Goal: Information Seeking & Learning: Understand process/instructions

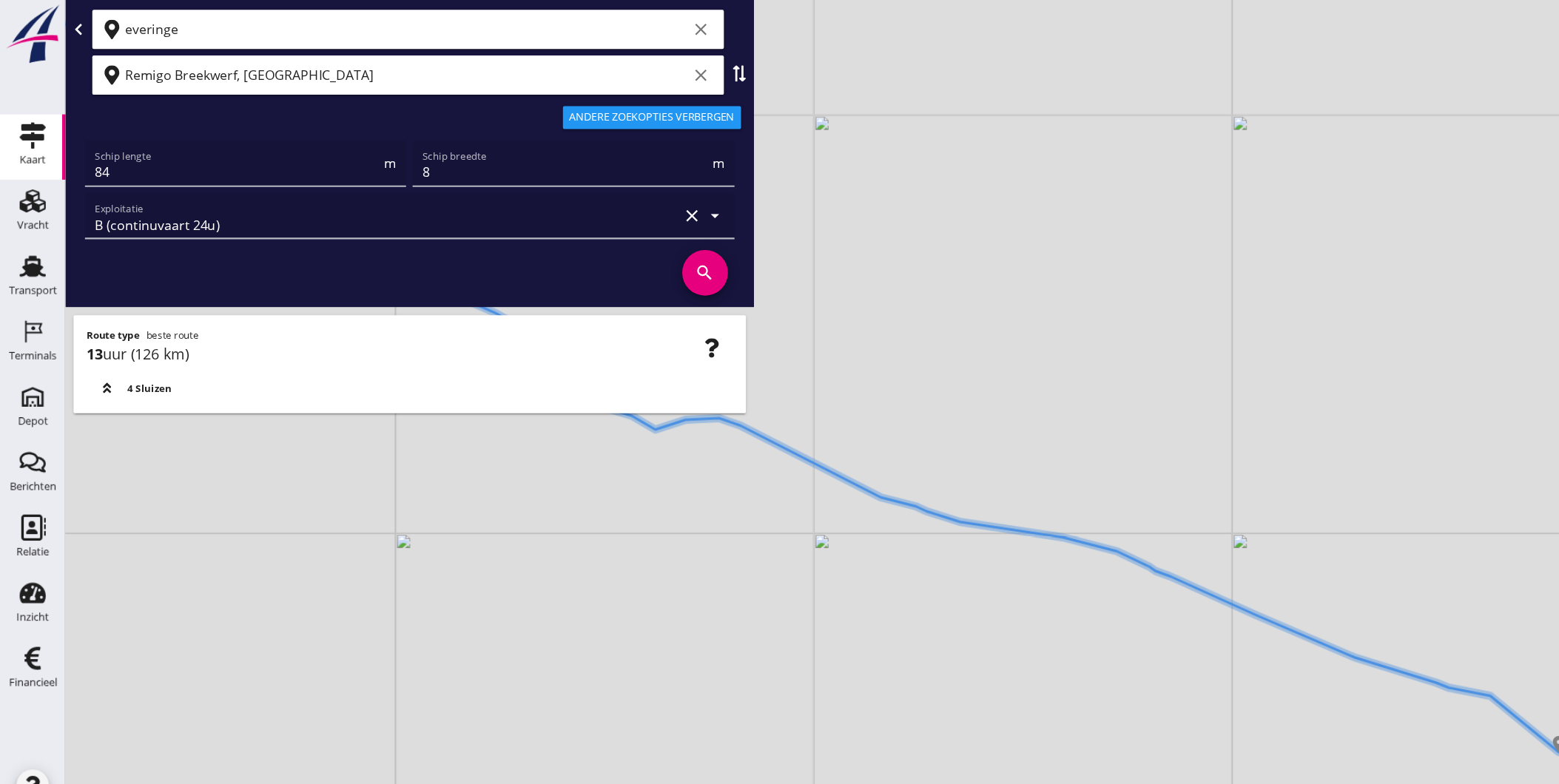
click at [410, 253] on div at bounding box center [342, 247] width 535 height 56
click at [525, 73] on input "Remigo Breekwerf, [GEOGRAPHIC_DATA]" at bounding box center [368, 67] width 510 height 24
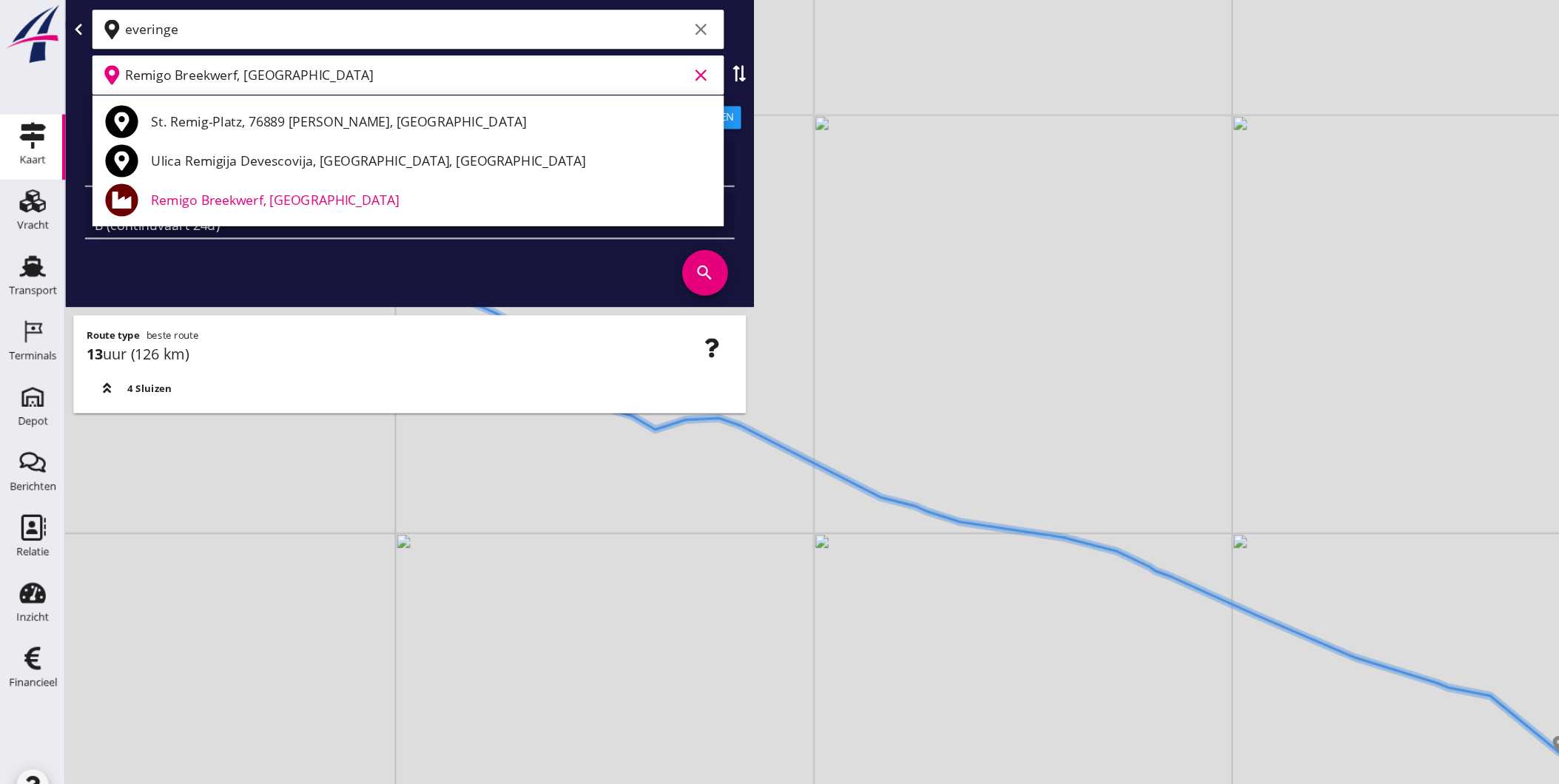
type input "[GEOGRAPHIC_DATA], [GEOGRAPHIC_DATA], [GEOGRAPHIC_DATA]"
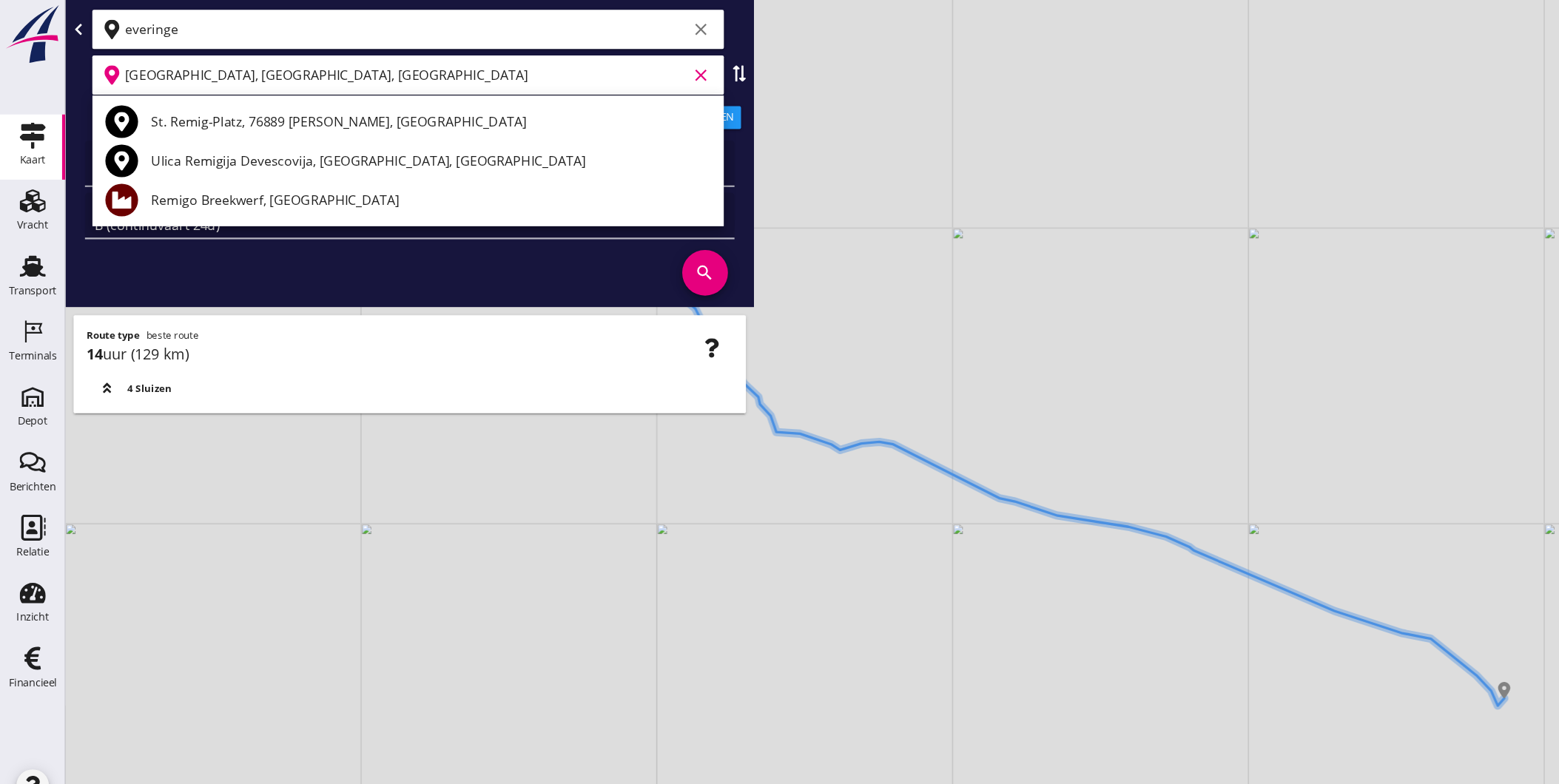
click at [509, 322] on div "14 uur (129 km)" at bounding box center [370, 321] width 585 height 20
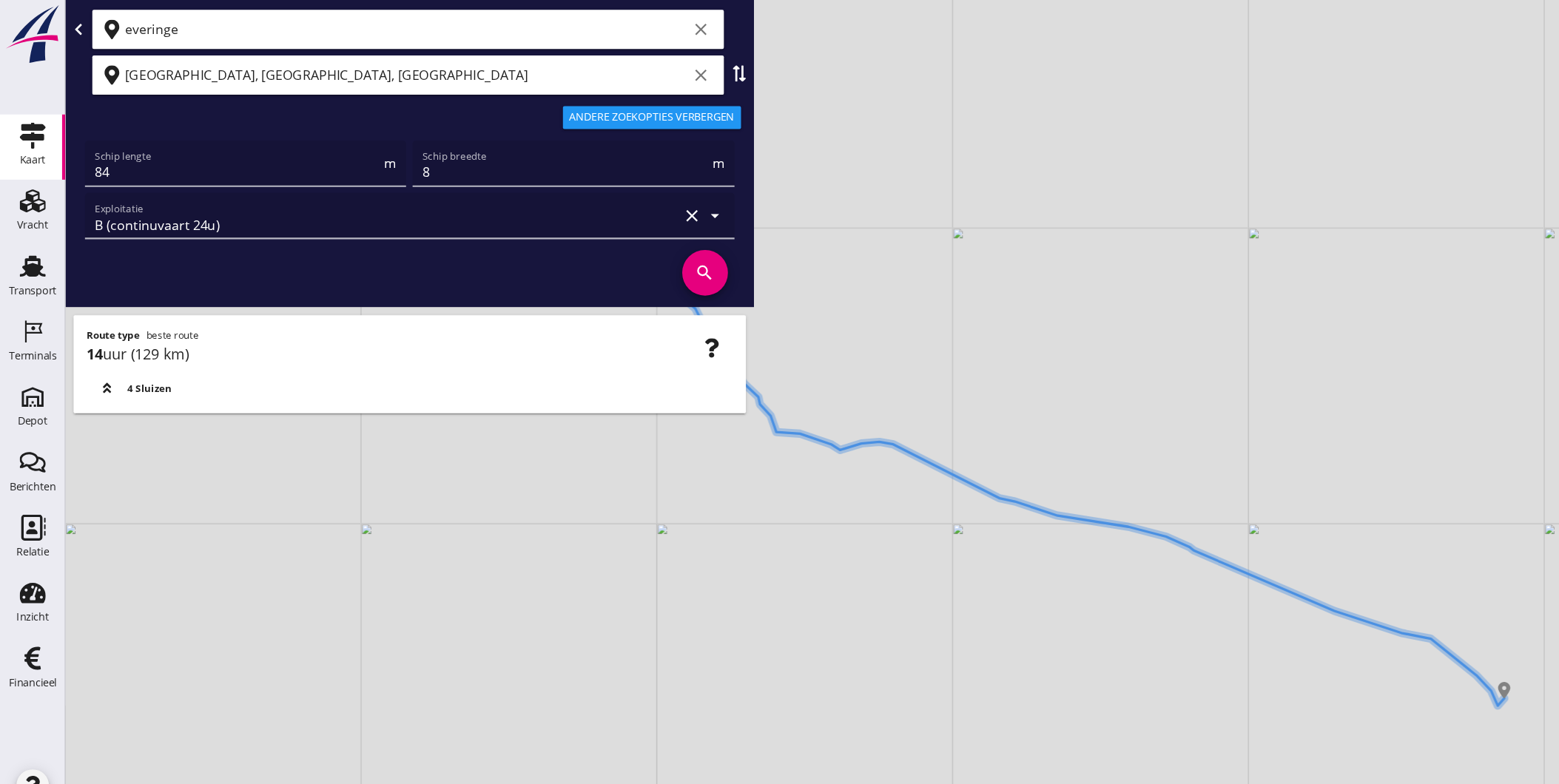
click at [121, 353] on span "4 Sluizen" at bounding box center [135, 352] width 40 height 13
click at [95, 350] on use at bounding box center [96, 351] width 7 height 9
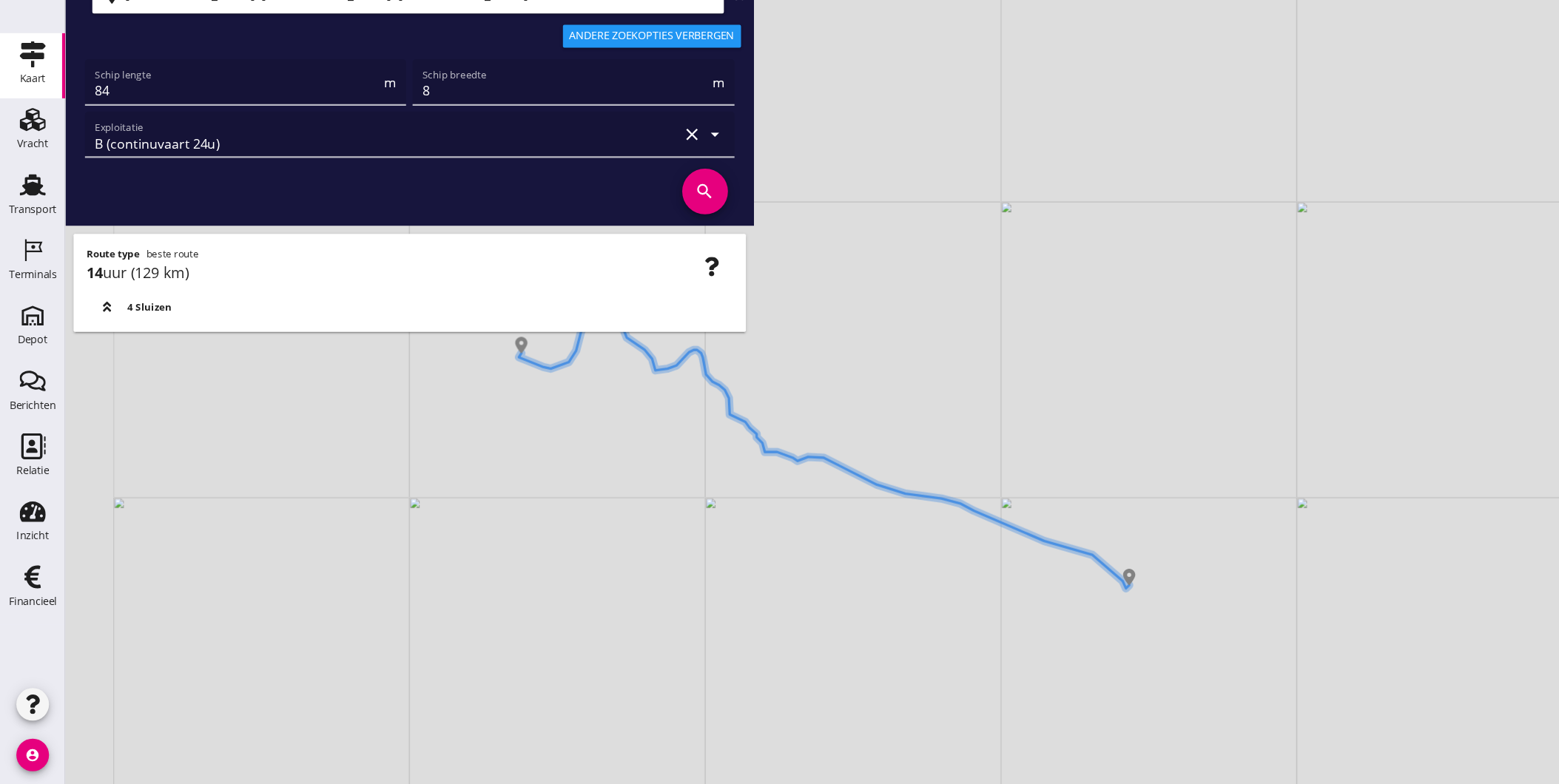
drag, startPoint x: 689, startPoint y: 609, endPoint x: 742, endPoint y: 619, distance: 53.9
click at [742, 619] on div "+ − Leaflet | © Mapbox © OpenStreetMap" at bounding box center [809, 392] width 1500 height 784
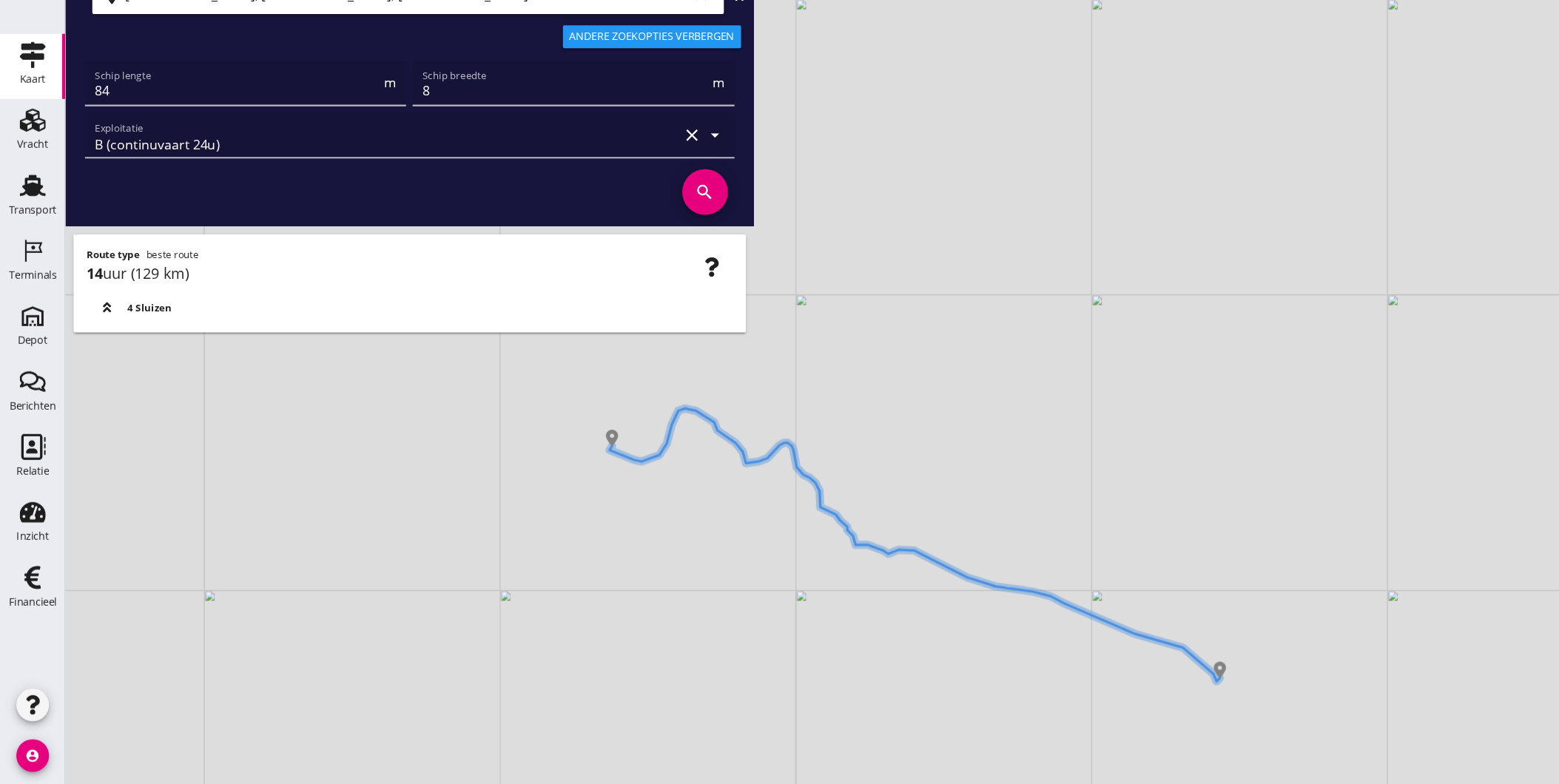
drag, startPoint x: 617, startPoint y: 517, endPoint x: 699, endPoint y: 601, distance: 117.4
click at [699, 601] on div "+ − Leaflet | © Mapbox © OpenStreetMap" at bounding box center [809, 392] width 1500 height 784
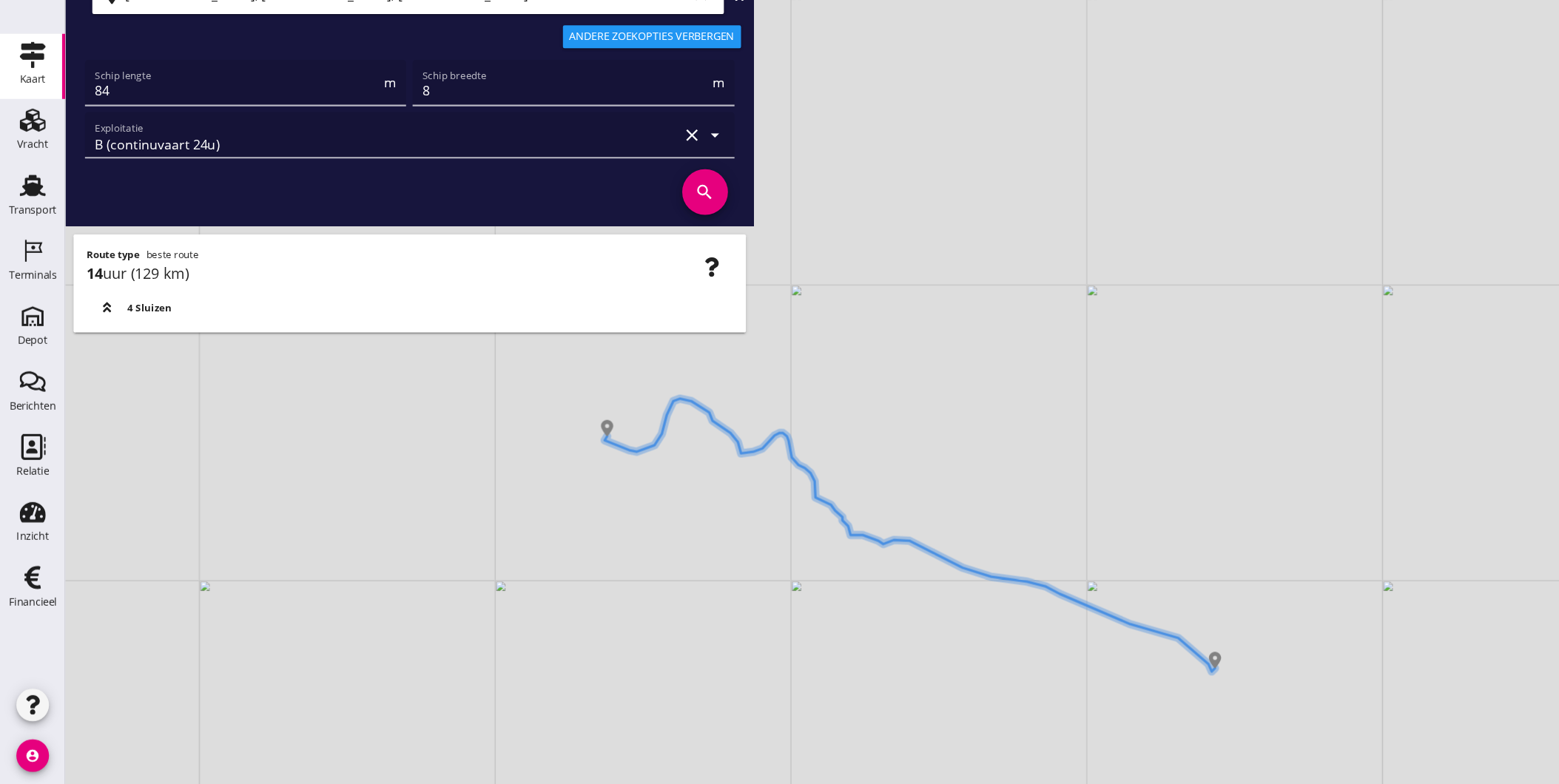
drag, startPoint x: 1058, startPoint y: 570, endPoint x: 978, endPoint y: 455, distance: 140.1
click at [978, 455] on div "+ − Leaflet | © Mapbox © OpenStreetMap" at bounding box center [809, 392] width 1500 height 784
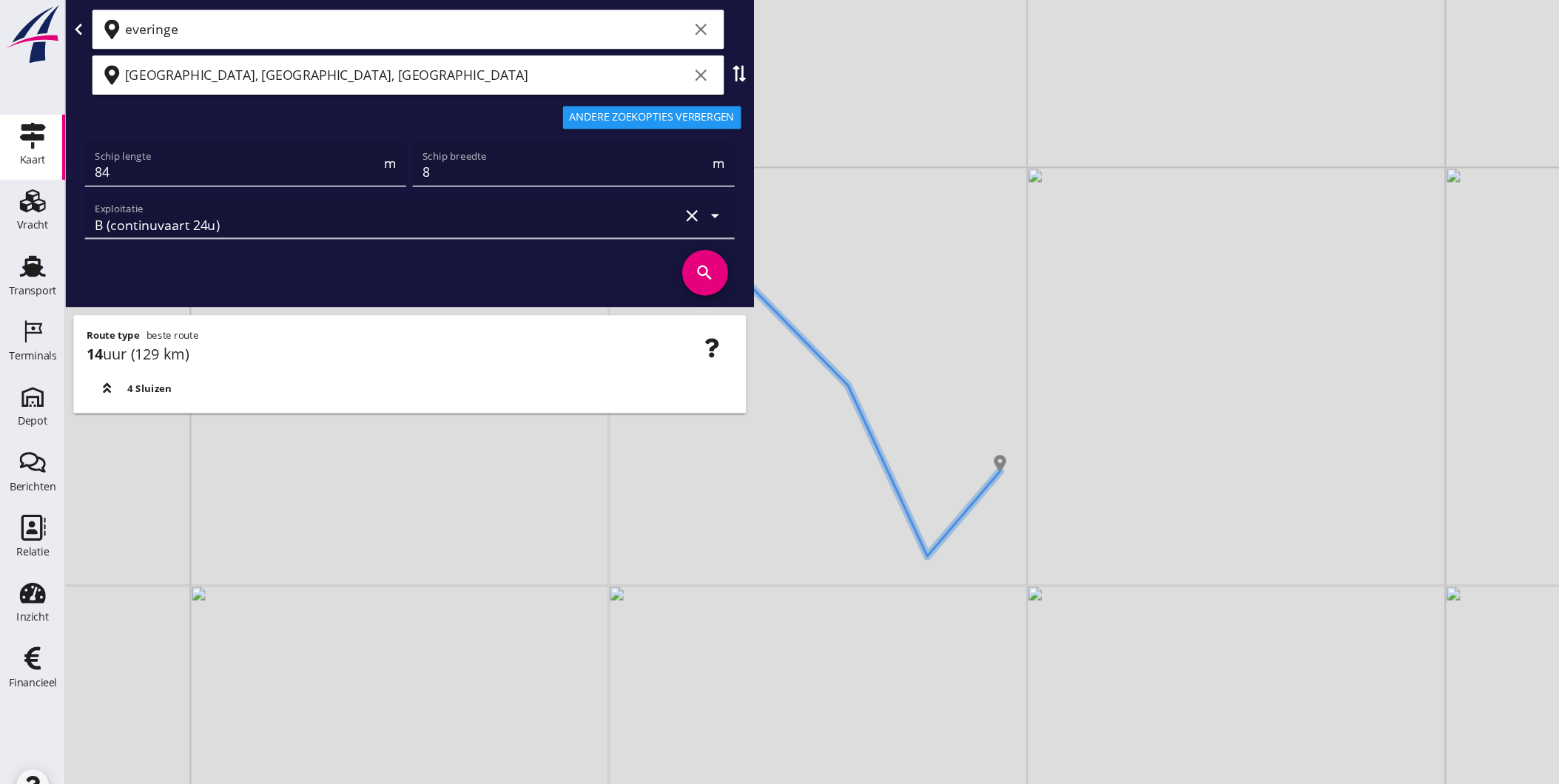
click at [634, 22] on icon "clear" at bounding box center [635, 27] width 18 height 18
click at [306, 63] on input "Beringen, Limburg, Belgium" at bounding box center [368, 67] width 510 height 24
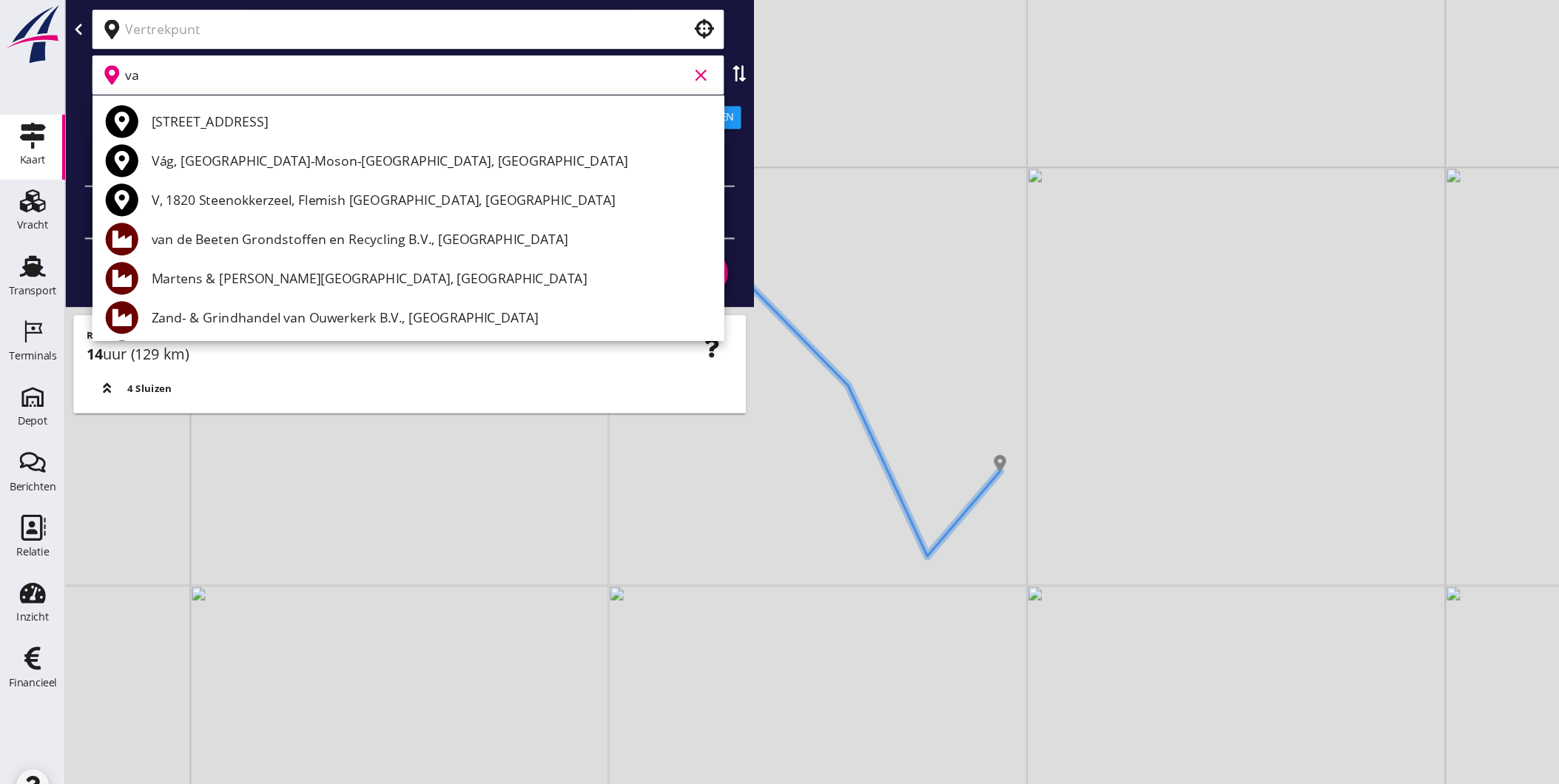
type input "v"
click at [164, 26] on input "text" at bounding box center [360, 26] width 492 height 24
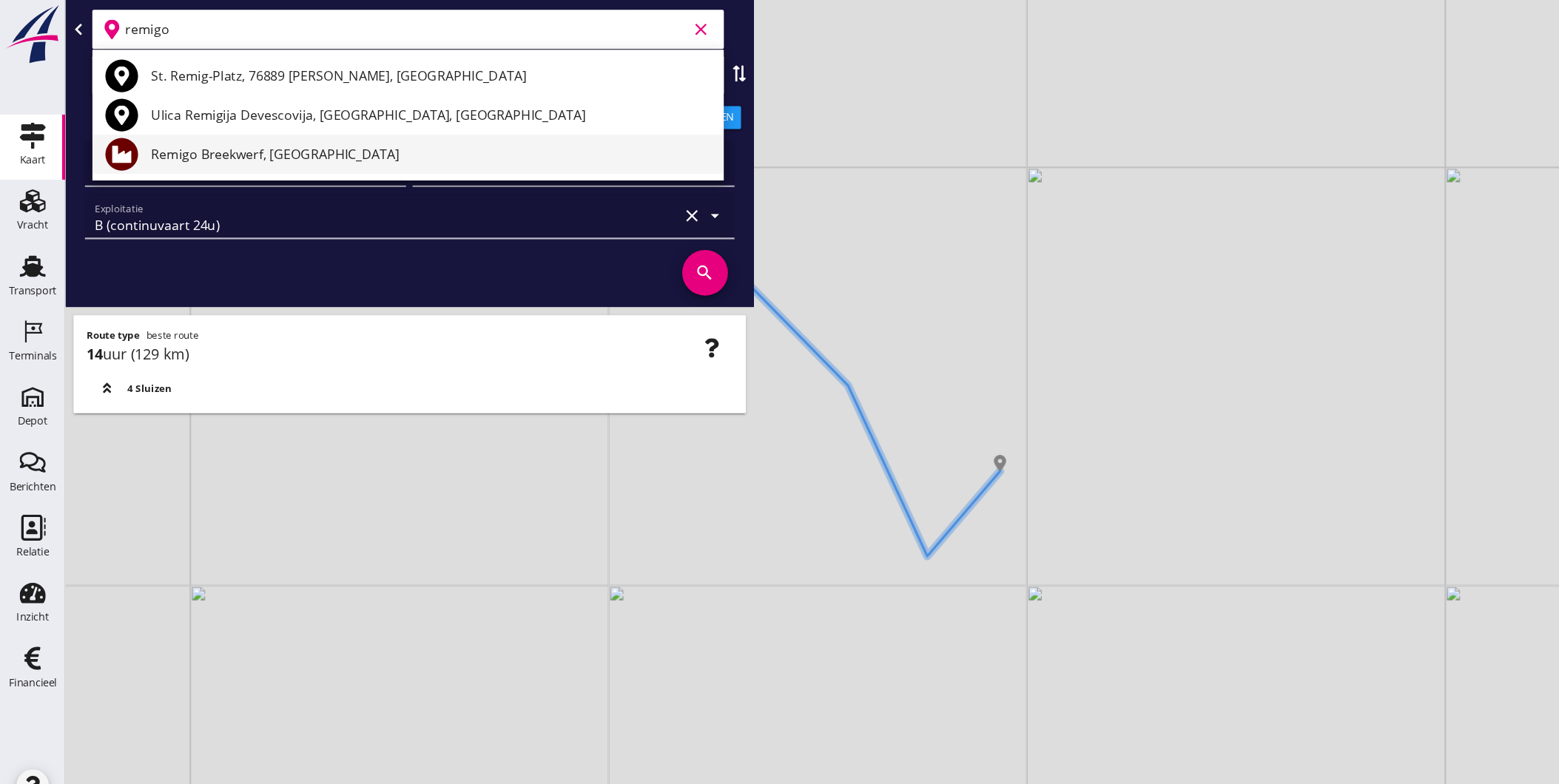
click at [267, 142] on div "Remigo Breekwerf, Beringen" at bounding box center [390, 140] width 507 height 18
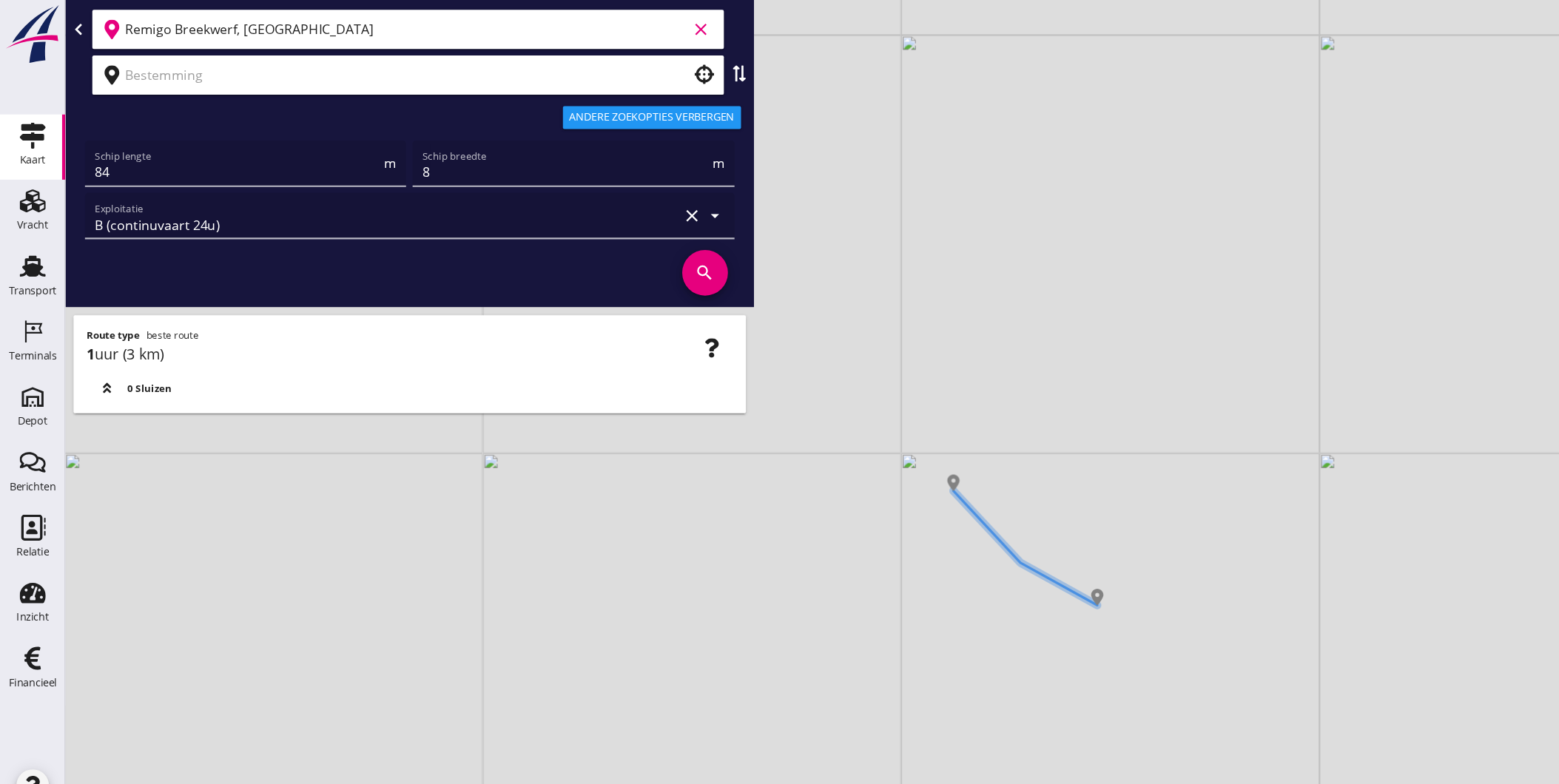
click at [668, 63] on use at bounding box center [669, 67] width 12 height 15
type input "Beringen, Limburg, Belgium"
type input "Remigo Breekwerf, Beringen"
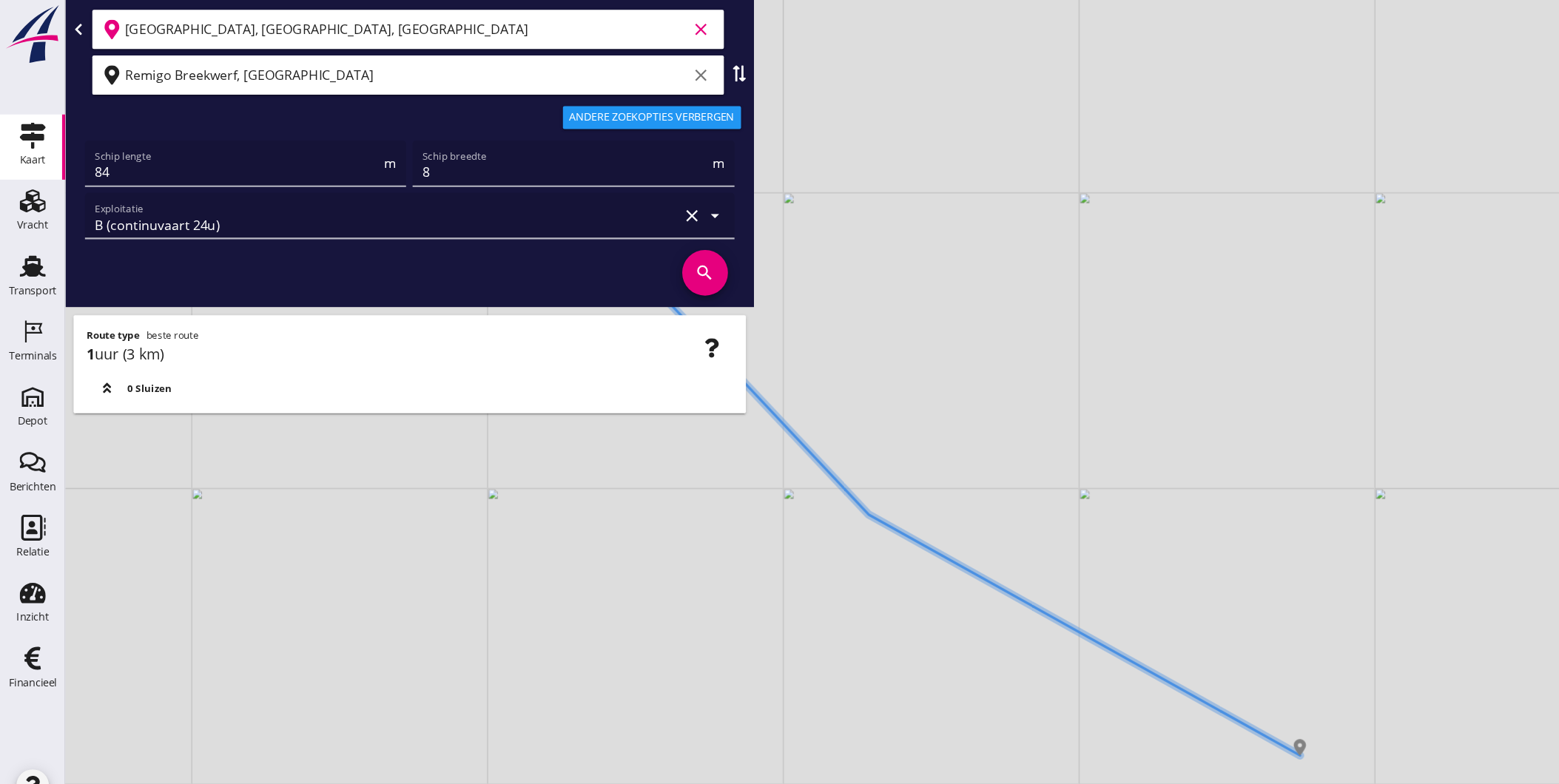
click at [602, 26] on input "Beringen, Limburg, Belgium" at bounding box center [368, 26] width 510 height 24
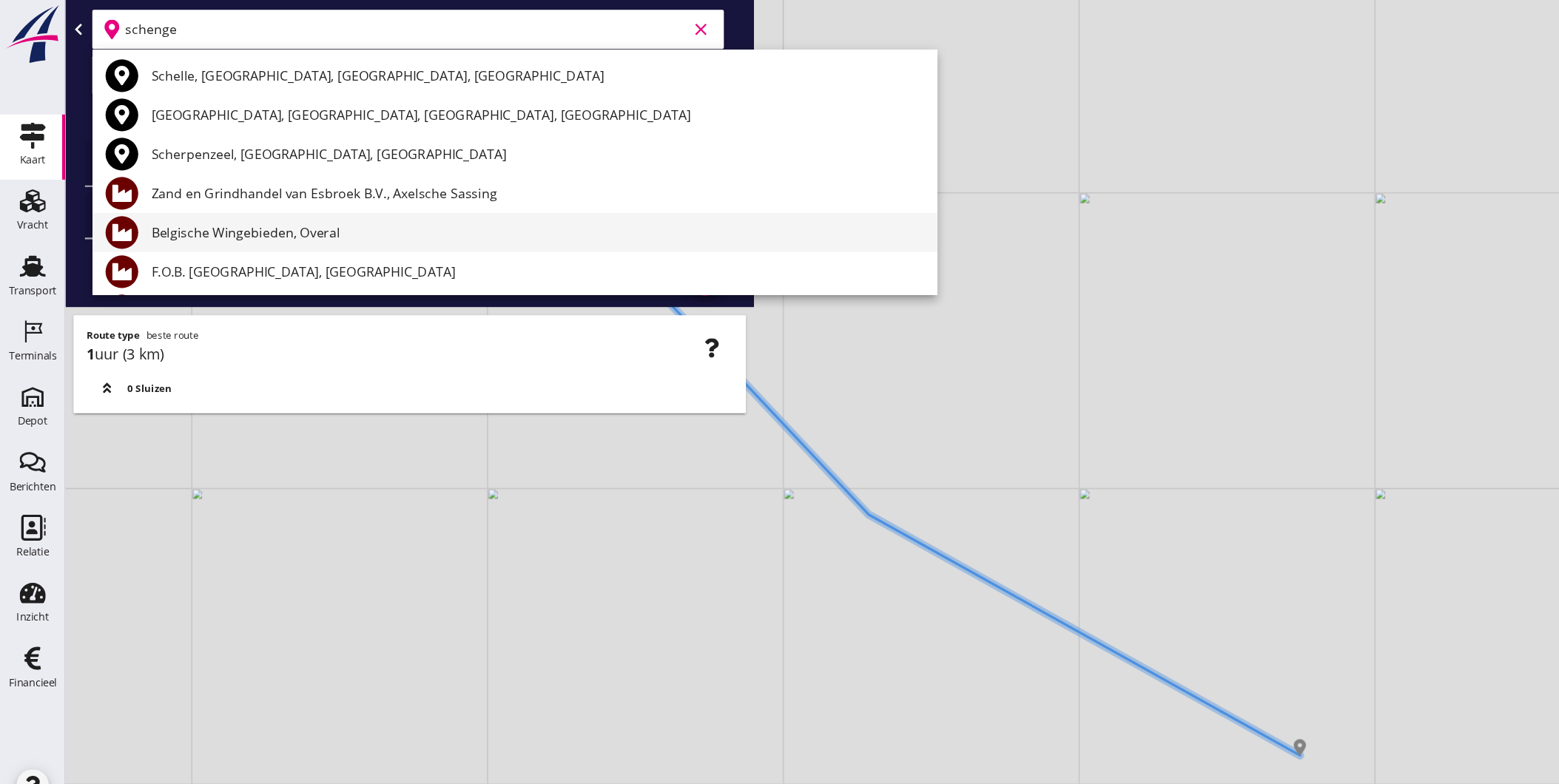
scroll to position [149, 0]
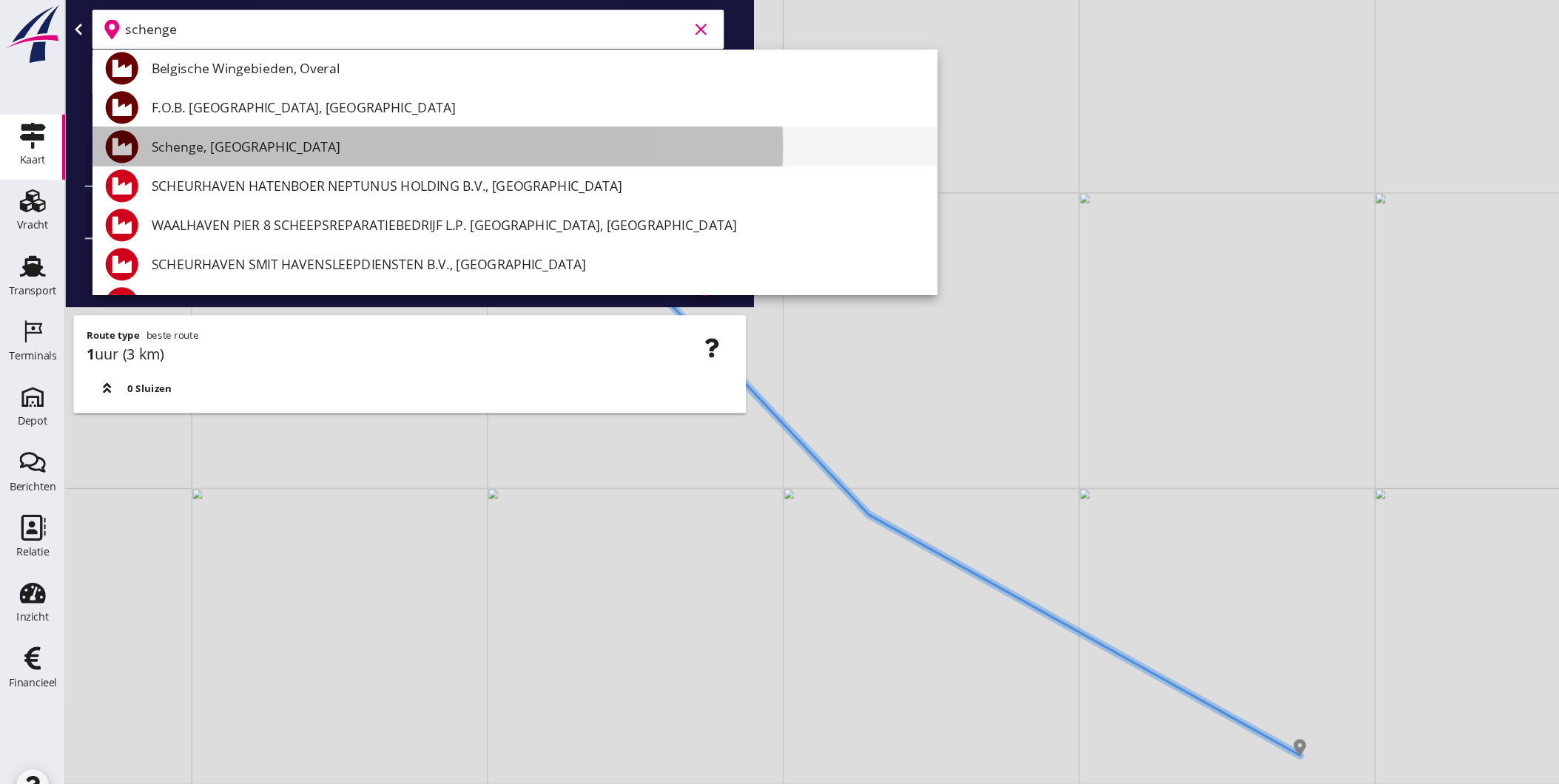
click at [277, 135] on div "Schenge, [GEOGRAPHIC_DATA]" at bounding box center [486, 133] width 700 height 18
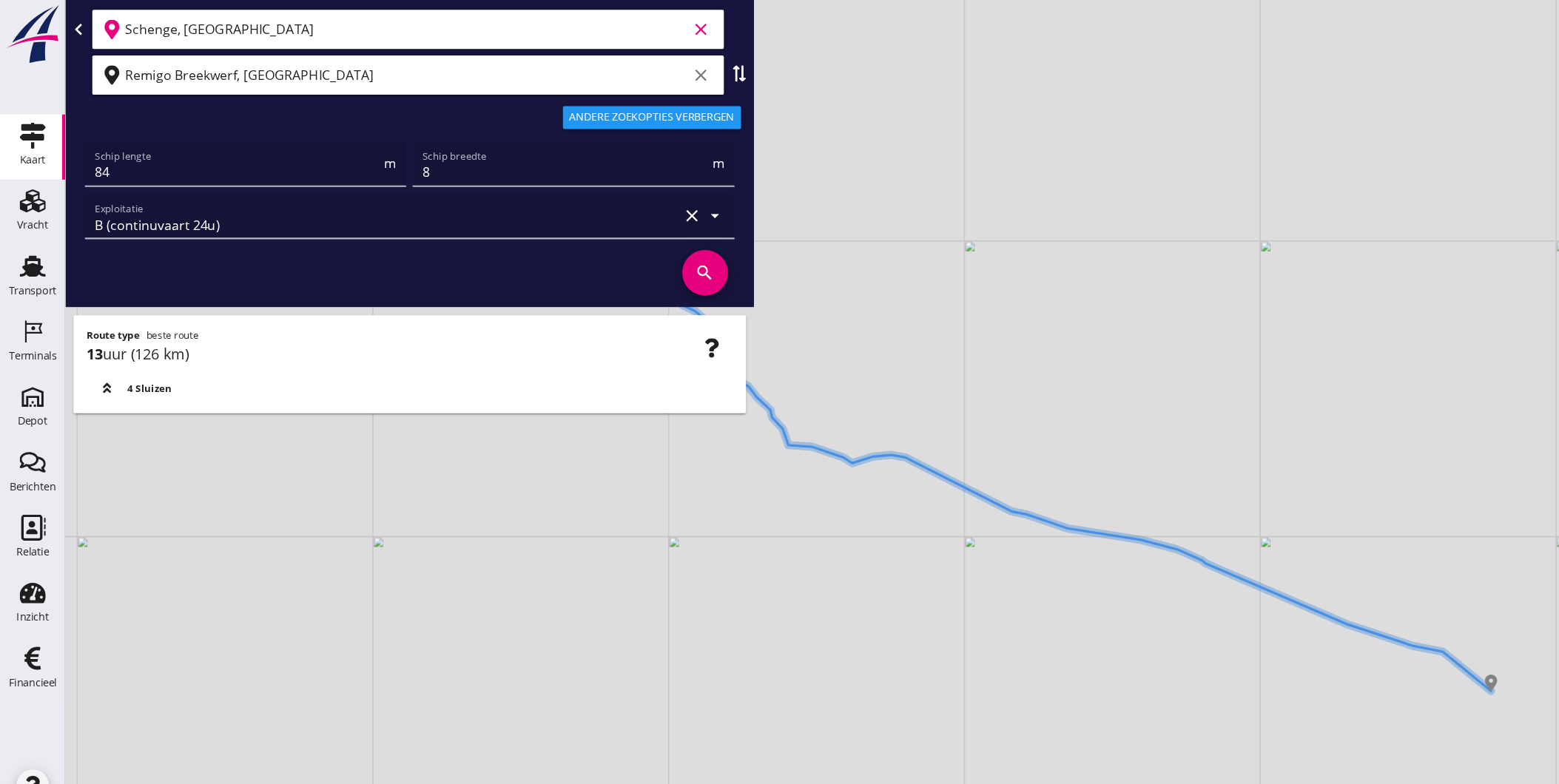
type input "Schenge, [GEOGRAPHIC_DATA]"
click at [886, 275] on div "+ − Leaflet | © Mapbox © OpenStreetMap" at bounding box center [809, 392] width 1500 height 784
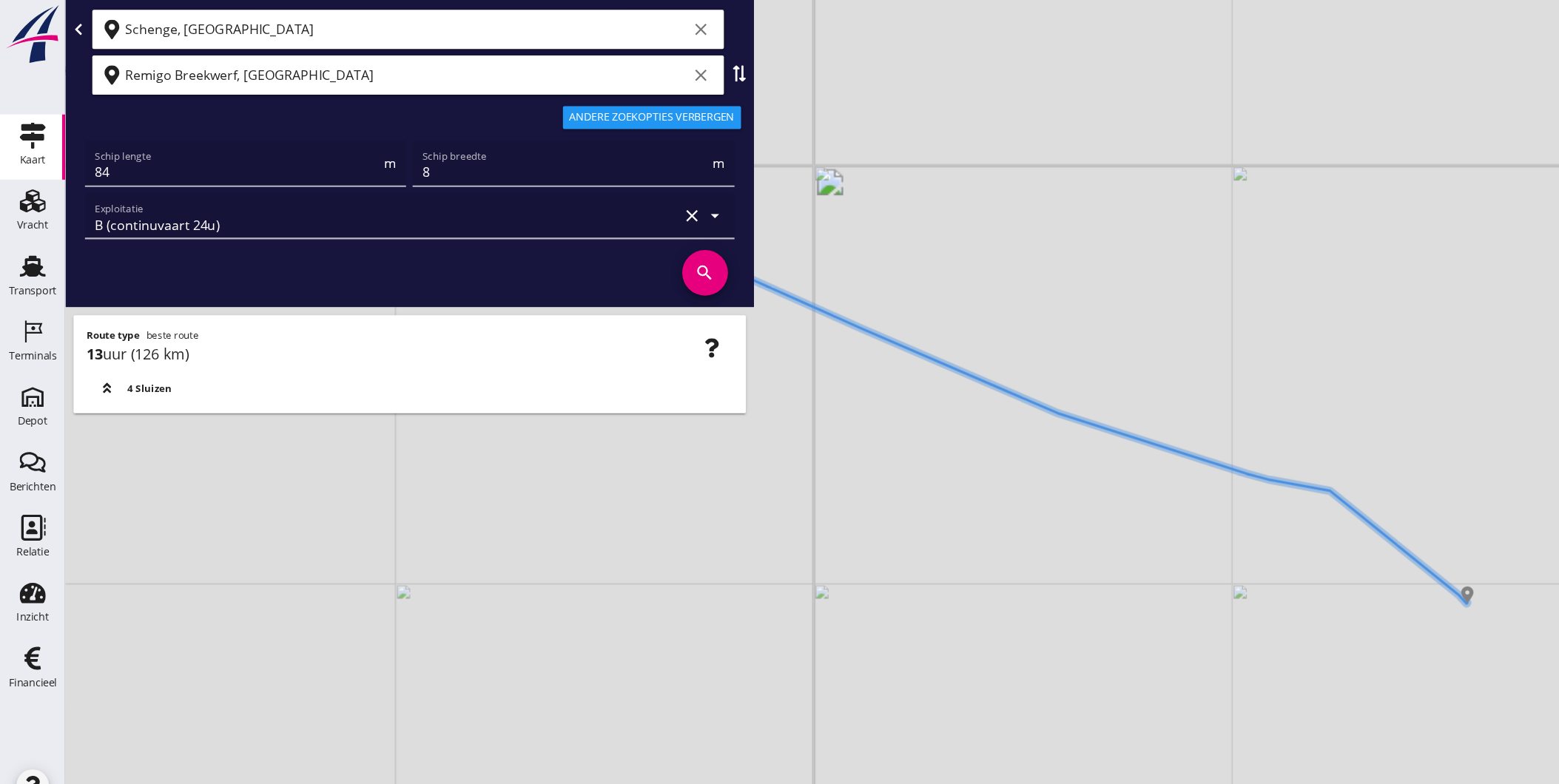
drag, startPoint x: 1329, startPoint y: 652, endPoint x: 1159, endPoint y: 617, distance: 173.6
click at [1159, 618] on div "+ − Leaflet | © Mapbox © OpenStreetMap" at bounding box center [809, 392] width 1500 height 784
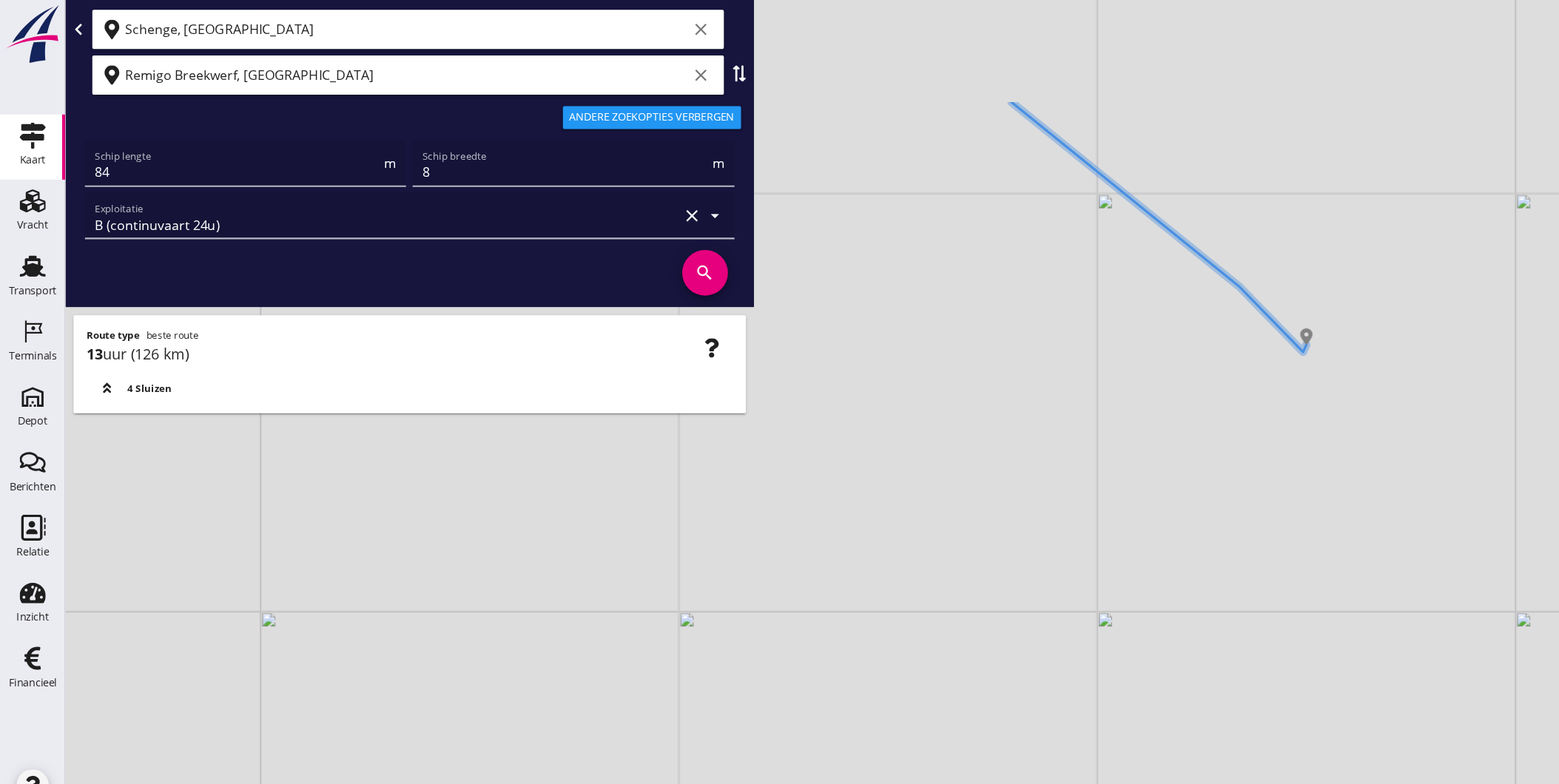
drag, startPoint x: 1153, startPoint y: 447, endPoint x: 1090, endPoint y: 602, distance: 167.3
click at [1085, 647] on div "+ − Leaflet | © Mapbox © OpenStreetMap" at bounding box center [809, 392] width 1500 height 784
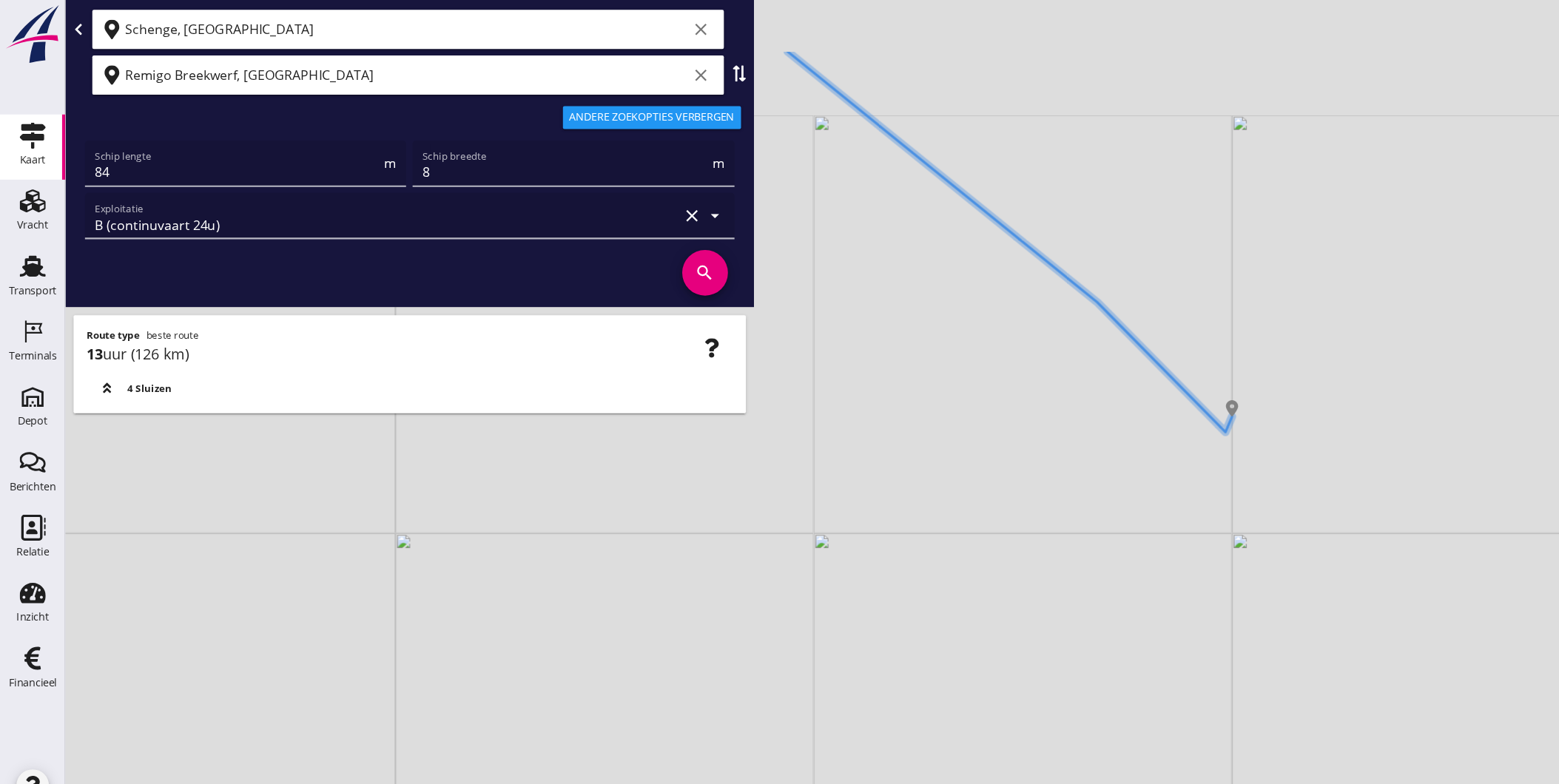
drag, startPoint x: 1146, startPoint y: 363, endPoint x: 1090, endPoint y: 489, distance: 137.9
click at [1090, 489] on div "+ − Leaflet | © Mapbox © OpenStreetMap" at bounding box center [809, 392] width 1500 height 784
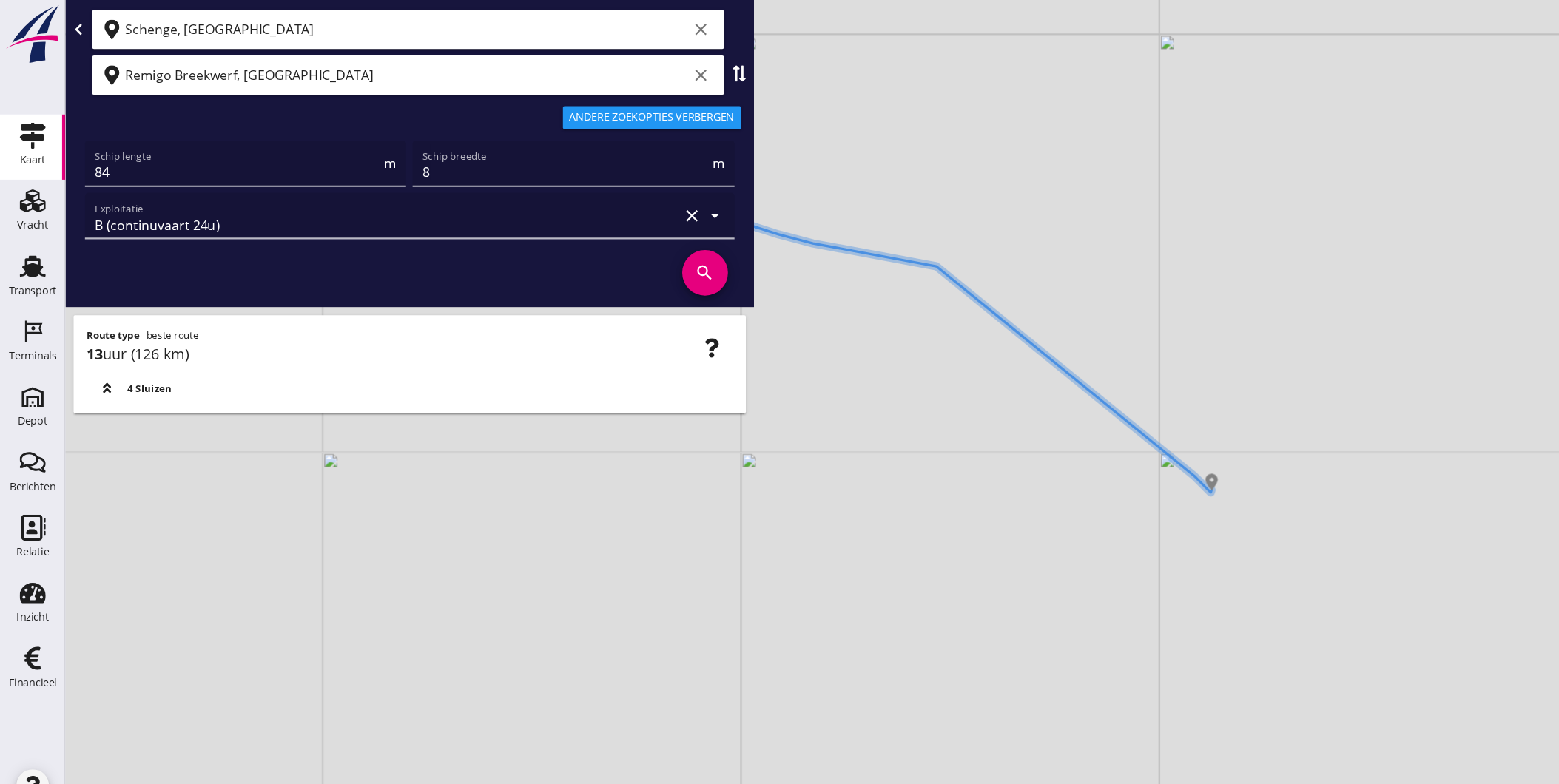
click at [643, 254] on icon "search" at bounding box center [639, 247] width 41 height 41
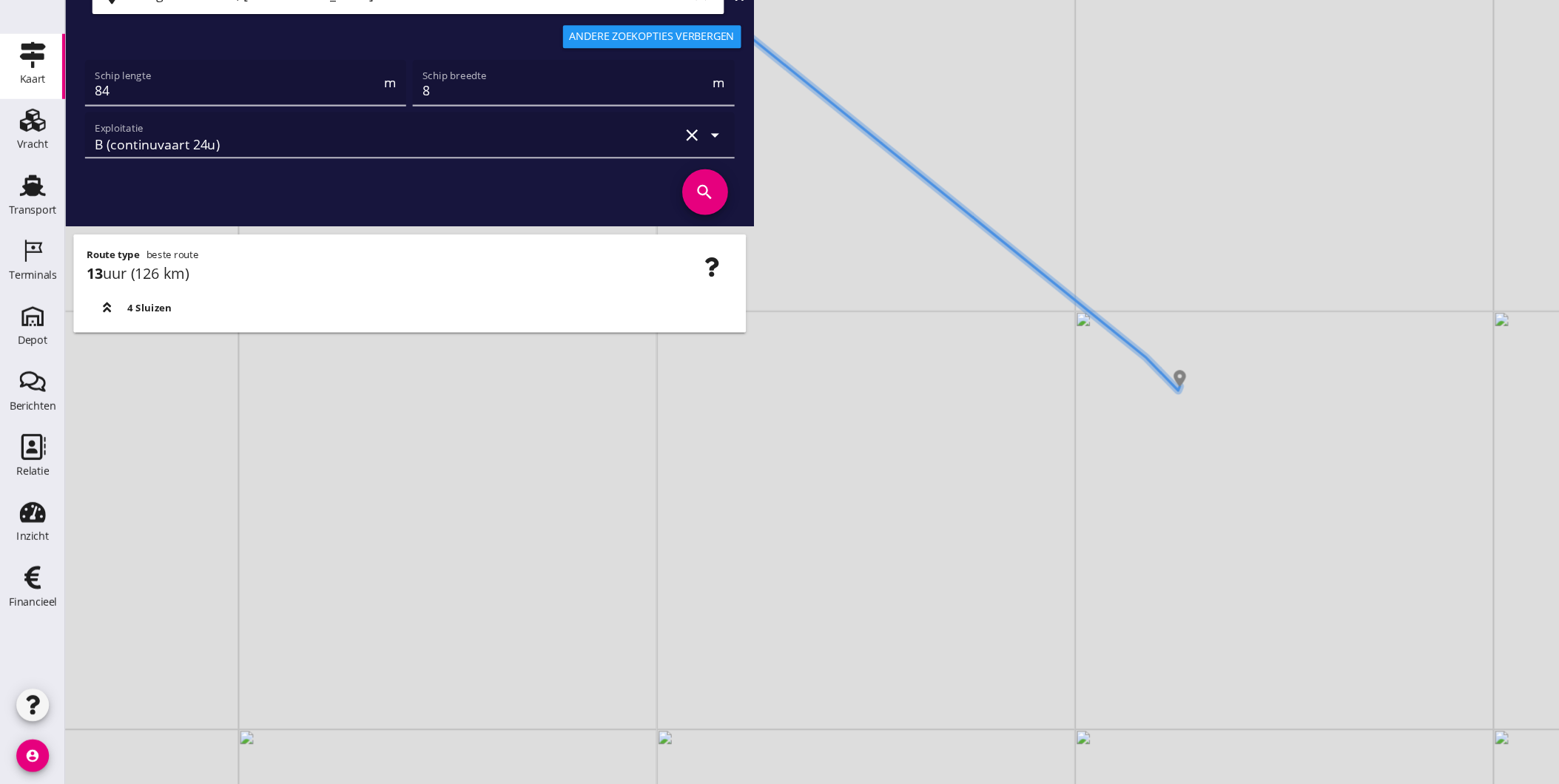
drag, startPoint x: 979, startPoint y: 384, endPoint x: 1028, endPoint y: 534, distance: 157.8
click at [1027, 534] on div "+ − Leaflet | © Mapbox © OpenStreetMap" at bounding box center [809, 392] width 1500 height 784
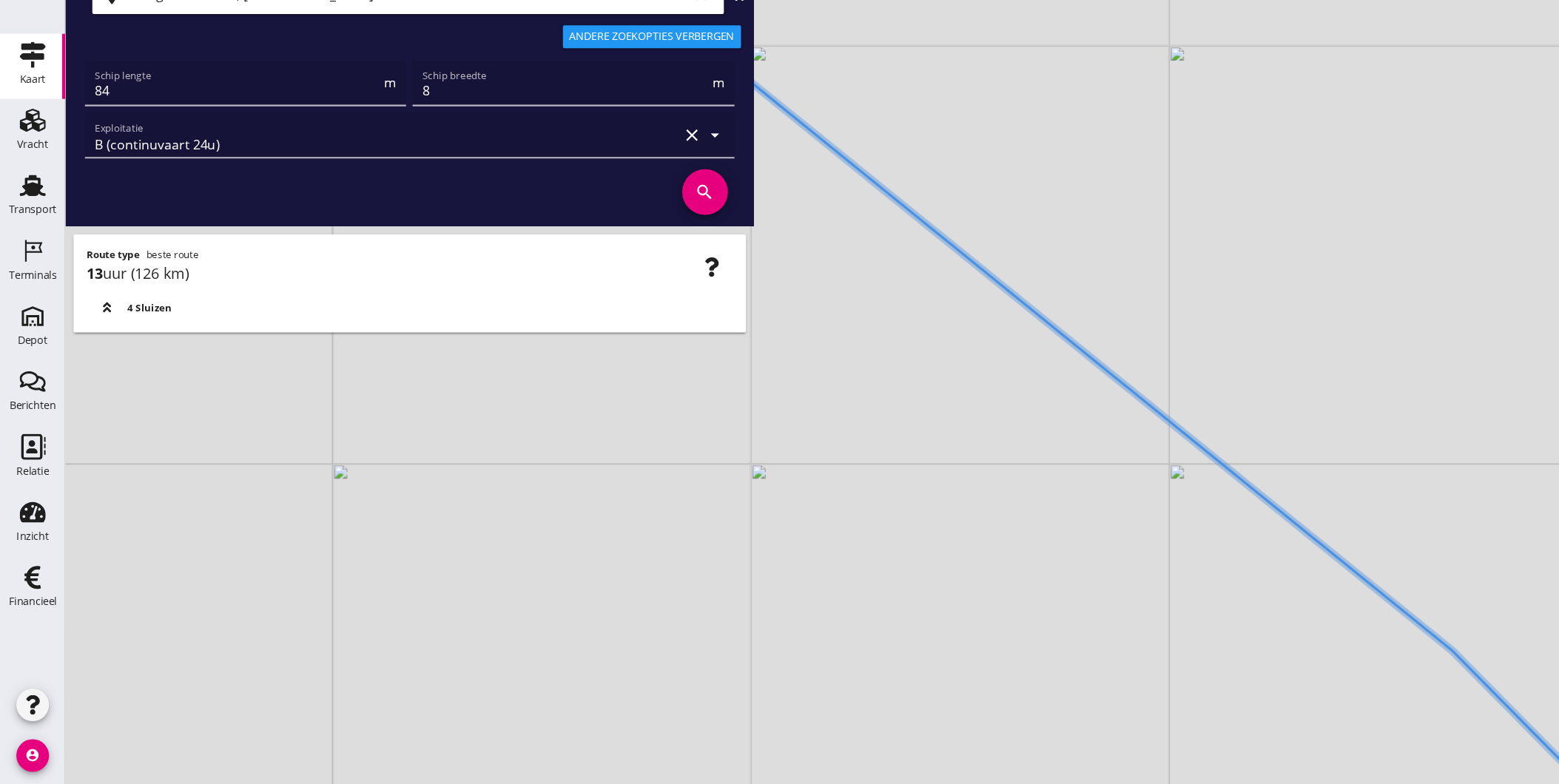
drag, startPoint x: 899, startPoint y: 499, endPoint x: 1040, endPoint y: 584, distance: 164.6
click at [1077, 620] on div "+ − Leaflet | © Mapbox © OpenStreetMap" at bounding box center [809, 392] width 1500 height 784
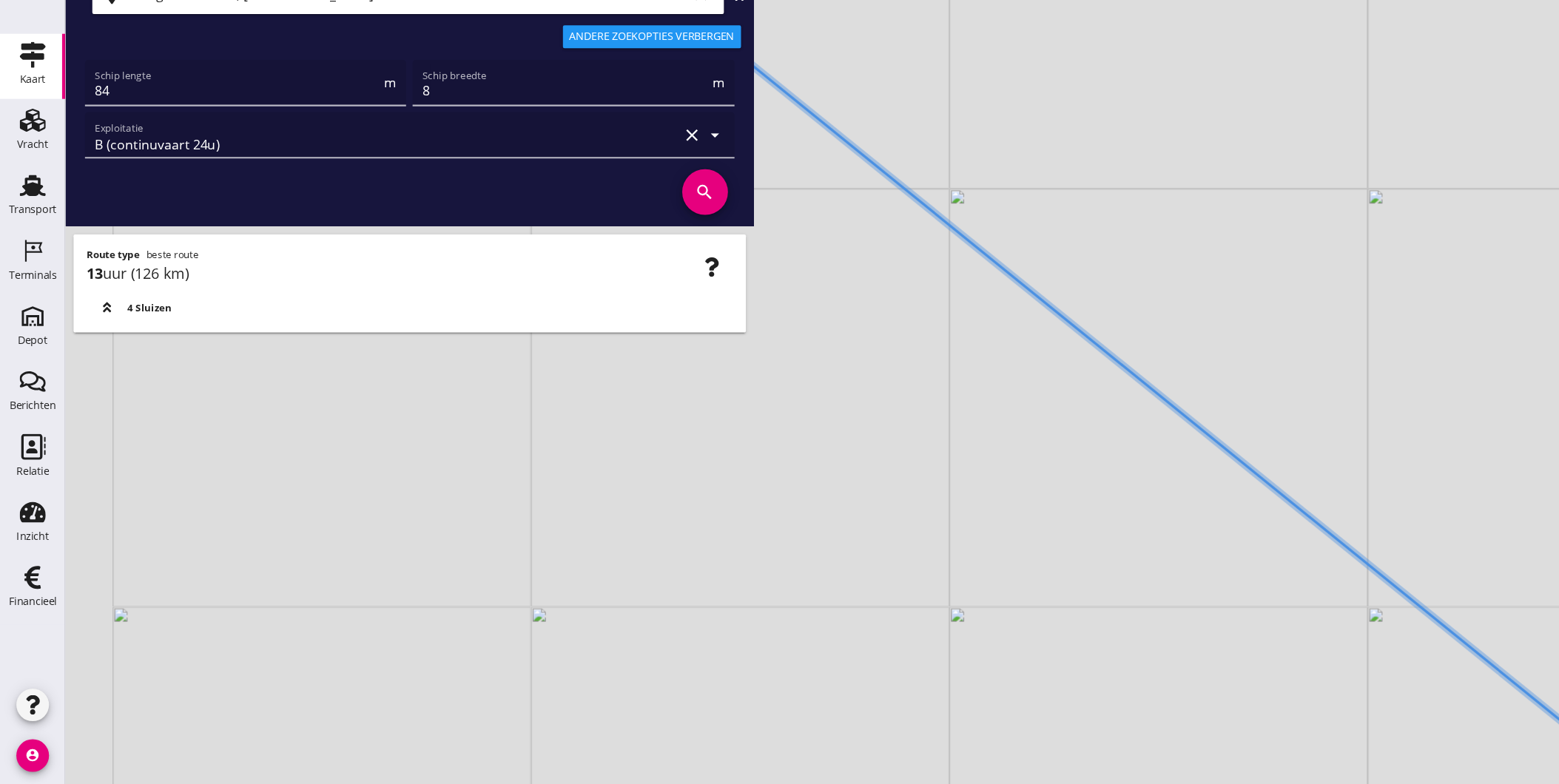
drag, startPoint x: 916, startPoint y: 527, endPoint x: 1014, endPoint y: 570, distance: 107.0
click at [1027, 588] on div "+ − Leaflet | © Mapbox © OpenStreetMap" at bounding box center [809, 392] width 1500 height 784
drag, startPoint x: 867, startPoint y: 448, endPoint x: 1045, endPoint y: 582, distance: 222.8
click at [1049, 588] on div "+ − Leaflet | © Mapbox © OpenStreetMap" at bounding box center [809, 392] width 1500 height 784
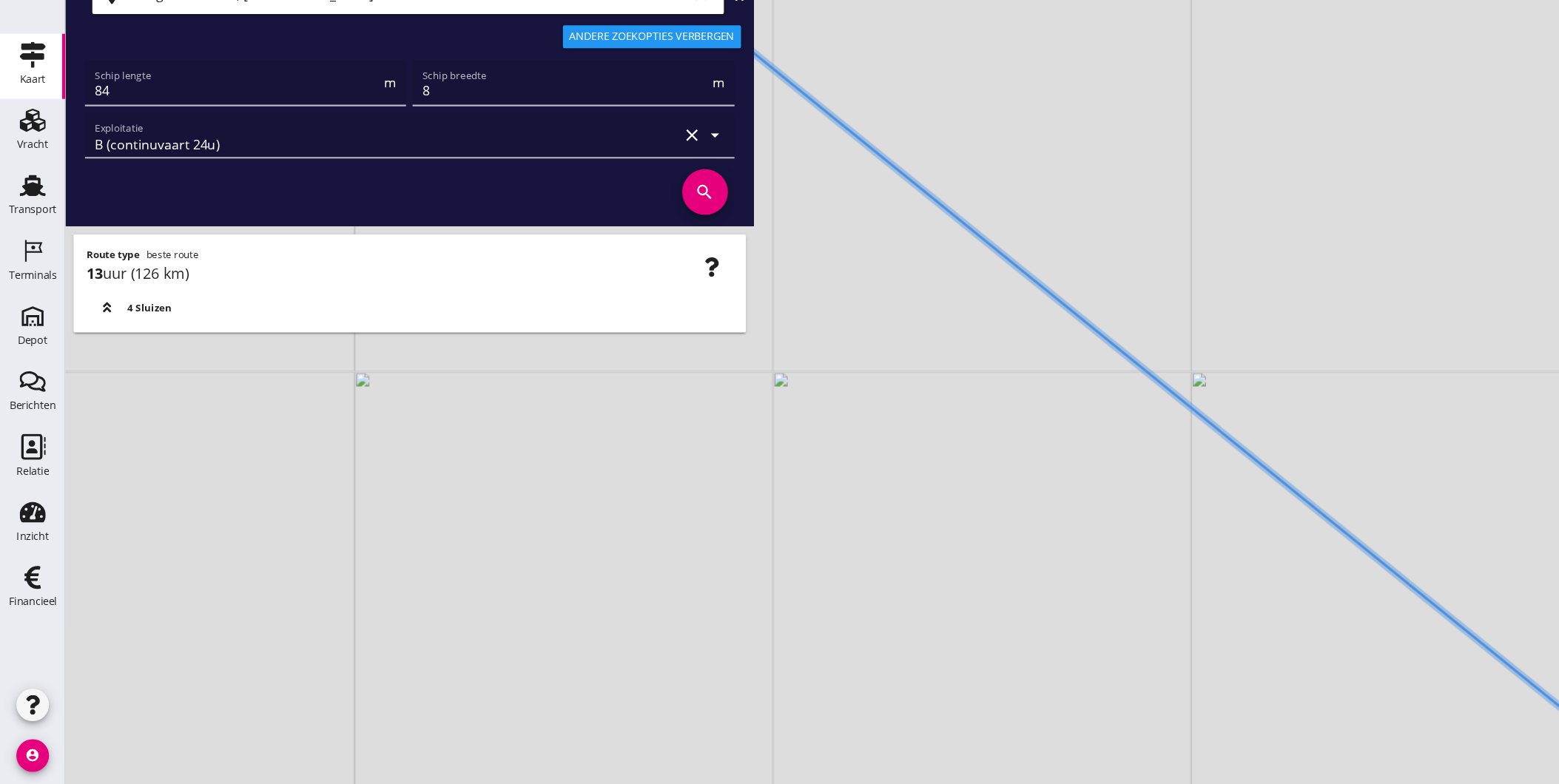
drag, startPoint x: 860, startPoint y: 476, endPoint x: 981, endPoint y: 599, distance: 172.5
click at [980, 609] on div "+ − Leaflet | © Mapbox © OpenStreetMap" at bounding box center [809, 392] width 1500 height 784
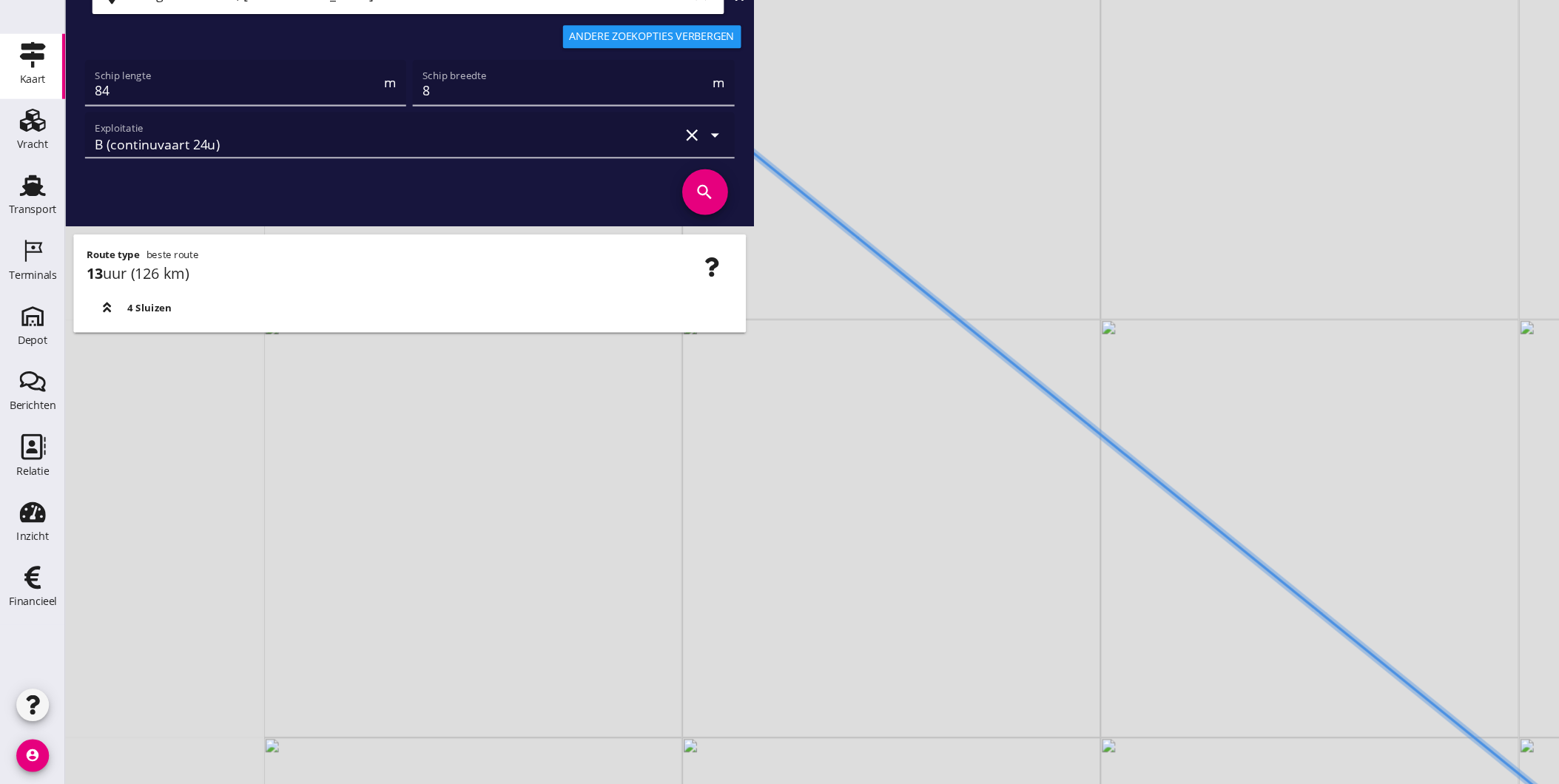
drag, startPoint x: 914, startPoint y: 509, endPoint x: 934, endPoint y: 538, distance: 35.2
click at [959, 561] on div "+ − Leaflet | © Mapbox © OpenStreetMap" at bounding box center [809, 392] width 1500 height 784
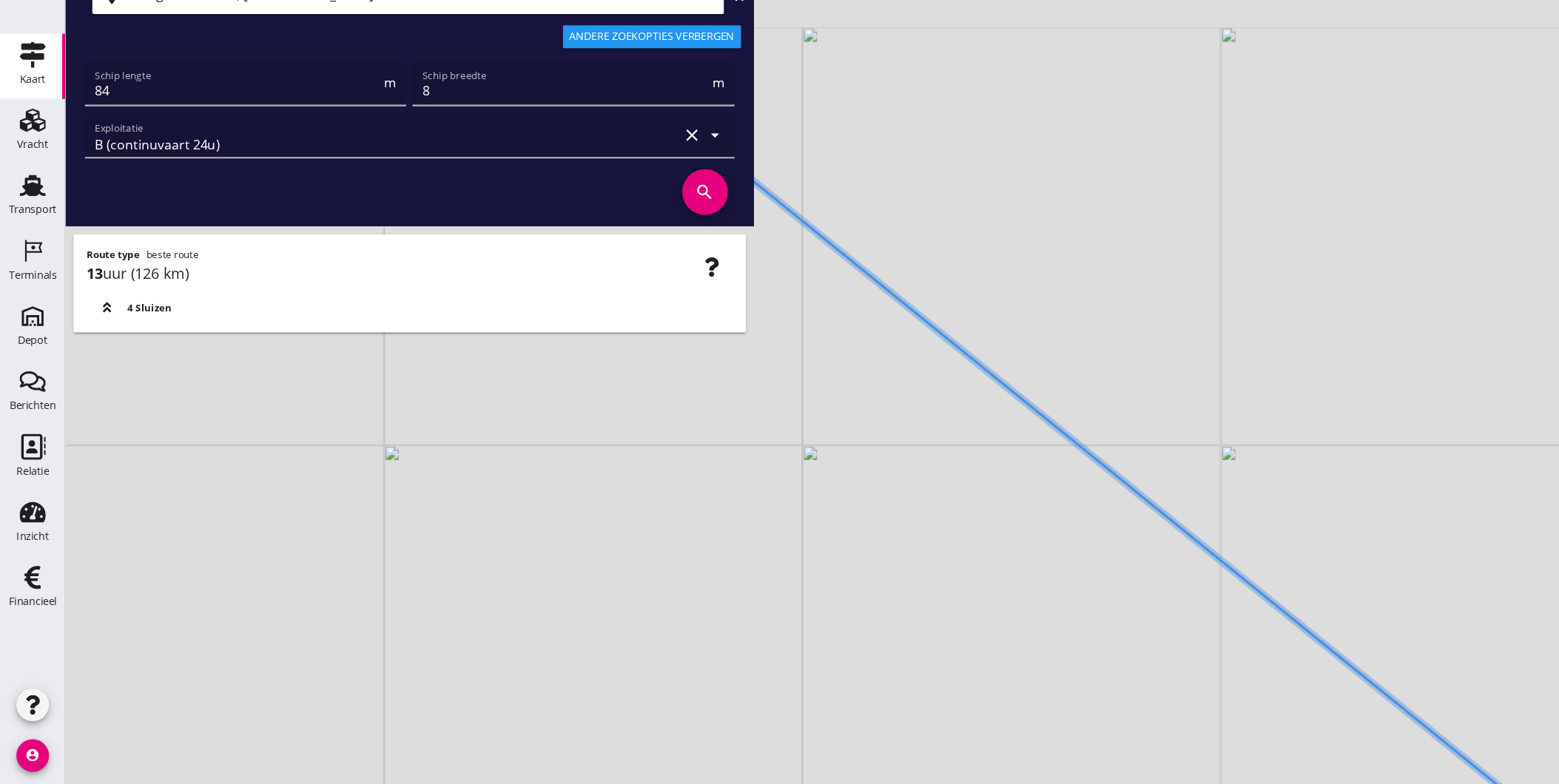
drag, startPoint x: 875, startPoint y: 521, endPoint x: 1028, endPoint y: 638, distance: 192.6
click at [1028, 639] on div "+ − Leaflet | © Mapbox © OpenStreetMap" at bounding box center [809, 392] width 1500 height 784
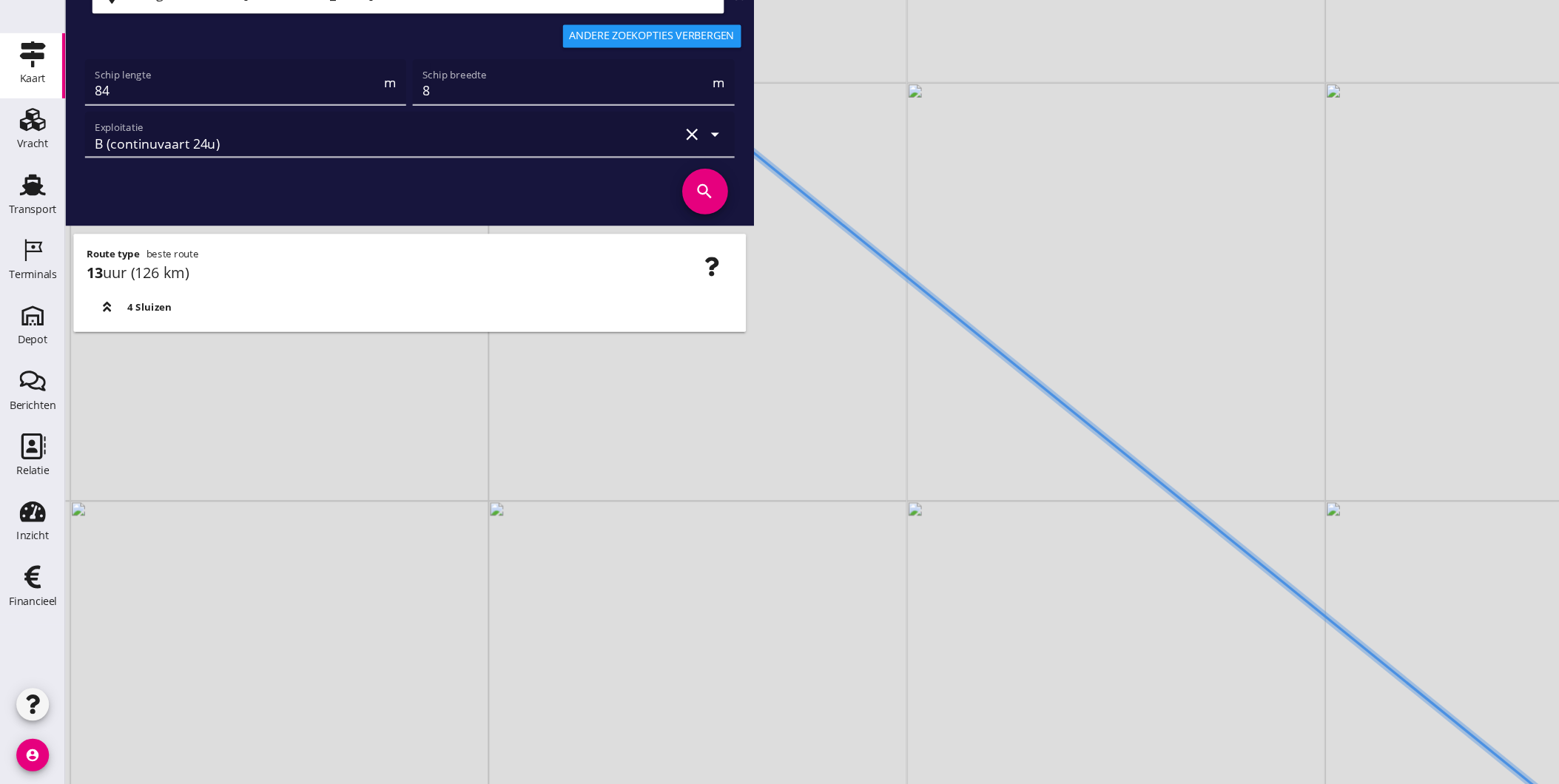
click at [1187, 643] on div "+ − Leaflet | © Mapbox © OpenStreetMap" at bounding box center [809, 392] width 1500 height 784
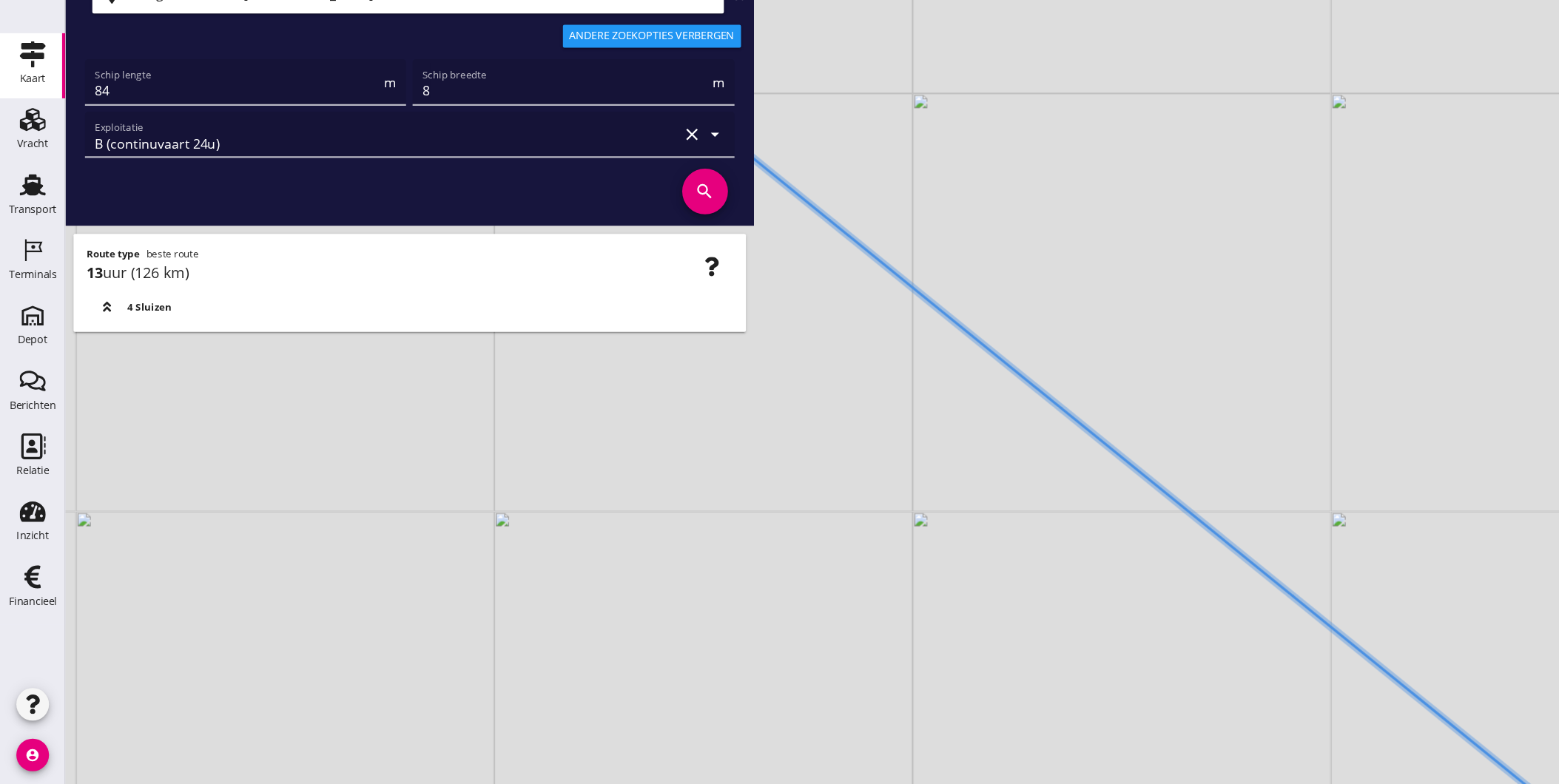
drag, startPoint x: 882, startPoint y: 457, endPoint x: 1001, endPoint y: 629, distance: 209.2
click at [1014, 638] on div "+ − Leaflet | © Mapbox © OpenStreetMap" at bounding box center [809, 392] width 1500 height 784
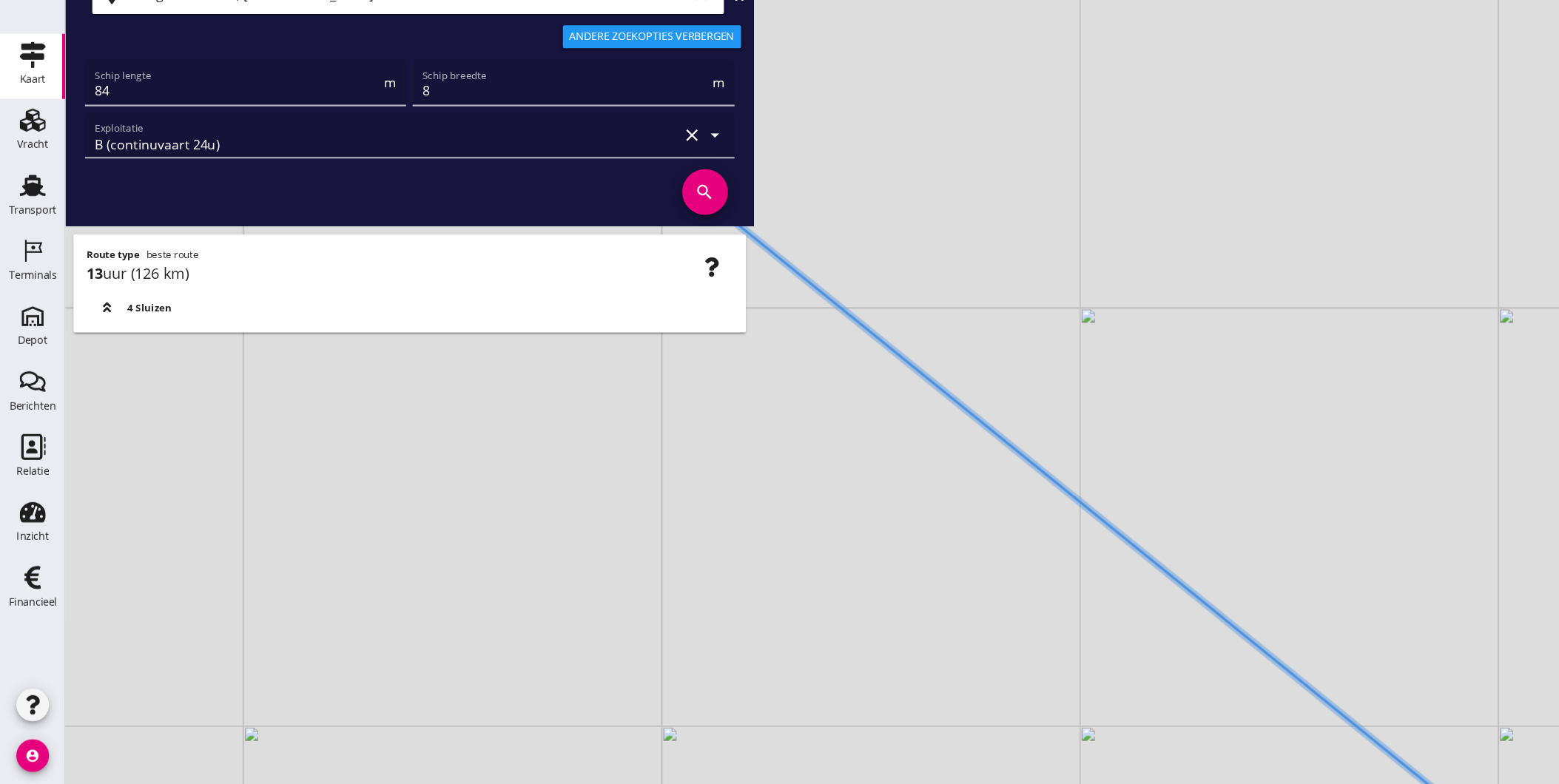
drag, startPoint x: 764, startPoint y: 528, endPoint x: 918, endPoint y: 594, distance: 167.5
click at [917, 594] on div "+ − Leaflet | © Mapbox © OpenStreetMap" at bounding box center [809, 392] width 1500 height 784
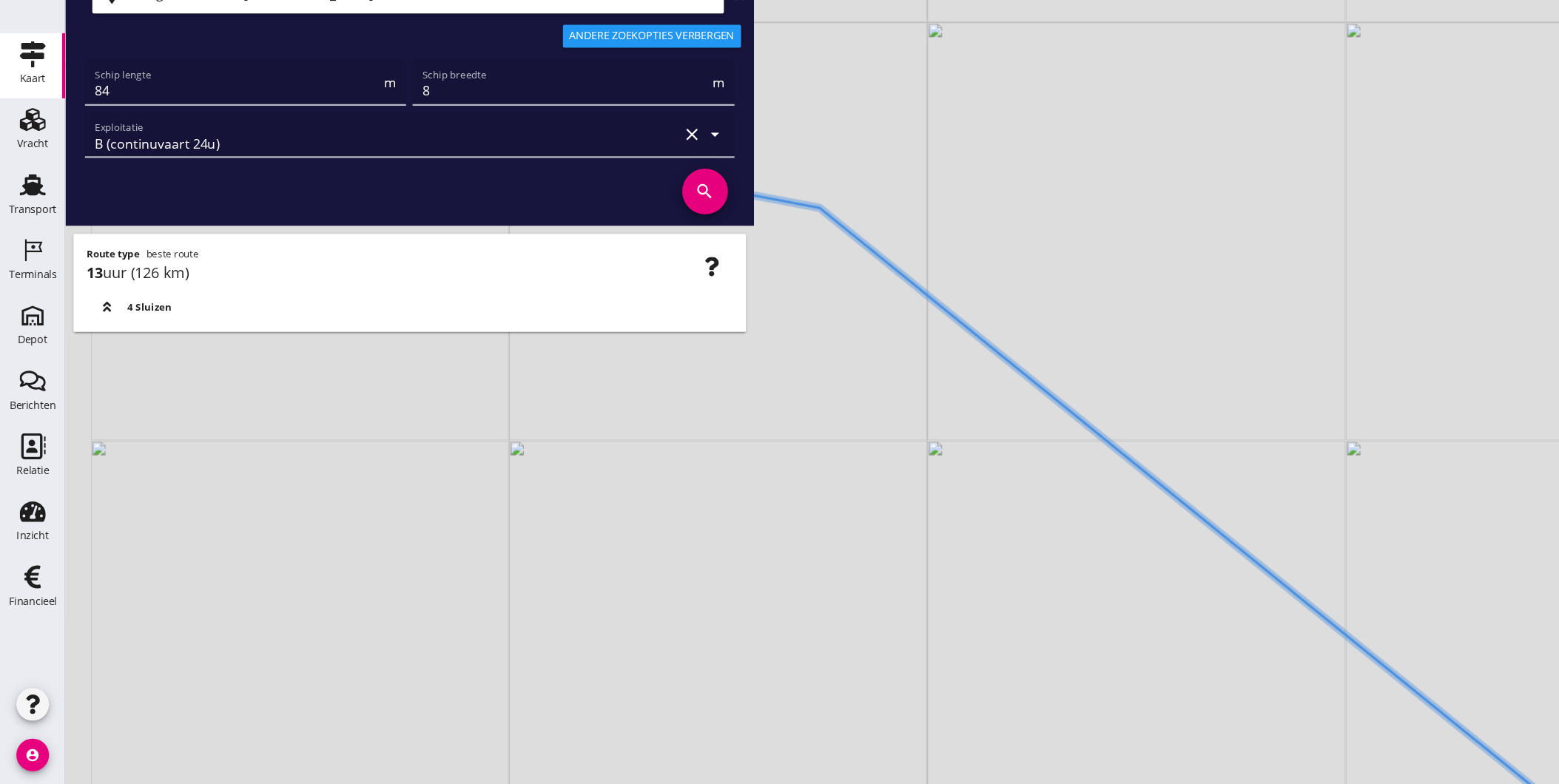
drag, startPoint x: 817, startPoint y: 512, endPoint x: 916, endPoint y: 577, distance: 118.4
click at [916, 577] on div "+ − Leaflet | © Mapbox © OpenStreetMap" at bounding box center [809, 392] width 1500 height 784
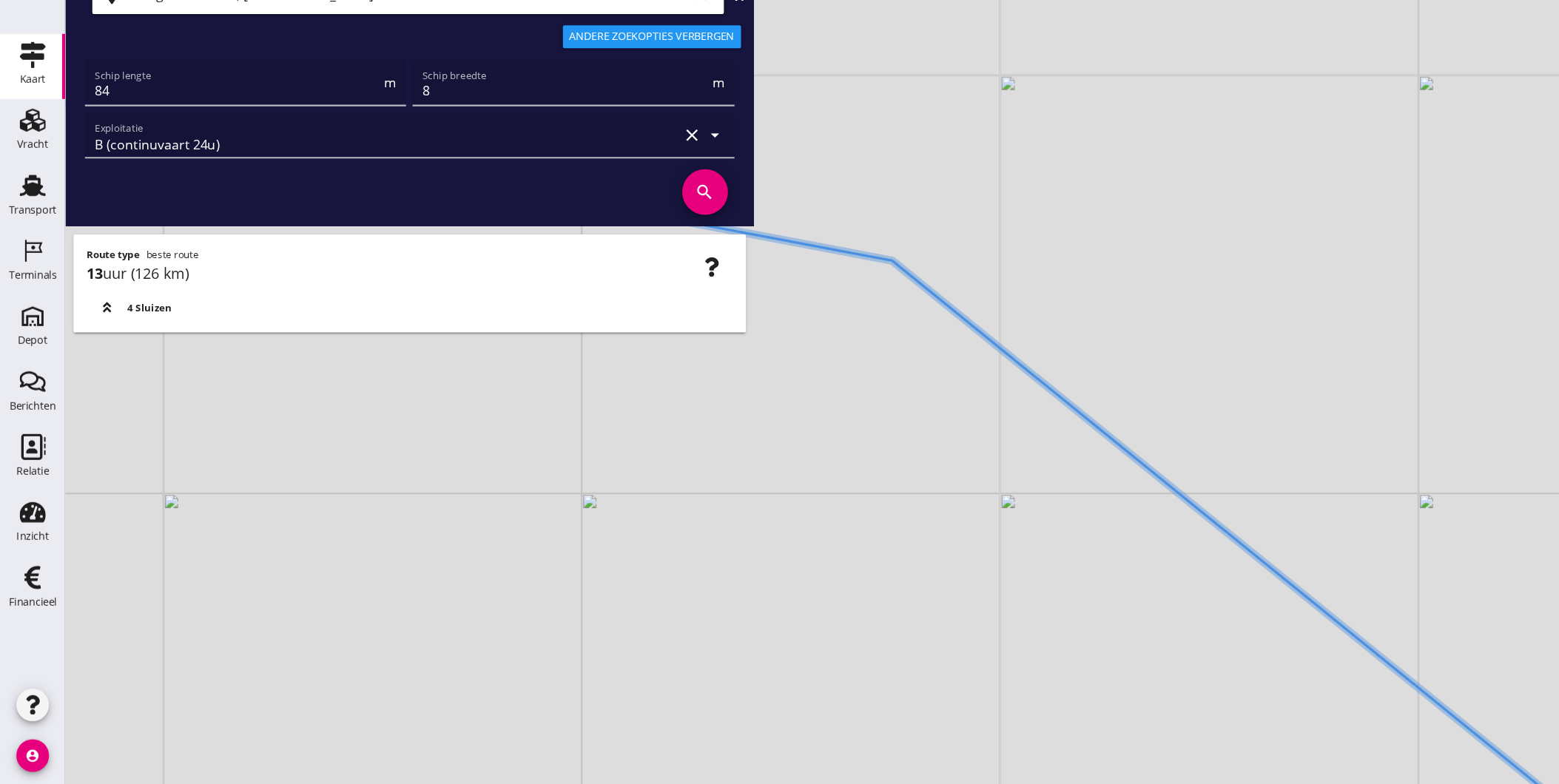
drag, startPoint x: 874, startPoint y: 477, endPoint x: 1033, endPoint y: 568, distance: 183.2
click at [1033, 569] on div "+ − Leaflet | © Mapbox © OpenStreetMap" at bounding box center [809, 392] width 1500 height 784
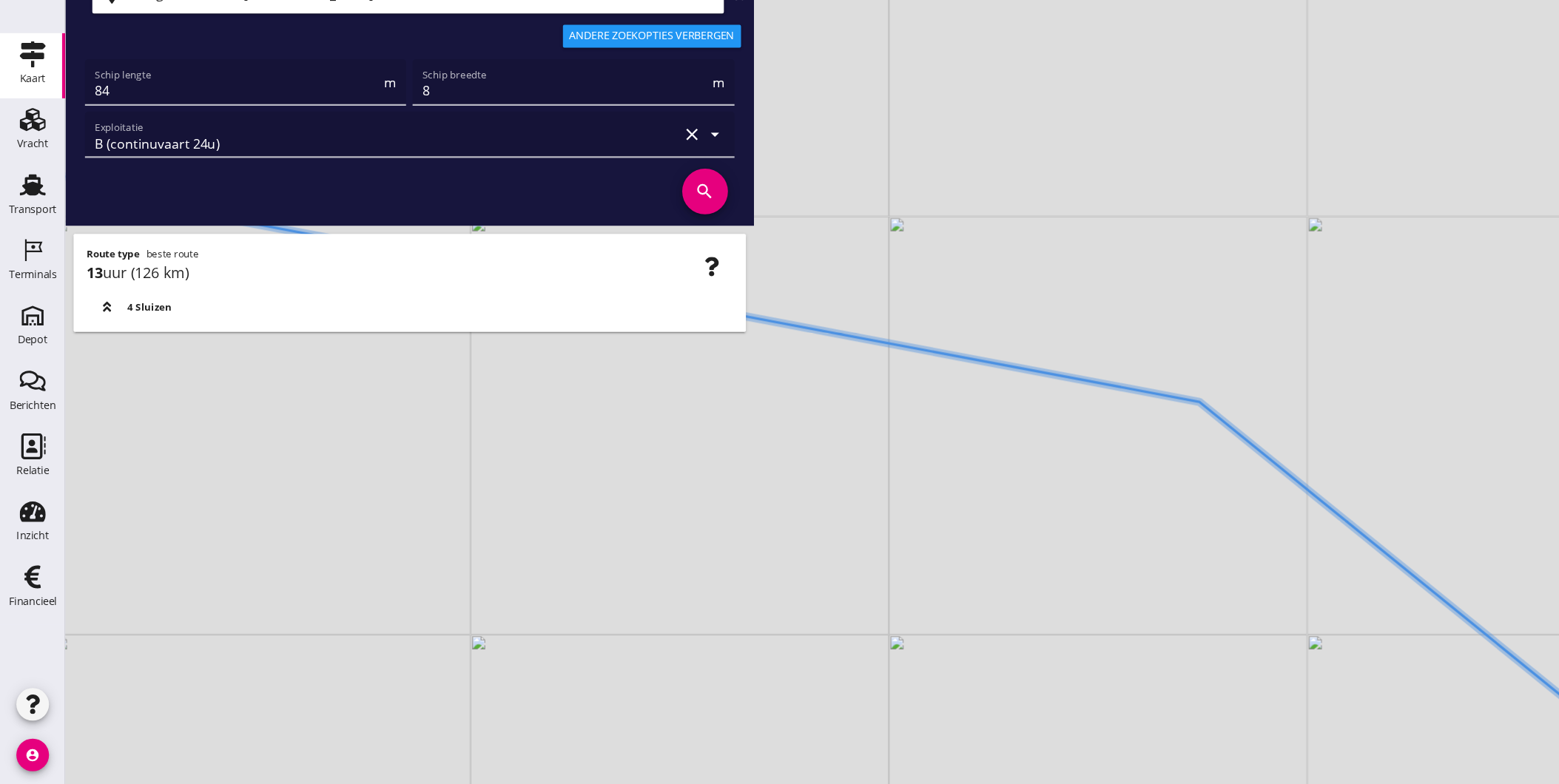
drag, startPoint x: 761, startPoint y: 450, endPoint x: 953, endPoint y: 501, distance: 198.7
click at [953, 501] on div "+ − Leaflet | © Mapbox © OpenStreetMap" at bounding box center [809, 392] width 1500 height 784
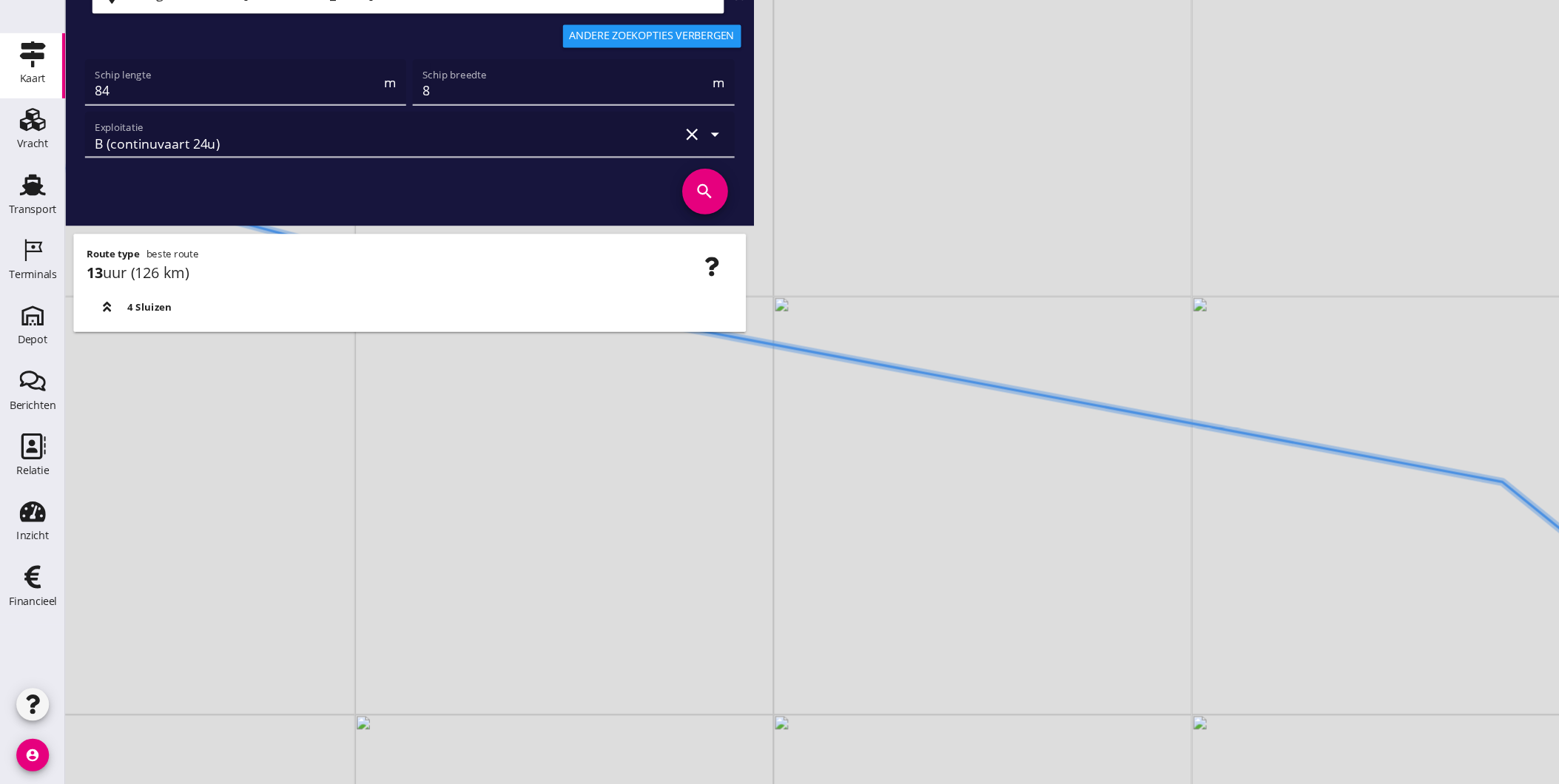
click at [845, 476] on div "+ − Leaflet | © Mapbox © OpenStreetMap" at bounding box center [809, 392] width 1500 height 784
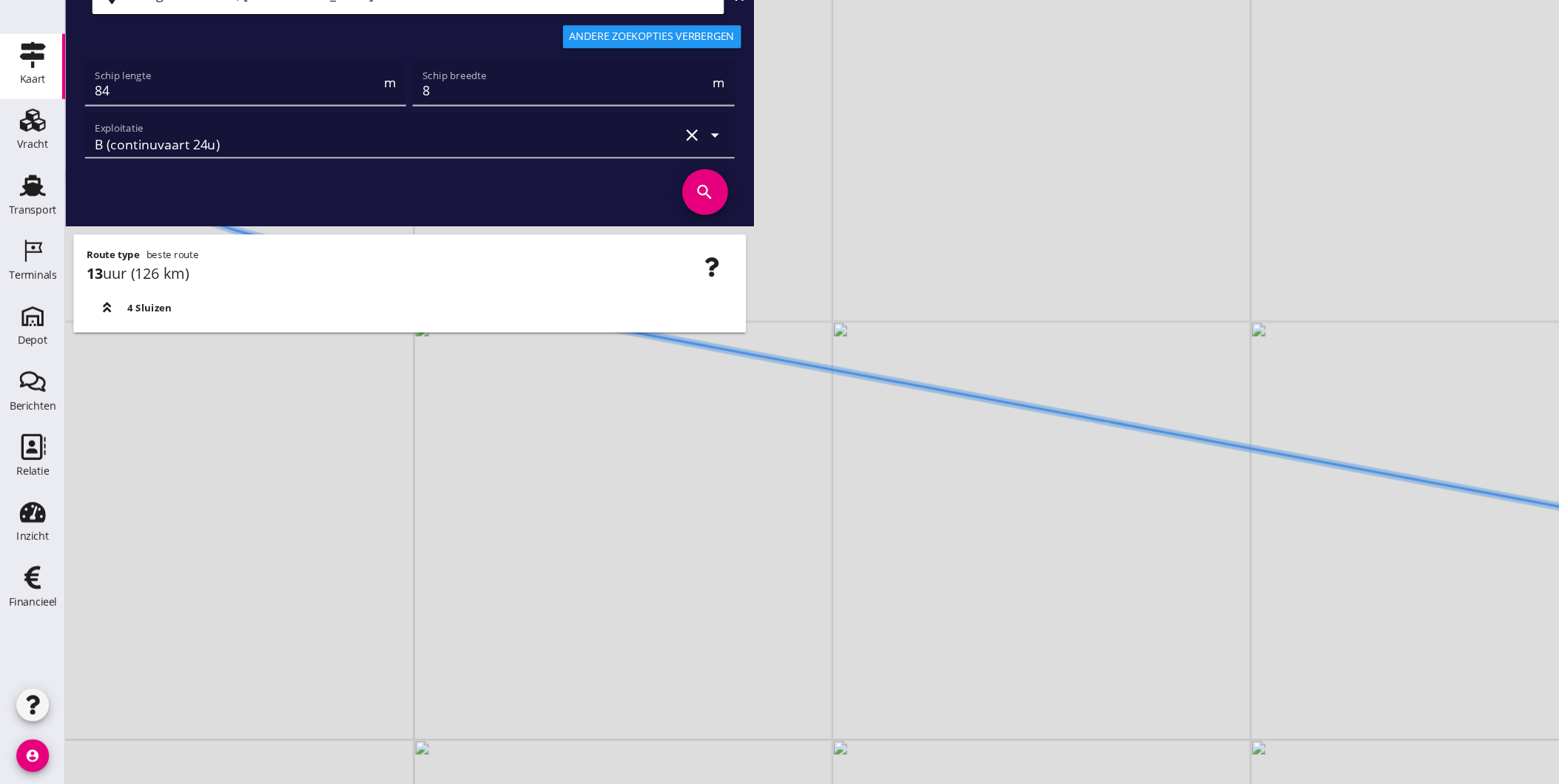
drag, startPoint x: 905, startPoint y: 490, endPoint x: 929, endPoint y: 505, distance: 28.3
click at [1002, 515] on div "+ − Leaflet | © Mapbox © OpenStreetMap" at bounding box center [809, 392] width 1500 height 784
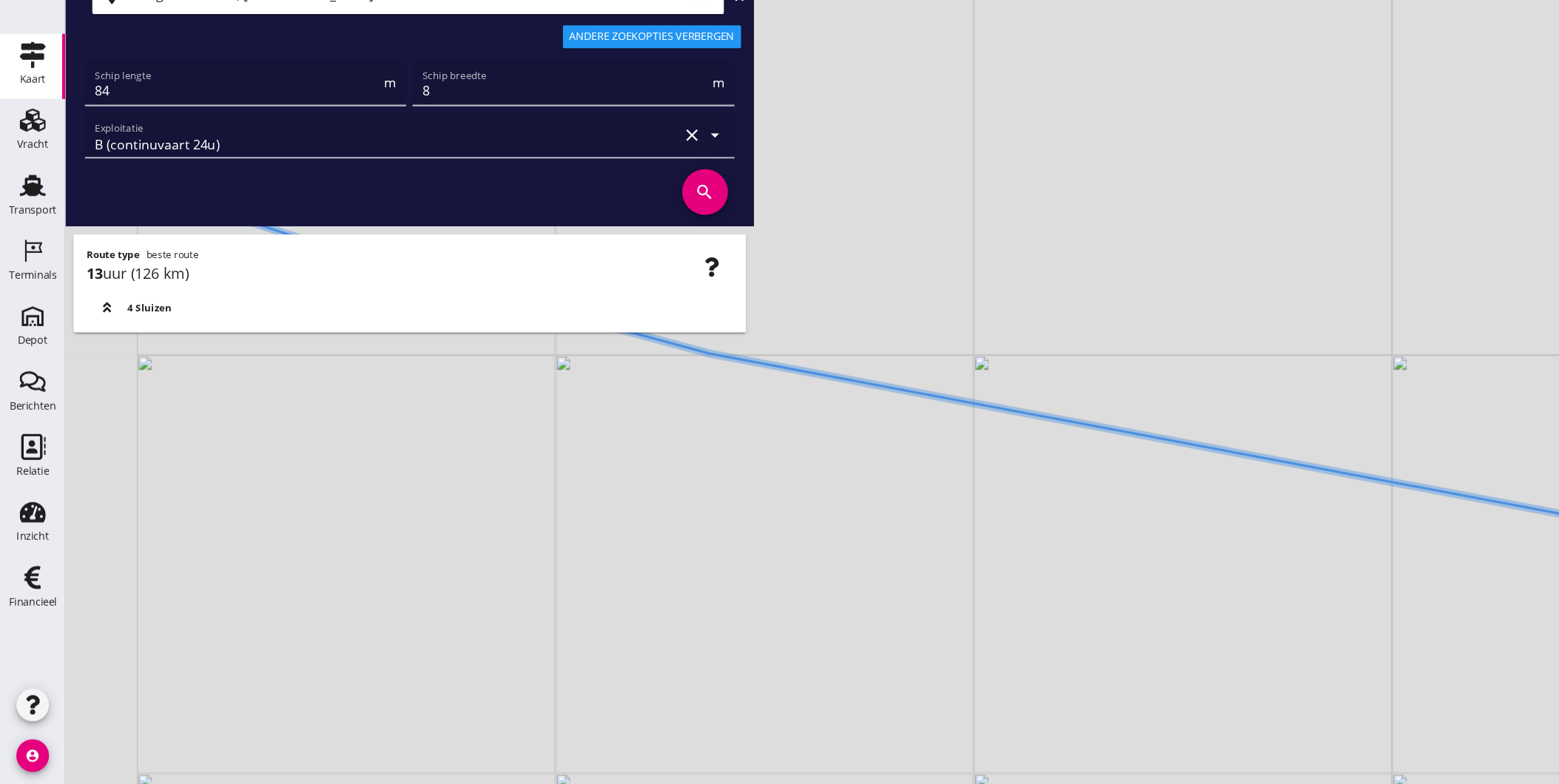
drag, startPoint x: 775, startPoint y: 492, endPoint x: 999, endPoint y: 516, distance: 225.3
click at [1012, 514] on div "+ − Leaflet | © Mapbox © OpenStreetMap" at bounding box center [809, 392] width 1500 height 784
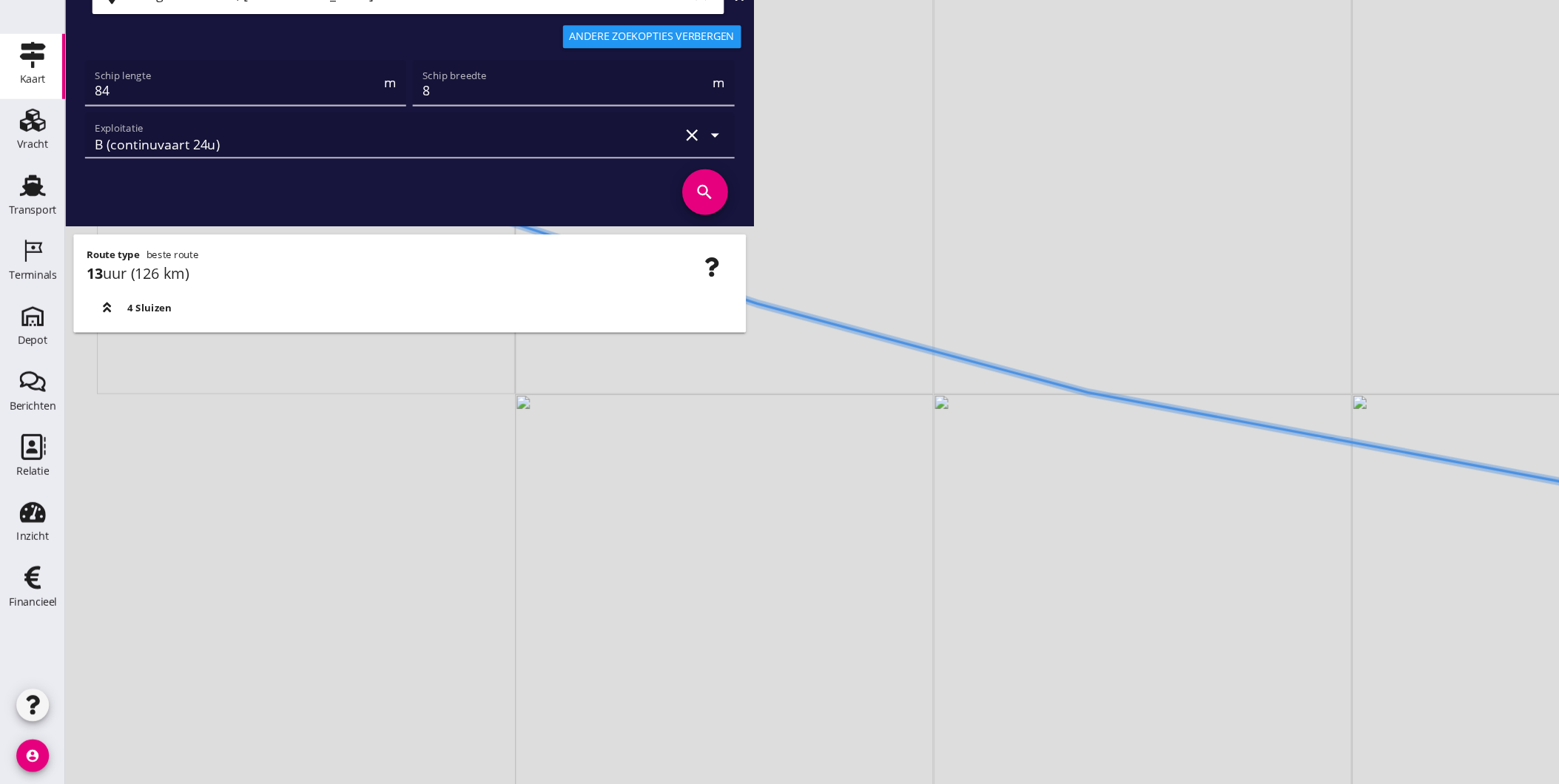
drag, startPoint x: 796, startPoint y: 501, endPoint x: 924, endPoint y: 531, distance: 131.5
click at [924, 531] on div "+ − Leaflet | © Mapbox © OpenStreetMap" at bounding box center [809, 392] width 1500 height 784
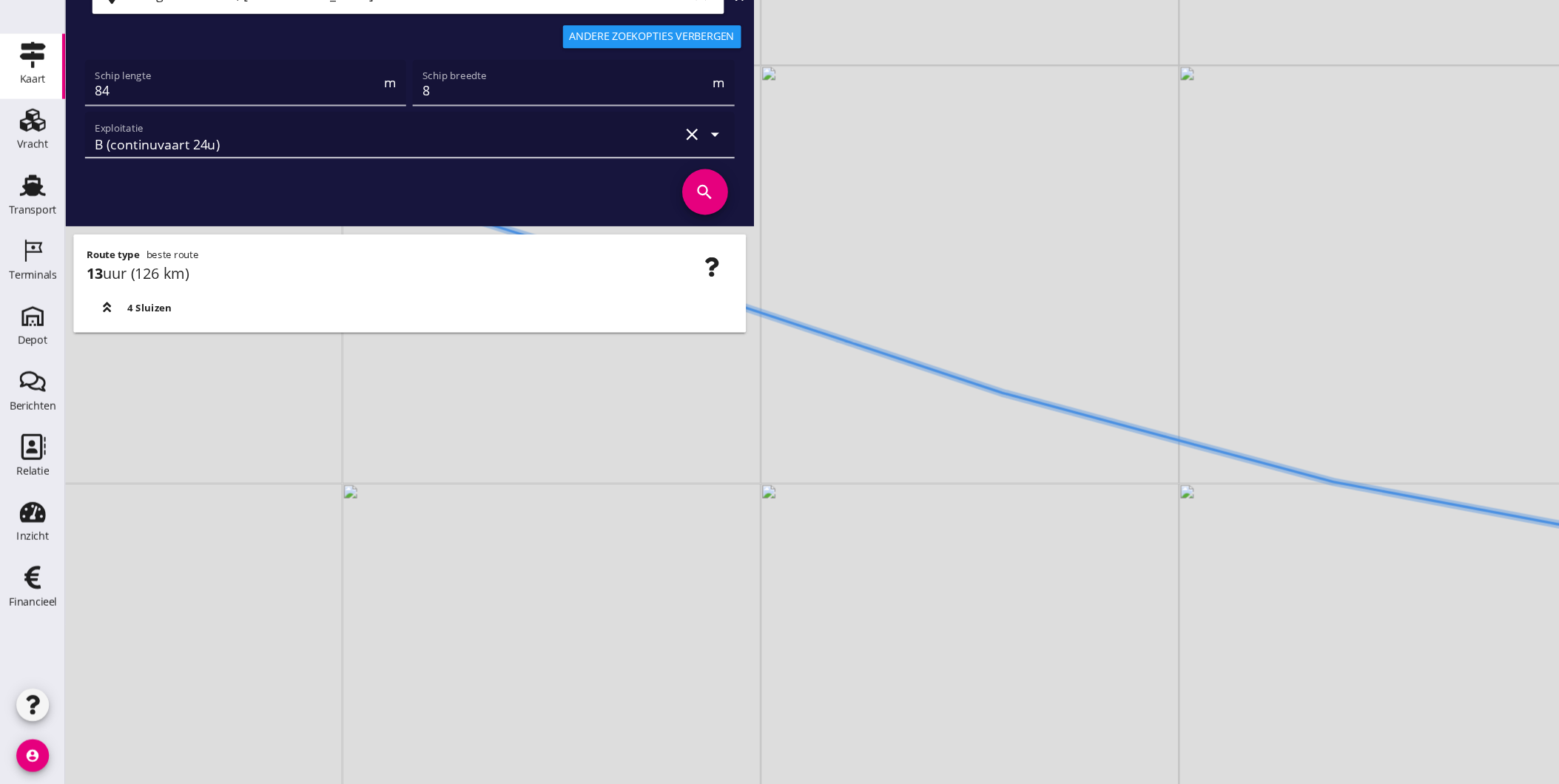
drag, startPoint x: 1028, startPoint y: 506, endPoint x: 1016, endPoint y: 527, distance: 24.2
click at [1017, 529] on div "+ − Leaflet | © Mapbox © OpenStreetMap" at bounding box center [809, 392] width 1500 height 784
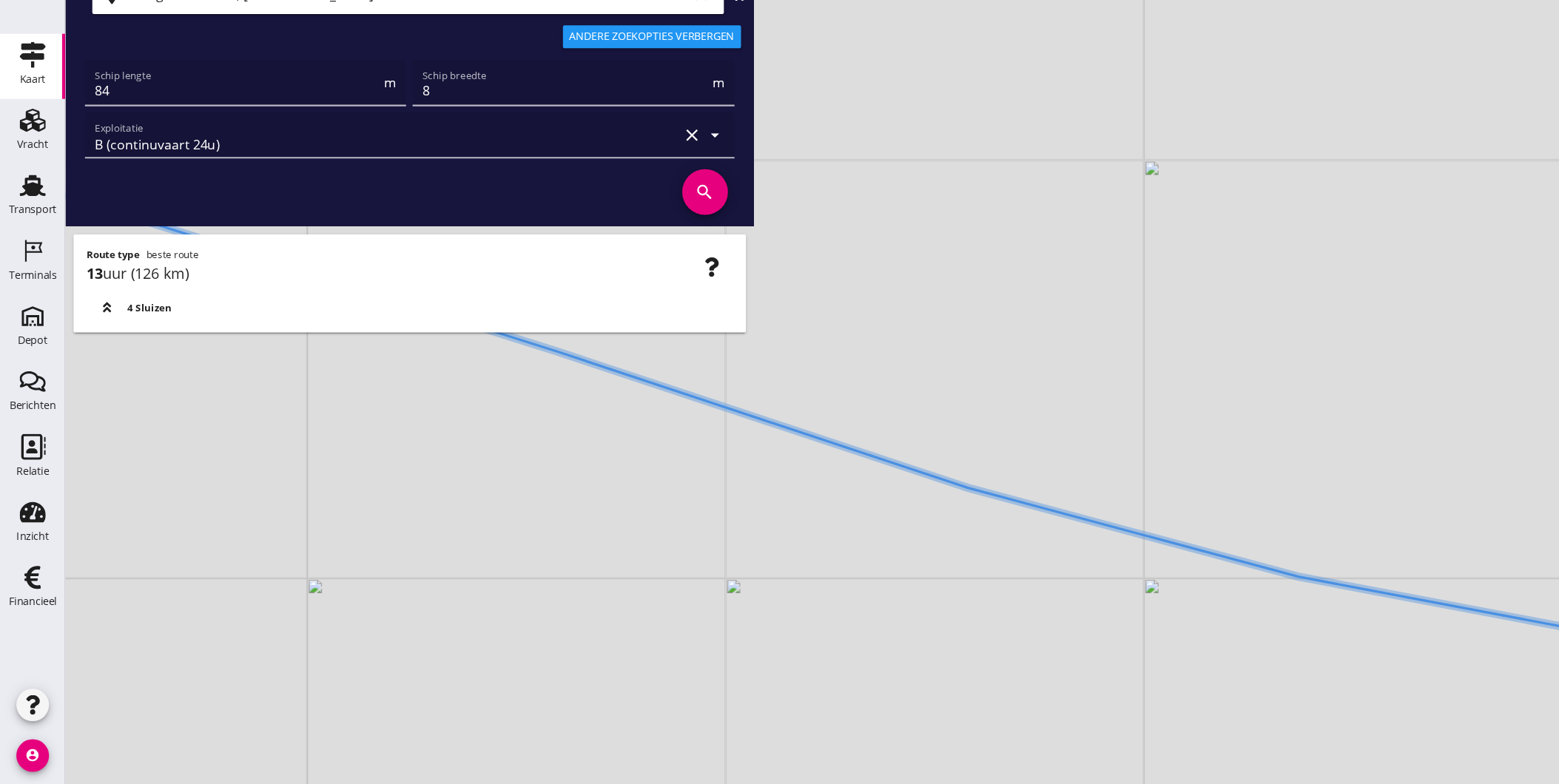
drag, startPoint x: 1064, startPoint y: 638, endPoint x: 1013, endPoint y: 564, distance: 89.9
click at [1013, 564] on div "+ − Leaflet | © Mapbox © OpenStreetMap" at bounding box center [809, 392] width 1500 height 784
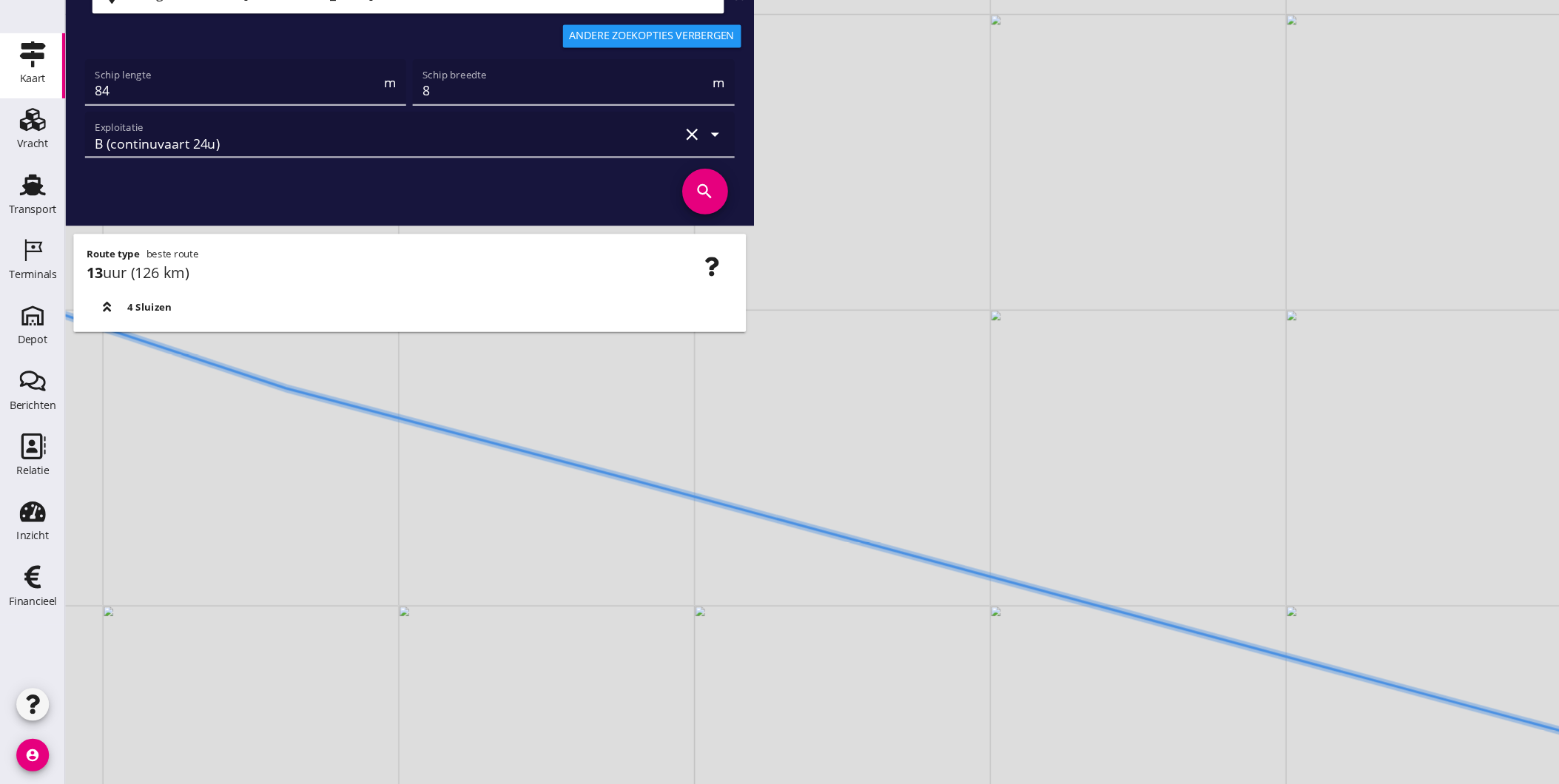
drag, startPoint x: 1025, startPoint y: 435, endPoint x: 968, endPoint y: 480, distance: 72.6
click at [968, 480] on div "+ − Leaflet | © Mapbox © OpenStreetMap" at bounding box center [809, 392] width 1500 height 784
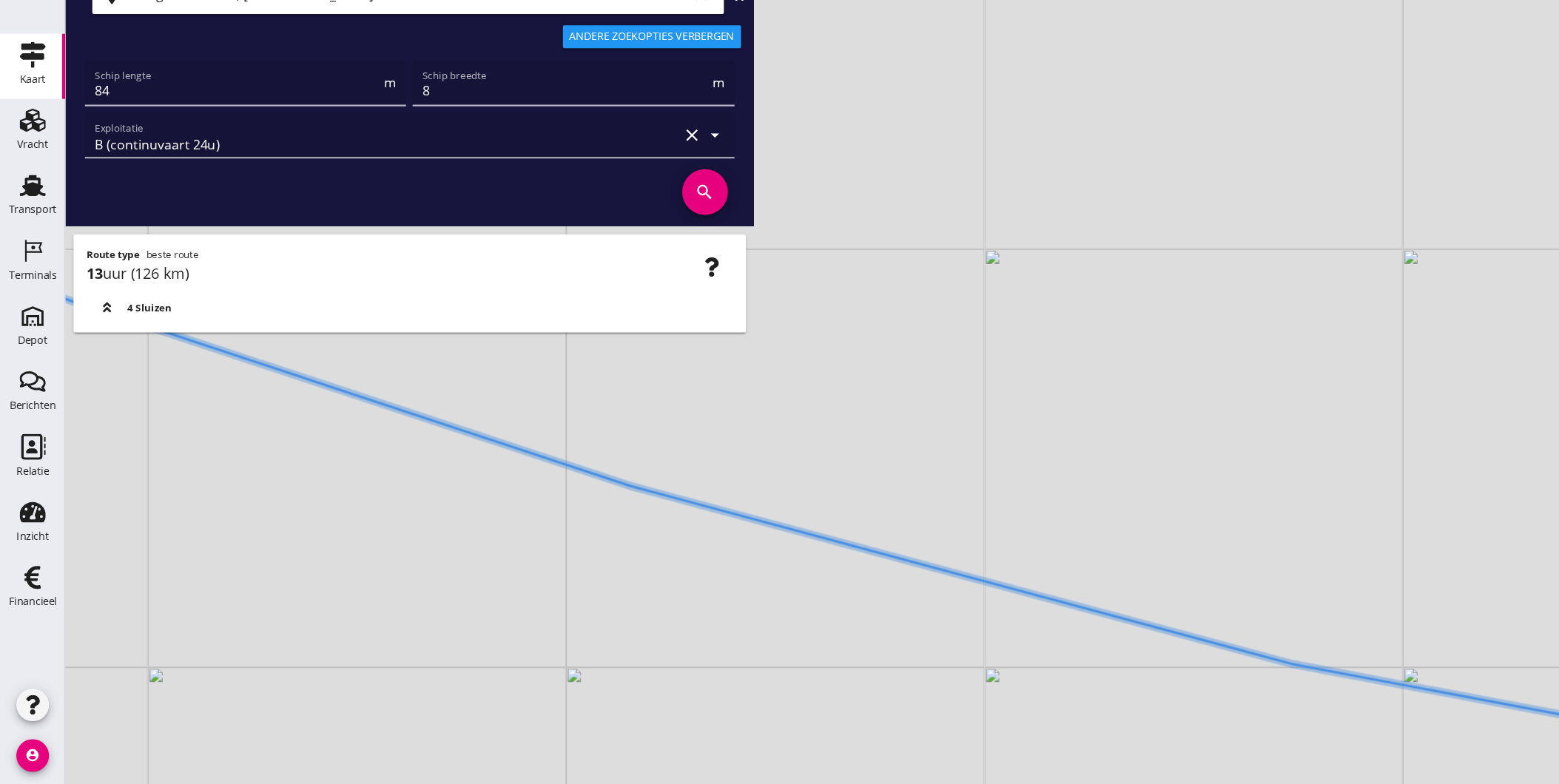
drag, startPoint x: 1106, startPoint y: 638, endPoint x: 961, endPoint y: 601, distance: 149.6
click at [961, 601] on div "+ − Leaflet | © Mapbox © OpenStreetMap" at bounding box center [809, 392] width 1500 height 784
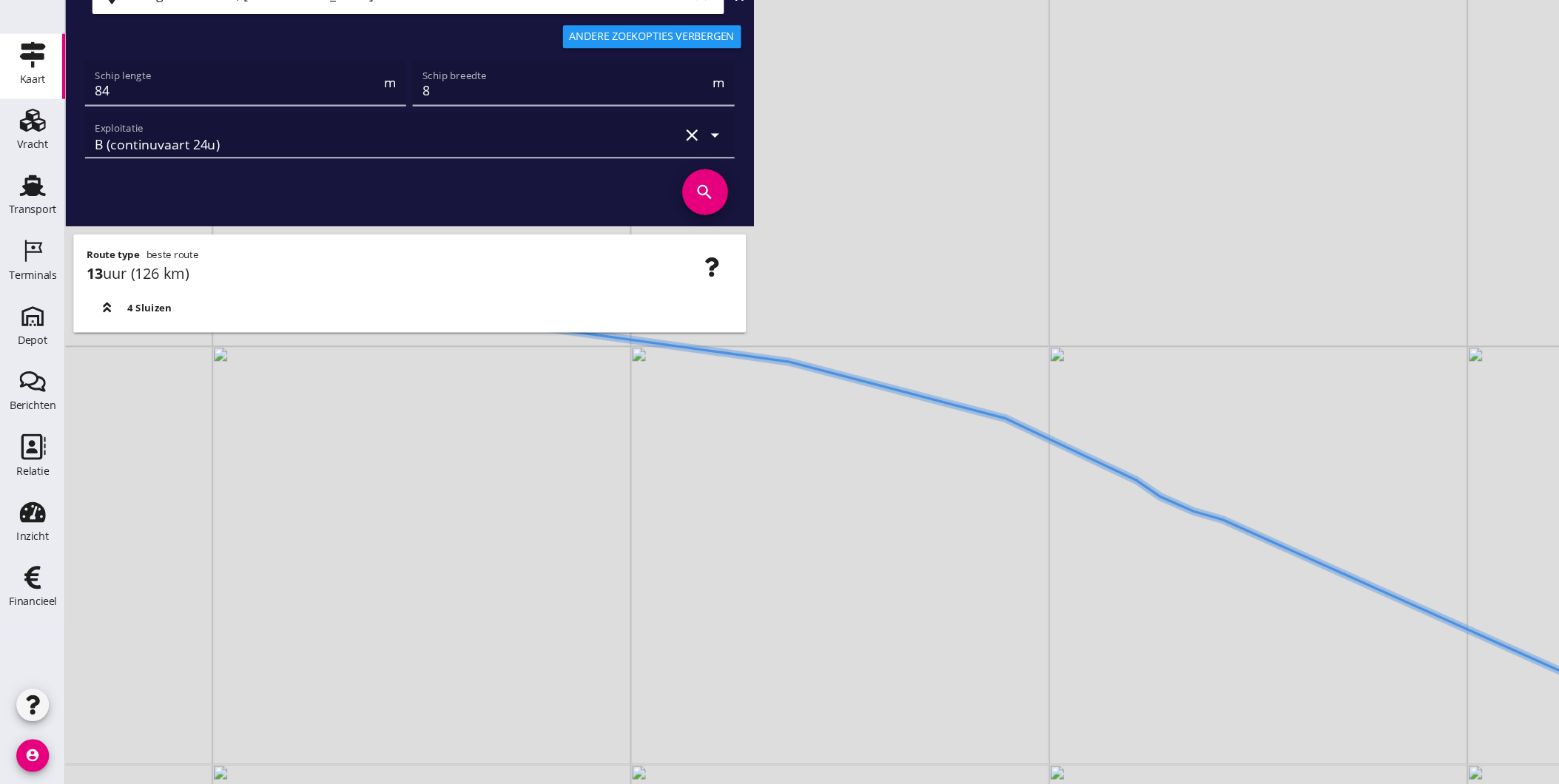
drag, startPoint x: 880, startPoint y: 496, endPoint x: 1282, endPoint y: 662, distance: 434.9
click at [1282, 662] on div "+ − Leaflet | © Mapbox © OpenStreetMap" at bounding box center [809, 392] width 1500 height 784
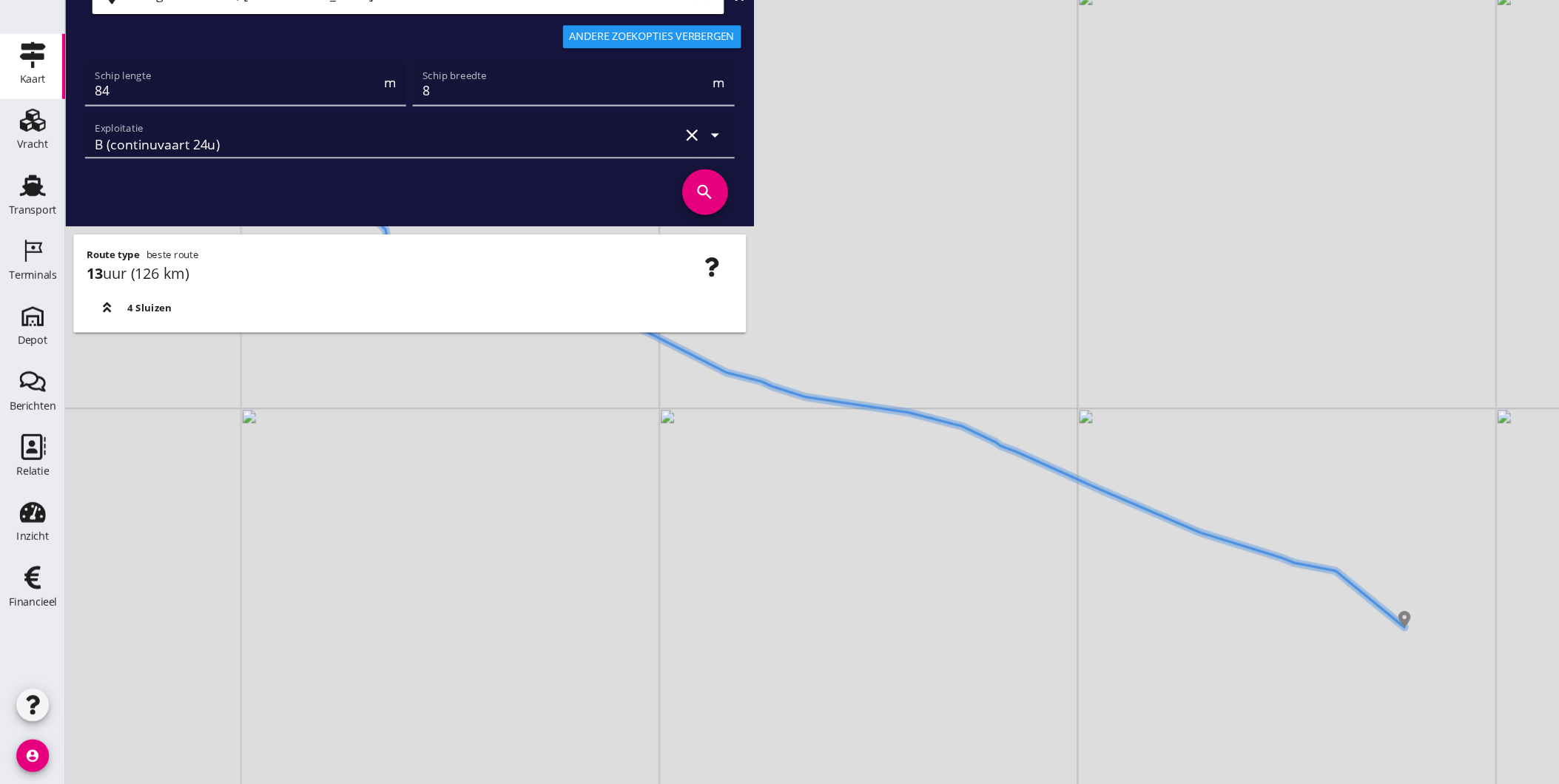
drag, startPoint x: 1122, startPoint y: 622, endPoint x: 1005, endPoint y: 554, distance: 135.3
click at [1005, 554] on div "+ − Leaflet | © Mapbox © OpenStreetMap" at bounding box center [809, 392] width 1500 height 784
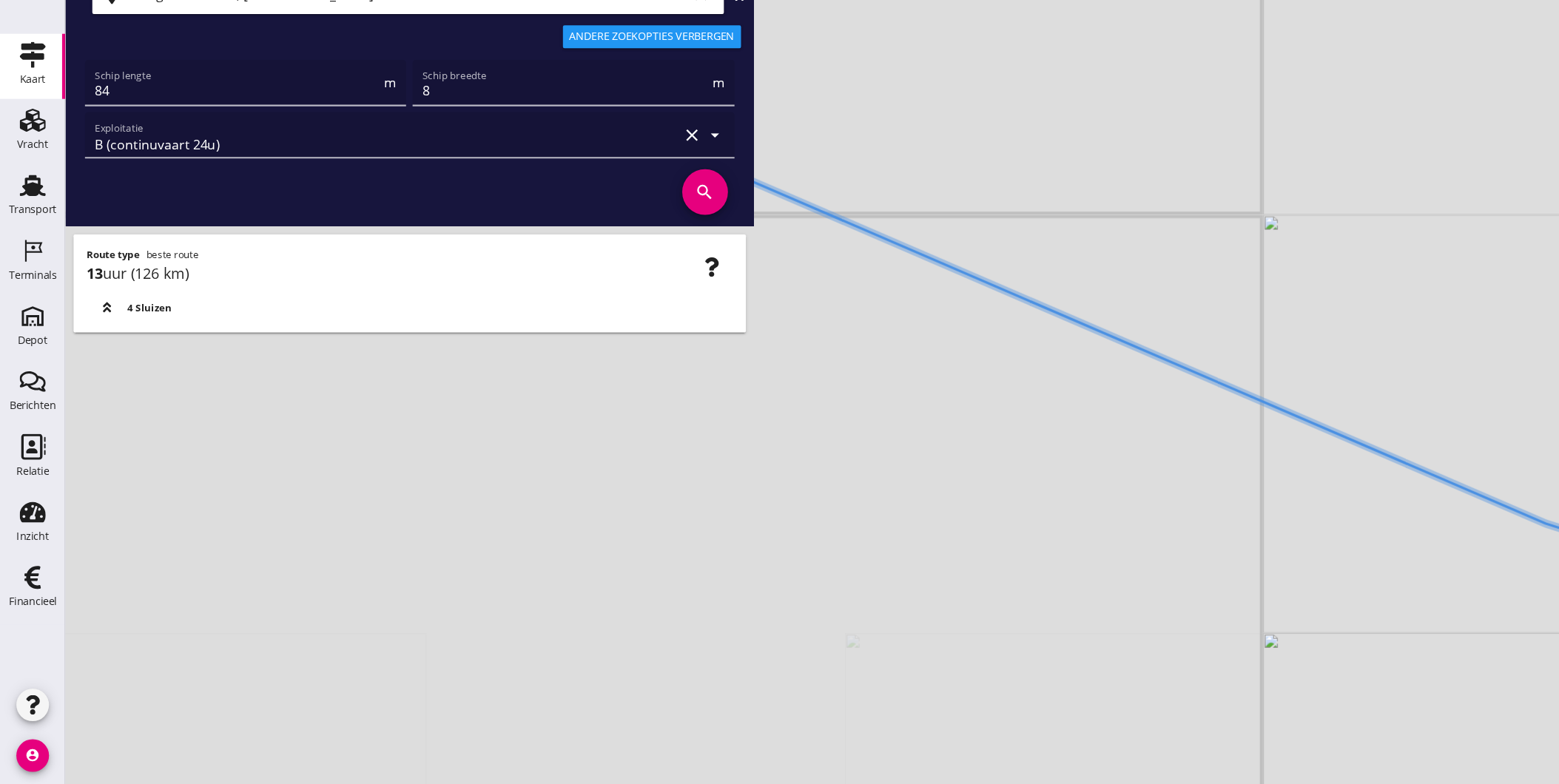
drag, startPoint x: 904, startPoint y: 501, endPoint x: 1332, endPoint y: 686, distance: 466.3
click at [1314, 685] on div "+ − Leaflet | © Mapbox © OpenStreetMap" at bounding box center [809, 392] width 1500 height 784
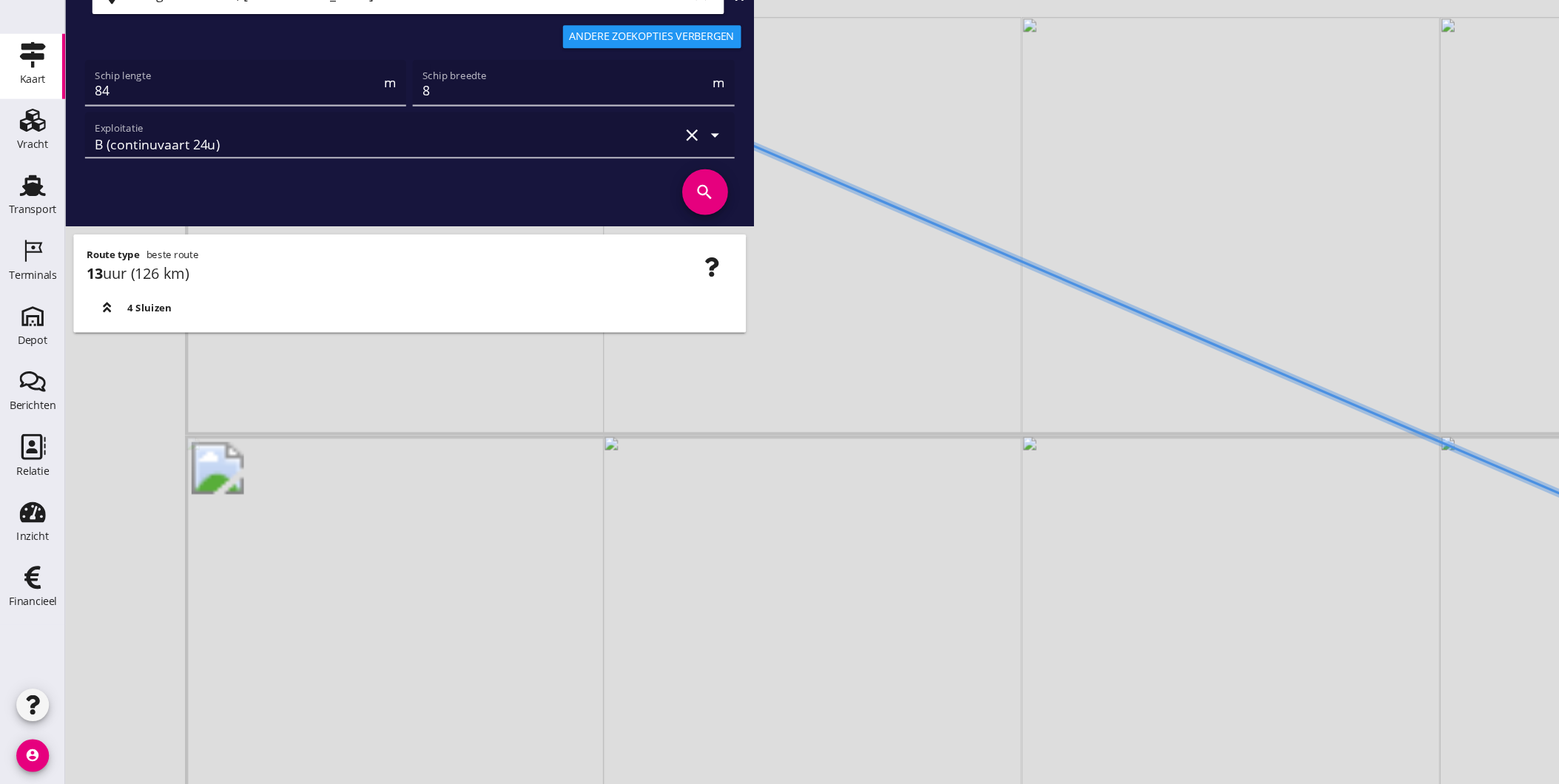
drag, startPoint x: 1039, startPoint y: 520, endPoint x: 1299, endPoint y: 738, distance: 339.3
click at [1293, 735] on div "+ − Leaflet | © Mapbox © OpenStreetMap" at bounding box center [809, 392] width 1500 height 784
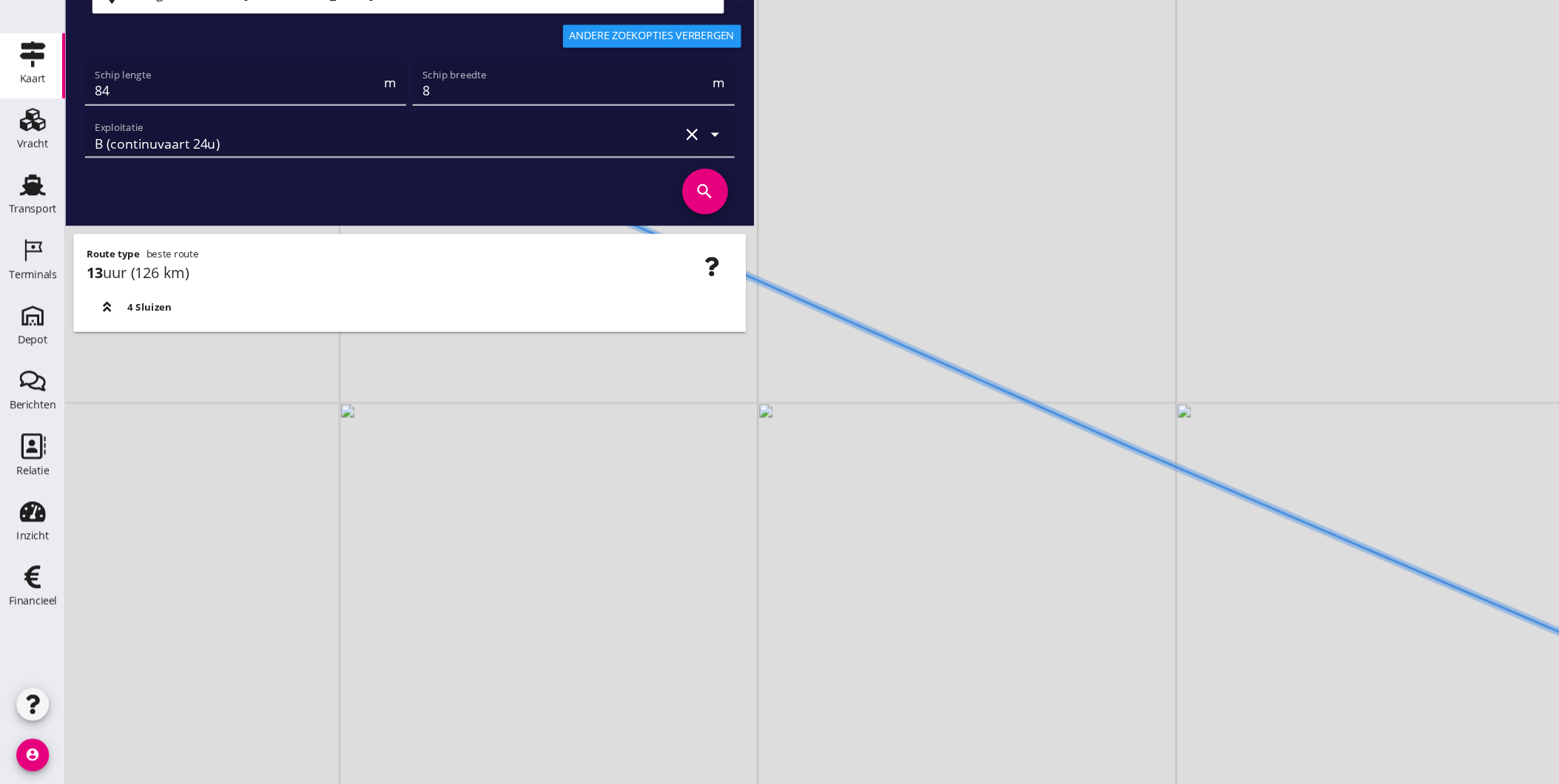
drag, startPoint x: 1025, startPoint y: 550, endPoint x: 1066, endPoint y: 559, distance: 42.0
click at [1146, 582] on div "+ − Leaflet | © Mapbox © OpenStreetMap" at bounding box center [809, 392] width 1500 height 784
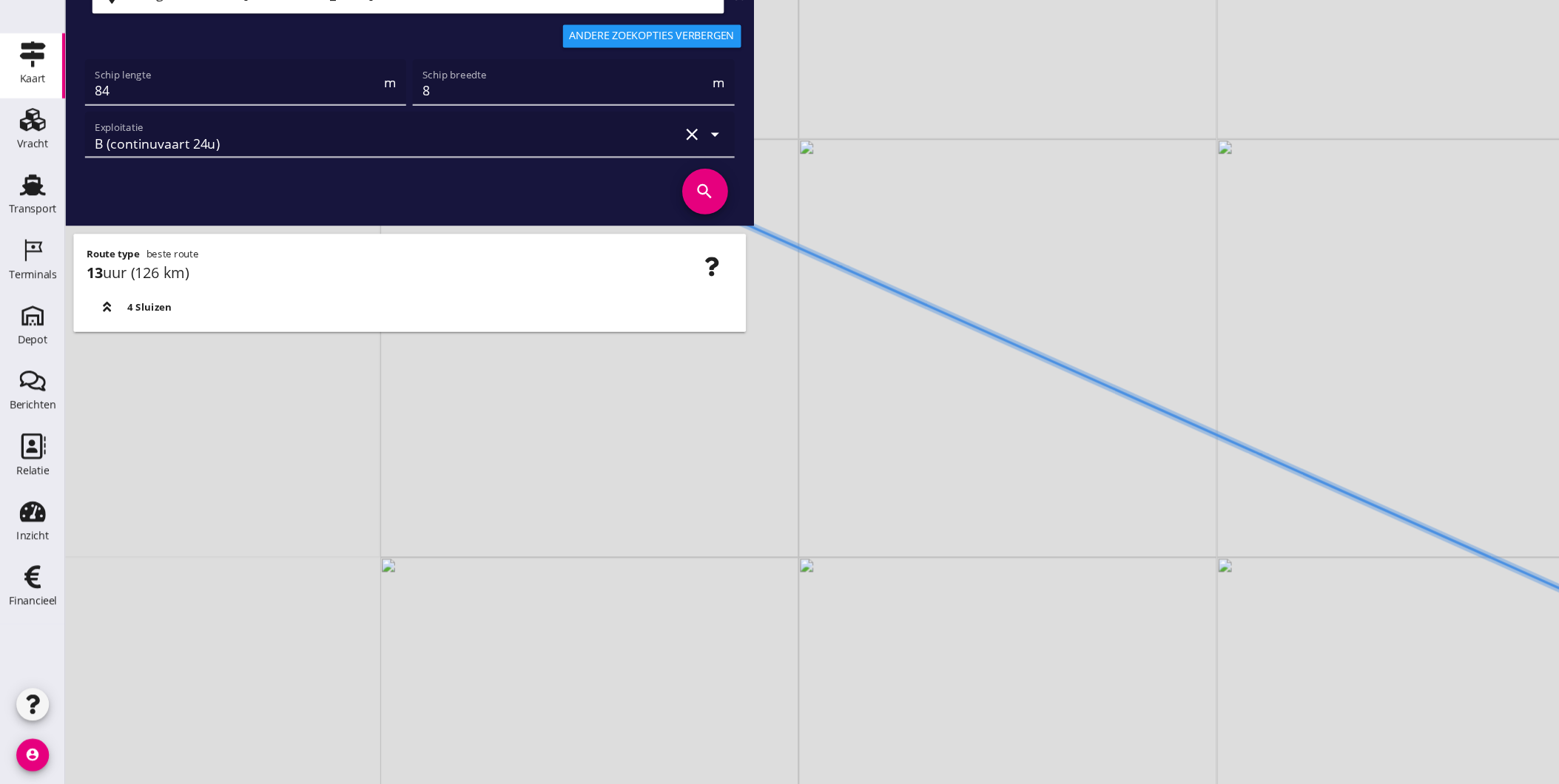
drag, startPoint x: 1025, startPoint y: 555, endPoint x: 1082, endPoint y: 569, distance: 58.7
click at [1141, 596] on div "+ − Leaflet | © Mapbox © OpenStreetMap" at bounding box center [809, 392] width 1500 height 784
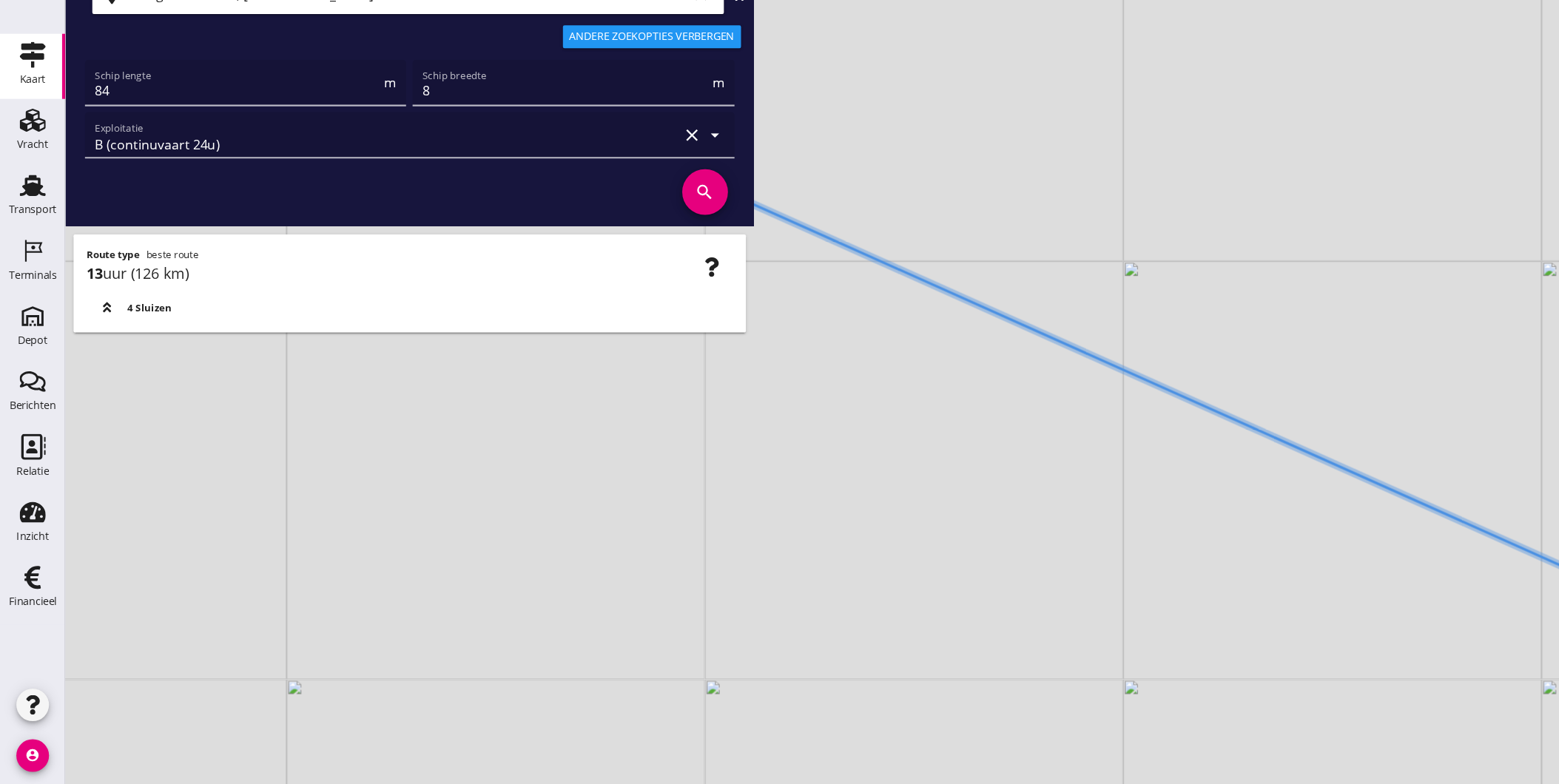
drag, startPoint x: 823, startPoint y: 443, endPoint x: 989, endPoint y: 535, distance: 189.8
click at [993, 537] on div "+ − Leaflet | © Mapbox © OpenStreetMap" at bounding box center [809, 392] width 1500 height 784
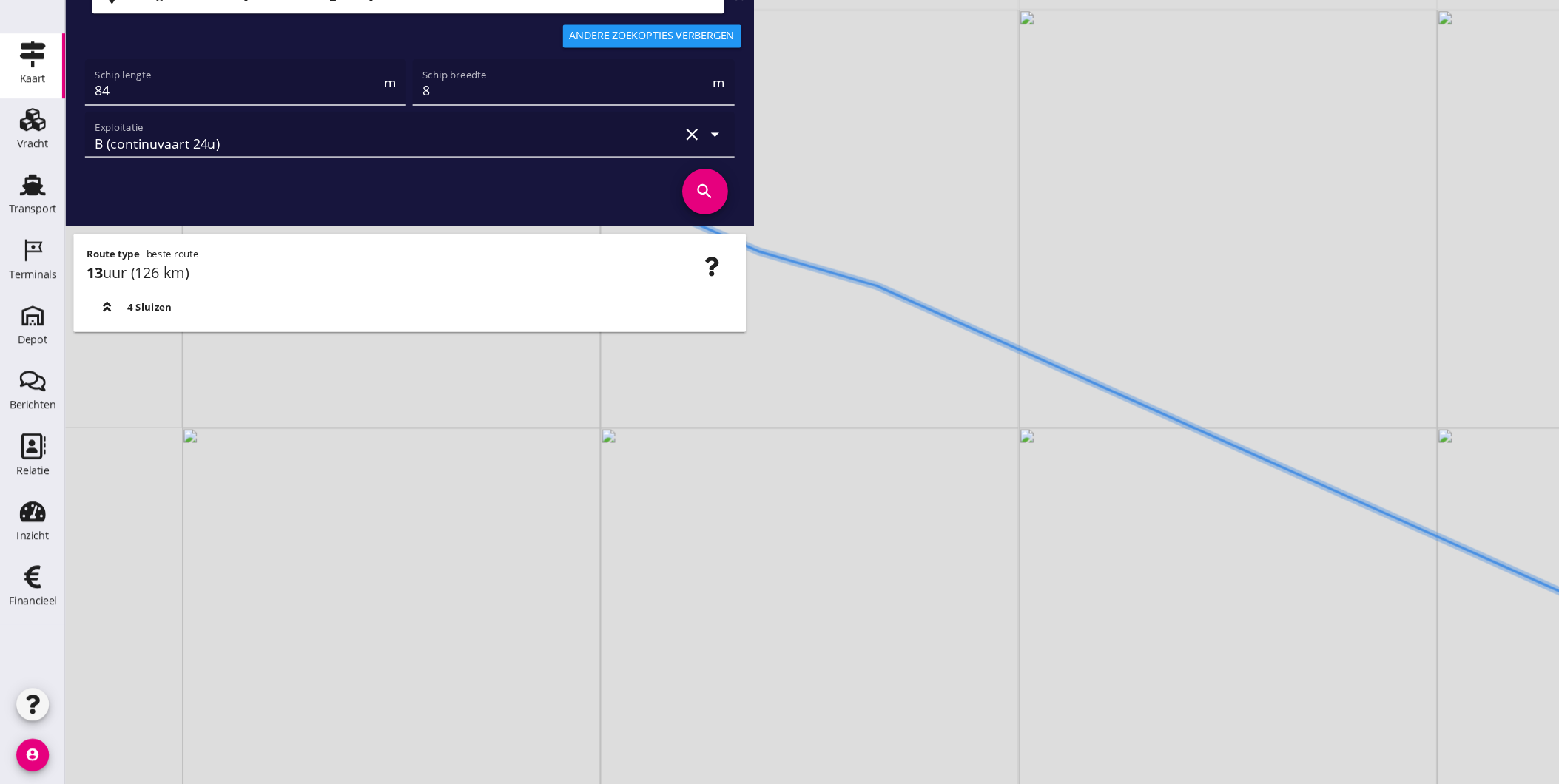
drag, startPoint x: 867, startPoint y: 472, endPoint x: 1013, endPoint y: 532, distance: 157.8
click at [1007, 532] on div "+ − Leaflet | © Mapbox © OpenStreetMap" at bounding box center [809, 392] width 1500 height 784
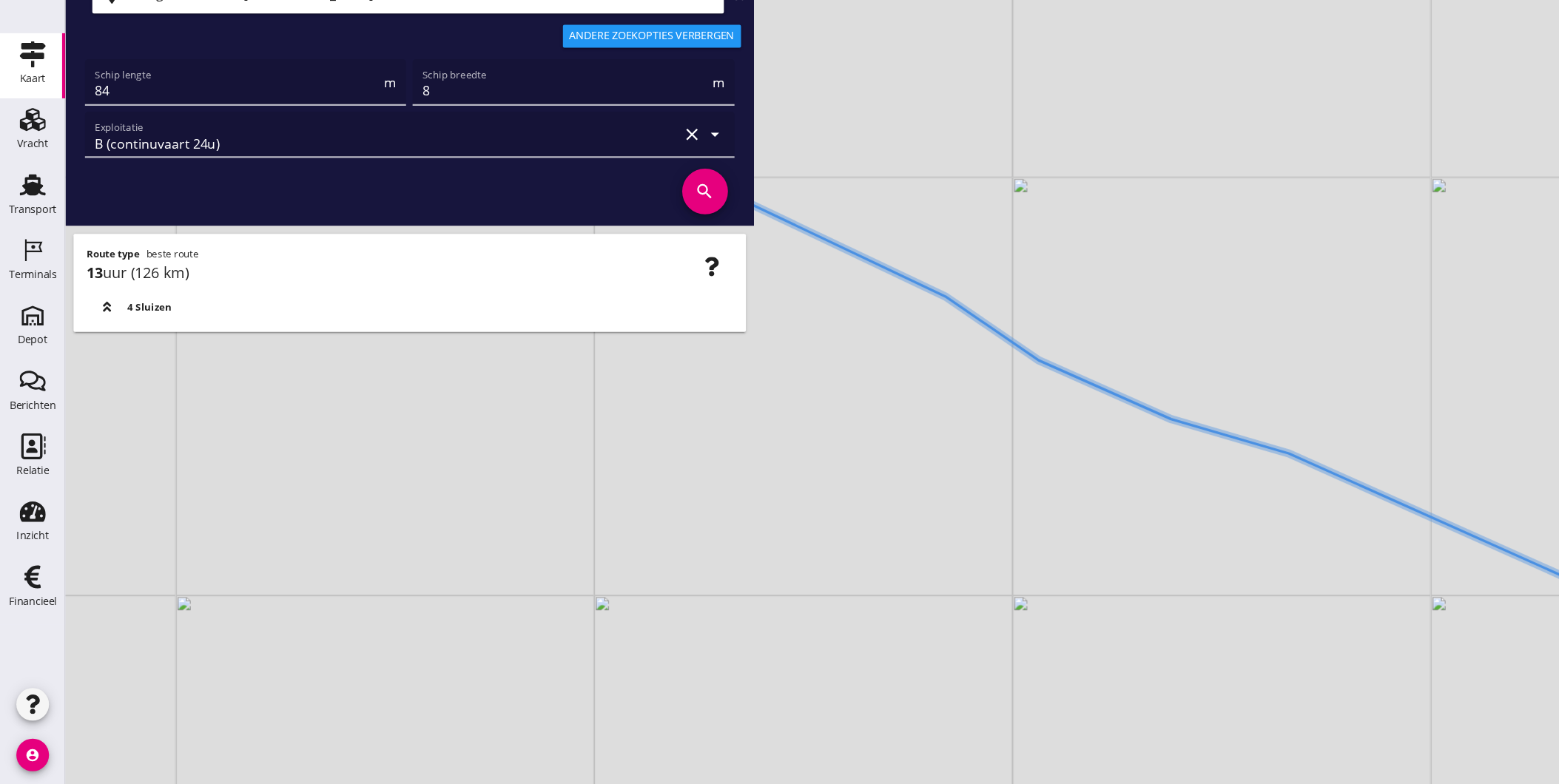
drag, startPoint x: 812, startPoint y: 445, endPoint x: 923, endPoint y: 482, distance: 117.0
click at [922, 484] on div "+ − Leaflet | © Mapbox © OpenStreetMap" at bounding box center [809, 392] width 1500 height 784
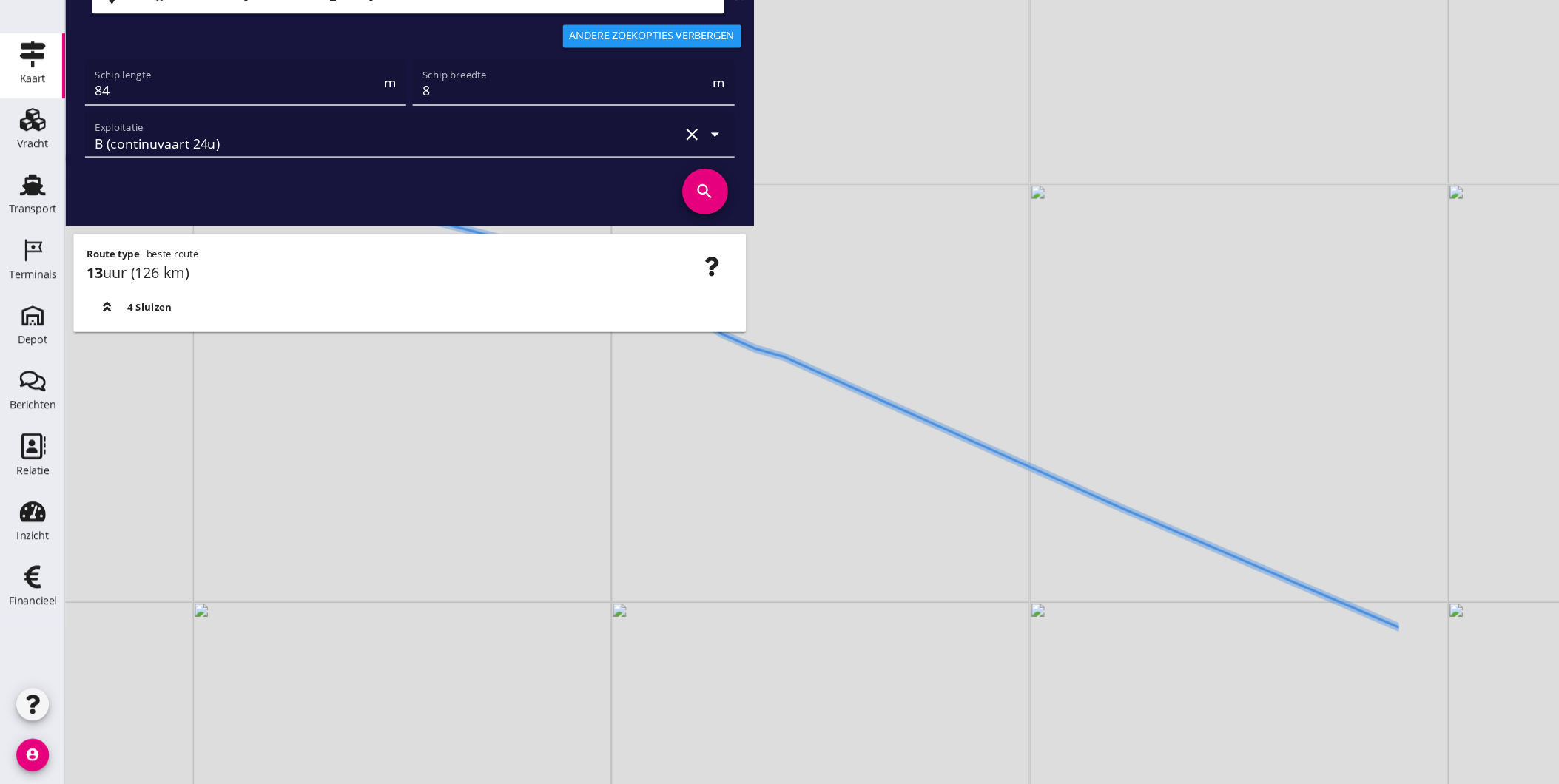
drag, startPoint x: 1154, startPoint y: 491, endPoint x: 710, endPoint y: 410, distance: 451.3
click at [710, 410] on div "+ − Leaflet | © Mapbox © OpenStreetMap" at bounding box center [809, 392] width 1500 height 784
drag, startPoint x: 1127, startPoint y: 601, endPoint x: 707, endPoint y: 244, distance: 551.2
click at [718, 248] on div "+ − Leaflet | © Mapbox © OpenStreetMap" at bounding box center [809, 392] width 1500 height 784
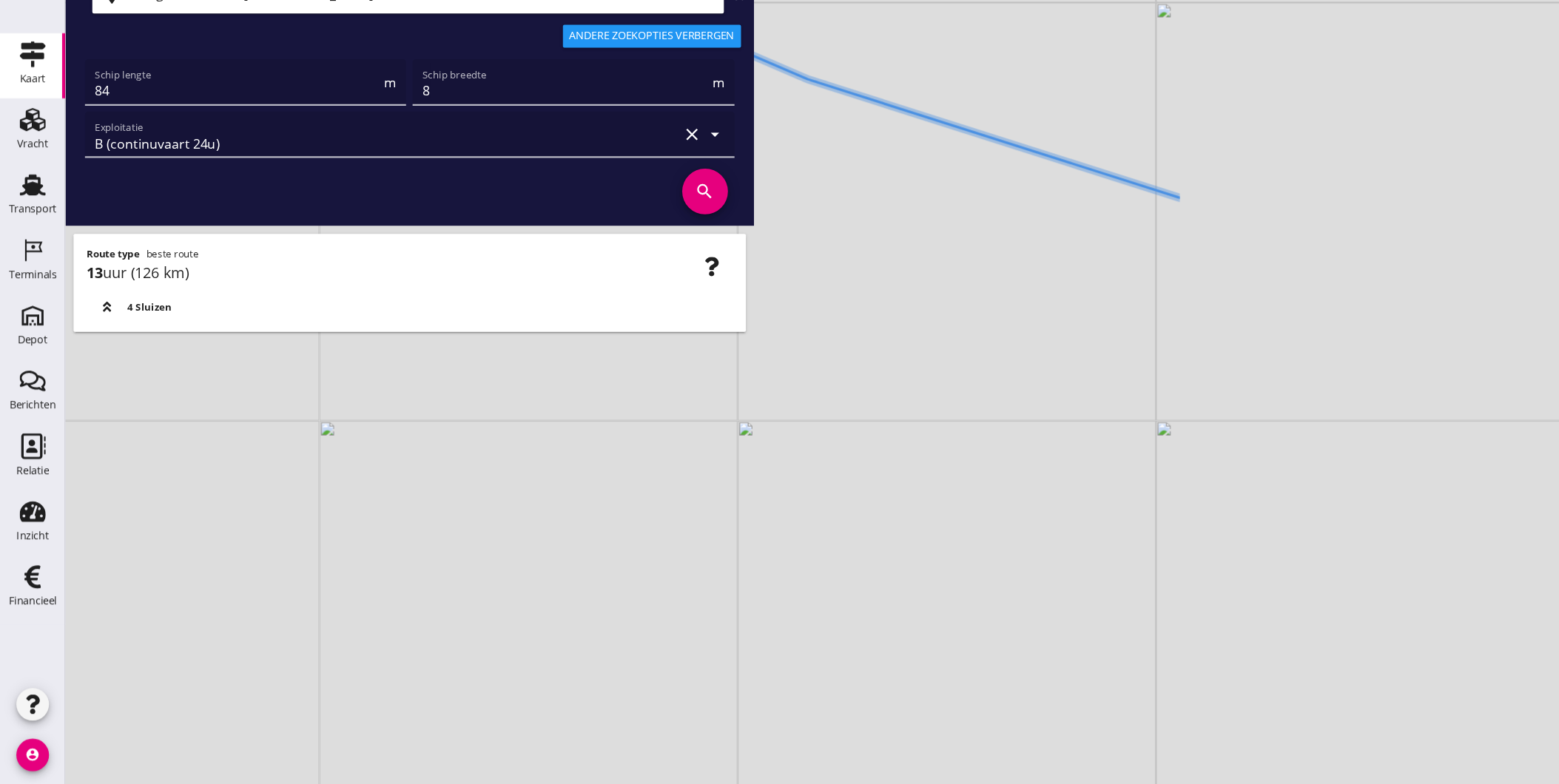
drag, startPoint x: 869, startPoint y: 342, endPoint x: 775, endPoint y: 391, distance: 106.0
click at [775, 391] on div "+ − Leaflet | © Mapbox © OpenStreetMap" at bounding box center [809, 392] width 1500 height 784
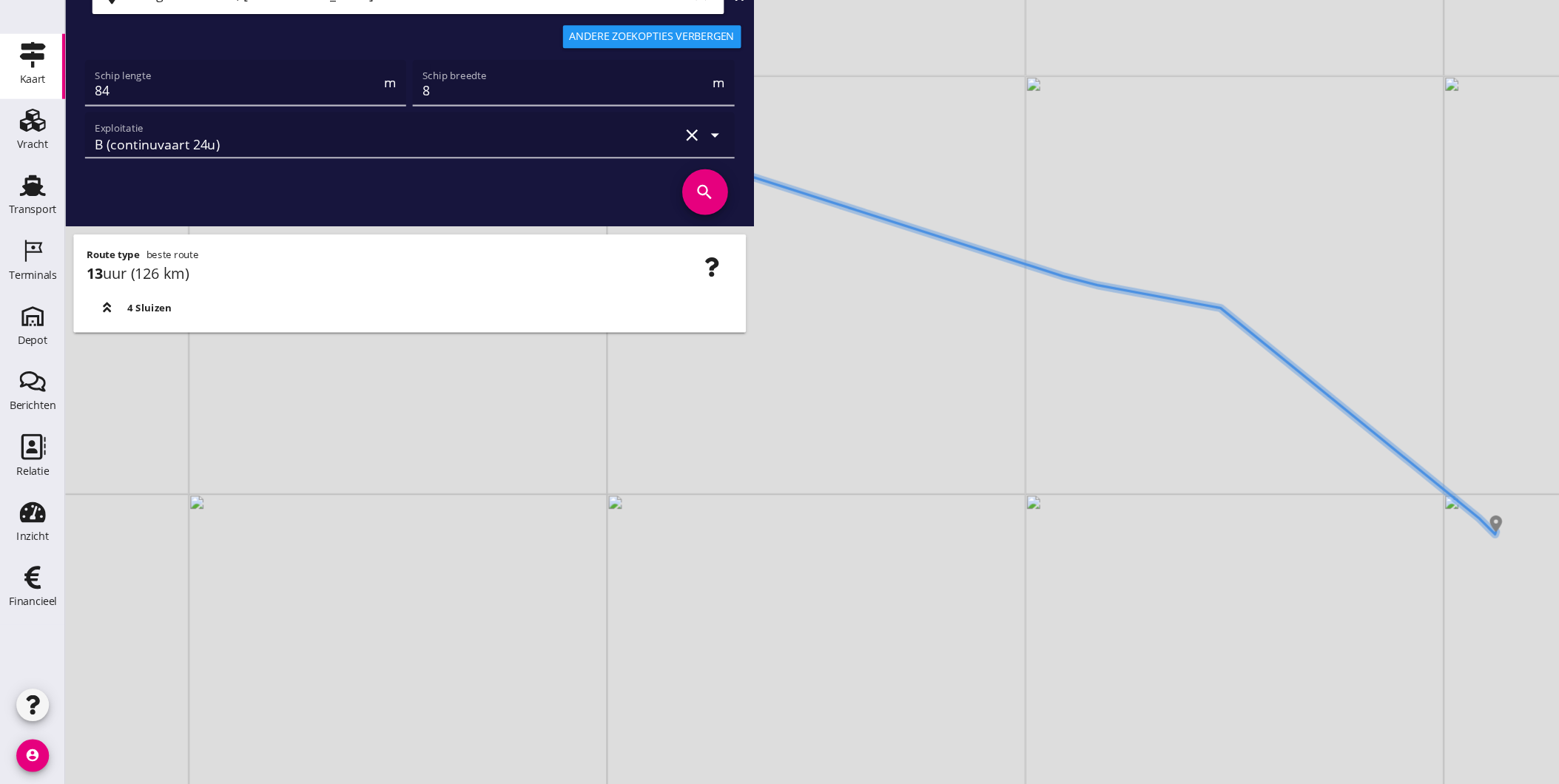
drag, startPoint x: 1076, startPoint y: 393, endPoint x: 1036, endPoint y: 394, distance: 40.0
click at [1042, 395] on div "+ − Leaflet | © Mapbox © OpenStreetMap" at bounding box center [809, 392] width 1500 height 784
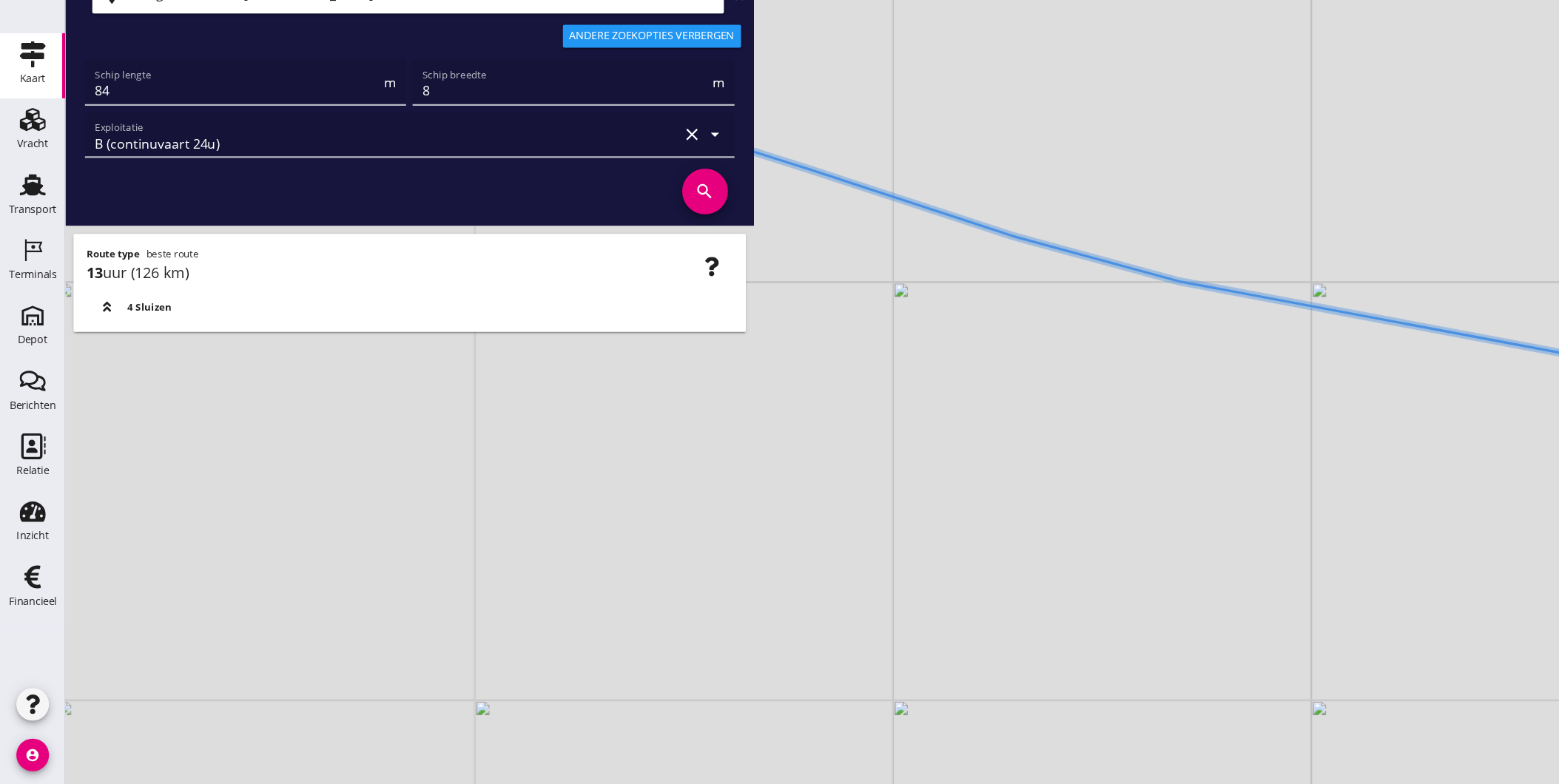
drag, startPoint x: 979, startPoint y: 329, endPoint x: 967, endPoint y: 401, distance: 73.0
click at [967, 401] on div "+ − Leaflet | © Mapbox © OpenStreetMap" at bounding box center [809, 392] width 1500 height 784
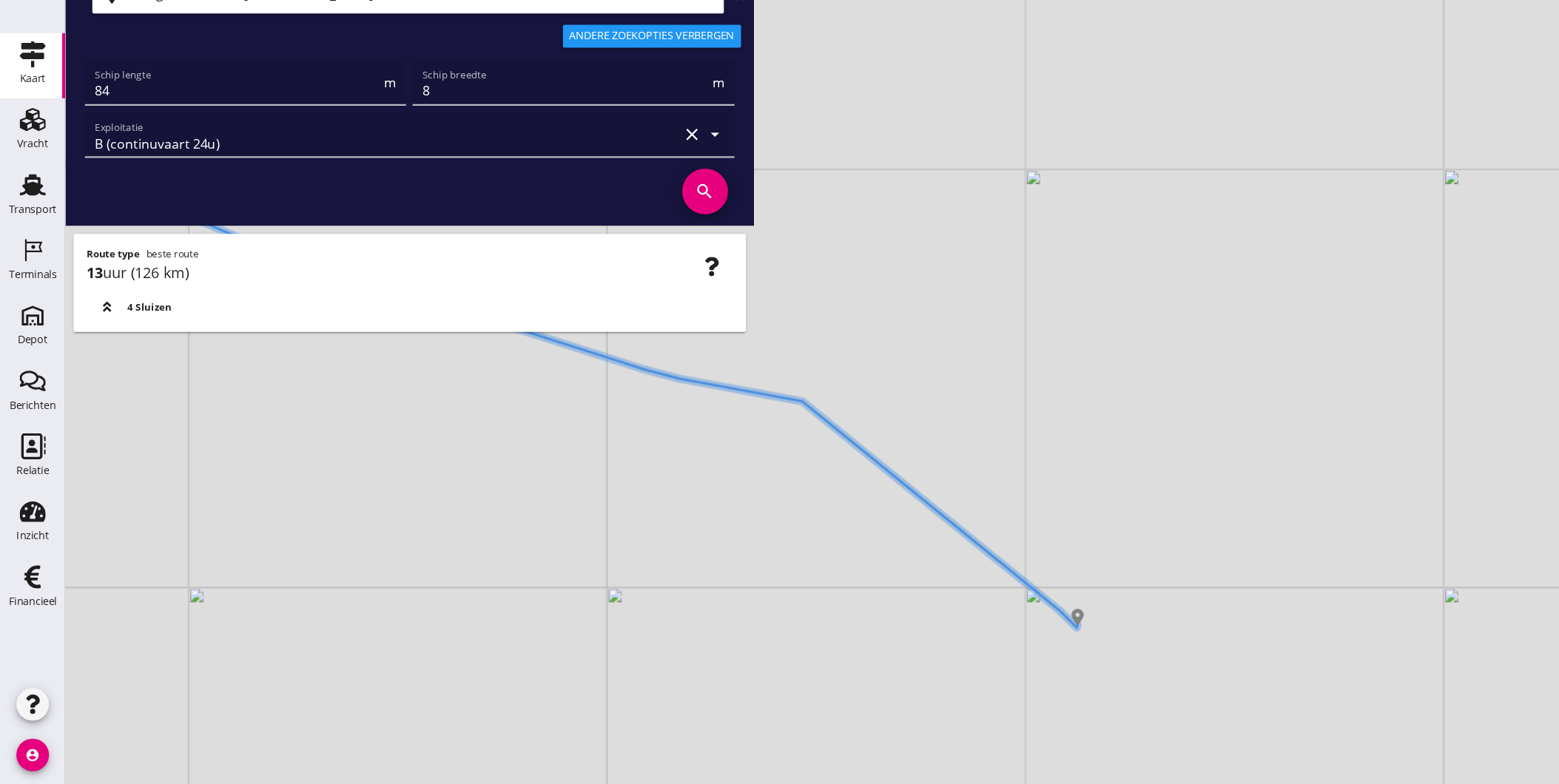
drag, startPoint x: 1157, startPoint y: 499, endPoint x: 791, endPoint y: 551, distance: 369.7
click at [791, 551] on div "+ − Leaflet | © Mapbox © OpenStreetMap" at bounding box center [809, 392] width 1500 height 784
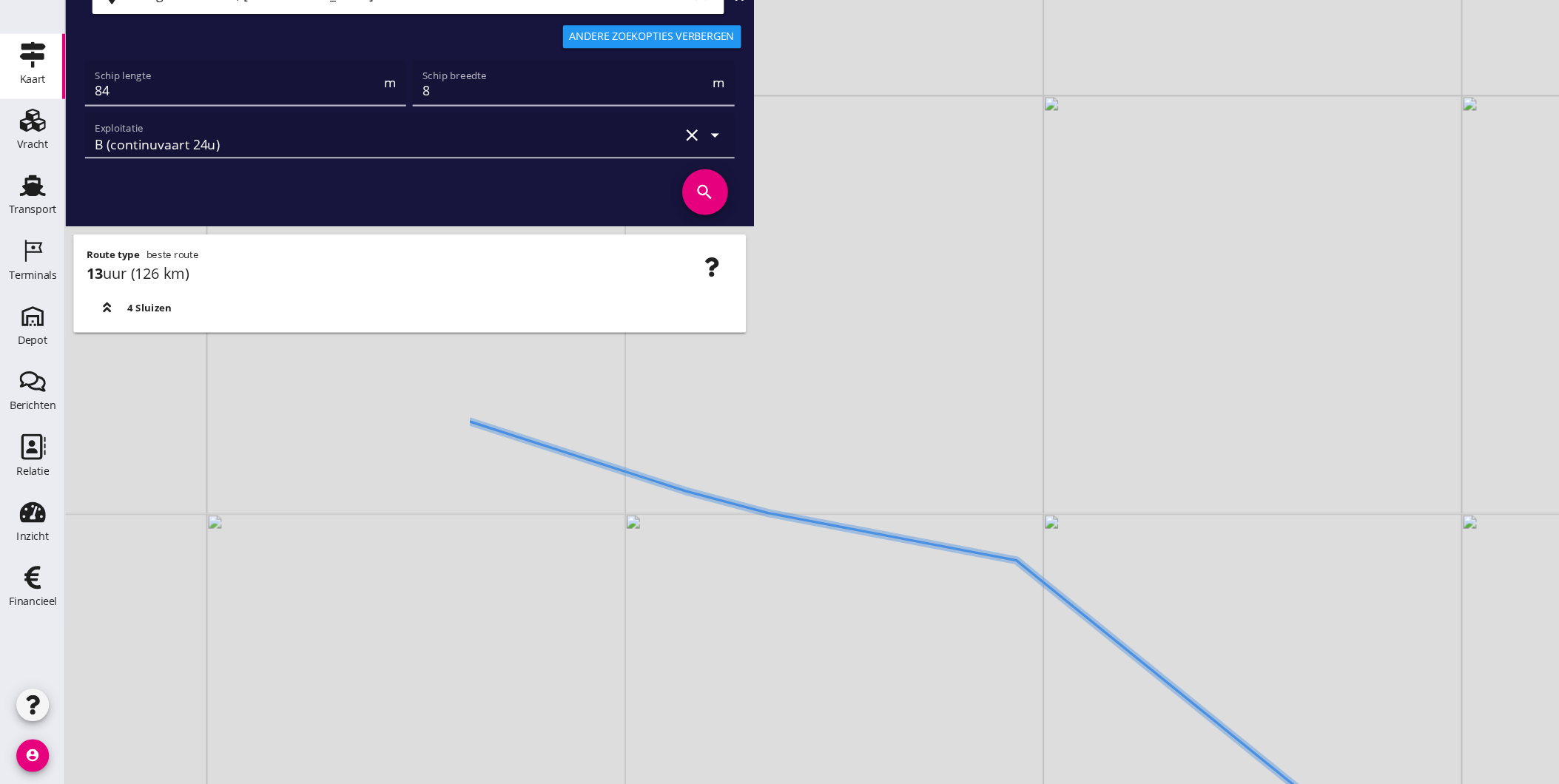
drag, startPoint x: 800, startPoint y: 508, endPoint x: 1284, endPoint y: 766, distance: 548.5
click at [1284, 766] on div "+ − Leaflet | © Mapbox © OpenStreetMap" at bounding box center [809, 392] width 1500 height 784
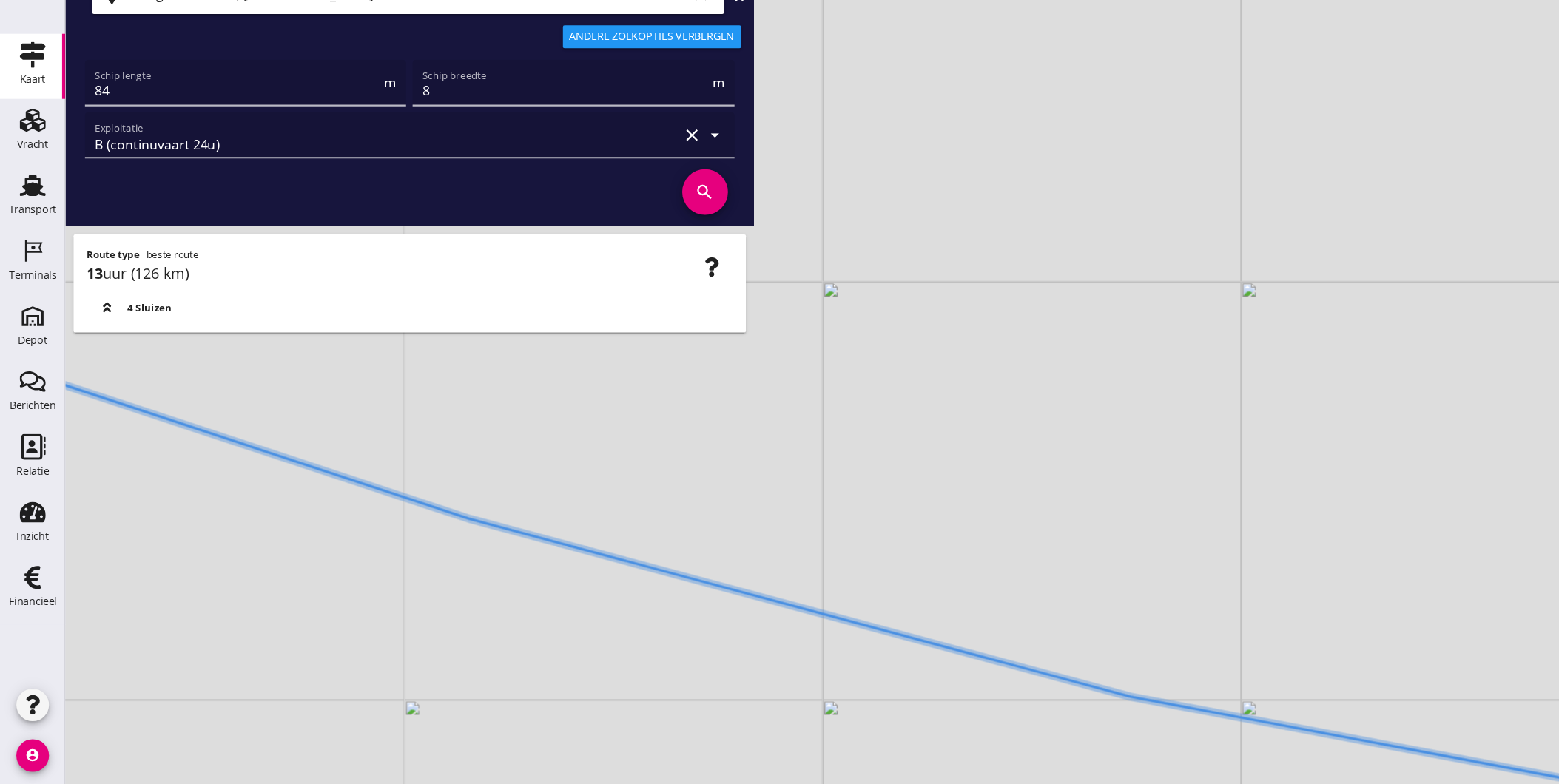
drag, startPoint x: 663, startPoint y: 570, endPoint x: 809, endPoint y: 703, distance: 197.5
click at [809, 703] on div "+ − Leaflet | © Mapbox © OpenStreetMap" at bounding box center [809, 392] width 1500 height 784
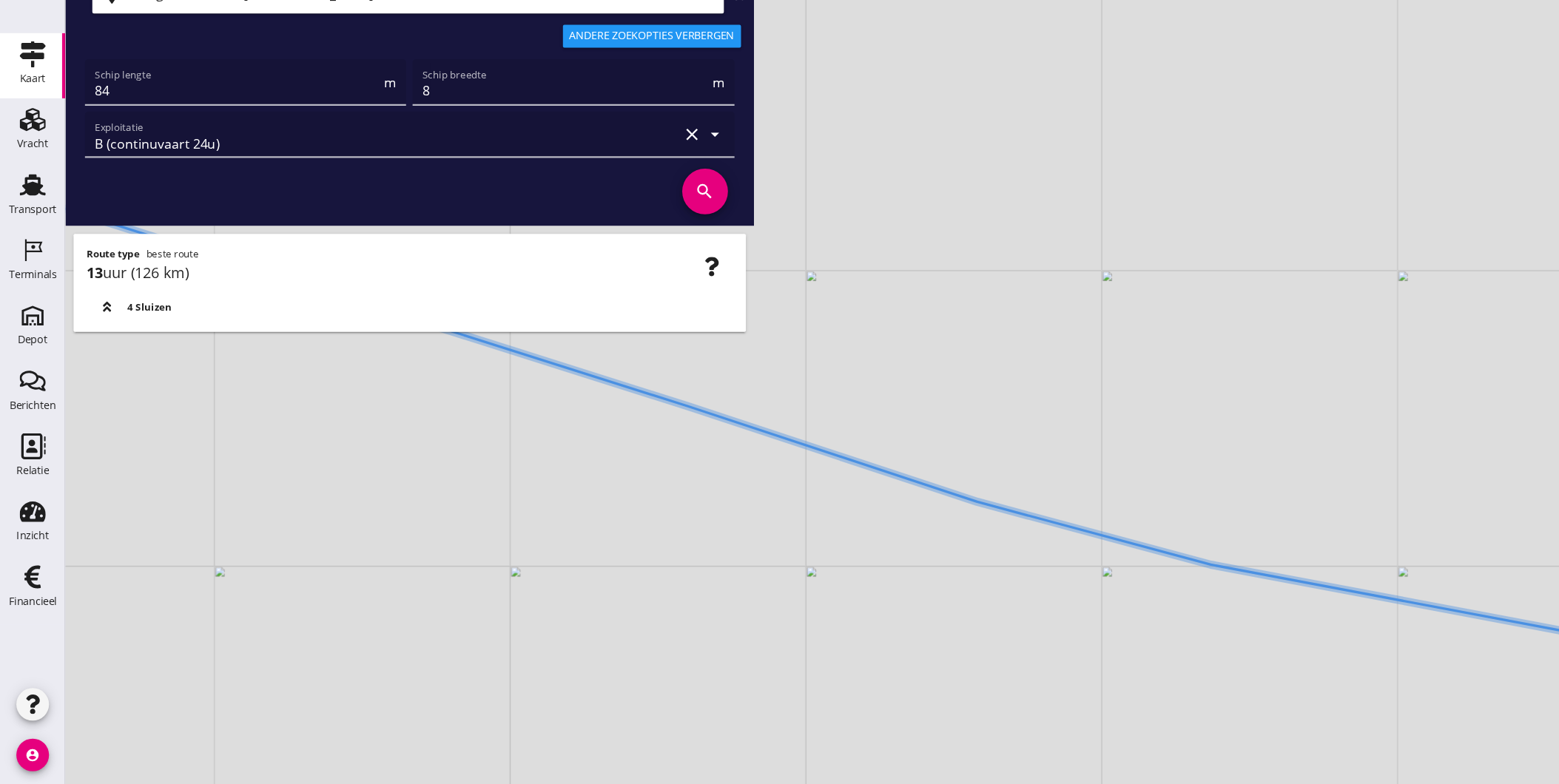
click at [969, 552] on icon at bounding box center [809, 458] width 1801 height 485
click at [852, 542] on div "+ − Leaflet | © Mapbox © OpenStreetMap" at bounding box center [809, 392] width 1500 height 784
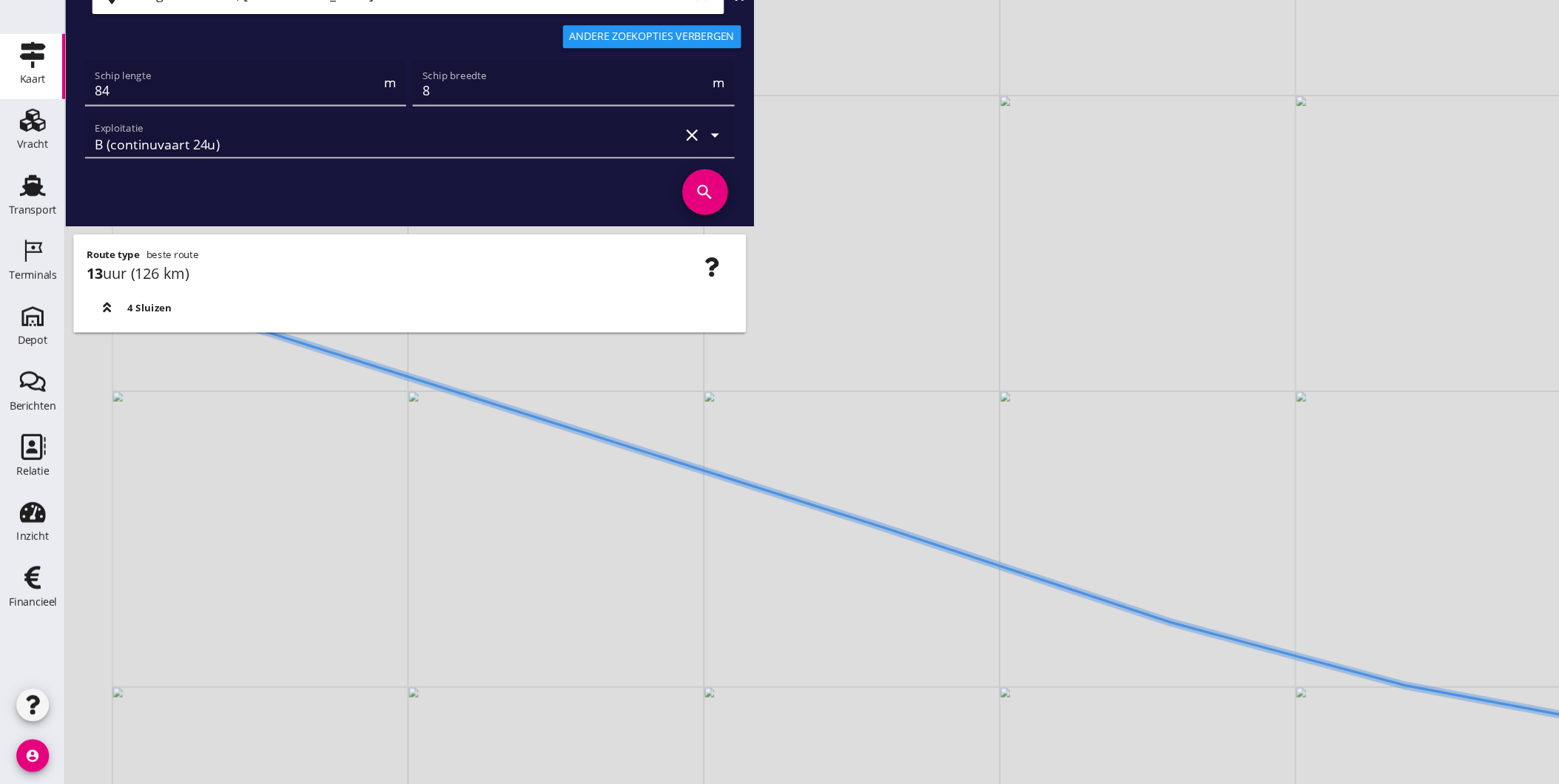
drag, startPoint x: 751, startPoint y: 538, endPoint x: 989, endPoint y: 661, distance: 267.9
click at [1045, 678] on div "+ − Leaflet | © Mapbox © OpenStreetMap" at bounding box center [809, 392] width 1500 height 784
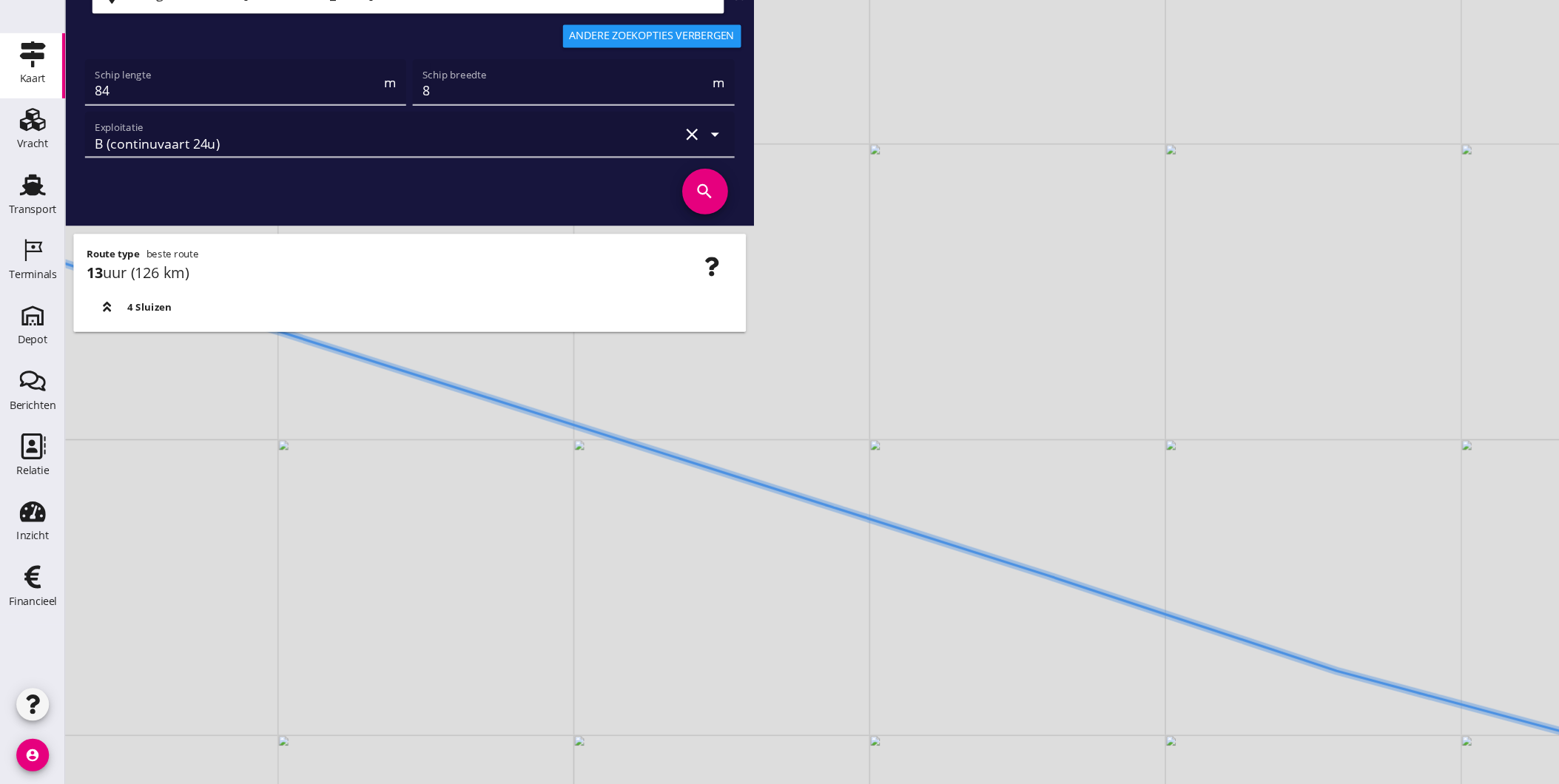
drag, startPoint x: 632, startPoint y: 554, endPoint x: 804, endPoint y: 627, distance: 186.9
click at [807, 629] on div "+ − Leaflet | © Mapbox © OpenStreetMap" at bounding box center [809, 392] width 1500 height 784
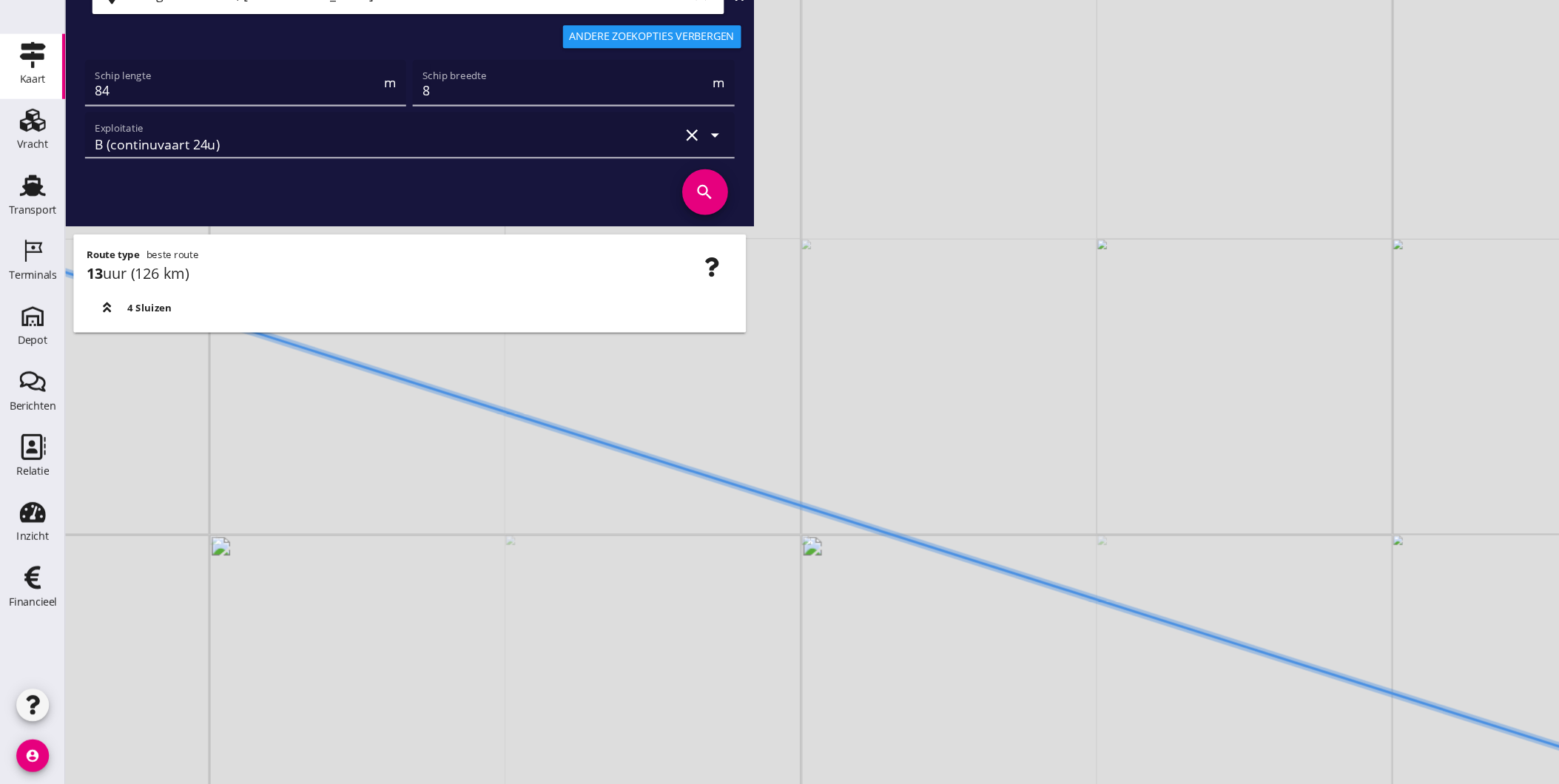
drag, startPoint x: 617, startPoint y: 538, endPoint x: 868, endPoint y: 596, distance: 257.6
click at [851, 596] on div "+ − Leaflet | © Mapbox © OpenStreetMap" at bounding box center [809, 392] width 1500 height 784
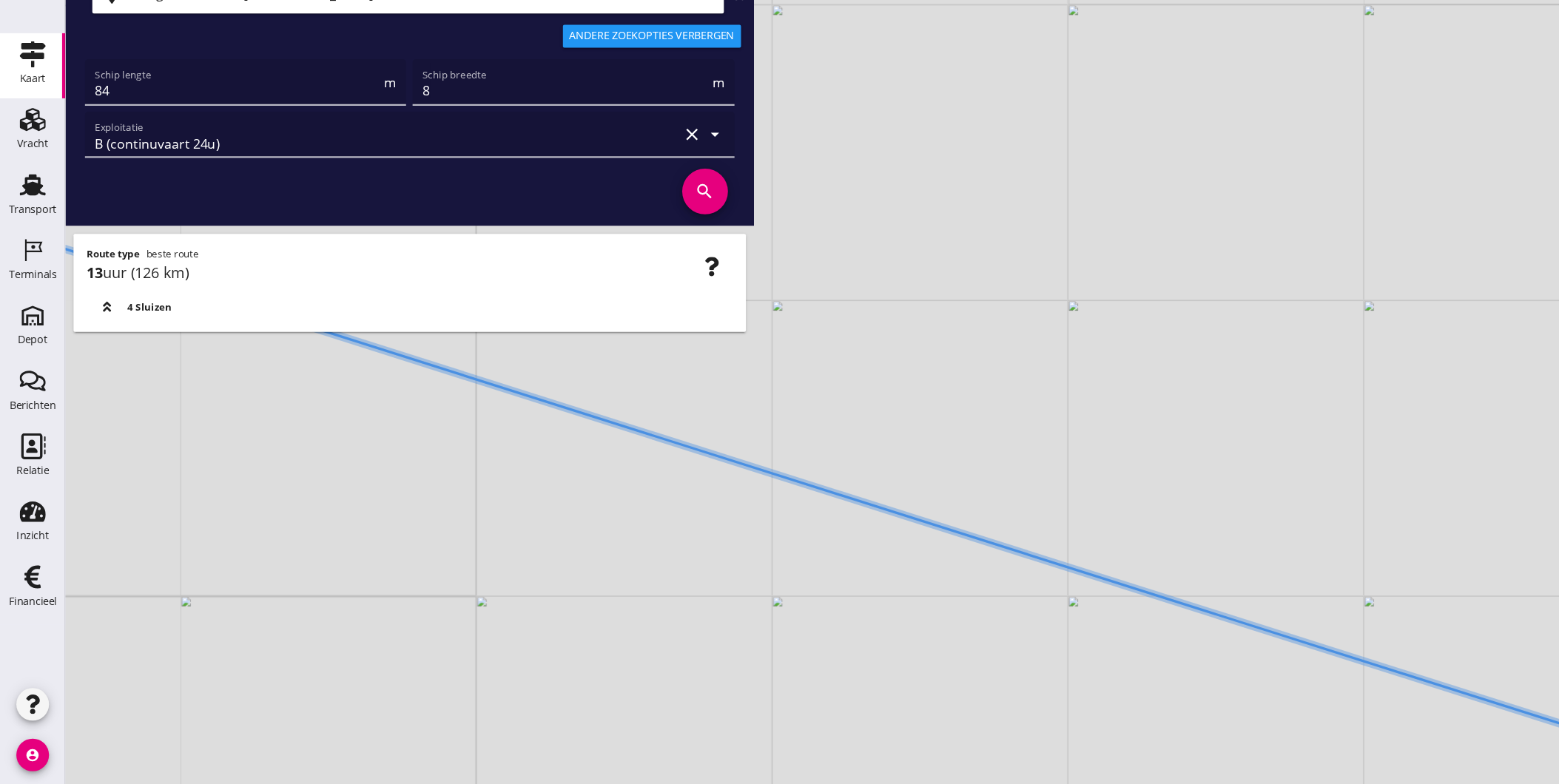
drag, startPoint x: 645, startPoint y: 529, endPoint x: 863, endPoint y: 611, distance: 232.9
click at [862, 611] on div "+ − Leaflet | © Mapbox © OpenStreetMap" at bounding box center [809, 392] width 1500 height 784
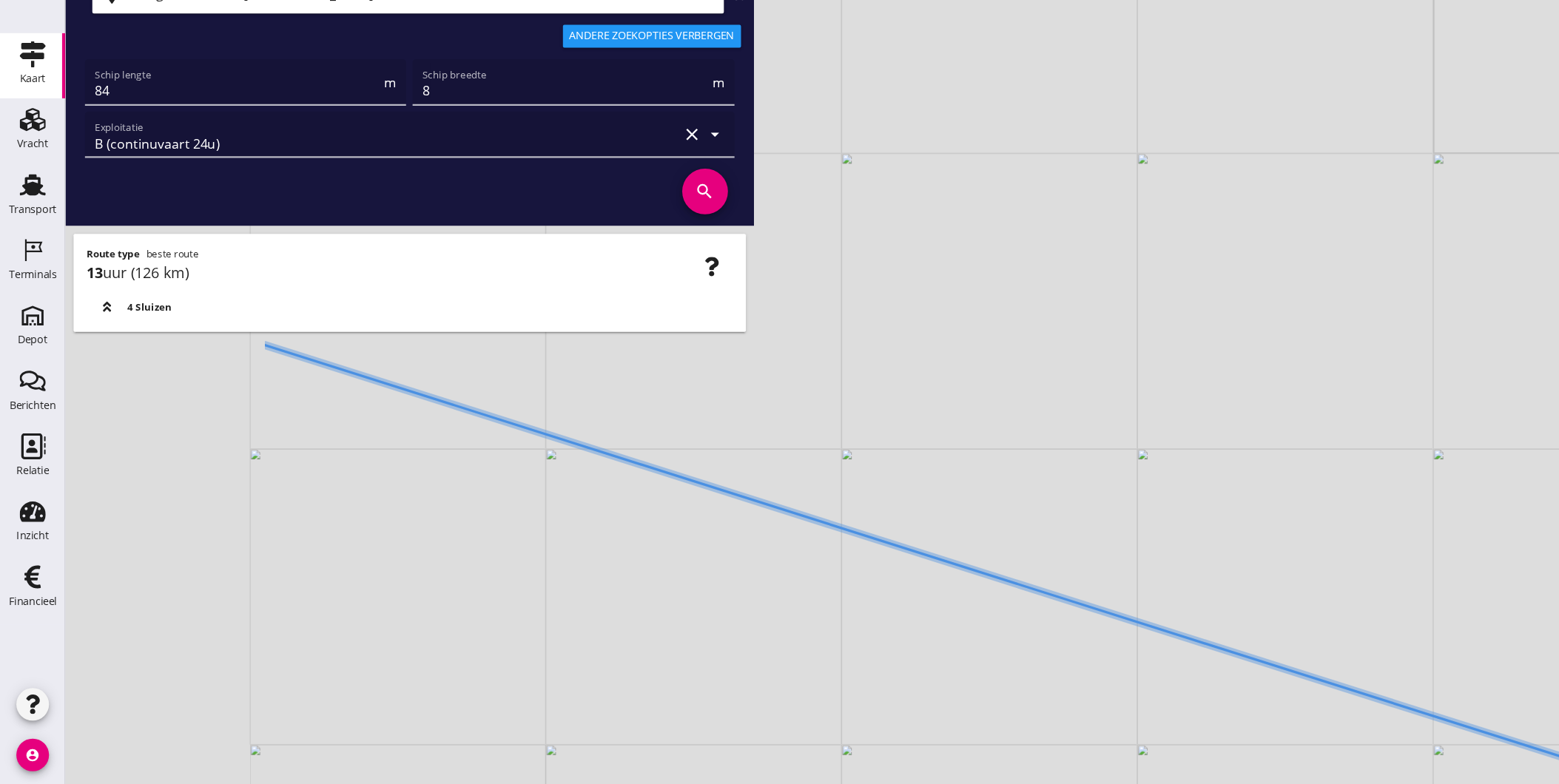
drag, startPoint x: 656, startPoint y: 536, endPoint x: 891, endPoint y: 596, distance: 242.5
click at [891, 595] on div "+ − Leaflet | © Mapbox © OpenStreetMap" at bounding box center [809, 392] width 1500 height 784
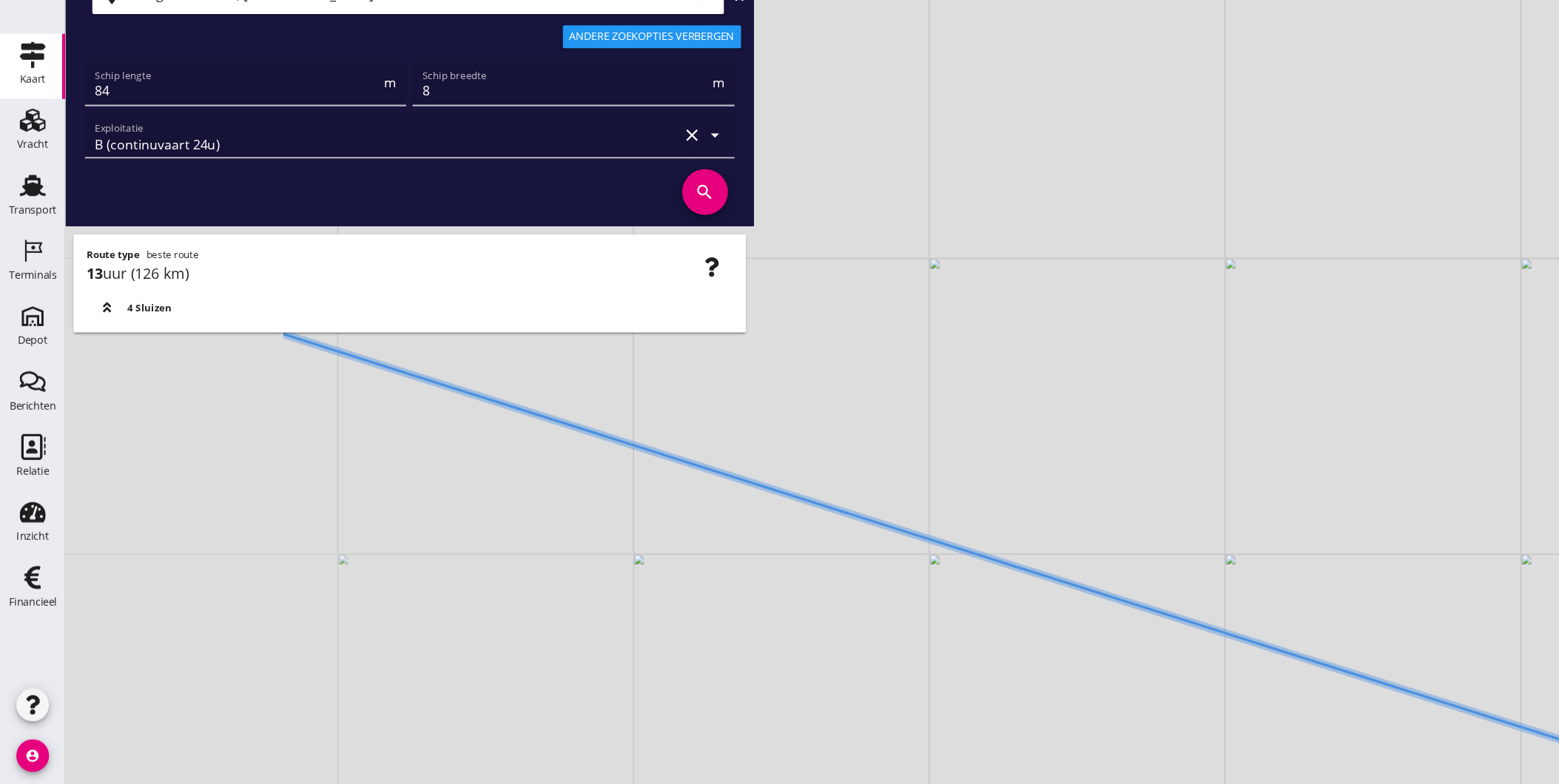
drag, startPoint x: 770, startPoint y: 568, endPoint x: 807, endPoint y: 580, distance: 38.9
click at [813, 580] on div "+ − Leaflet | © Mapbox © OpenStreetMap" at bounding box center [809, 392] width 1500 height 784
drag, startPoint x: 661, startPoint y: 531, endPoint x: 722, endPoint y: 551, distance: 64.2
click at [707, 551] on div "+ − Leaflet | © Mapbox © OpenStreetMap" at bounding box center [809, 392] width 1500 height 784
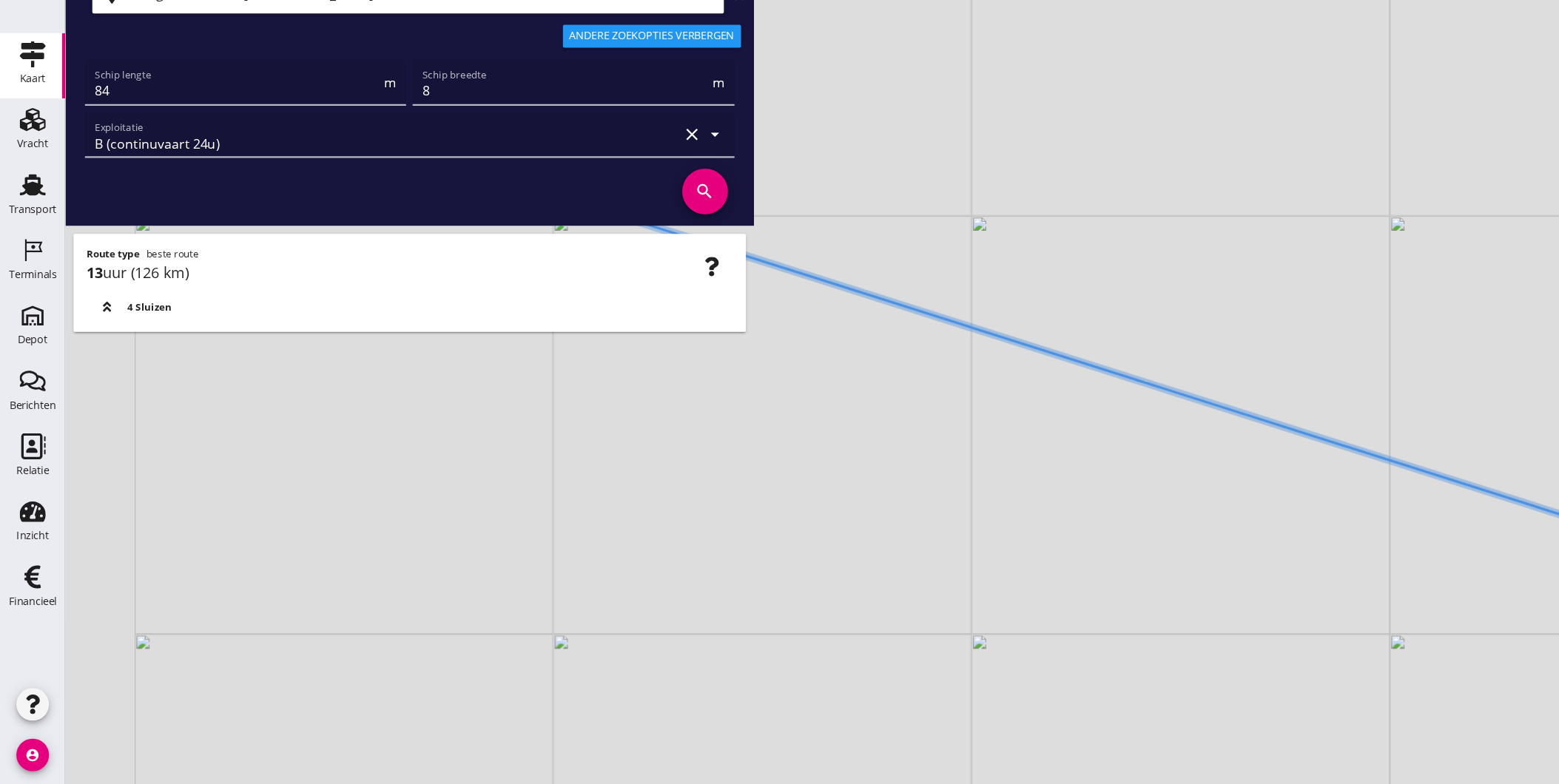
drag, startPoint x: 927, startPoint y: 648, endPoint x: 1068, endPoint y: 470, distance: 227.1
click at [1068, 470] on div "+ − Leaflet | © Mapbox © OpenStreetMap" at bounding box center [809, 392] width 1500 height 784
drag, startPoint x: 910, startPoint y: 527, endPoint x: 651, endPoint y: 451, distance: 269.9
click at [667, 459] on div "+ − Leaflet | © Mapbox © OpenStreetMap" at bounding box center [809, 392] width 1500 height 784
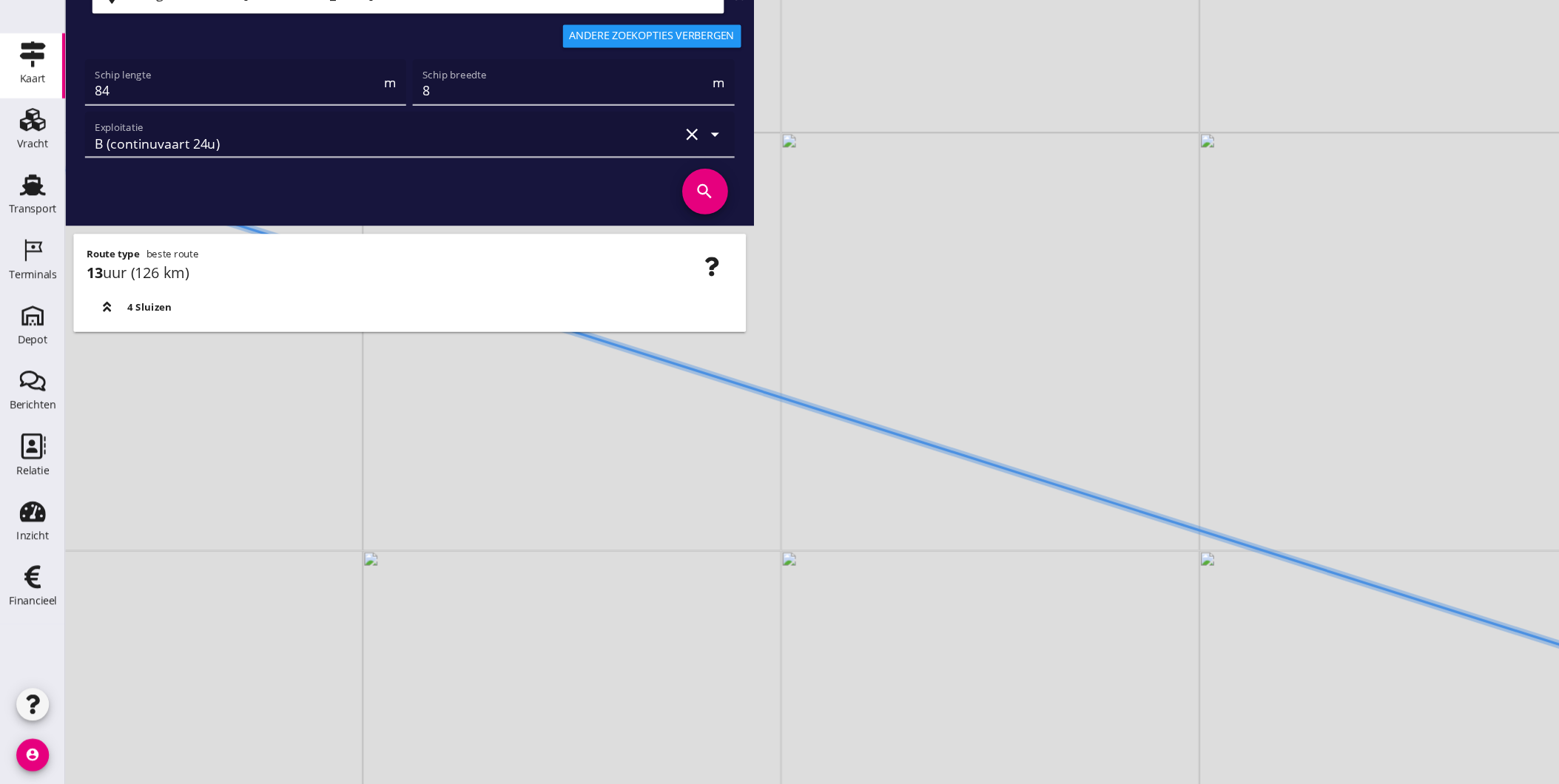
drag, startPoint x: 723, startPoint y: 439, endPoint x: 687, endPoint y: 429, distance: 37.4
click at [687, 429] on g at bounding box center [570, 390] width 1801 height 572
drag, startPoint x: 975, startPoint y: 527, endPoint x: 668, endPoint y: 432, distance: 321.4
click at [703, 443] on div "+ − Leaflet | © Mapbox © OpenStreetMap" at bounding box center [809, 392] width 1500 height 784
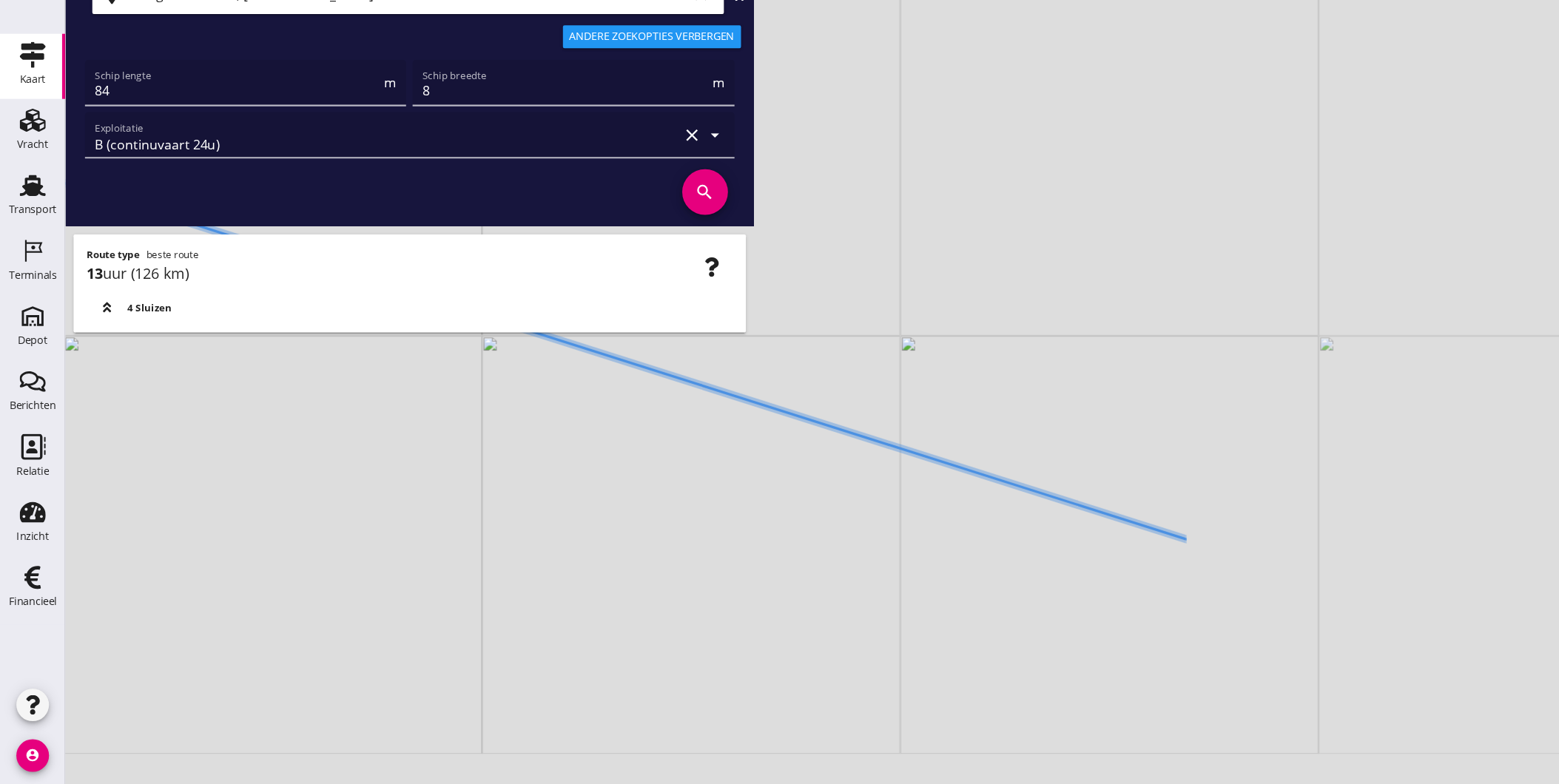
drag, startPoint x: 752, startPoint y: 451, endPoint x: 737, endPoint y: 443, distance: 17.0
click at [744, 448] on div "+ − Leaflet | © Mapbox © OpenStreetMap" at bounding box center [809, 392] width 1500 height 784
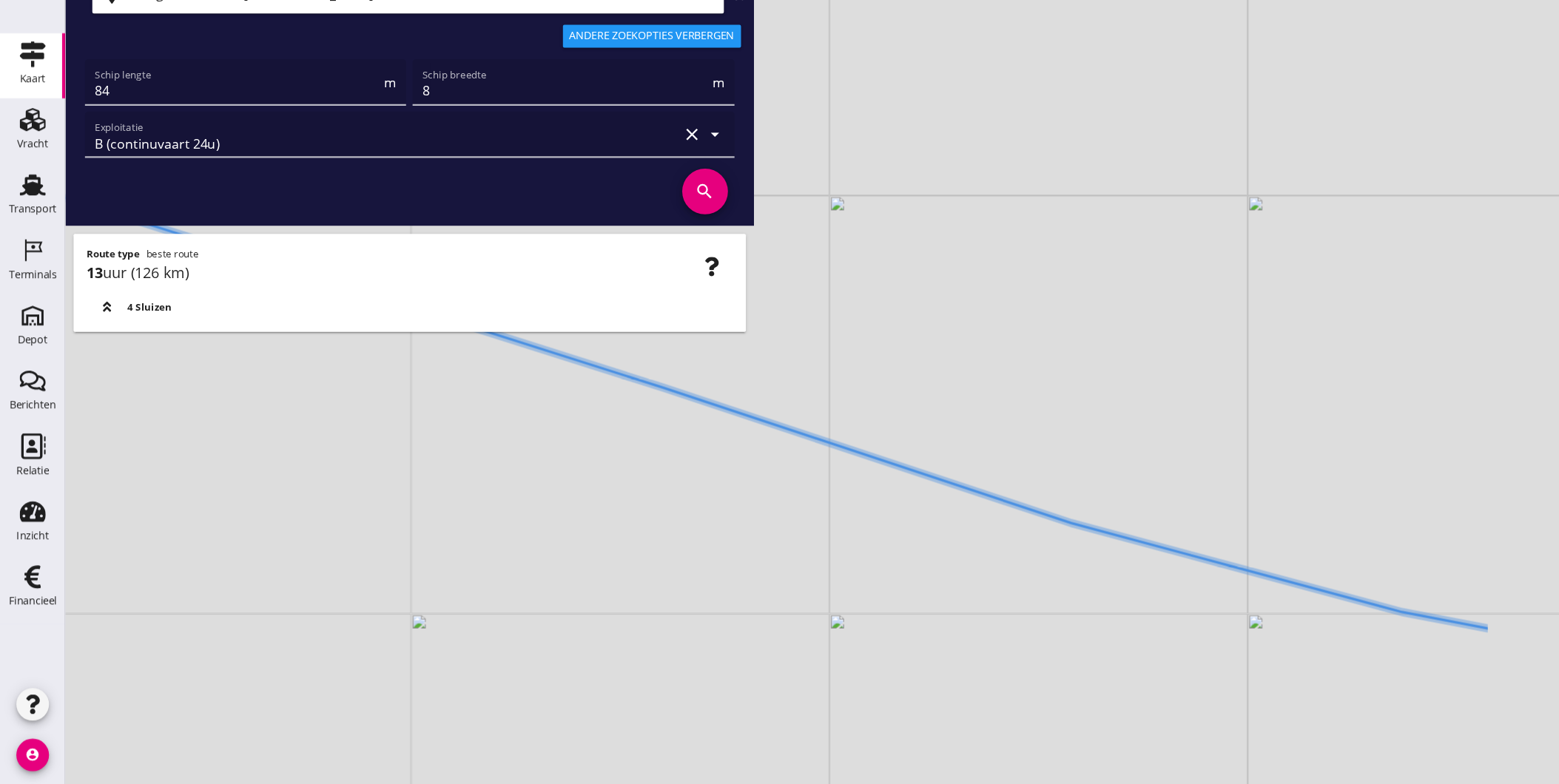
drag, startPoint x: 881, startPoint y: 508, endPoint x: 587, endPoint y: 443, distance: 301.1
click at [590, 444] on div "+ − Leaflet | © Mapbox © OpenStreetMap" at bounding box center [809, 392] width 1500 height 784
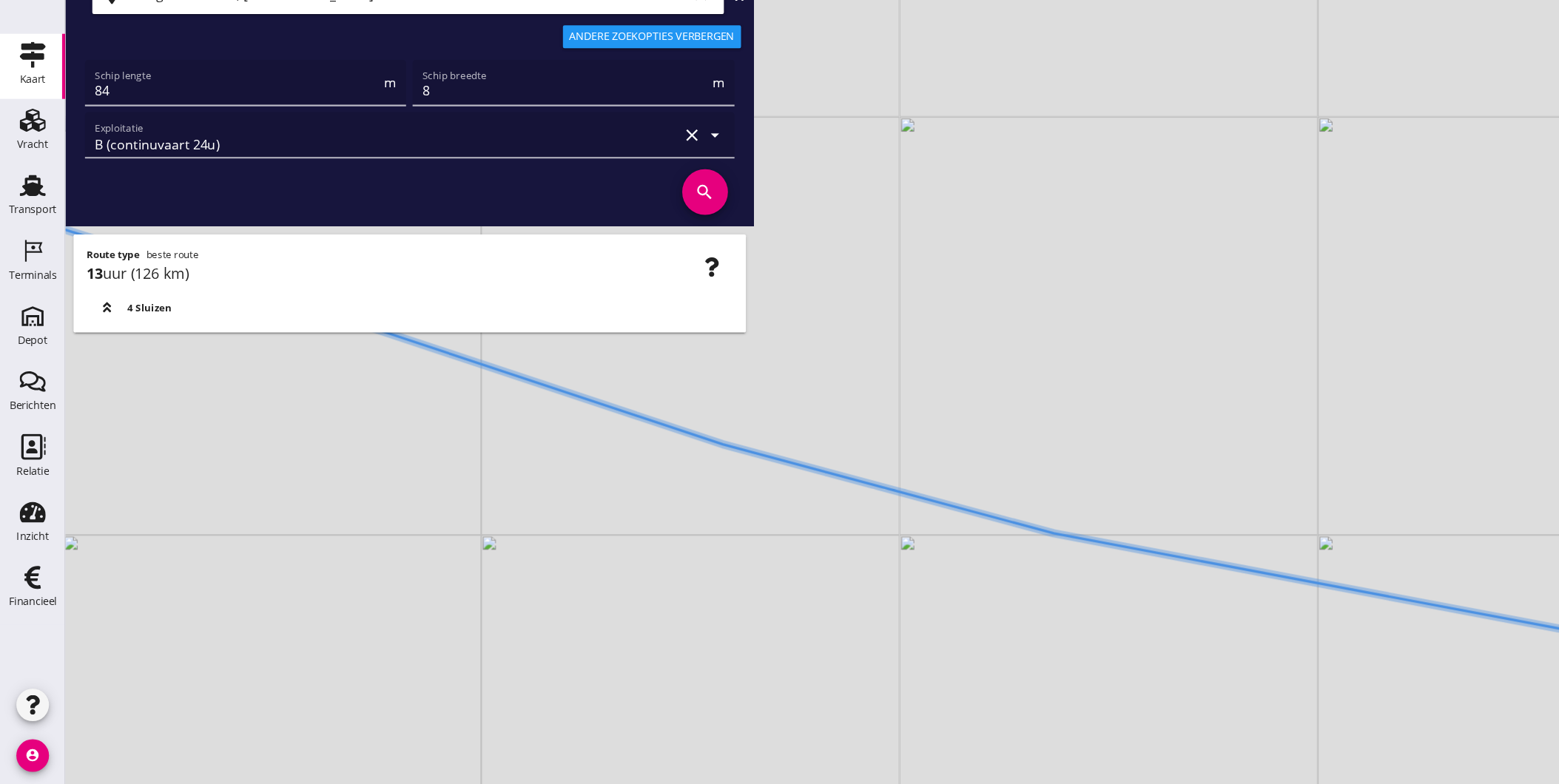
drag, startPoint x: 810, startPoint y: 508, endPoint x: 588, endPoint y: 441, distance: 231.9
click at [578, 447] on div "+ − Leaflet | © Mapbox © OpenStreetMap" at bounding box center [809, 392] width 1500 height 784
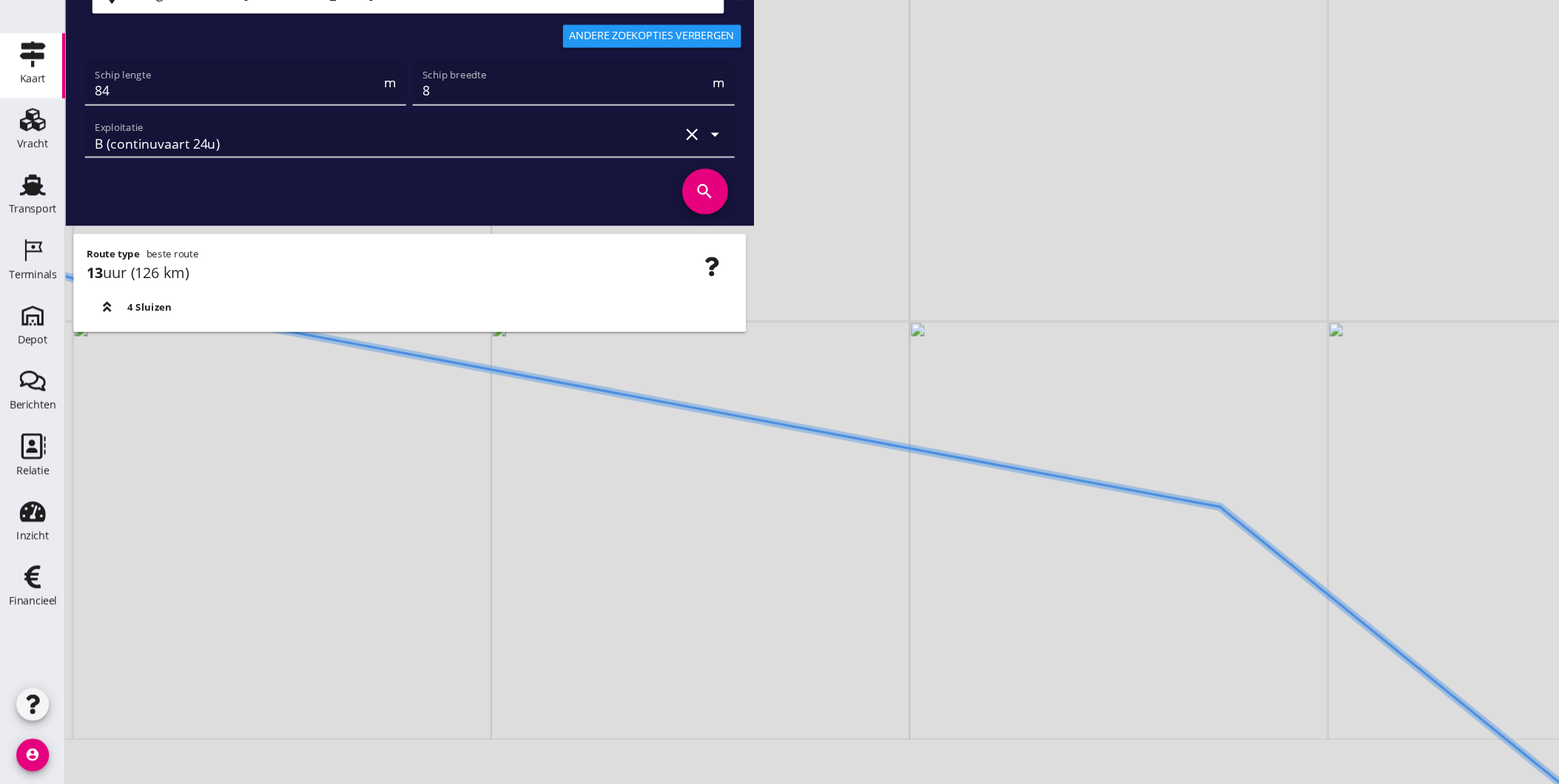
drag, startPoint x: 754, startPoint y: 482, endPoint x: 426, endPoint y: 387, distance: 341.5
click at [458, 401] on icon at bounding box center [579, 514] width 1738 height 594
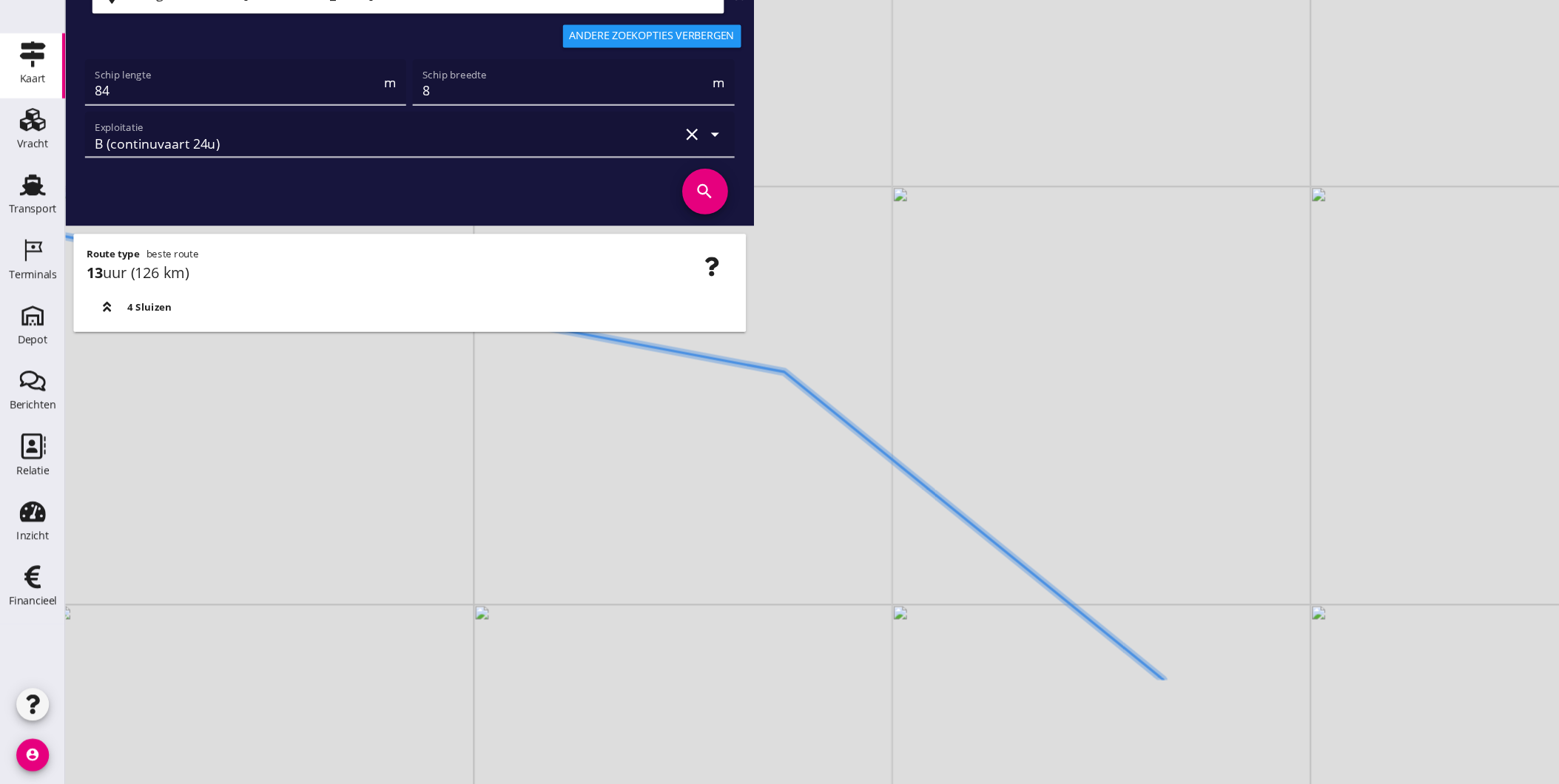
drag, startPoint x: 698, startPoint y: 502, endPoint x: 466, endPoint y: 288, distance: 315.6
click at [466, 288] on div "+ − Leaflet | © Mapbox © OpenStreetMap Schenge, Westerschelde clear Remigo Bree…" at bounding box center [809, 392] width 1500 height 784
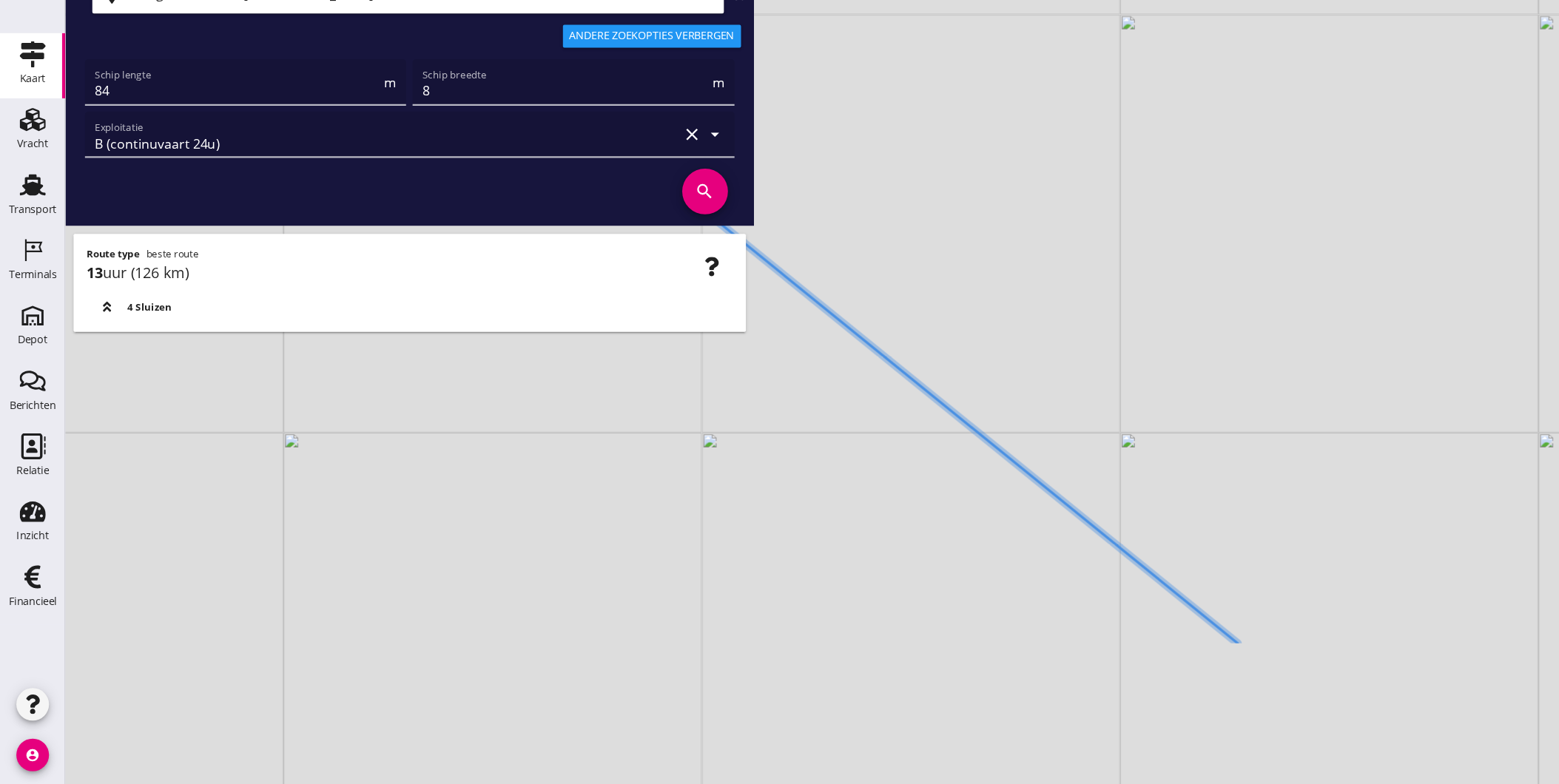
drag, startPoint x: 709, startPoint y: 472, endPoint x: 1239, endPoint y: 711, distance: 581.4
click at [1236, 710] on div "+ − Leaflet | © Mapbox © OpenStreetMap" at bounding box center [809, 392] width 1500 height 784
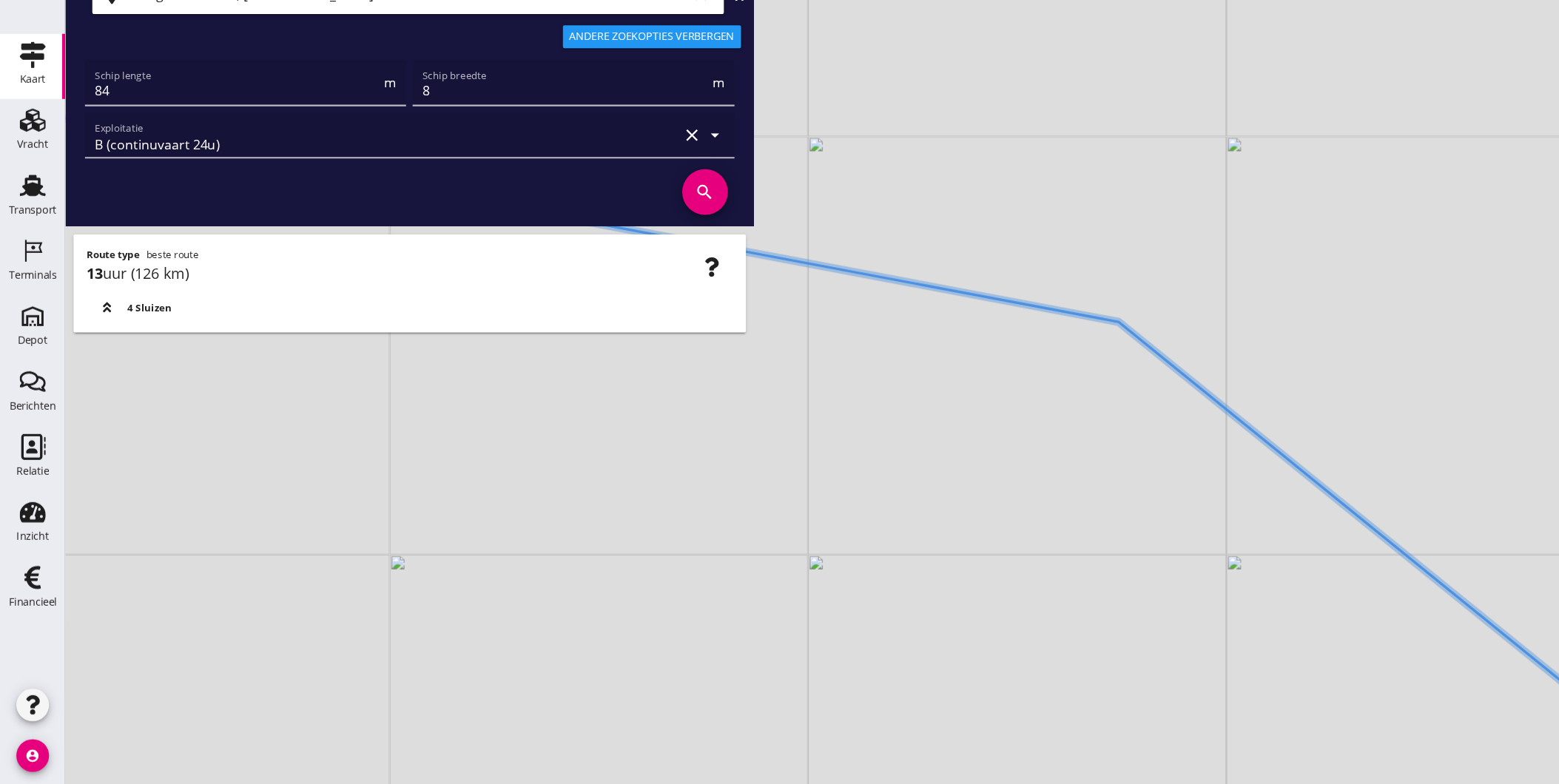
drag, startPoint x: 823, startPoint y: 489, endPoint x: 1217, endPoint y: 623, distance: 416.2
click at [1220, 623] on div "+ − Leaflet | © Mapbox © OpenStreetMap" at bounding box center [809, 392] width 1500 height 784
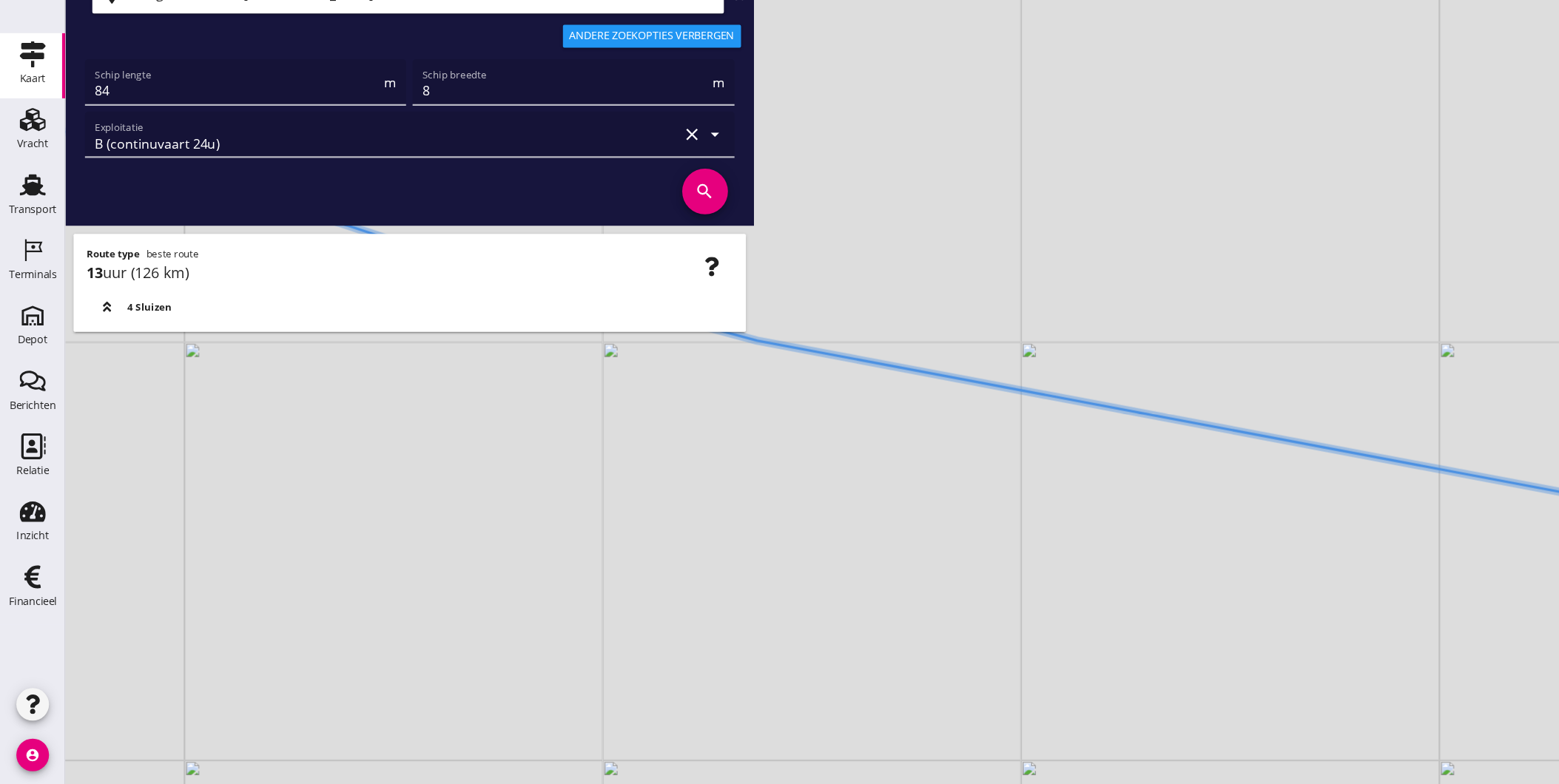
drag, startPoint x: 918, startPoint y: 501, endPoint x: 1202, endPoint y: 590, distance: 297.6
click at [1221, 604] on div "+ − Leaflet | © Mapbox © OpenStreetMap" at bounding box center [809, 392] width 1500 height 784
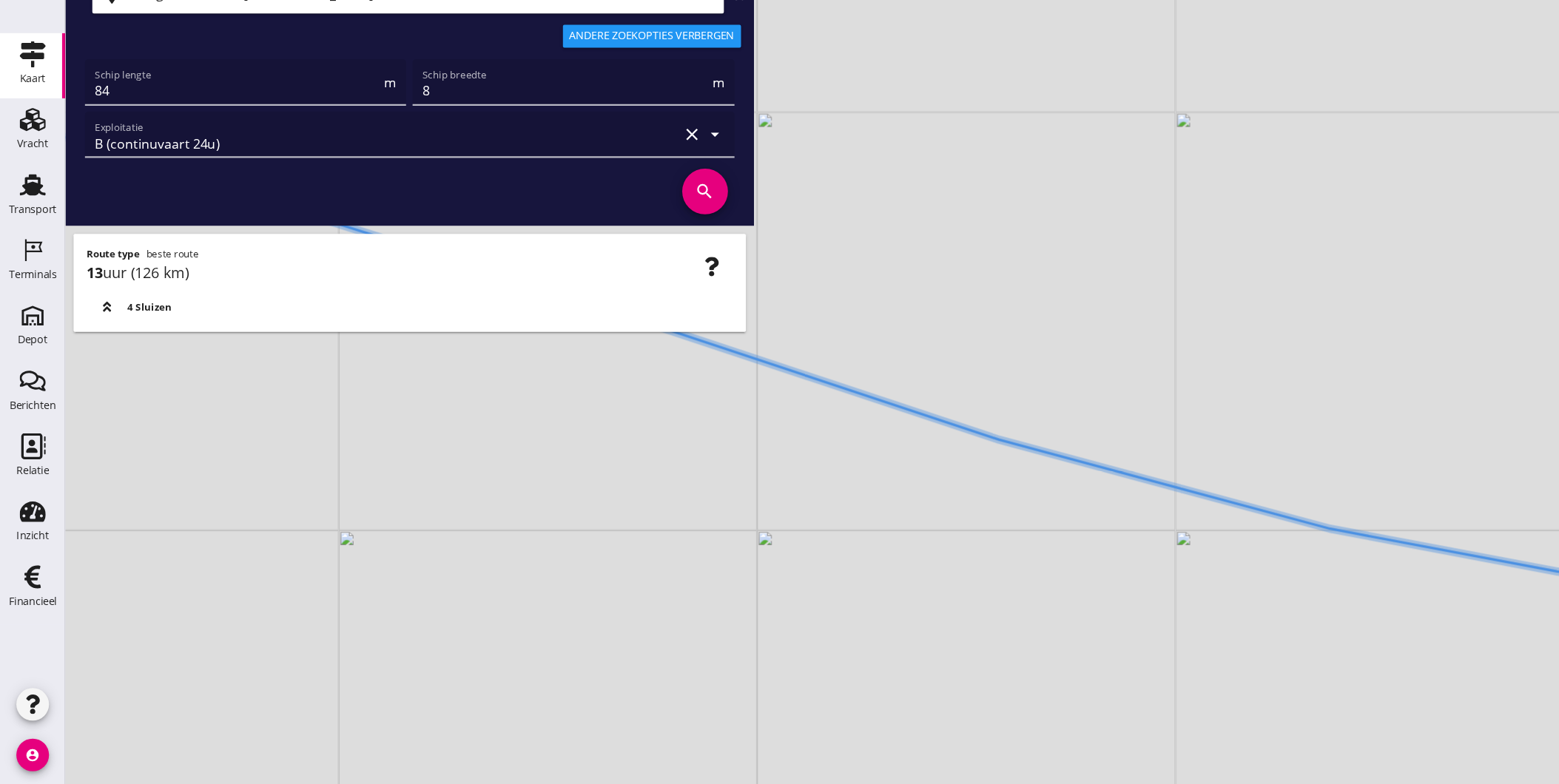
drag, startPoint x: 1007, startPoint y: 530, endPoint x: 990, endPoint y: 531, distance: 17.0
click at [1038, 543] on div "+ − Leaflet | © Mapbox © OpenStreetMap" at bounding box center [809, 392] width 1500 height 784
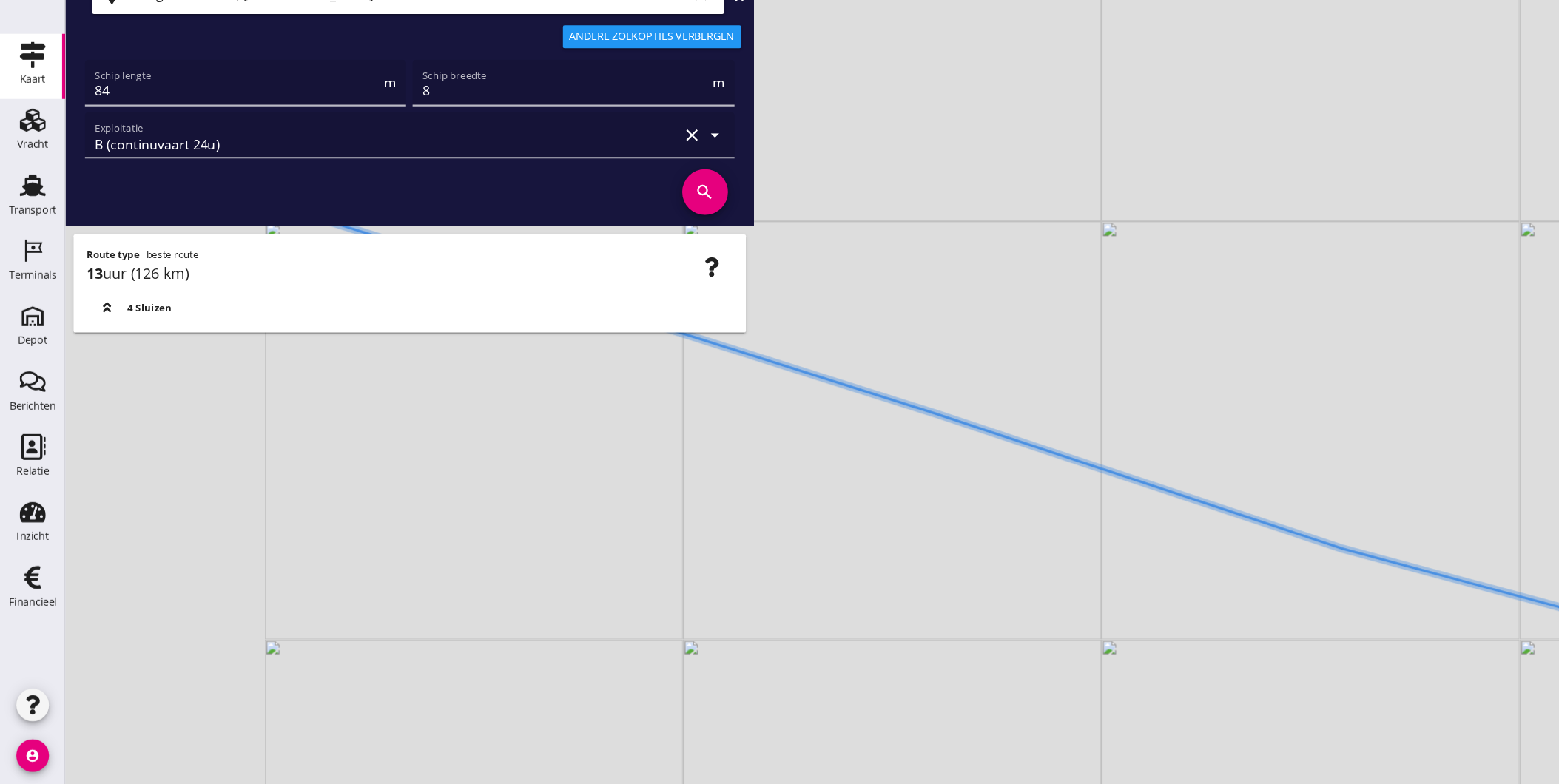
drag, startPoint x: 948, startPoint y: 510, endPoint x: 999, endPoint y: 516, distance: 51.4
click at [1073, 539] on div "+ − Leaflet | © Mapbox © OpenStreetMap" at bounding box center [809, 392] width 1500 height 784
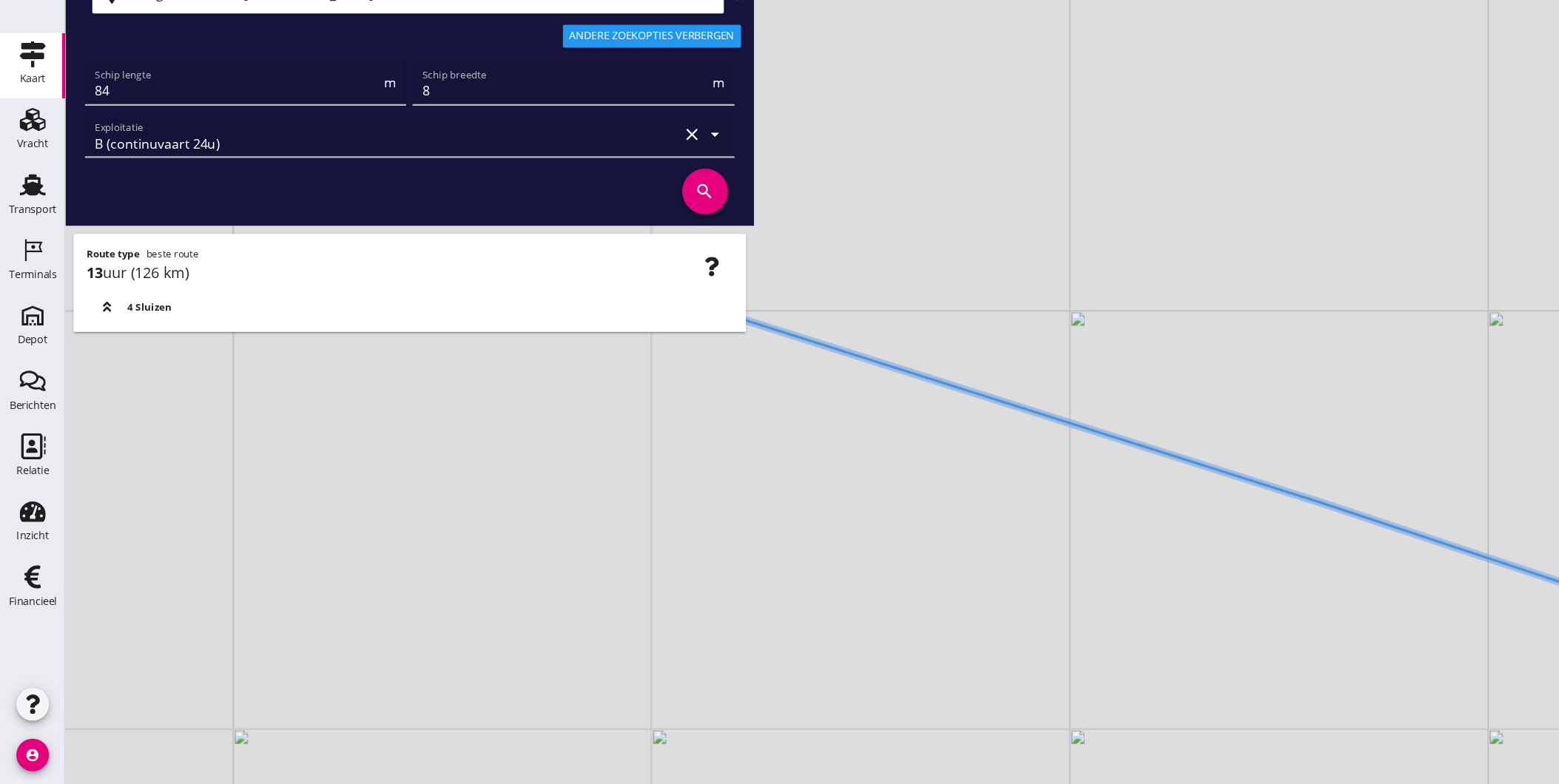
drag, startPoint x: 1116, startPoint y: 599, endPoint x: 1156, endPoint y: 615, distance: 43.1
click at [1142, 609] on div "+ − Leaflet | © Mapbox © OpenStreetMap" at bounding box center [809, 392] width 1500 height 784
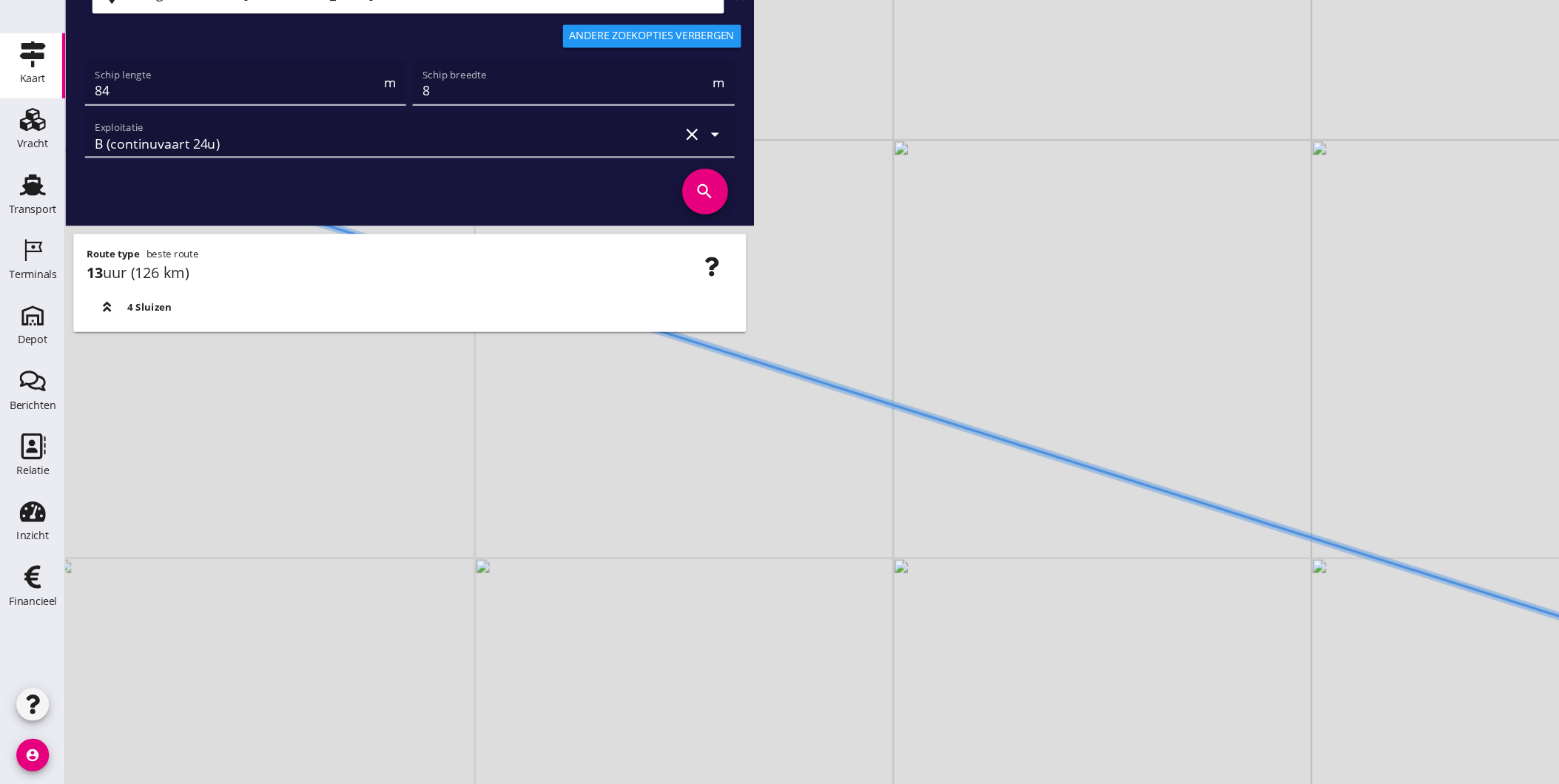
drag, startPoint x: 854, startPoint y: 506, endPoint x: 1007, endPoint y: 556, distance: 161.0
click at [1013, 553] on div "+ − Leaflet | © Mapbox © OpenStreetMap" at bounding box center [809, 392] width 1500 height 784
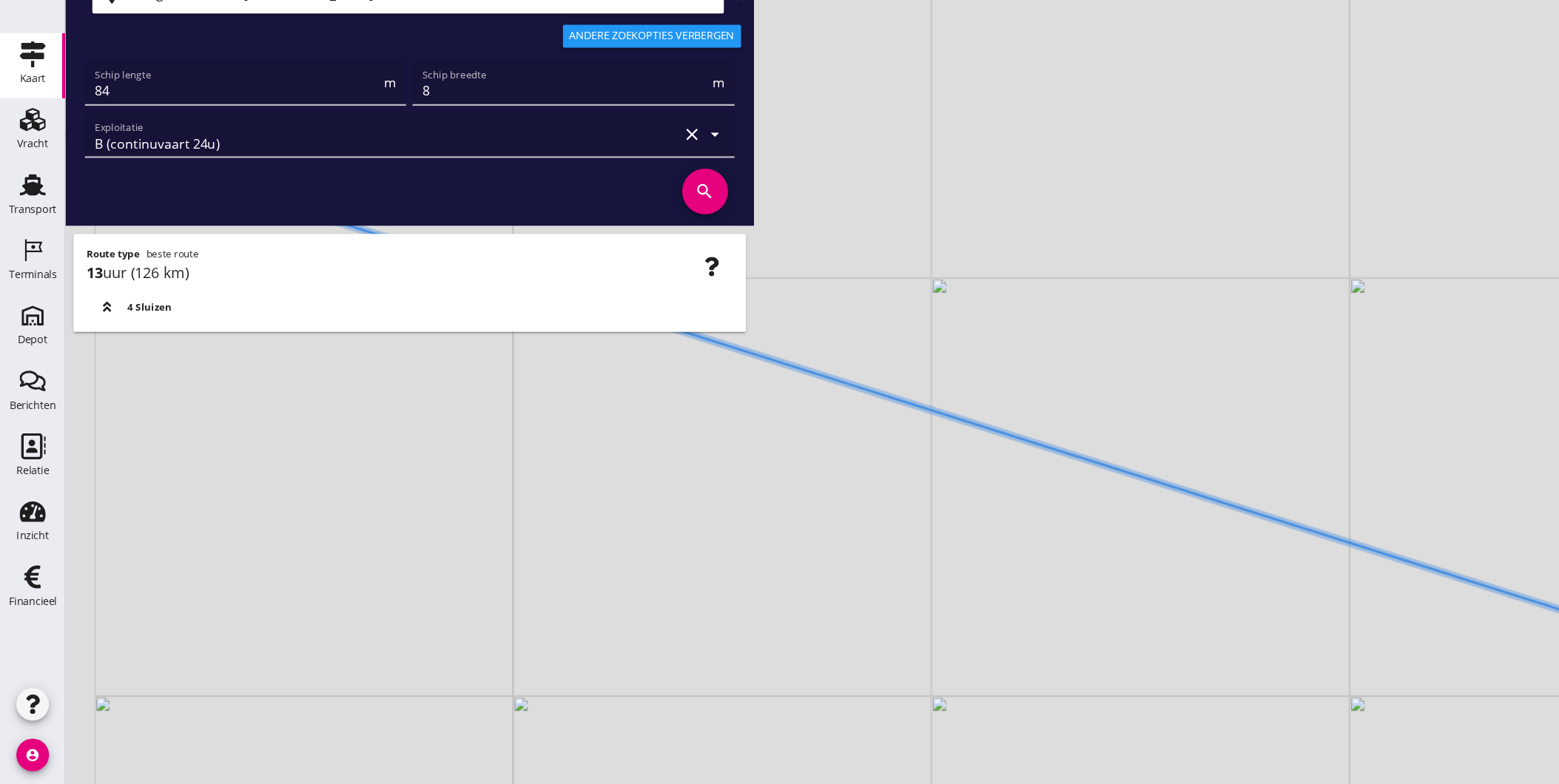
drag, startPoint x: 747, startPoint y: 460, endPoint x: 970, endPoint y: 550, distance: 240.5
click at [989, 557] on div "+ − Leaflet | © Mapbox © OpenStreetMap" at bounding box center [809, 392] width 1500 height 784
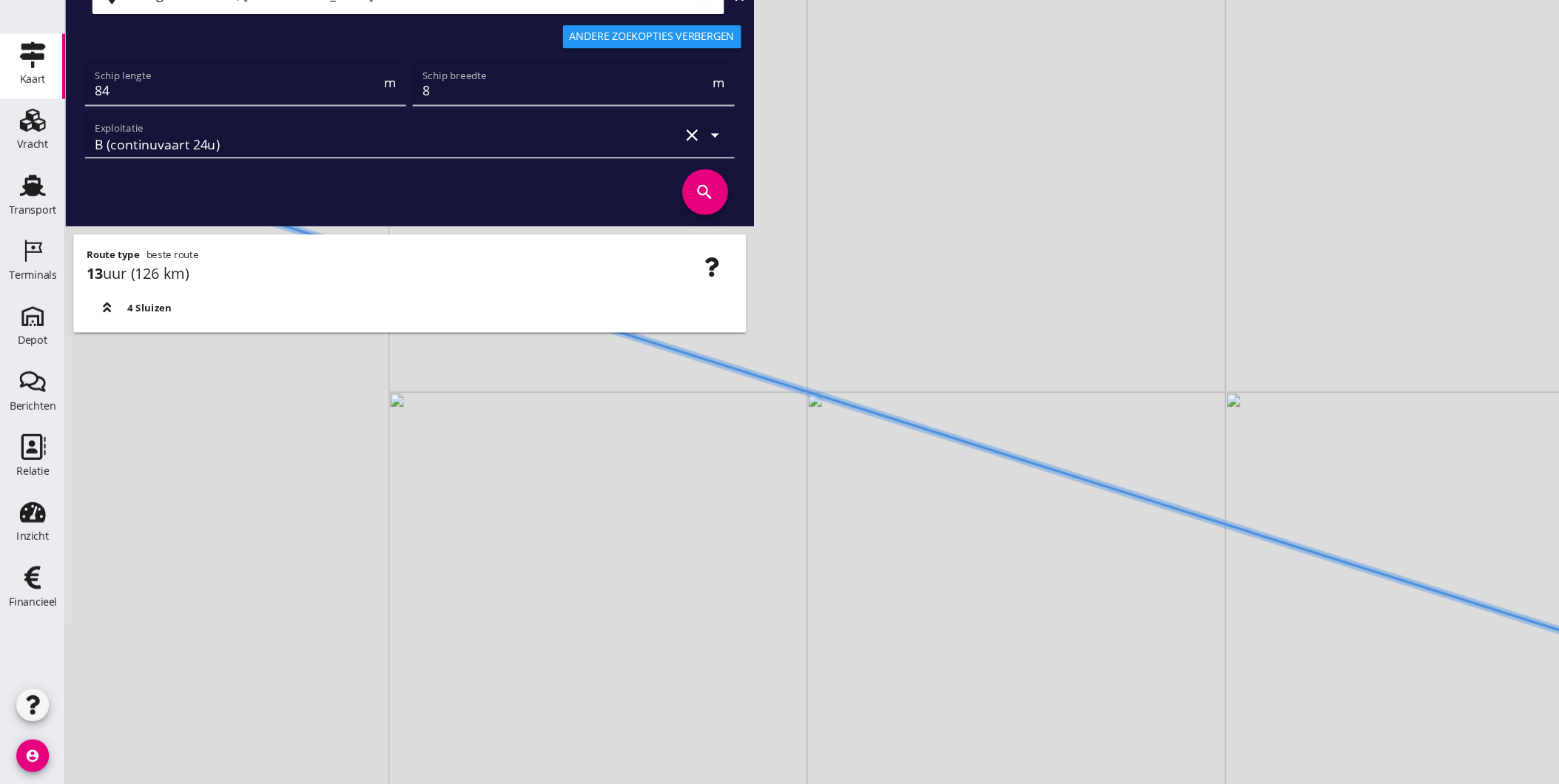
drag, startPoint x: 714, startPoint y: 475, endPoint x: 959, endPoint y: 549, distance: 255.9
click at [947, 545] on div "+ − Leaflet | © Mapbox © OpenStreetMap" at bounding box center [809, 392] width 1500 height 784
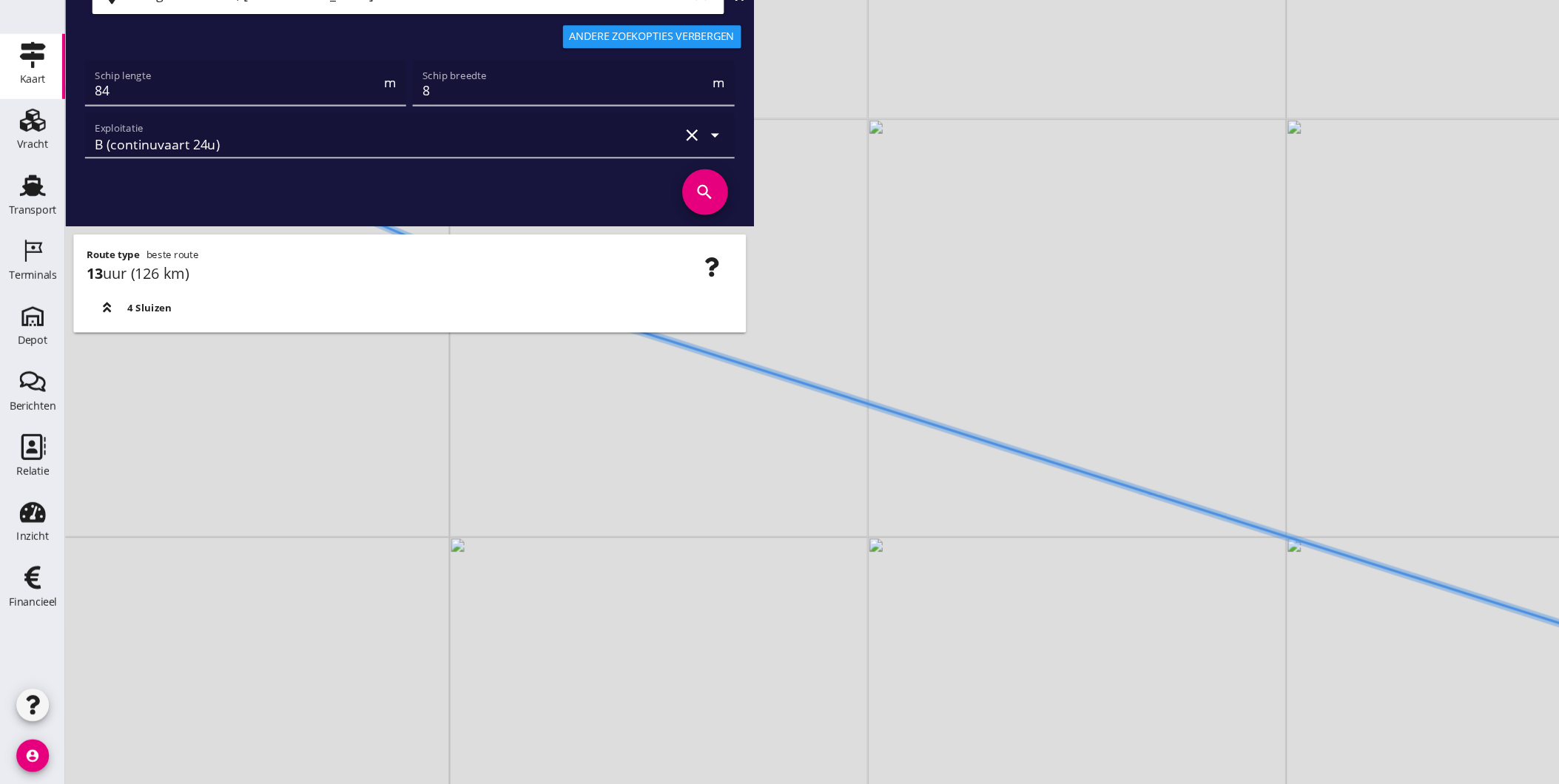
drag, startPoint x: 720, startPoint y: 478, endPoint x: 966, endPoint y: 562, distance: 259.9
click at [994, 568] on div "+ − Leaflet | © Mapbox © OpenStreetMap" at bounding box center [809, 392] width 1500 height 784
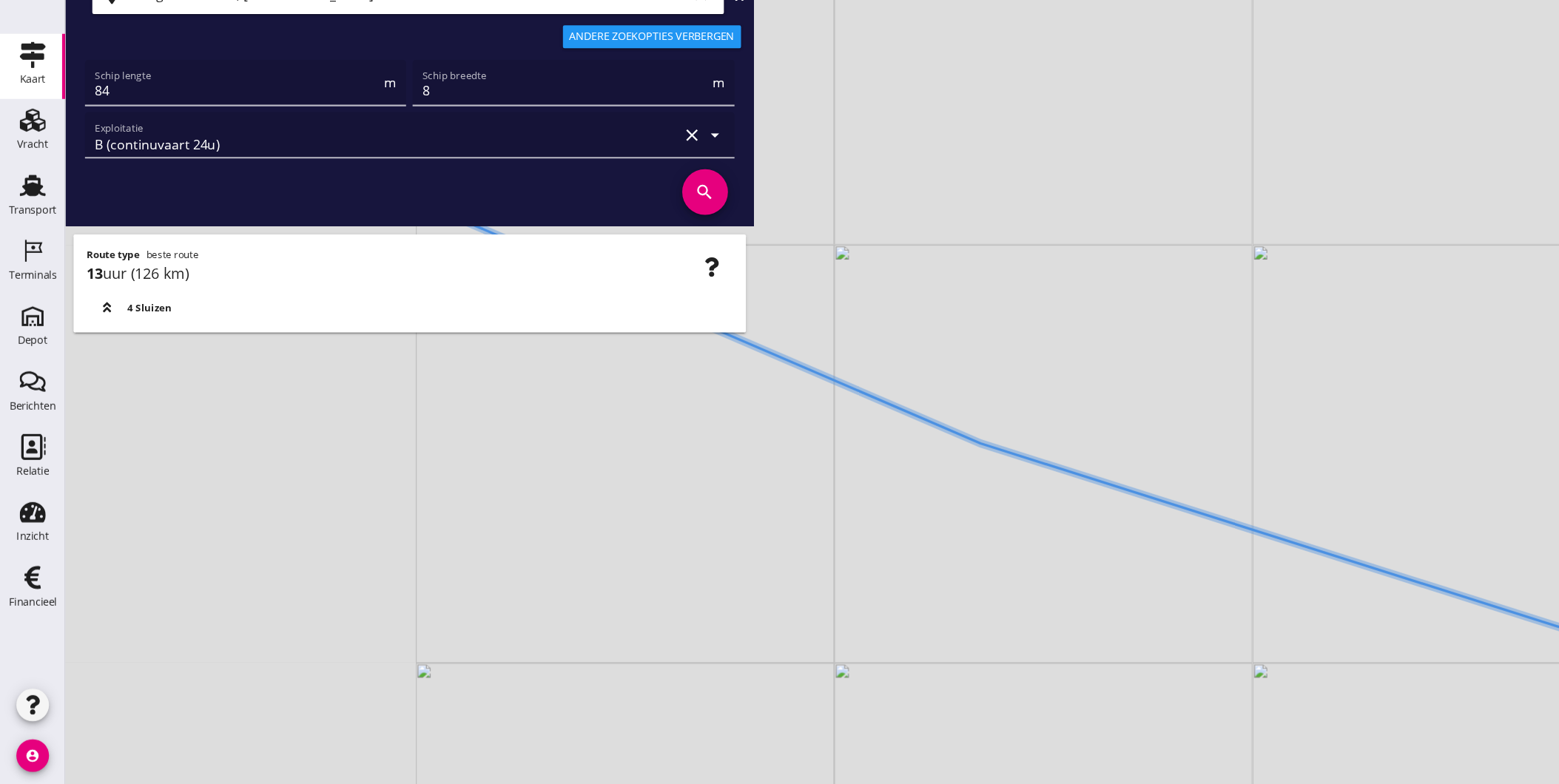
drag, startPoint x: 806, startPoint y: 511, endPoint x: 997, endPoint y: 600, distance: 210.7
click at [985, 596] on div "+ − Leaflet | © Mapbox © OpenStreetMap" at bounding box center [809, 392] width 1500 height 784
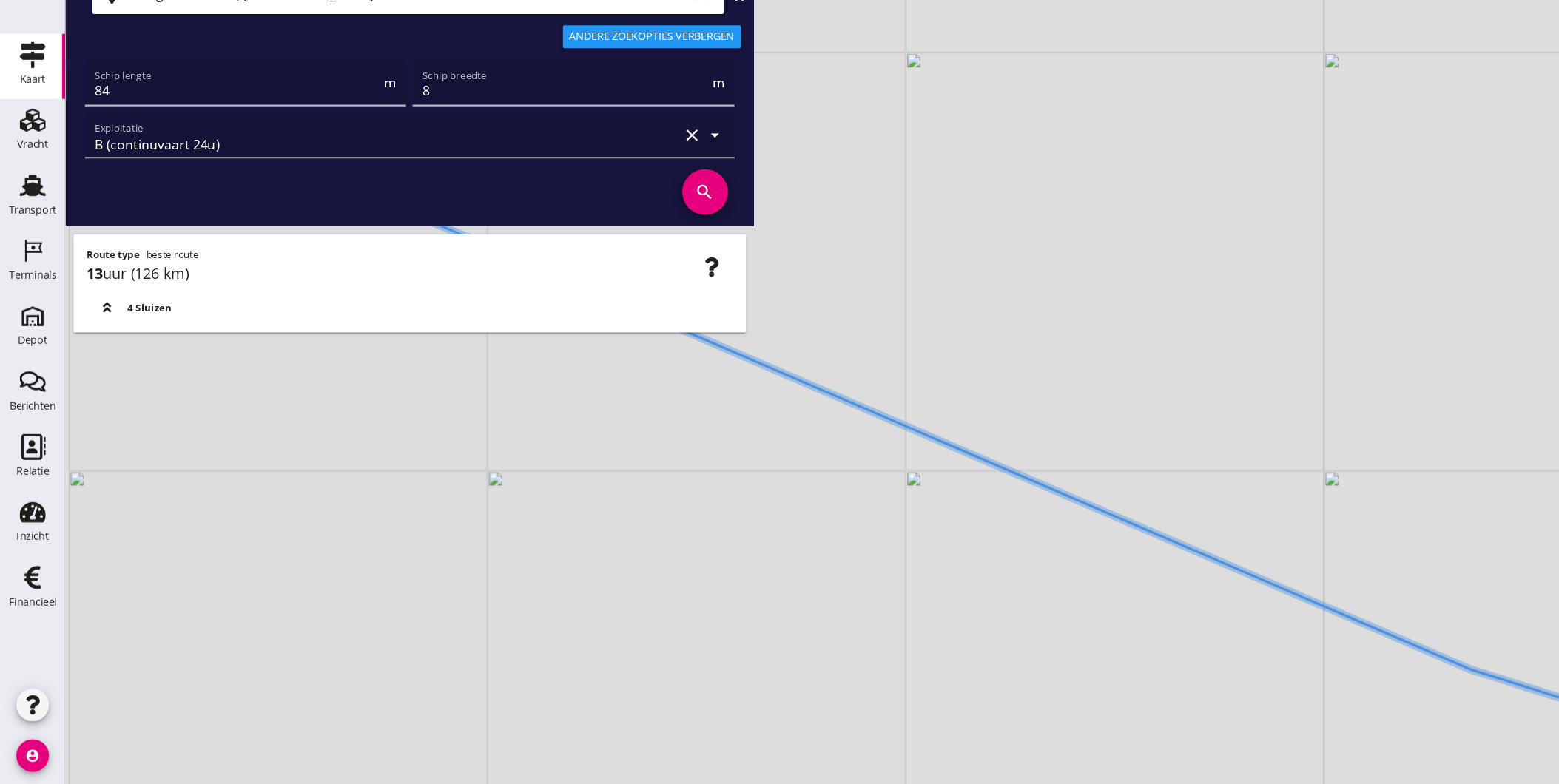
drag, startPoint x: 864, startPoint y: 543, endPoint x: 942, endPoint y: 574, distance: 83.9
click at [979, 586] on div "+ − Leaflet | © Mapbox © OpenStreetMap" at bounding box center [809, 392] width 1500 height 784
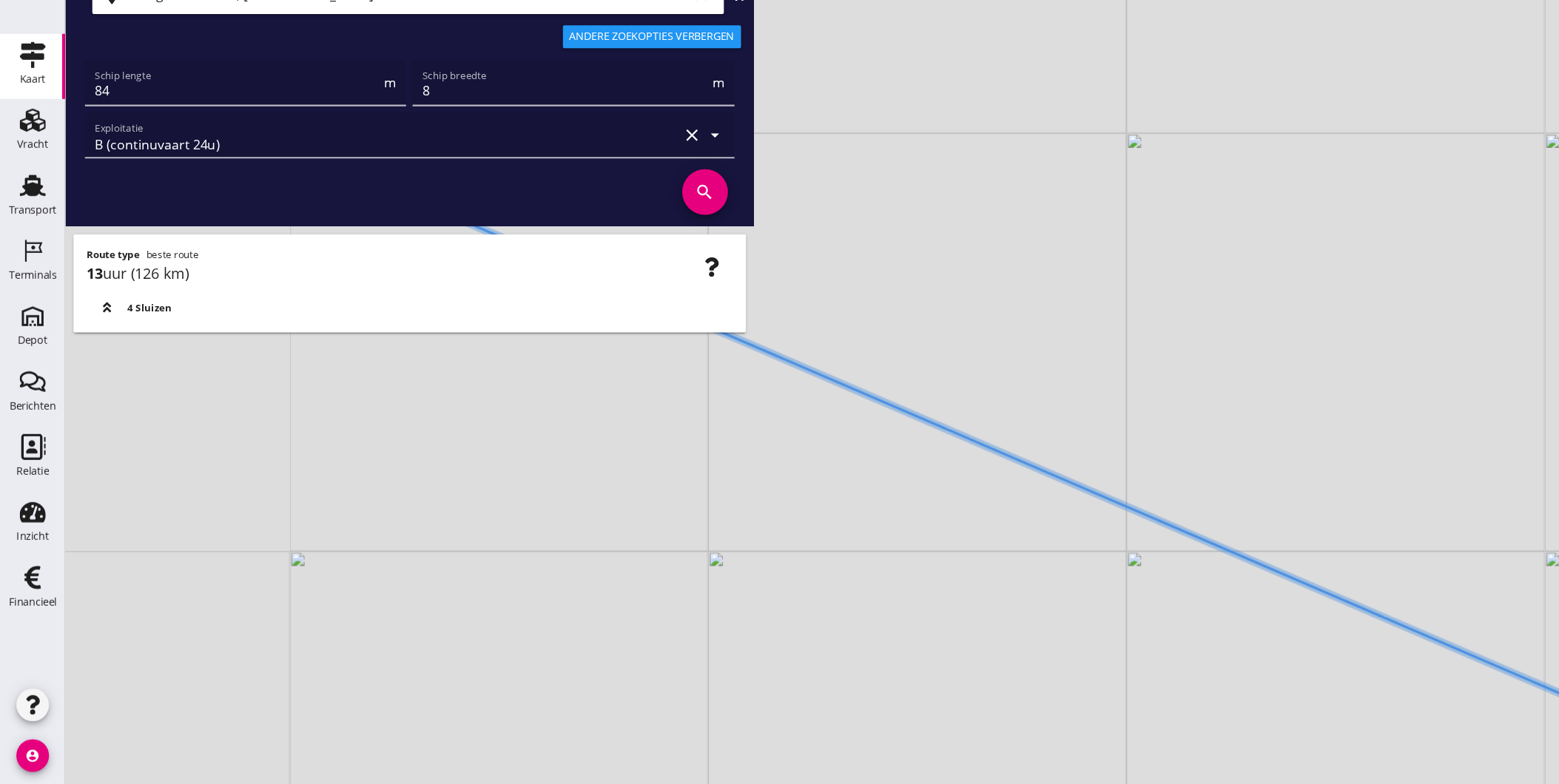
drag, startPoint x: 778, startPoint y: 498, endPoint x: 1059, endPoint y: 608, distance: 301.8
click at [1049, 603] on div "+ − Leaflet | © Mapbox © OpenStreetMap" at bounding box center [809, 392] width 1500 height 784
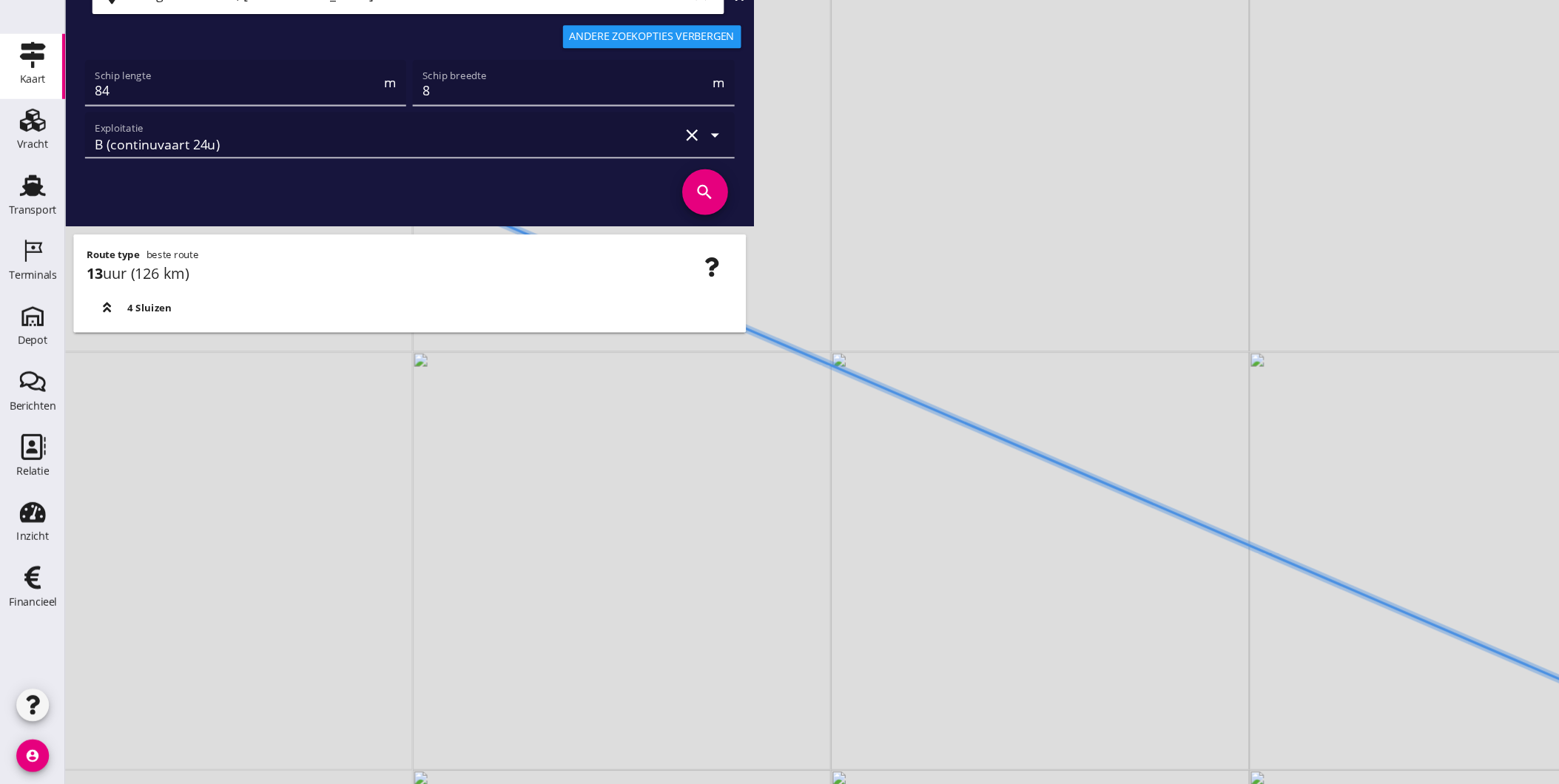
drag, startPoint x: 817, startPoint y: 508, endPoint x: 1043, endPoint y: 609, distance: 247.5
click at [1040, 605] on div "+ − Leaflet | © Mapbox © OpenStreetMap" at bounding box center [809, 392] width 1500 height 784
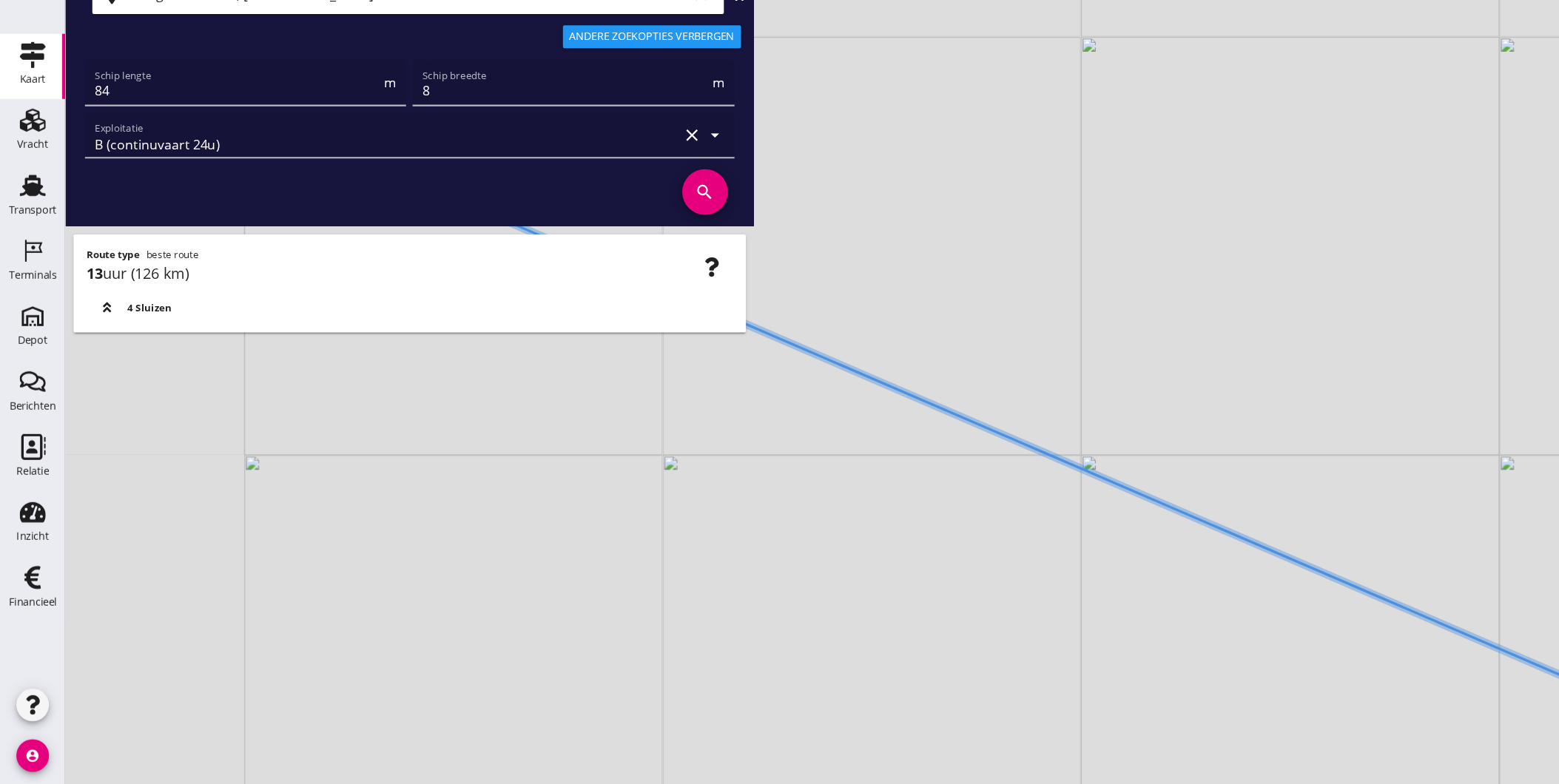
click at [950, 544] on div "+ − Leaflet | © Mapbox © OpenStreetMap" at bounding box center [809, 392] width 1500 height 784
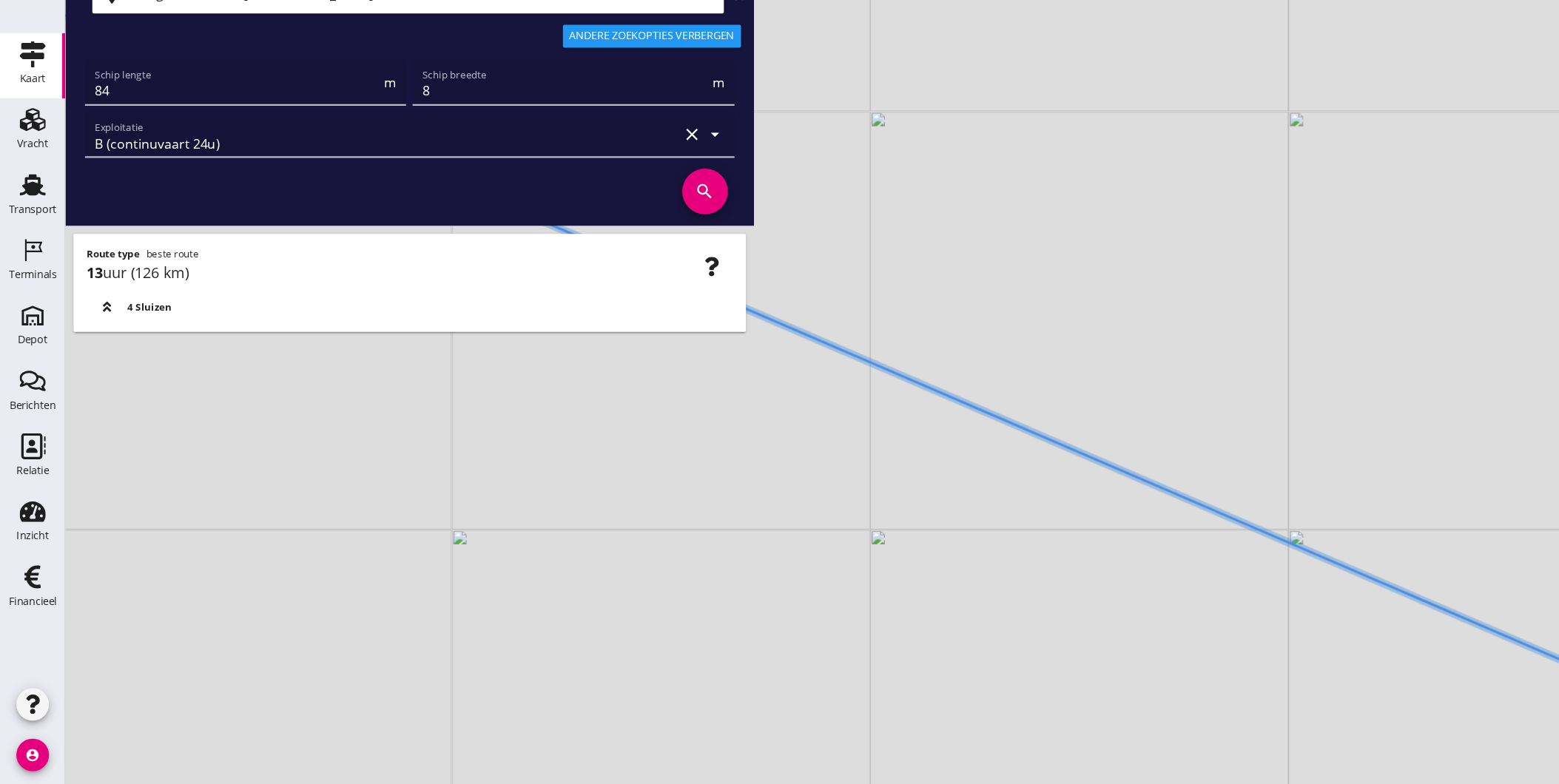
drag
click at [1007, 583] on div "+ − Leaflet | © Mapbox © OpenStreetMap" at bounding box center [809, 392] width 1500 height 784
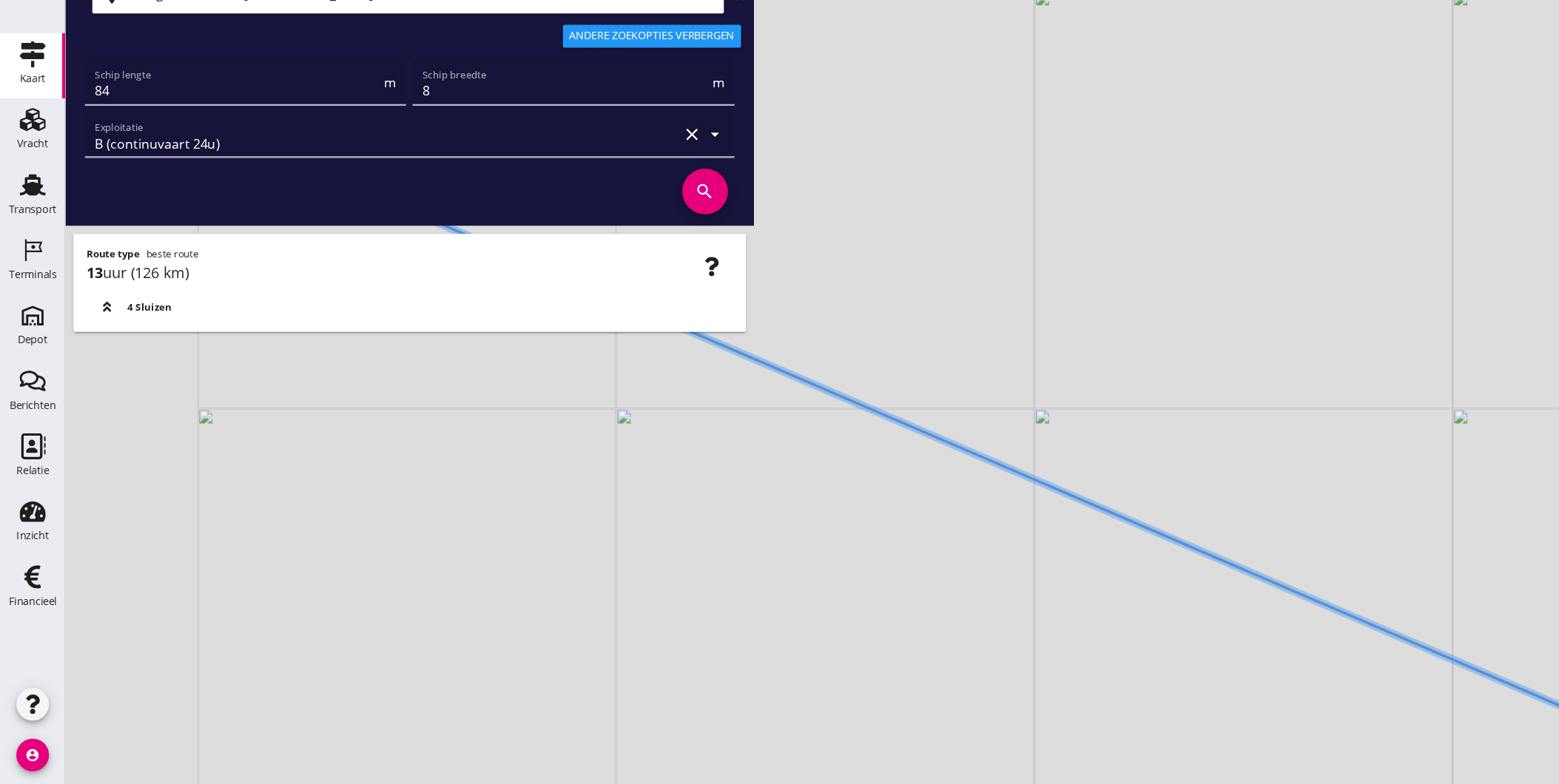
click at [1200, 652] on div "+ − Leaflet | © Mapbox © OpenStreetMap" at bounding box center [809, 392] width 1500 height 784
click at [1057, 610] on div "+ − Leaflet | © Mapbox © OpenStreetMap" at bounding box center [809, 392] width 1500 height 784
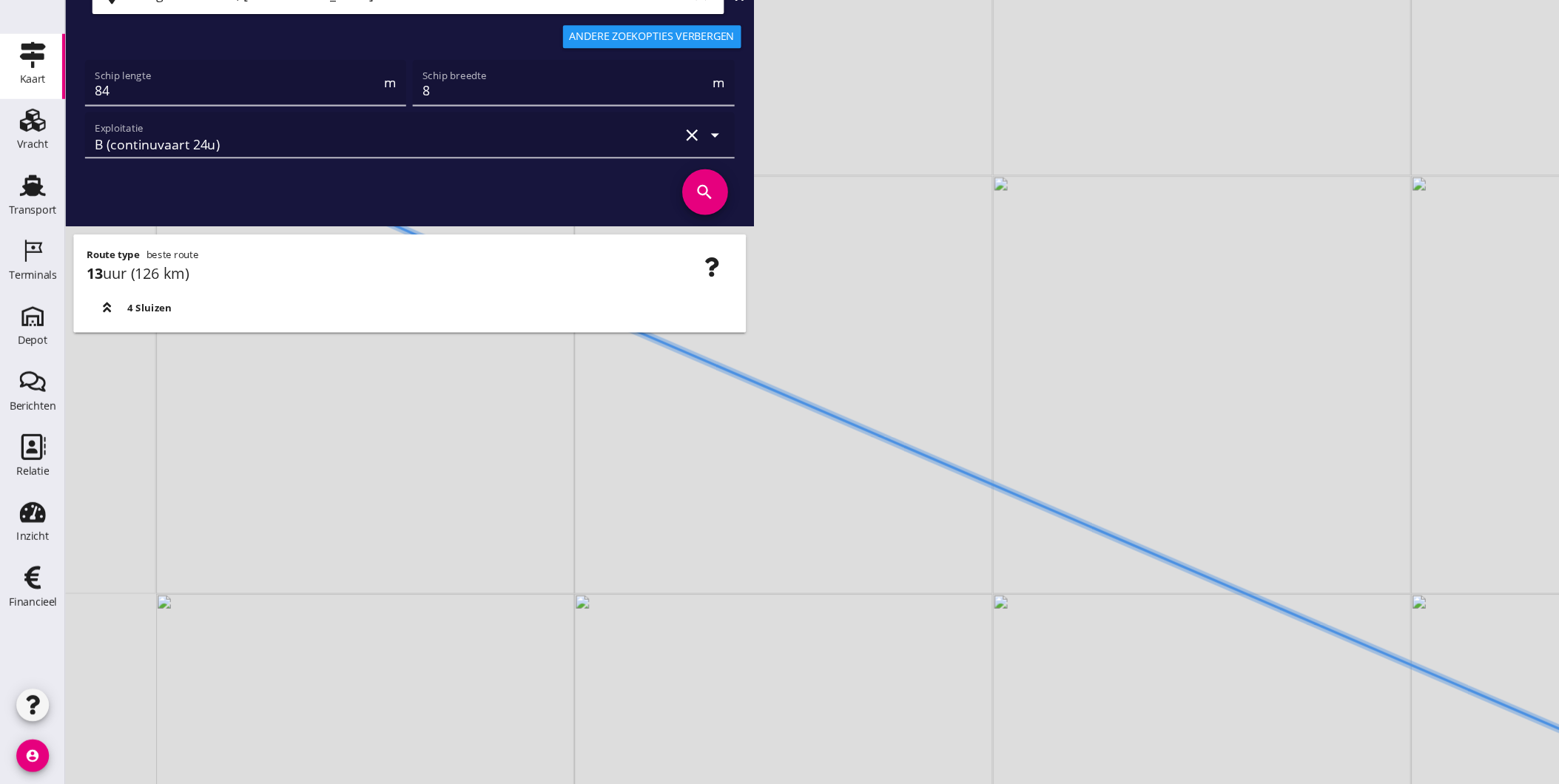
click at [1049, 649] on div "+ − Leaflet | © Mapbox © OpenStreetMap" at bounding box center [809, 392] width 1500 height 784
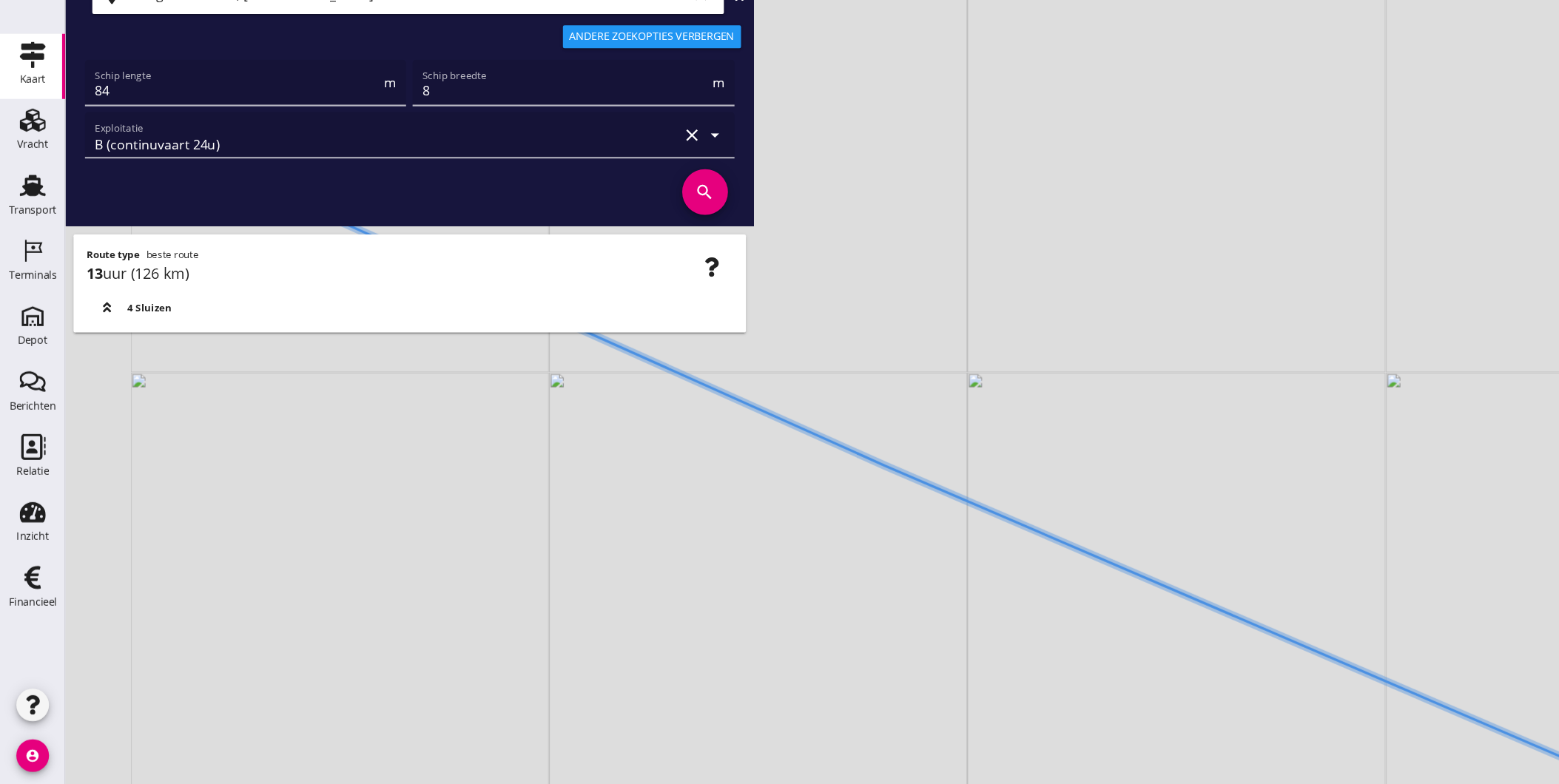
click at [989, 647] on div "+ − Leaflet | © Mapbox © OpenStreetMap" at bounding box center [809, 392] width 1500 height 784
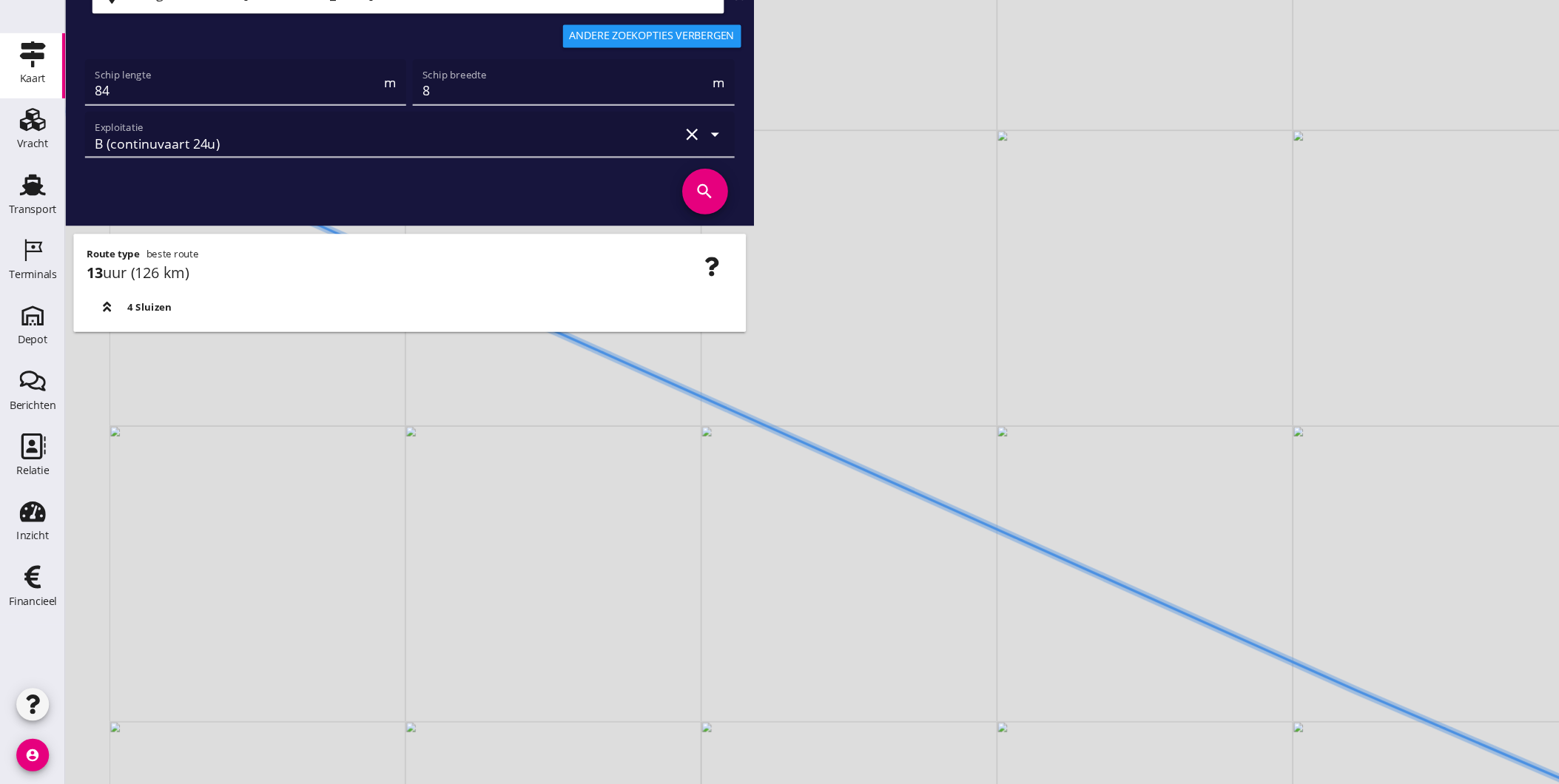
click at [1250, 758] on div "+ − Leaflet | © Mapbox © OpenStreetMap" at bounding box center [809, 392] width 1500 height 784
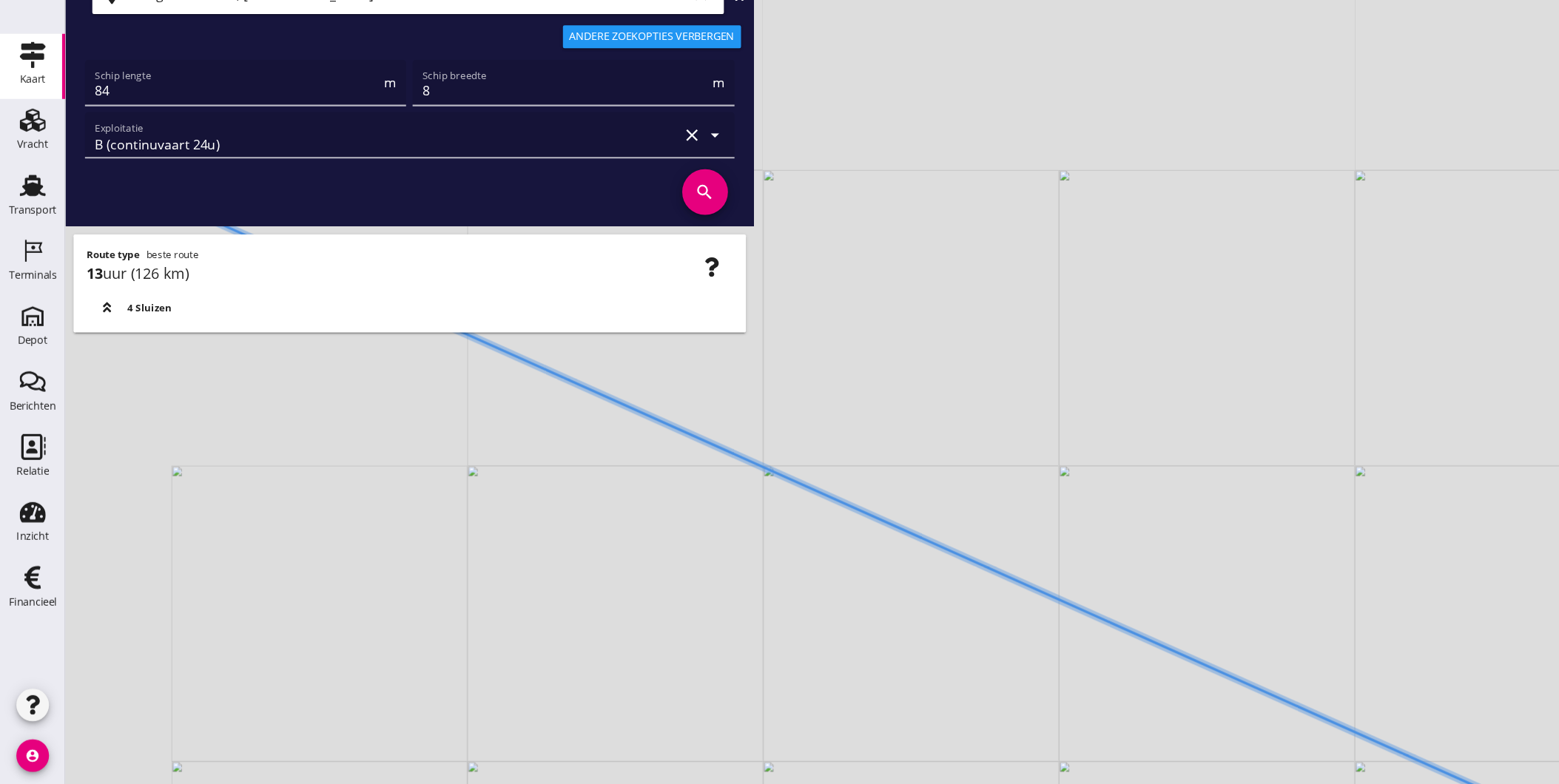
click at [1324, 783] on html "Geef feedback over deze route A1 (dagvaart 14u) A2 (semi-continuvaart 18u) A2+ …" at bounding box center [780, 392] width 1559 height 784
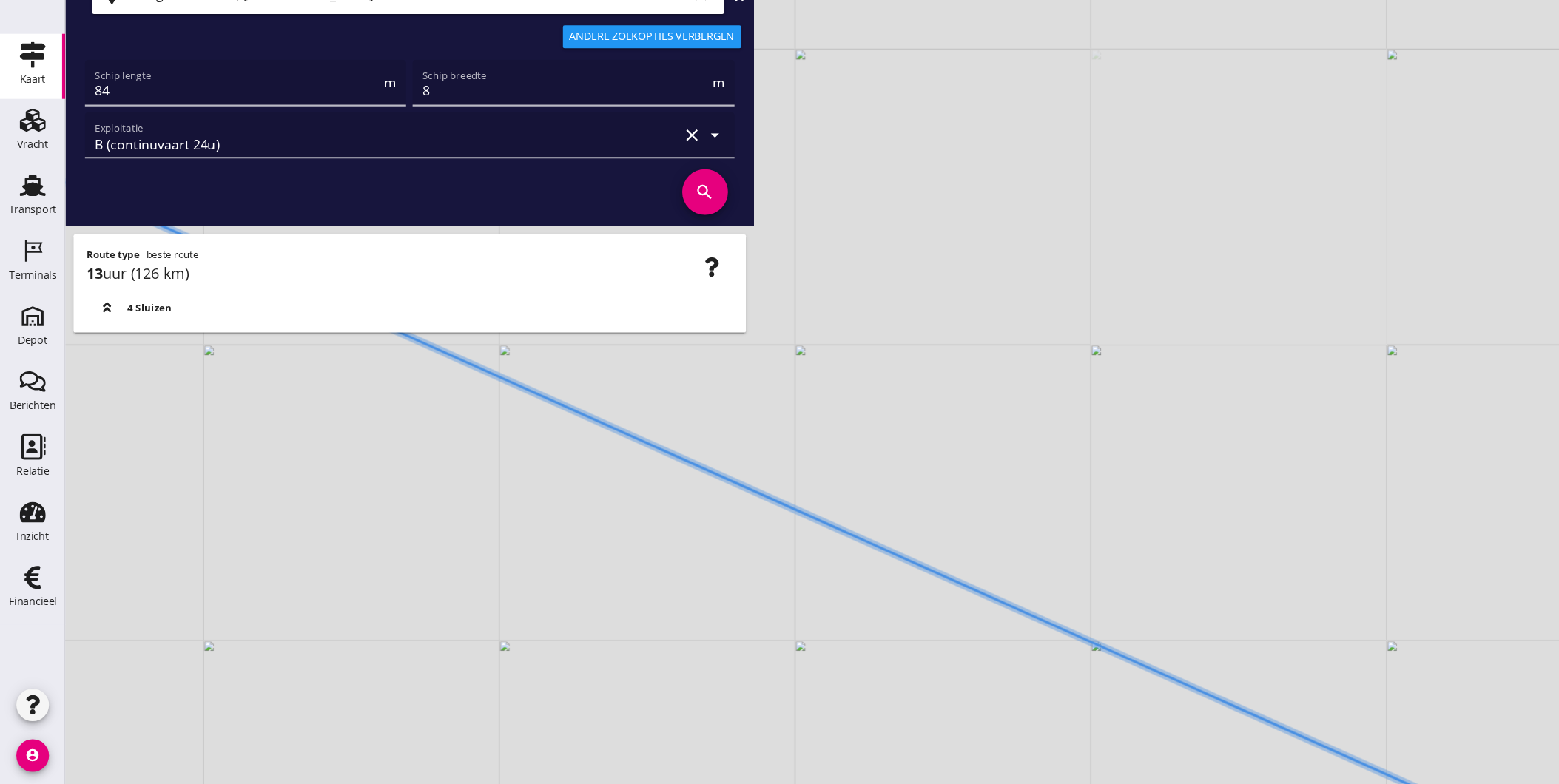
click at [1095, 760] on div "+ − Leaflet | © Mapbox © OpenStreetMap" at bounding box center [809, 392] width 1500 height 784
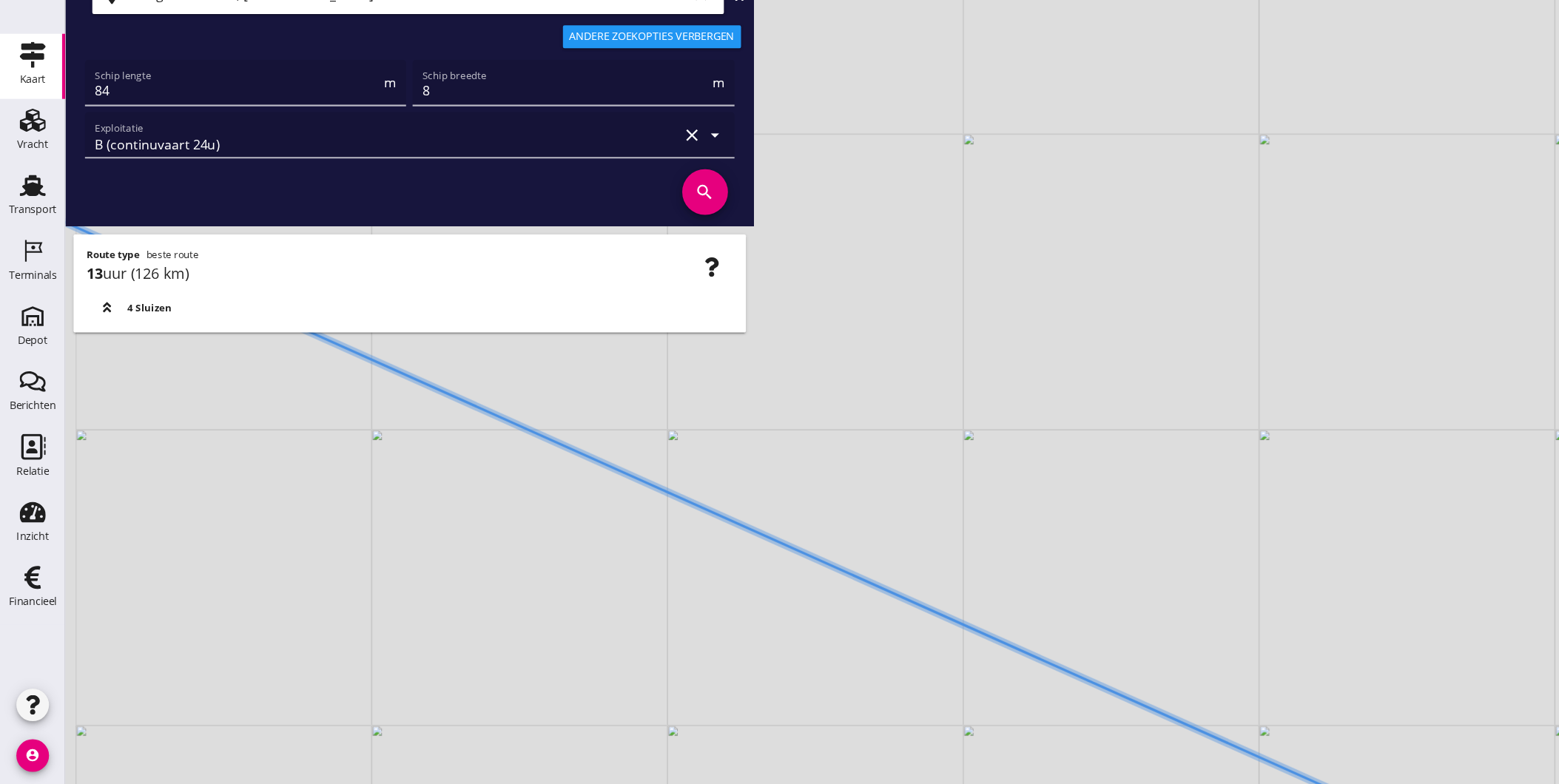
click at [730, 669] on div "+ − Leaflet | © Mapbox © OpenStreetMap" at bounding box center [809, 392] width 1500 height 784
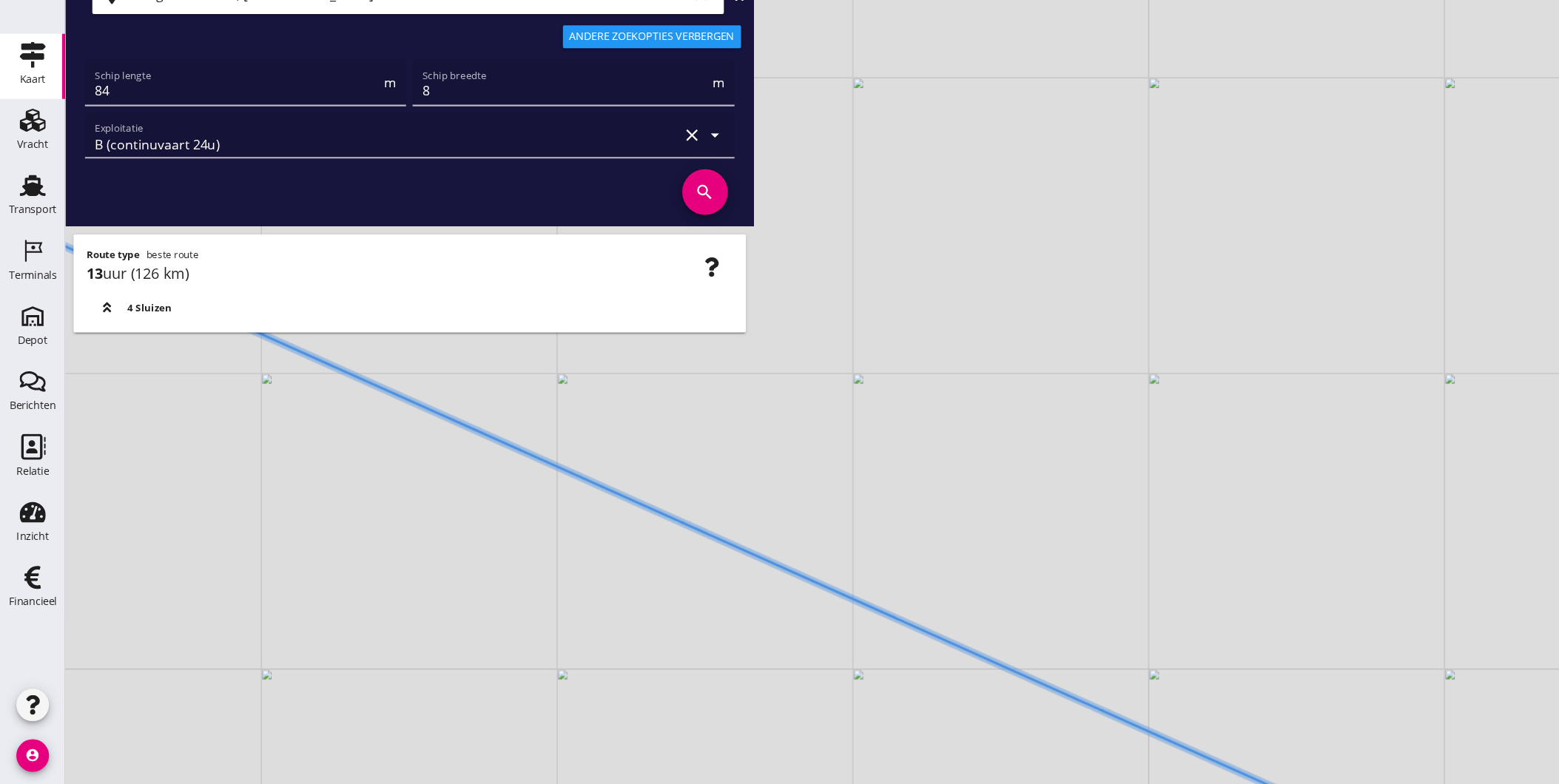
click at [889, 747] on div "+ − Leaflet | © Mapbox © OpenStreetMap" at bounding box center [809, 392] width 1500 height 784
click at [817, 707] on div "+ − Leaflet | © Mapbox © OpenStreetMap" at bounding box center [809, 392] width 1500 height 784
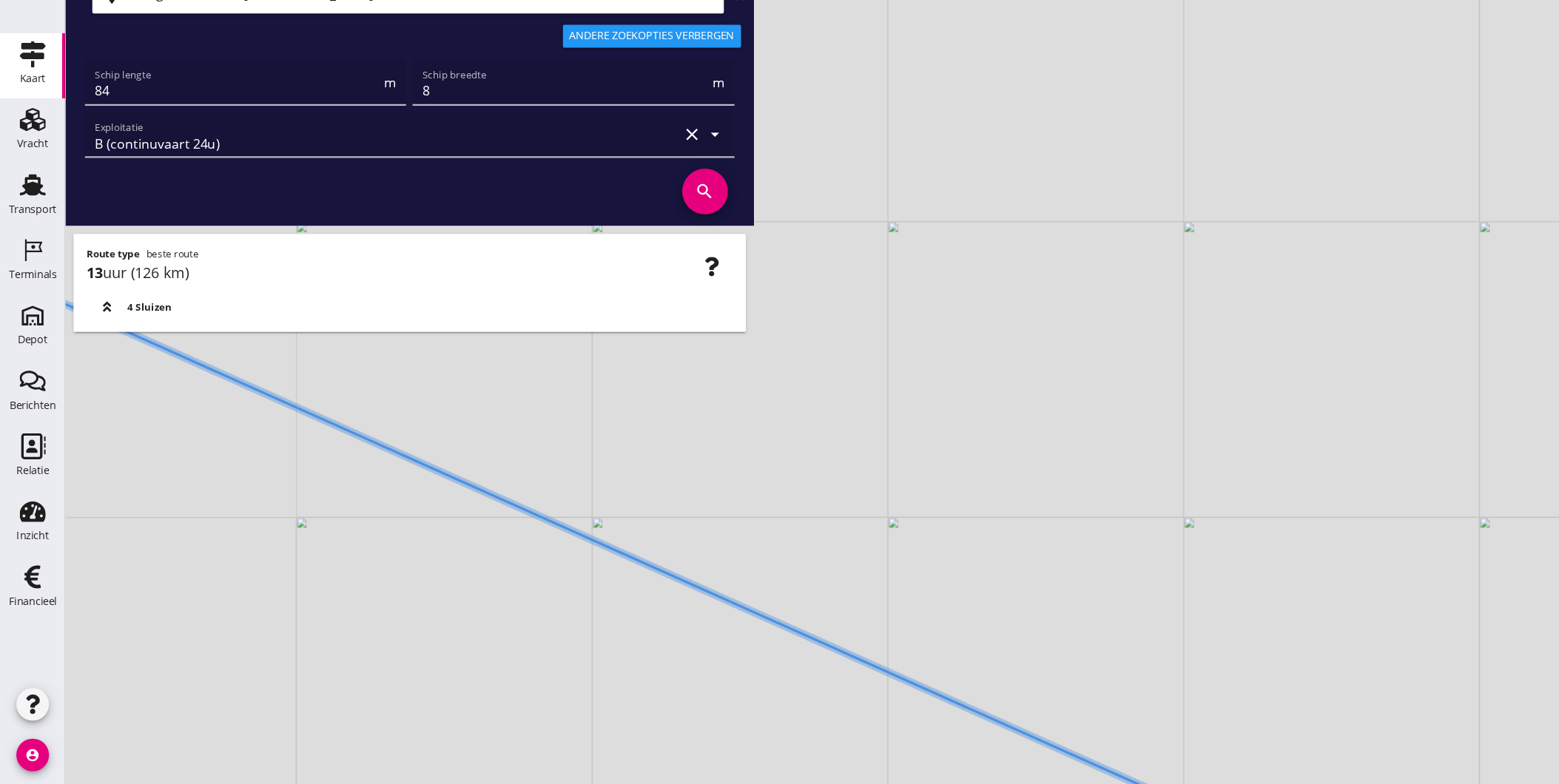
click at [753, 720] on div "+ − Leaflet | © Mapbox © OpenStreetMap" at bounding box center [809, 392] width 1500 height 784
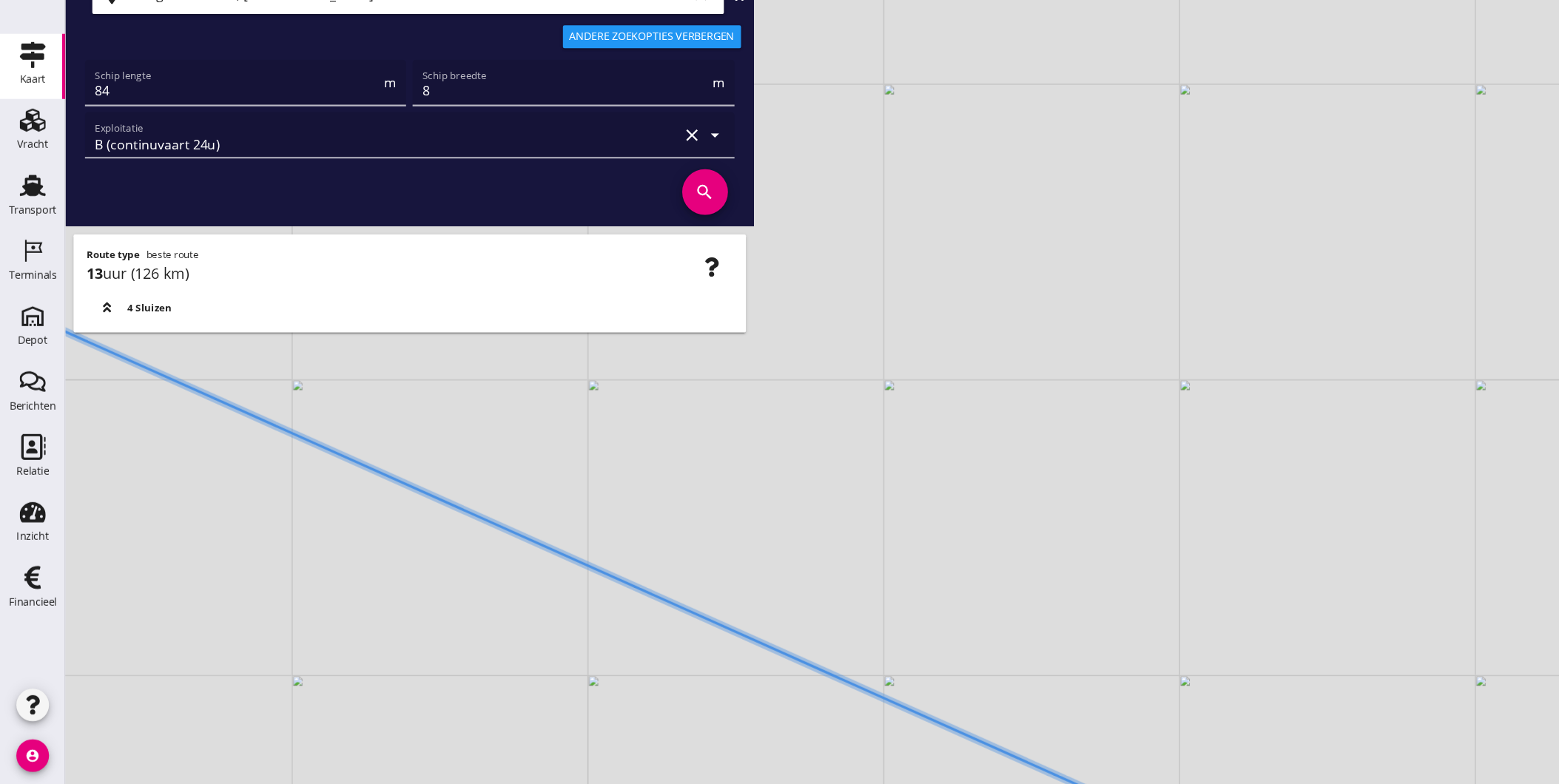
click at [831, 765] on div "+ − Leaflet | © Mapbox © OpenStreetMap" at bounding box center [809, 392] width 1500 height 784
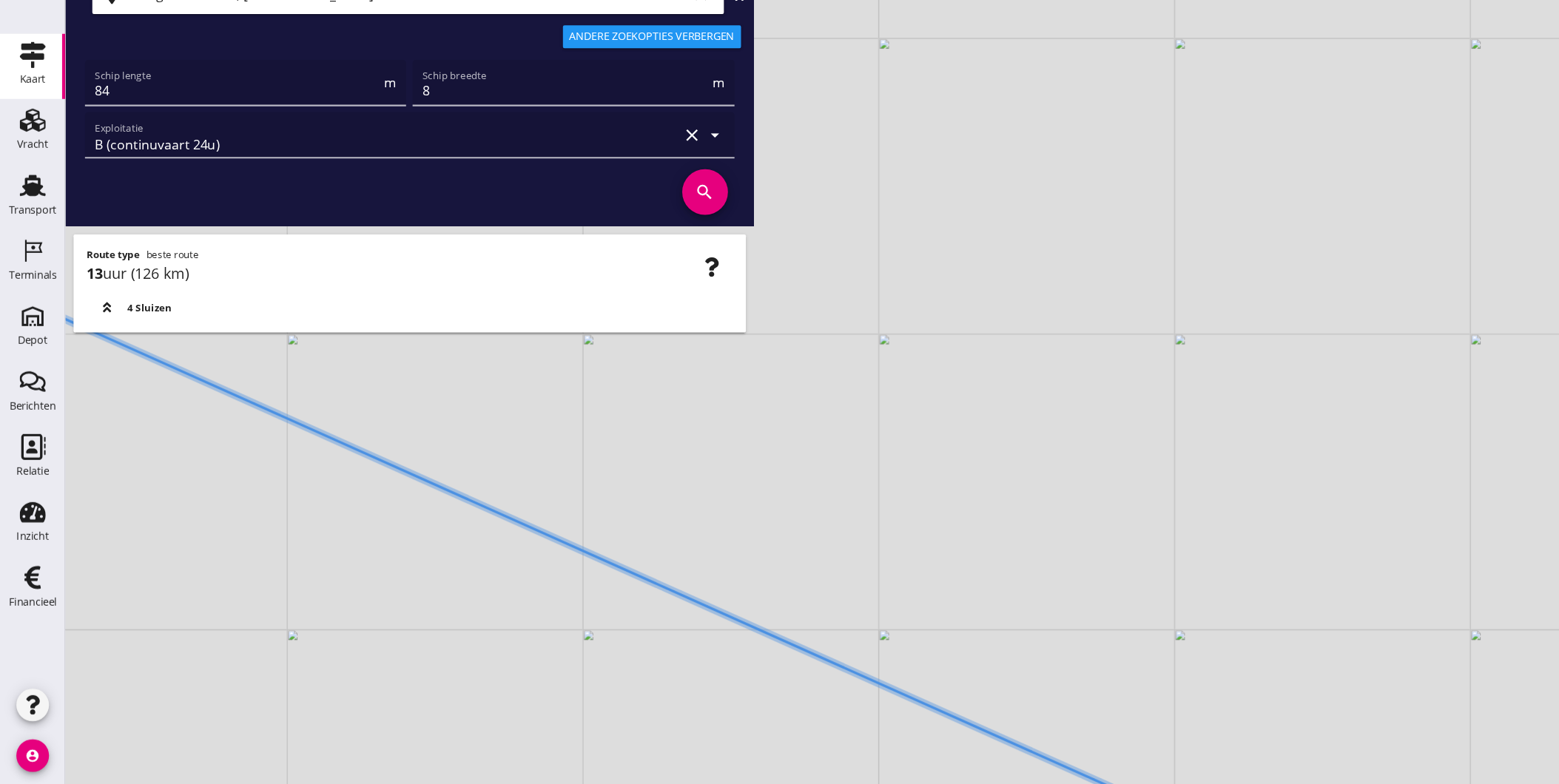
click at [817, 762] on div "+ − Leaflet | © Mapbox © OpenStreetMap" at bounding box center [809, 392] width 1500 height 784
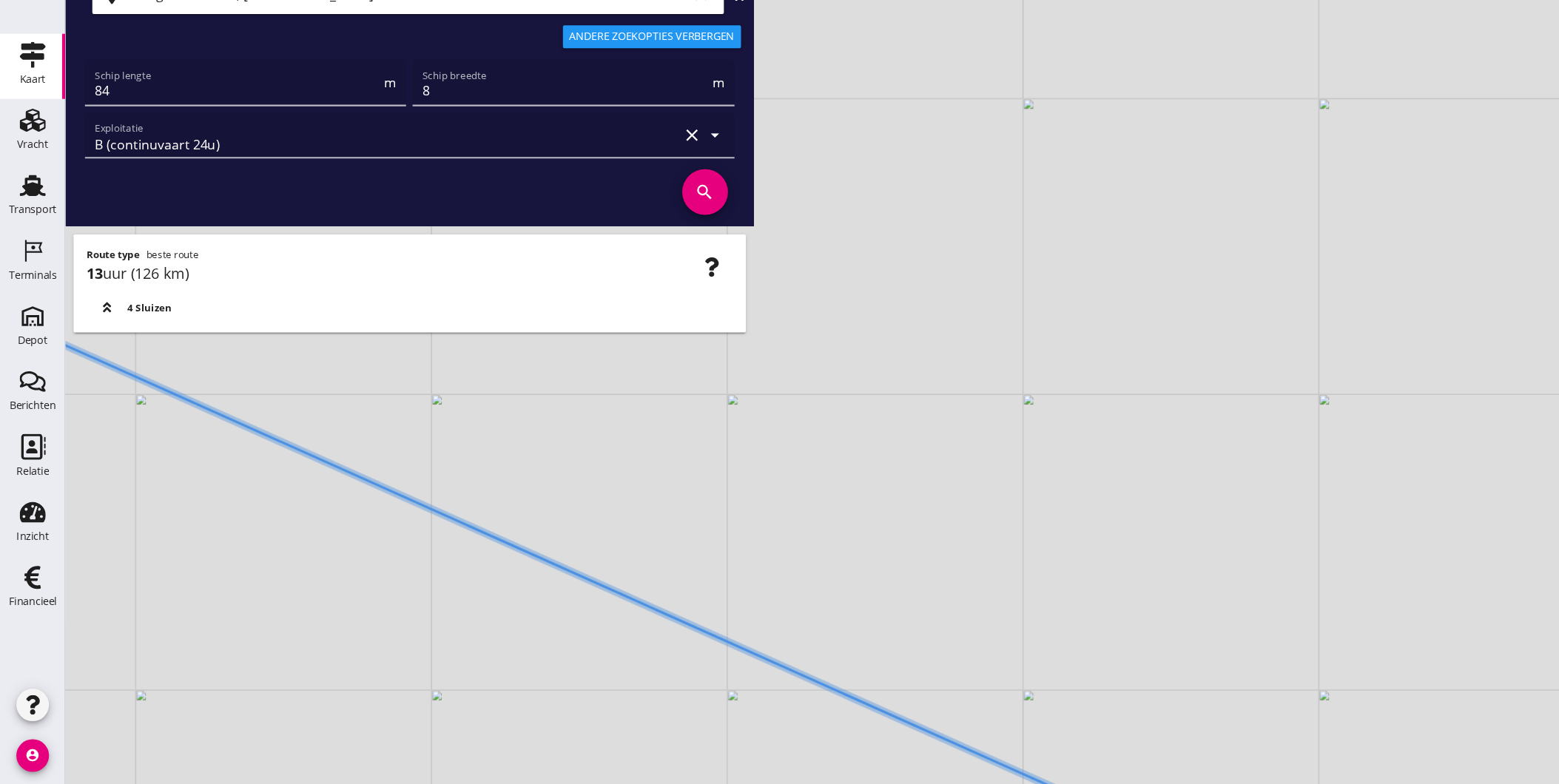
click at [822, 708] on div "+ − Leaflet | © Mapbox © OpenStreetMap" at bounding box center [809, 392] width 1500 height 784
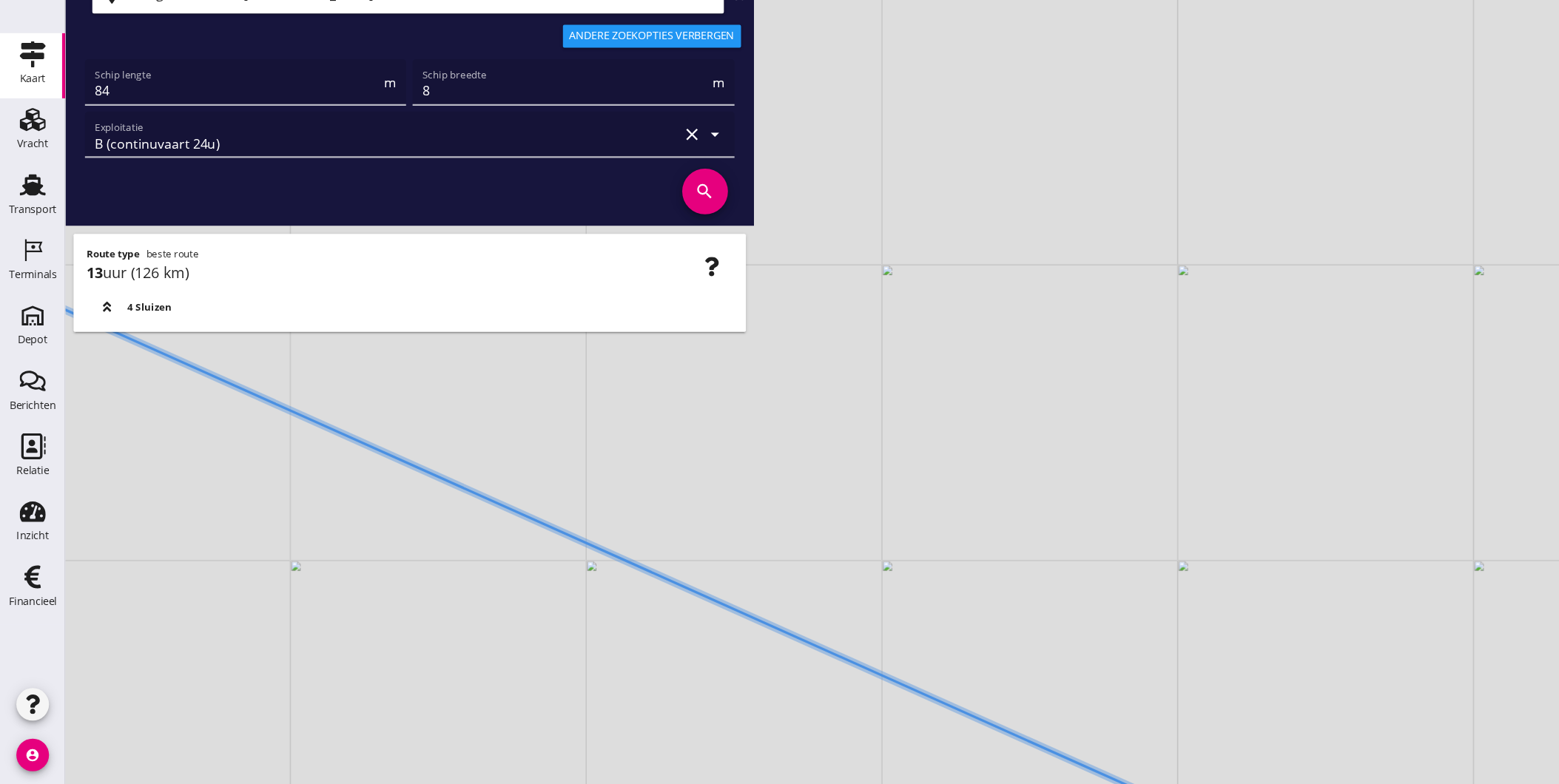
click at [853, 708] on icon at bounding box center [551, 574] width 1285 height 575
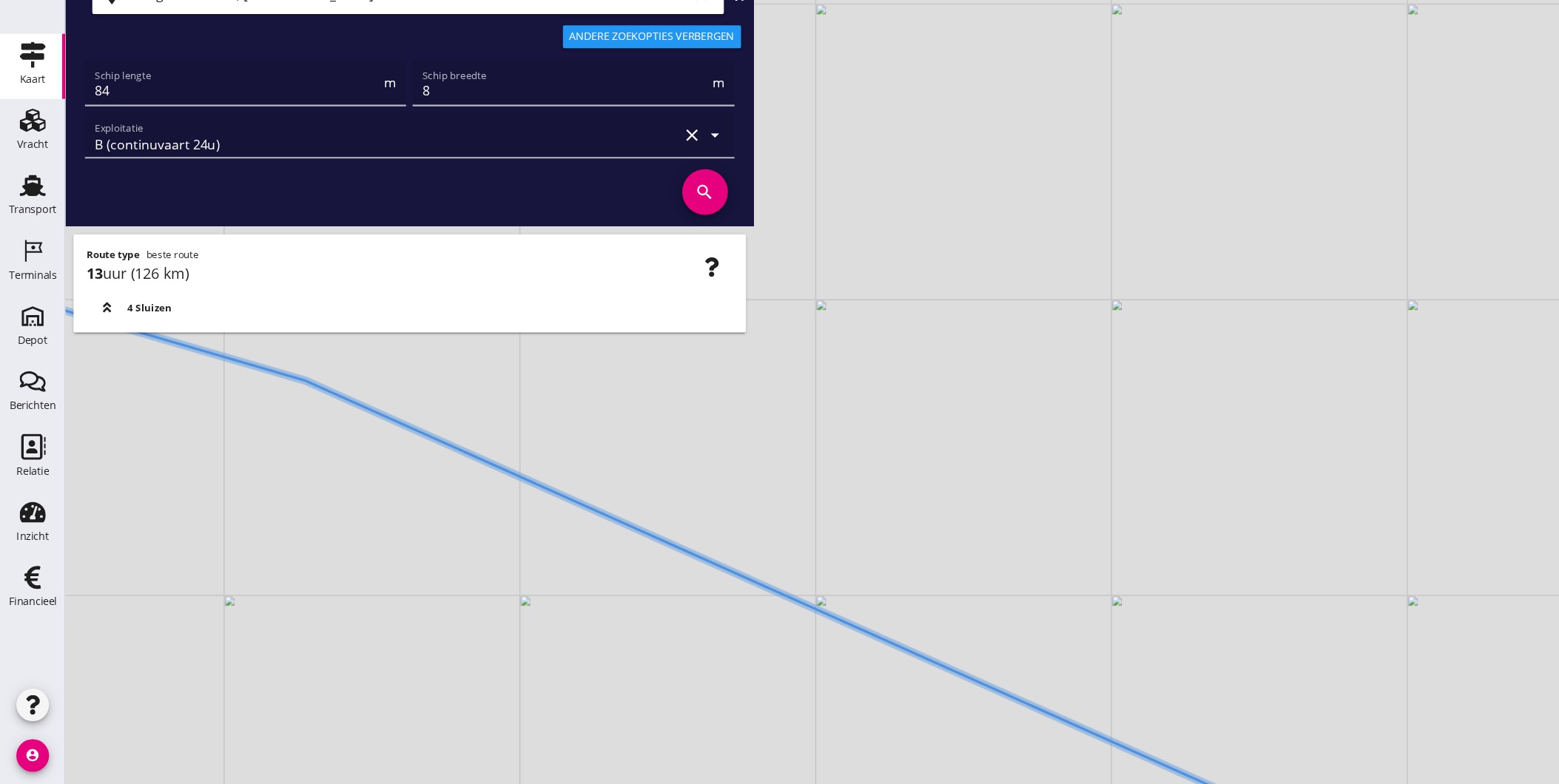
click at [779, 719] on div "+ − Leaflet | © Mapbox © OpenStreetMap" at bounding box center [809, 392] width 1500 height 784
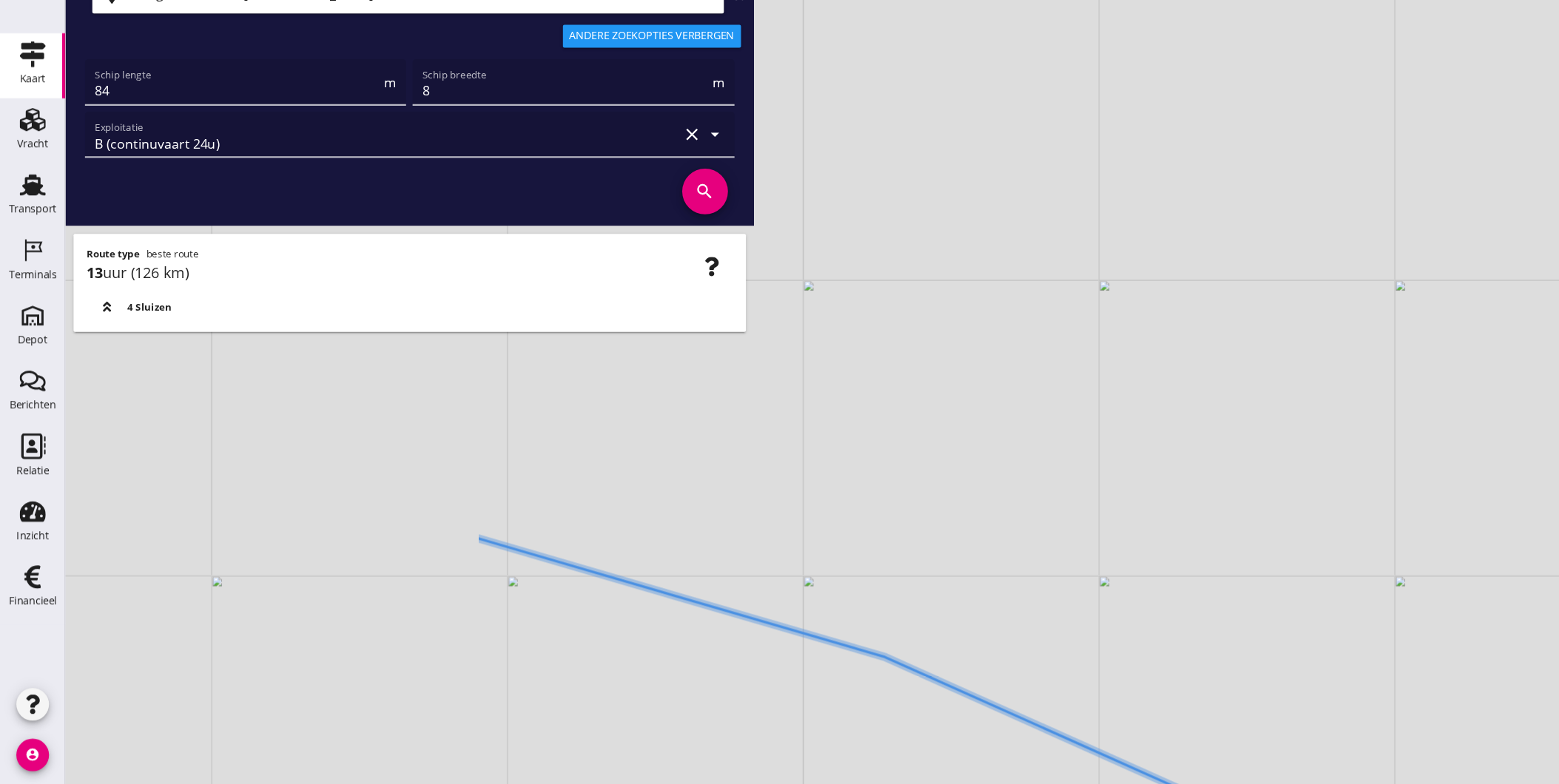
click at [843, 673] on div "+ − Leaflet | © Mapbox © OpenStreetMap" at bounding box center [809, 392] width 1500 height 784
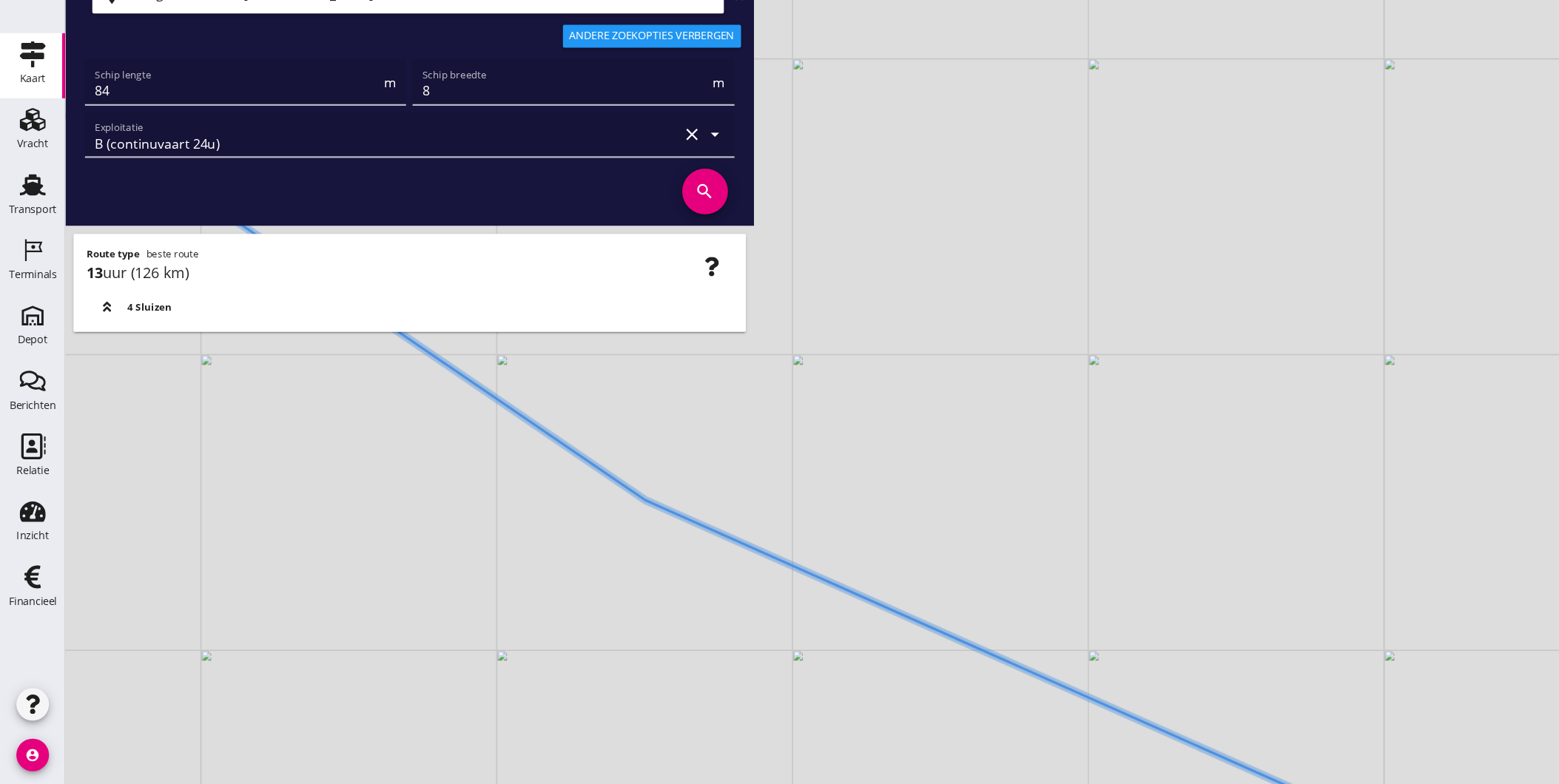
click at [733, 550] on div "+ − Leaflet | © Mapbox © OpenStreetMap" at bounding box center [809, 392] width 1500 height 784
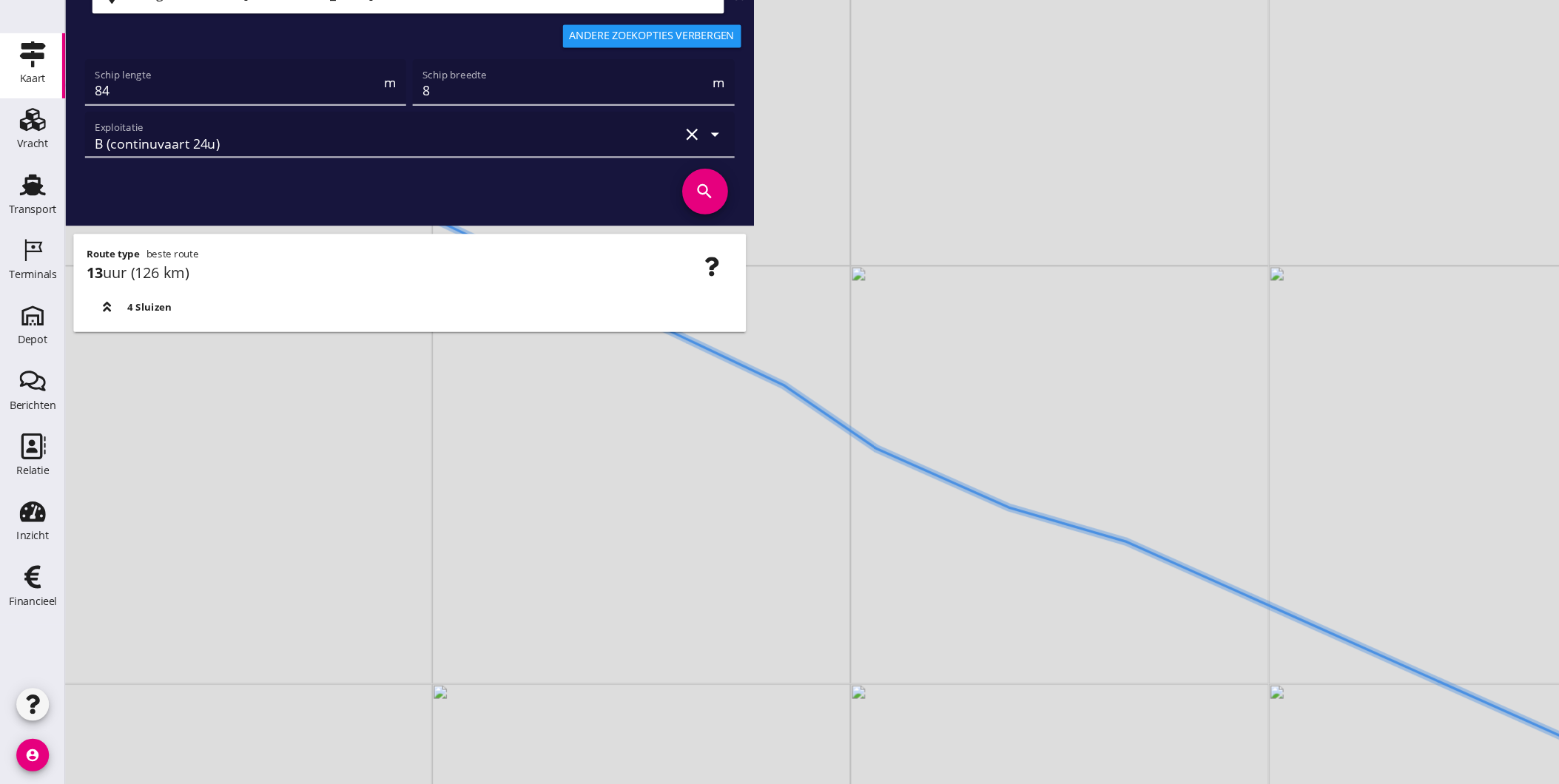
drag, startPoint x: 890, startPoint y: 670, endPoint x: 921, endPoint y: 628, distance: 52.2
click at [921, 628] on div "+ − Leaflet | © Mapbox © OpenStreetMap" at bounding box center [809, 392] width 1500 height 784
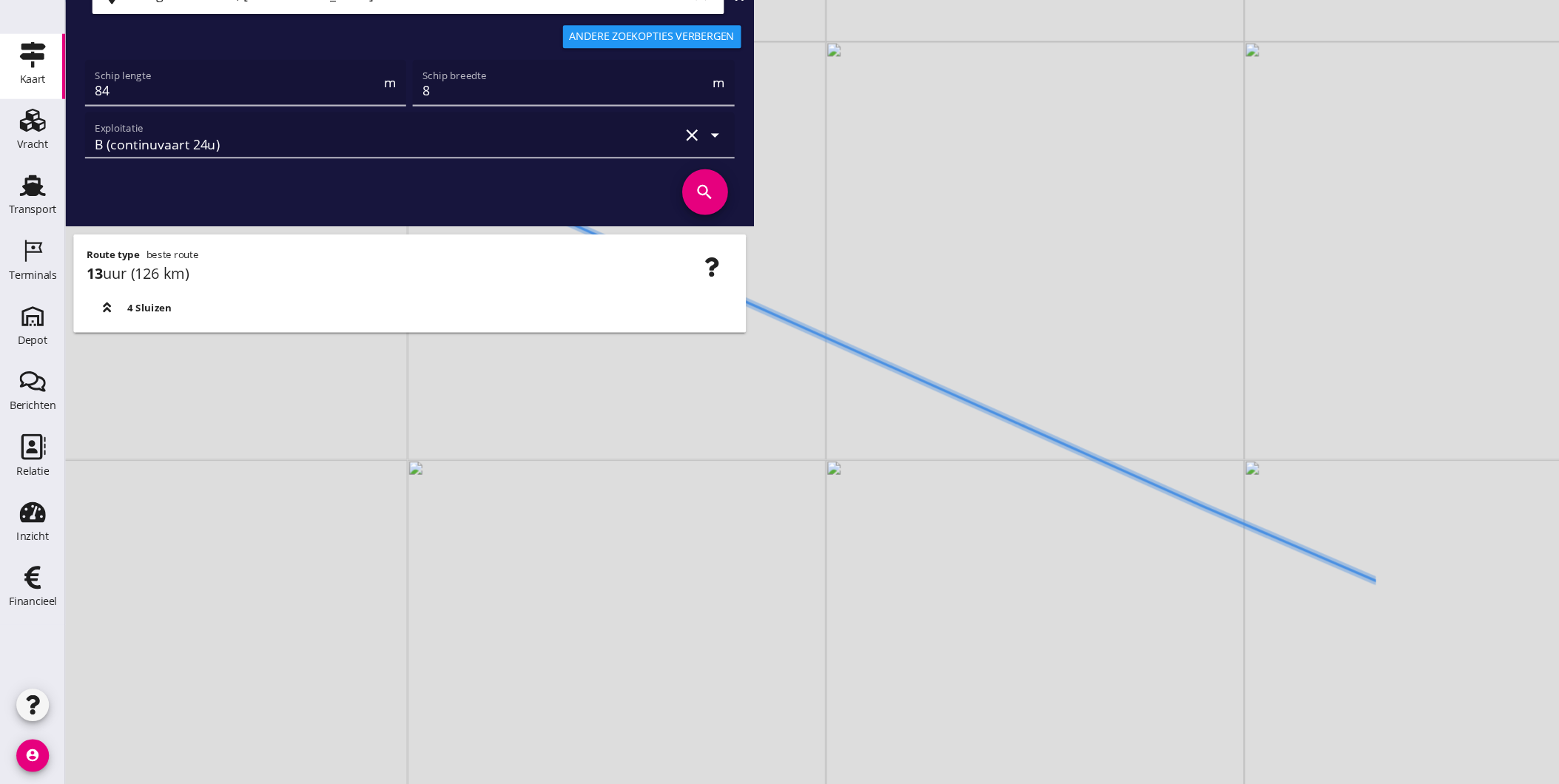
drag, startPoint x: 1021, startPoint y: 601, endPoint x: 500, endPoint y: 304, distance: 599.7
click at [500, 304] on div "+ − Leaflet | © Mapbox © OpenStreetMap Schenge, Westerschelde clear Remigo Bree…" at bounding box center [809, 392] width 1500 height 784
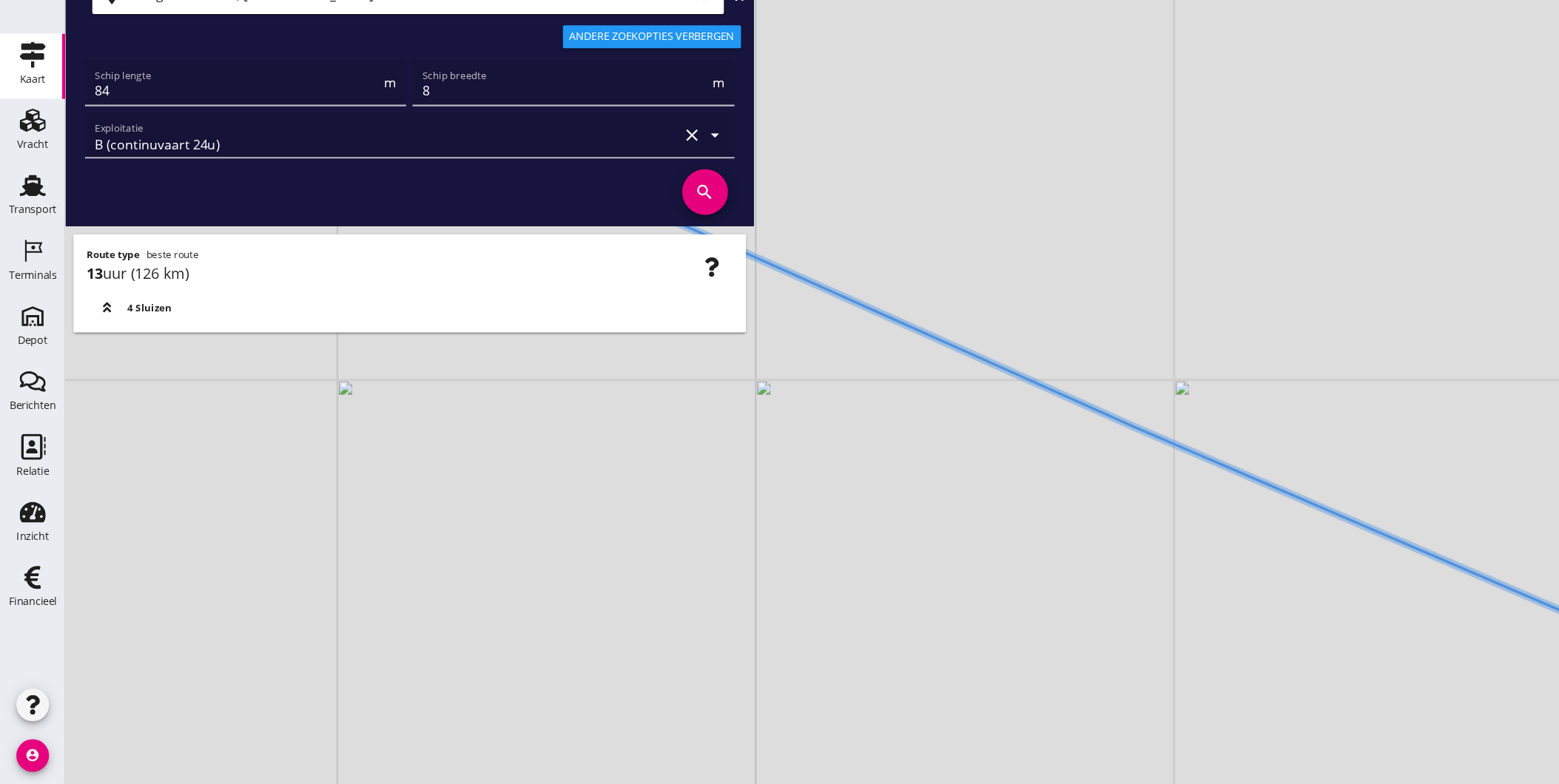
drag, startPoint x: 820, startPoint y: 500, endPoint x: 556, endPoint y: 432, distance: 272.6
click at [559, 438] on div "+ − Leaflet | © Mapbox © OpenStreetMap" at bounding box center [809, 392] width 1500 height 784
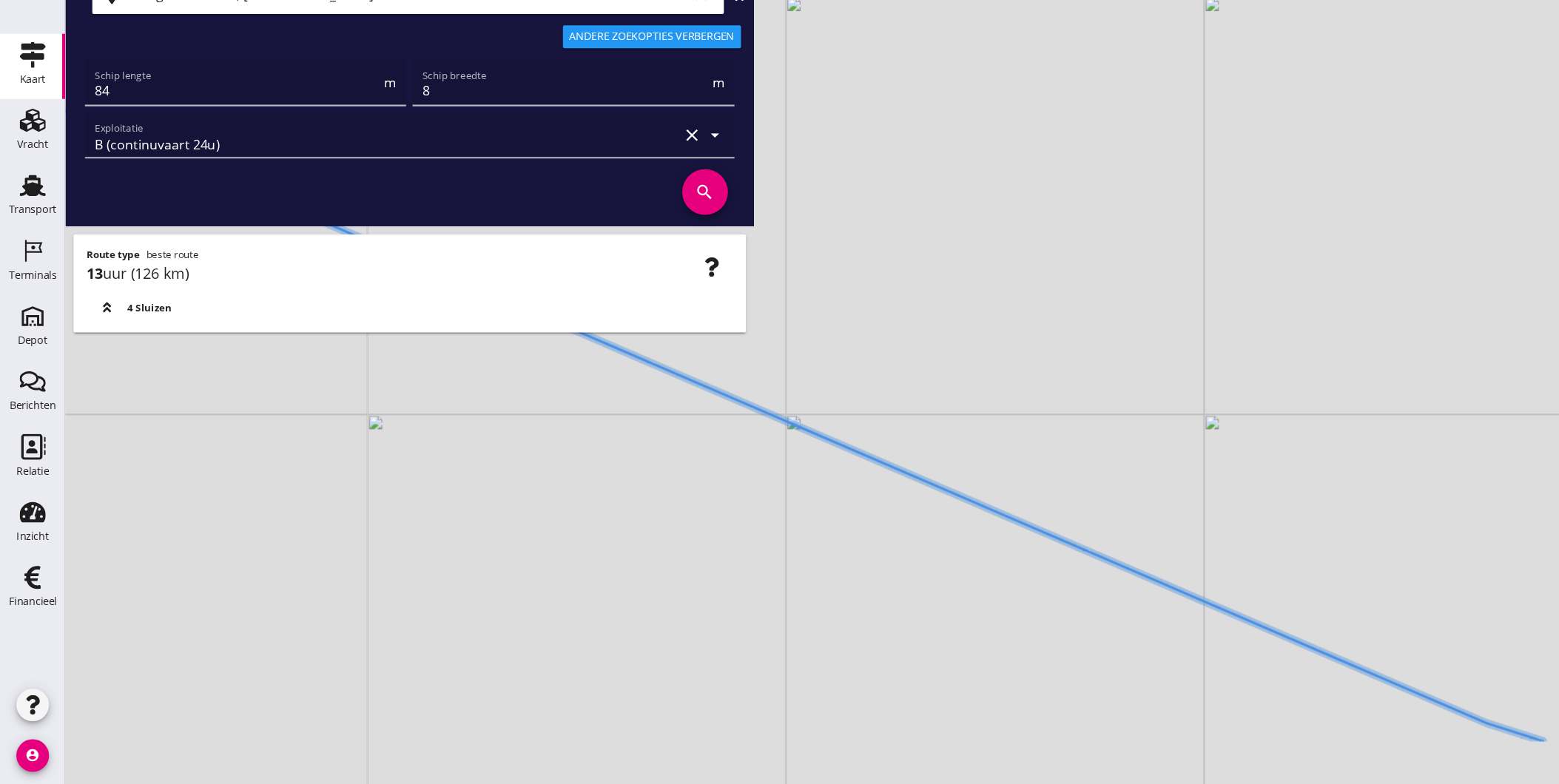
drag, startPoint x: 724, startPoint y: 506, endPoint x: 539, endPoint y: 355, distance: 238.8
click at [539, 355] on div "+ − Leaflet | © Mapbox © OpenStreetMap Schenge, Westerschelde clear Remigo Bree…" at bounding box center [809, 392] width 1500 height 784
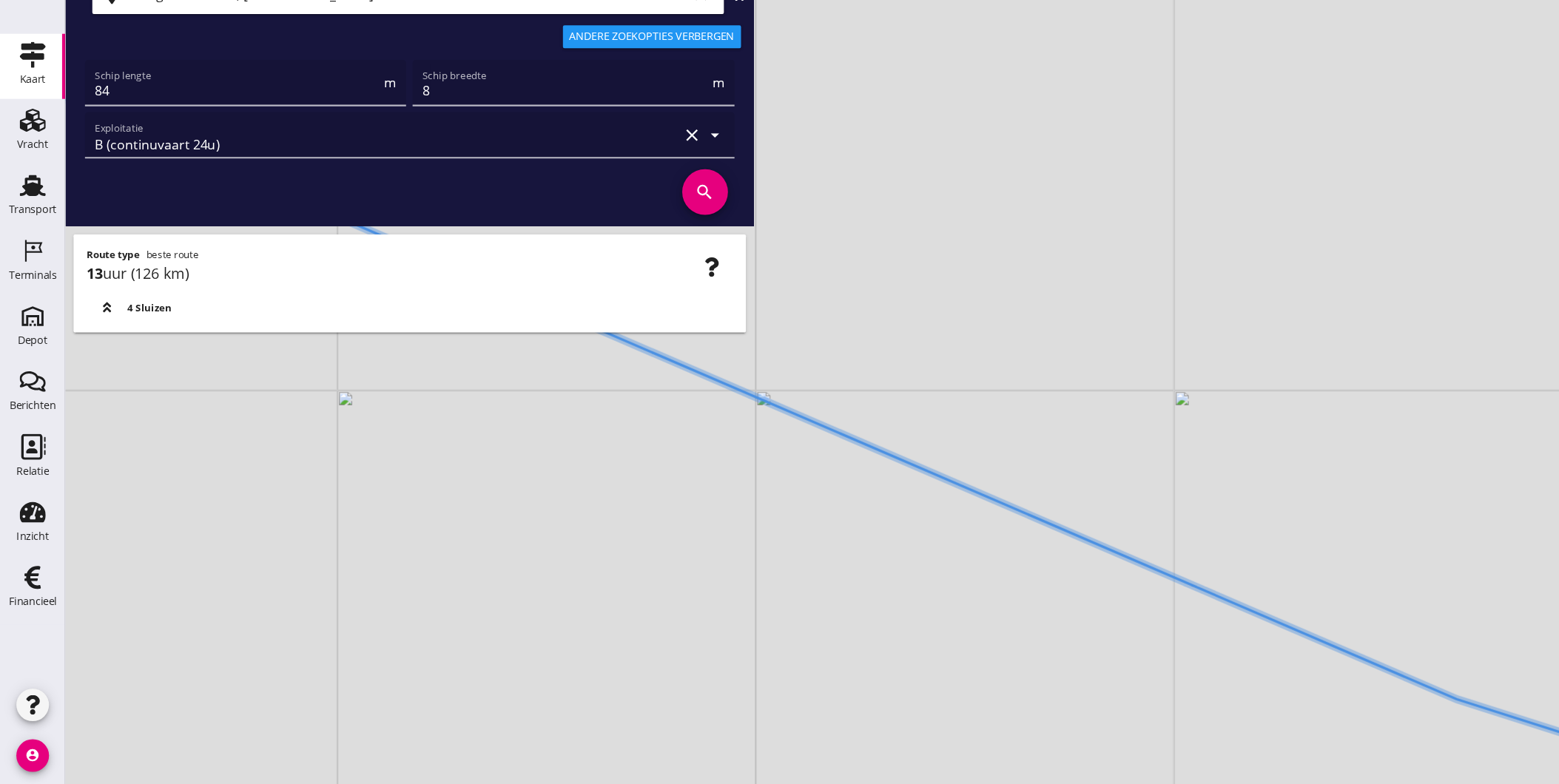
click at [597, 443] on div "+ − Leaflet | © Mapbox © OpenStreetMap" at bounding box center [809, 392] width 1500 height 784
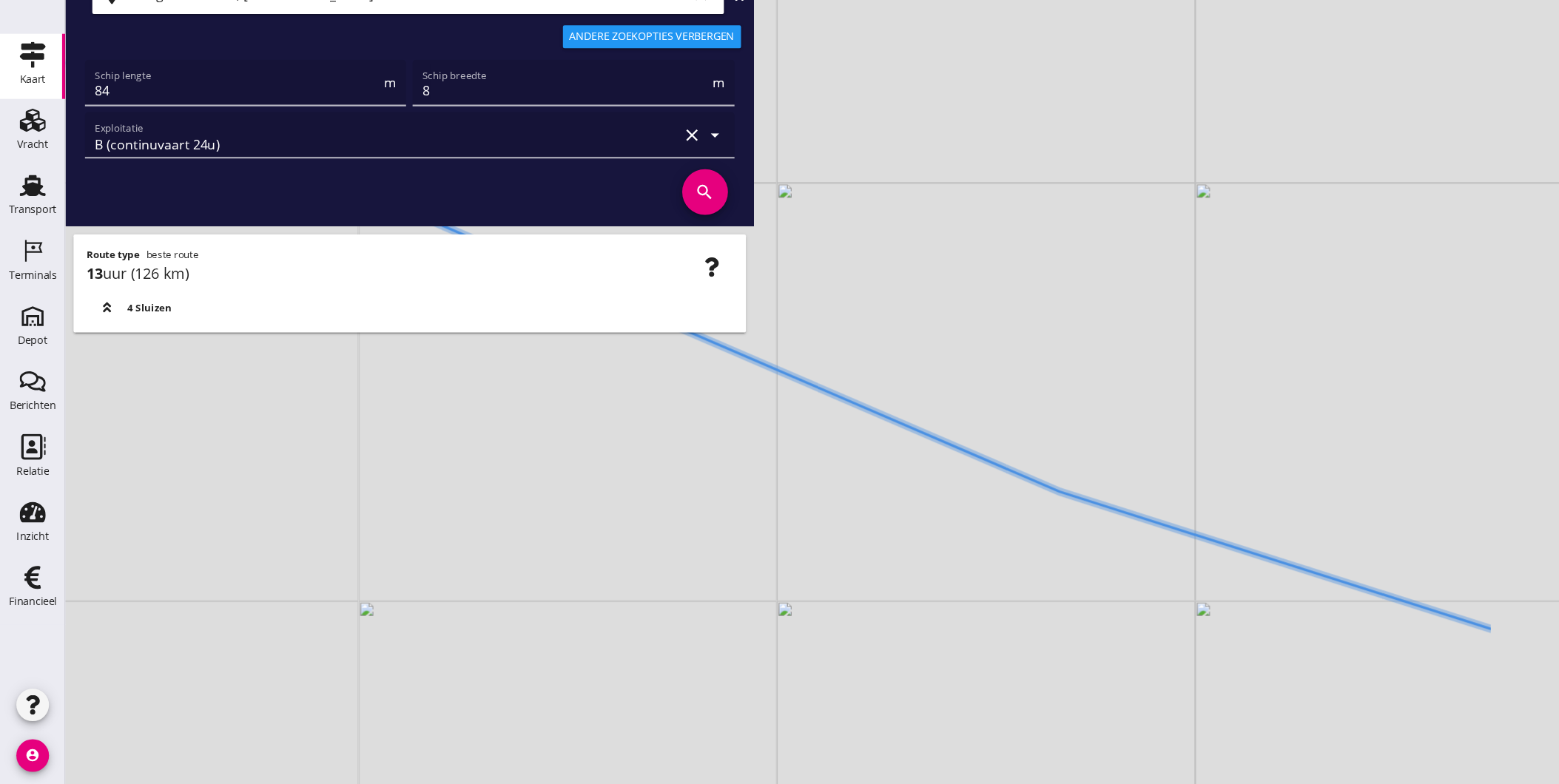
drag, startPoint x: 833, startPoint y: 570, endPoint x: 538, endPoint y: 472, distance: 310.9
click at [641, 512] on div "+ − Leaflet | © Mapbox © OpenStreetMap" at bounding box center [809, 392] width 1500 height 784
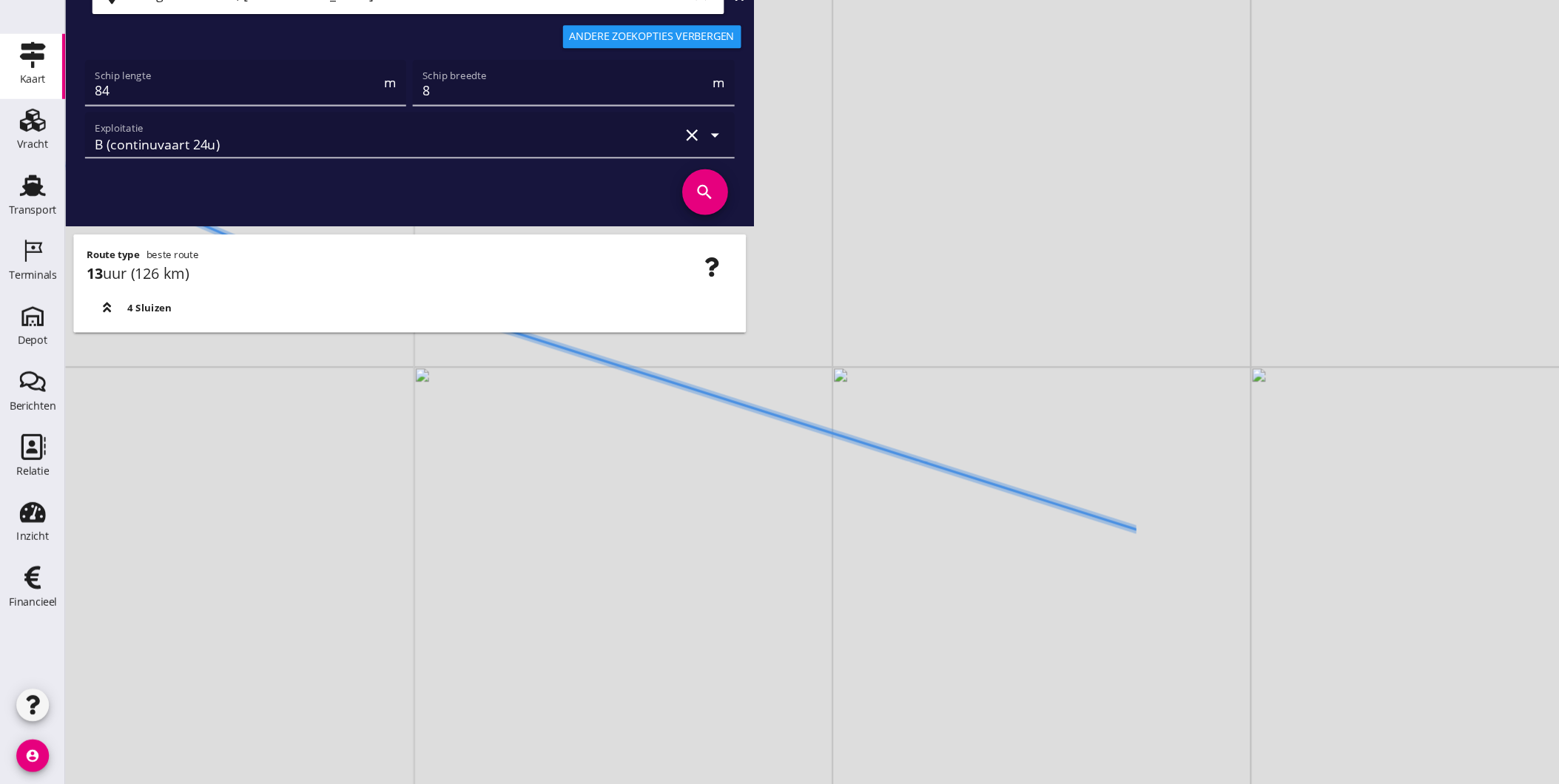
drag, startPoint x: 528, startPoint y: 466, endPoint x: 940, endPoint y: 573, distance: 425.7
click at [940, 573] on div "+ − Leaflet | © Mapbox © OpenStreetMap" at bounding box center [809, 392] width 1500 height 784
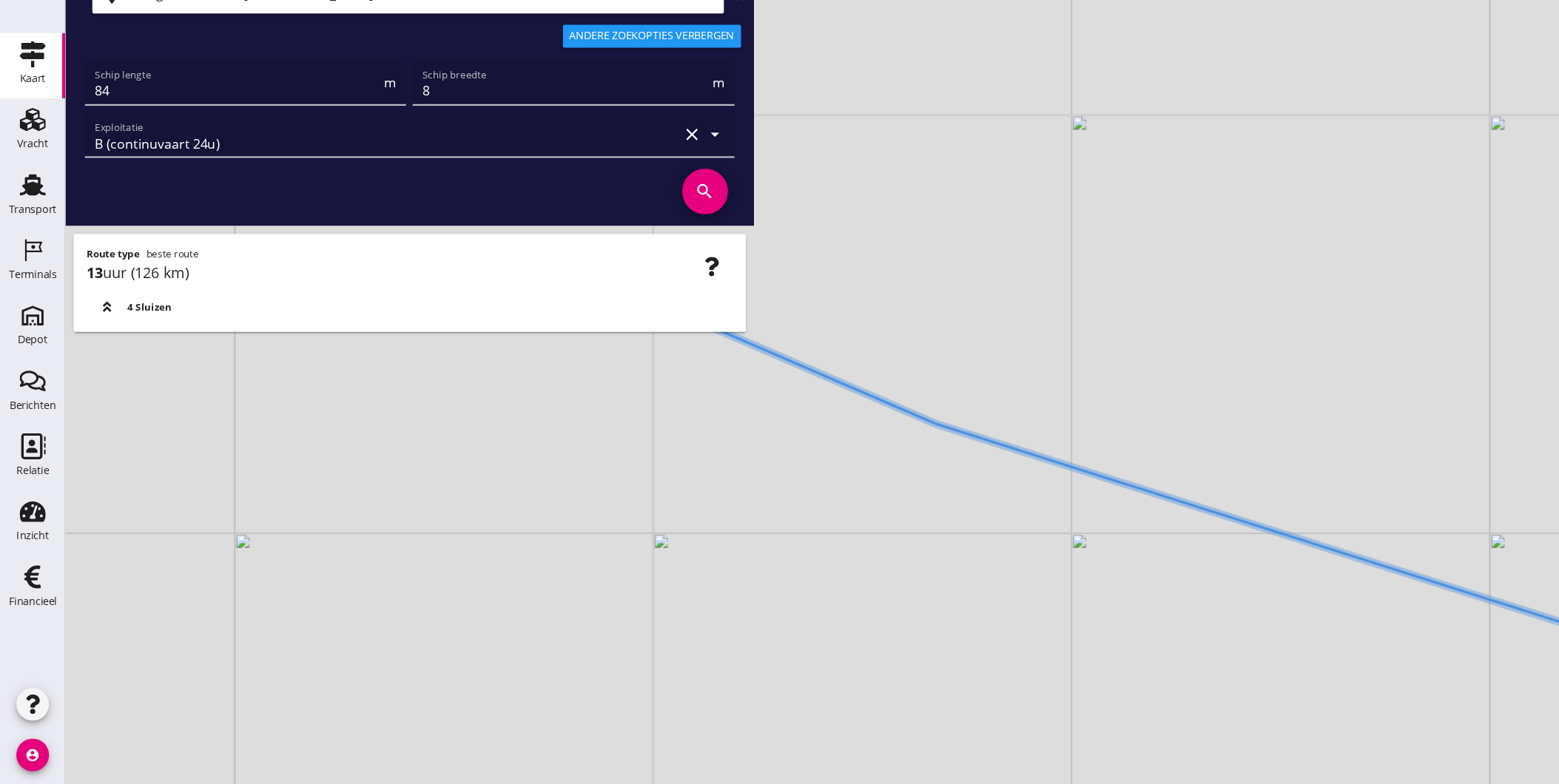
drag, startPoint x: 610, startPoint y: 435, endPoint x: 1087, endPoint y: 611, distance: 508.4
click at [1087, 611] on div "+ − Leaflet | © Mapbox © OpenStreetMap" at bounding box center [809, 392] width 1500 height 784
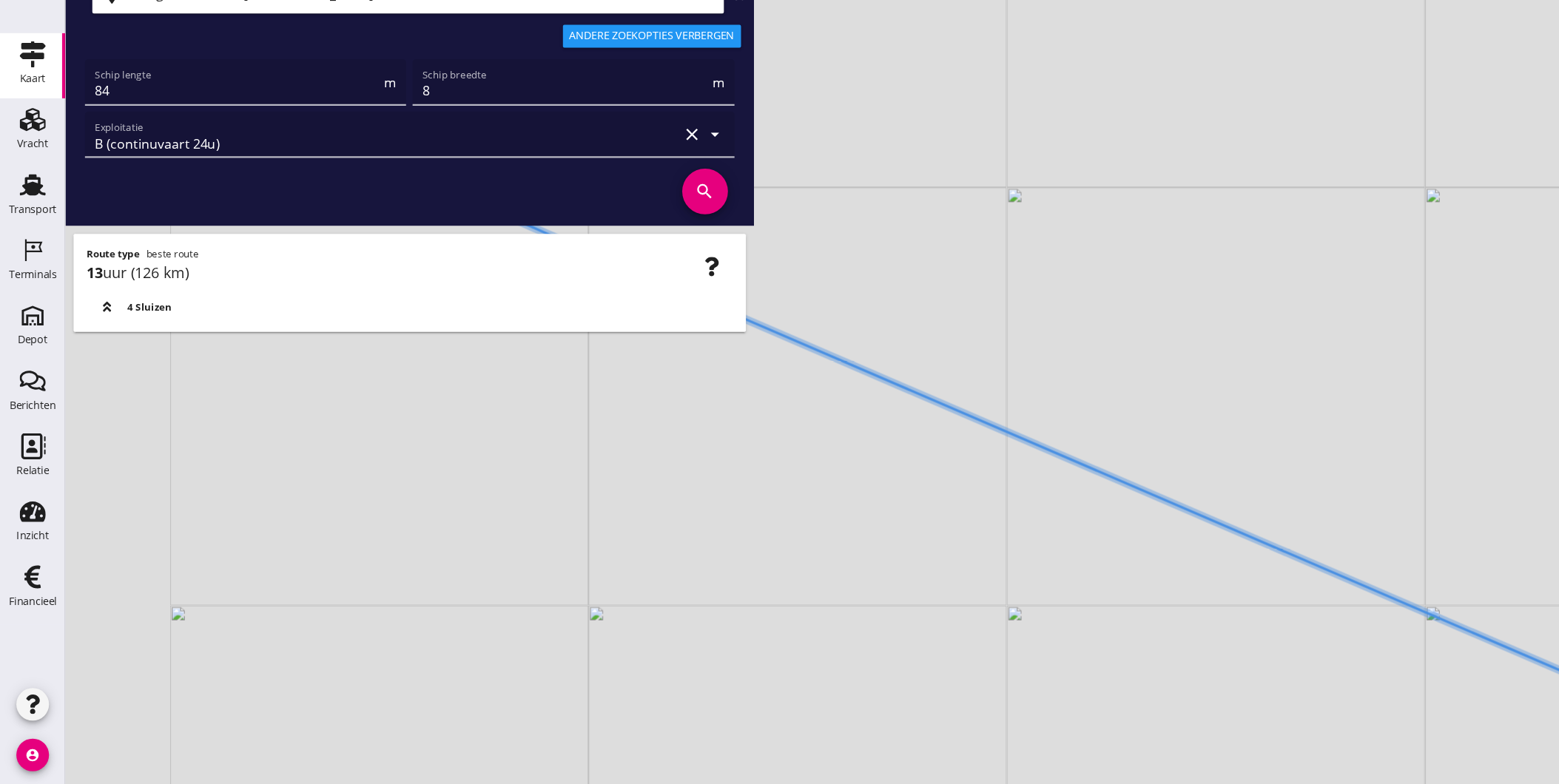
drag, startPoint x: 982, startPoint y: 587, endPoint x: 864, endPoint y: 513, distance: 139.3
click at [1022, 604] on div "+ − Leaflet | © Mapbox © OpenStreetMap" at bounding box center [809, 392] width 1500 height 784
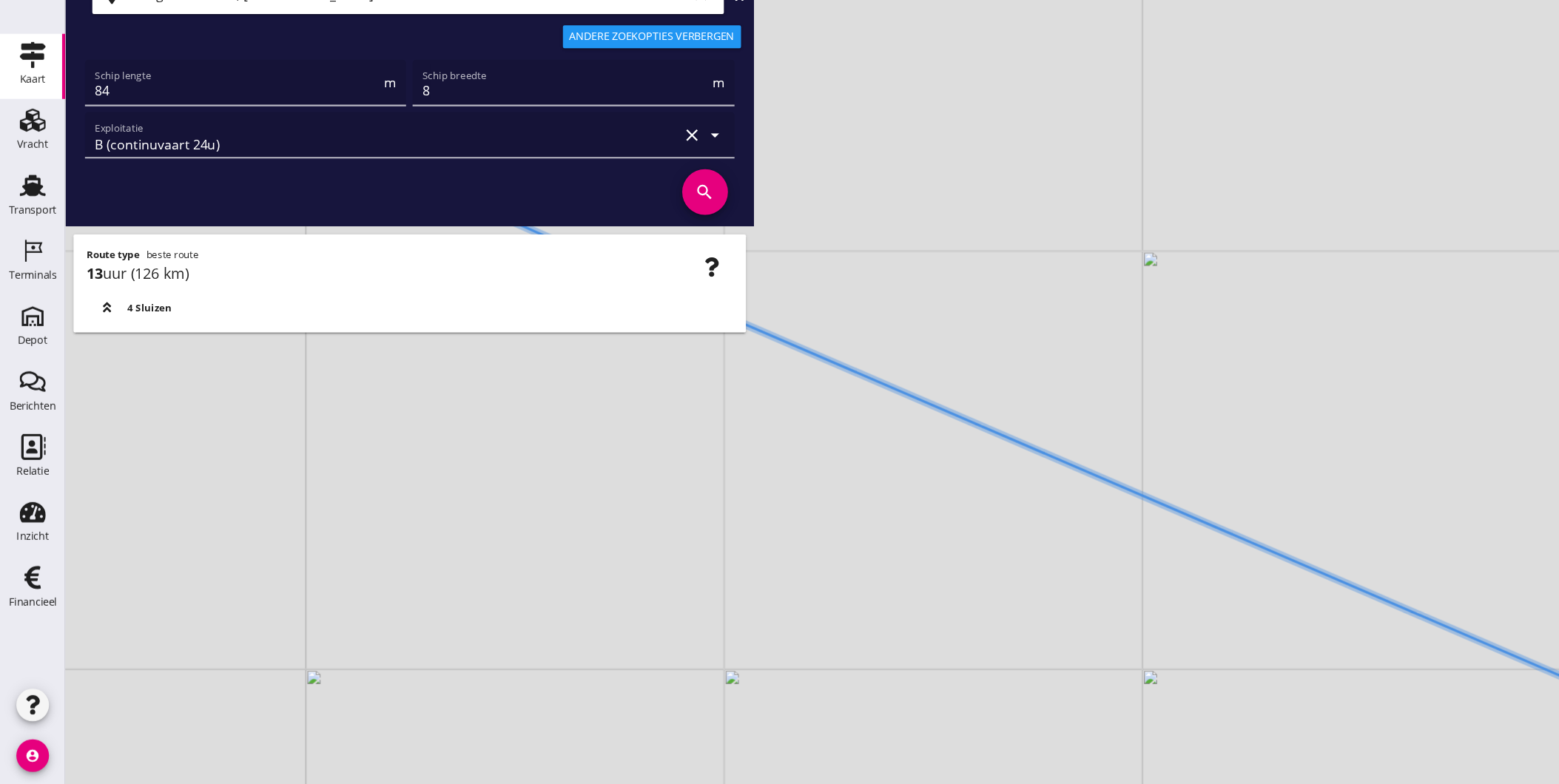
drag, startPoint x: 752, startPoint y: 463, endPoint x: 1002, endPoint y: 568, distance: 271.2
click at [1002, 568] on div "+ − Leaflet | © Mapbox © OpenStreetMap" at bounding box center [809, 392] width 1500 height 784
drag, startPoint x: 873, startPoint y: 514, endPoint x: 1164, endPoint y: 653, distance: 322.5
click at [1167, 661] on div "+ − Leaflet | © Mapbox © OpenStreetMap" at bounding box center [809, 392] width 1500 height 784
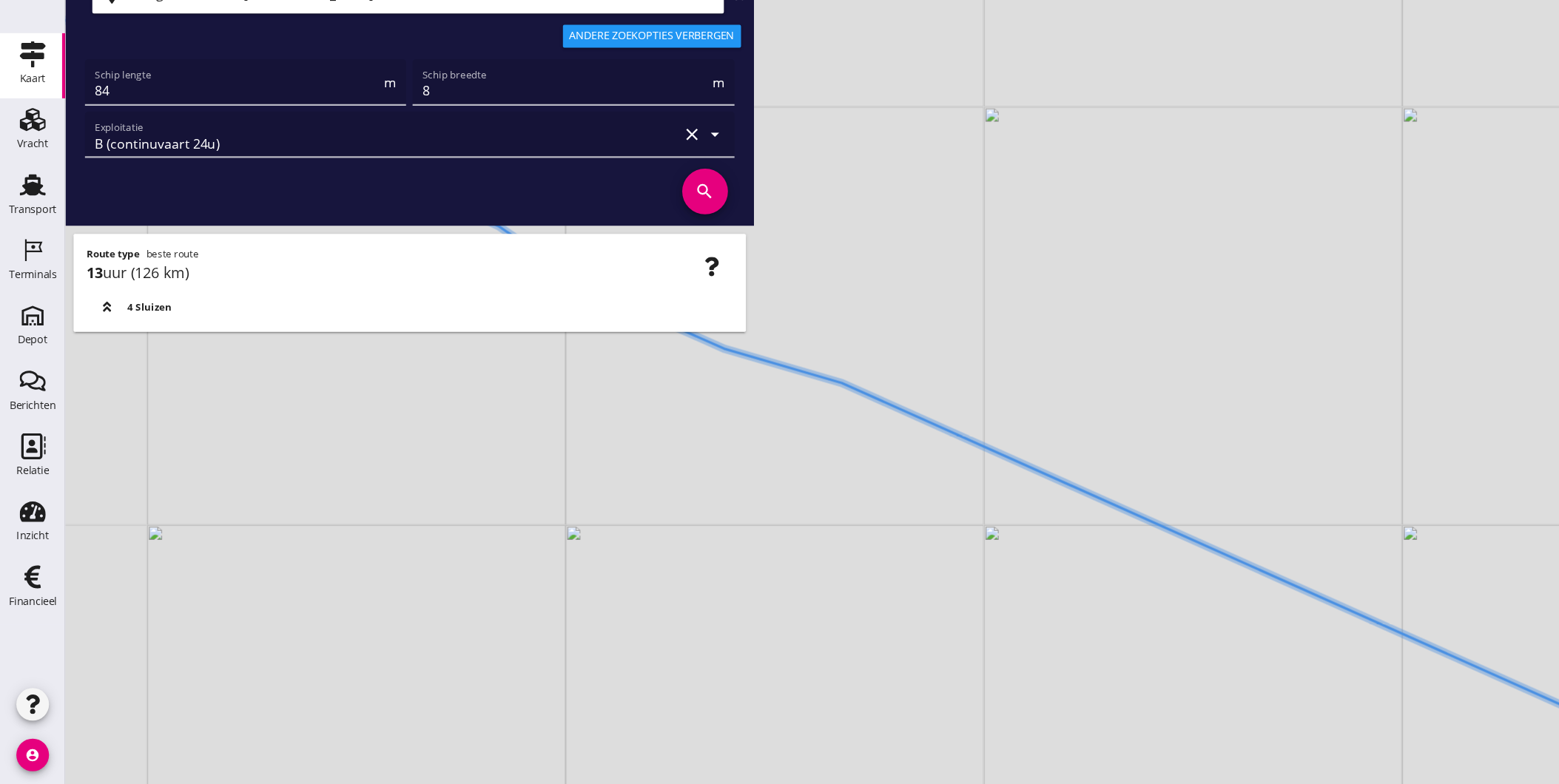
drag, startPoint x: 981, startPoint y: 562, endPoint x: 1032, endPoint y: 597, distance: 61.9
click at [1088, 623] on div "+ − Leaflet | © Mapbox © OpenStreetMap" at bounding box center [809, 392] width 1500 height 784
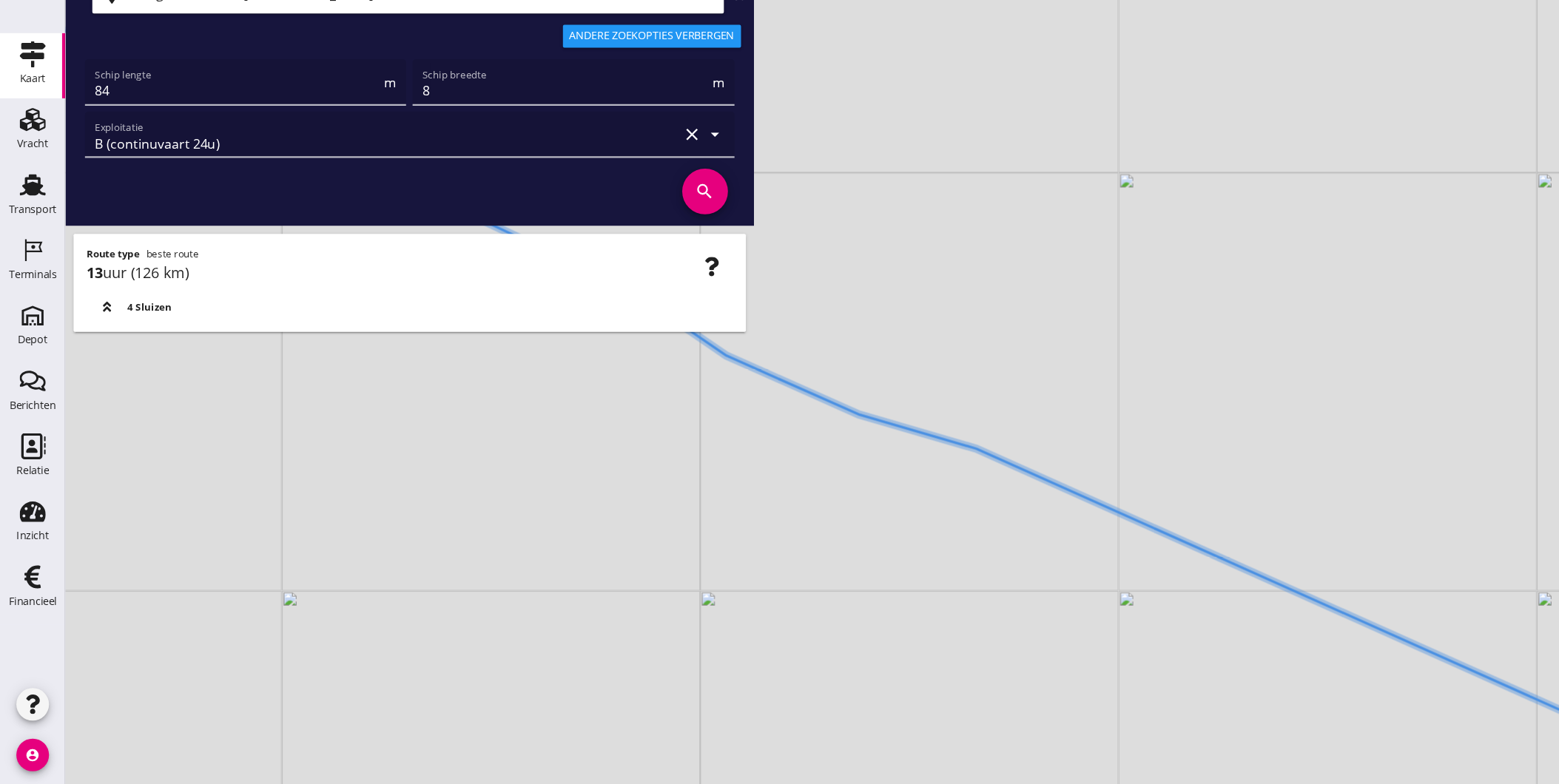
drag, startPoint x: 1036, startPoint y: 604, endPoint x: 1035, endPoint y: 614, distance: 10.0
click at [1080, 633] on div "+ − Leaflet | © Mapbox © OpenStreetMap" at bounding box center [809, 392] width 1500 height 784
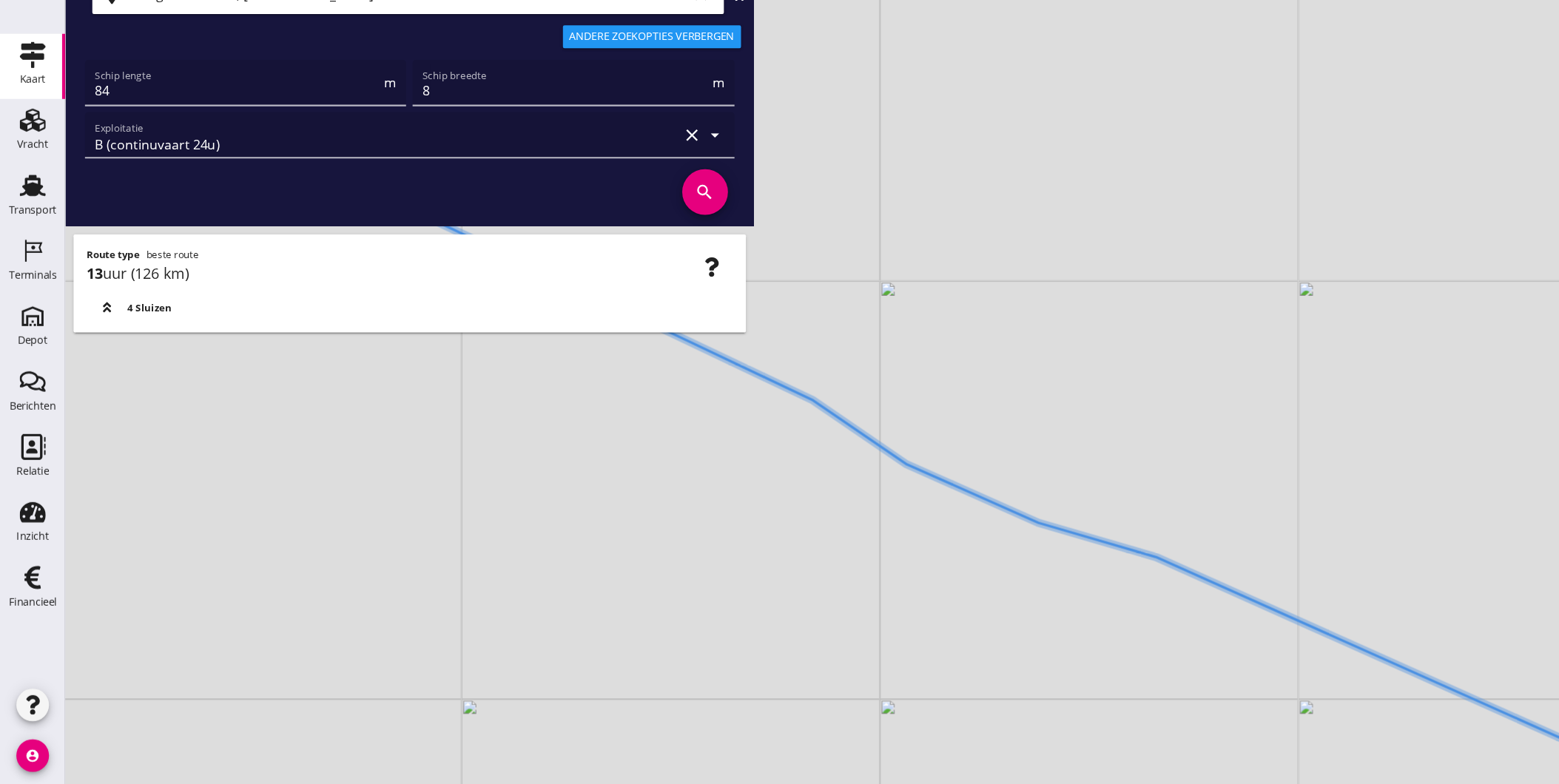
drag, startPoint x: 863, startPoint y: 526, endPoint x: 966, endPoint y: 582, distance: 117.2
click at [966, 582] on div "+ − Leaflet | © Mapbox © OpenStreetMap" at bounding box center [809, 392] width 1500 height 784
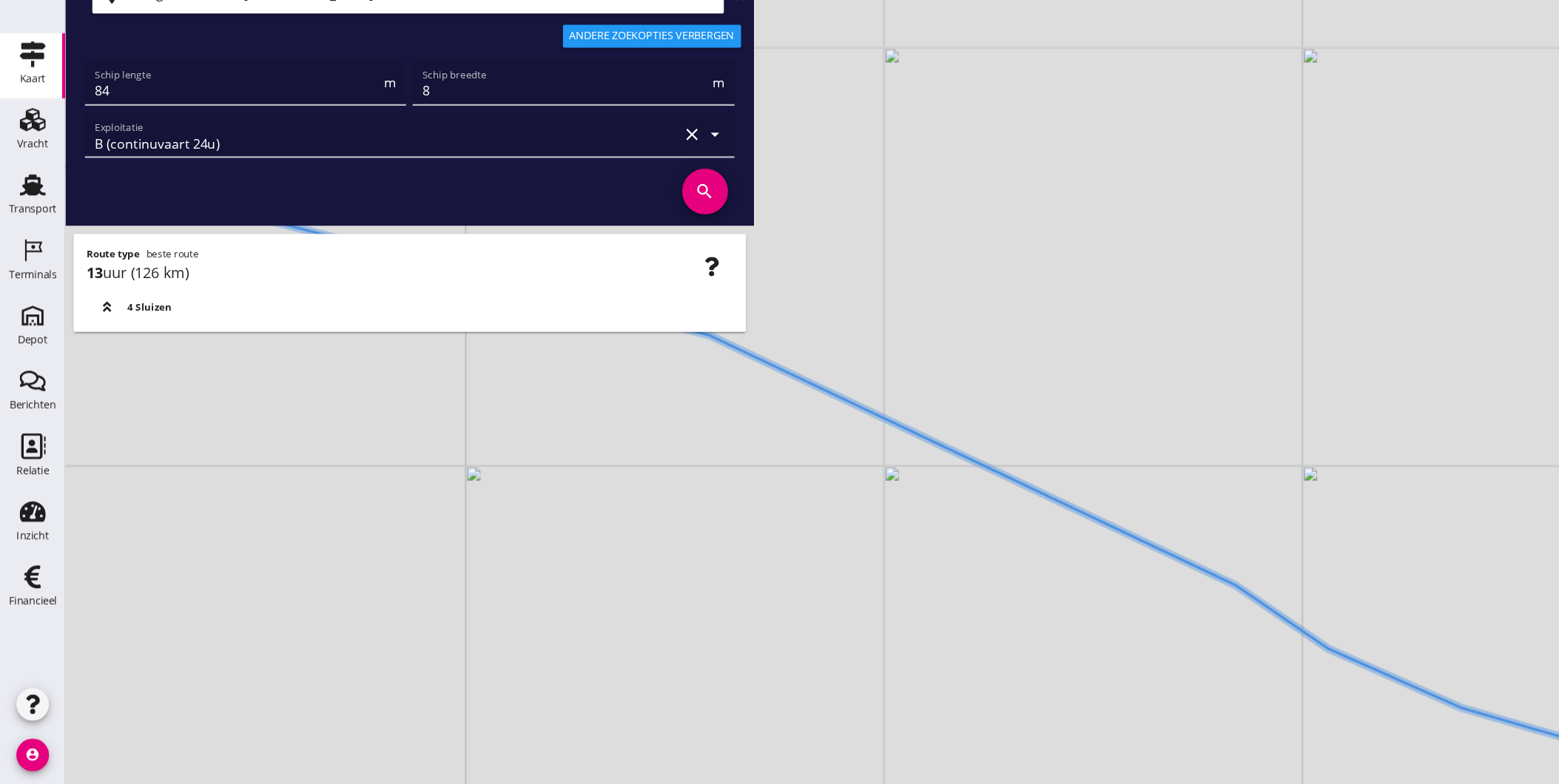
drag, startPoint x: 906, startPoint y: 590, endPoint x: 1040, endPoint y: 686, distance: 164.8
click at [1040, 686] on div "+ − Leaflet | © Mapbox © OpenStreetMap" at bounding box center [809, 392] width 1500 height 784
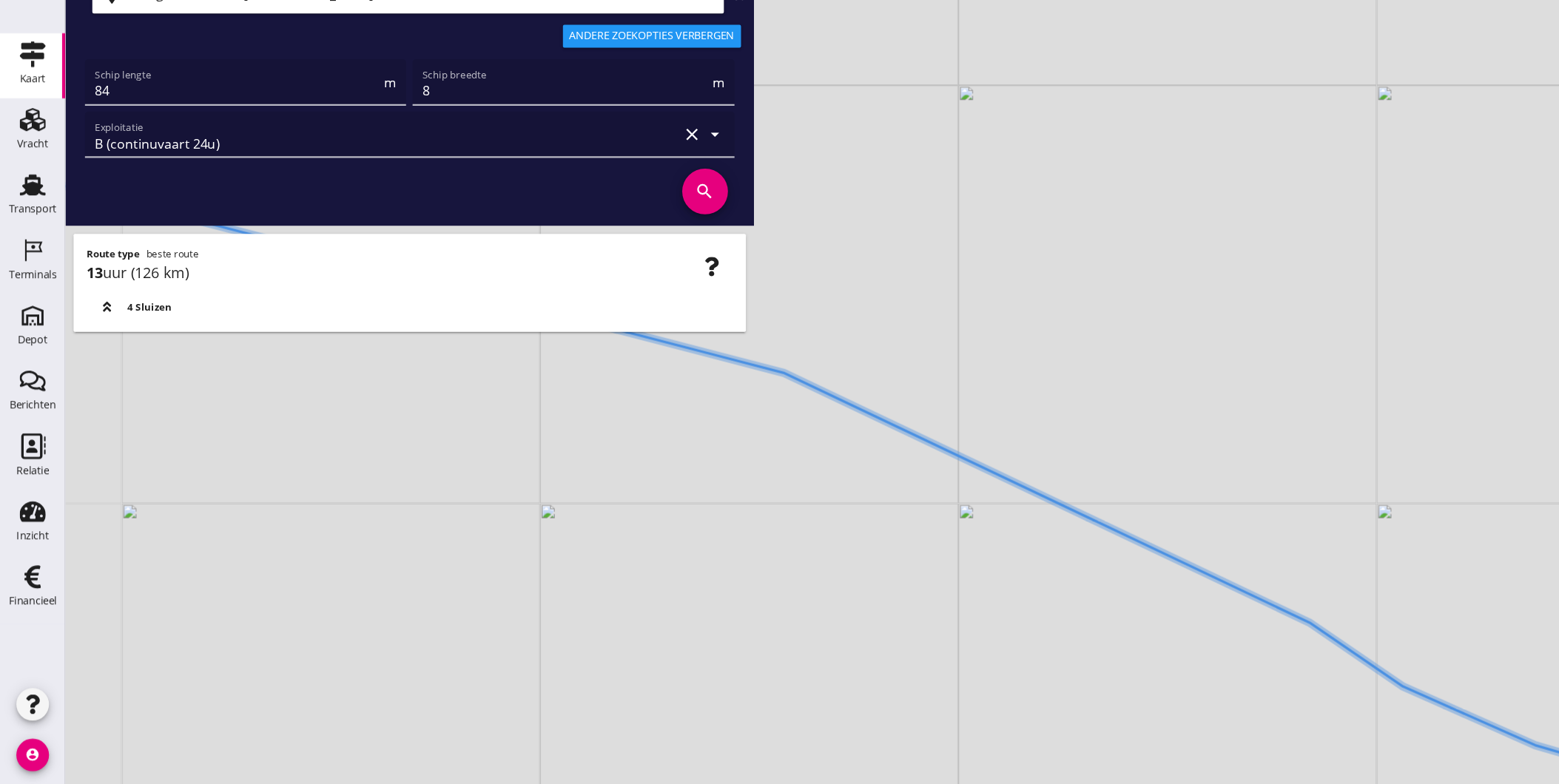
drag, startPoint x: 946, startPoint y: 574, endPoint x: 1059, endPoint y: 645, distance: 133.5
click at [1059, 645] on div "+ − Leaflet | © Mapbox © OpenStreetMap" at bounding box center [809, 392] width 1500 height 784
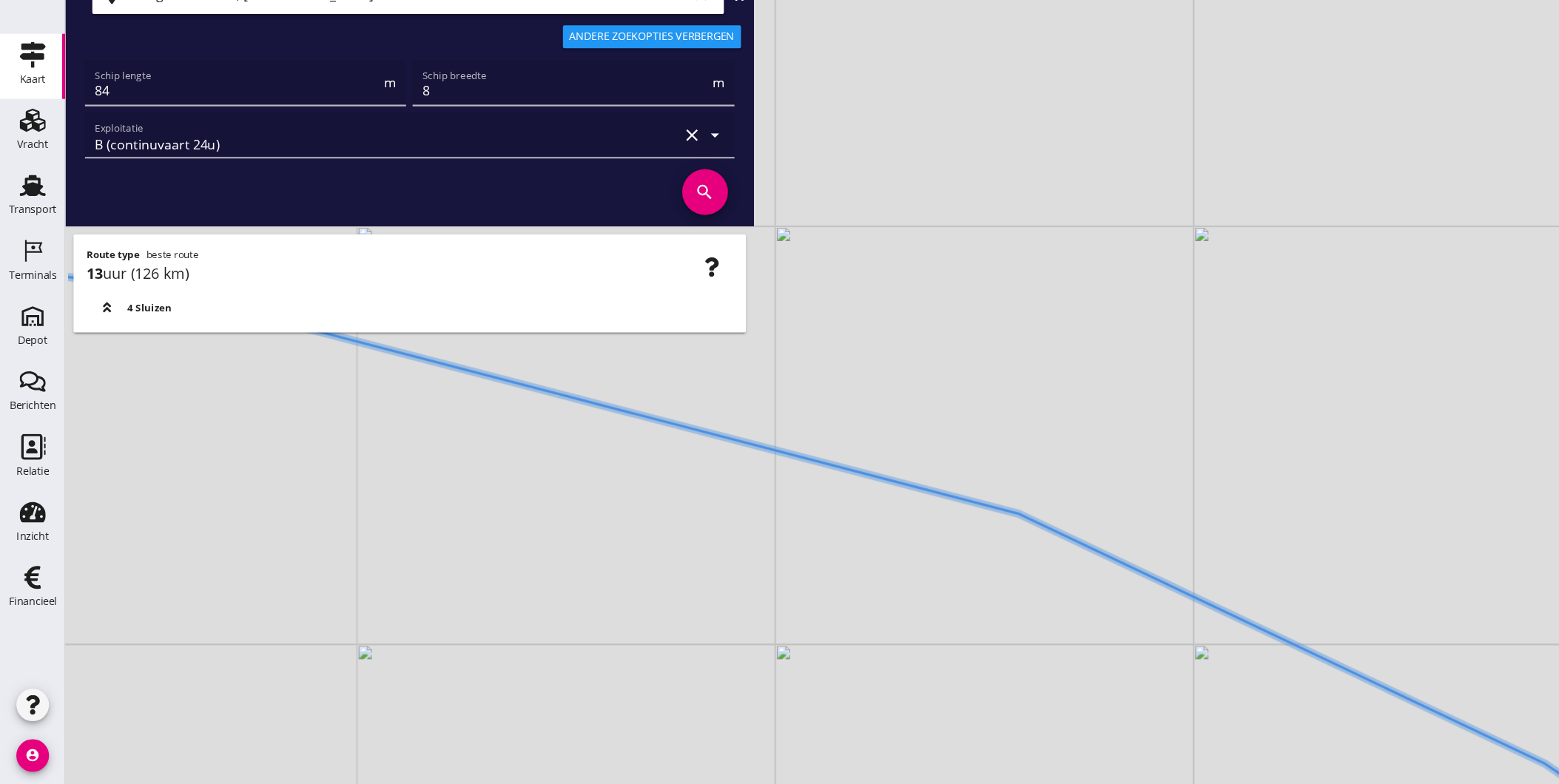
drag, startPoint x: 879, startPoint y: 574, endPoint x: 1031, endPoint y: 655, distance: 172.2
click at [1031, 655] on div "+ − Leaflet | © Mapbox © OpenStreetMap" at bounding box center [809, 392] width 1500 height 784
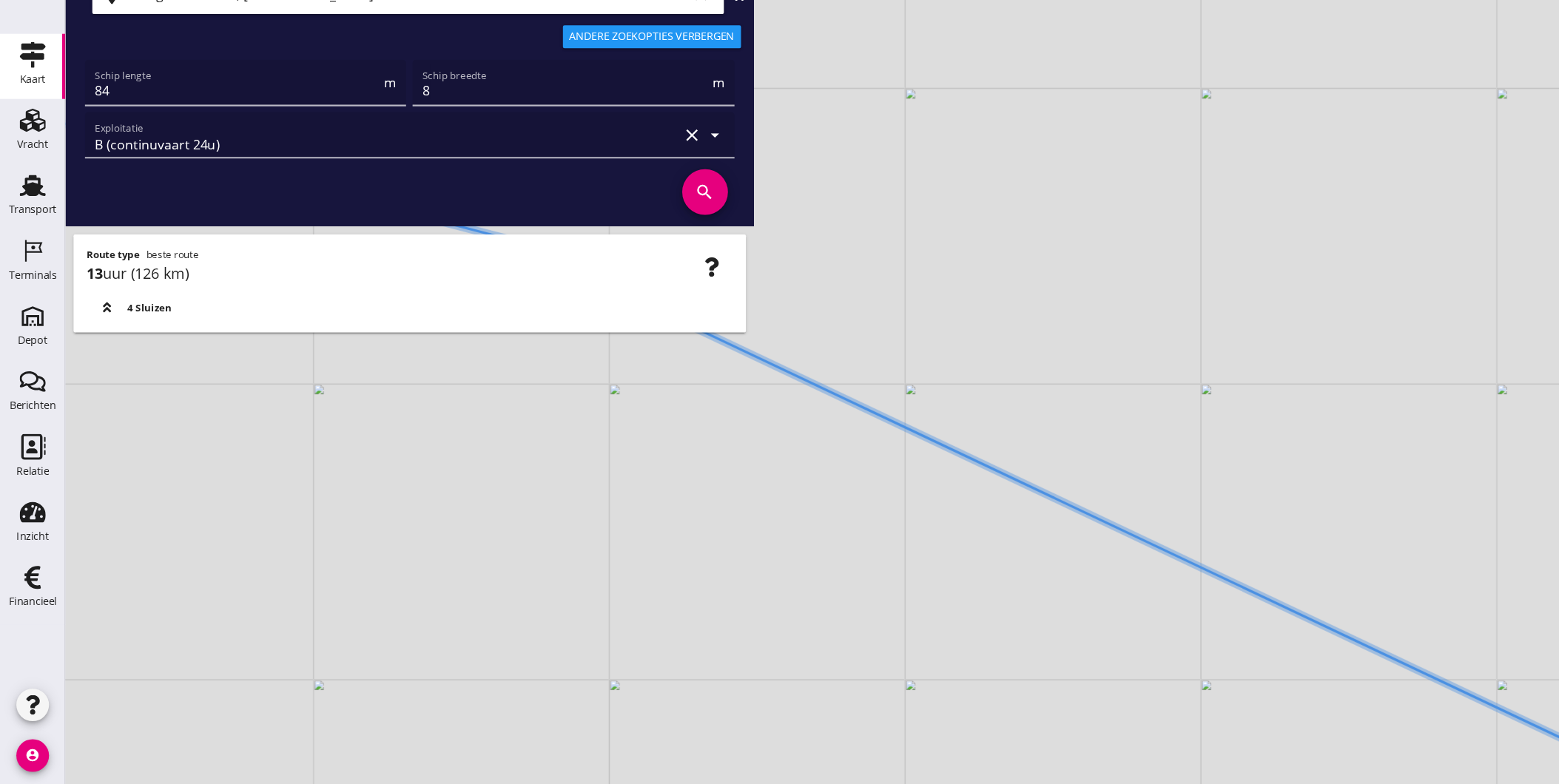
drag, startPoint x: 975, startPoint y: 588, endPoint x: 1236, endPoint y: 659, distance: 270.5
click at [1239, 660] on div "+ − Leaflet | © Mapbox © OpenStreetMap" at bounding box center [809, 392] width 1500 height 784
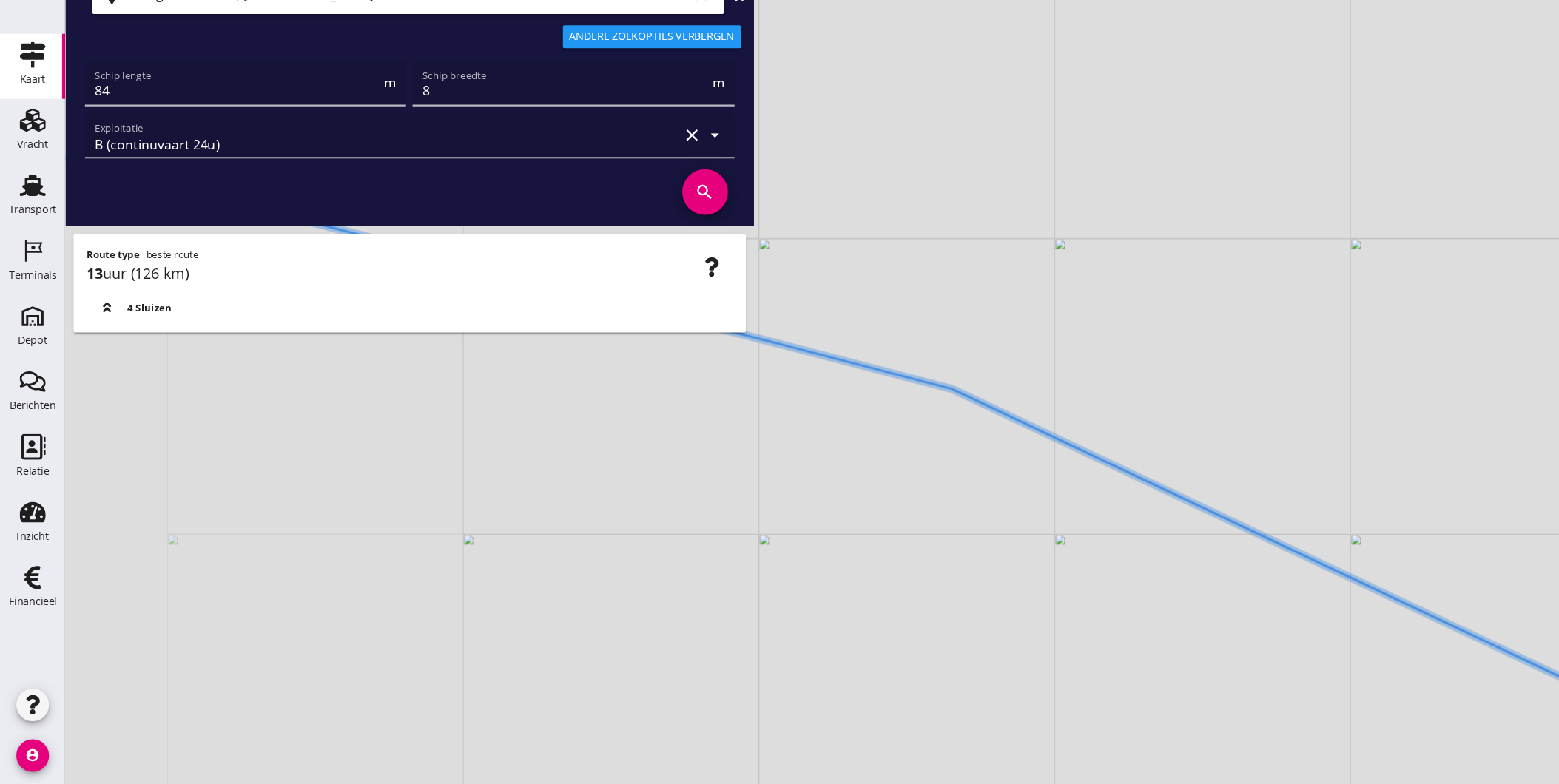
drag, startPoint x: 1055, startPoint y: 618, endPoint x: 1280, endPoint y: 648, distance: 227.0
click at [1305, 662] on div "+ − Leaflet | © Mapbox © OpenStreetMap" at bounding box center [809, 392] width 1500 height 784
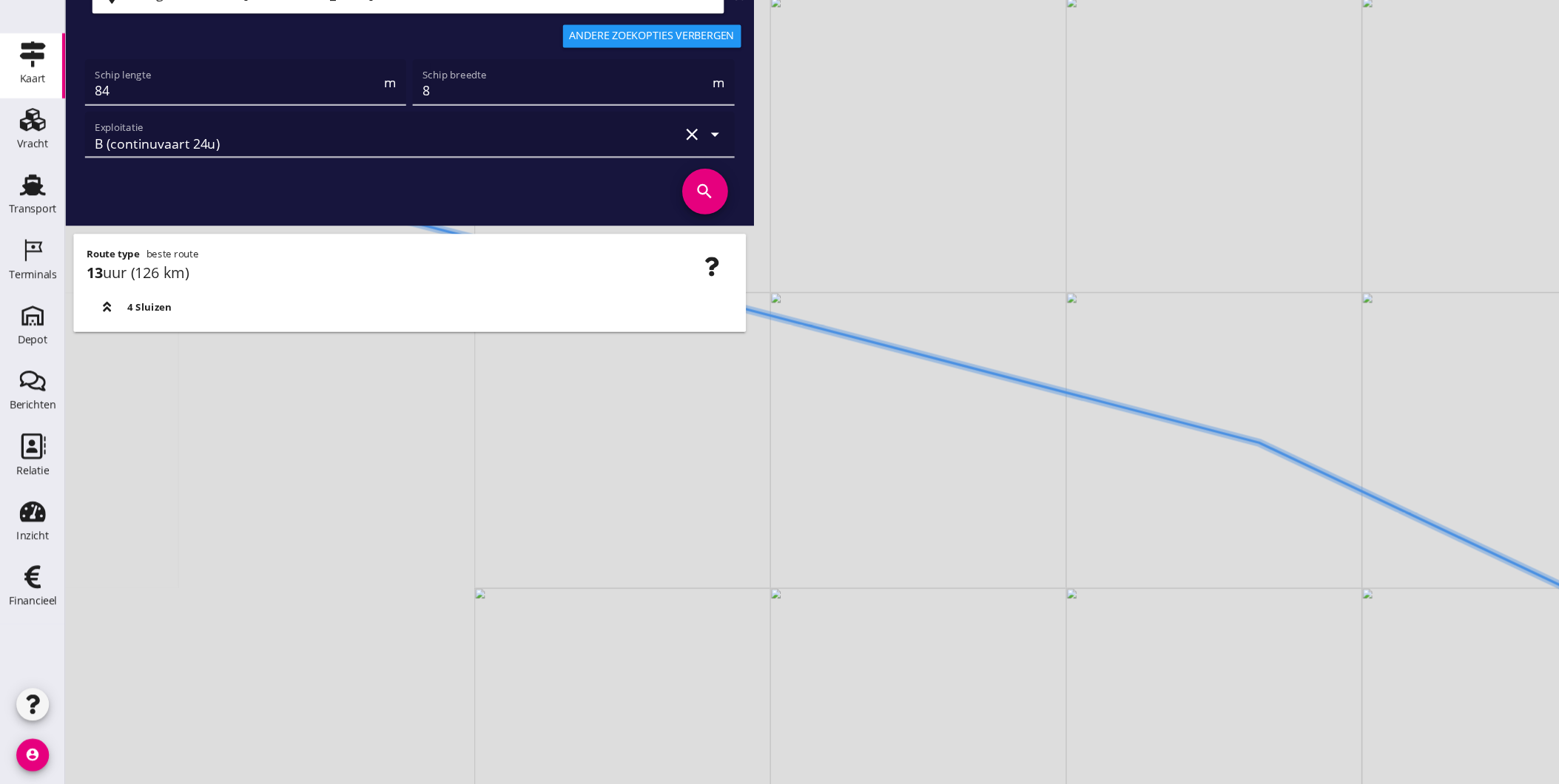
click at [1307, 669] on div "+ − Leaflet | © Mapbox © OpenStreetMap" at bounding box center [809, 392] width 1500 height 784
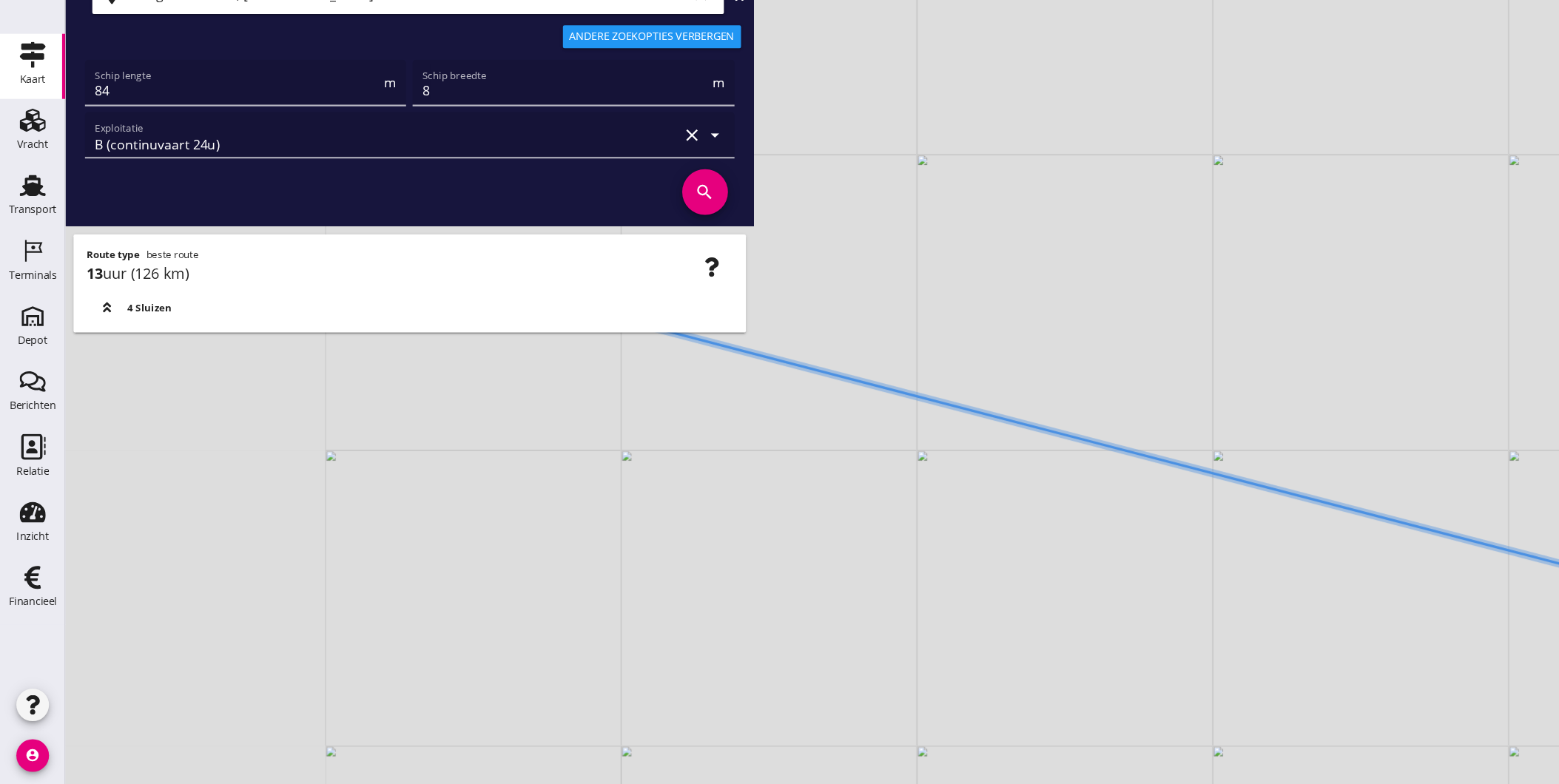
drag, startPoint x: 950, startPoint y: 555, endPoint x: 1152, endPoint y: 649, distance: 222.8
click at [1137, 651] on div "+ − Leaflet | © Mapbox © OpenStreetMap" at bounding box center [809, 392] width 1500 height 784
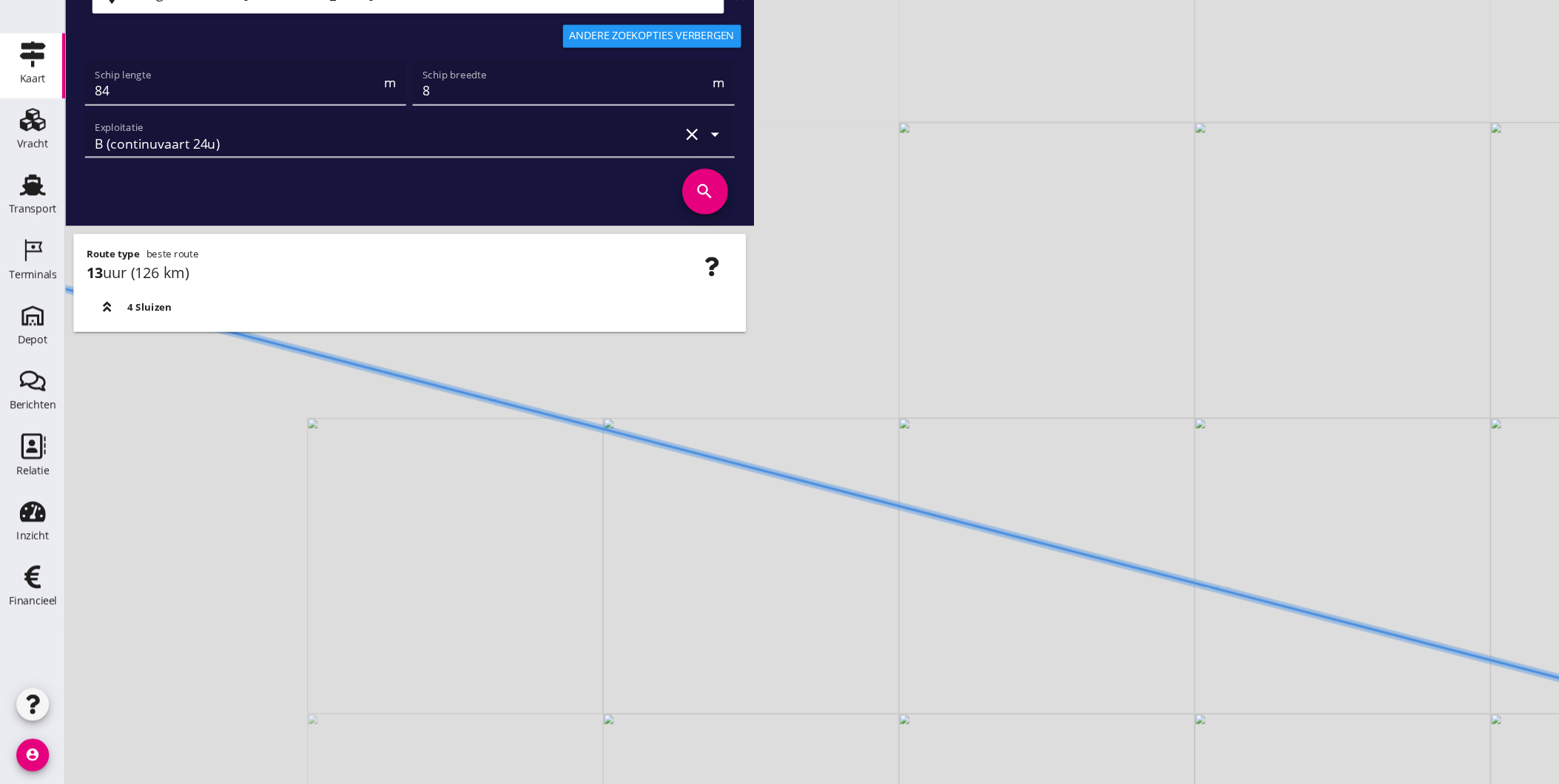
drag, startPoint x: 826, startPoint y: 523, endPoint x: 980, endPoint y: 570, distance: 161.0
click at [970, 567] on div "+ − Leaflet | © Mapbox © OpenStreetMap" at bounding box center [809, 392] width 1500 height 784
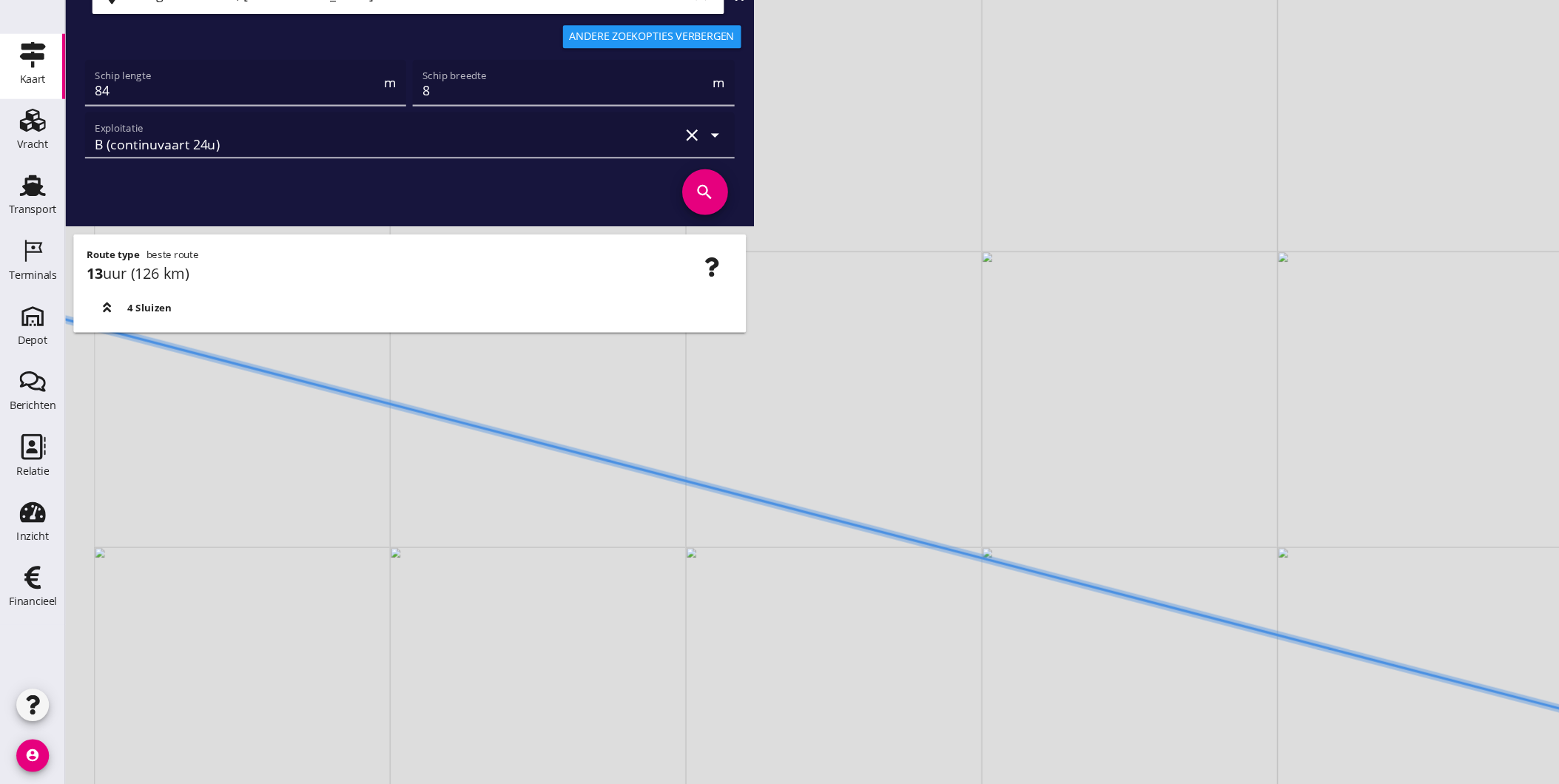
drag, startPoint x: 840, startPoint y: 538, endPoint x: 1035, endPoint y: 607, distance: 206.8
click at [1023, 606] on div "+ − Leaflet | © Mapbox © OpenStreetMap" at bounding box center [809, 392] width 1500 height 784
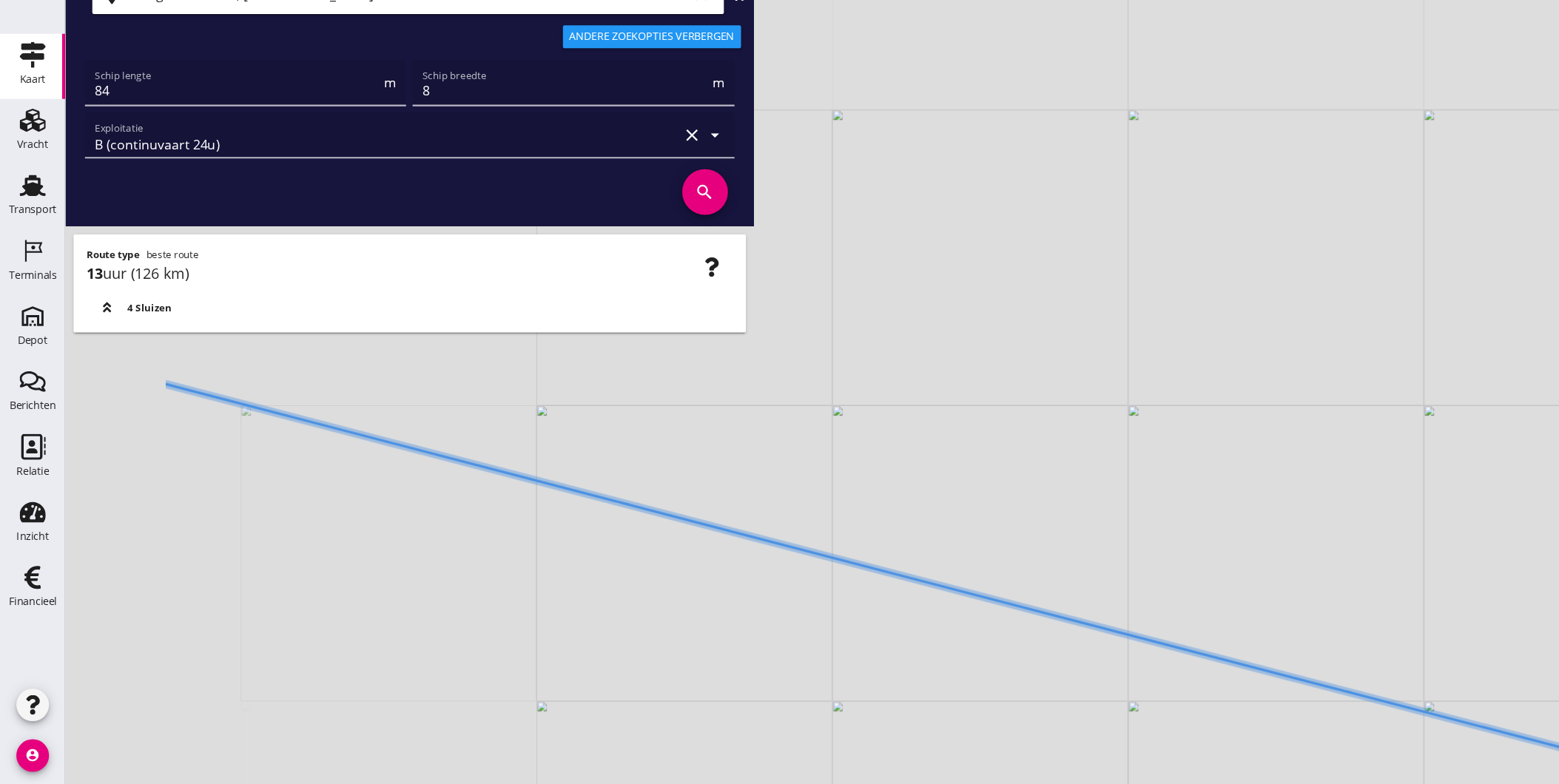
drag, startPoint x: 729, startPoint y: 522, endPoint x: 984, endPoint y: 617, distance: 272.1
click at [978, 614] on div "+ − Leaflet | © Mapbox © OpenStreetMap" at bounding box center [809, 392] width 1500 height 784
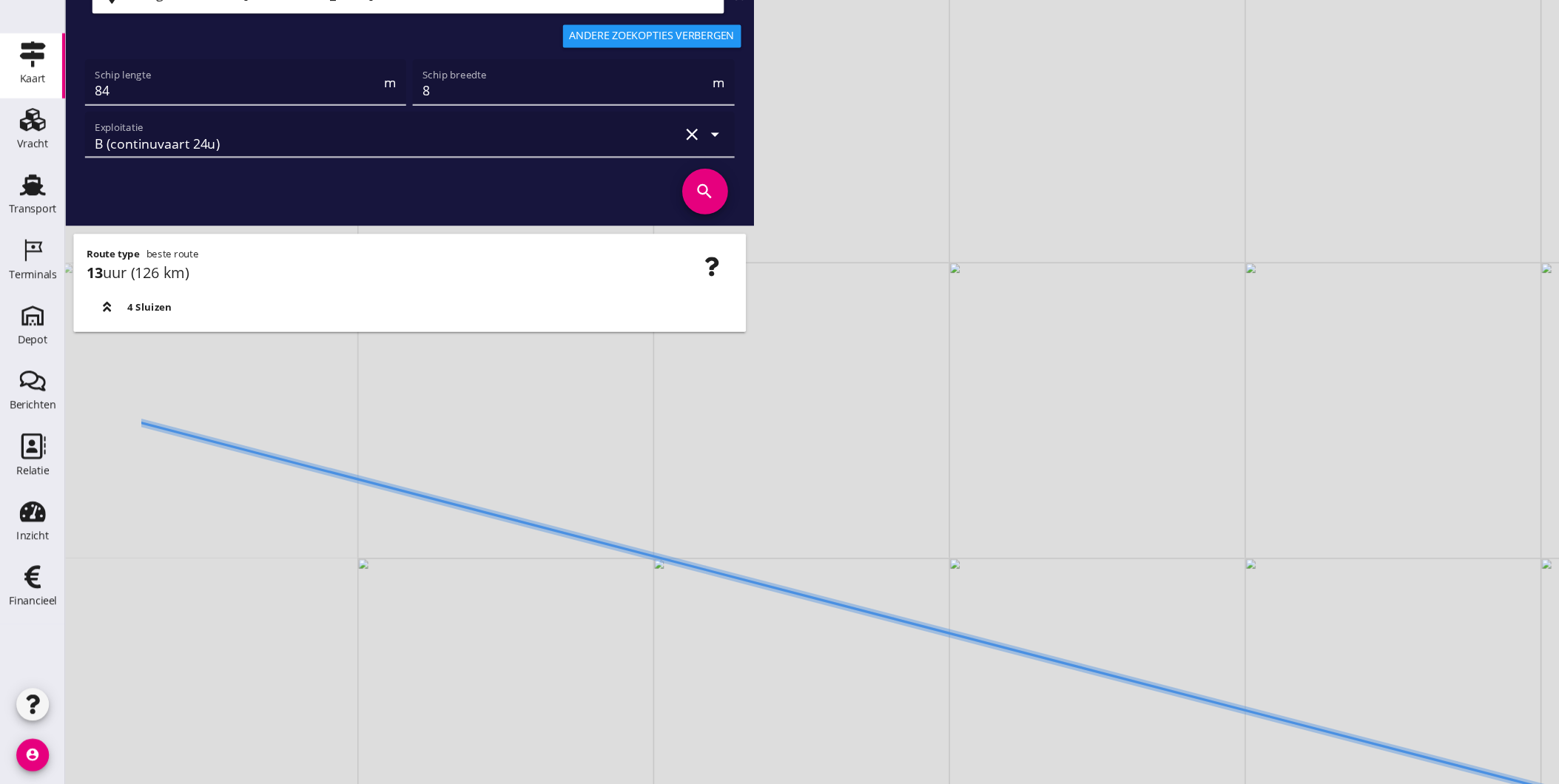
drag, startPoint x: 718, startPoint y: 559, endPoint x: 980, endPoint y: 660, distance: 280.8
click at [970, 655] on div "+ − Leaflet | © Mapbox © OpenStreetMap" at bounding box center [809, 392] width 1500 height 784
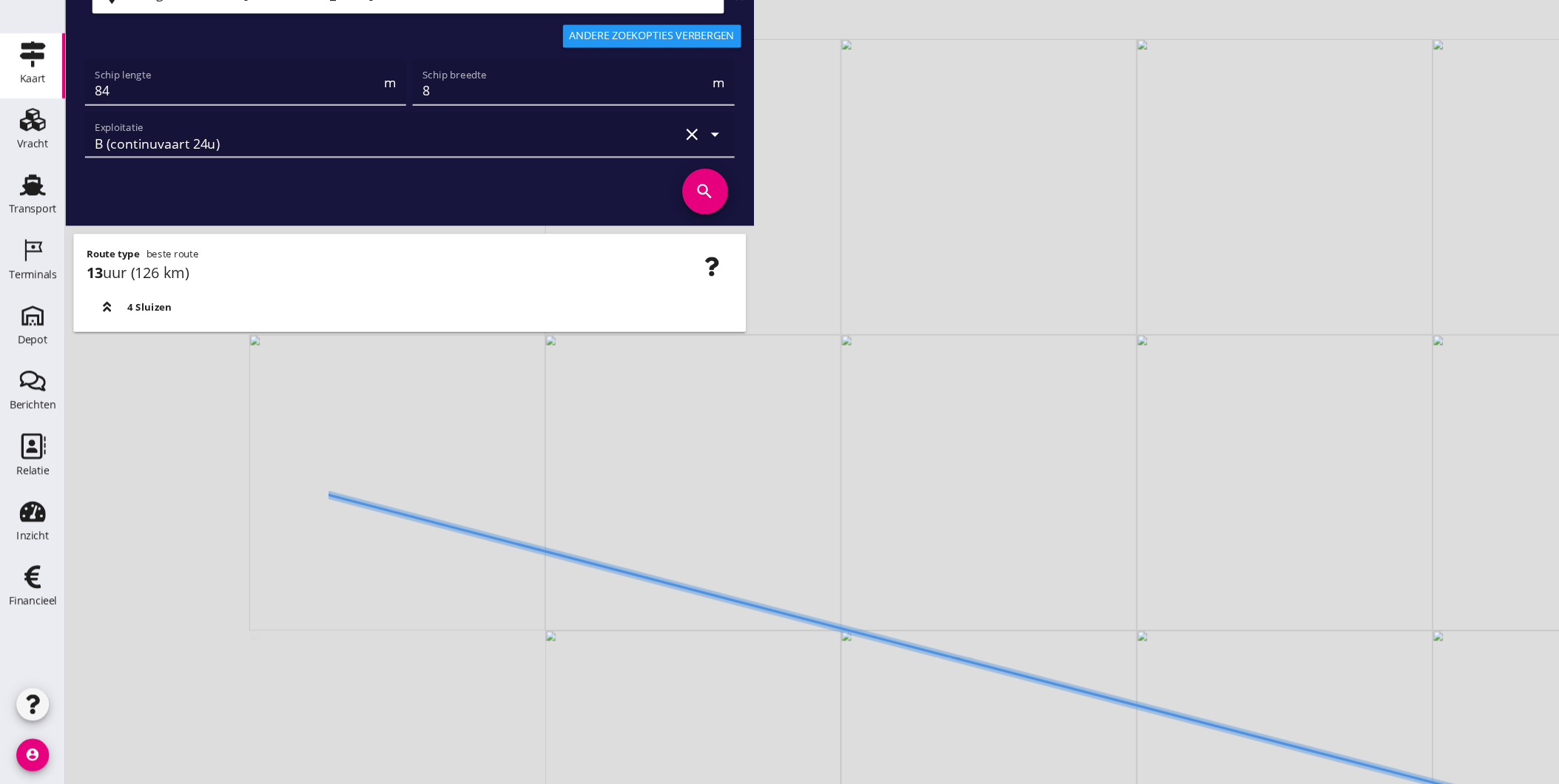
drag, startPoint x: 663, startPoint y: 580, endPoint x: 810, endPoint y: 625, distance: 153.7
click at [810, 625] on div "+ − Leaflet | © Mapbox © OpenStreetMap" at bounding box center [809, 392] width 1500 height 784
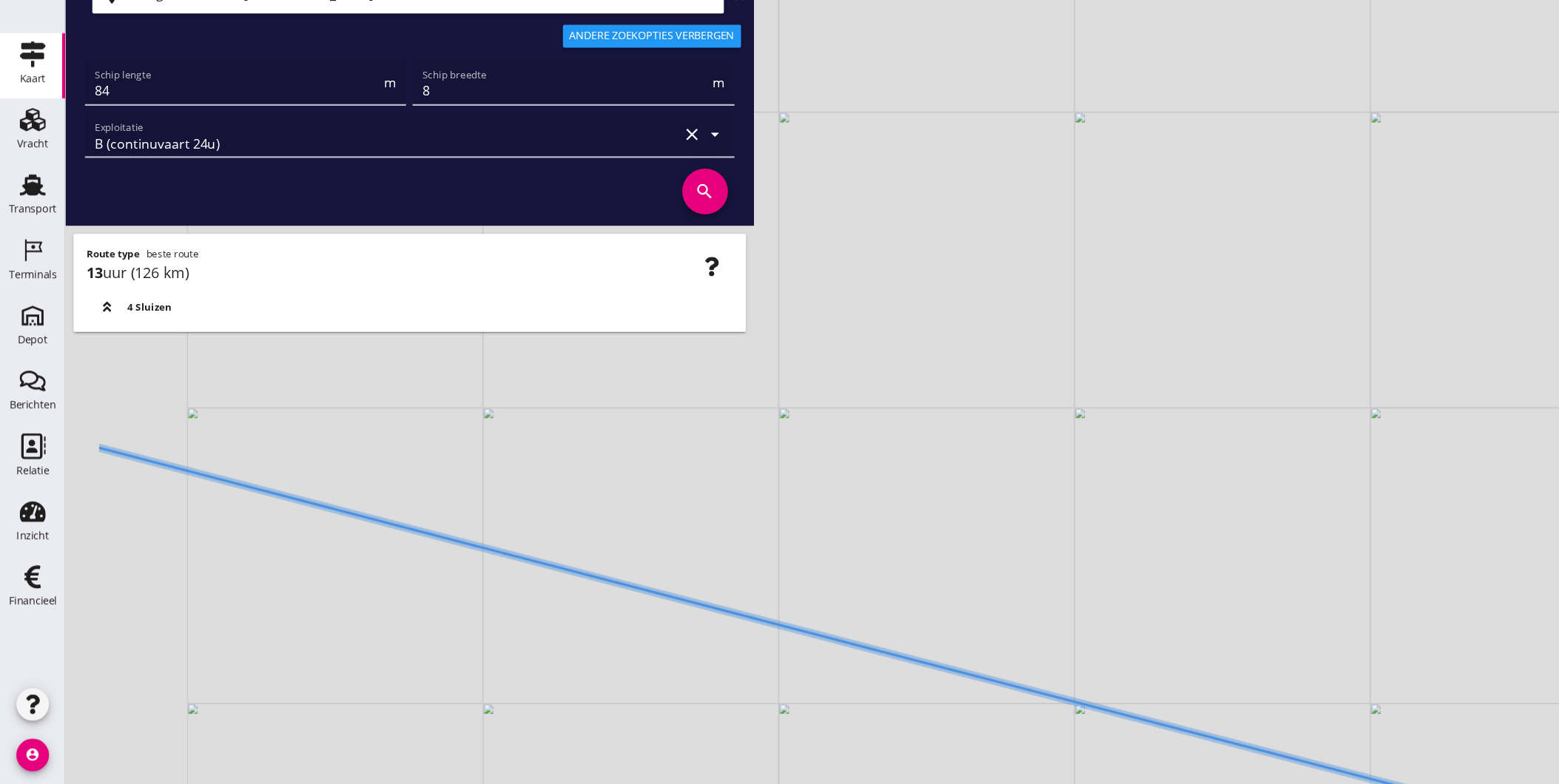
drag, startPoint x: 688, startPoint y: 578, endPoint x: 974, endPoint y: 666, distance: 299.2
click at [973, 666] on div "+ − Leaflet | © Mapbox © OpenStreetMap" at bounding box center [809, 392] width 1500 height 784
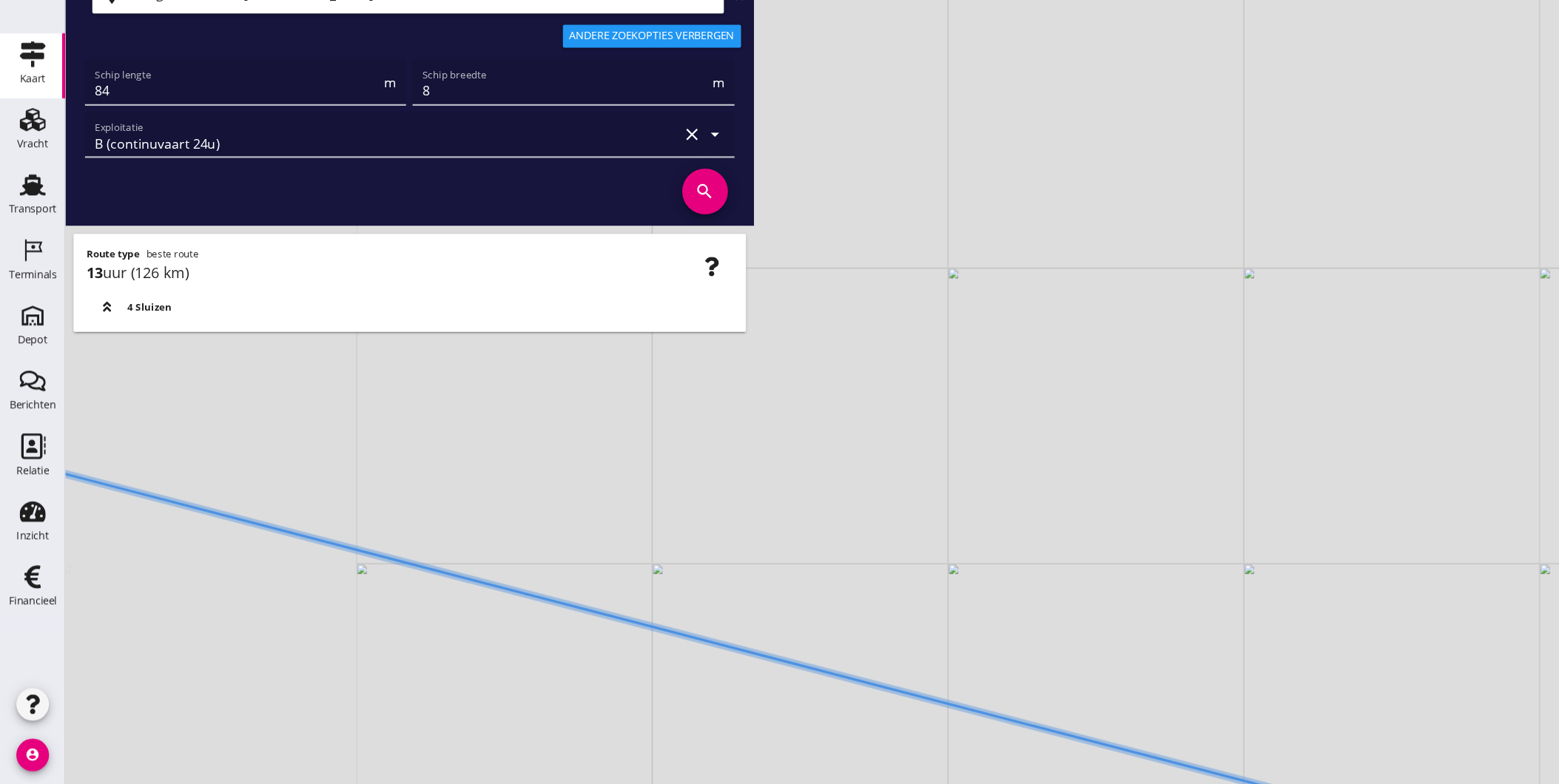
drag, startPoint x: 710, startPoint y: 554, endPoint x: 736, endPoint y: 590, distance: 44.4
click at [966, 645] on div "+ − Leaflet | © Mapbox © OpenStreetMap" at bounding box center [809, 392] width 1500 height 784
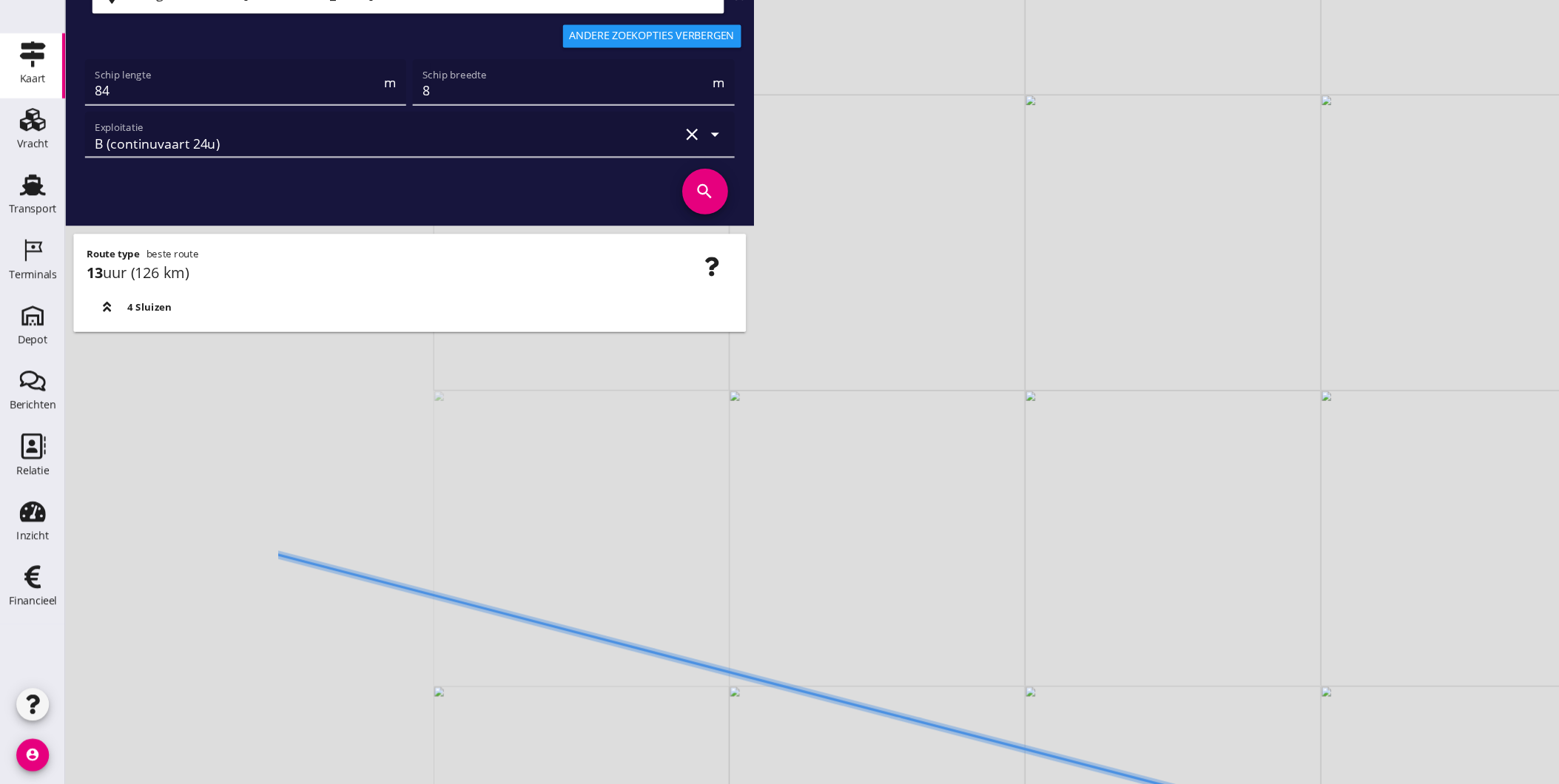
drag, startPoint x: 687, startPoint y: 596, endPoint x: 857, endPoint y: 627, distance: 172.8
click at [852, 625] on div "+ − Leaflet | © Mapbox © OpenStreetMap" at bounding box center [809, 392] width 1500 height 784
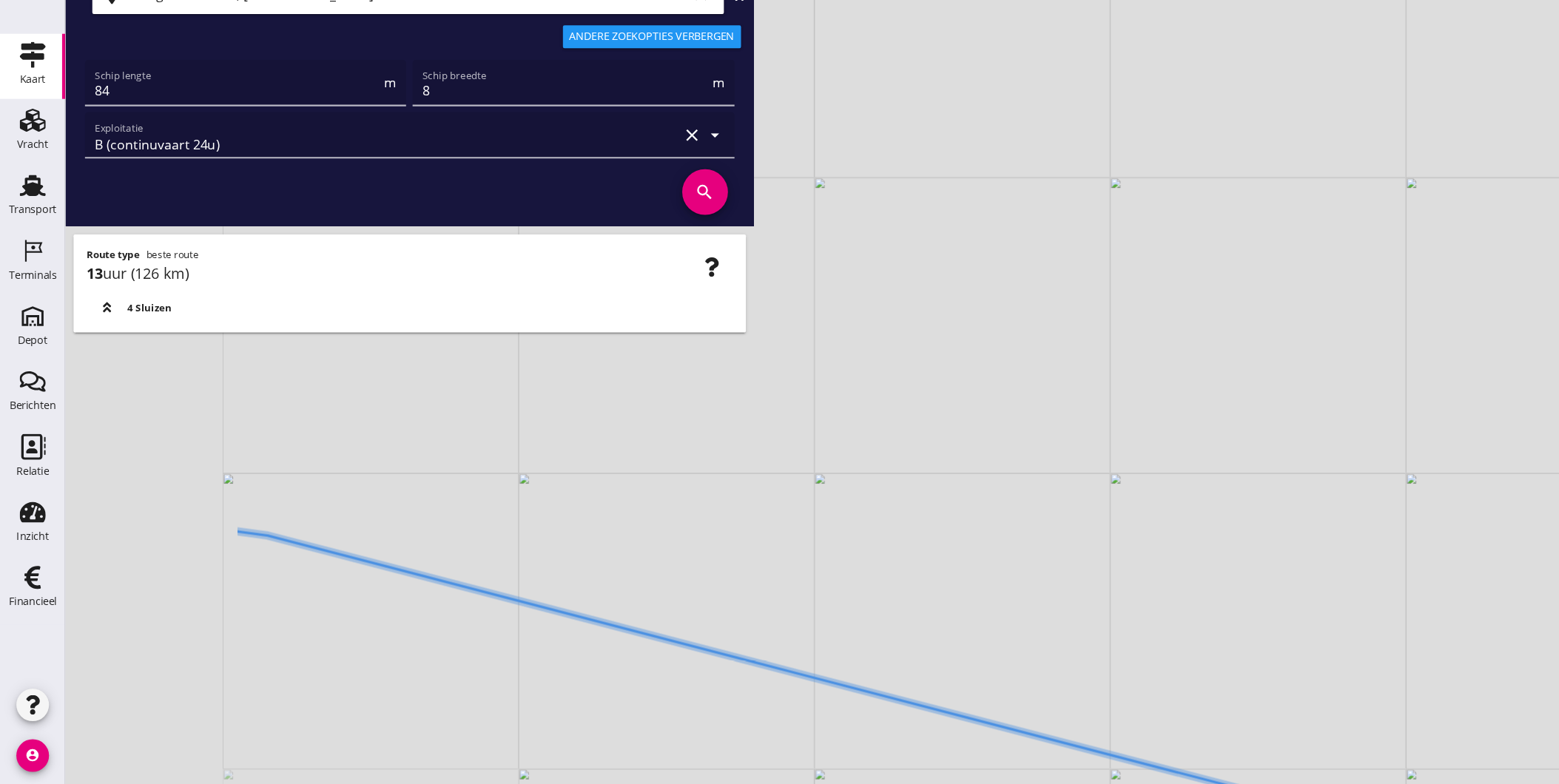
drag, startPoint x: 613, startPoint y: 574, endPoint x: 873, endPoint y: 632, distance: 266.4
click at [873, 632] on div "+ − Leaflet | © Mapbox © OpenStreetMap" at bounding box center [809, 392] width 1500 height 784
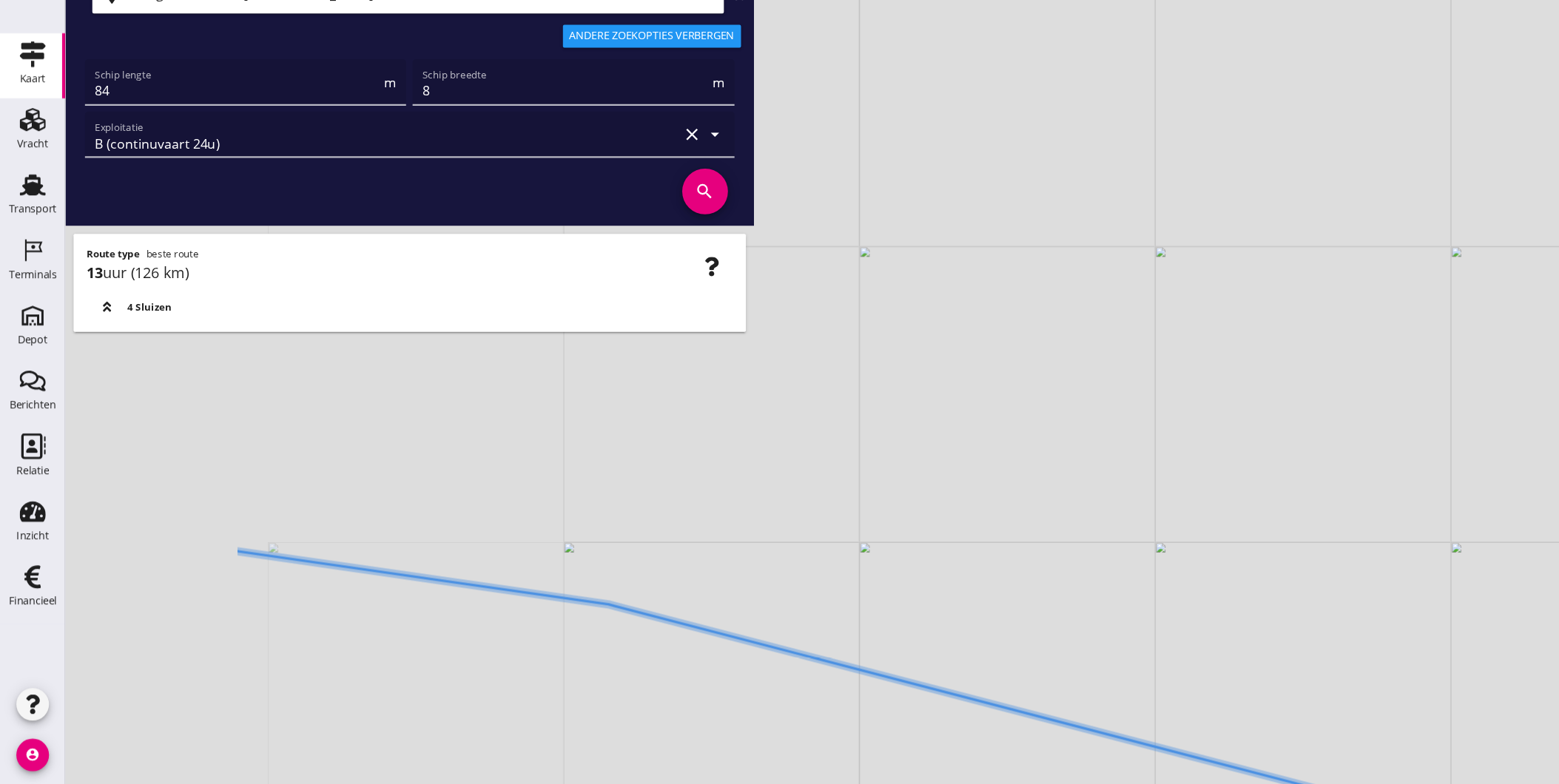
drag, startPoint x: 766, startPoint y: 589, endPoint x: 853, endPoint y: 592, distance: 87.1
click at [853, 592] on div "+ − Leaflet | © Mapbox © OpenStreetMap" at bounding box center [809, 392] width 1500 height 784
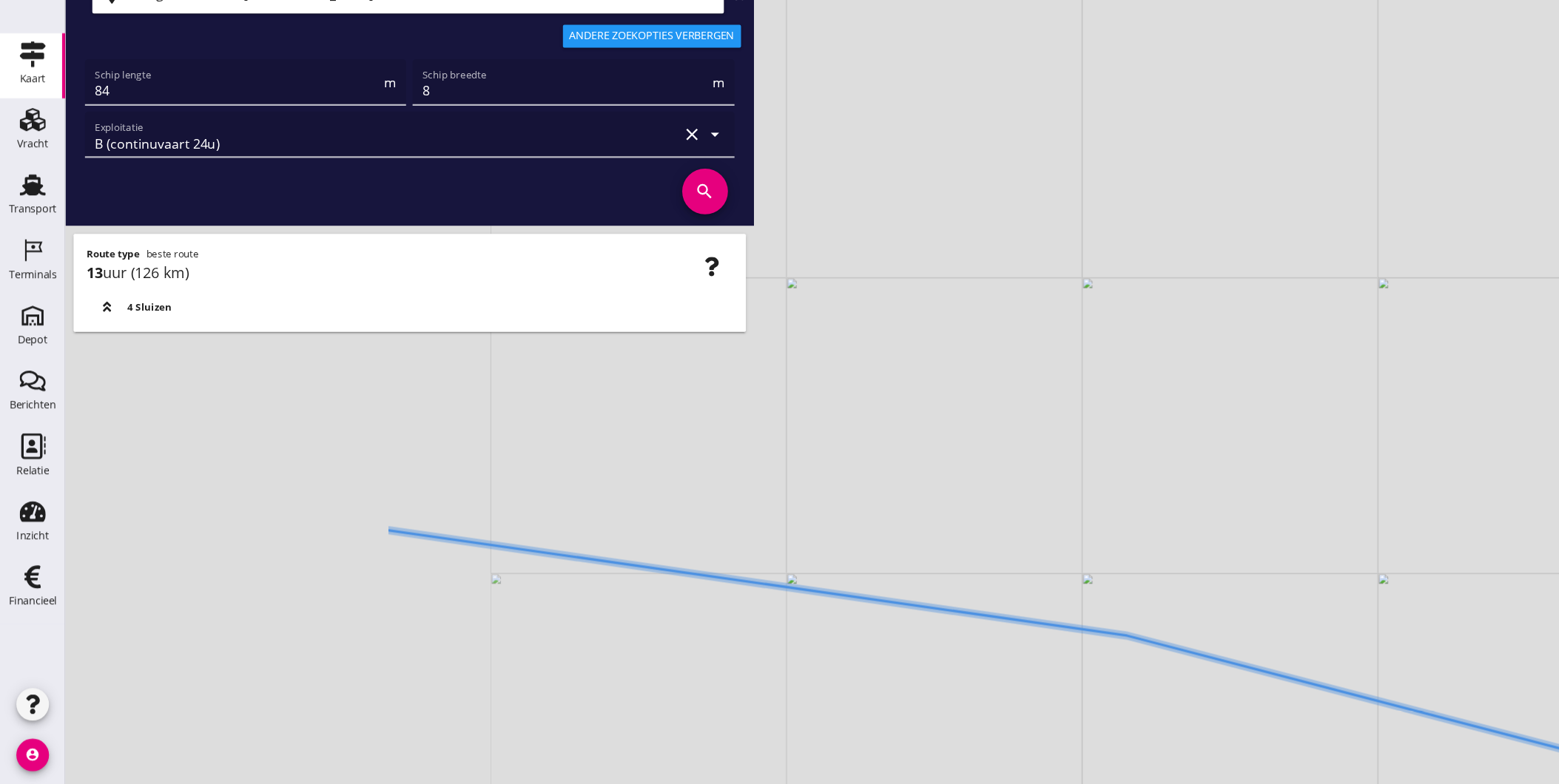
drag, startPoint x: 615, startPoint y: 565, endPoint x: 896, endPoint y: 634, distance: 289.3
click at [900, 629] on div "+ − Leaflet | © Mapbox © OpenStreetMap" at bounding box center [809, 392] width 1500 height 784
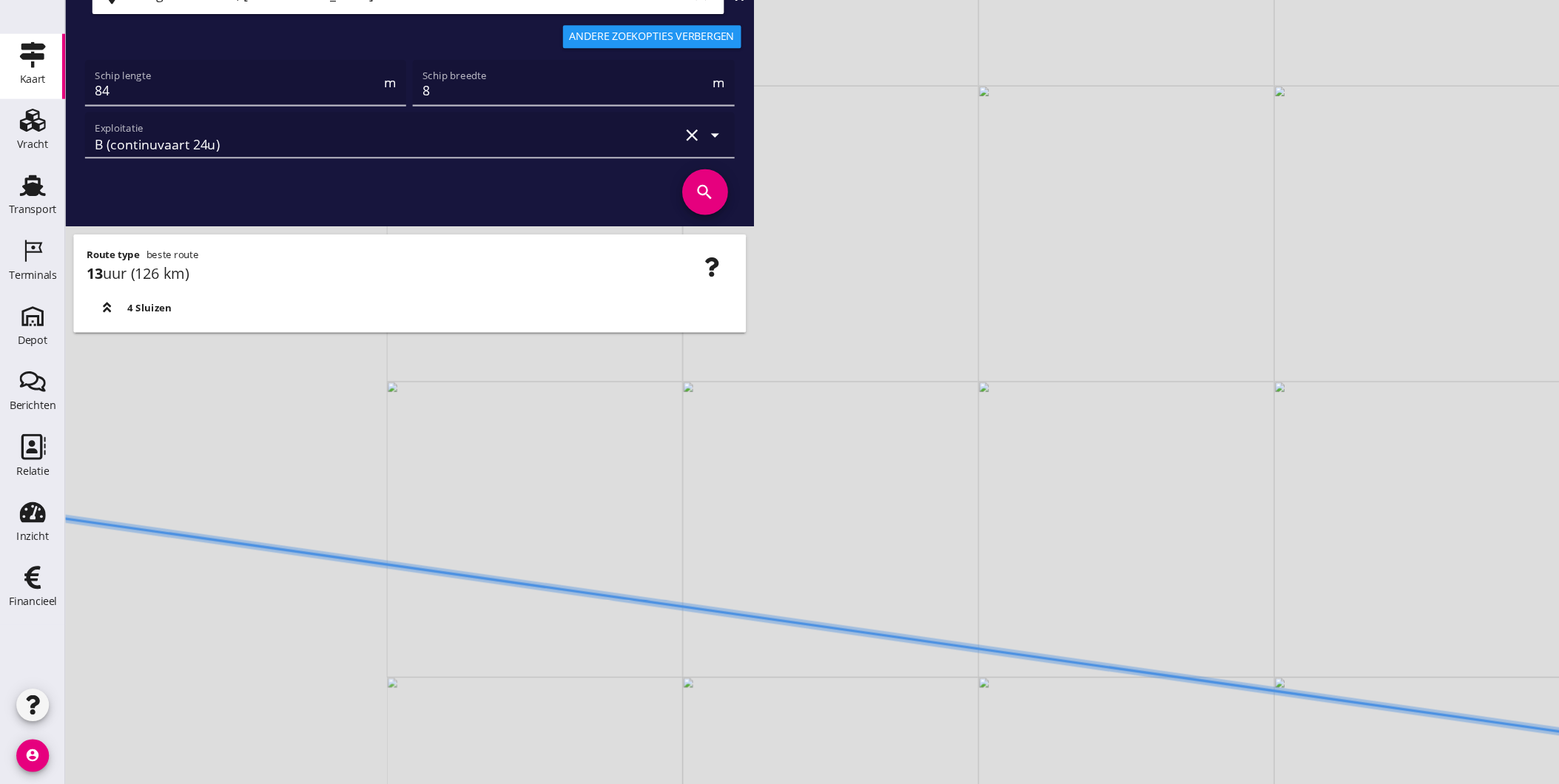
drag, startPoint x: 766, startPoint y: 589, endPoint x: 823, endPoint y: 583, distance: 57.3
click at [966, 603] on div "+ − Leaflet | © Mapbox © OpenStreetMap" at bounding box center [809, 392] width 1500 height 784
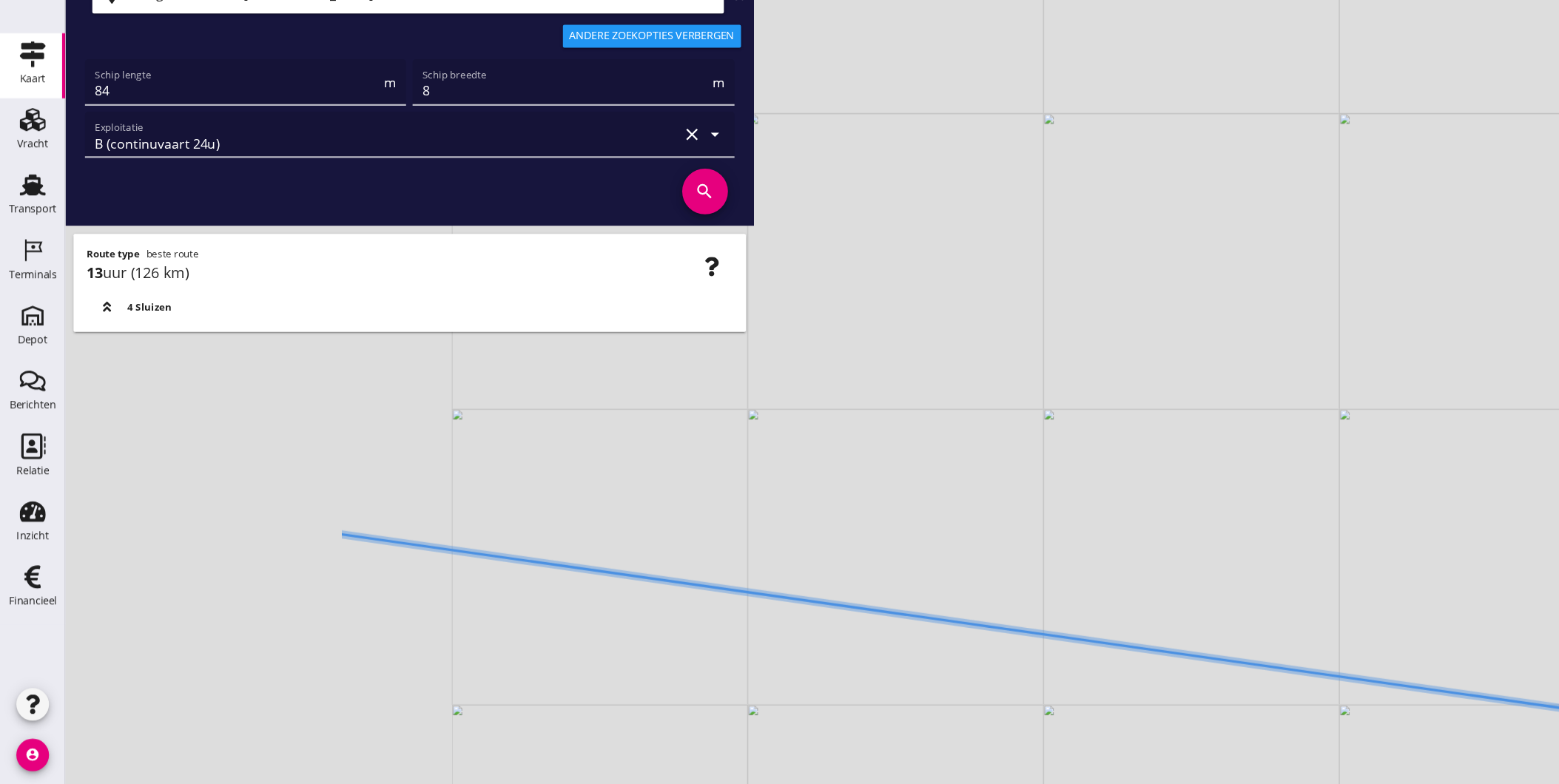
drag, startPoint x: 664, startPoint y: 556, endPoint x: 952, endPoint y: 596, distance: 290.8
click at [951, 596] on div "+ − Leaflet | © Mapbox © OpenStreetMap" at bounding box center [809, 392] width 1500 height 784
drag, startPoint x: 734, startPoint y: 567, endPoint x: 761, endPoint y: 572, distance: 27.5
click at [844, 567] on div "+ − Leaflet | © Mapbox © OpenStreetMap" at bounding box center [809, 392] width 1500 height 784
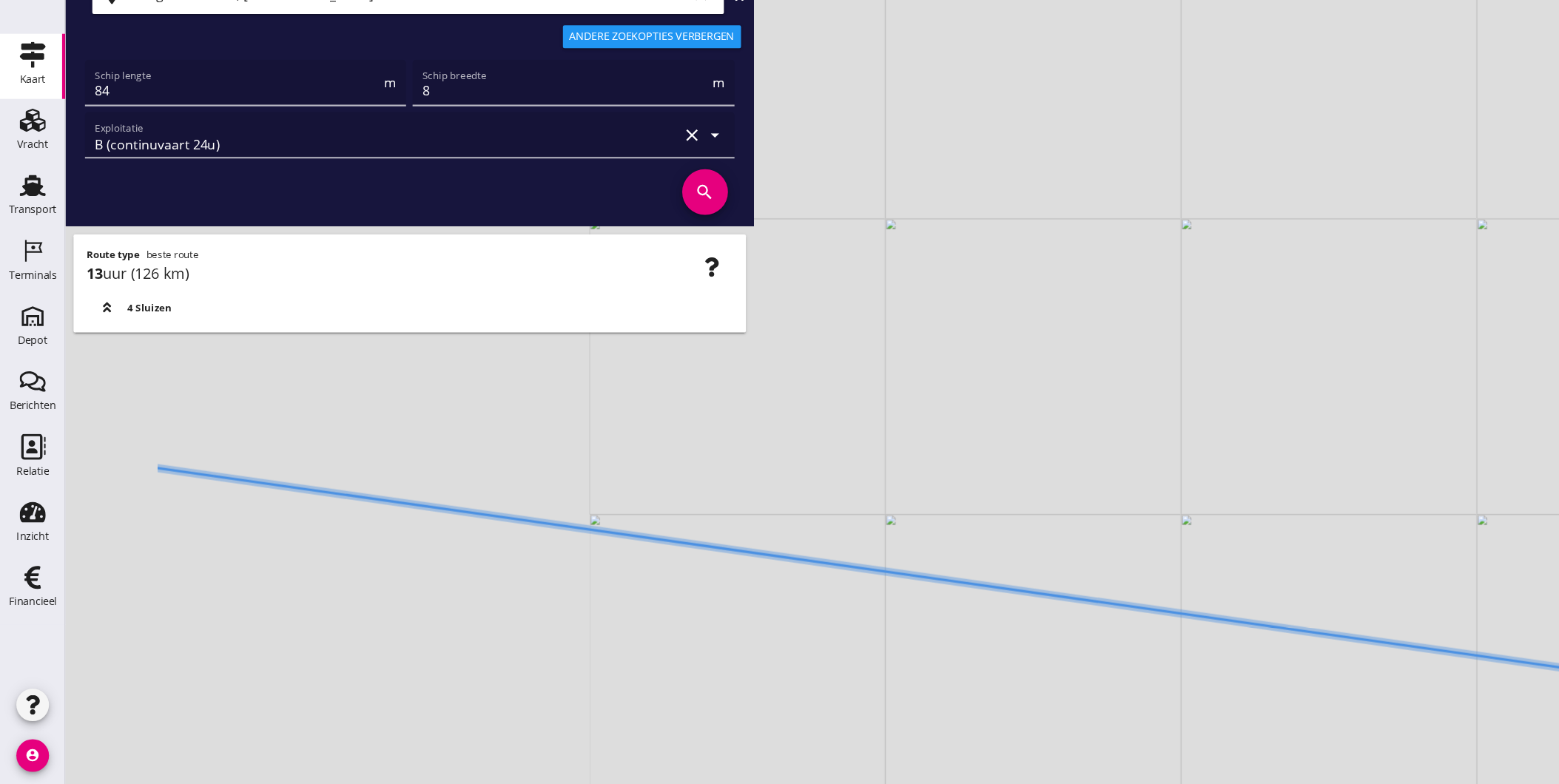
drag, startPoint x: 820, startPoint y: 592, endPoint x: 886, endPoint y: 594, distance: 66.0
click at [886, 594] on icon at bounding box center [1043, 624] width 1801 height 256
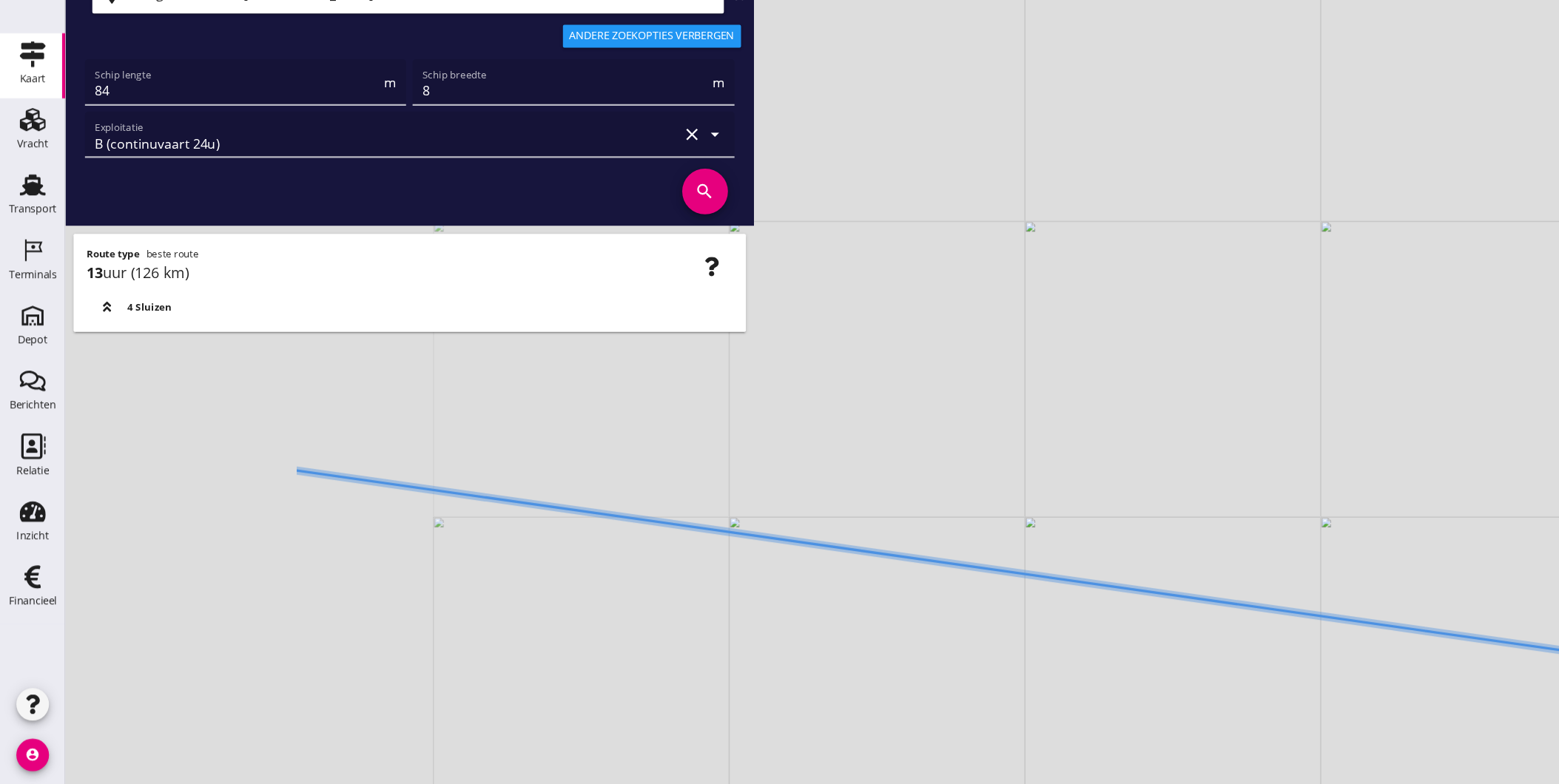
drag, startPoint x: 778, startPoint y: 584, endPoint x: 837, endPoint y: 596, distance: 60.2
click at [906, 614] on div "+ − Leaflet | © Mapbox © OpenStreetMap" at bounding box center [809, 392] width 1500 height 784
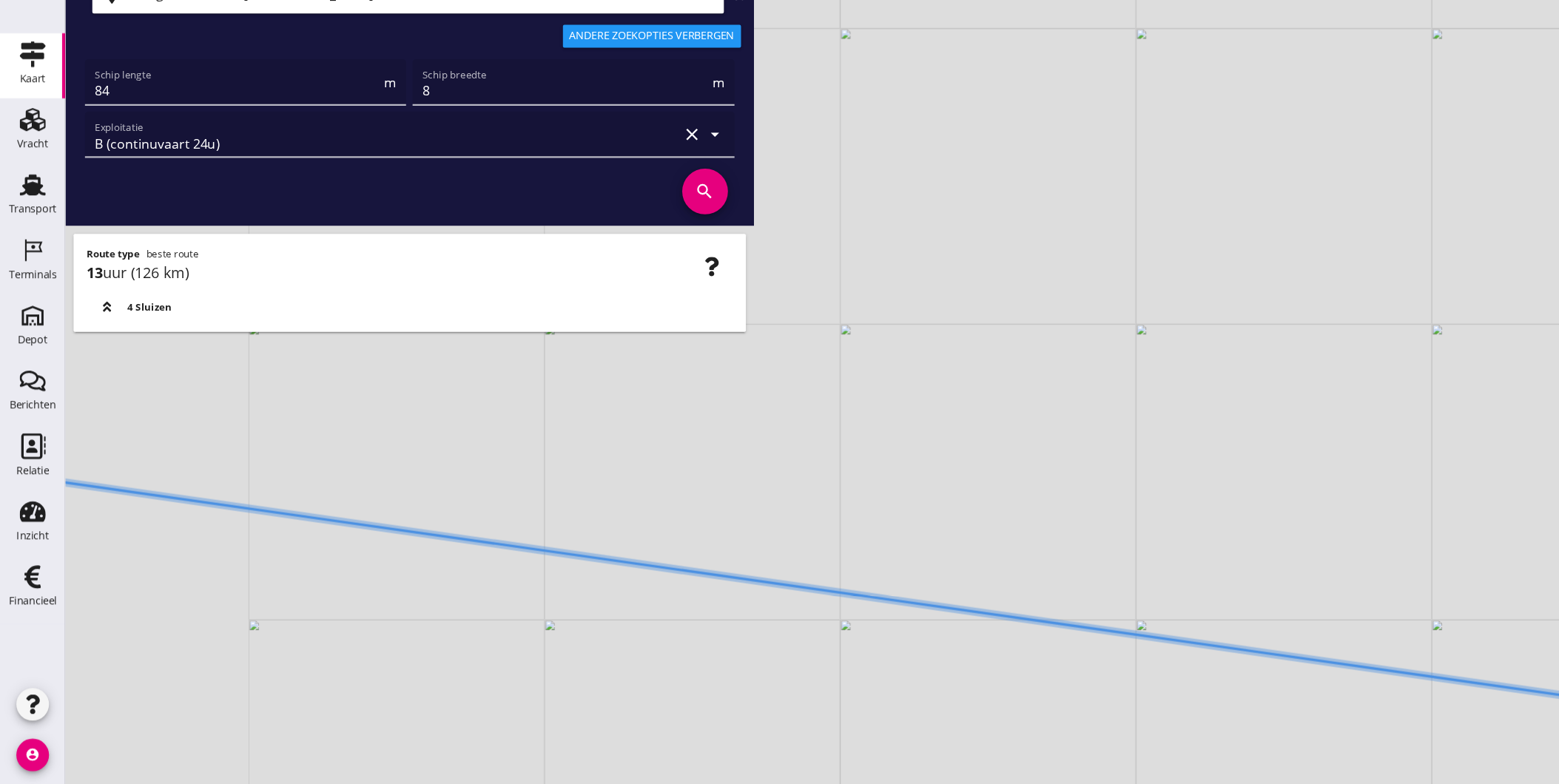
drag, startPoint x: 612, startPoint y: 553, endPoint x: 703, endPoint y: 586, distance: 96.8
click at [916, 590] on div "+ − Leaflet | © Mapbox © OpenStreetMap" at bounding box center [809, 392] width 1500 height 784
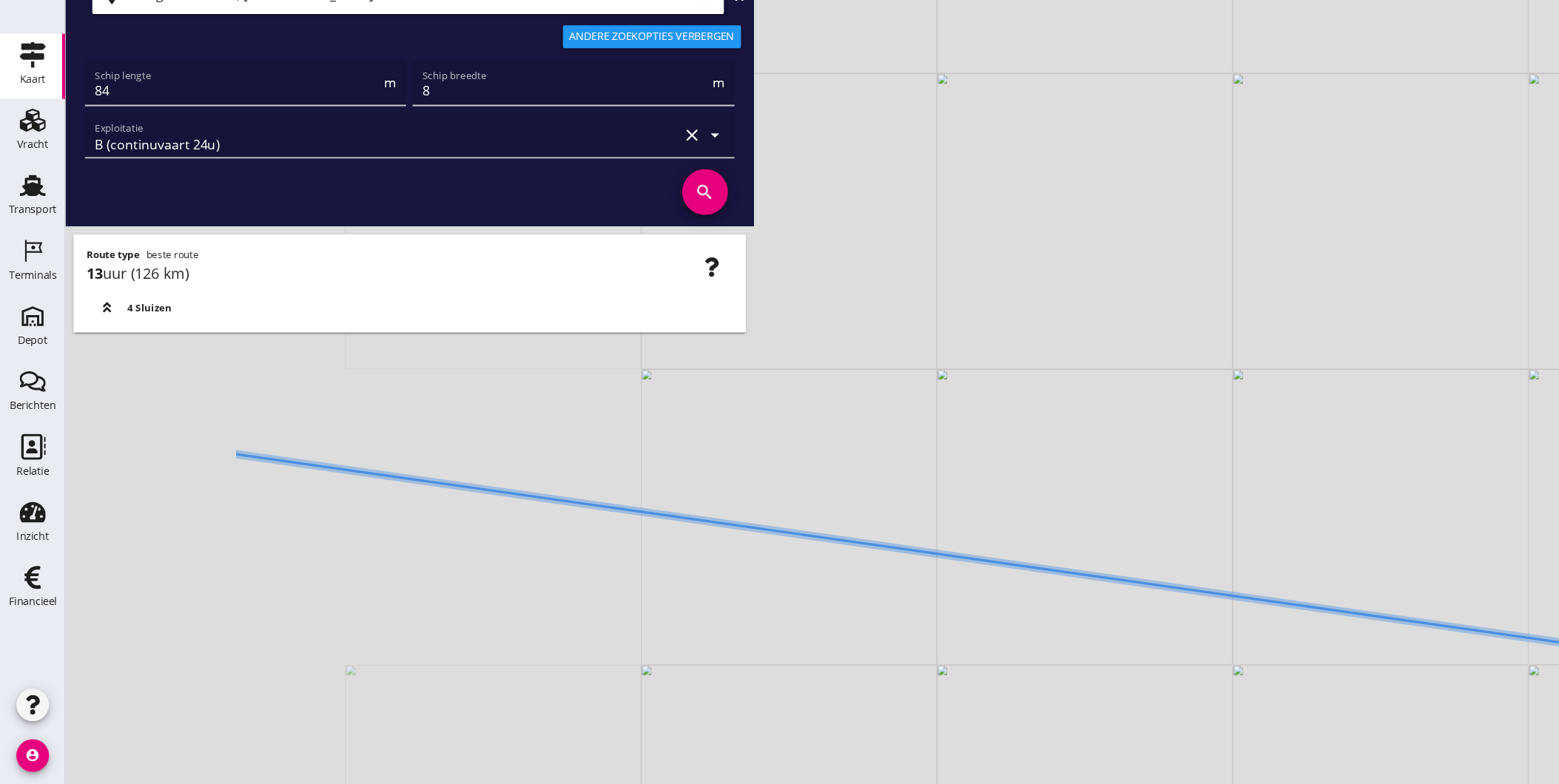
drag, startPoint x: 716, startPoint y: 582, endPoint x: 910, endPoint y: 595, distance: 194.4
click at [947, 585] on icon at bounding box center [1115, 612] width 1801 height 256
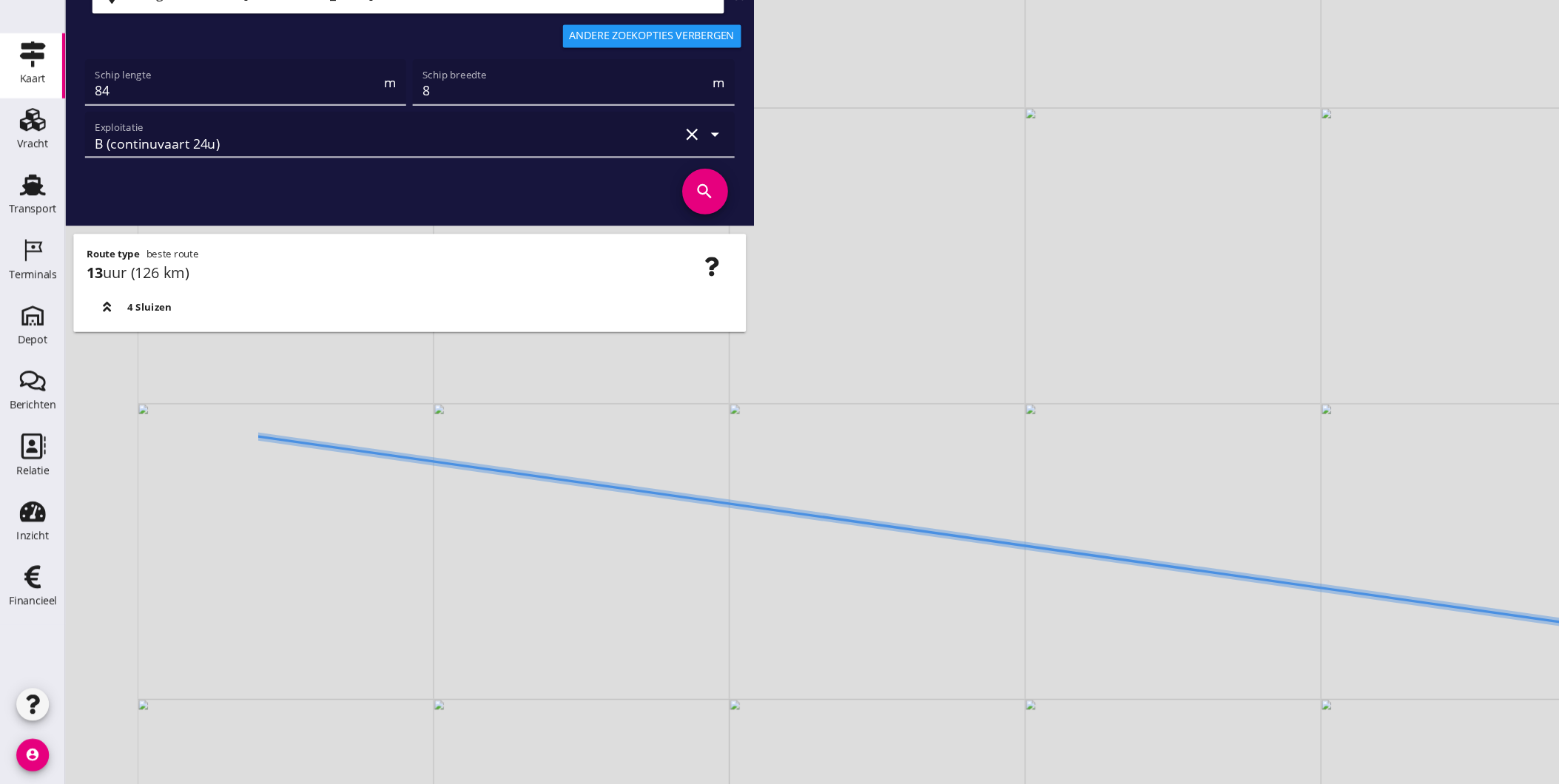
drag, startPoint x: 1017, startPoint y: 614, endPoint x: 793, endPoint y: 579, distance: 226.7
click at [1040, 619] on div "+ − Leaflet | © Mapbox © OpenStreetMap" at bounding box center [809, 392] width 1500 height 784
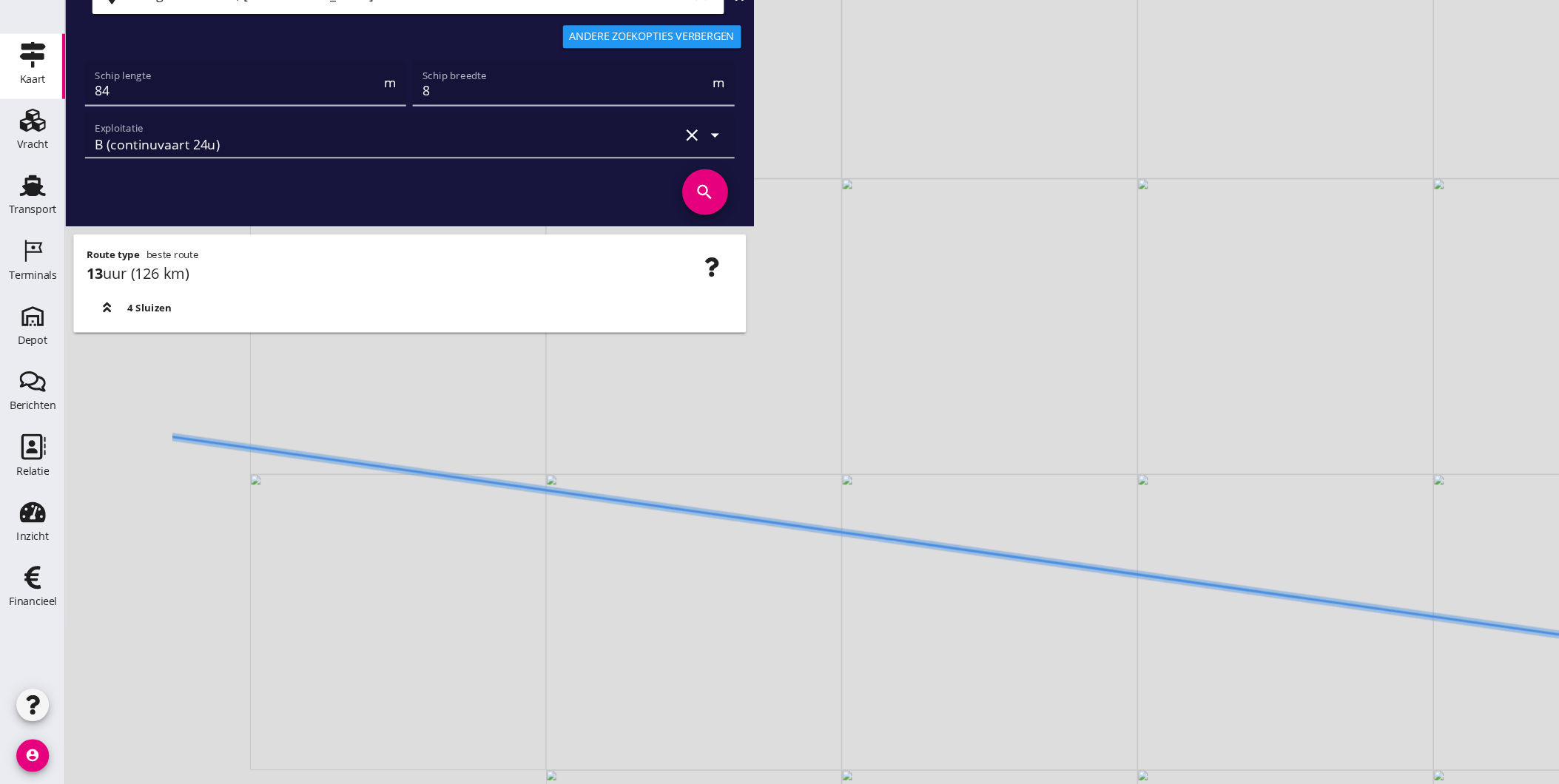
drag, startPoint x: 978, startPoint y: 610, endPoint x: 905, endPoint y: 589, distance: 76.0
click at [1083, 628] on div "+ − Leaflet | © Mapbox © OpenStreetMap" at bounding box center [809, 392] width 1500 height 784
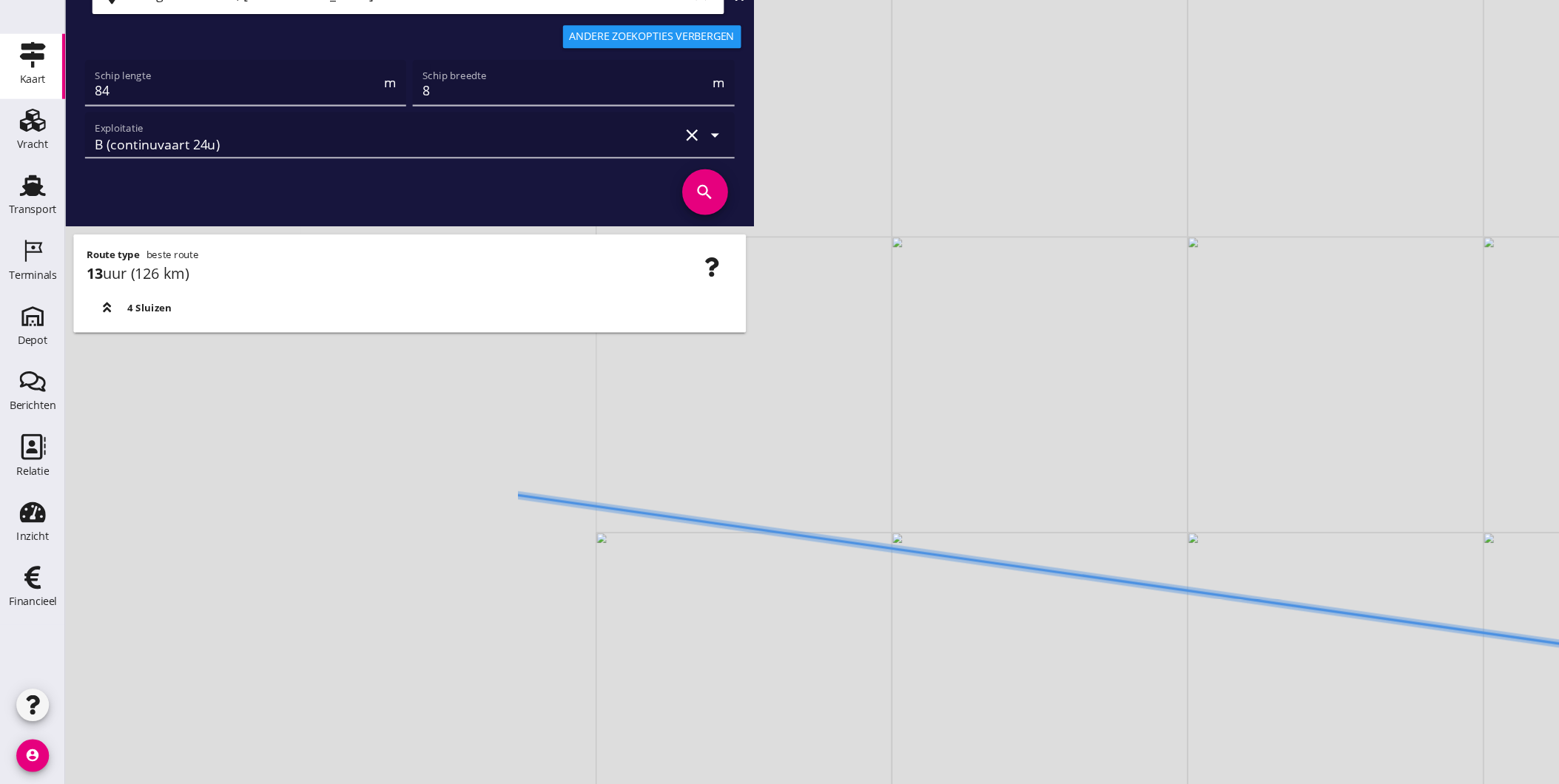
drag, startPoint x: 782, startPoint y: 573, endPoint x: 1110, endPoint y: 639, distance: 334.6
click at [1109, 630] on div "+ − Leaflet | © Mapbox © OpenStreetMap" at bounding box center [809, 392] width 1500 height 784
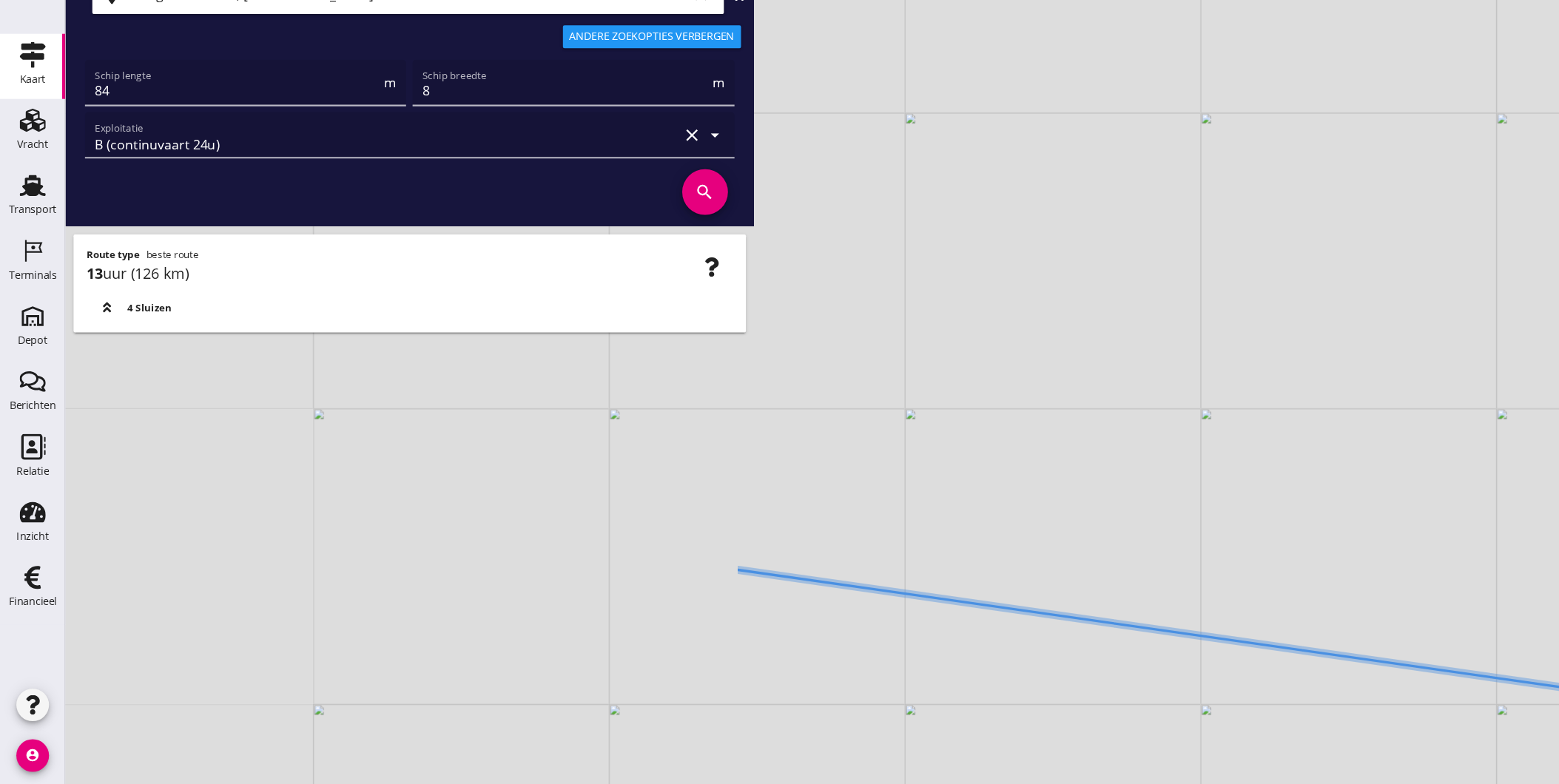
drag, startPoint x: 622, startPoint y: 552, endPoint x: 911, endPoint y: 610, distance: 294.8
click at [910, 610] on div "+ − Leaflet | © Mapbox © OpenStreetMap" at bounding box center [809, 392] width 1500 height 784
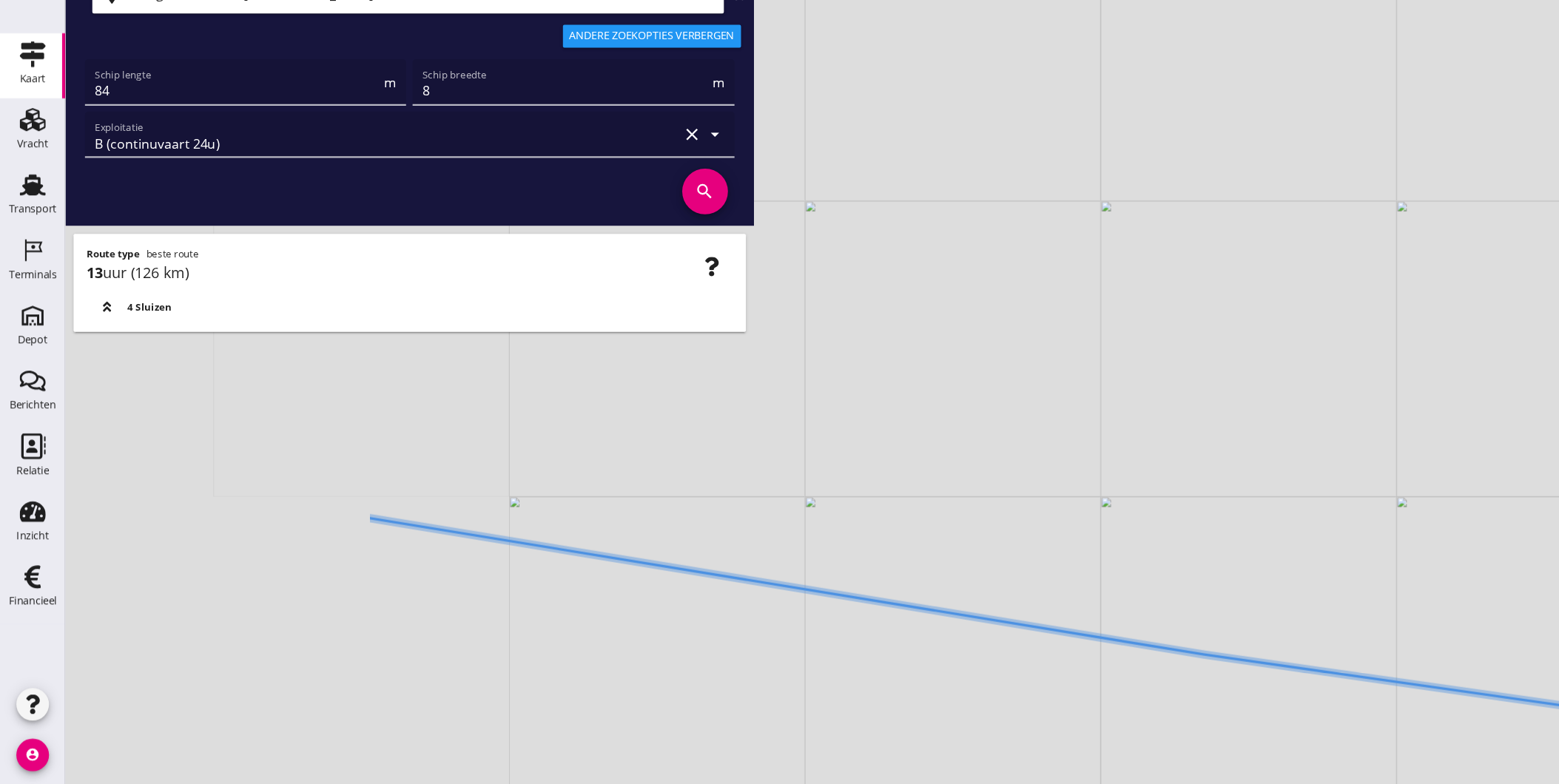
drag, startPoint x: 543, startPoint y: 560, endPoint x: 822, endPoint y: 592, distance: 280.8
click at [896, 590] on div "+ − Leaflet | © Mapbox © OpenStreetMap" at bounding box center [809, 392] width 1500 height 784
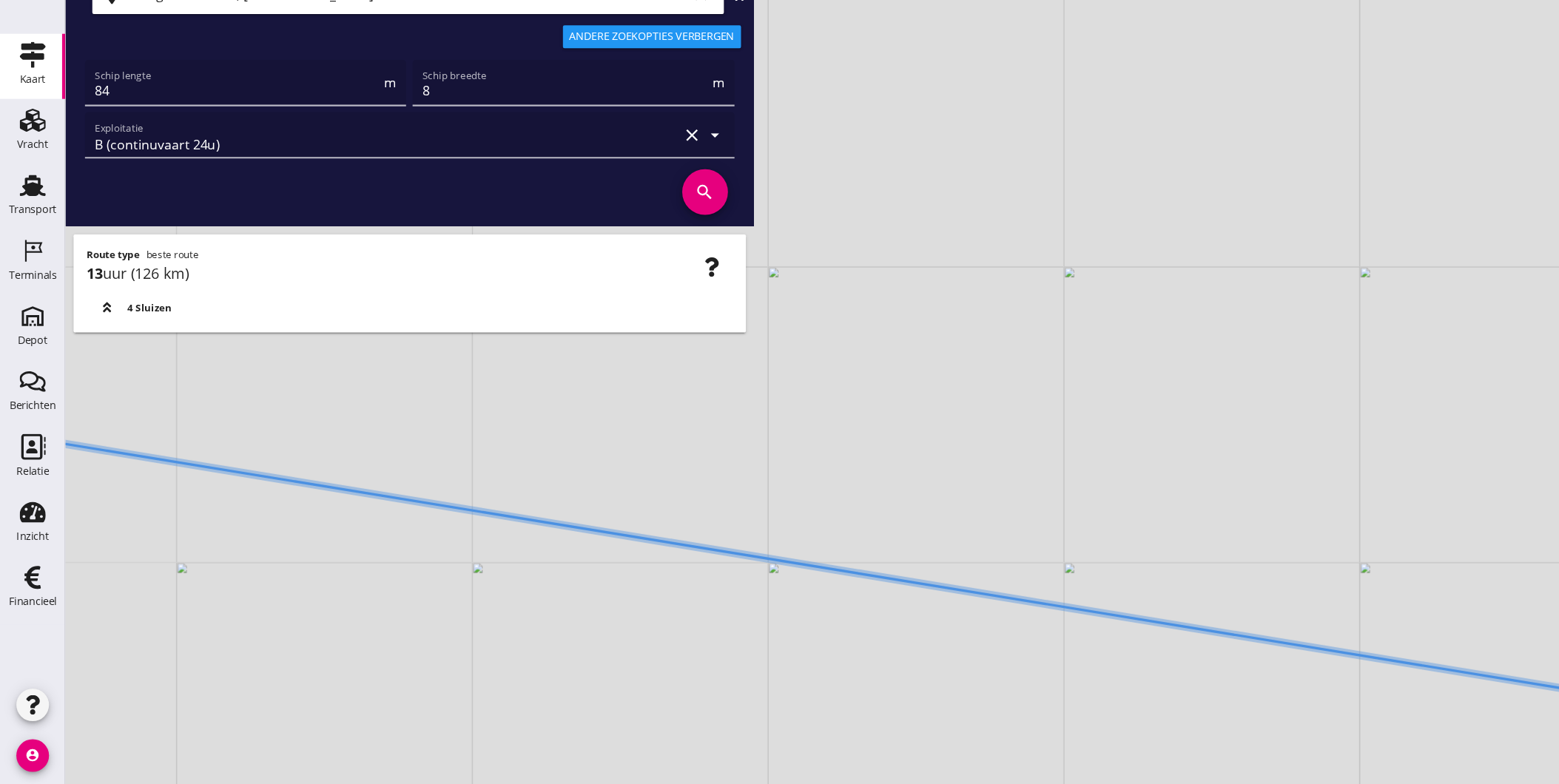
drag, startPoint x: 612, startPoint y: 567, endPoint x: 868, endPoint y: 624, distance: 262.3
click at [934, 644] on icon at bounding box center [826, 599] width 1801 height 291
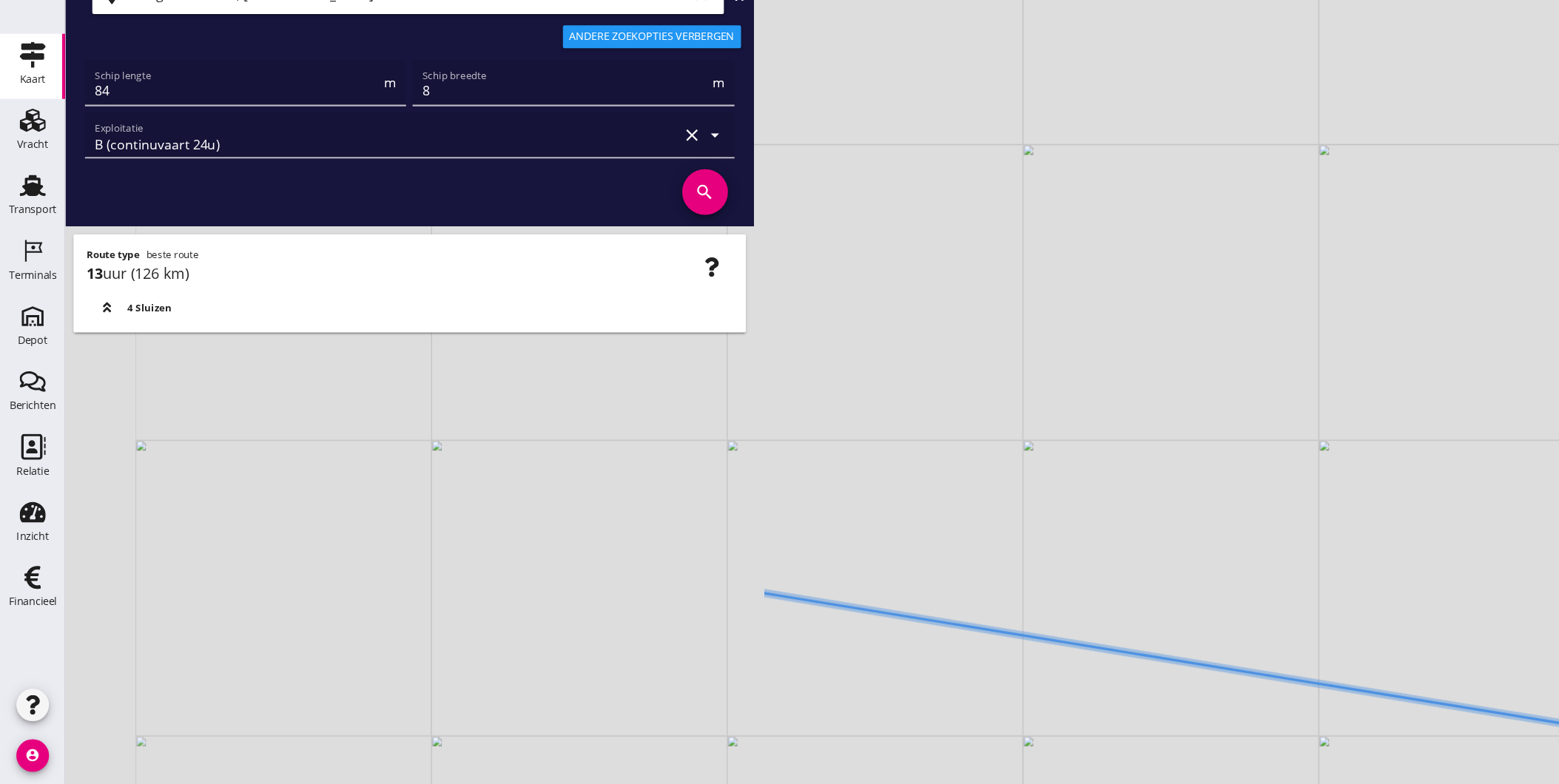
click at [983, 668] on div "+ − Leaflet | © Mapbox © OpenStreetMap" at bounding box center [809, 392] width 1500 height 784
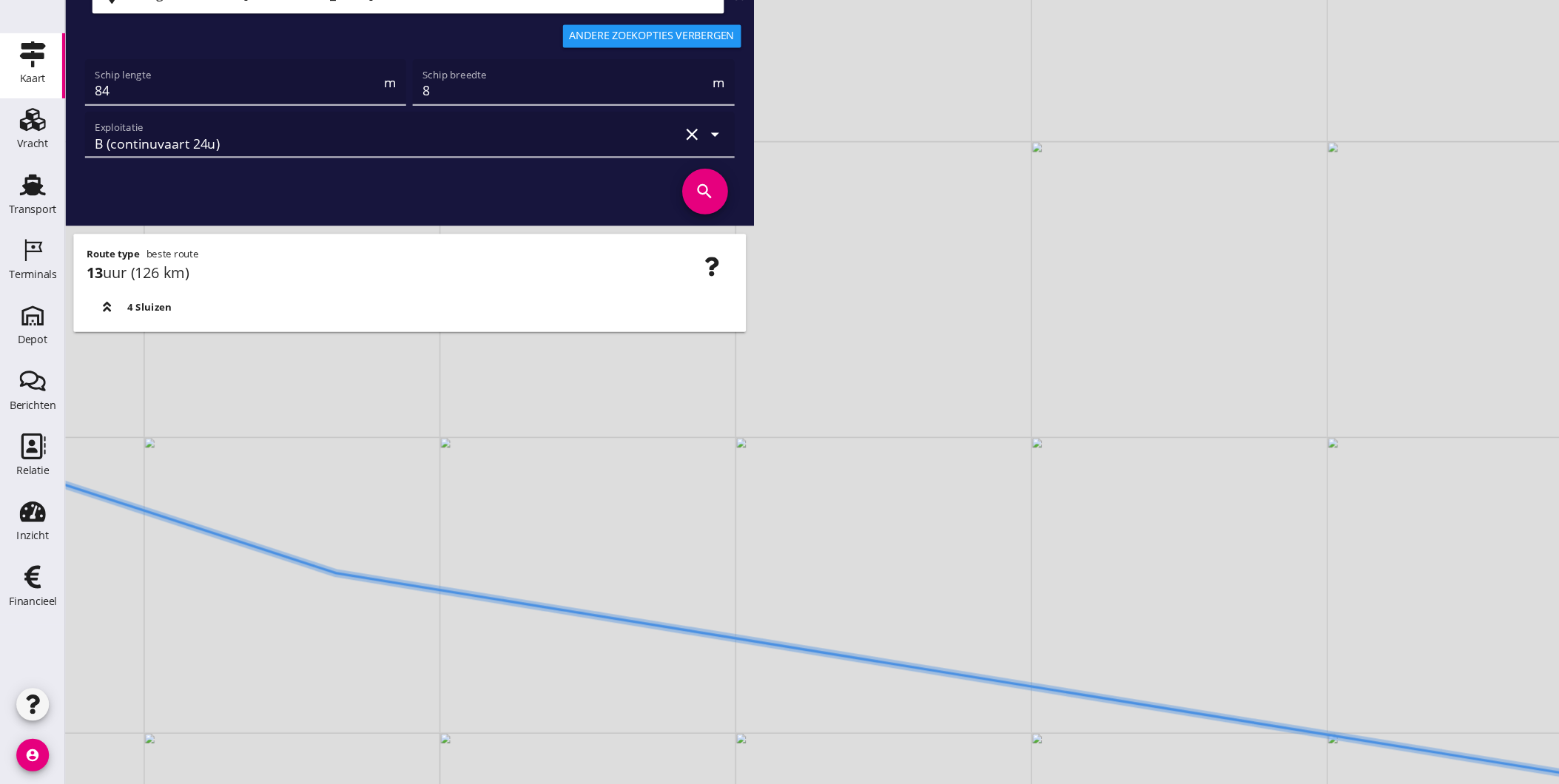
click at [748, 563] on div "+ − Leaflet | © Mapbox © OpenStreetMap" at bounding box center [809, 392] width 1500 height 784
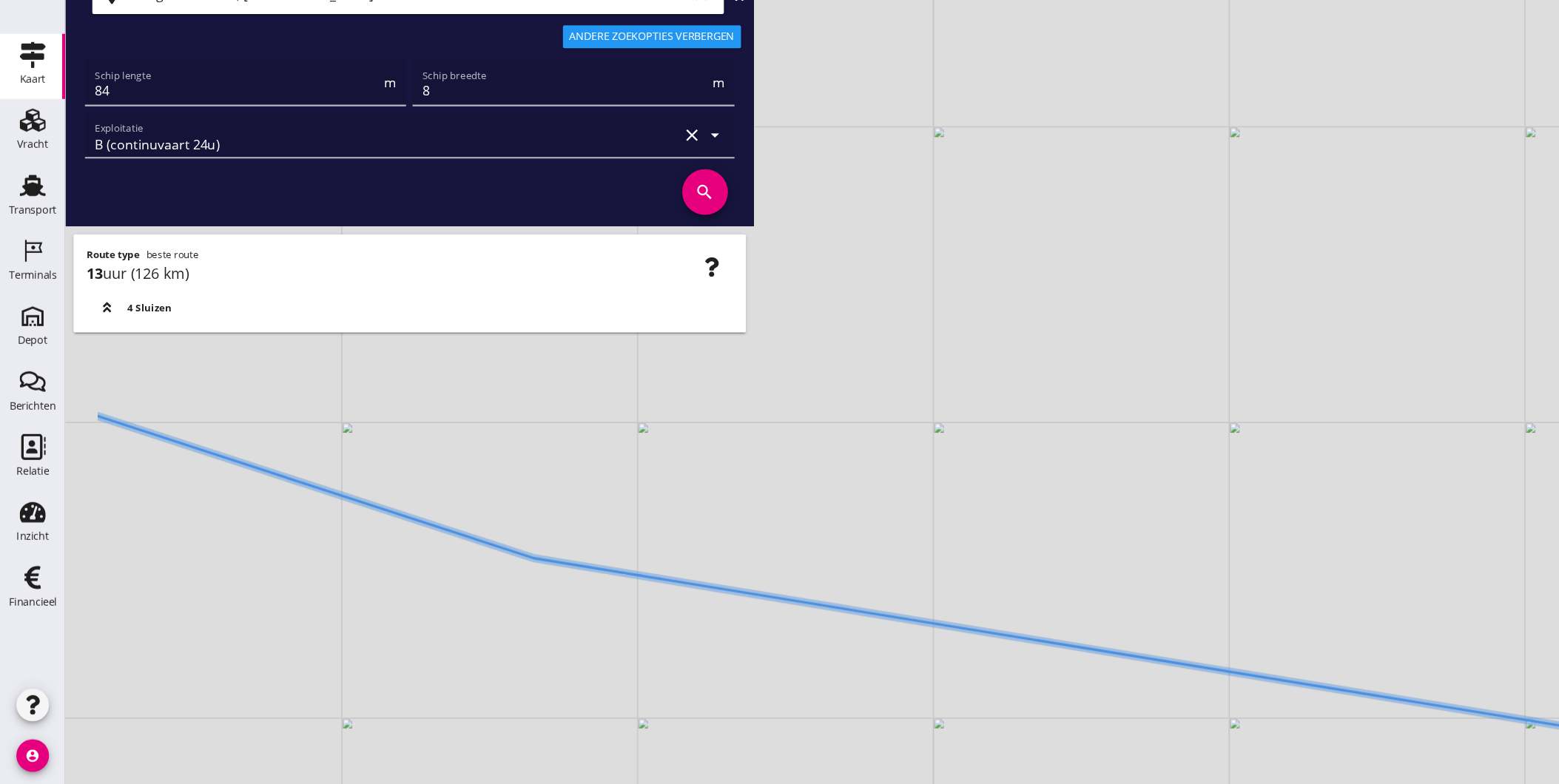
click at [828, 574] on div "+ − Leaflet | © Mapbox © OpenStreetMap" at bounding box center [809, 392] width 1500 height 784
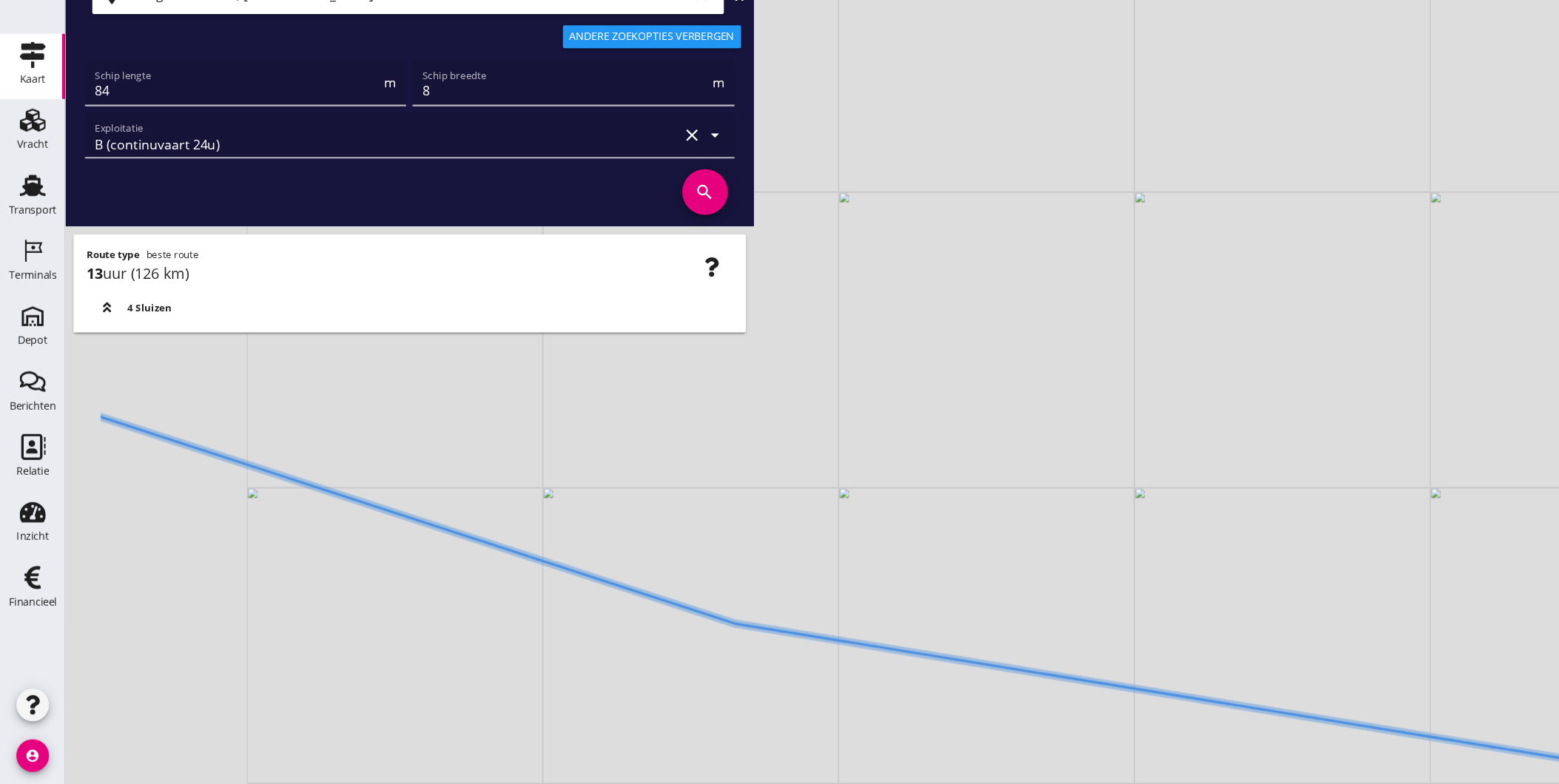
click at [831, 625] on div "+ − Leaflet | © Mapbox © OpenStreetMap" at bounding box center [809, 392] width 1500 height 784
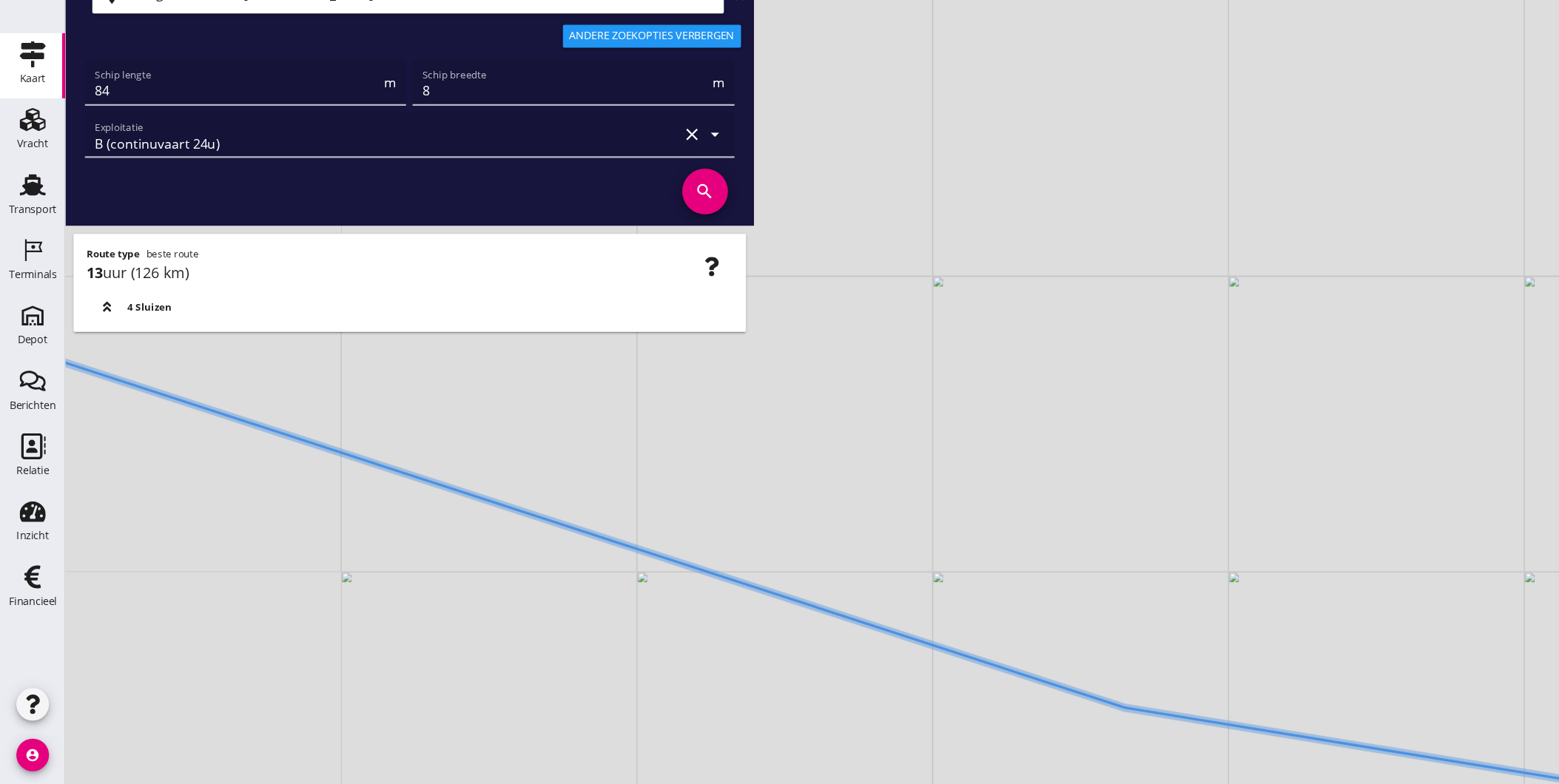
click at [813, 629] on icon at bounding box center [958, 626] width 1801 height 450
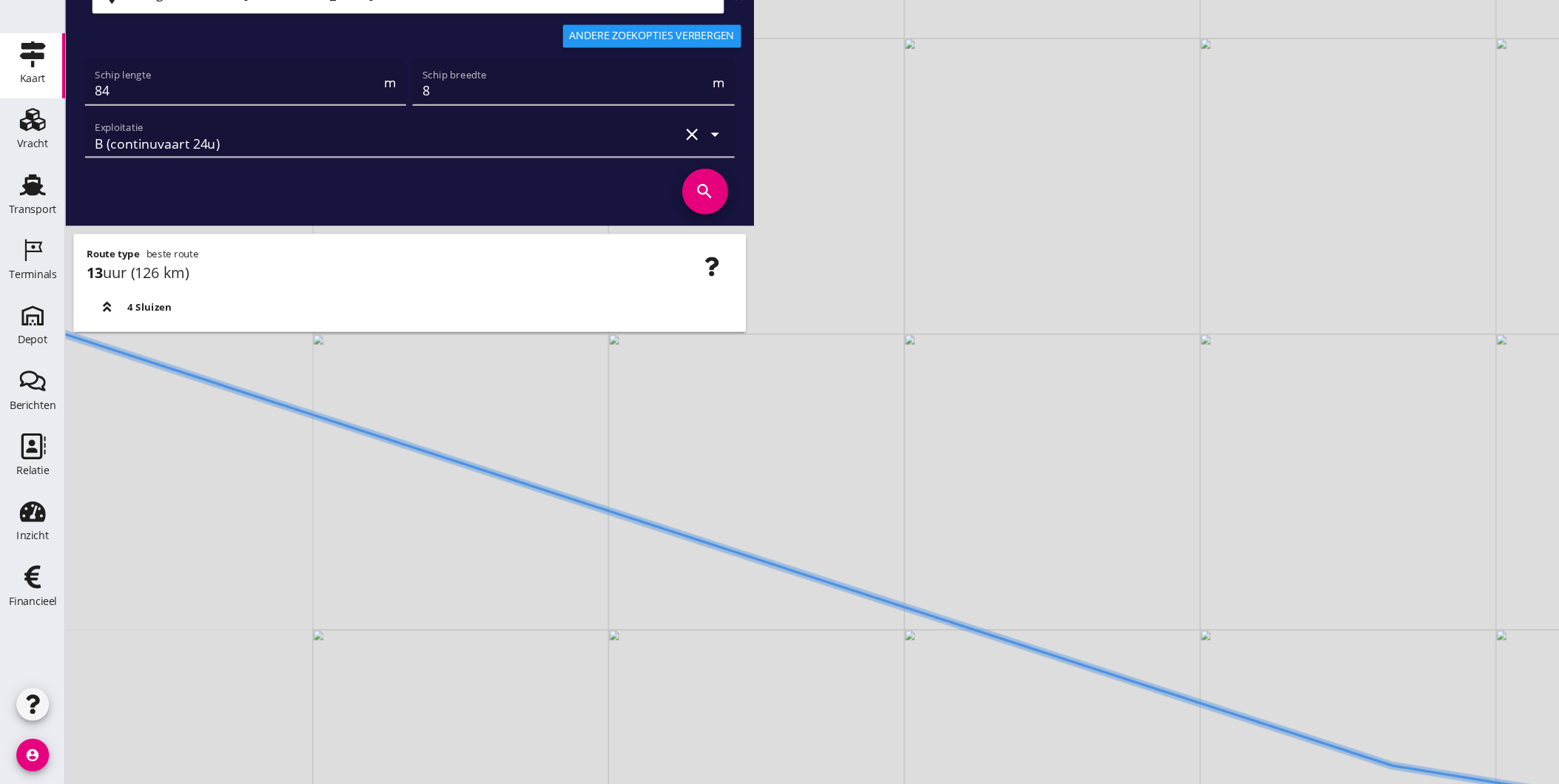
click at [755, 604] on icon at bounding box center [933, 614] width 1801 height 493
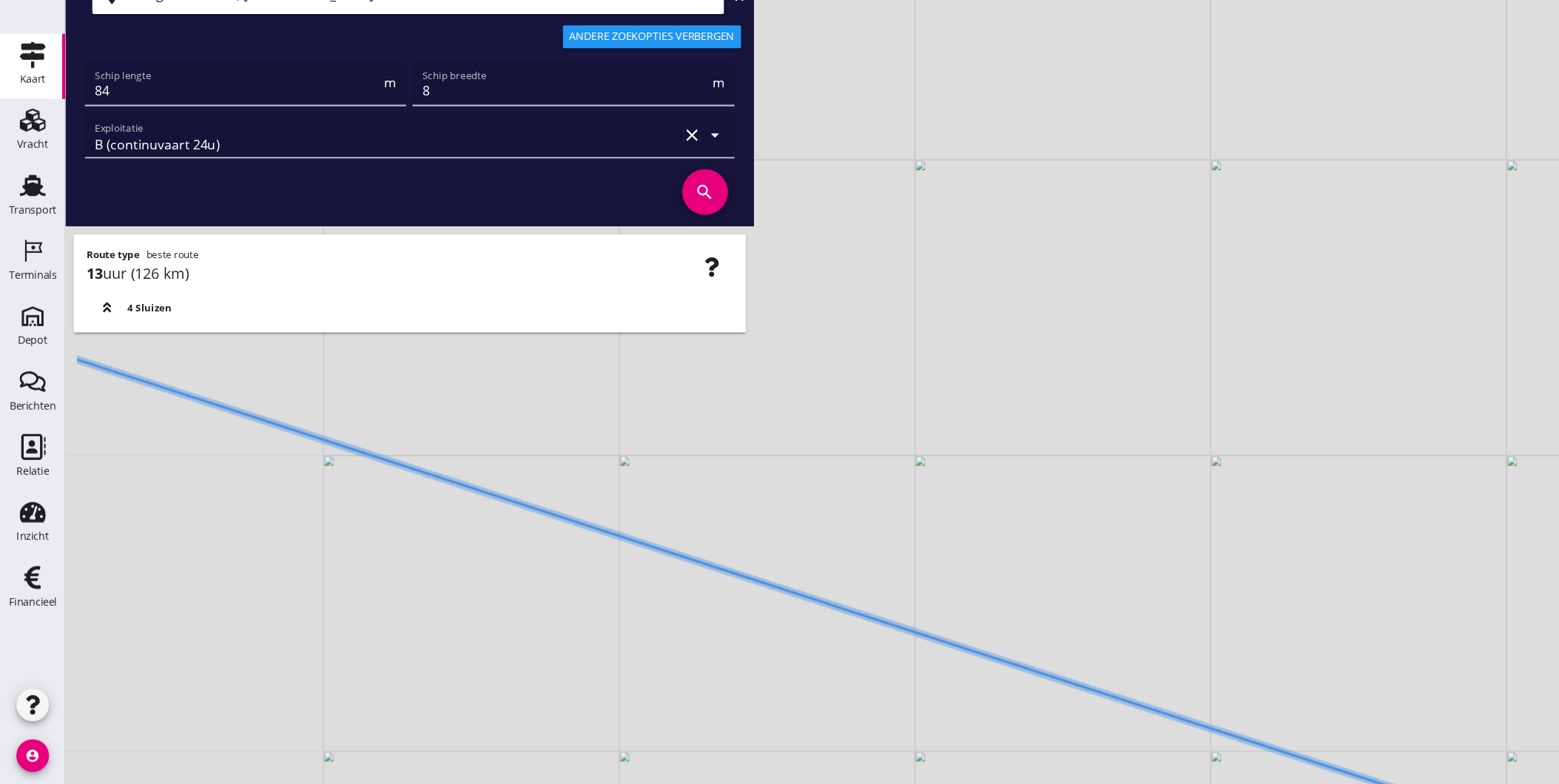
click at [766, 605] on div "+ − Leaflet | © Mapbox © OpenStreetMap" at bounding box center [809, 392] width 1500 height 784
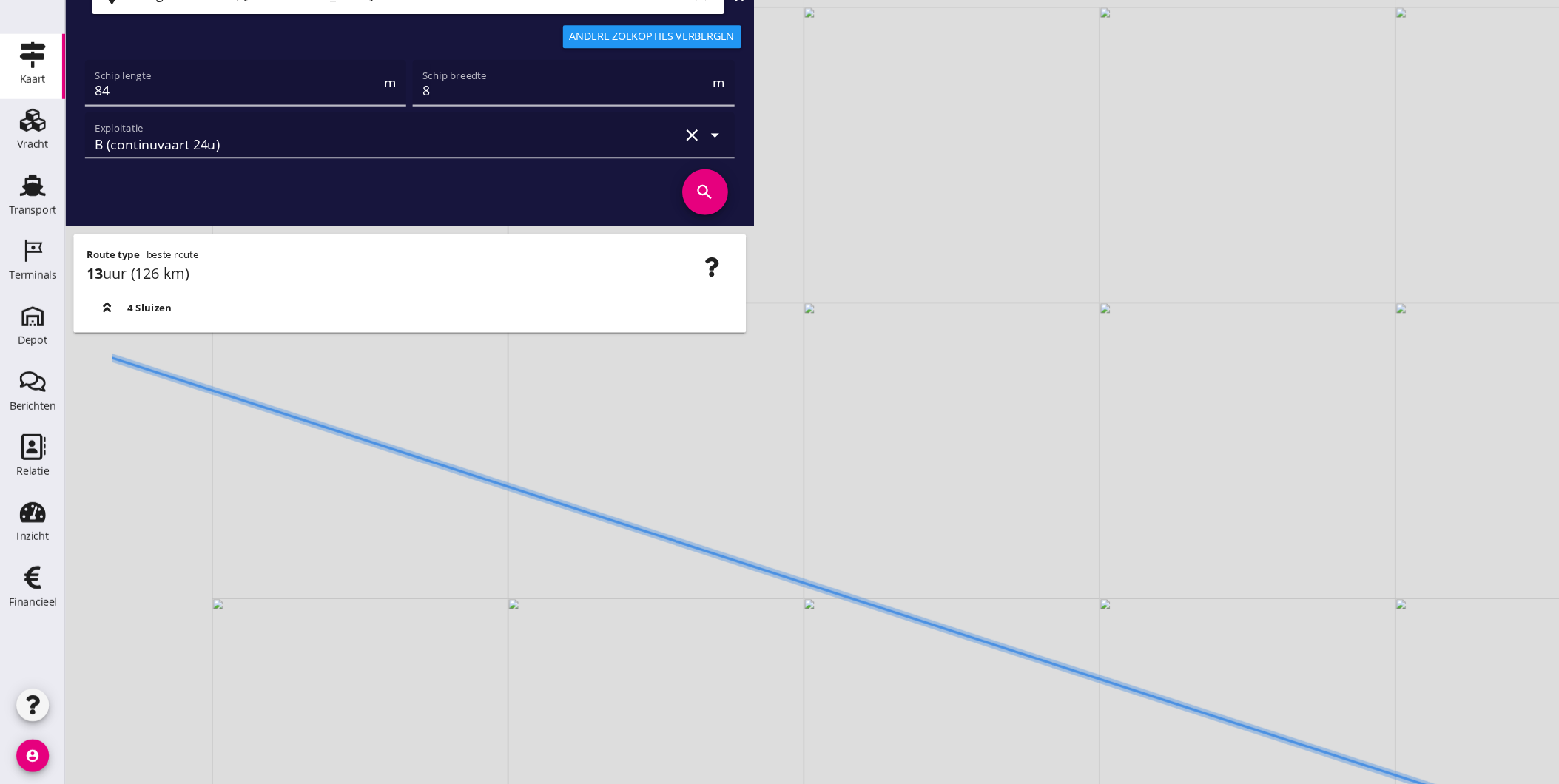
click at [793, 624] on icon at bounding box center [904, 658] width 1606 height 522
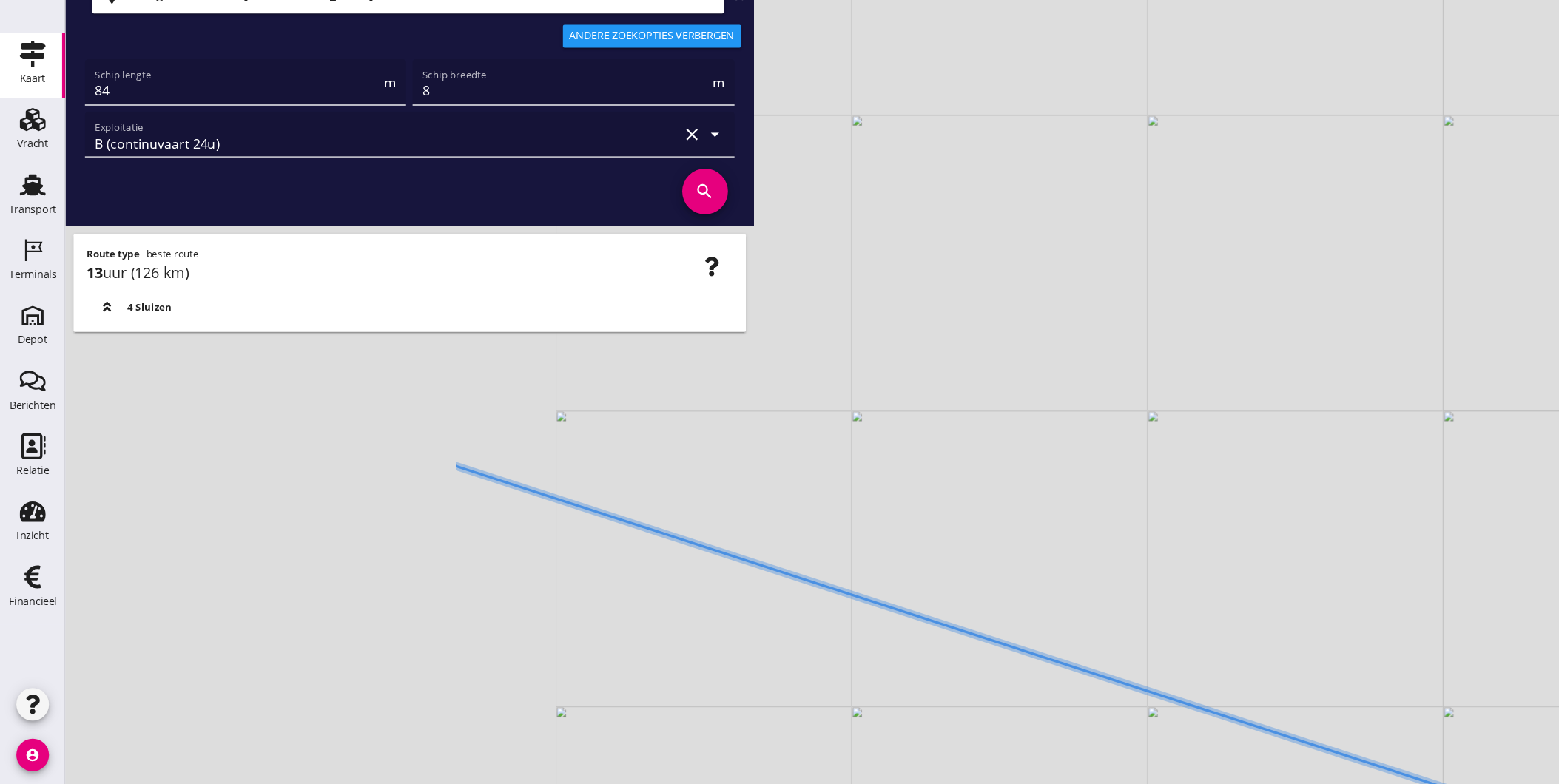
click at [831, 650] on div "+ − Leaflet | © Mapbox © OpenStreetMap" at bounding box center [809, 392] width 1500 height 784
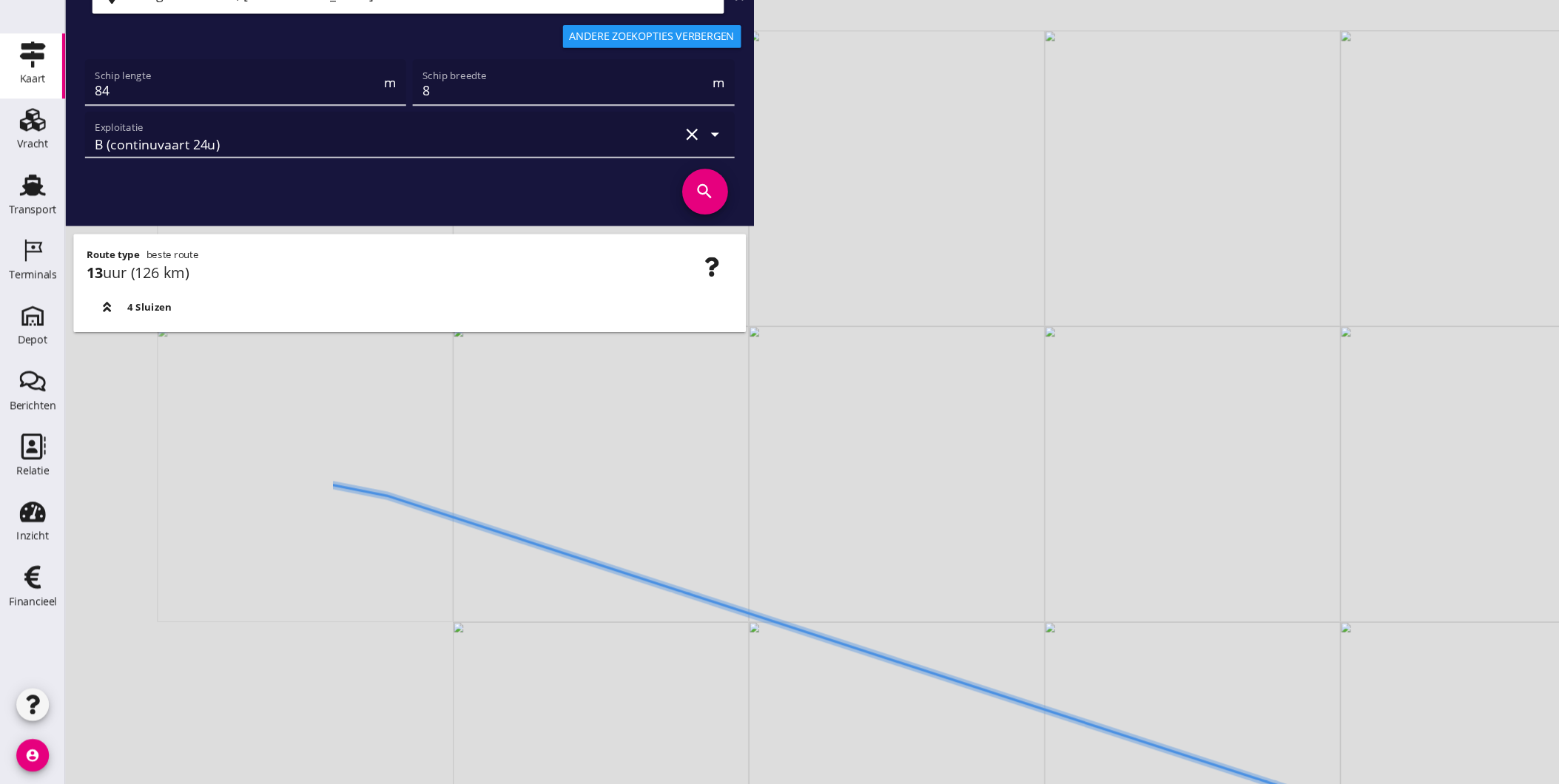
click at [767, 633] on div "+ − Leaflet | © Mapbox © OpenStreetMap" at bounding box center [809, 392] width 1500 height 784
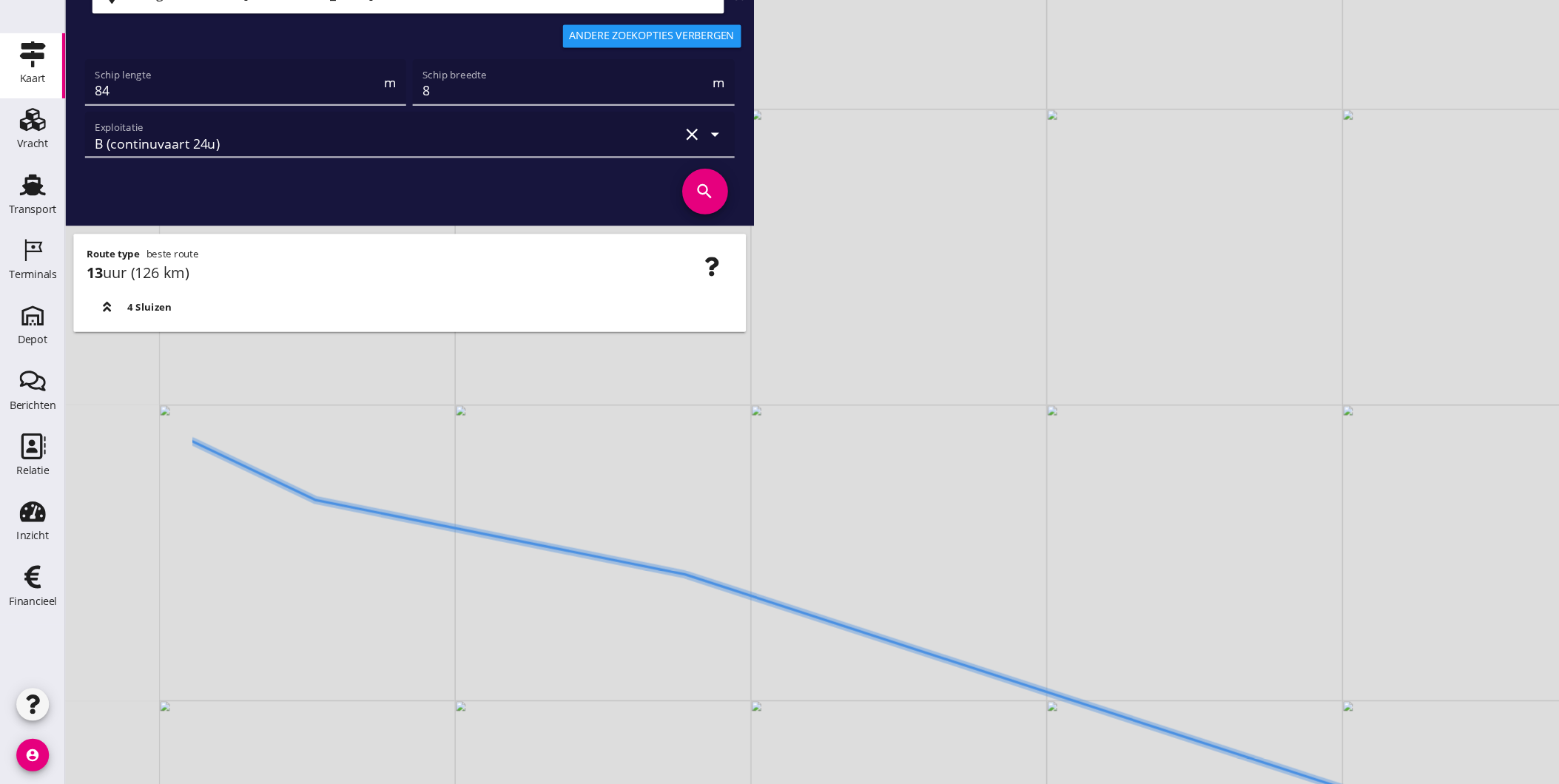
click at [831, 647] on div "+ − Leaflet | © Mapbox © OpenStreetMap" at bounding box center [809, 392] width 1500 height 784
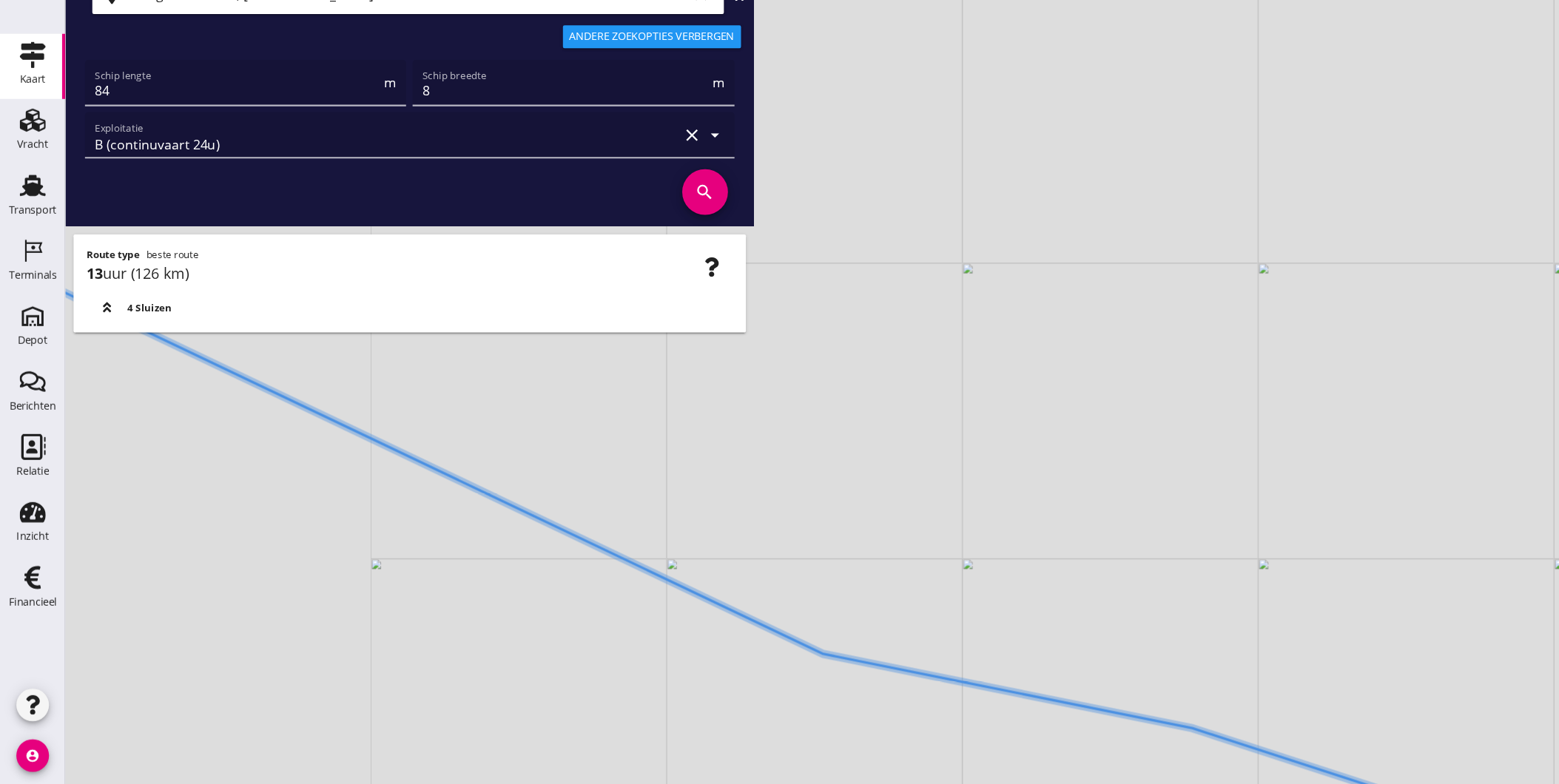
click at [854, 656] on div "+ − Leaflet | © Mapbox © OpenStreetMap" at bounding box center [809, 392] width 1500 height 784
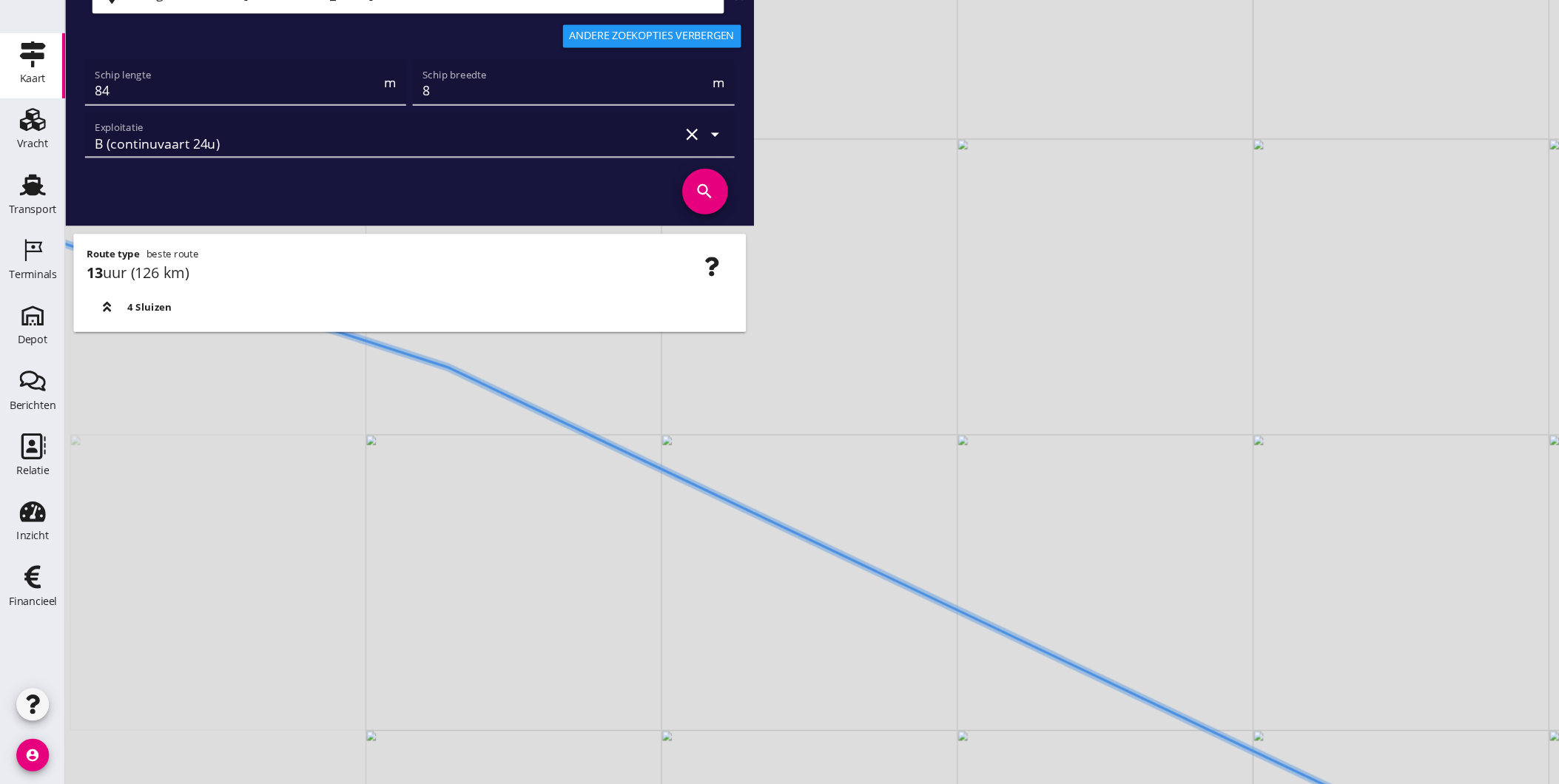
click at [871, 656] on div "+ − Leaflet | © Mapbox © OpenStreetMap" at bounding box center [809, 392] width 1500 height 784
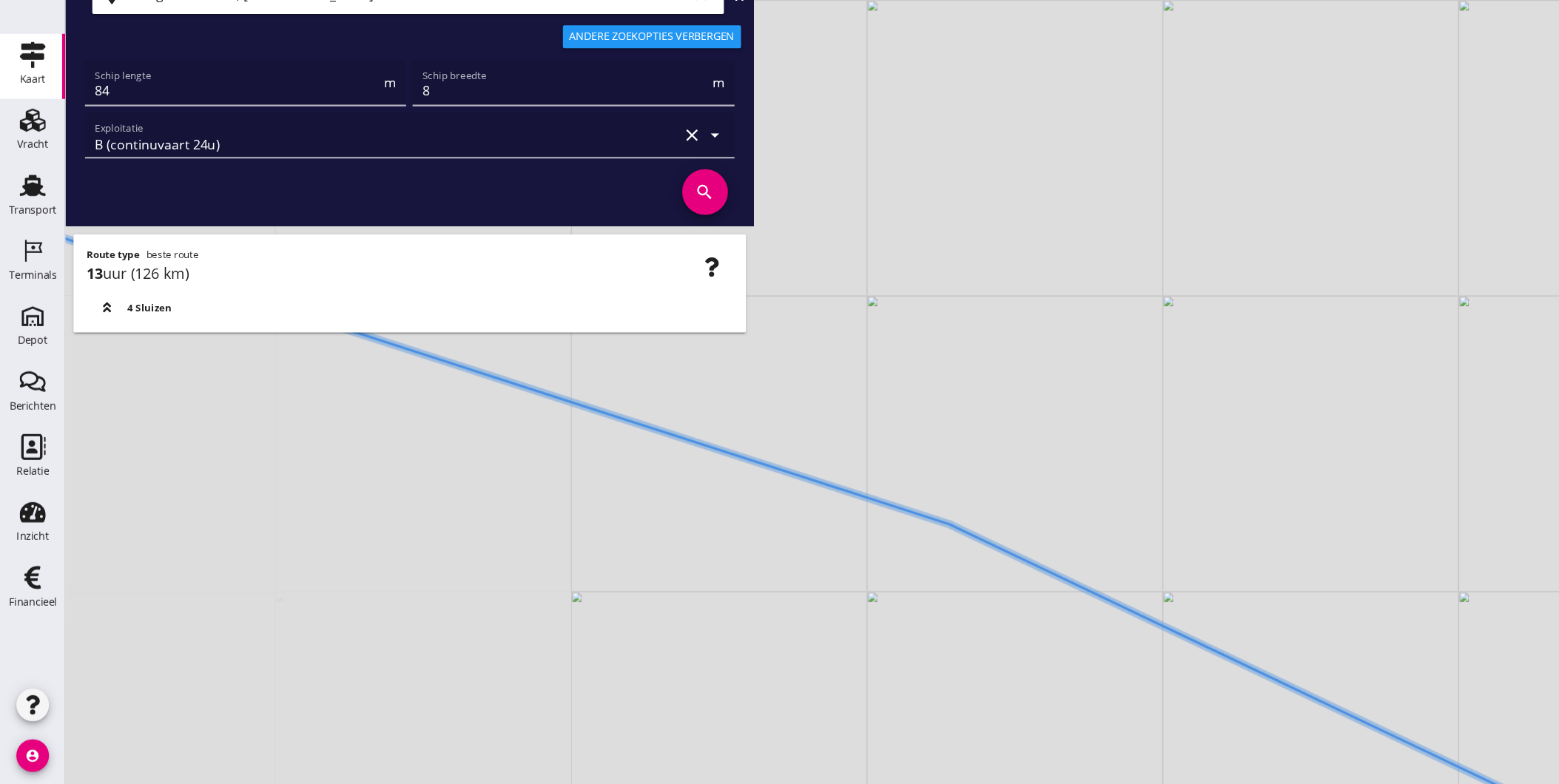
click at [1096, 713] on div "+ − Leaflet | © Mapbox © OpenStreetMap" at bounding box center [809, 392] width 1500 height 784
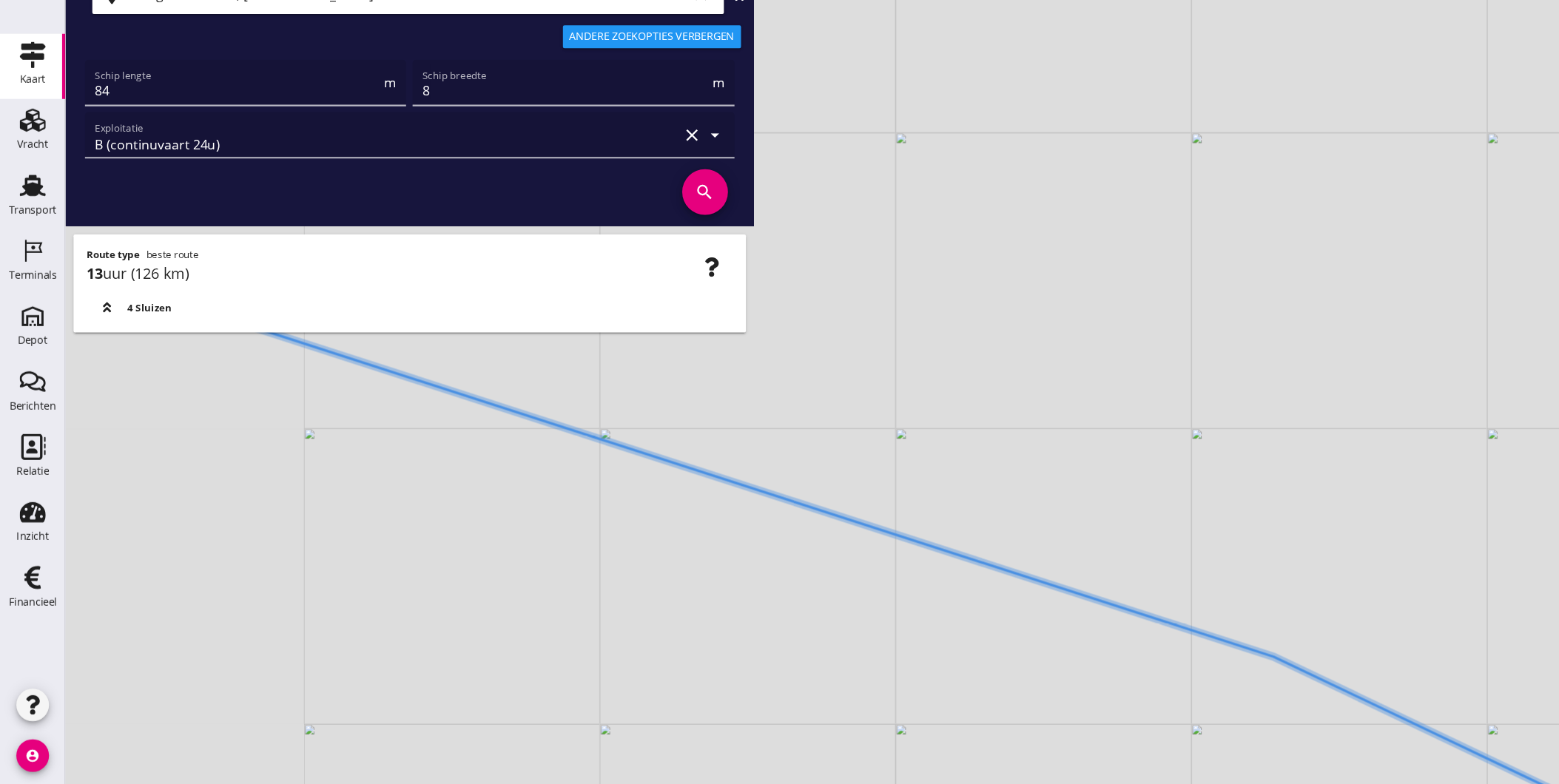
click at [1111, 698] on div "+ − Leaflet | © Mapbox © OpenStreetMap" at bounding box center [809, 392] width 1500 height 784
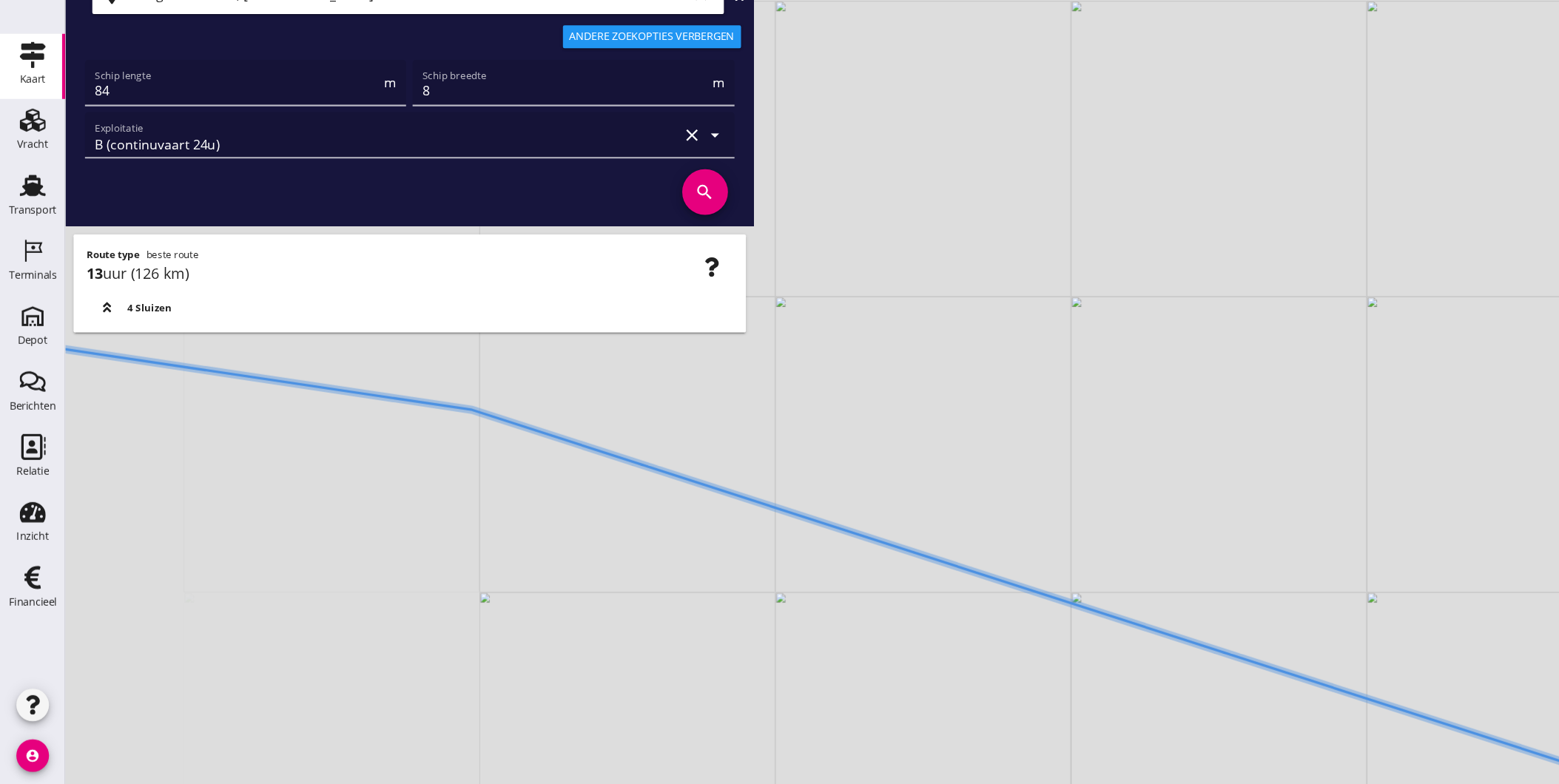
click at [983, 680] on div "+ − Leaflet | © Mapbox © OpenStreetMap" at bounding box center [809, 392] width 1500 height 784
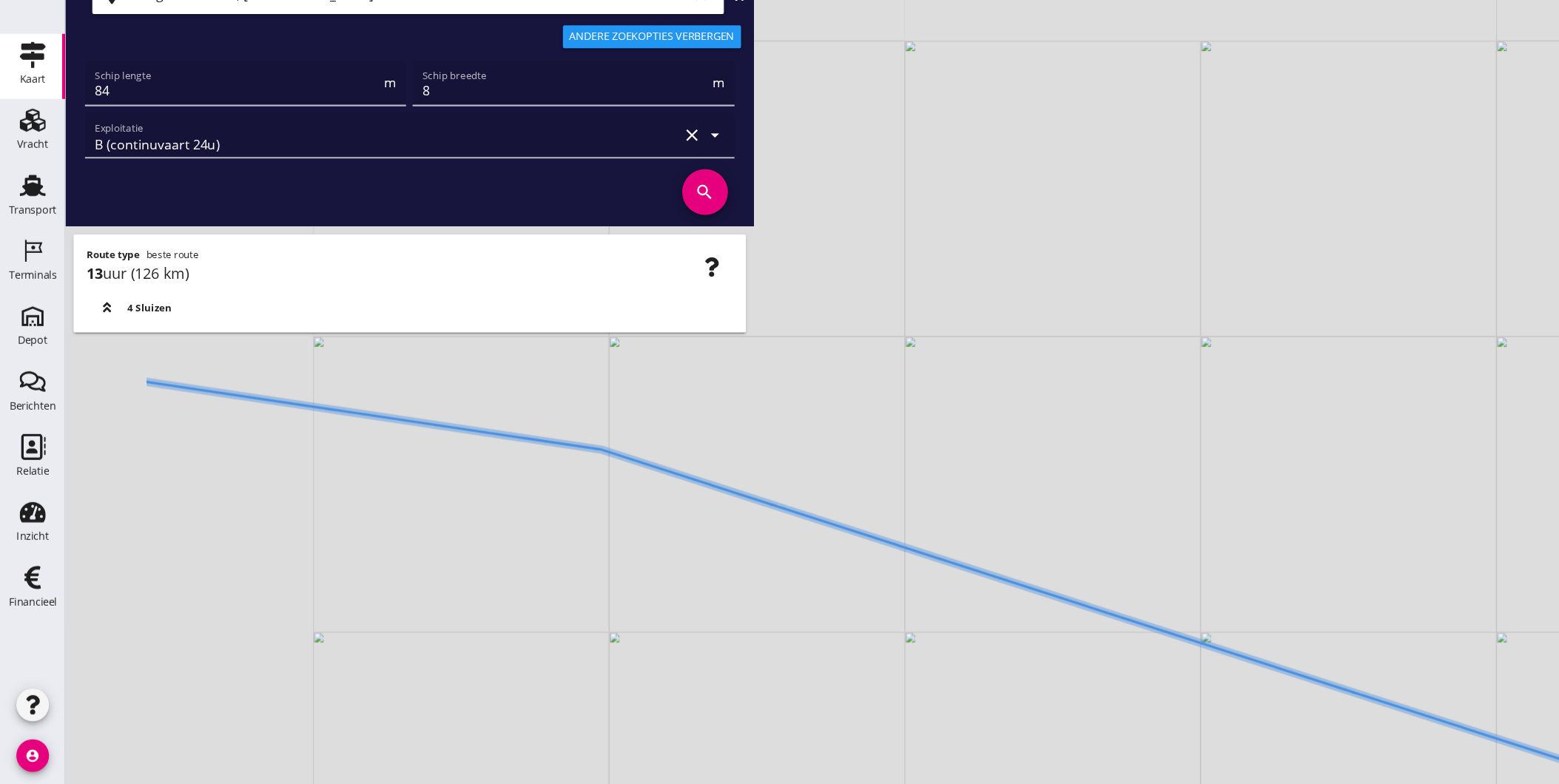
click at [871, 598] on div "+ − Leaflet | © Mapbox © OpenStreetMap" at bounding box center [809, 392] width 1500 height 784
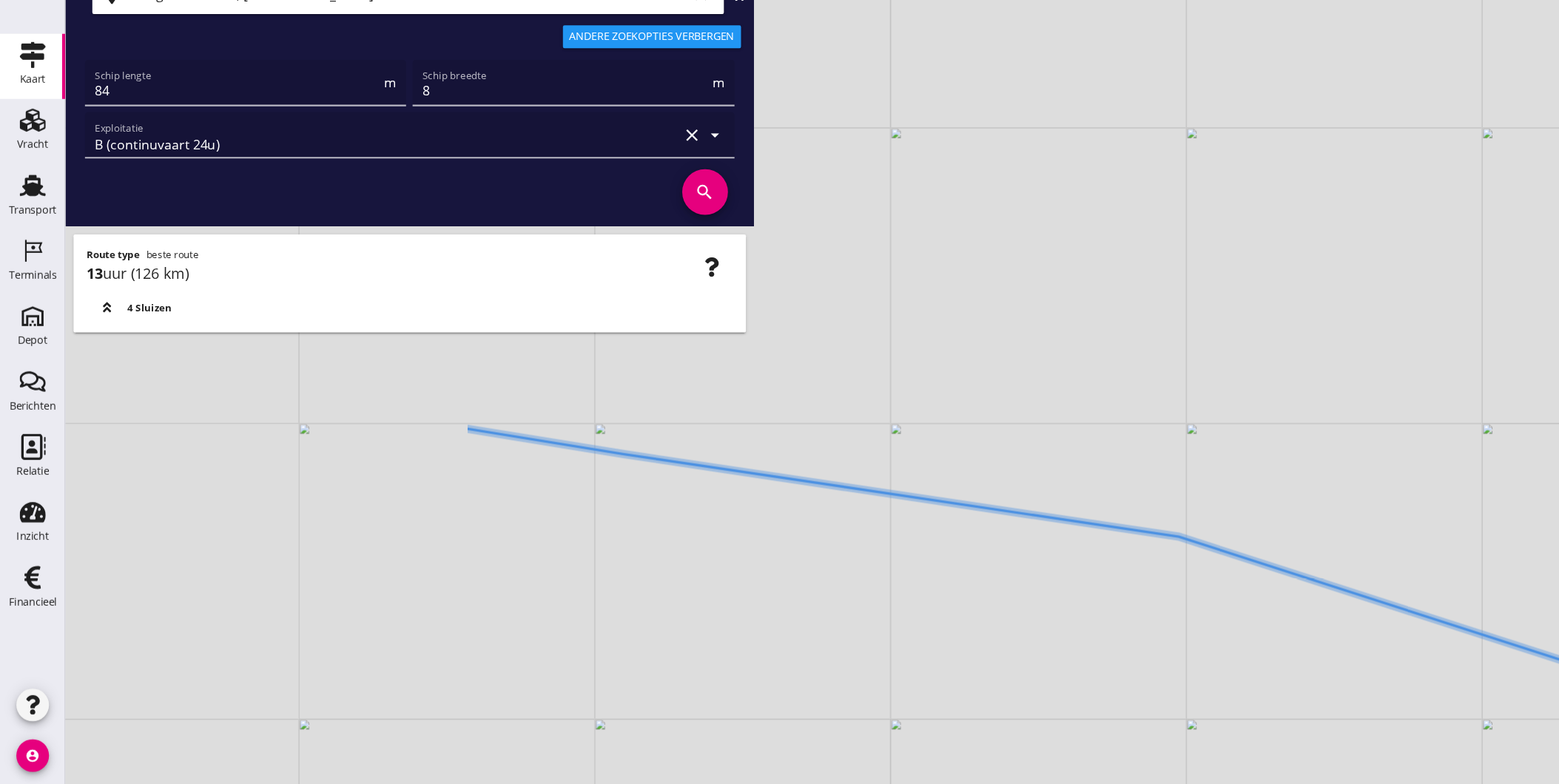
click at [956, 609] on div "+ − Leaflet | © Mapbox © OpenStreetMap" at bounding box center [809, 392] width 1500 height 784
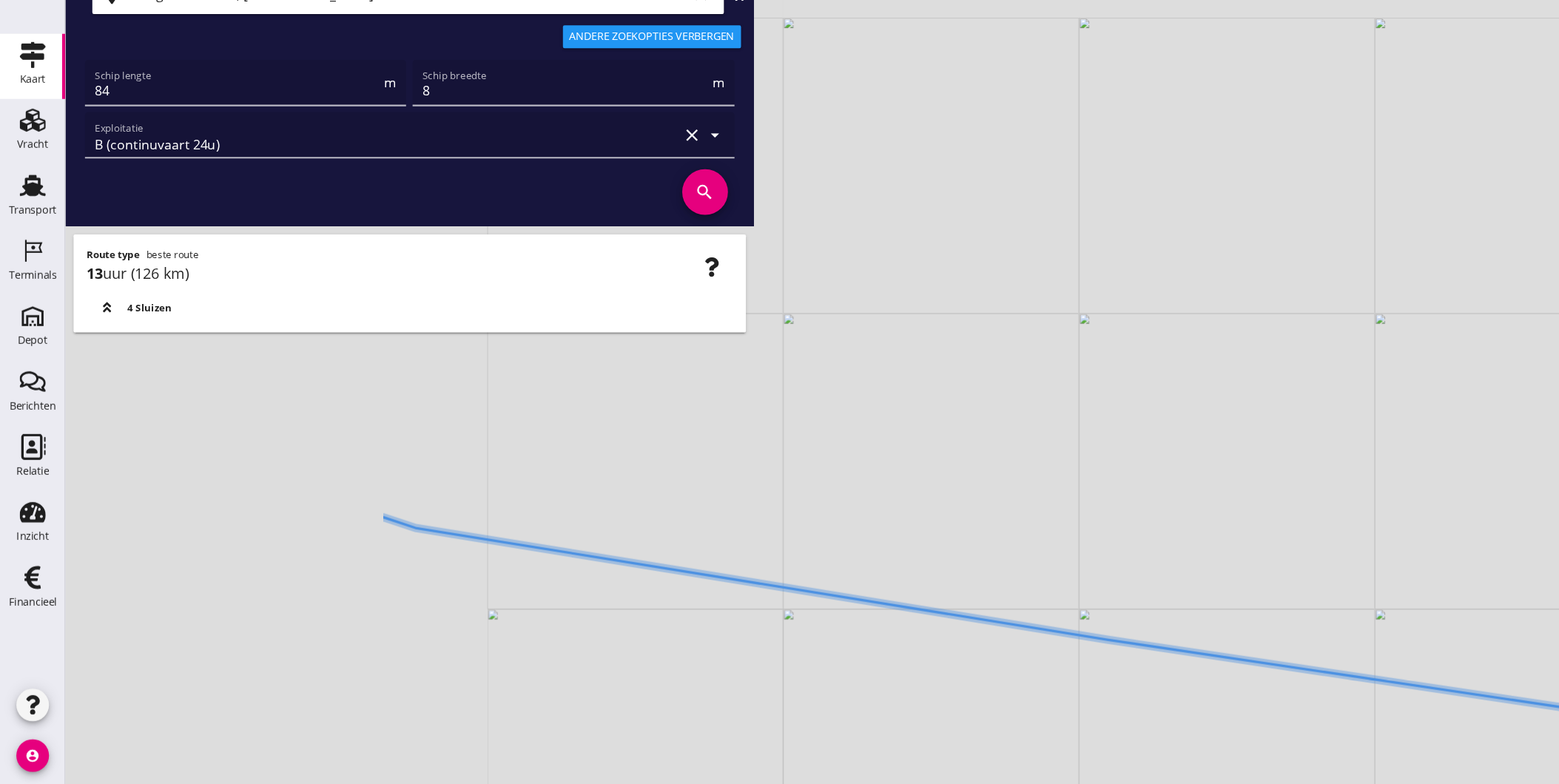
click at [911, 622] on div "+ − Leaflet | © Mapbox © OpenStreetMap" at bounding box center [809, 392] width 1500 height 784
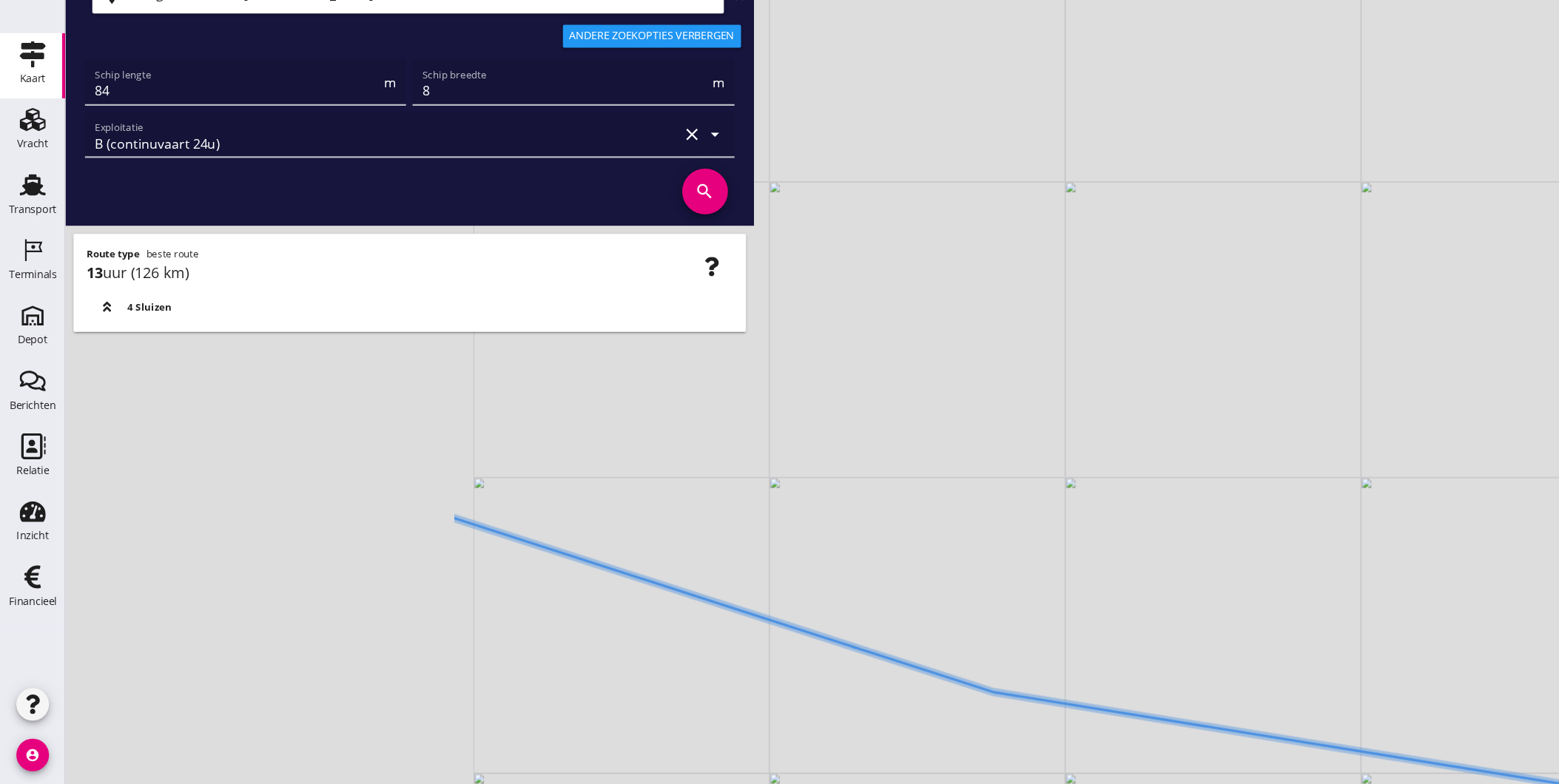
click at [970, 698] on div "+ − Leaflet | © Mapbox © OpenStreetMap" at bounding box center [809, 392] width 1500 height 784
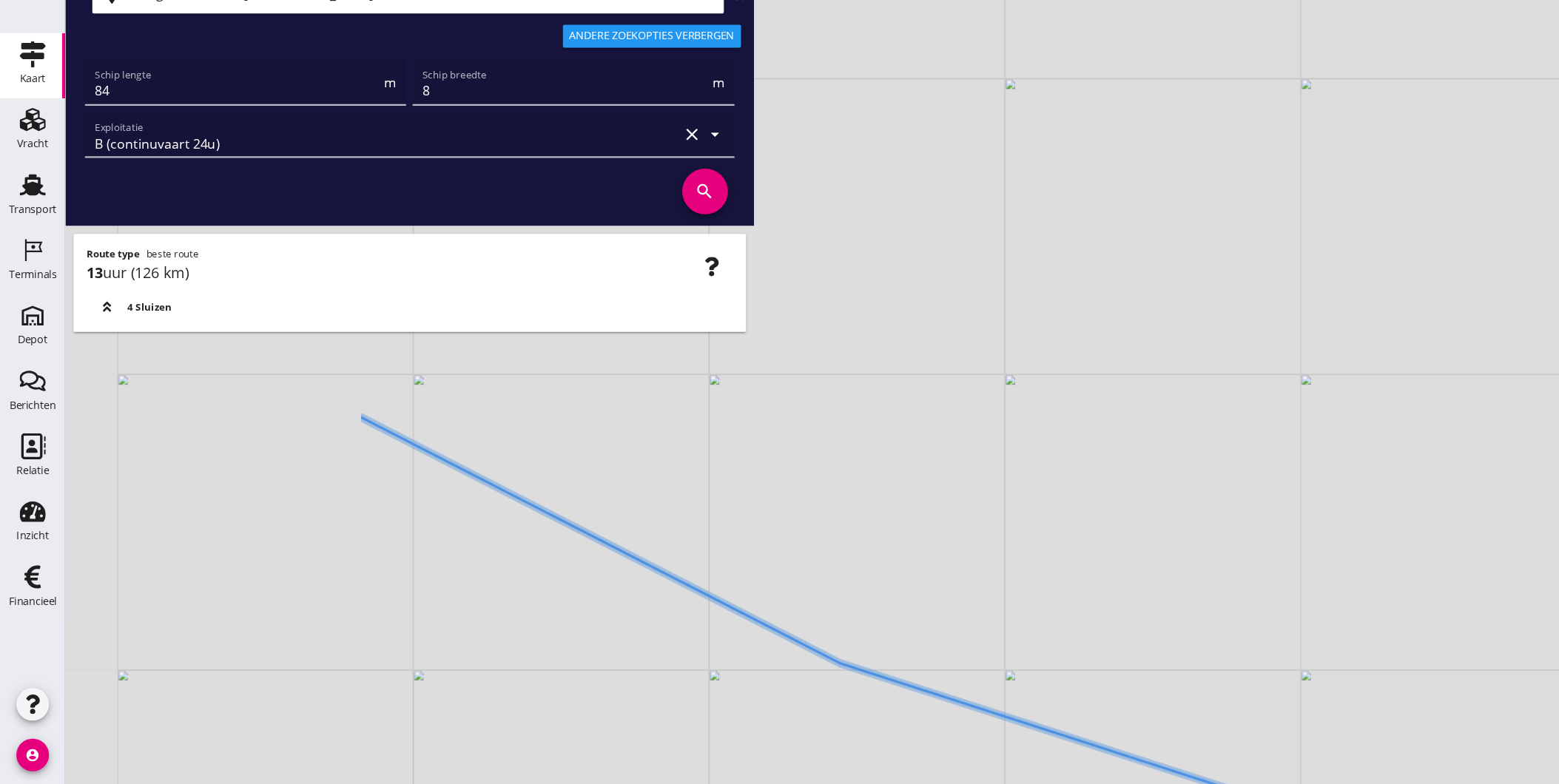
click at [1173, 783] on html "Geef feedback over deze route A1 (dagvaart 14u) A2 (semi-continuvaart 18u) A2+ …" at bounding box center [780, 392] width 1559 height 784
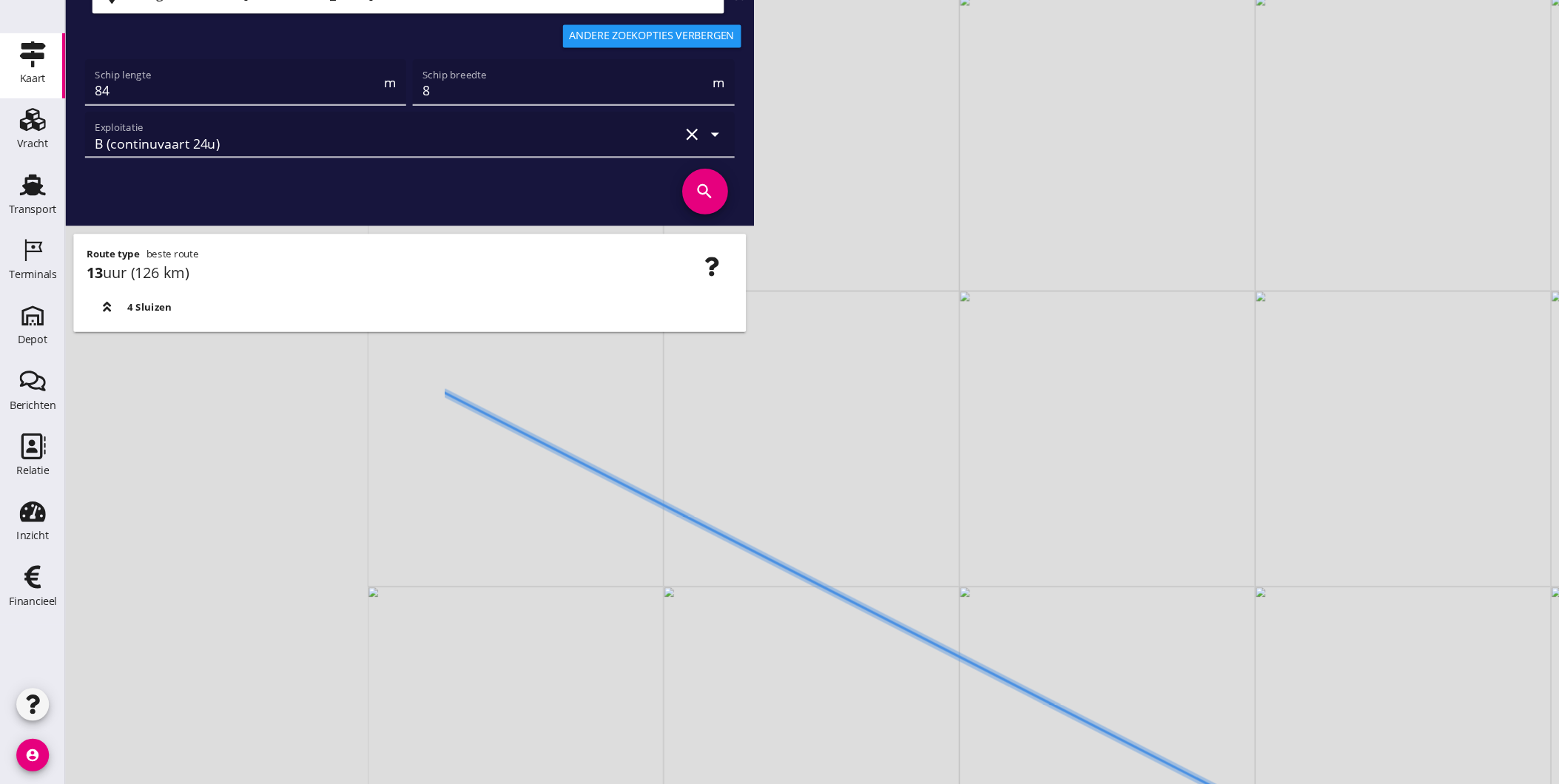
click at [1193, 783] on html "Geef feedback over deze route A1 (dagvaart 14u) A2 (semi-continuvaart 18u) A2+ …" at bounding box center [780, 392] width 1559 height 784
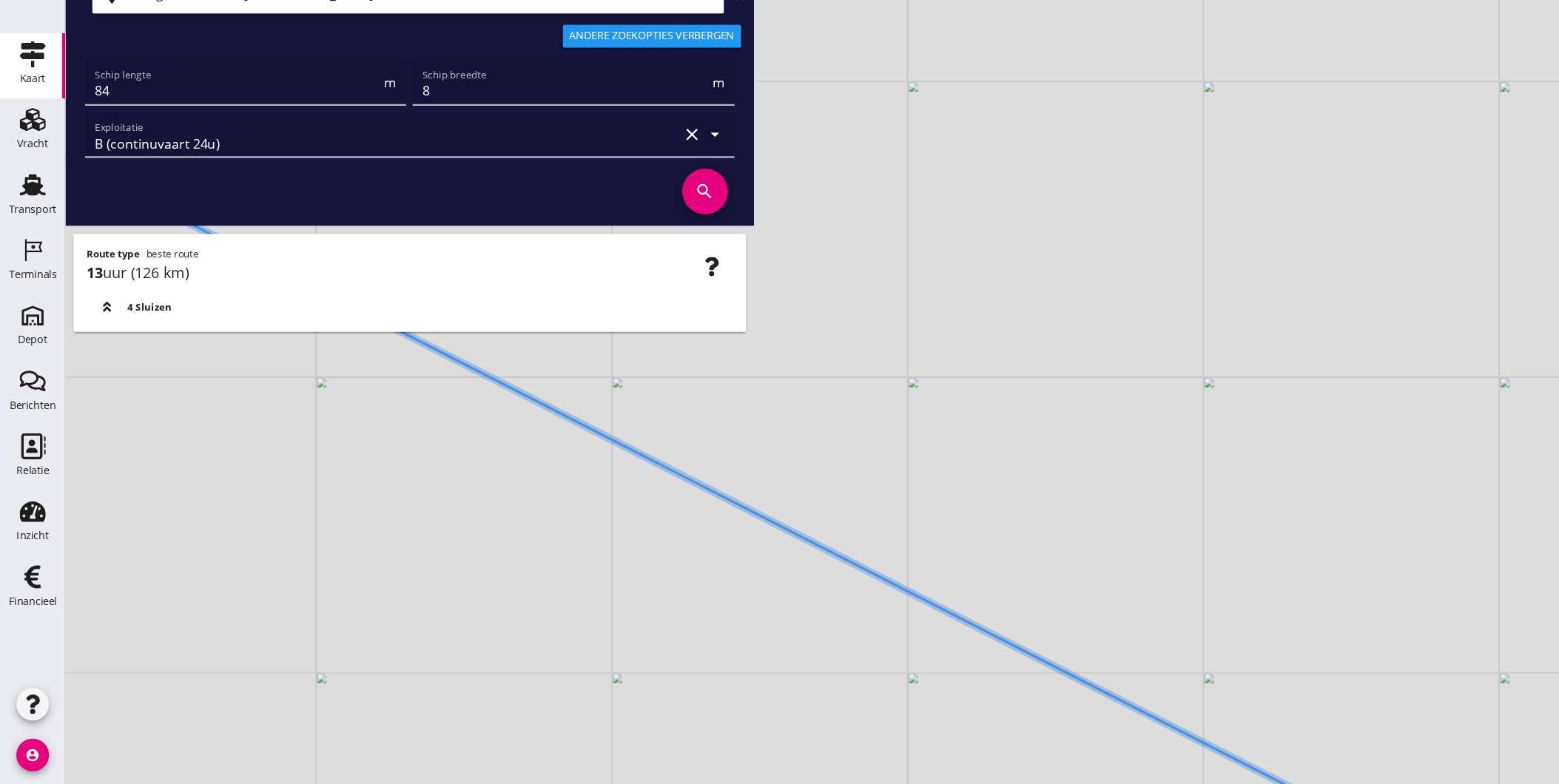
click at [803, 681] on div "+ − Leaflet | © Mapbox © OpenStreetMap" at bounding box center [809, 392] width 1500 height 784
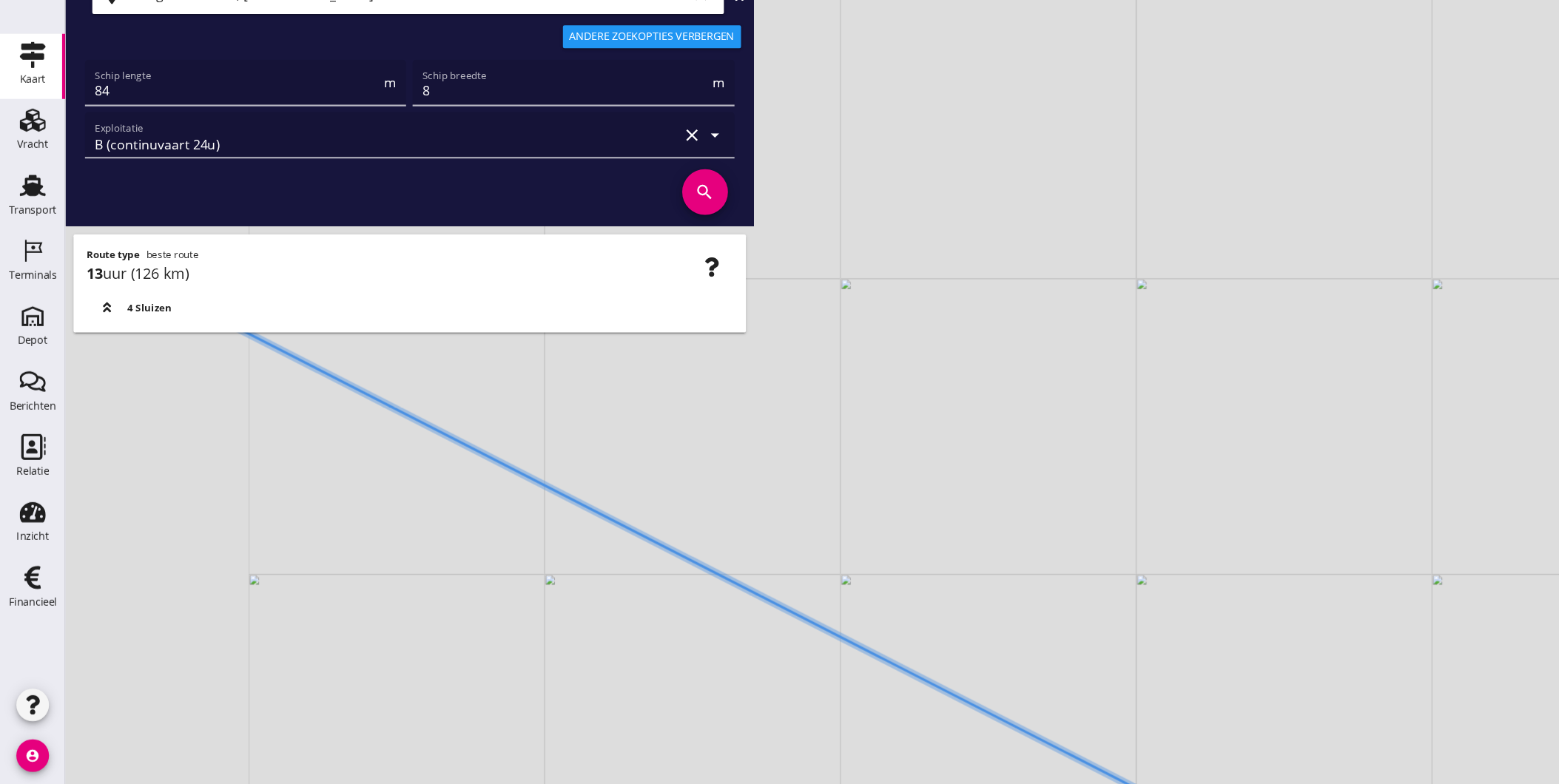
click at [874, 684] on div "+ − Leaflet | © Mapbox © OpenStreetMap" at bounding box center [809, 392] width 1500 height 784
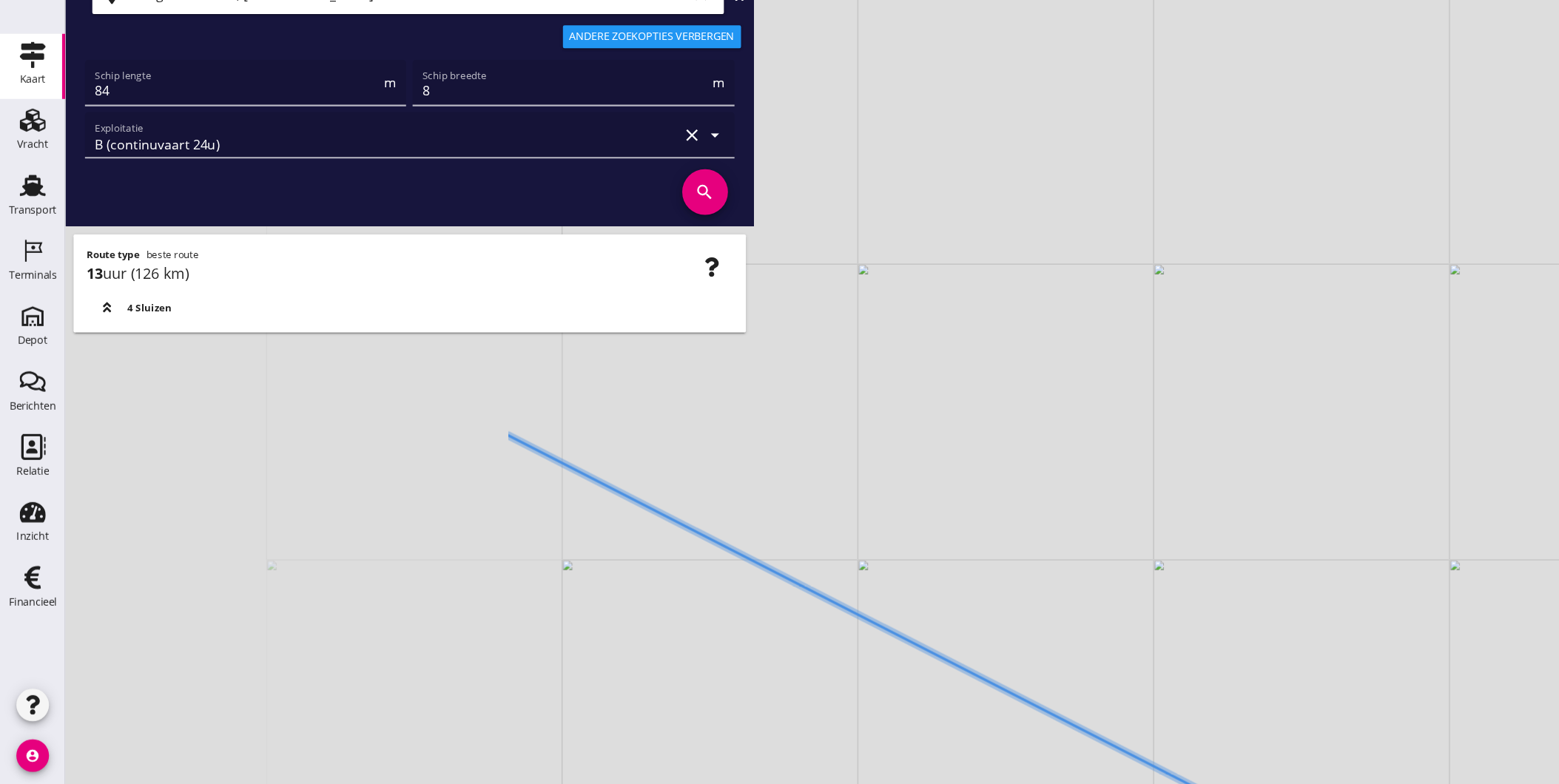
click at [939, 680] on div "+ − Leaflet | © Mapbox © OpenStreetMap" at bounding box center [809, 392] width 1500 height 784
click at [821, 656] on div "+ − Leaflet | © Mapbox © OpenStreetMap" at bounding box center [809, 392] width 1500 height 784
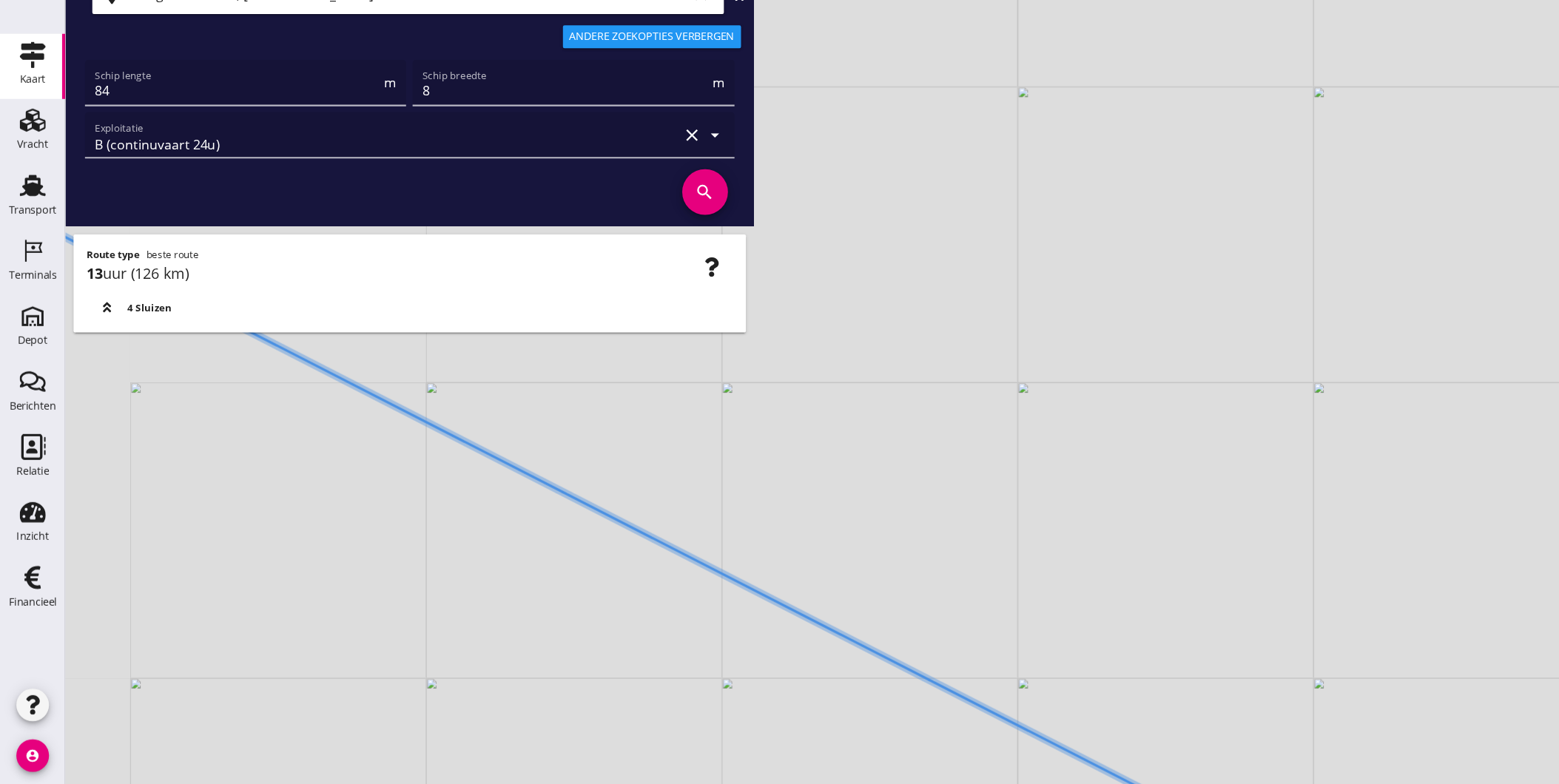
click at [961, 755] on div "+ − Leaflet | © Mapbox © OpenStreetMap" at bounding box center [809, 392] width 1500 height 784
click at [911, 768] on div "+ − Leaflet | © Mapbox © OpenStreetMap" at bounding box center [809, 392] width 1500 height 784
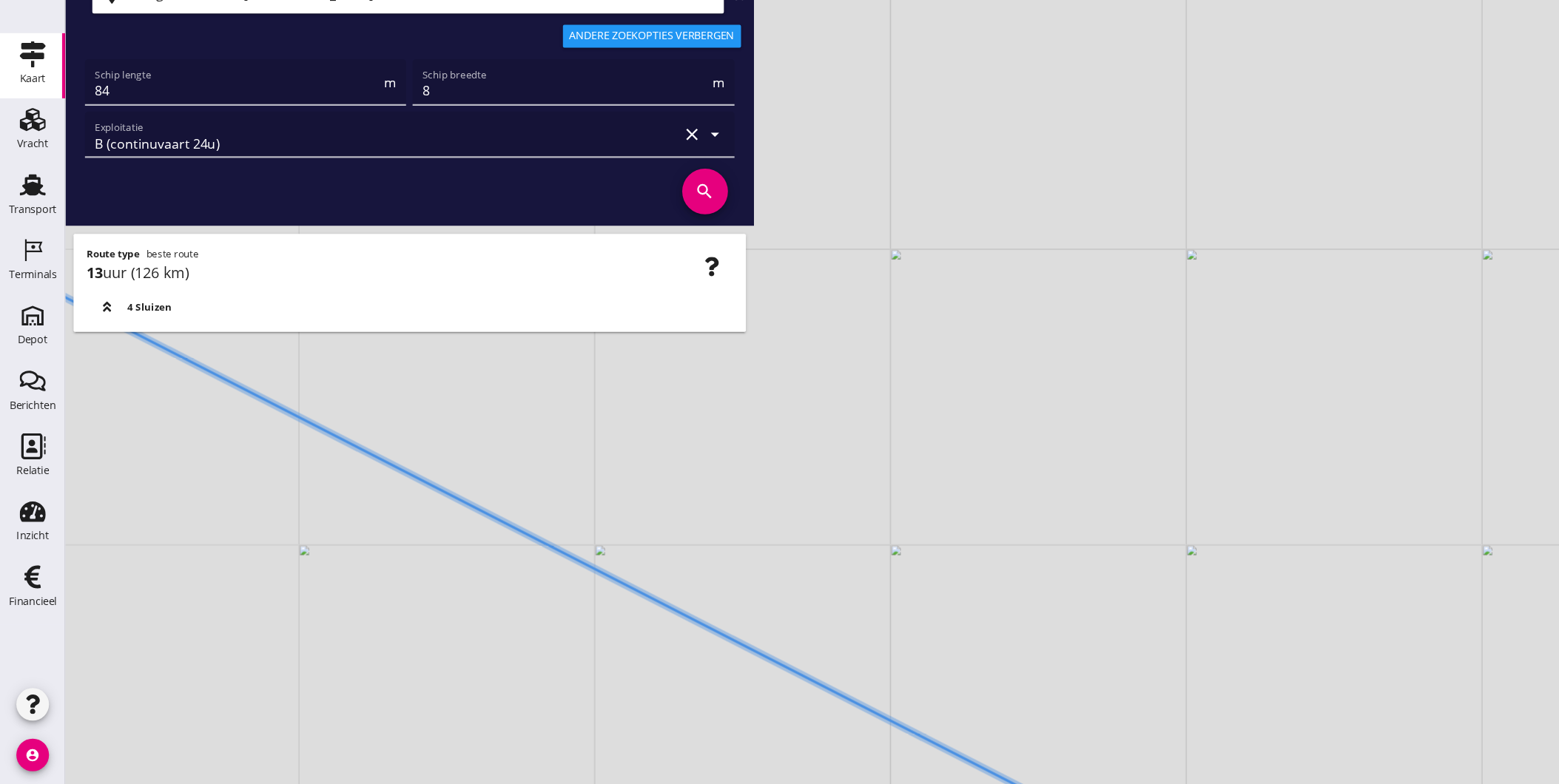
click at [767, 716] on div "+ − Leaflet | © Mapbox © OpenStreetMap" at bounding box center [809, 392] width 1500 height 784
click at [860, 735] on div "+ − Leaflet | © Mapbox © OpenStreetMap" at bounding box center [809, 392] width 1500 height 784
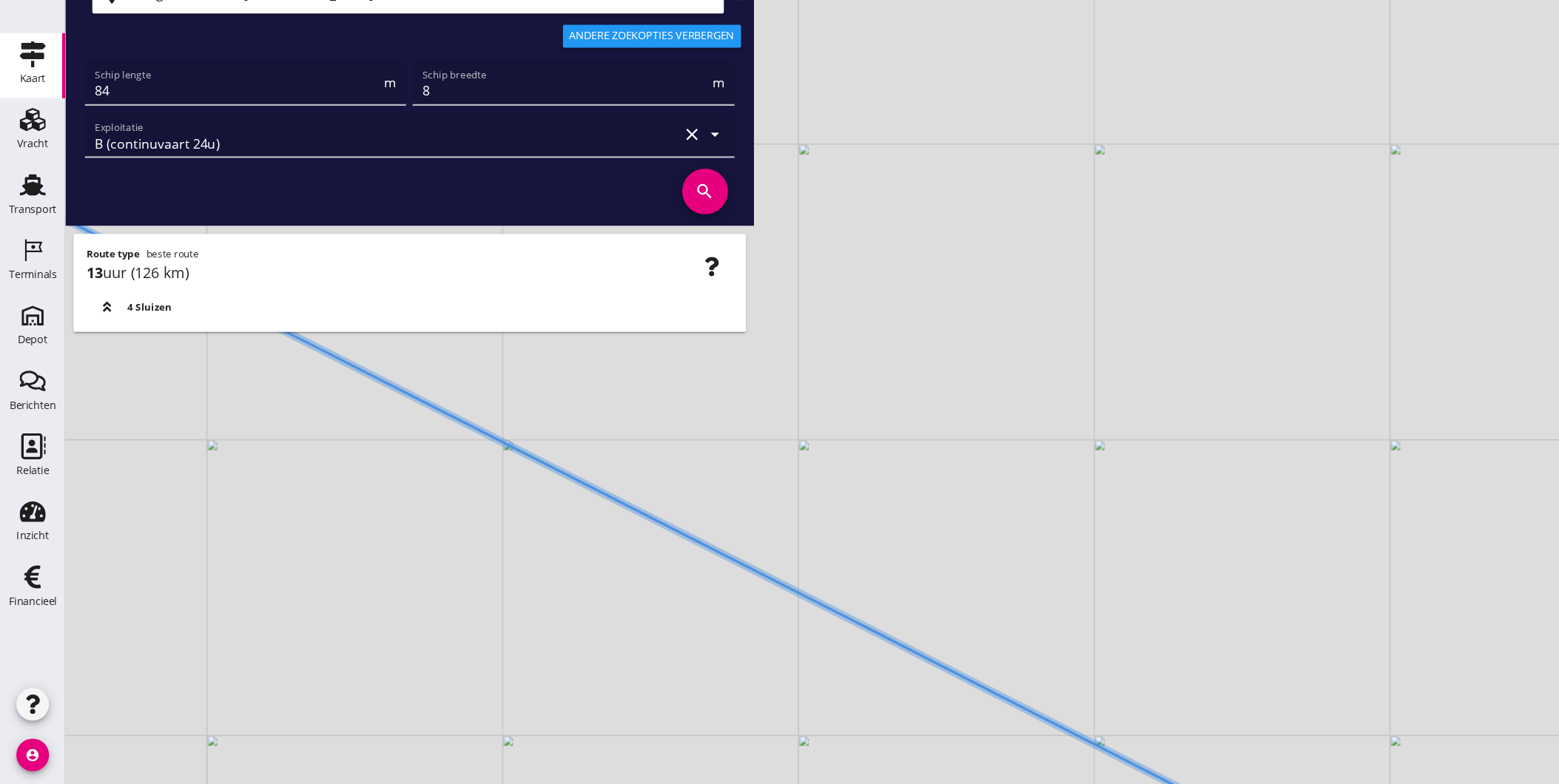
click at [793, 725] on div "+ − Leaflet | © Mapbox © OpenStreetMap" at bounding box center [809, 392] width 1500 height 784
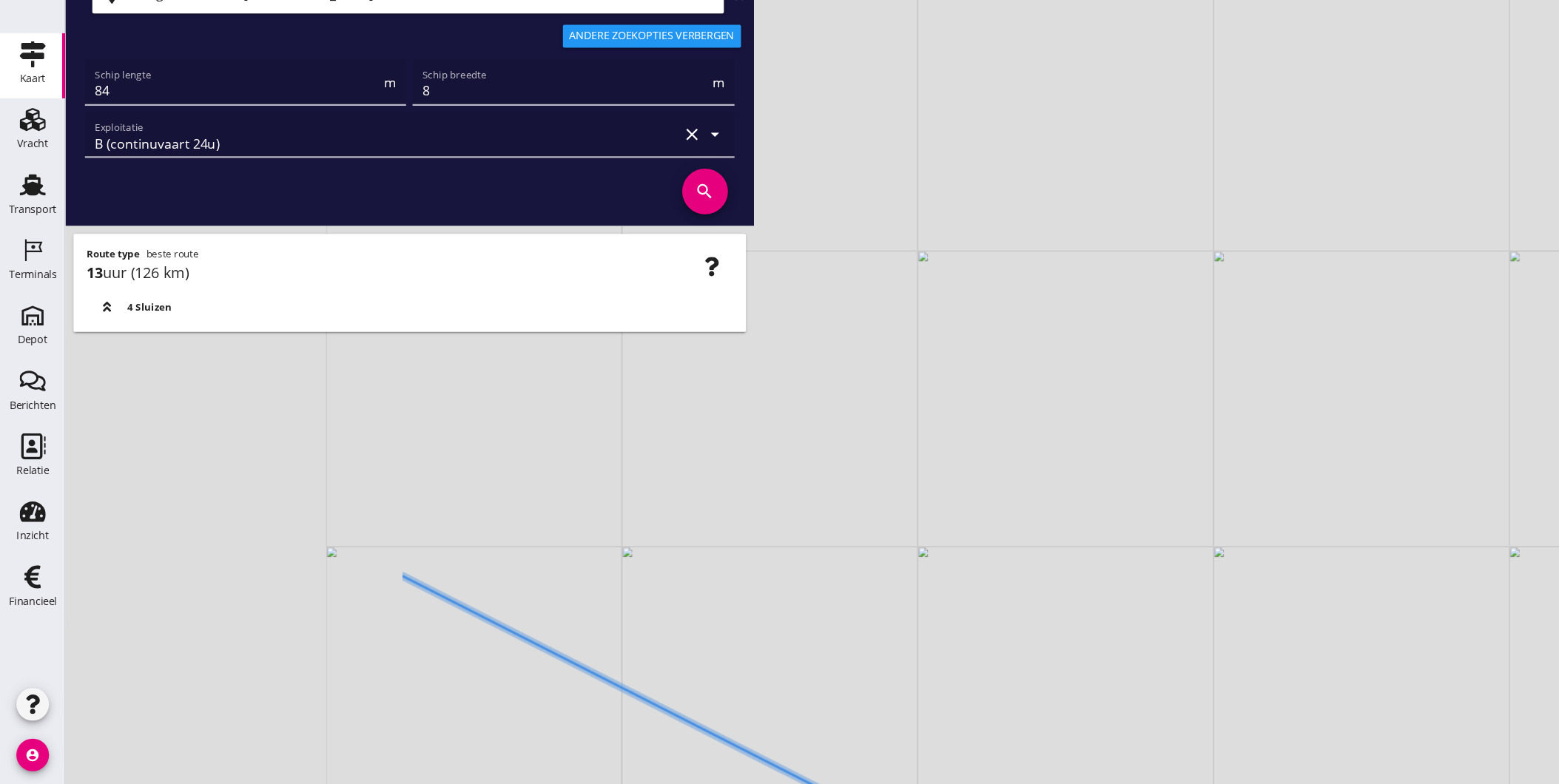
click at [859, 783] on html "Geef feedback over deze route A1 (dagvaart 14u) A2 (semi-continuvaart 18u) A2+ …" at bounding box center [780, 392] width 1559 height 784
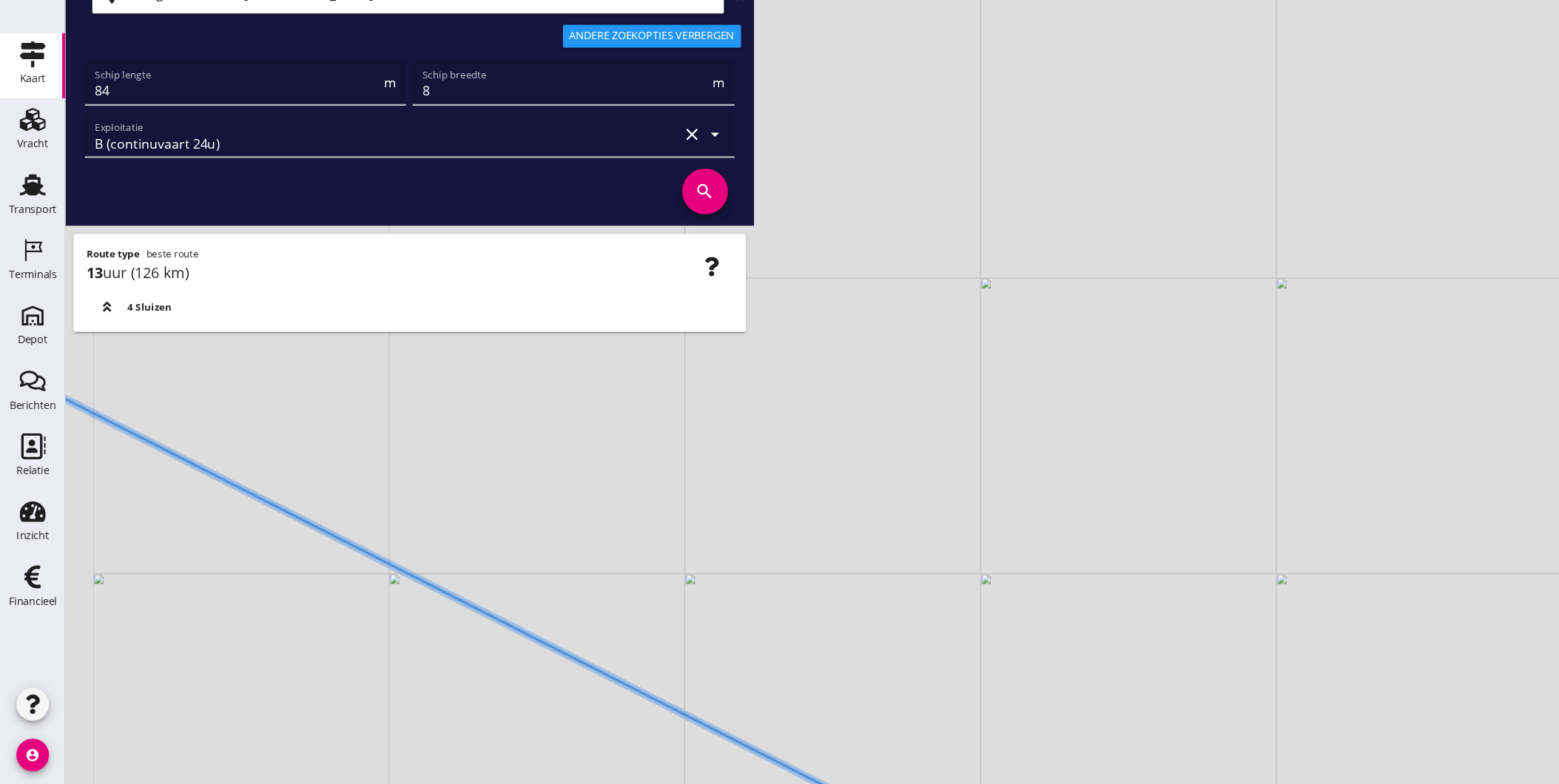
click at [782, 777] on div "+ − Leaflet | © Mapbox © OpenStreetMap" at bounding box center [809, 392] width 1500 height 784
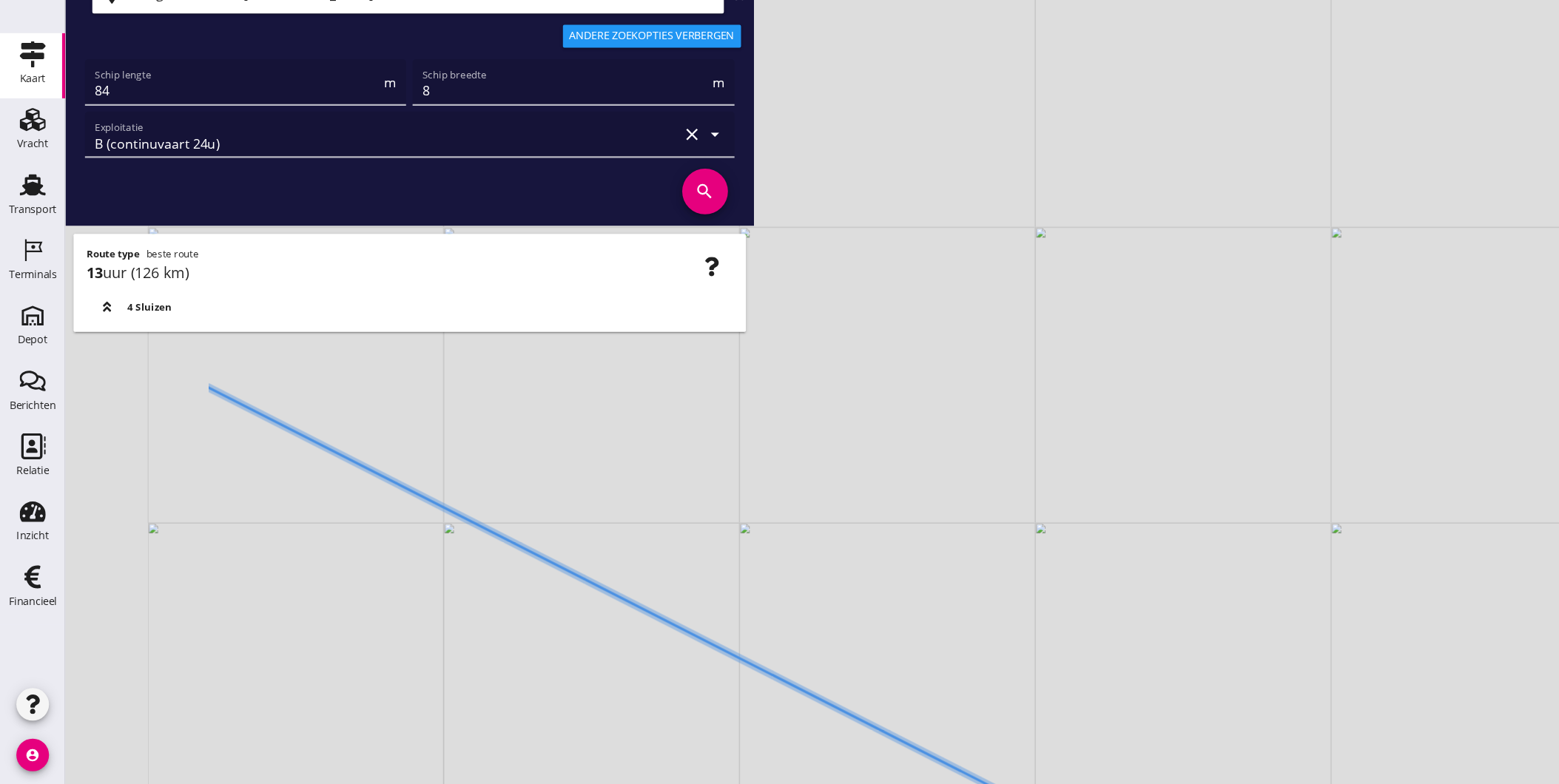
click at [747, 710] on div "+ − Leaflet | © Mapbox © OpenStreetMap" at bounding box center [809, 392] width 1500 height 784
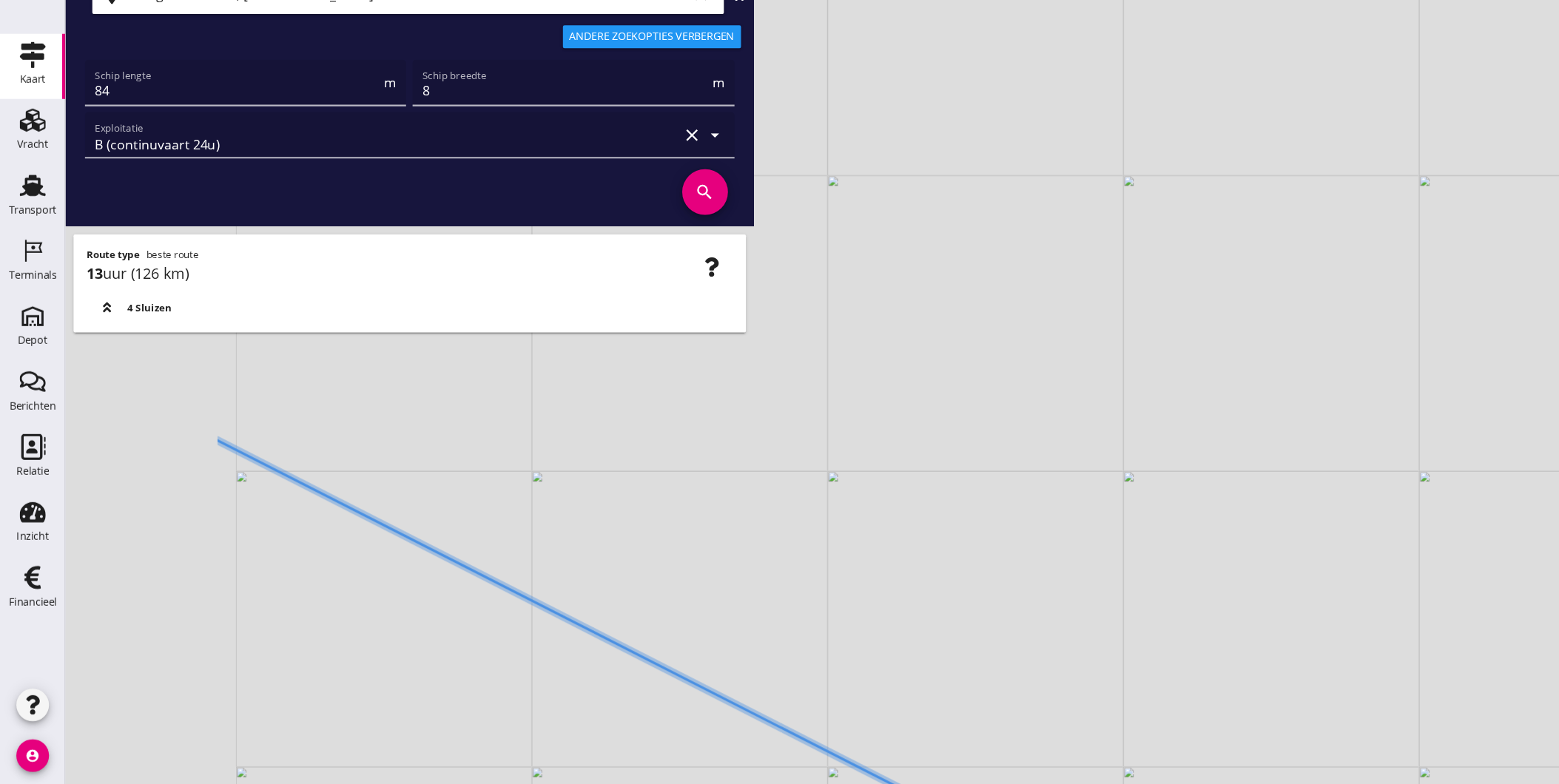
click at [750, 753] on icon at bounding box center [770, 764] width 1147 height 585
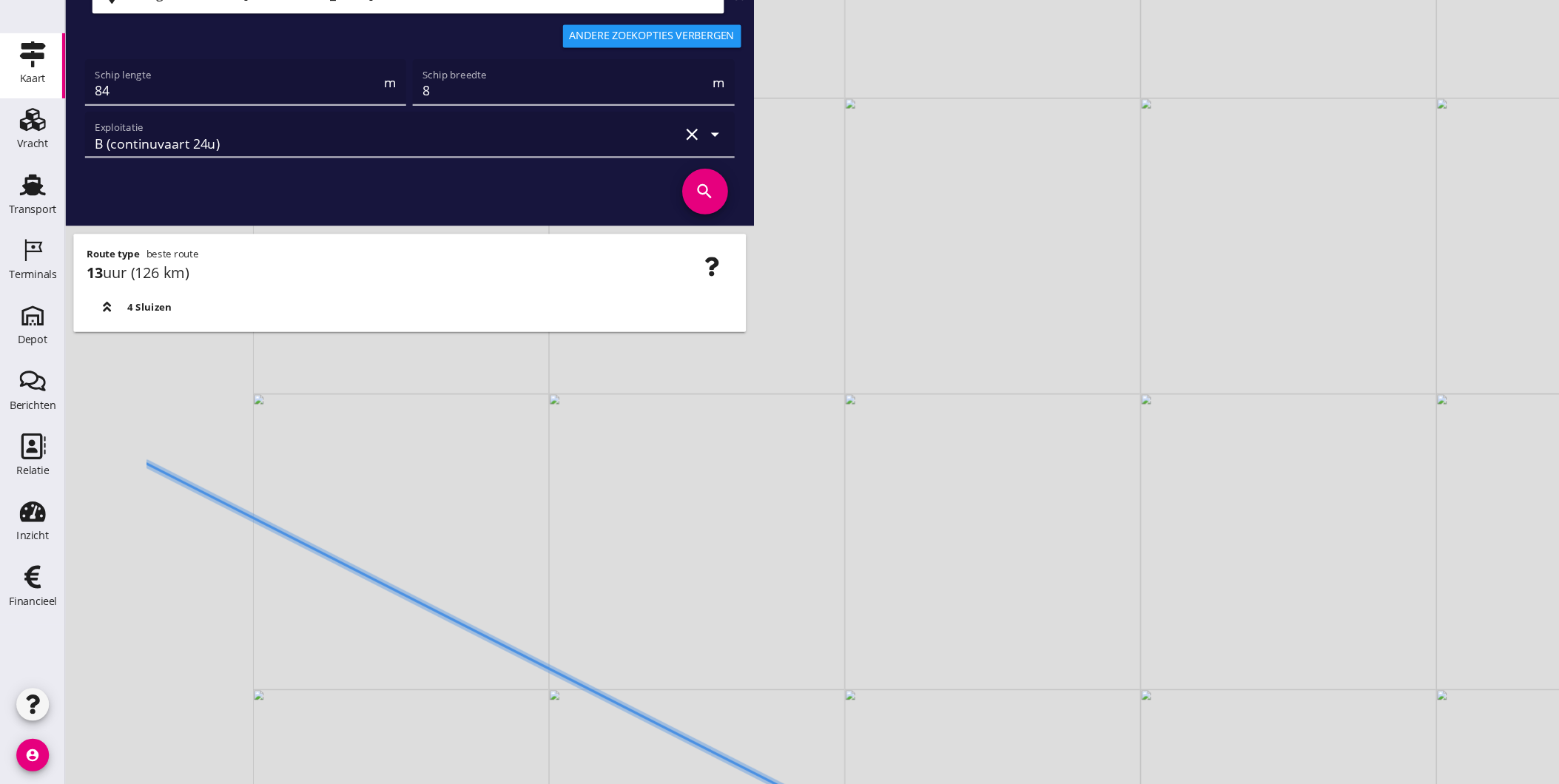
click at [650, 770] on div "+ − Leaflet | © Mapbox © OpenStreetMap" at bounding box center [809, 392] width 1500 height 784
click at [739, 783] on html "Geef feedback over deze route A1 (dagvaart 14u) A2 (semi-continuvaart 18u) A2+ …" at bounding box center [780, 392] width 1559 height 784
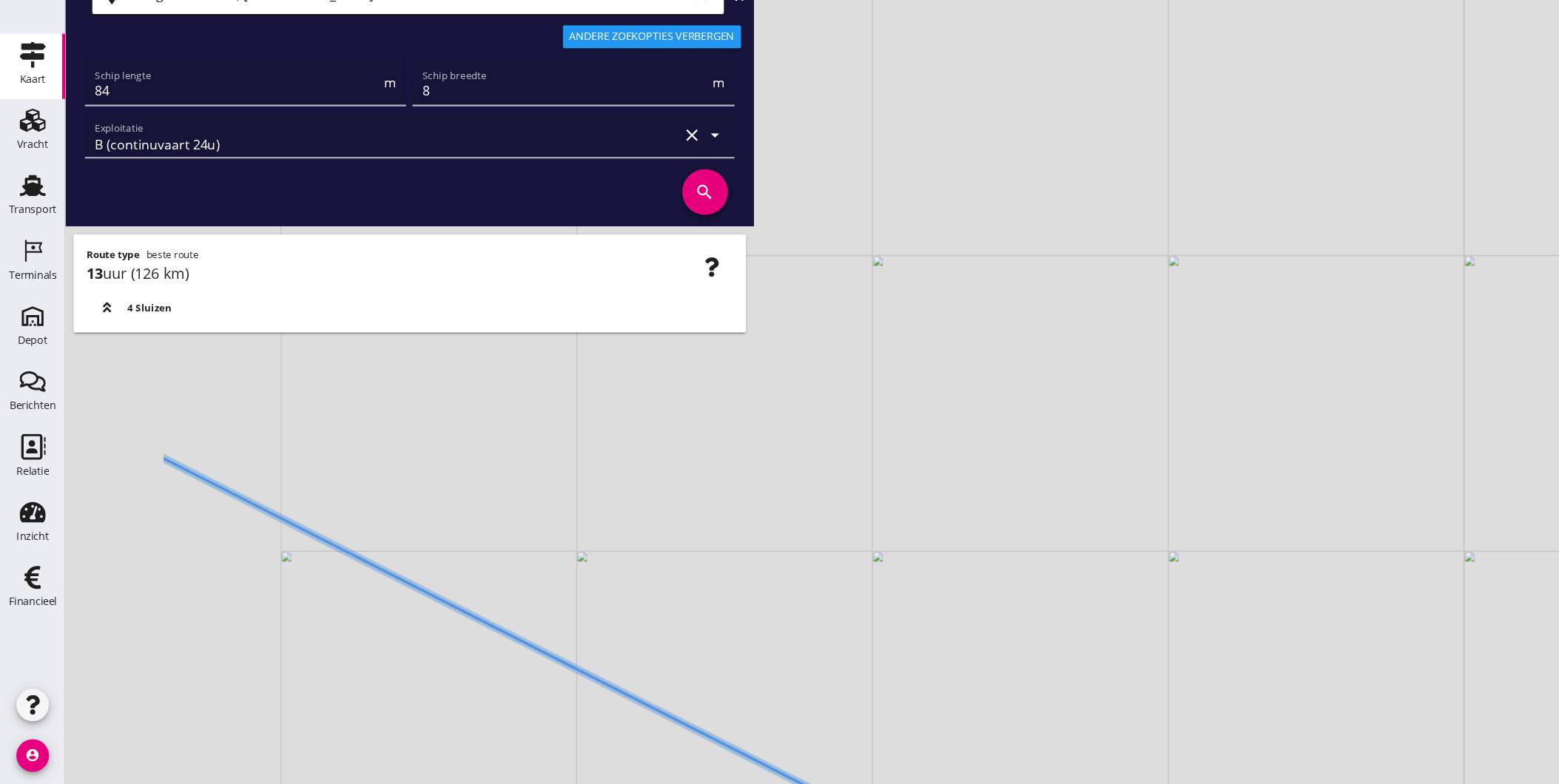
click at [731, 773] on icon at bounding box center [617, 727] width 938 height 479
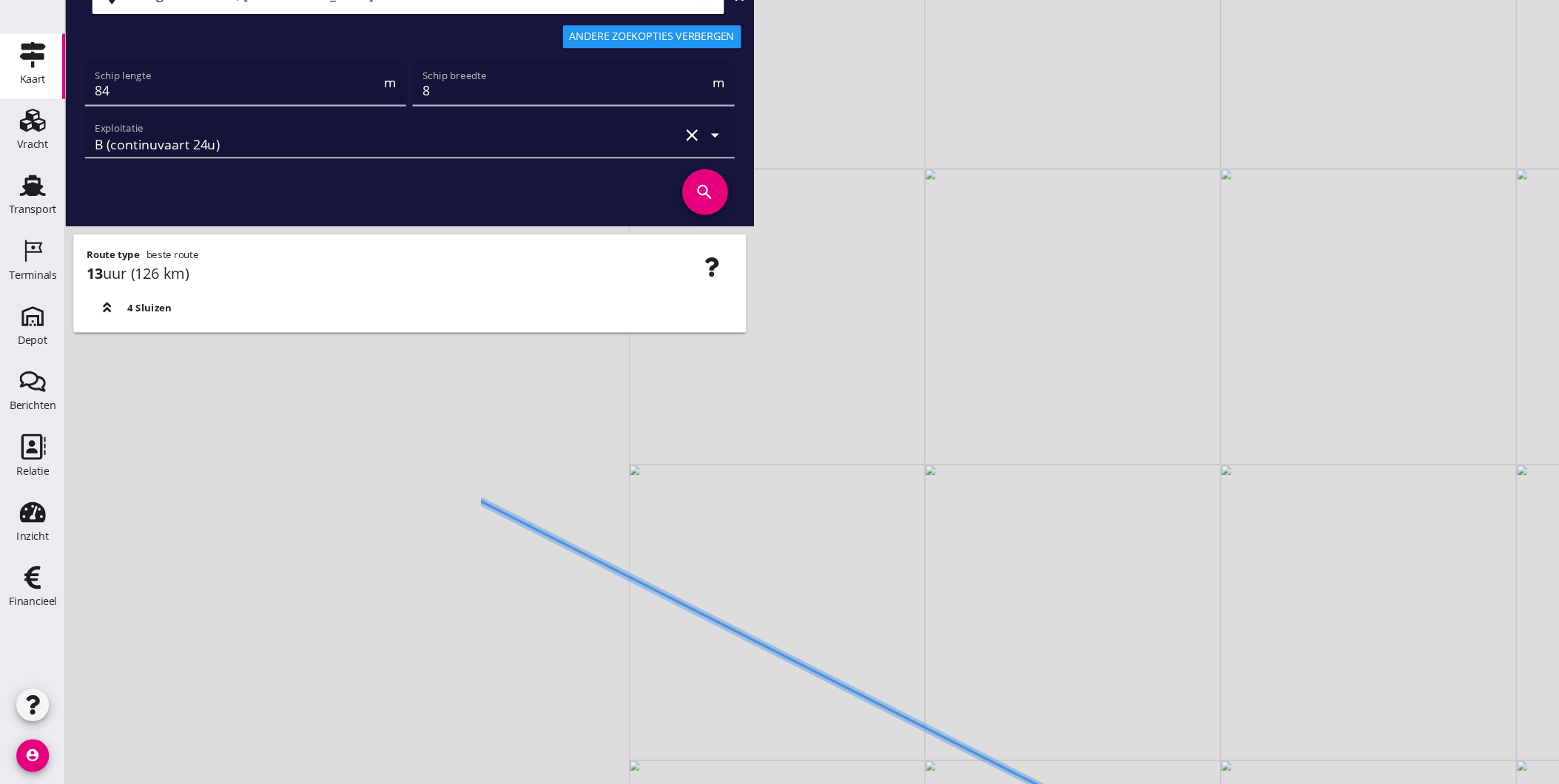
click at [967, 783] on html "Geef feedback over deze route A1 (dagvaart 14u) A2 (semi-continuvaart 18u) A2+ …" at bounding box center [780, 392] width 1559 height 784
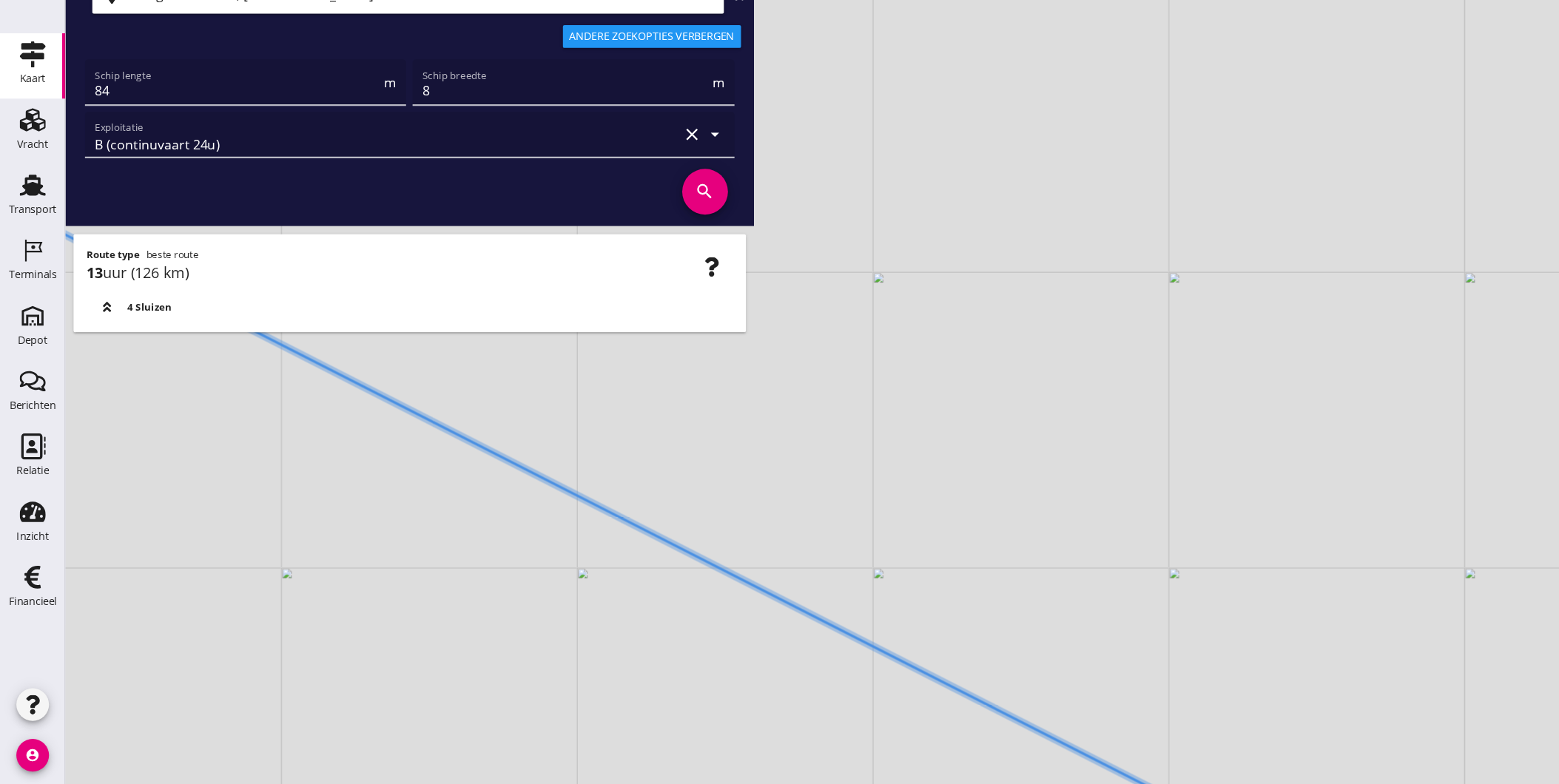
click at [857, 704] on div "+ − Leaflet | © Mapbox © OpenStreetMap" at bounding box center [809, 392] width 1500 height 784
click at [973, 713] on div "+ − Leaflet | © Mapbox © OpenStreetMap" at bounding box center [809, 392] width 1500 height 784
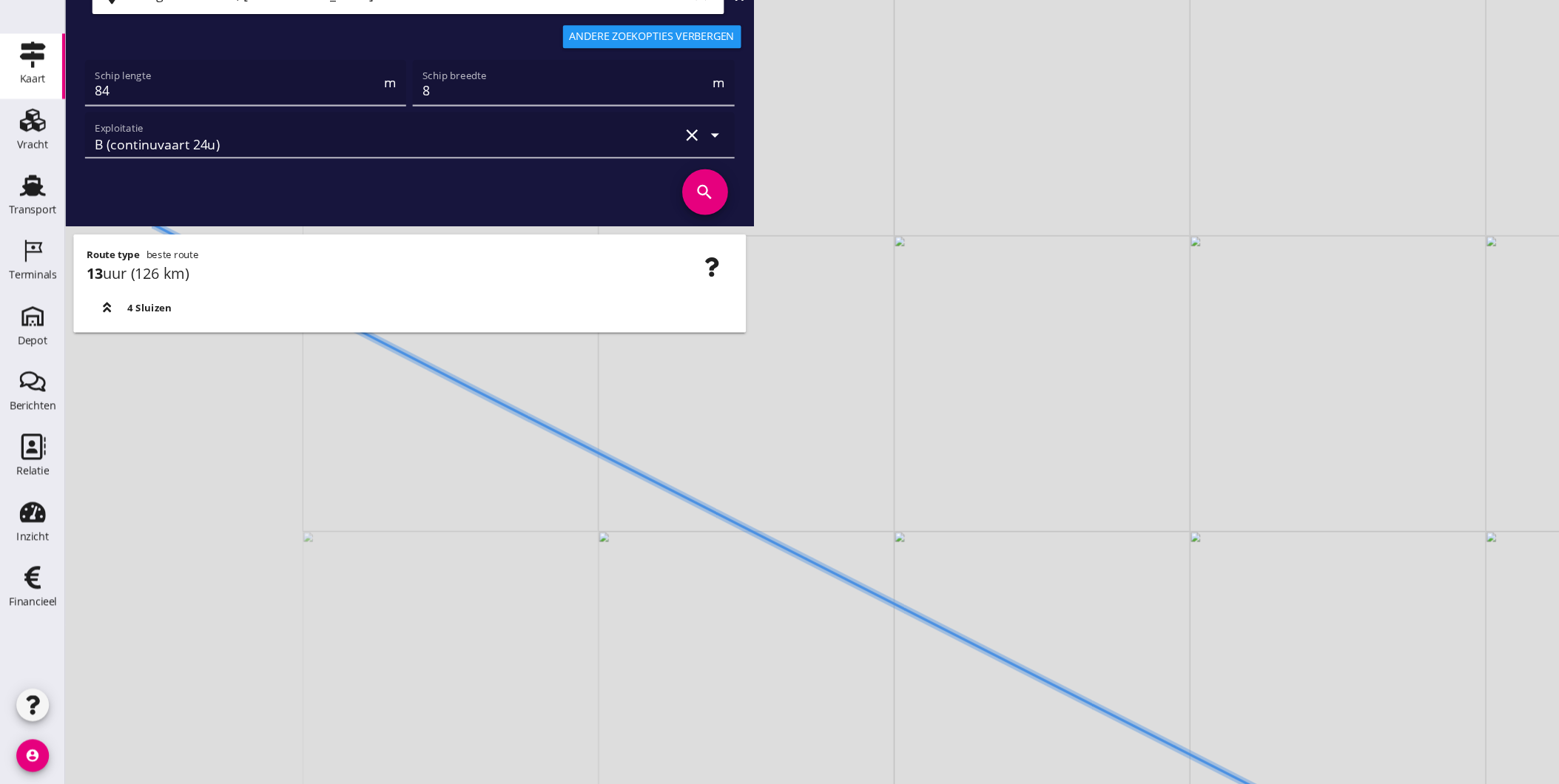
click at [996, 763] on div "+ − Leaflet | © Mapbox © OpenStreetMap" at bounding box center [809, 392] width 1500 height 784
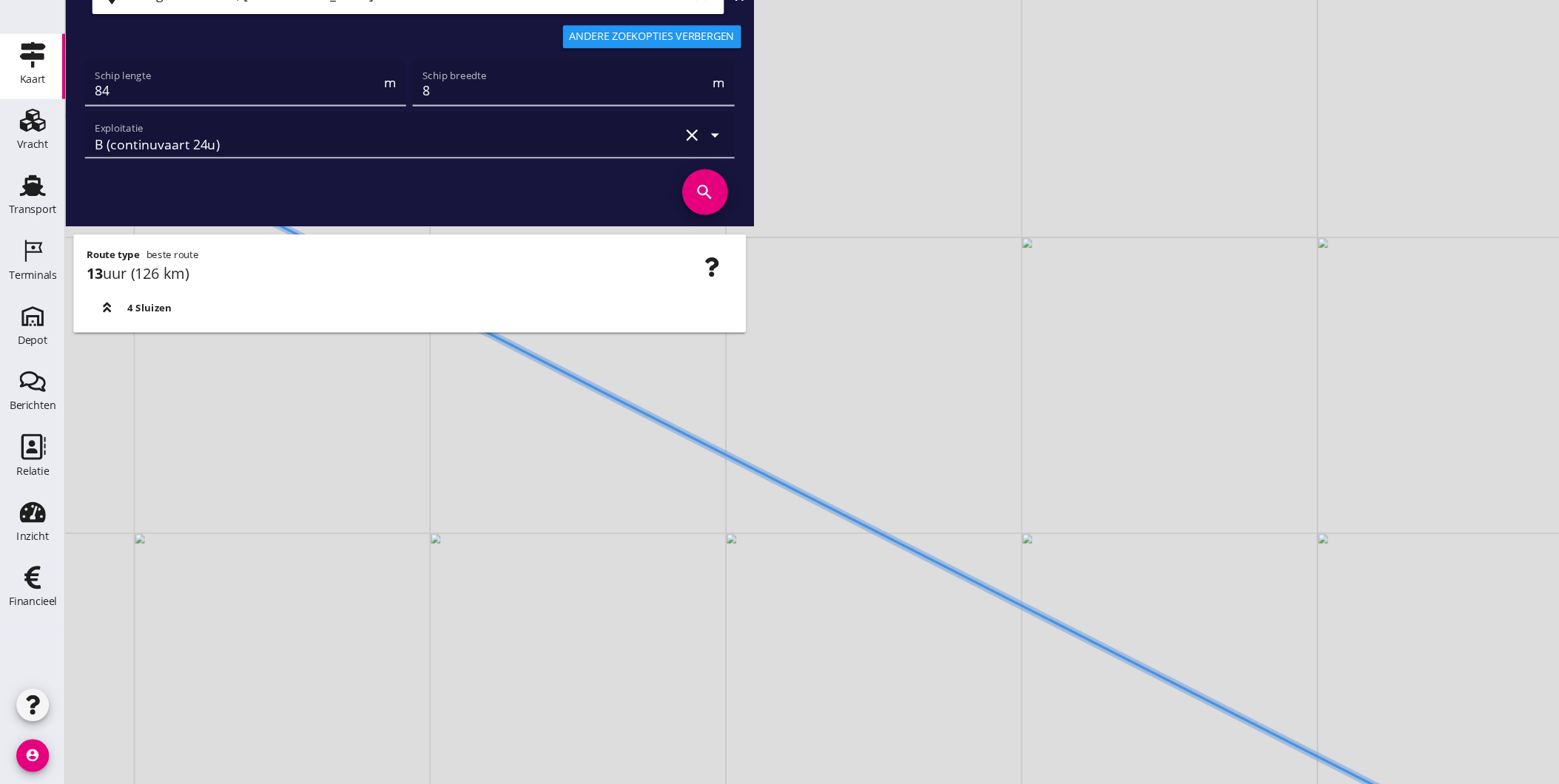
click at [969, 712] on div "+ − Leaflet | © Mapbox © OpenStreetMap" at bounding box center [809, 392] width 1500 height 784
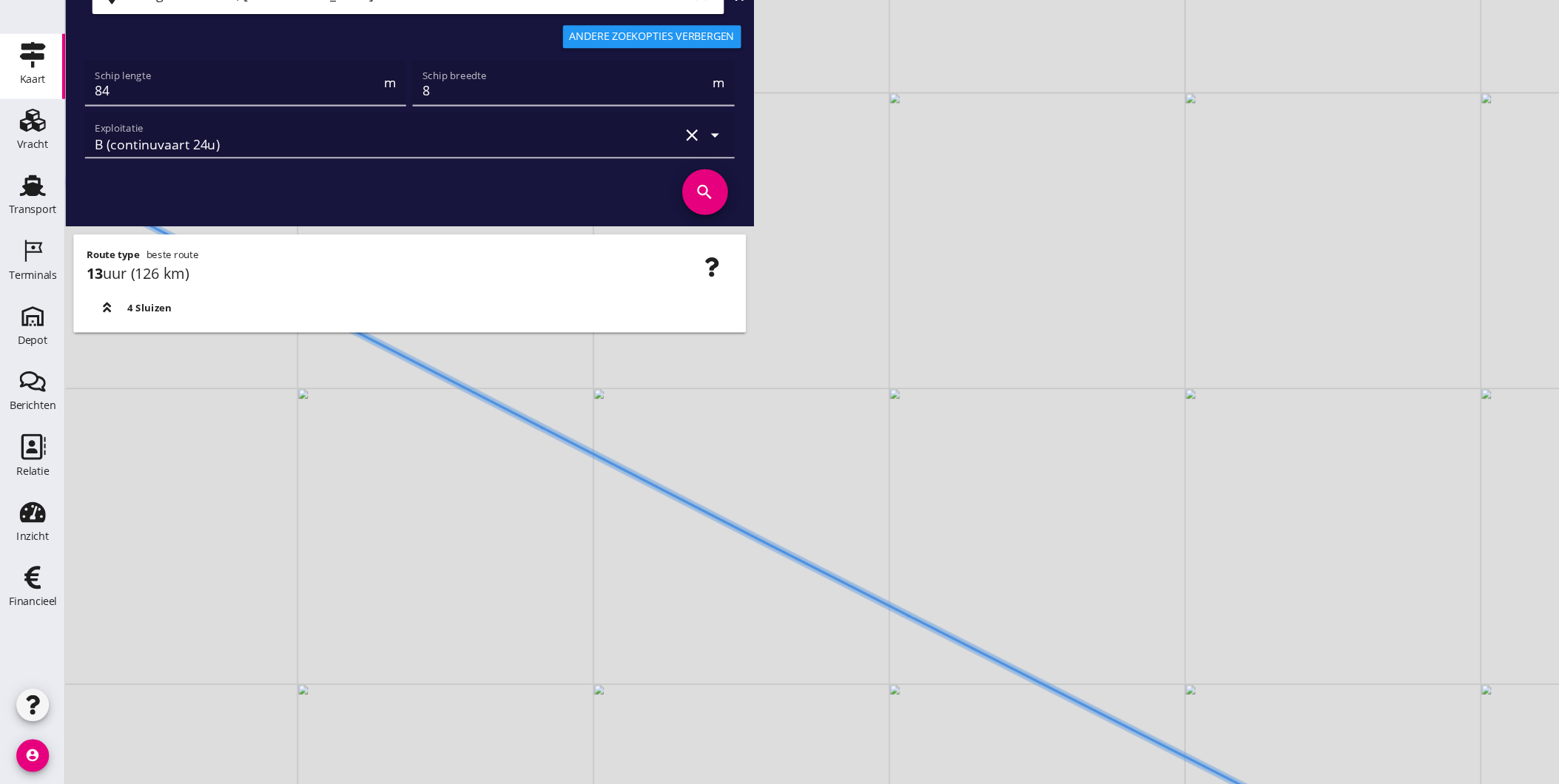
click at [970, 783] on html "Geef feedback over deze route A1 (dagvaart 14u) A2 (semi-continuvaart 18u) A2+ …" at bounding box center [780, 392] width 1559 height 784
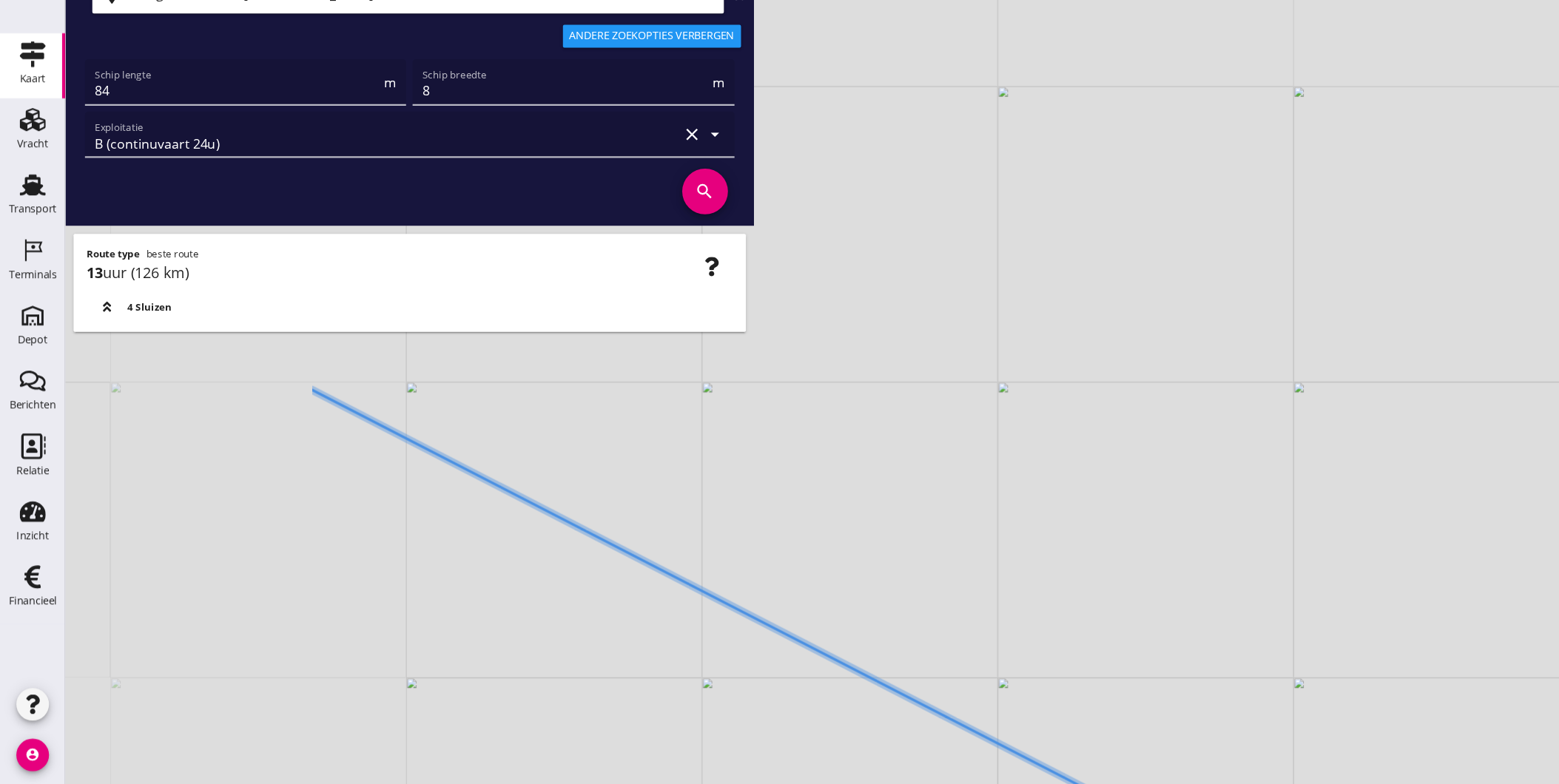
click at [875, 758] on div "+ − Leaflet | © Mapbox © OpenStreetMap" at bounding box center [809, 392] width 1500 height 784
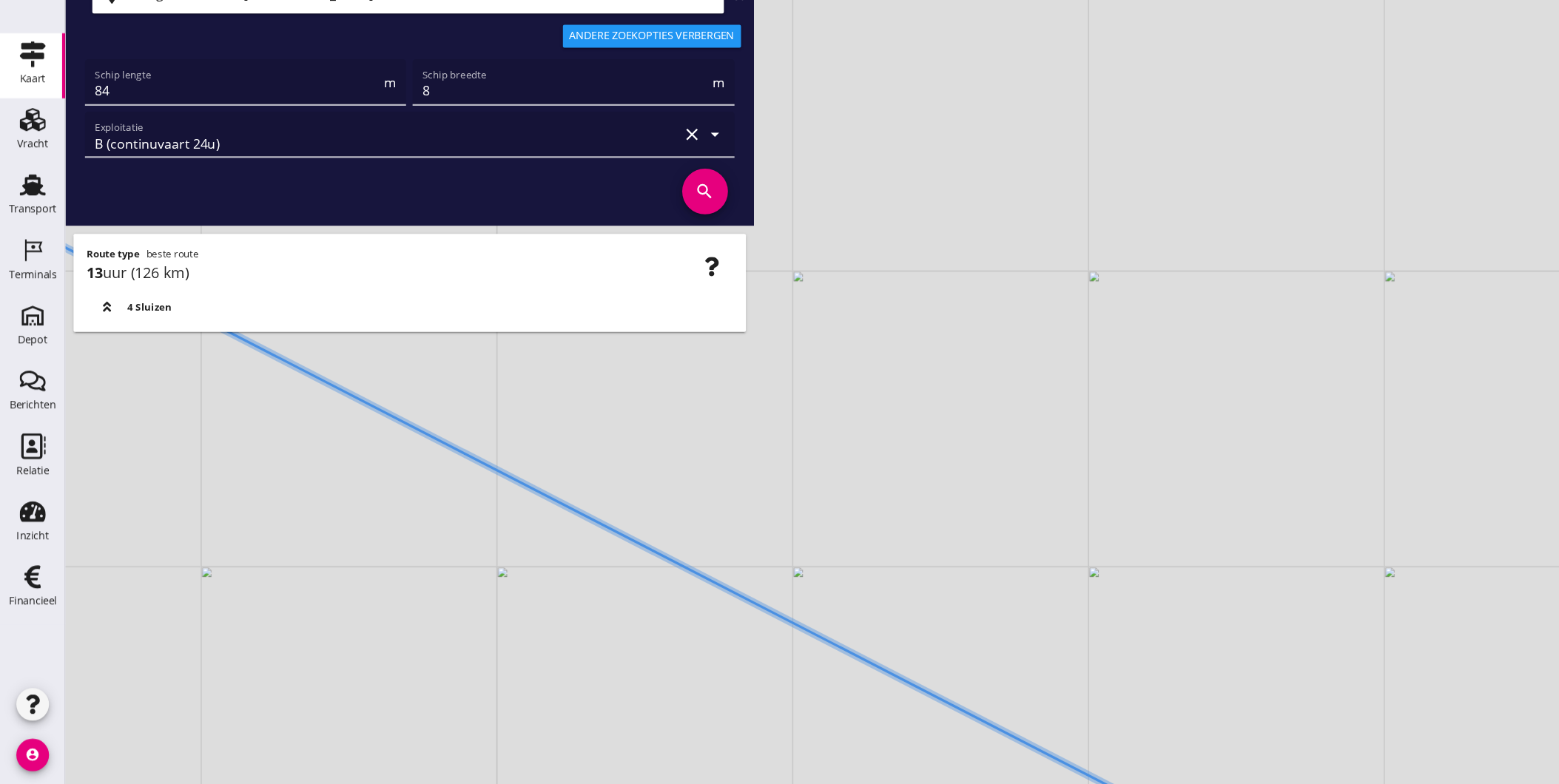
click at [887, 783] on html "Geef feedback over deze route A1 (dagvaart 14u) A2 (semi-continuvaart 18u) A2+ …" at bounding box center [780, 392] width 1559 height 784
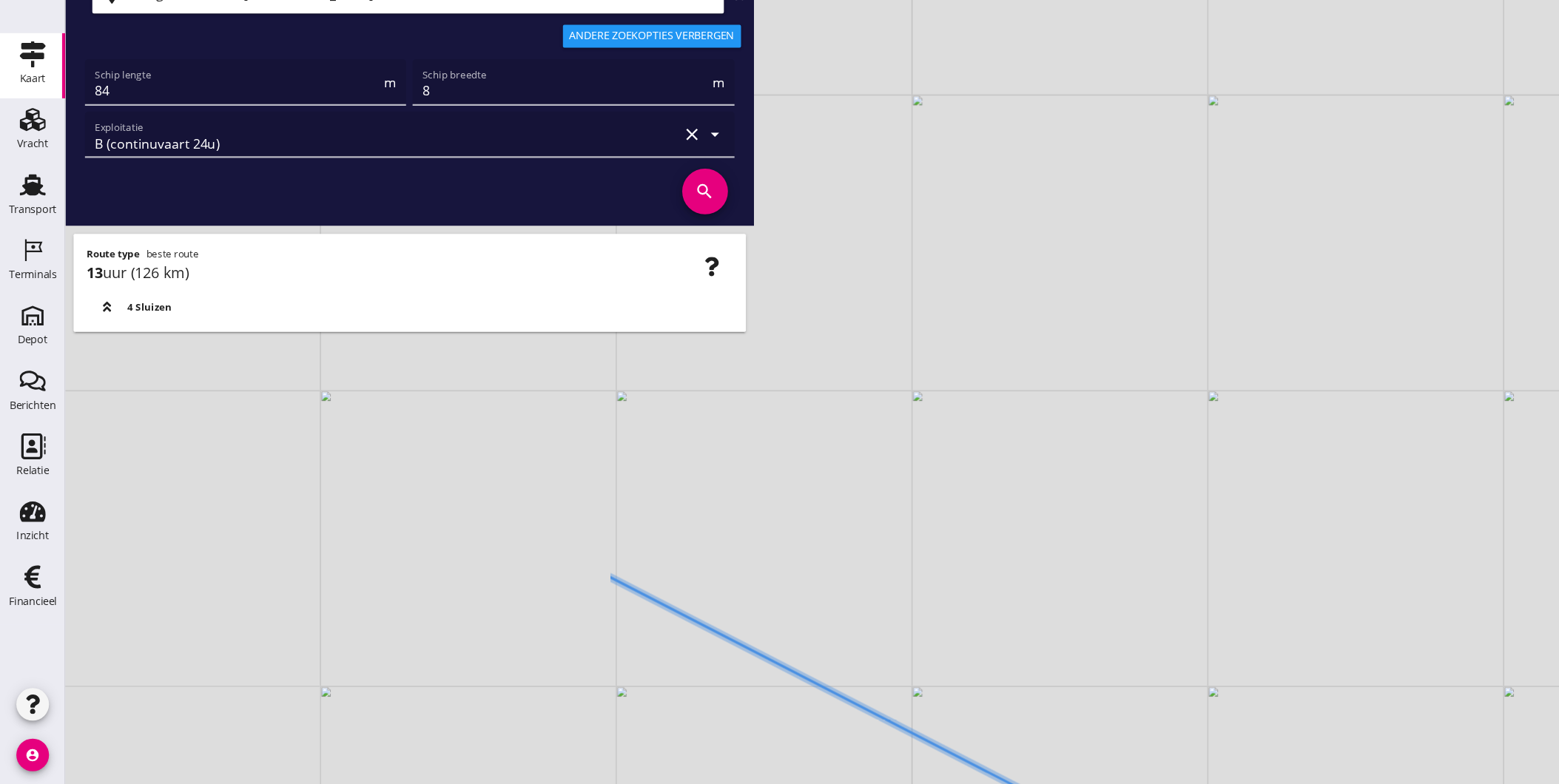
click at [889, 759] on div "+ − Leaflet | © Mapbox © OpenStreetMap" at bounding box center [809, 392] width 1500 height 784
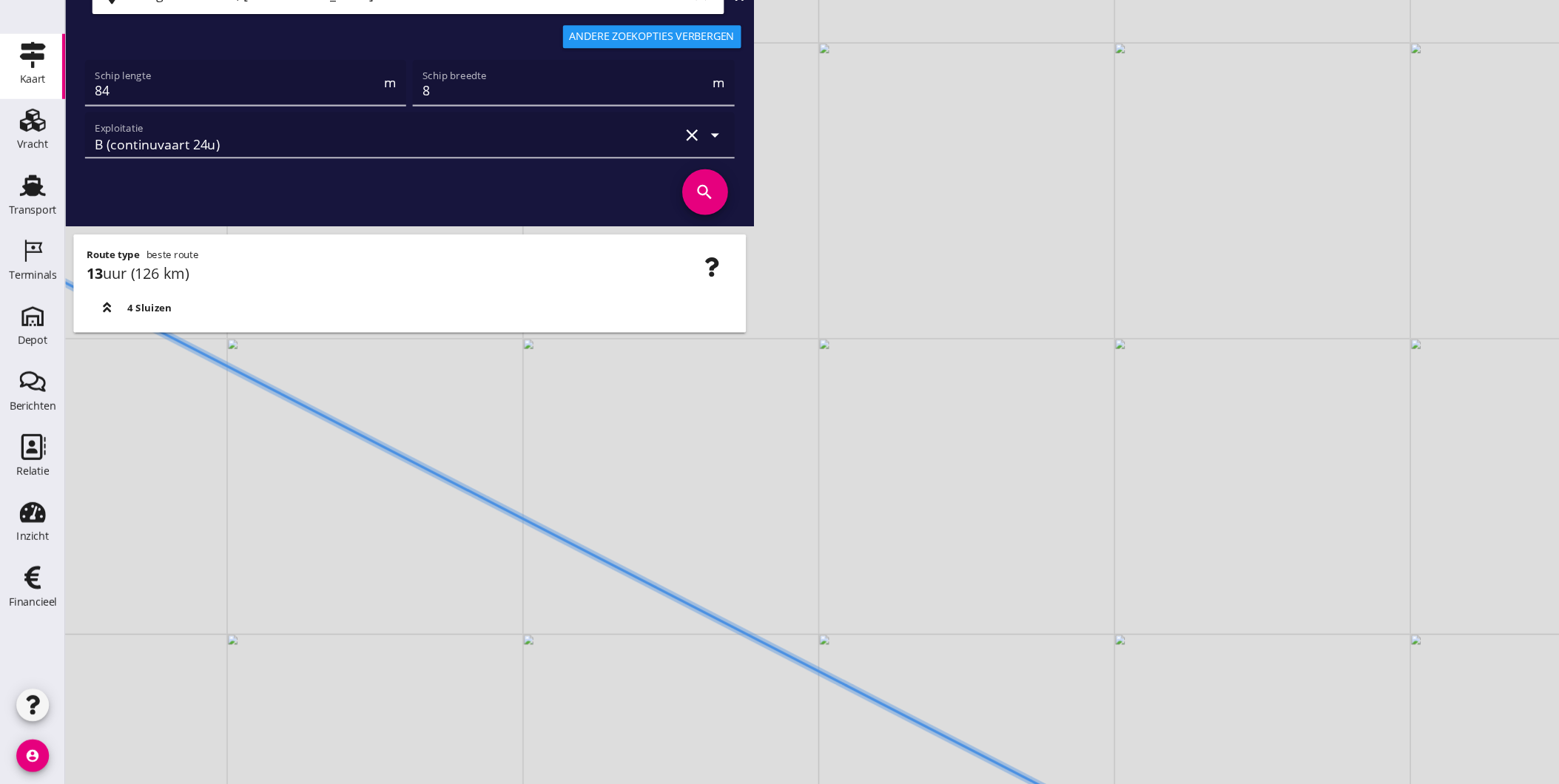
click at [971, 783] on html "Geef feedback over deze route A1 (dagvaart 14u) A2 (semi-continuvaart 18u) A2+ …" at bounding box center [780, 392] width 1559 height 784
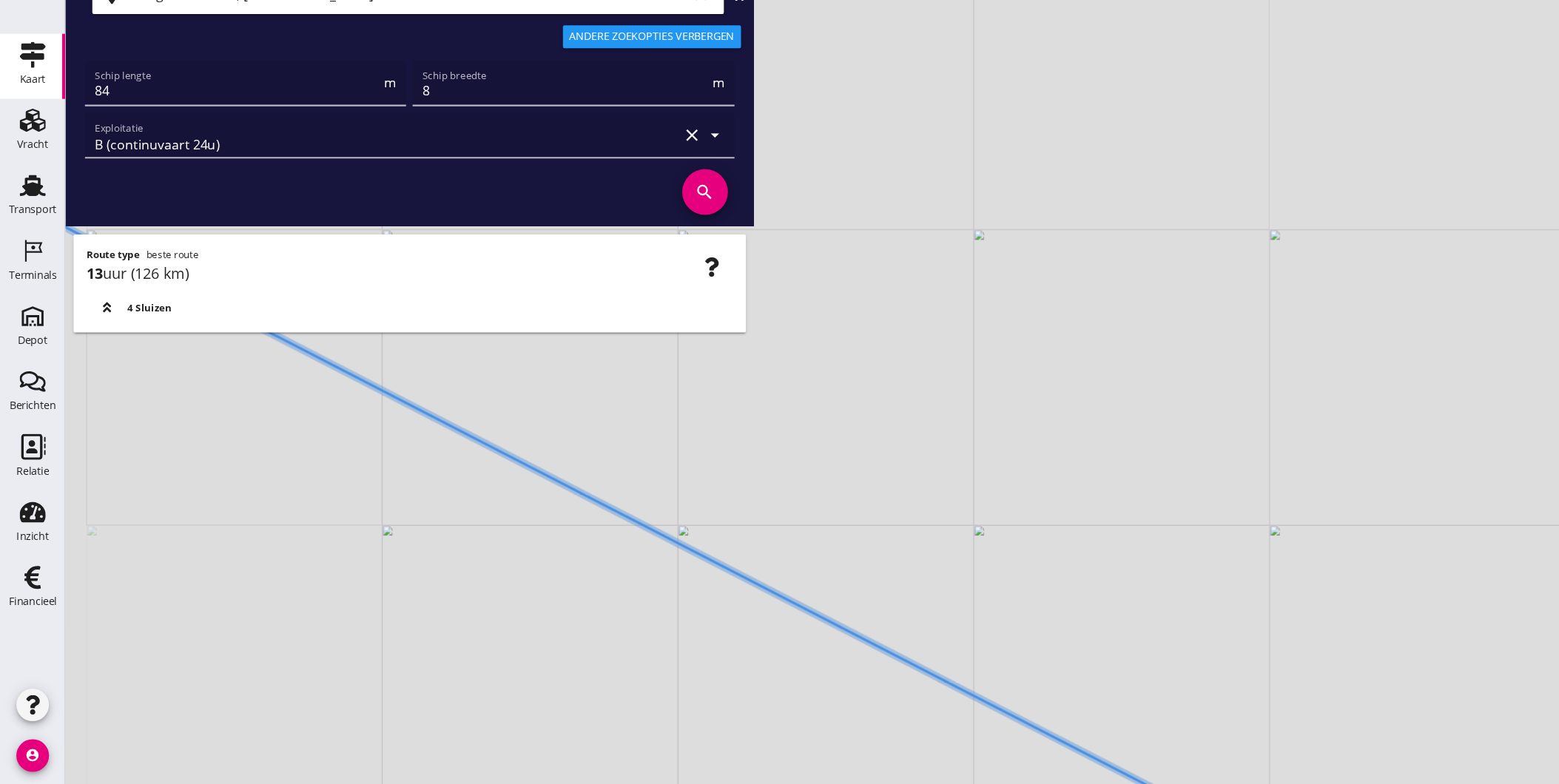
click at [783, 781] on div "+ − Leaflet | © Mapbox © OpenStreetMap" at bounding box center [809, 392] width 1500 height 784
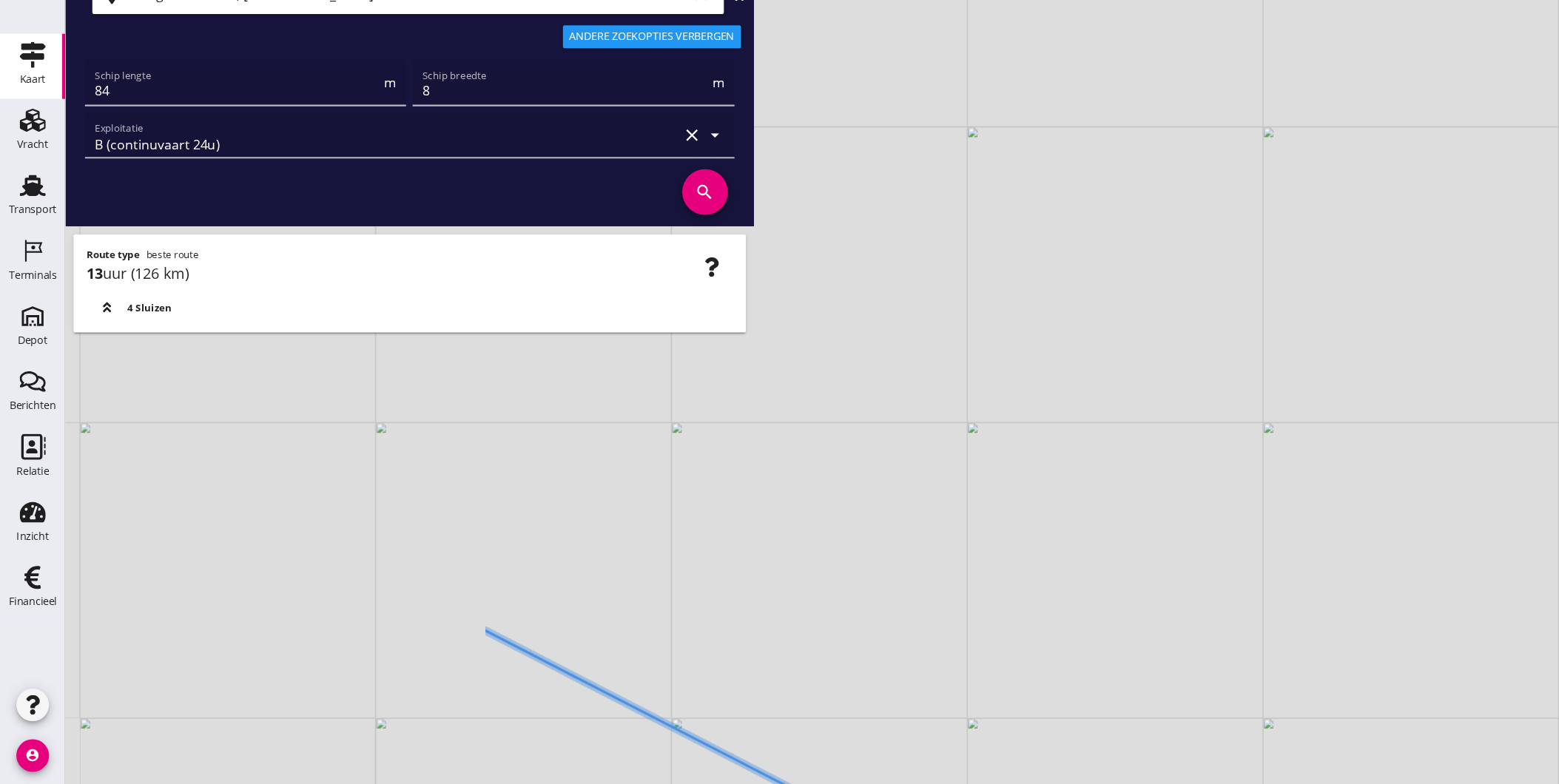
click at [701, 764] on div "+ − Leaflet | © Mapbox © OpenStreetMap" at bounding box center [809, 392] width 1500 height 784
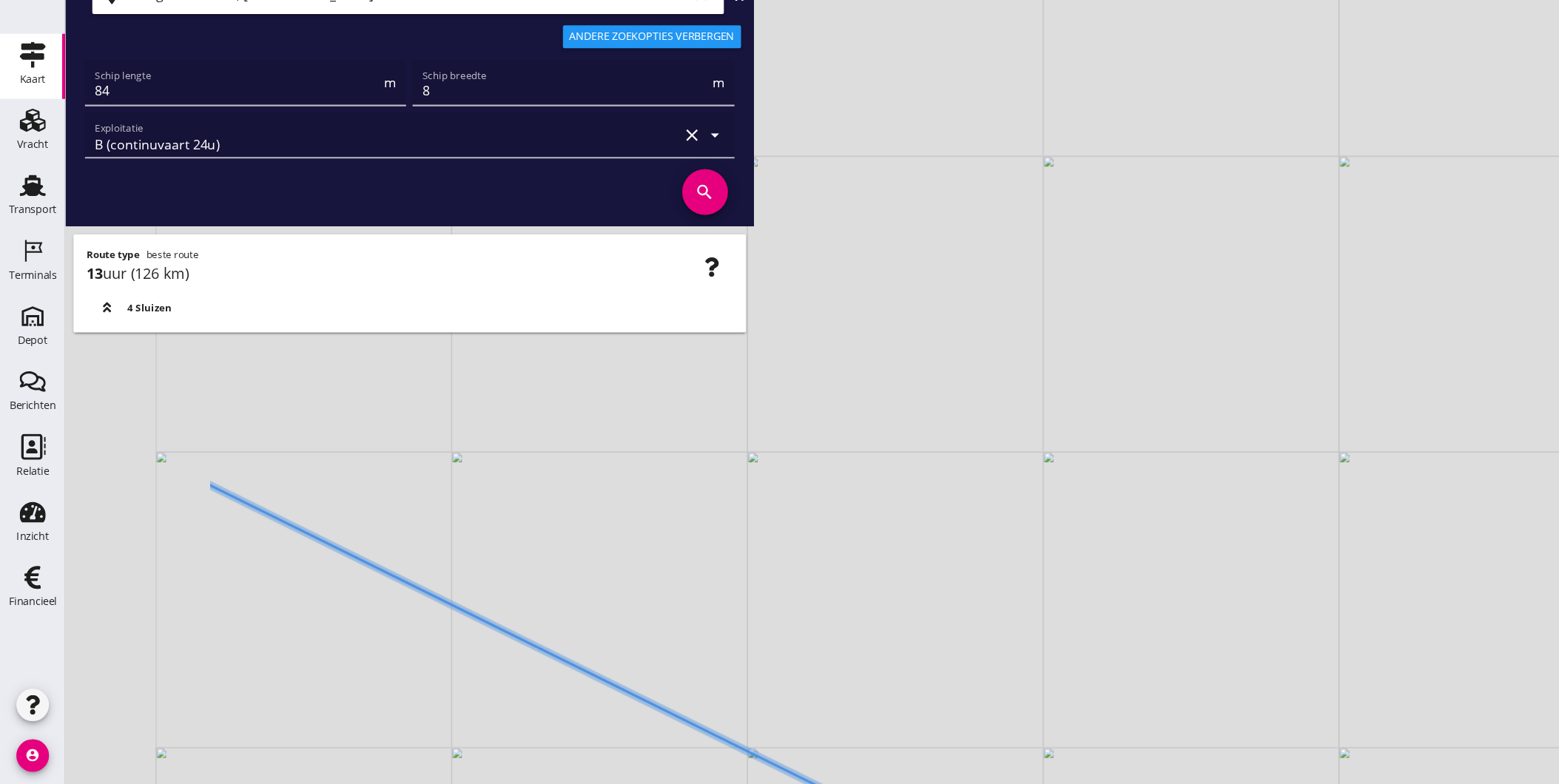
click at [635, 731] on icon at bounding box center [678, 757] width 976 height 489
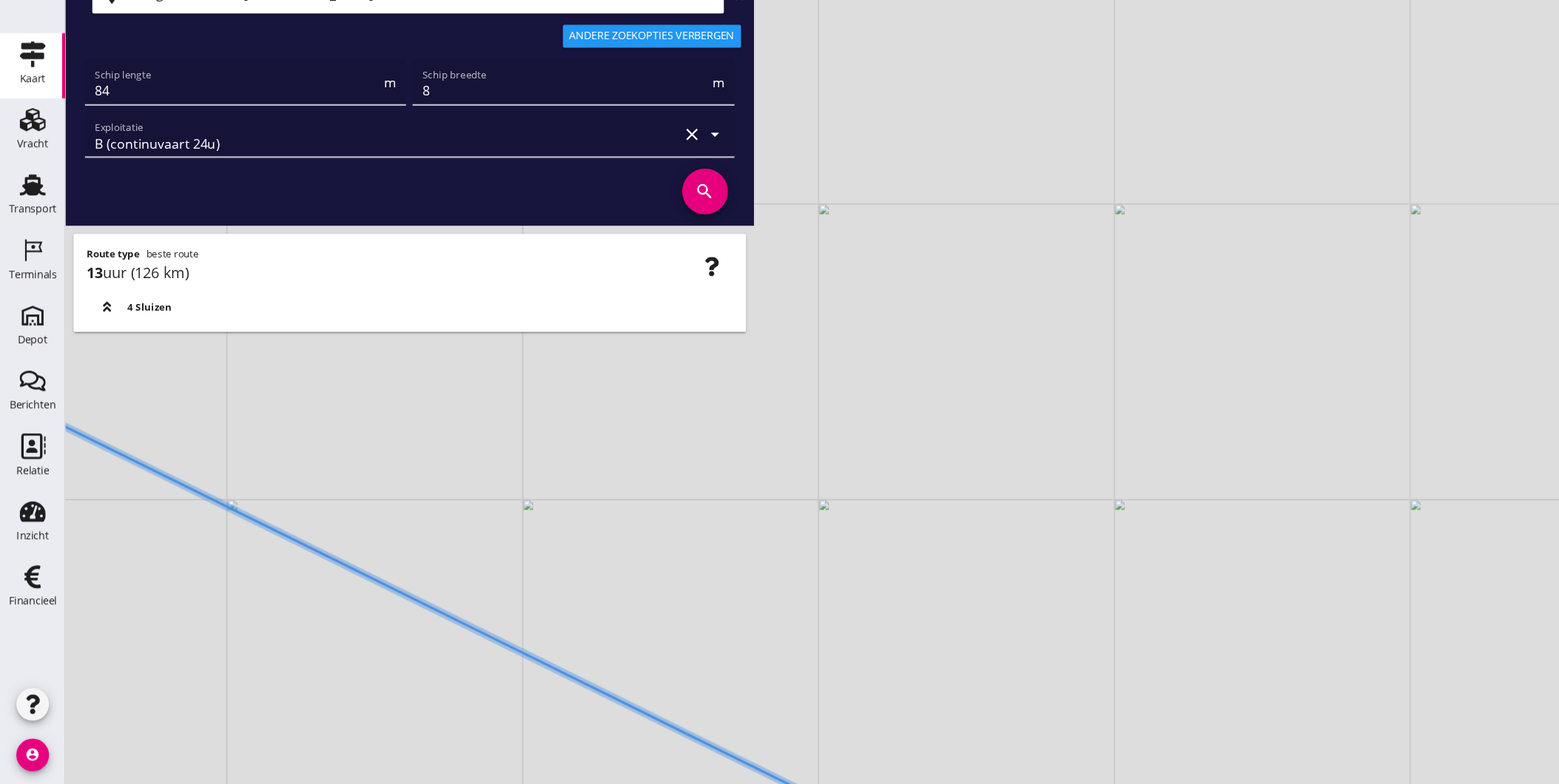
click at [721, 783] on html "Geef feedback over deze route A1 (dagvaart 14u) A2 (semi-continuvaart 18u) A2+ …" at bounding box center [780, 392] width 1559 height 784
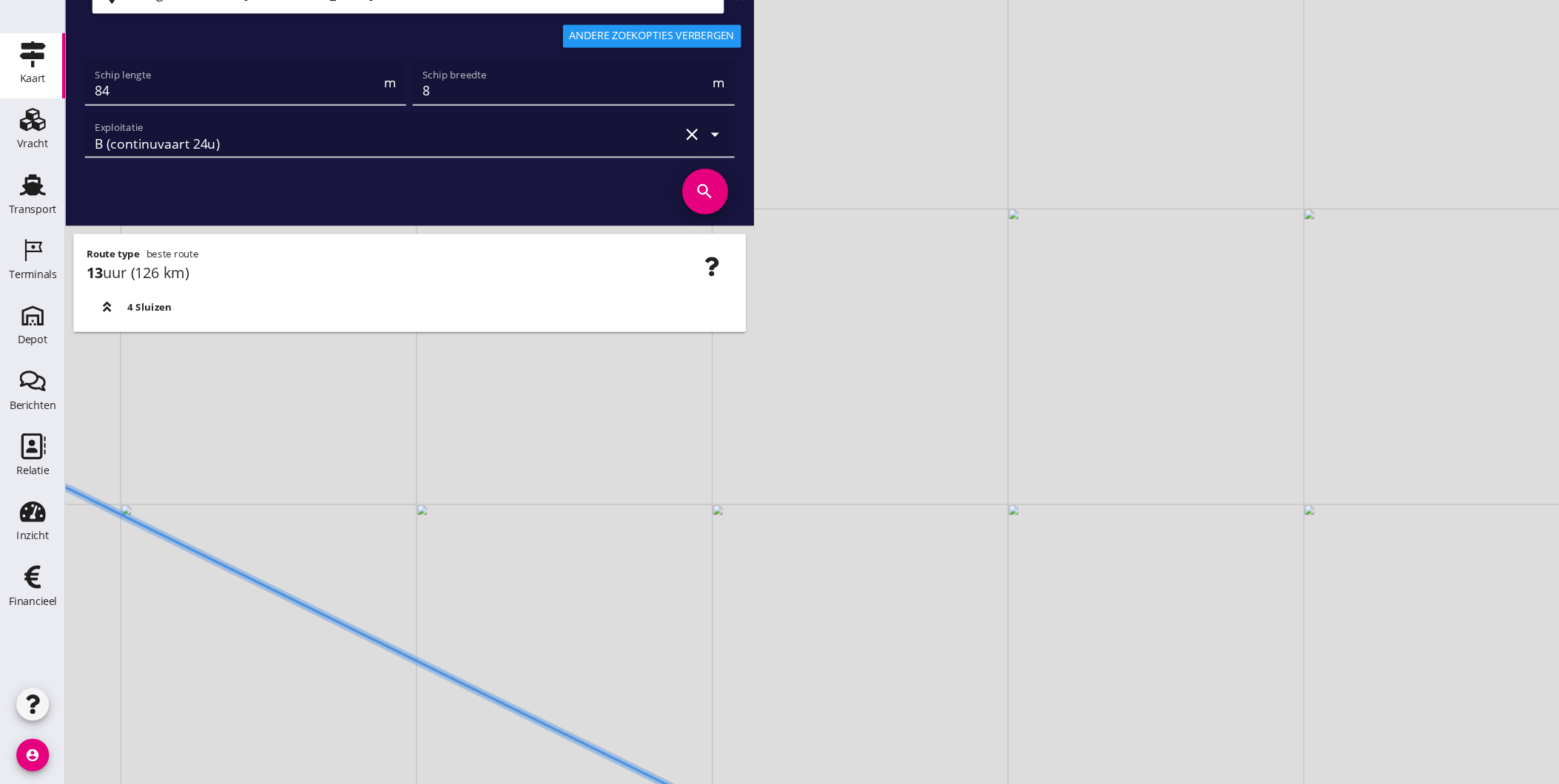
click at [686, 783] on html "Geef feedback over deze route A1 (dagvaart 14u) A2 (semi-continuvaart 18u) A2+ …" at bounding box center [780, 392] width 1559 height 784
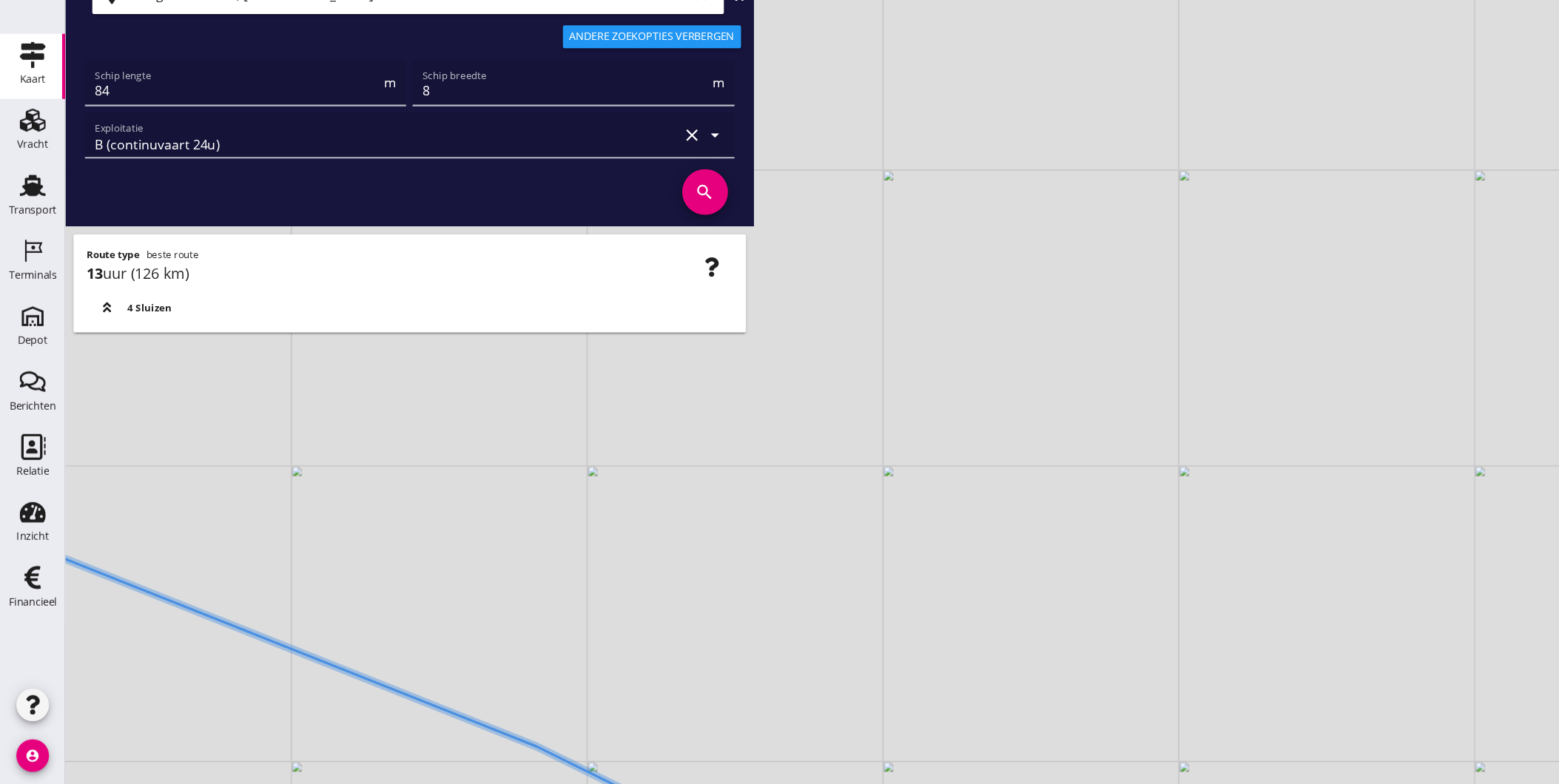
click at [592, 775] on div "+ − Leaflet | © Mapbox © OpenStreetMap" at bounding box center [809, 392] width 1500 height 784
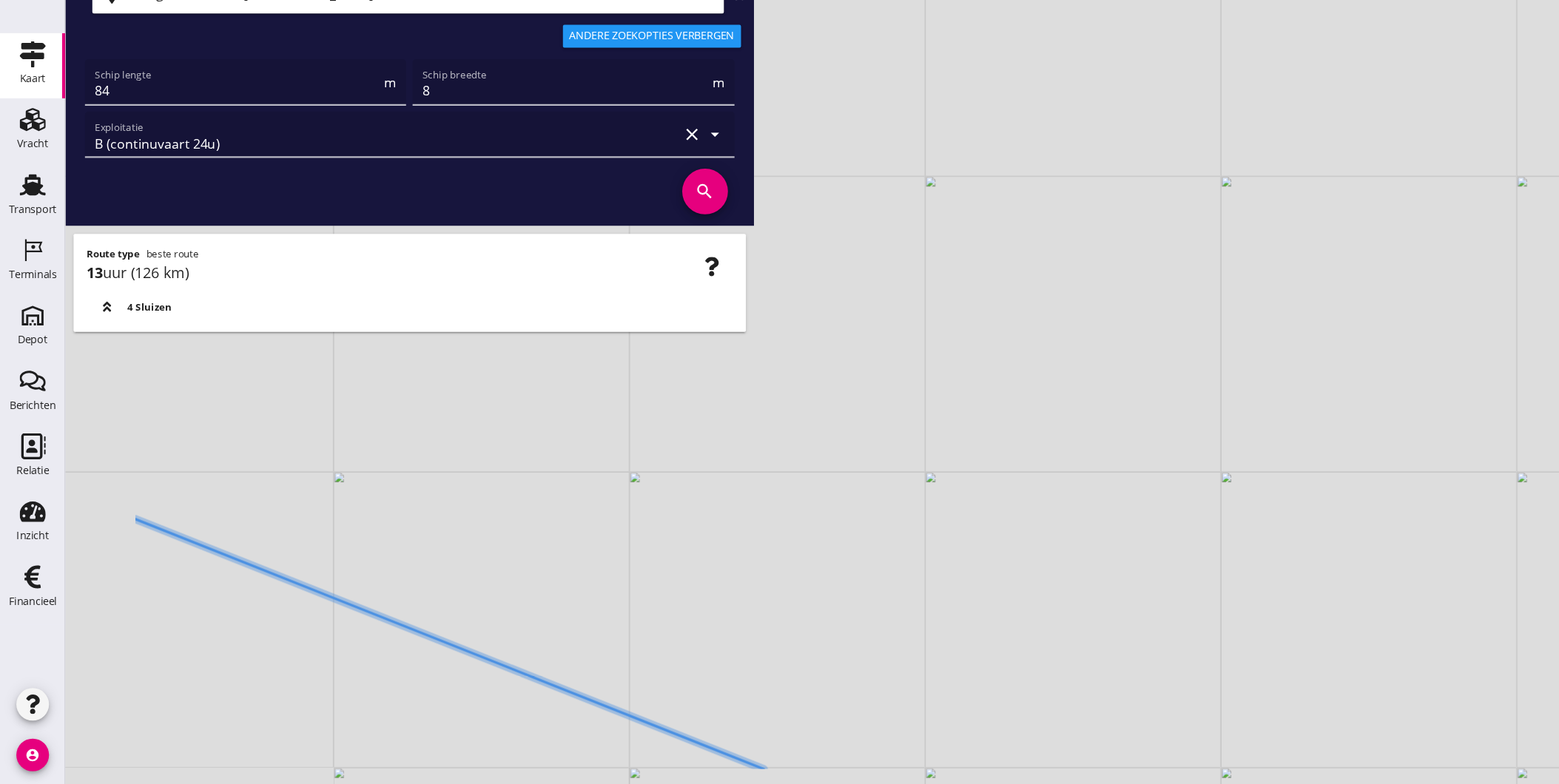
click at [695, 603] on div "+ − Leaflet | © Mapbox © OpenStreetMap" at bounding box center [809, 392] width 1500 height 784
click at [689, 767] on div "+ − Leaflet | © Mapbox © OpenStreetMap" at bounding box center [809, 392] width 1500 height 784
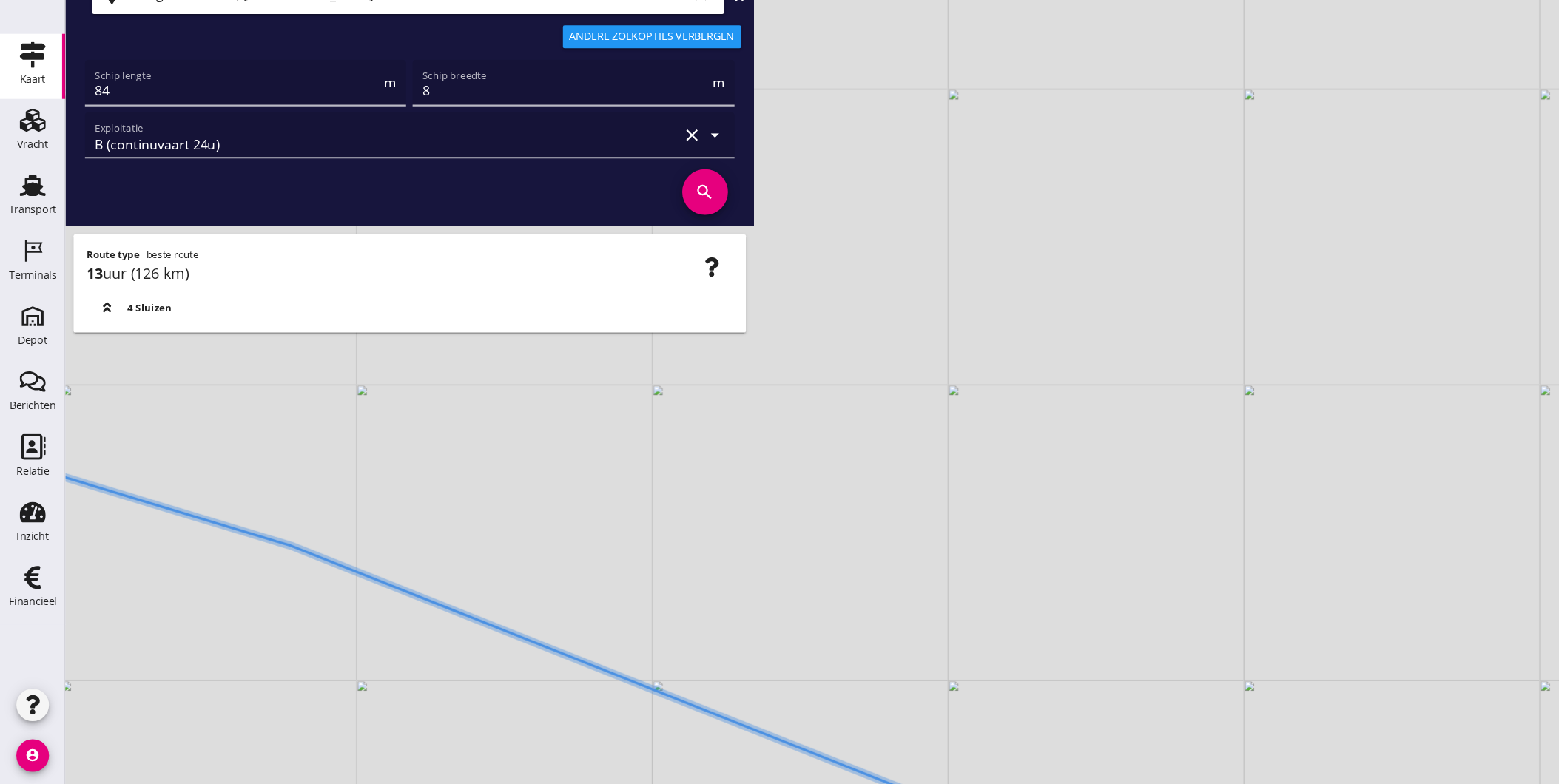
click at [663, 769] on div "+ − Leaflet | © Mapbox © OpenStreetMap" at bounding box center [809, 392] width 1500 height 784
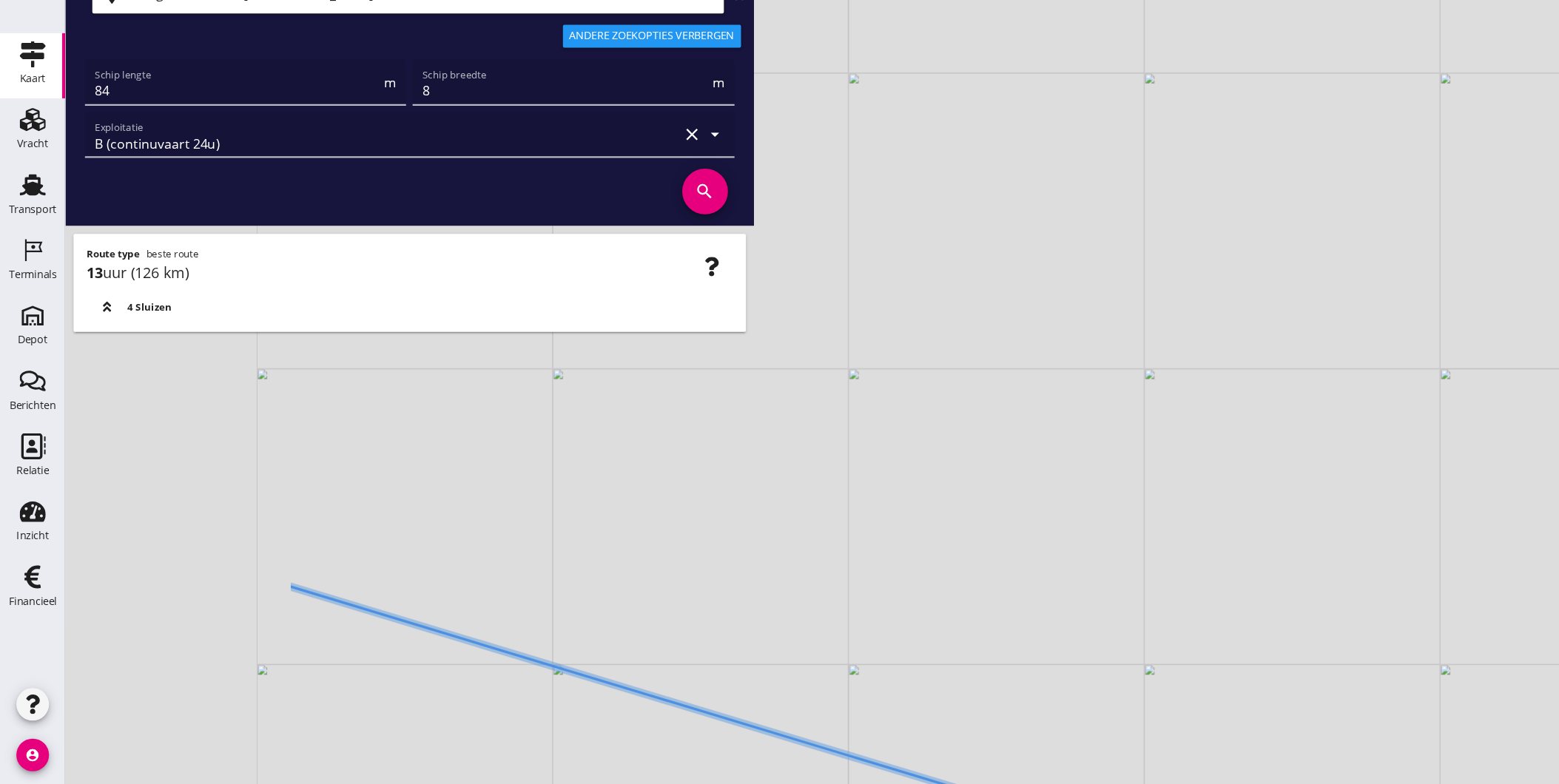
click at [613, 709] on div "+ − Leaflet | © Mapbox © OpenStreetMap" at bounding box center [809, 392] width 1500 height 784
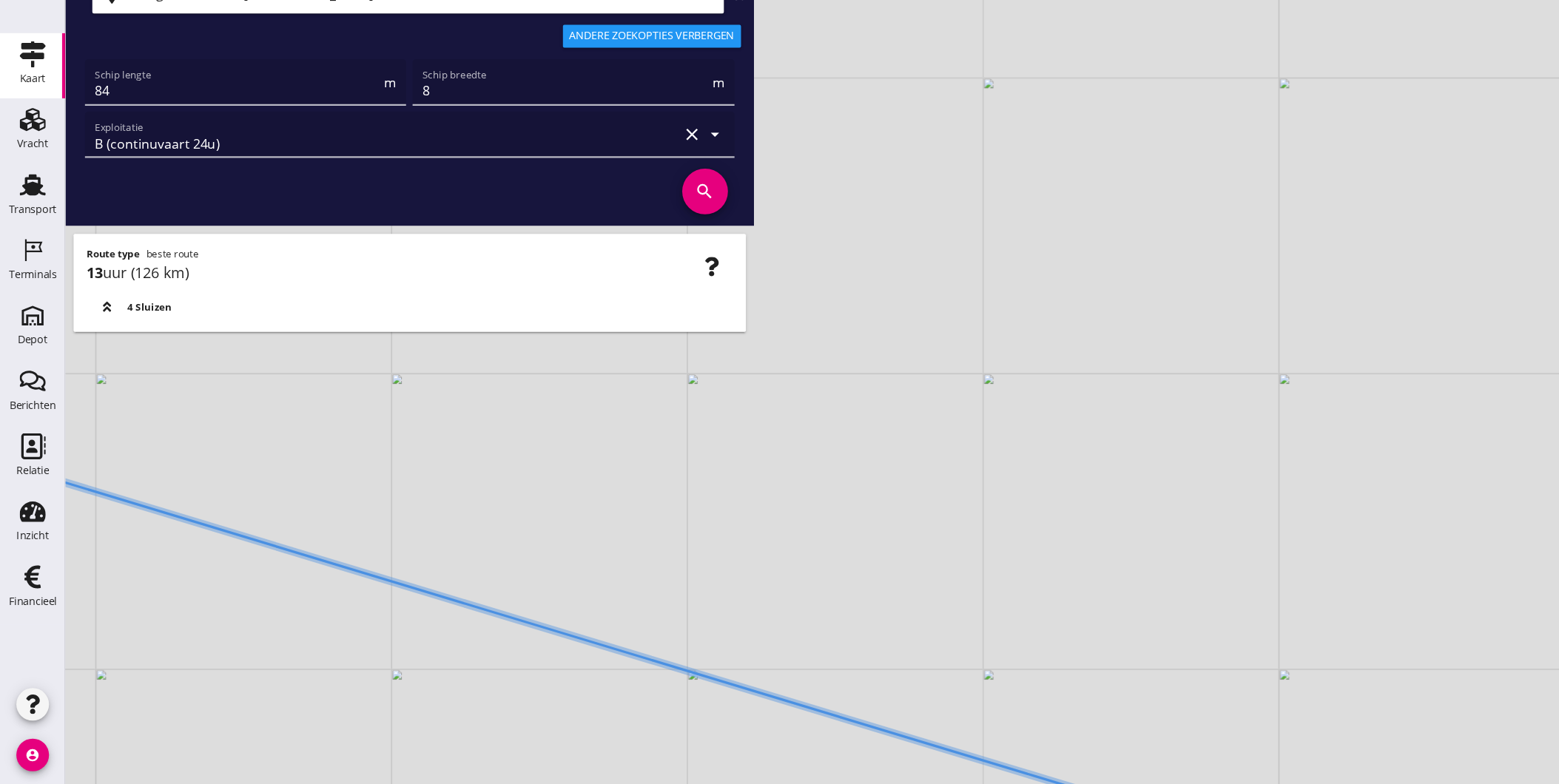
click at [755, 744] on div "+ − Leaflet | © Mapbox © OpenStreetMap" at bounding box center [809, 392] width 1500 height 784
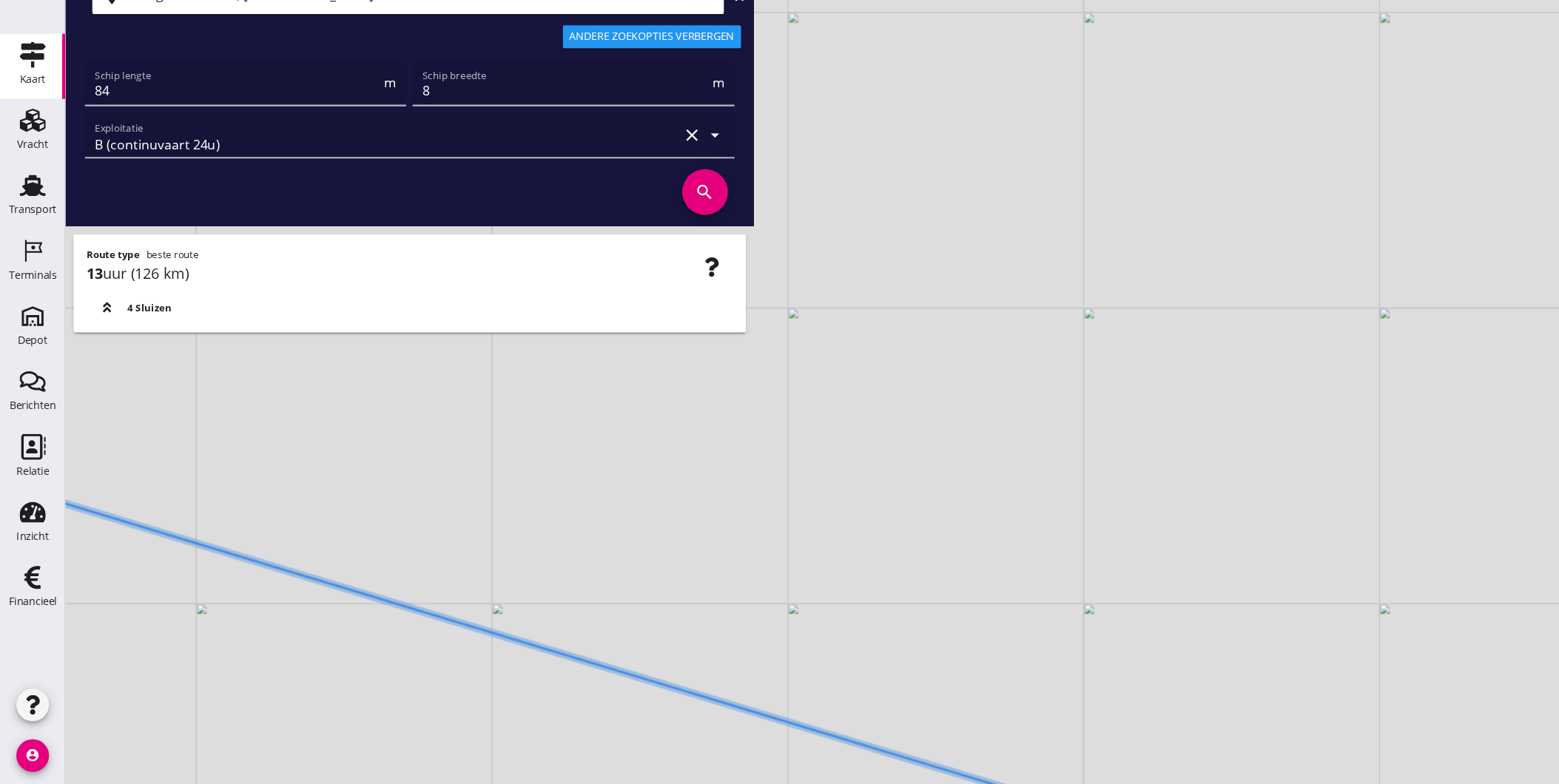
click at [628, 703] on div "+ − Leaflet | © Mapbox © OpenStreetMap" at bounding box center [809, 392] width 1500 height 784
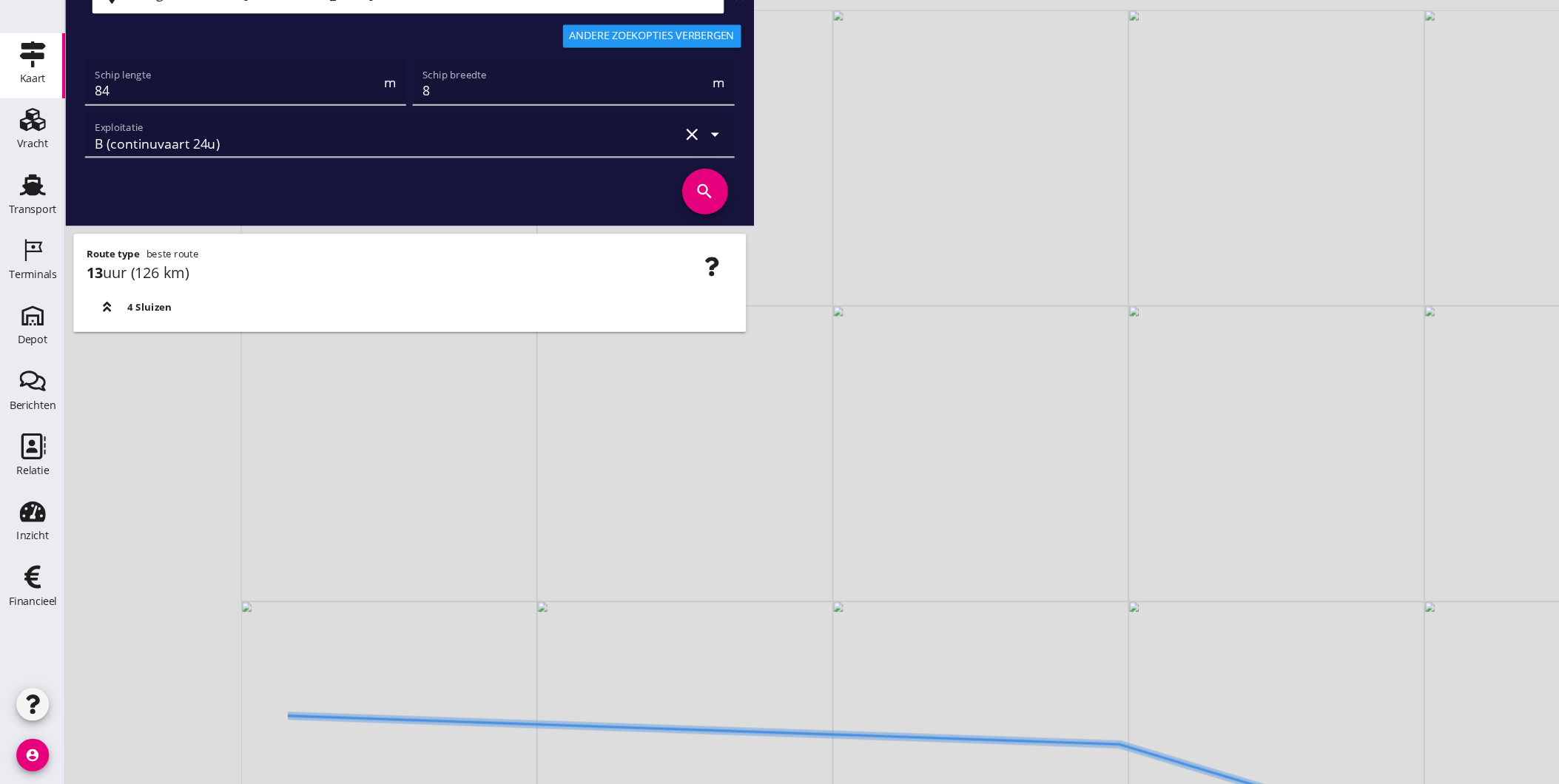
click at [872, 671] on div "+ − Leaflet | © Mapbox © OpenStreetMap" at bounding box center [809, 392] width 1500 height 784
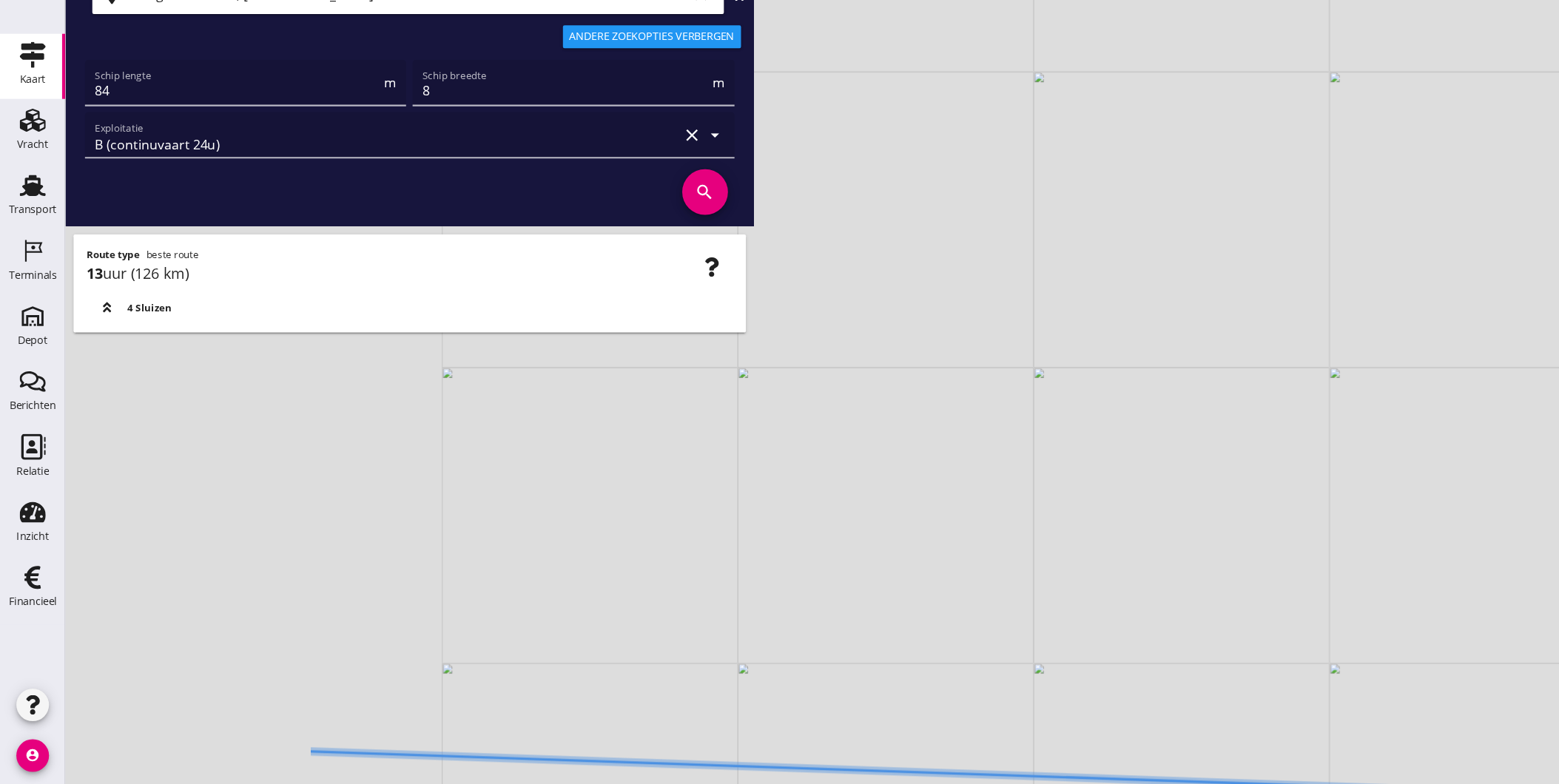
click at [834, 648] on div "+ − Leaflet | © Mapbox © OpenStreetMap" at bounding box center [809, 392] width 1500 height 784
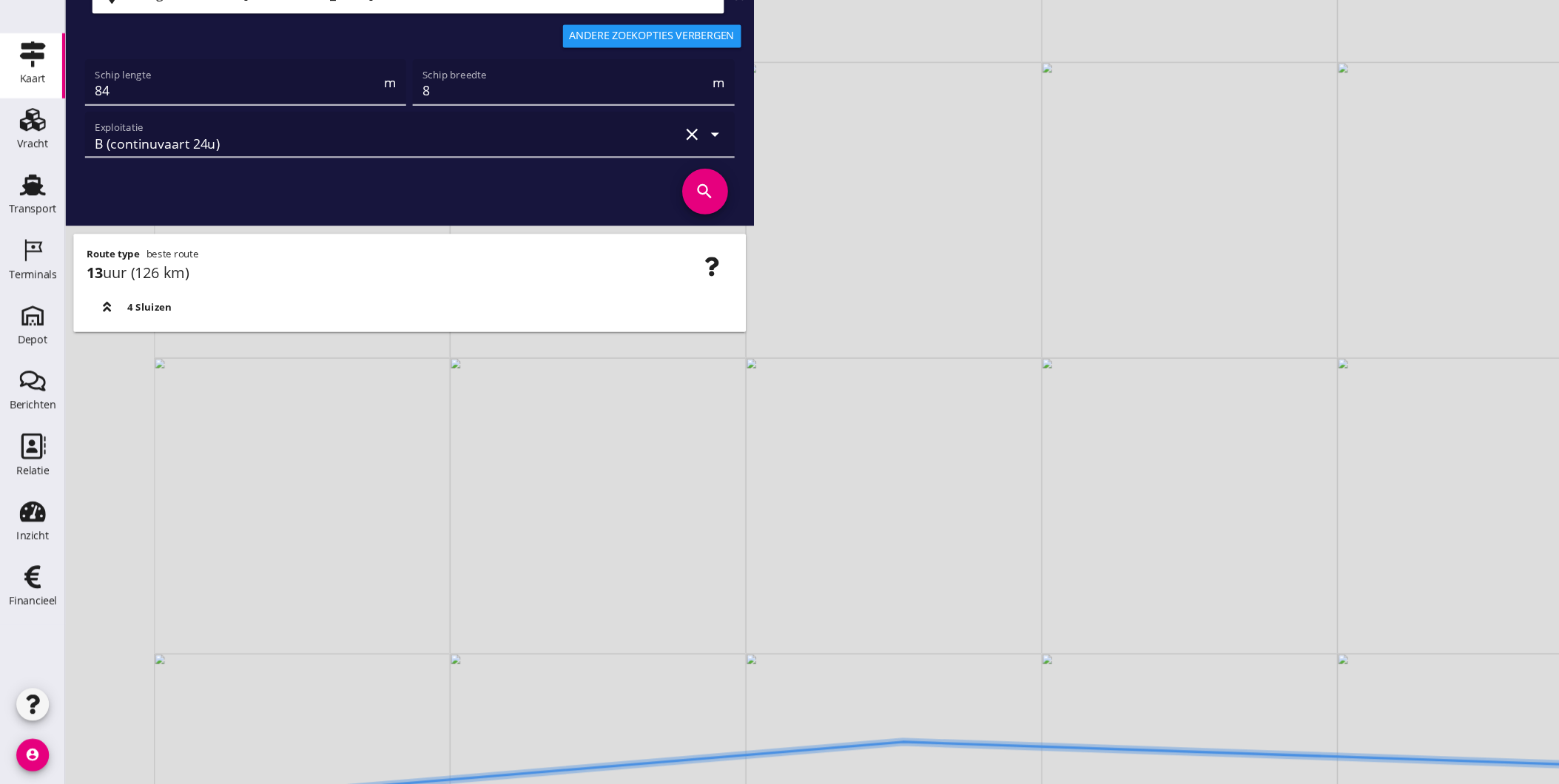
click at [744, 607] on div "+ − Leaflet | © Mapbox © OpenStreetMap" at bounding box center [809, 392] width 1500 height 784
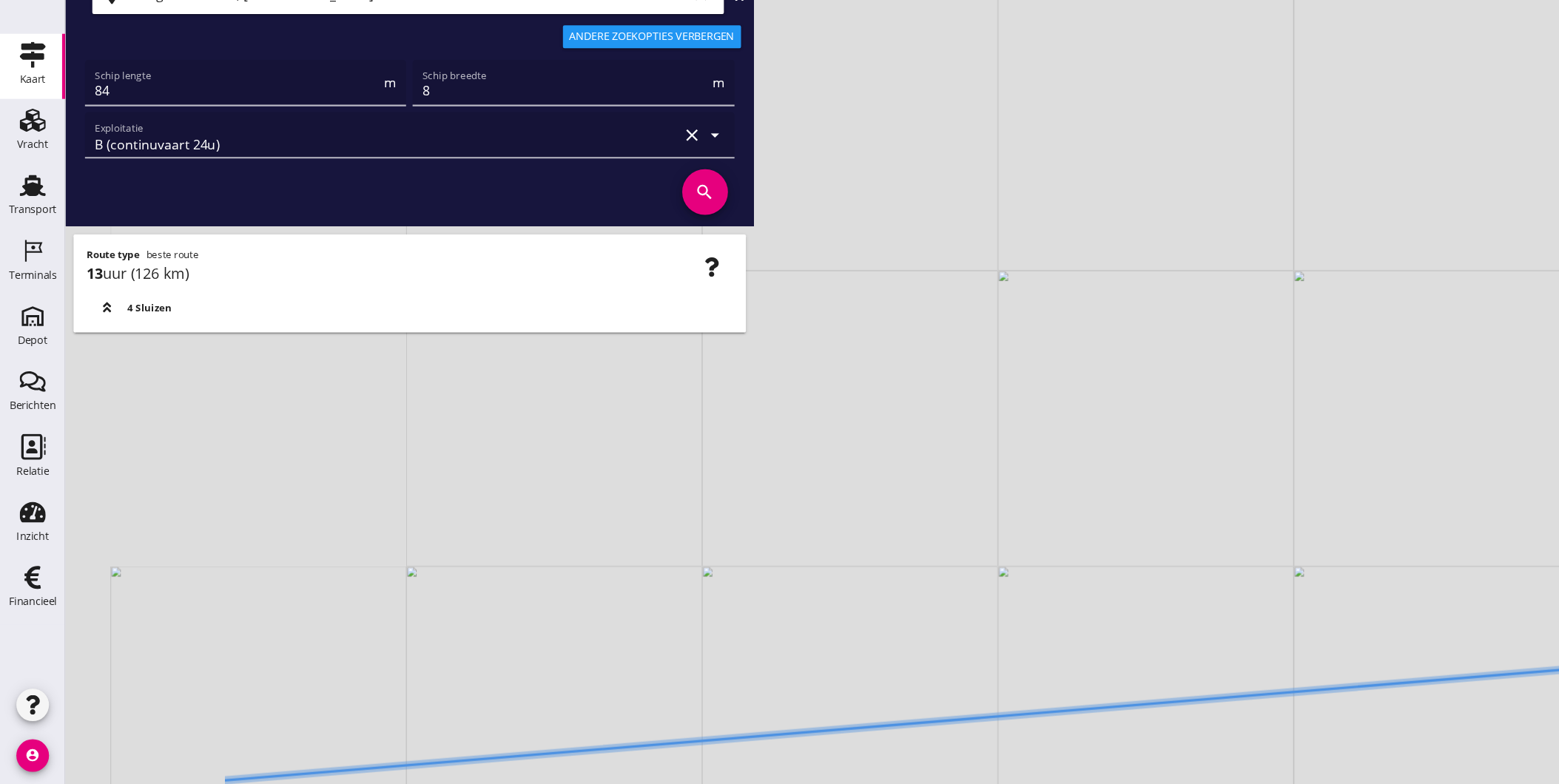
click at [910, 694] on div "+ − Leaflet | © Mapbox © OpenStreetMap" at bounding box center [809, 392] width 1500 height 784
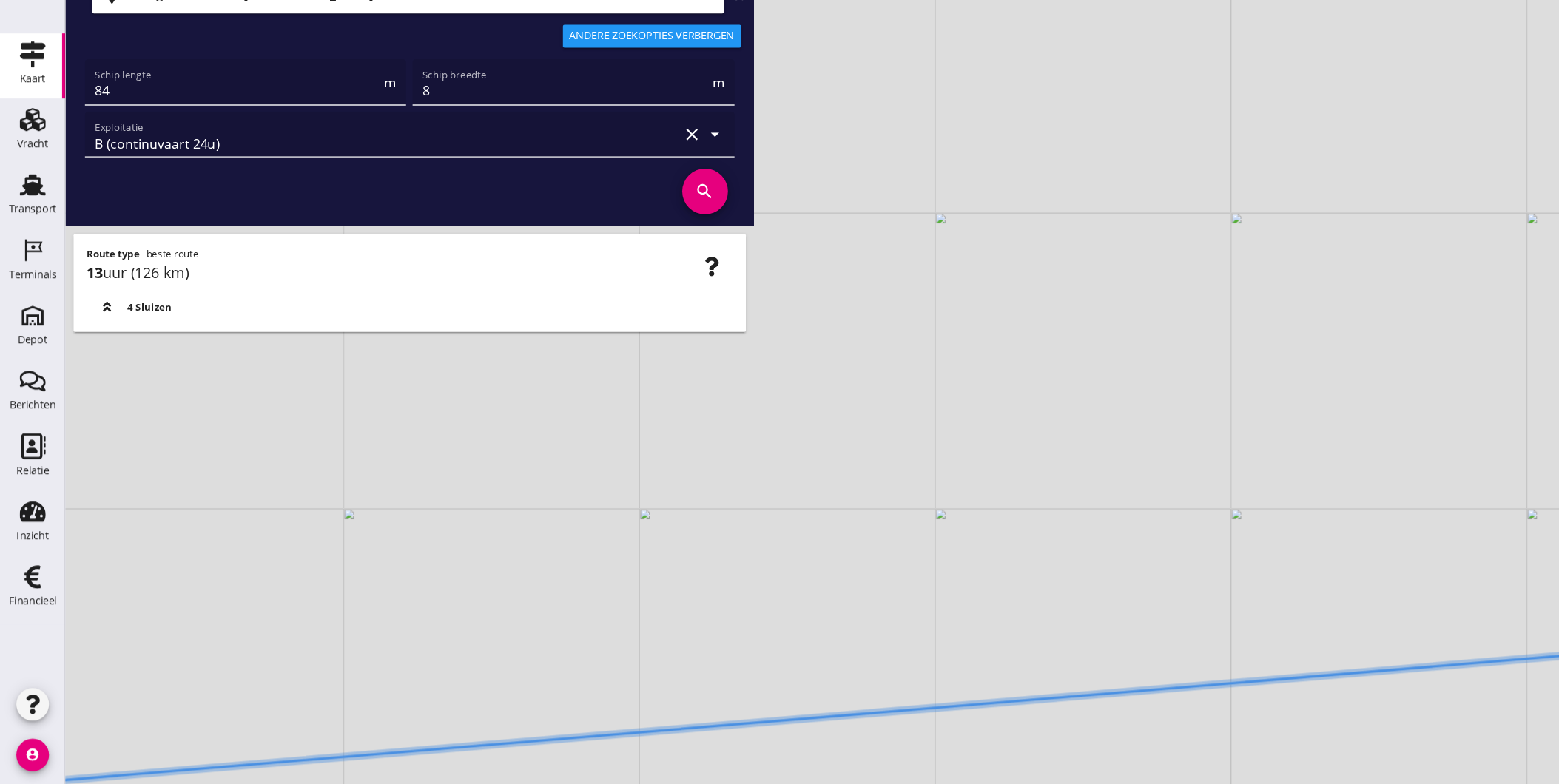
click at [905, 648] on div "+ − Leaflet | © Mapbox © OpenStreetMap" at bounding box center [809, 392] width 1500 height 784
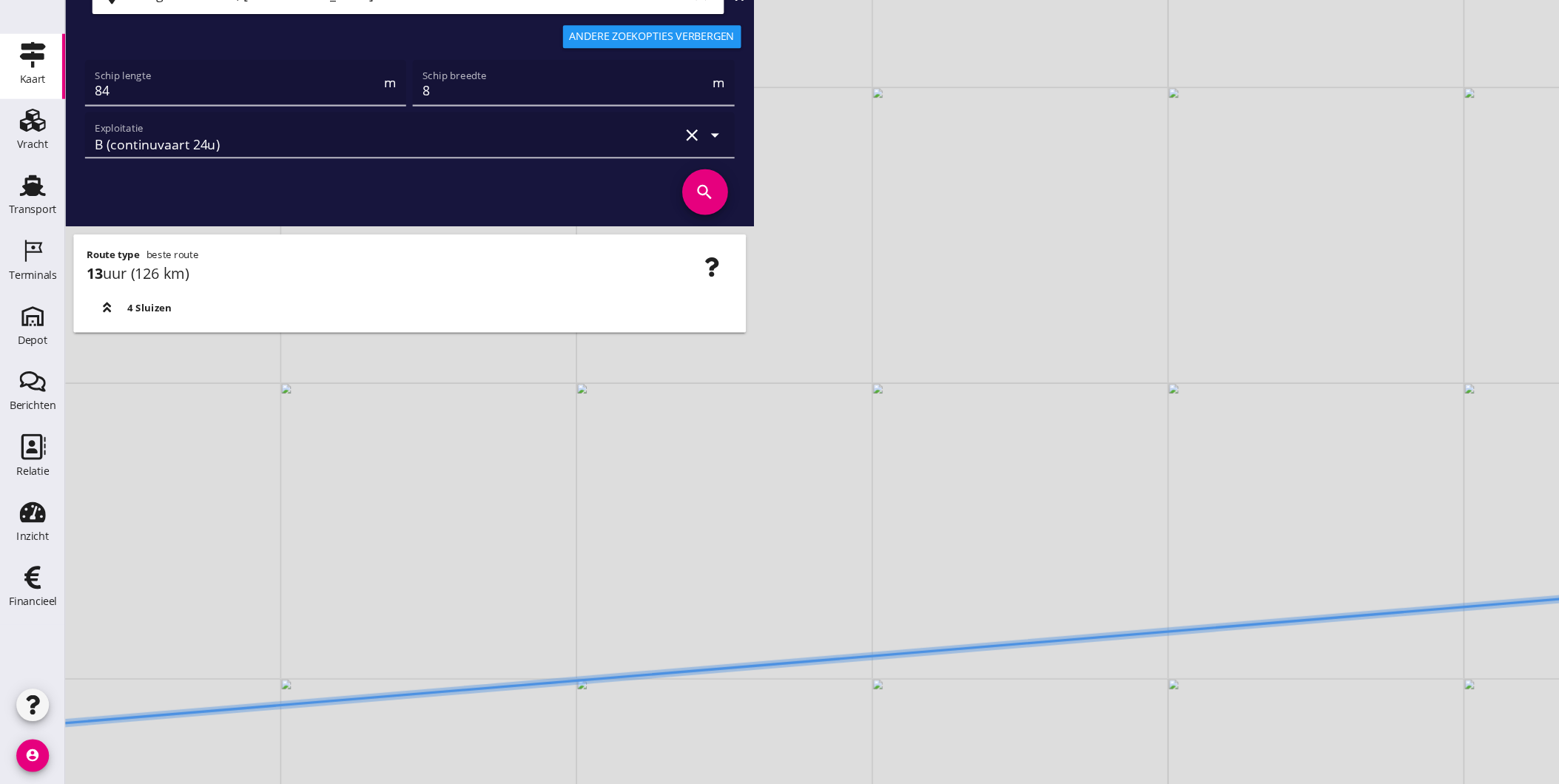
click at [1067, 619] on div "+ − Leaflet | © Mapbox © OpenStreetMap" at bounding box center [809, 392] width 1500 height 784
click at [1124, 601] on div "+ − Leaflet | © Mapbox © OpenStreetMap" at bounding box center [809, 392] width 1500 height 784
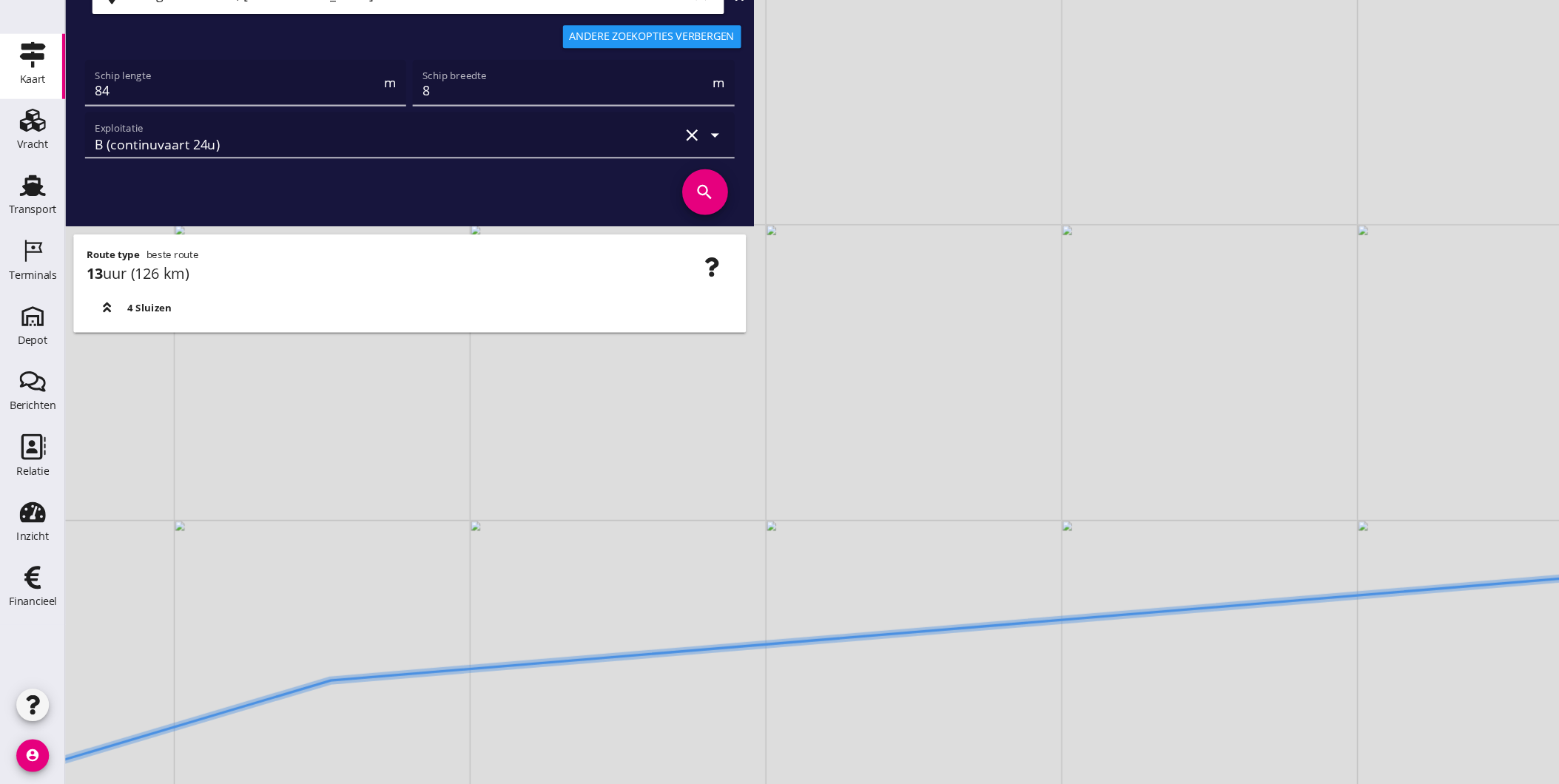
click at [1087, 587] on div "+ − Leaflet | © Mapbox © OpenStreetMap" at bounding box center [809, 392] width 1500 height 784
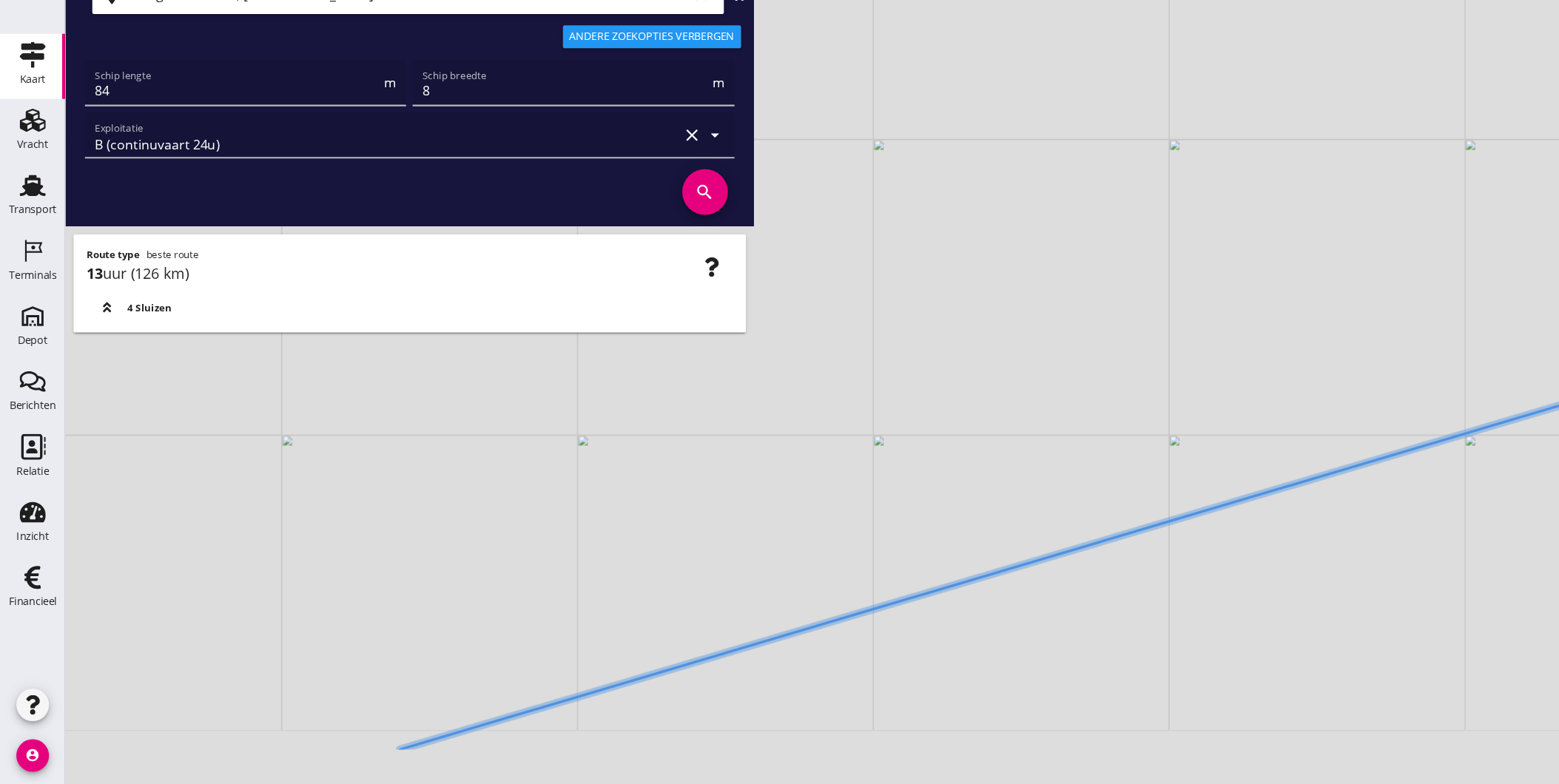
click at [886, 569] on div "+ − Leaflet | © Mapbox © OpenStreetMap" at bounding box center [809, 392] width 1500 height 784
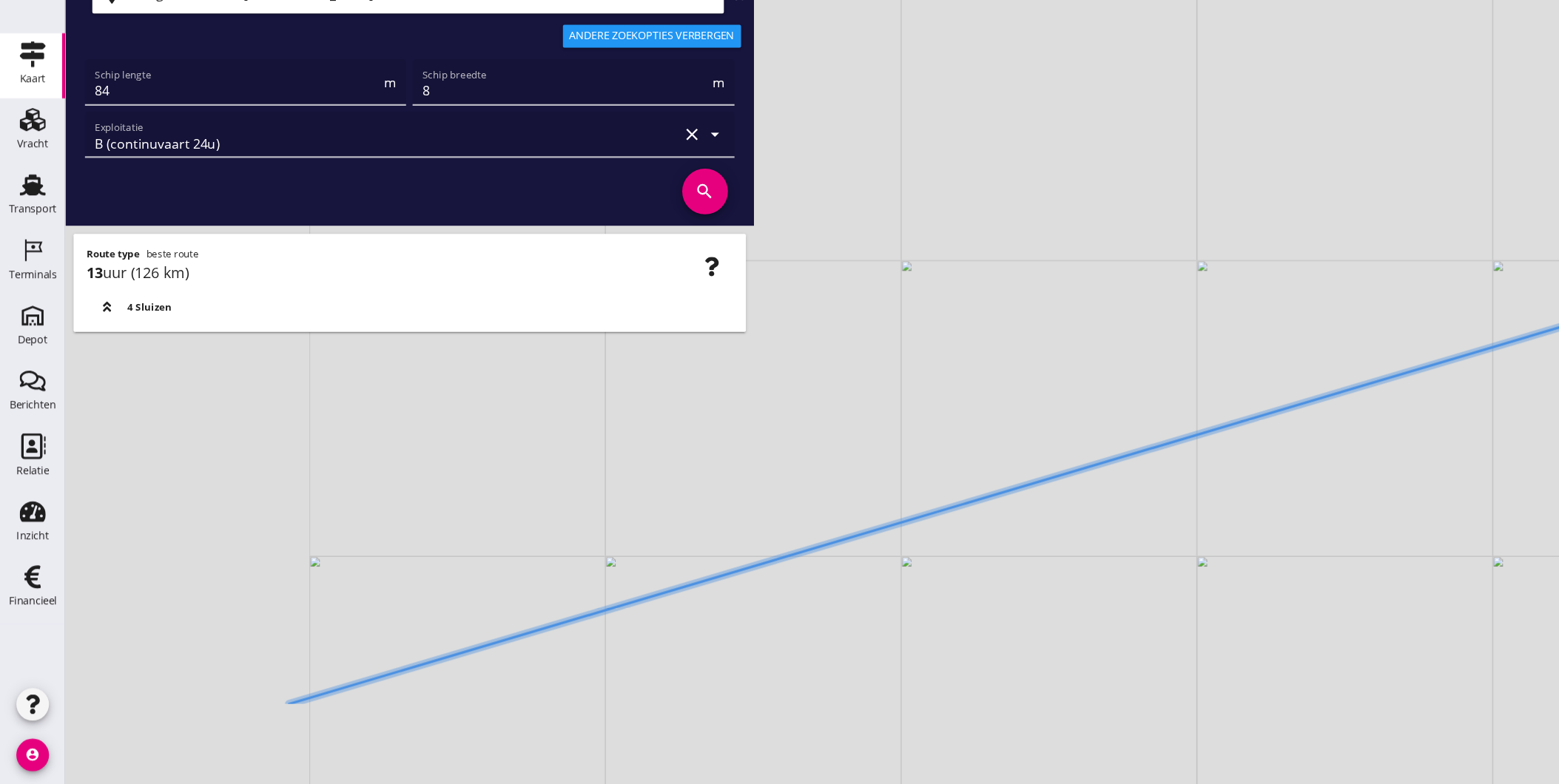
click at [1101, 465] on div "+ − Leaflet | © Mapbox © OpenStreetMap" at bounding box center [809, 392] width 1500 height 784
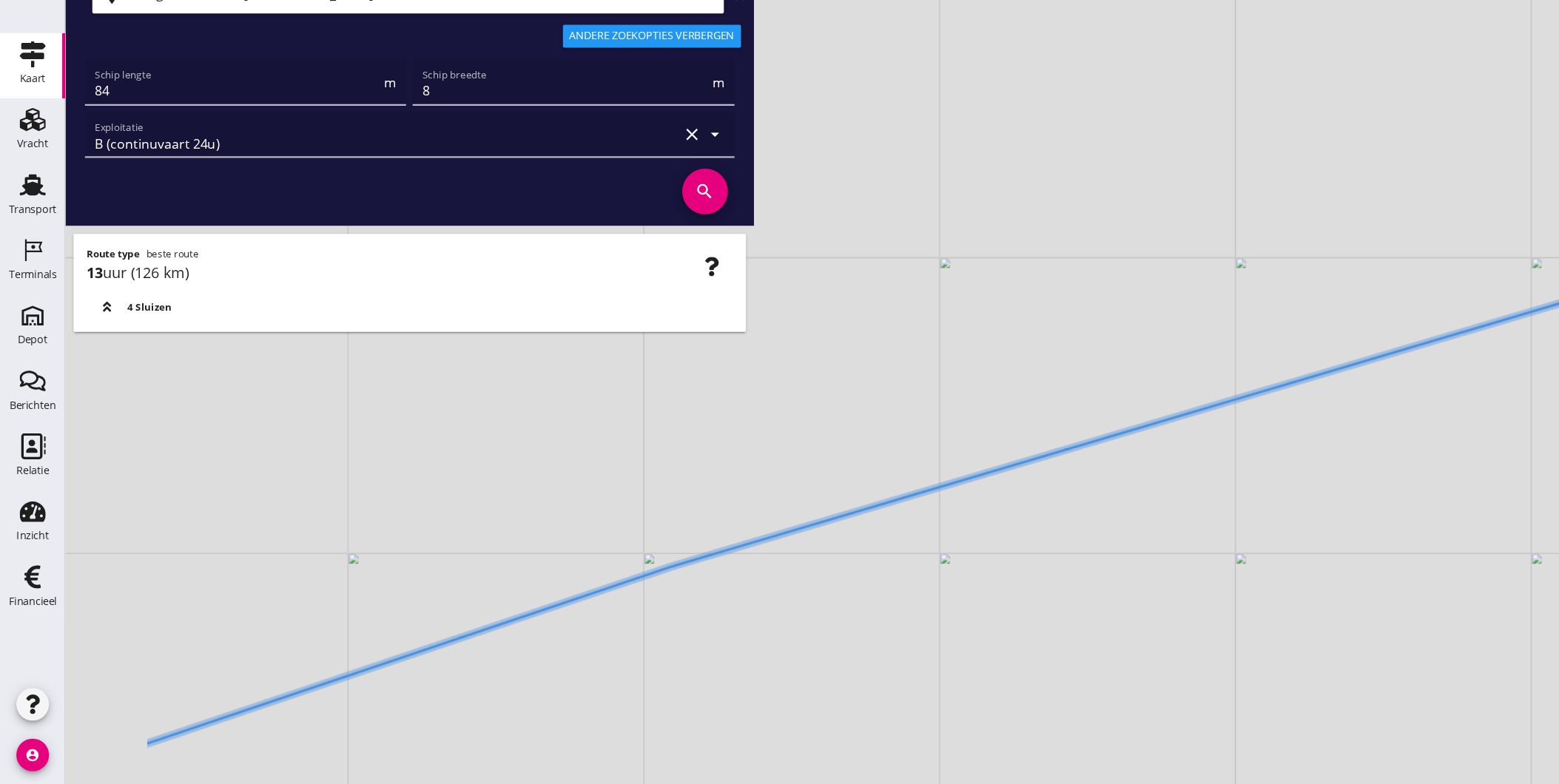
click at [958, 516] on div "+ − Leaflet | © Mapbox © OpenStreetMap" at bounding box center [809, 392] width 1500 height 784
click at [793, 535] on div "+ − Leaflet | © Mapbox © OpenStreetMap" at bounding box center [809, 392] width 1500 height 784
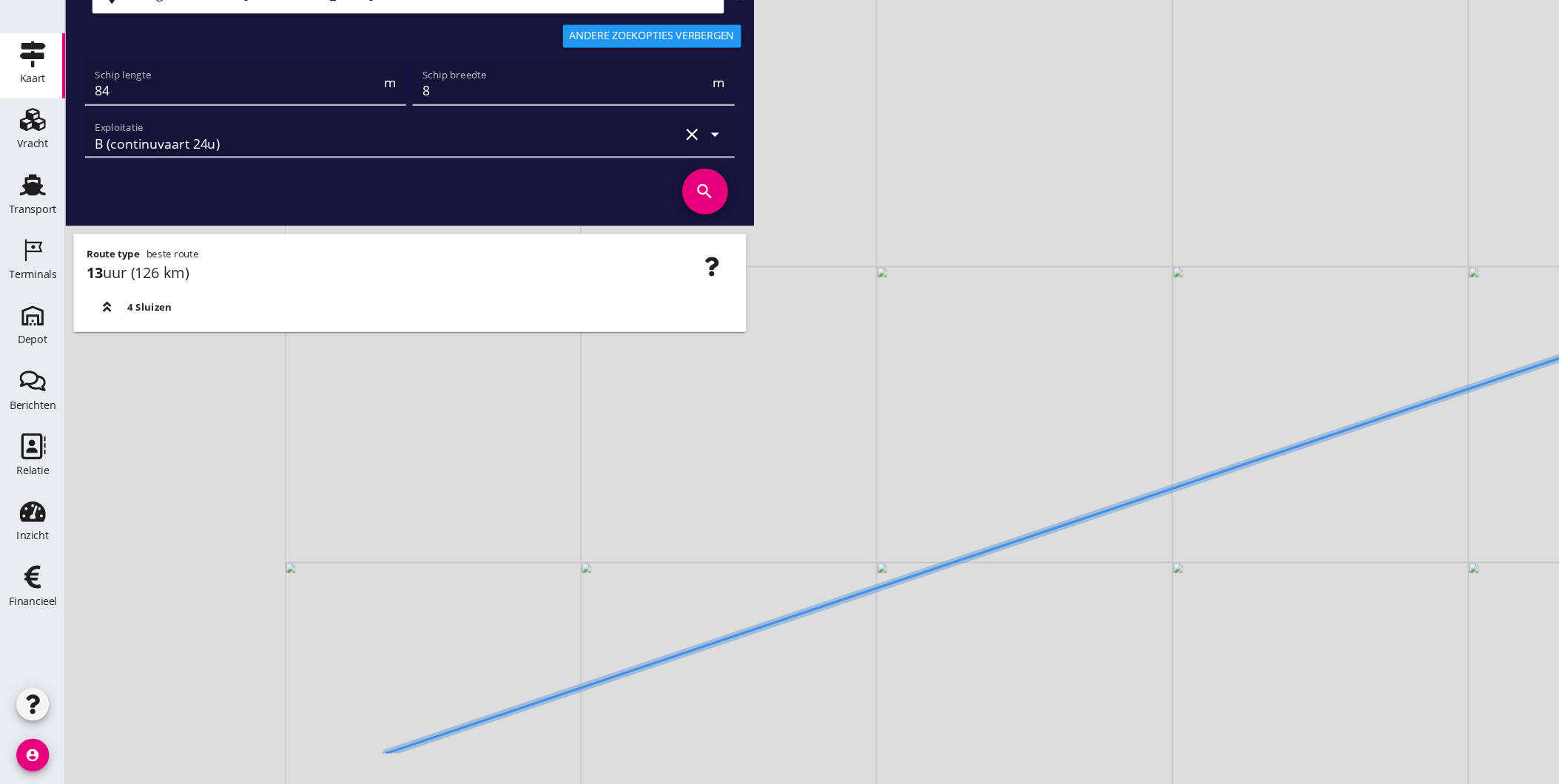
click at [965, 534] on div "+ − Leaflet | © Mapbox © OpenStreetMap" at bounding box center [809, 392] width 1500 height 784
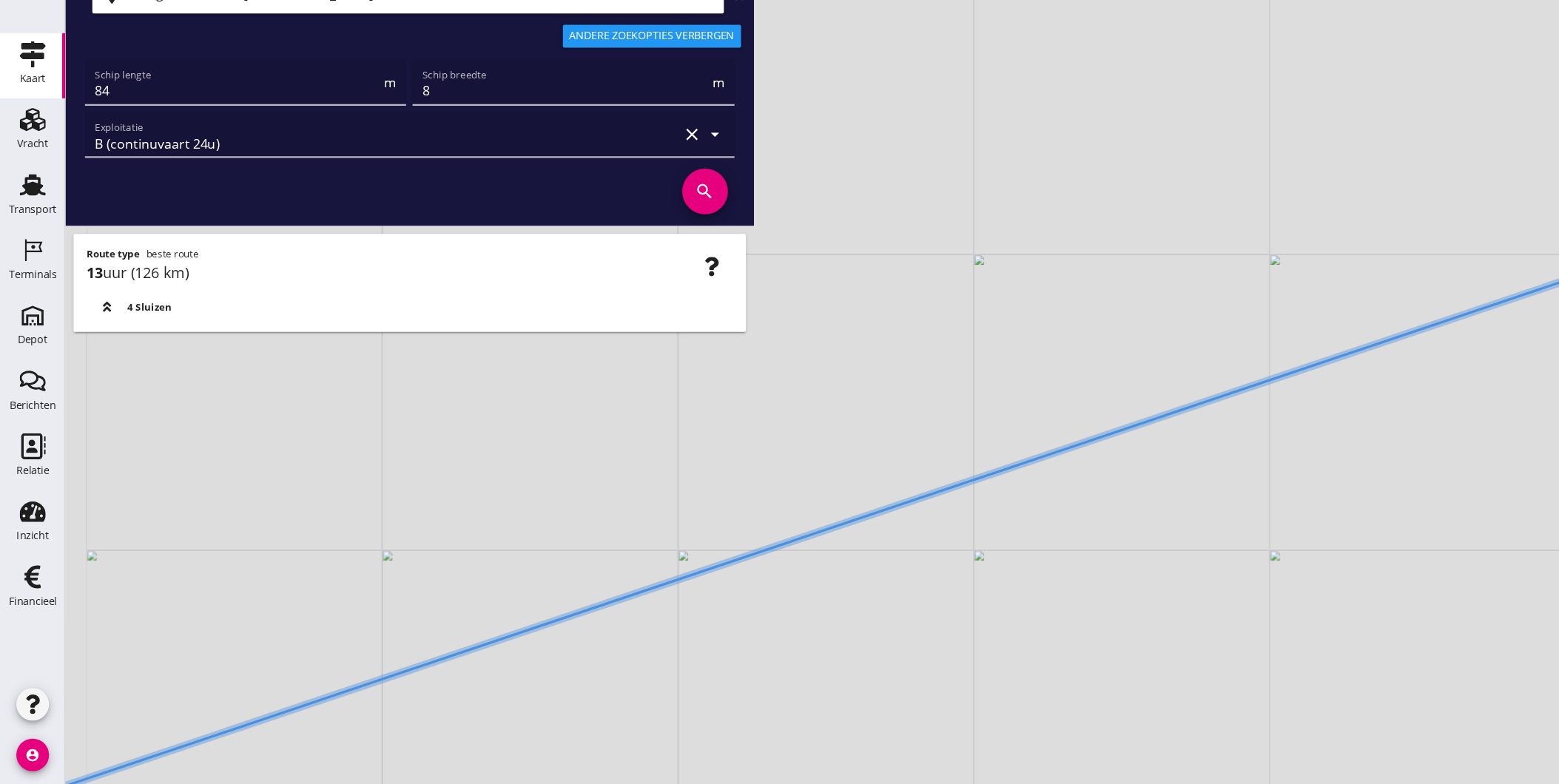
click at [856, 535] on div "+ − Leaflet | © Mapbox © OpenStreetMap" at bounding box center [809, 392] width 1500 height 784
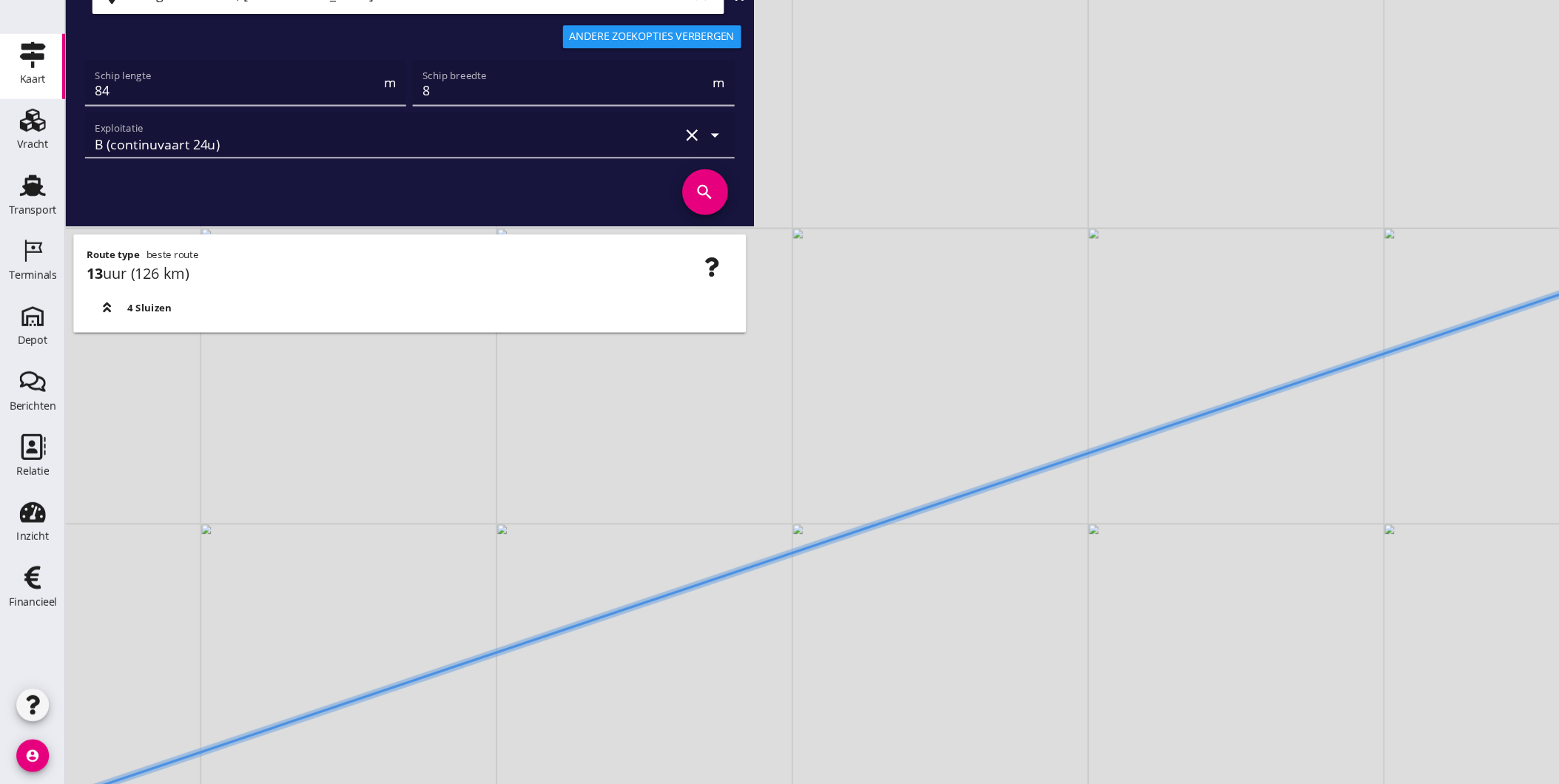
click at [1093, 437] on div "+ − Leaflet | © Mapbox © OpenStreetMap" at bounding box center [809, 392] width 1500 height 784
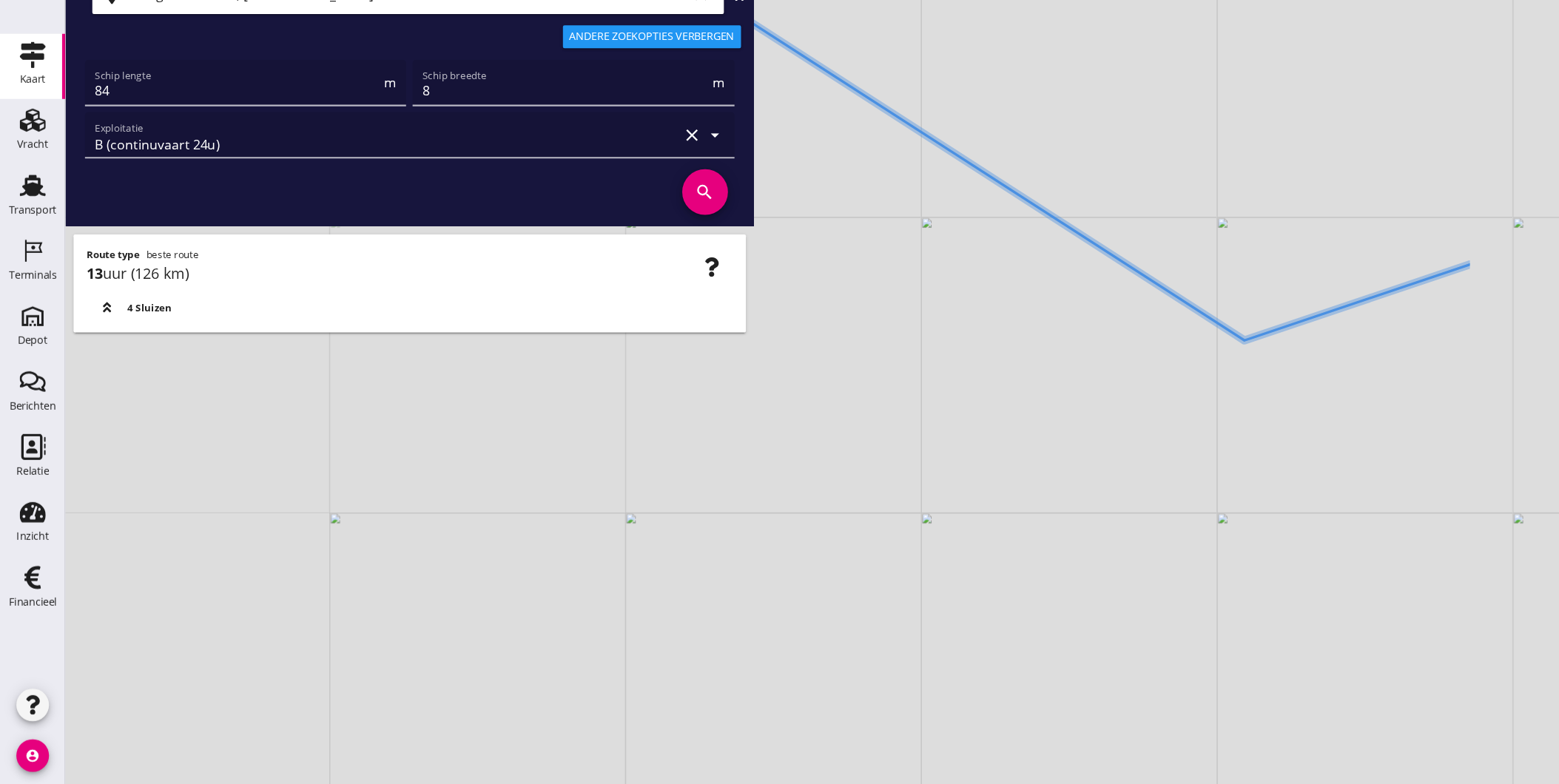
click at [710, 536] on div "+ − Leaflet | © Mapbox © OpenStreetMap" at bounding box center [809, 392] width 1500 height 784
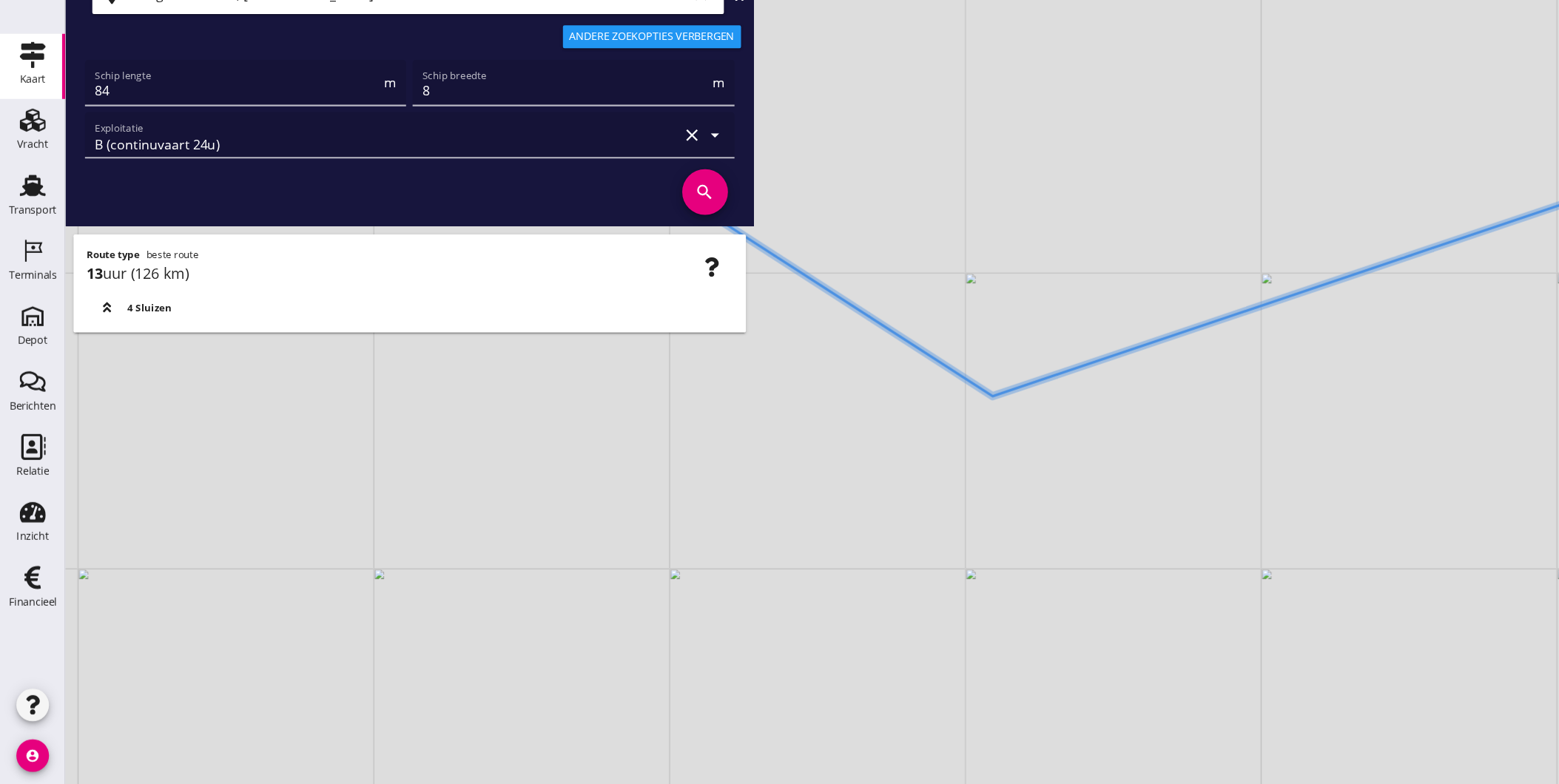
click at [570, 559] on div "+ − Leaflet | © Mapbox © OpenStreetMap" at bounding box center [809, 392] width 1500 height 784
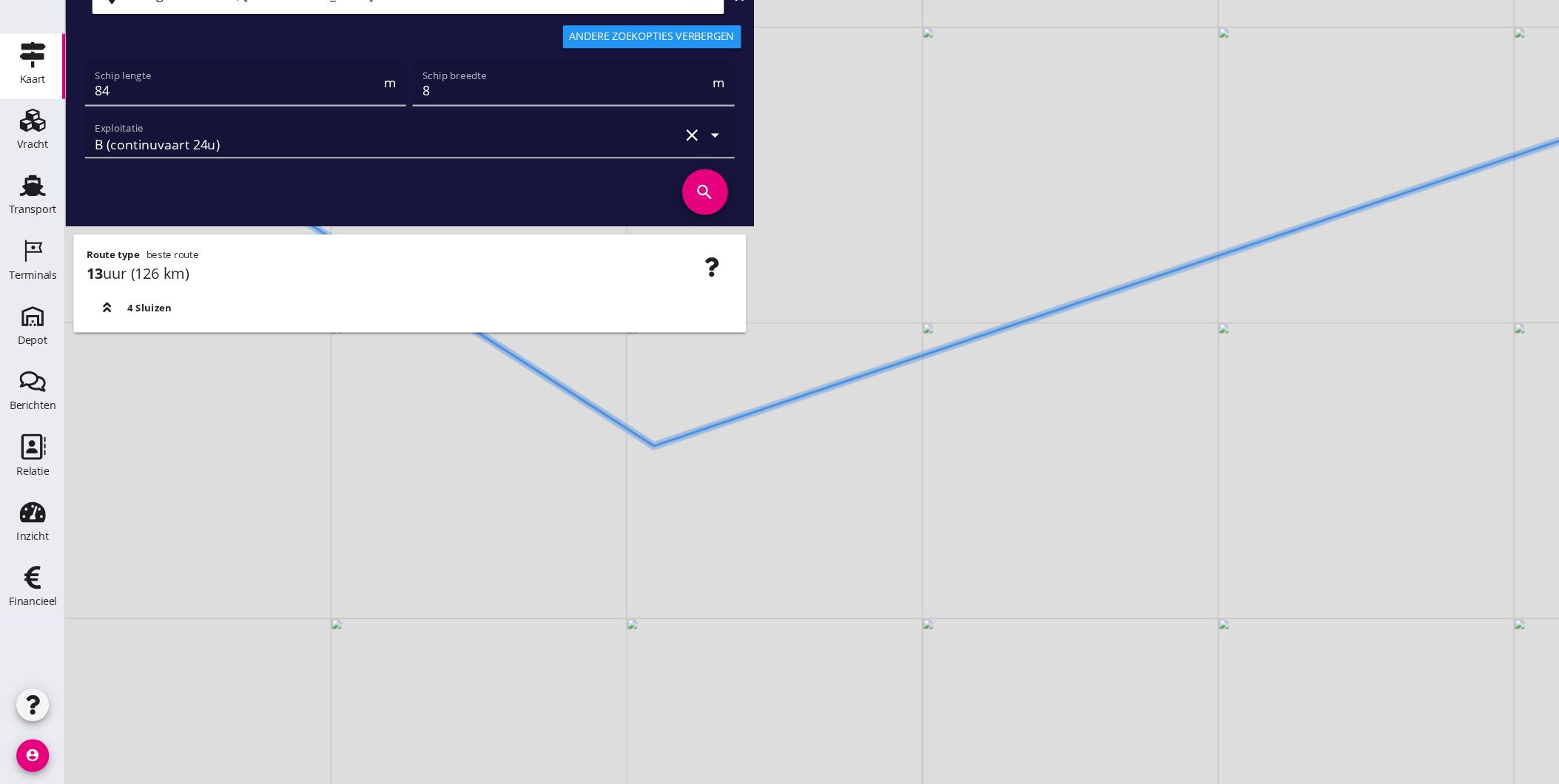
click at [1091, 496] on div "+ − Leaflet | © Mapbox © OpenStreetMap" at bounding box center [809, 392] width 1500 height 784
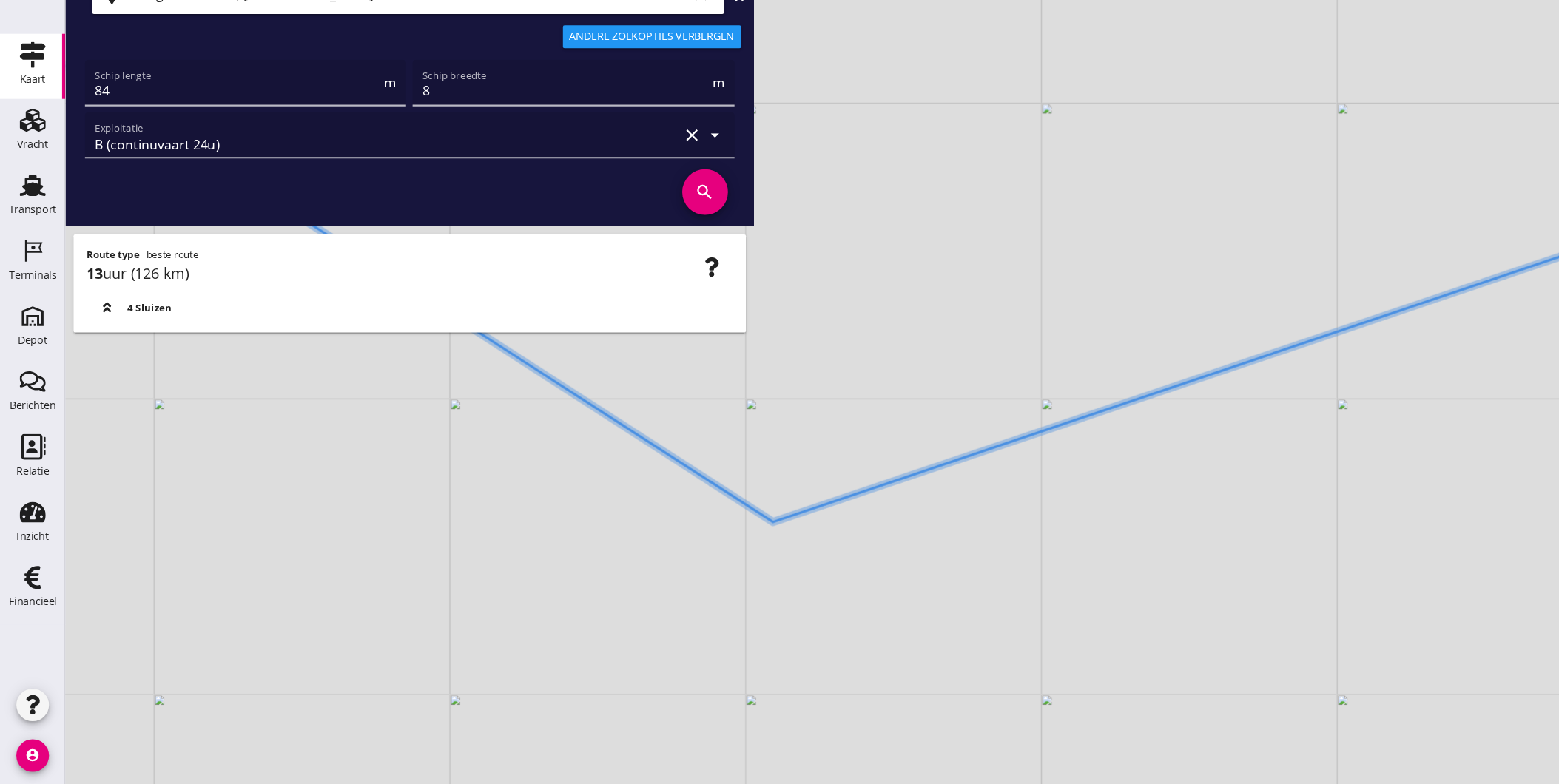
click at [874, 574] on div "+ − Leaflet | © Mapbox © OpenStreetMap" at bounding box center [809, 392] width 1500 height 784
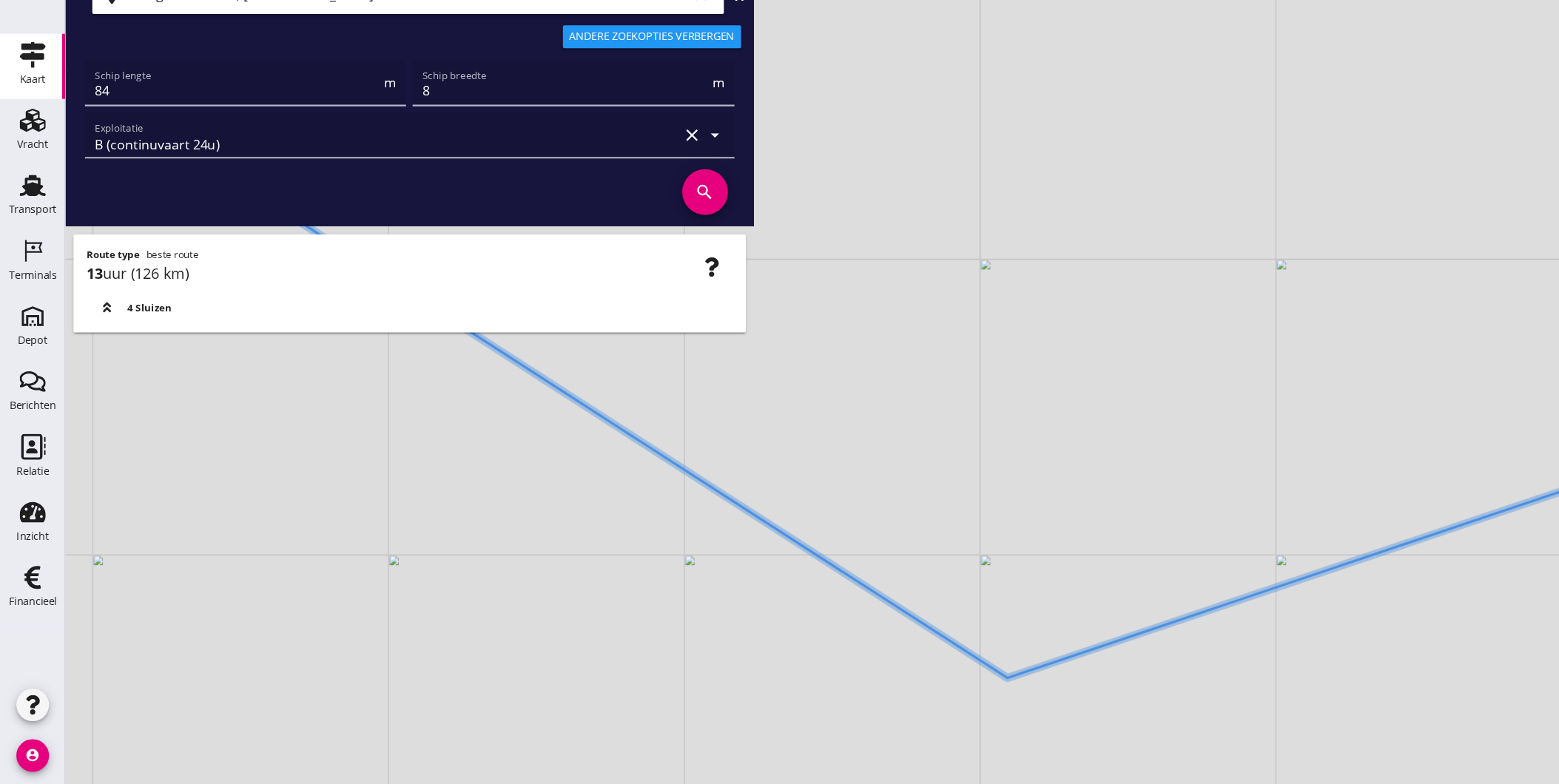
click at [952, 667] on div "+ − Leaflet | © Mapbox © OpenStreetMap" at bounding box center [809, 392] width 1500 height 784
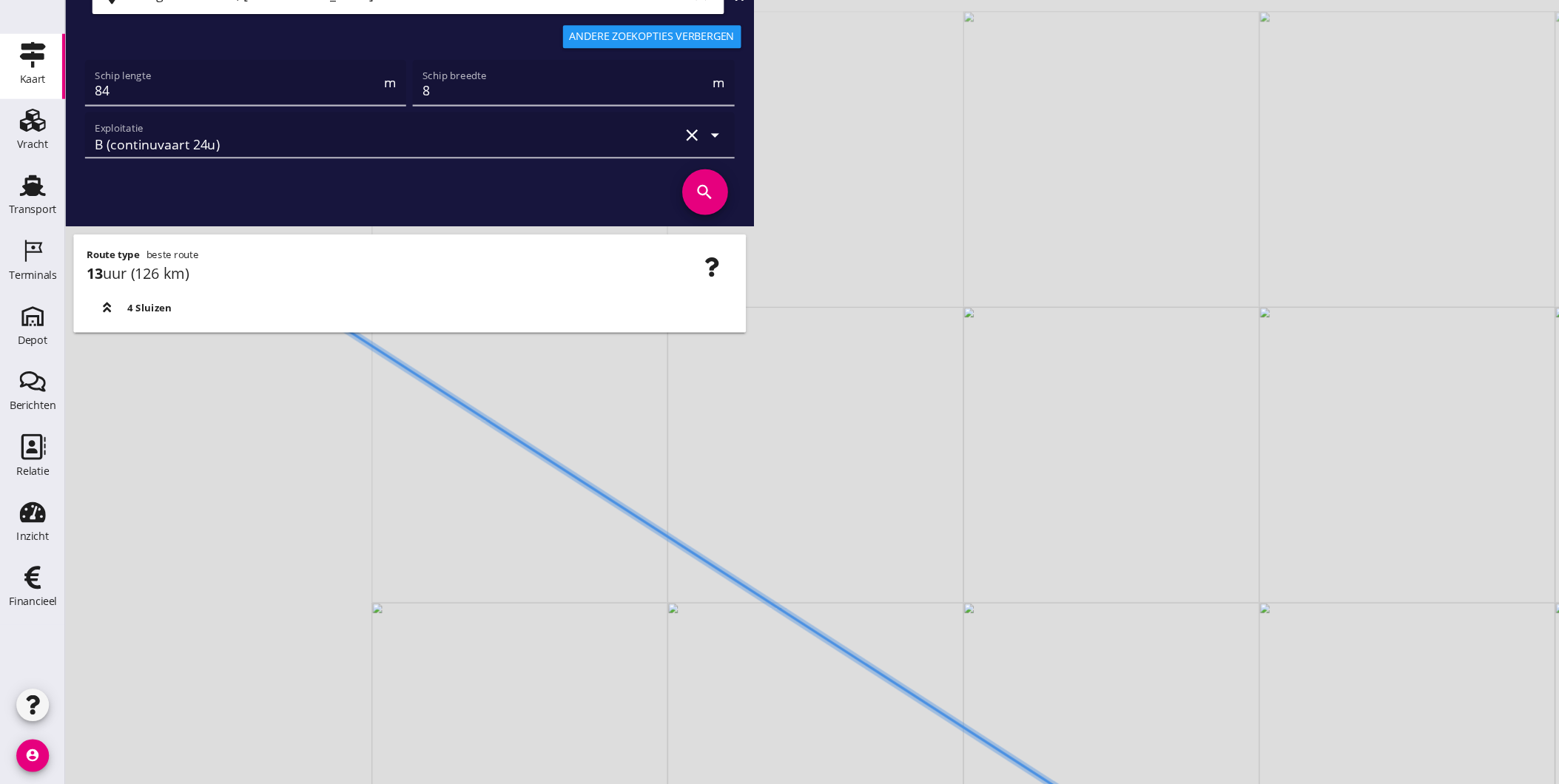
click at [1117, 783] on html "Geef feedback over deze route A1 (dagvaart 14u) A2 (semi-continuvaart 18u) A2+ …" at bounding box center [780, 392] width 1559 height 784
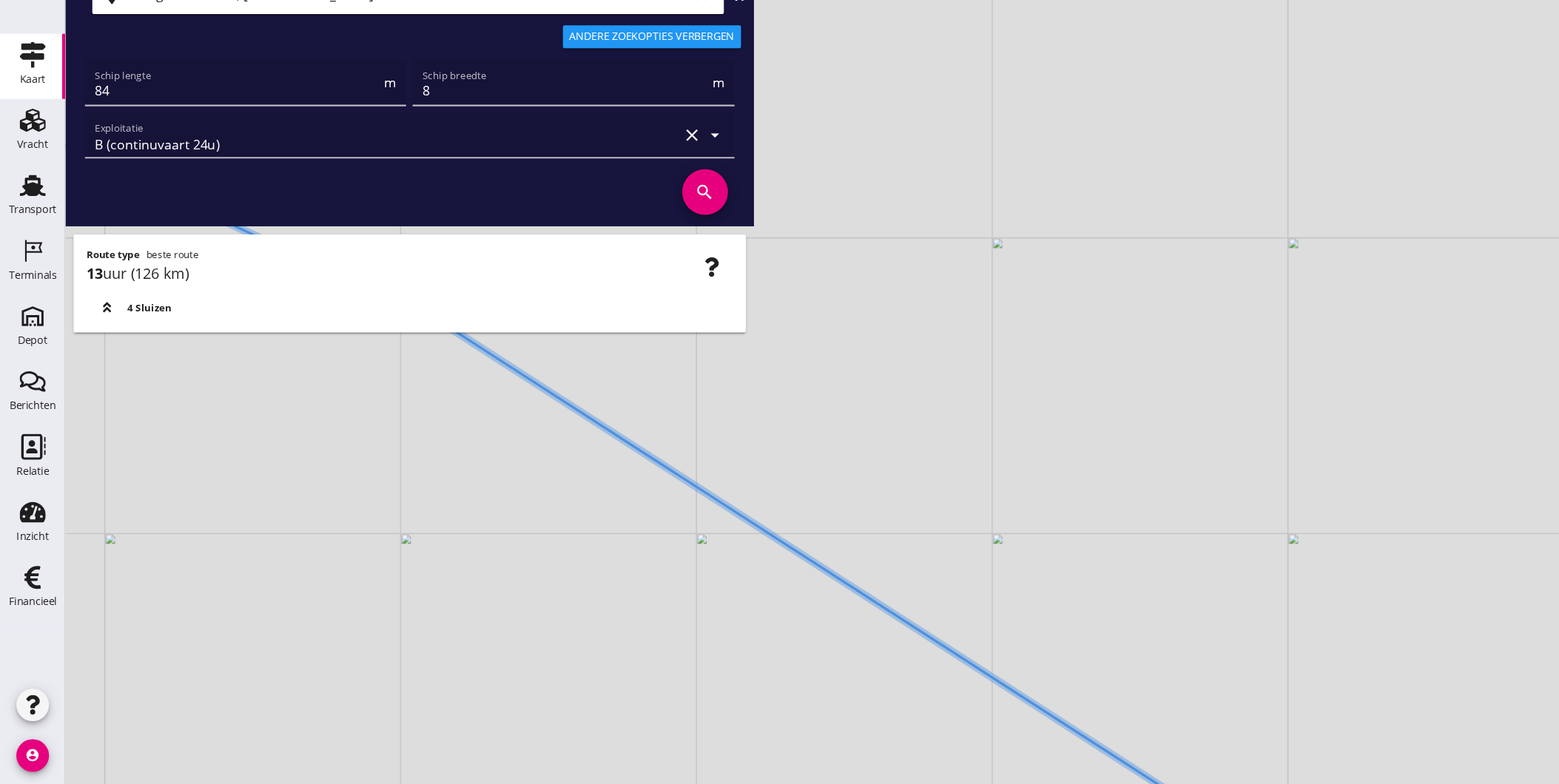
click at [863, 647] on div "+ − Leaflet | © Mapbox © OpenStreetMap" at bounding box center [809, 392] width 1500 height 784
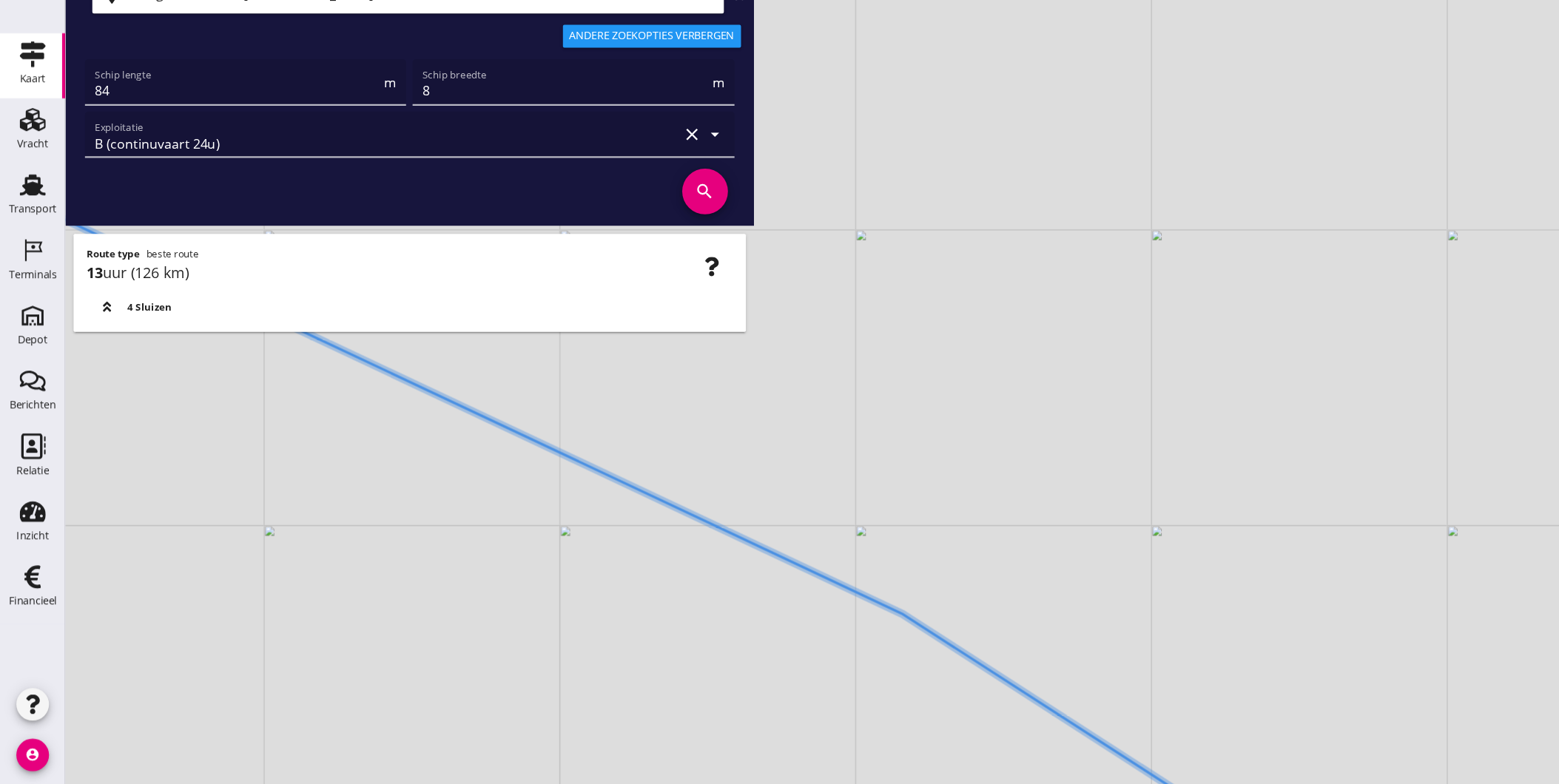
click at [792, 625] on icon at bounding box center [686, 615] width 1348 height 729
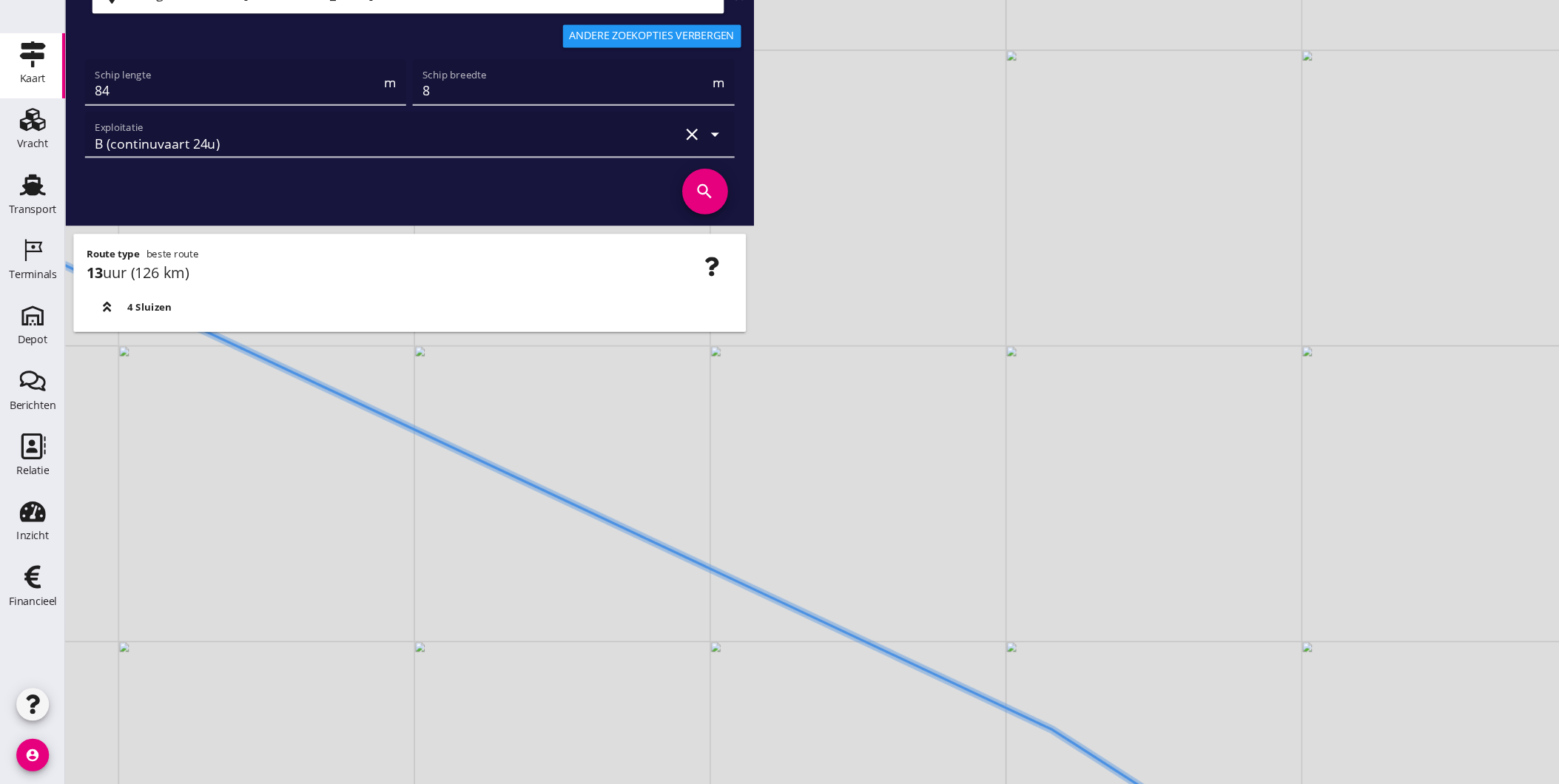
click at [907, 720] on div "+ − Leaflet | © Mapbox © OpenStreetMap" at bounding box center [809, 392] width 1500 height 784
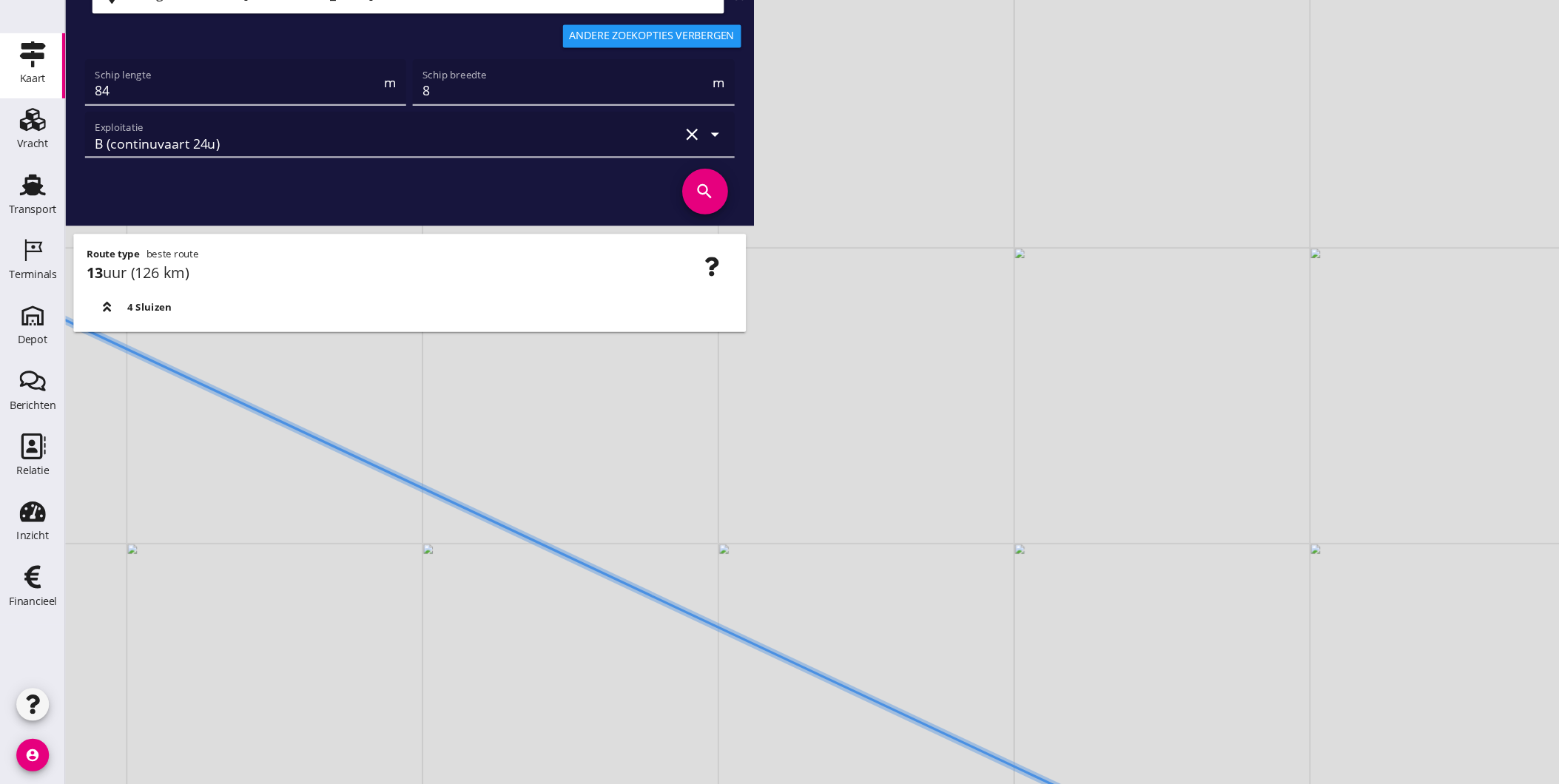
click at [698, 672] on div "+ − Leaflet | © Mapbox © OpenStreetMap" at bounding box center [809, 392] width 1500 height 784
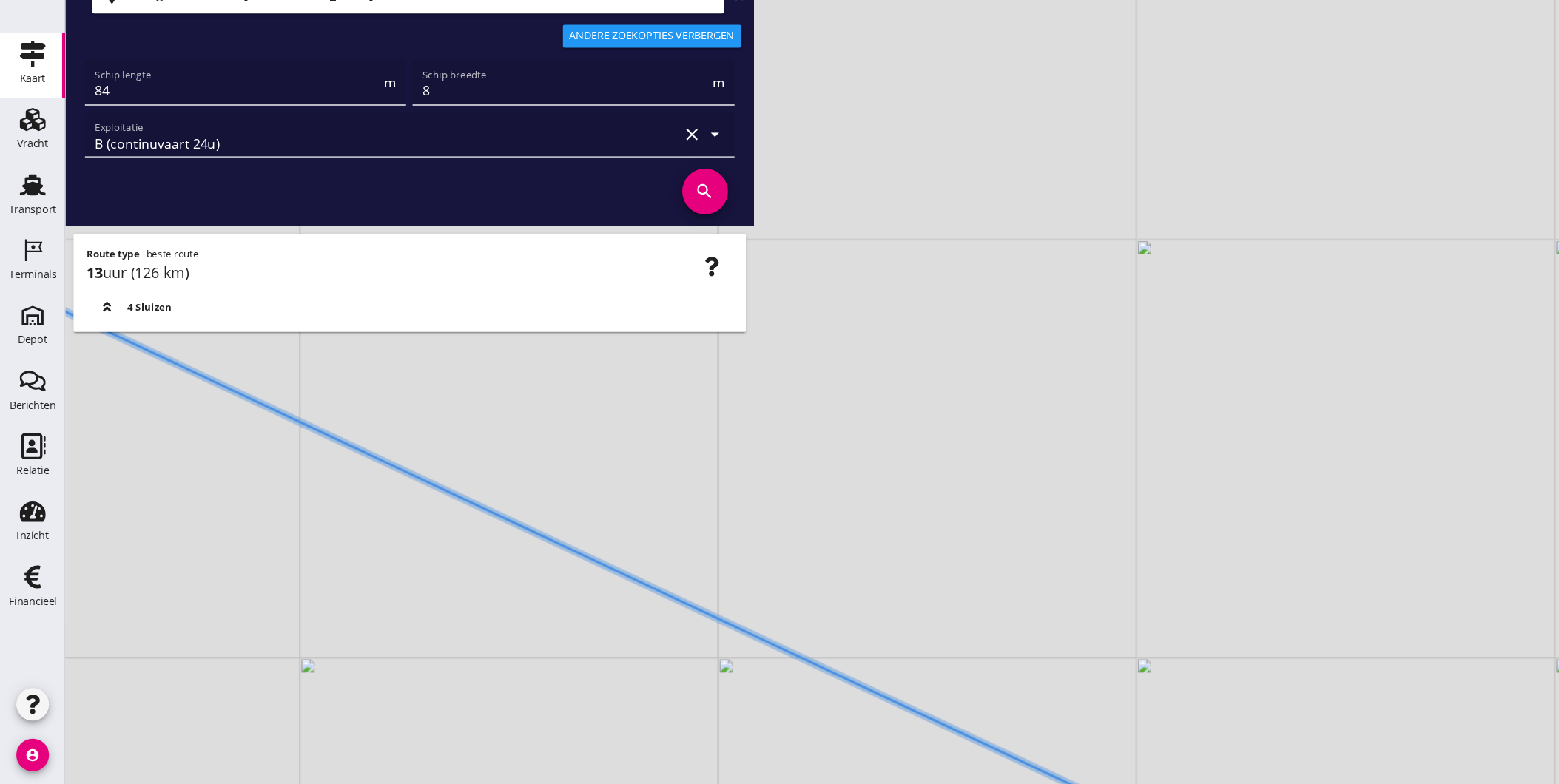
click at [731, 665] on icon at bounding box center [589, 605] width 1200 height 564
click at [678, 641] on div "+ − Leaflet | © Mapbox © OpenStreetMap" at bounding box center [809, 392] width 1500 height 784
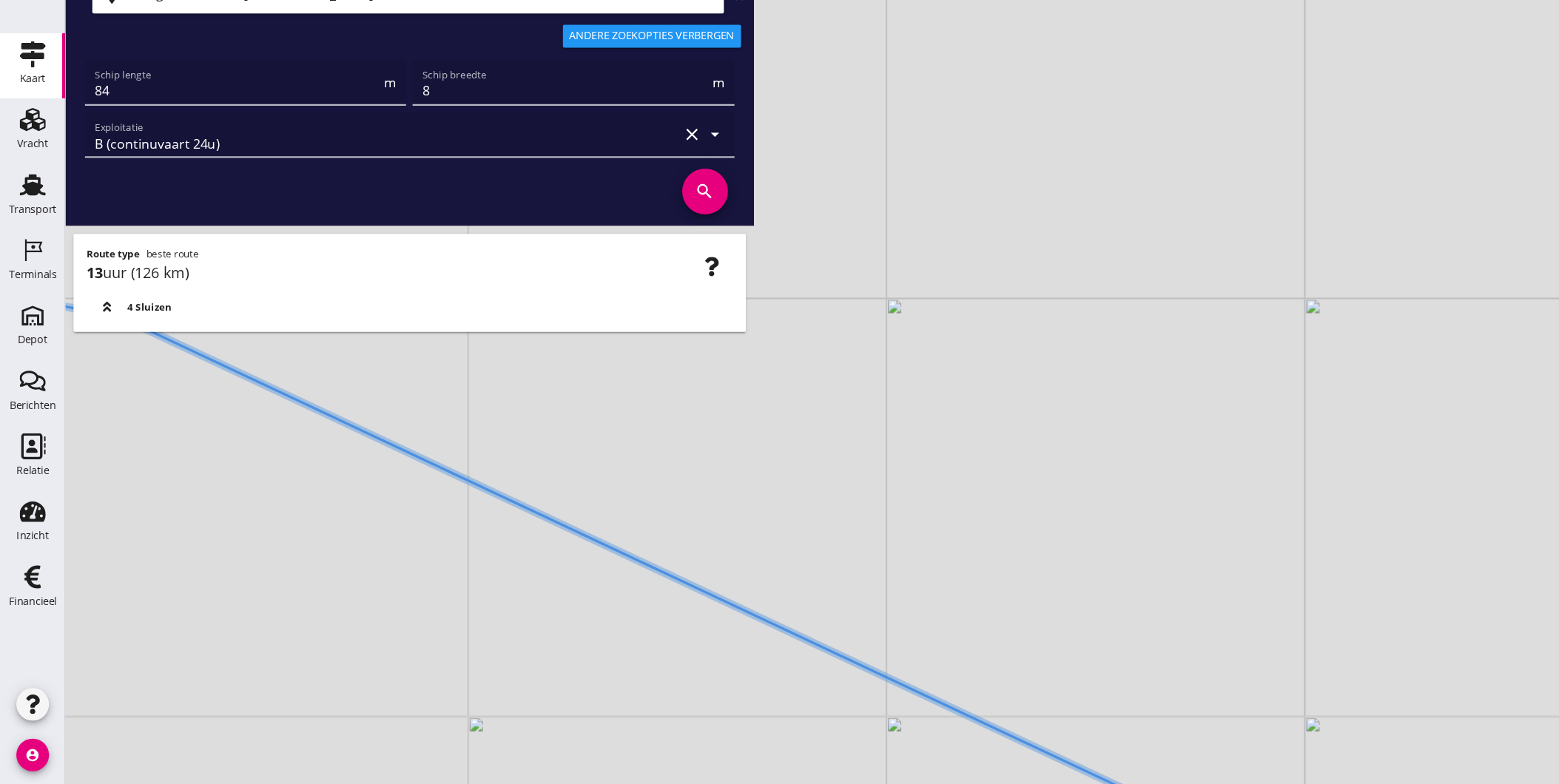
click at [710, 667] on div "+ − Leaflet | © Mapbox © OpenStreetMap" at bounding box center [809, 392] width 1500 height 784
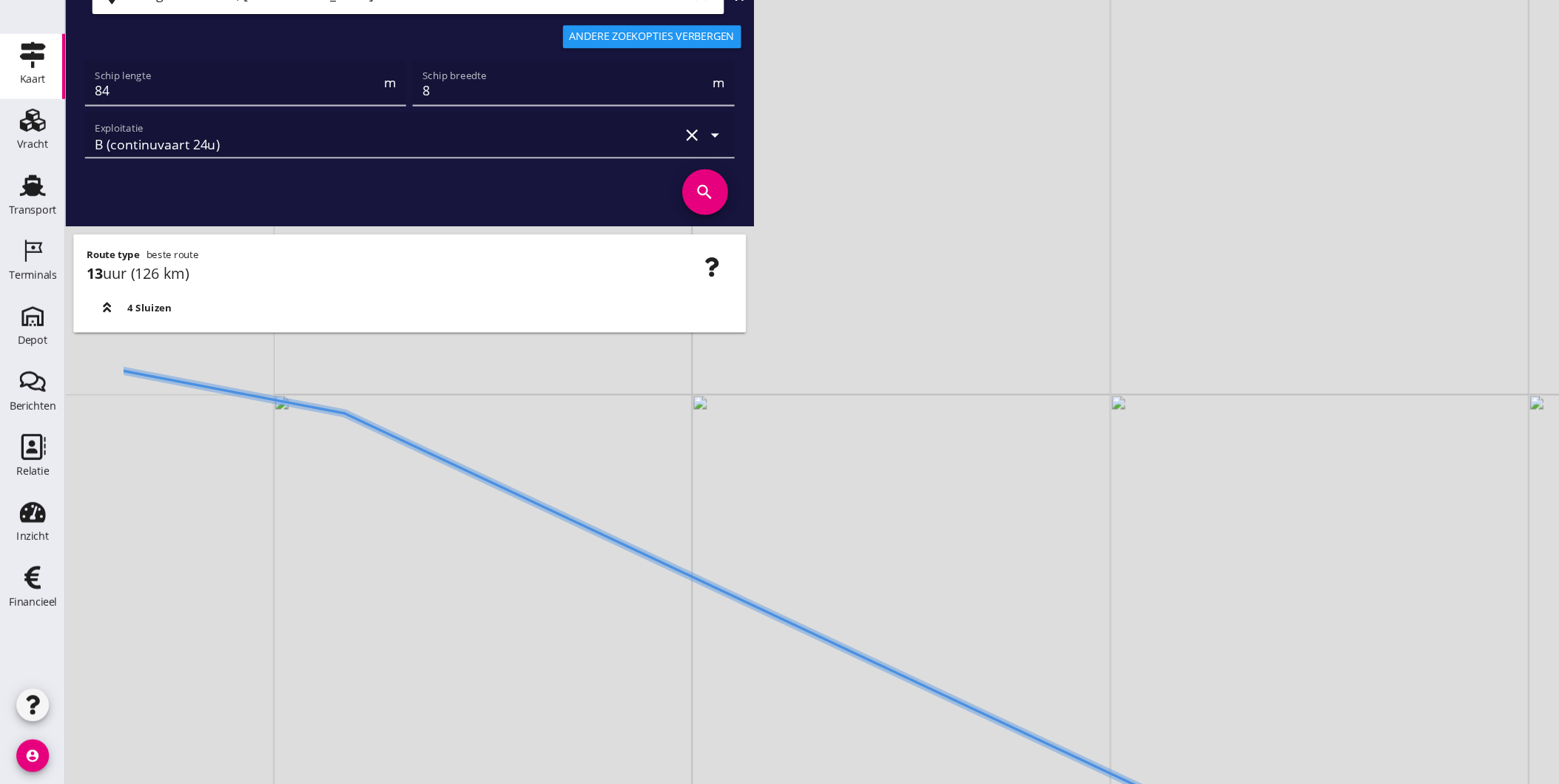
click at [745, 689] on div "+ − Leaflet | © Mapbox © OpenStreetMap" at bounding box center [809, 392] width 1500 height 784
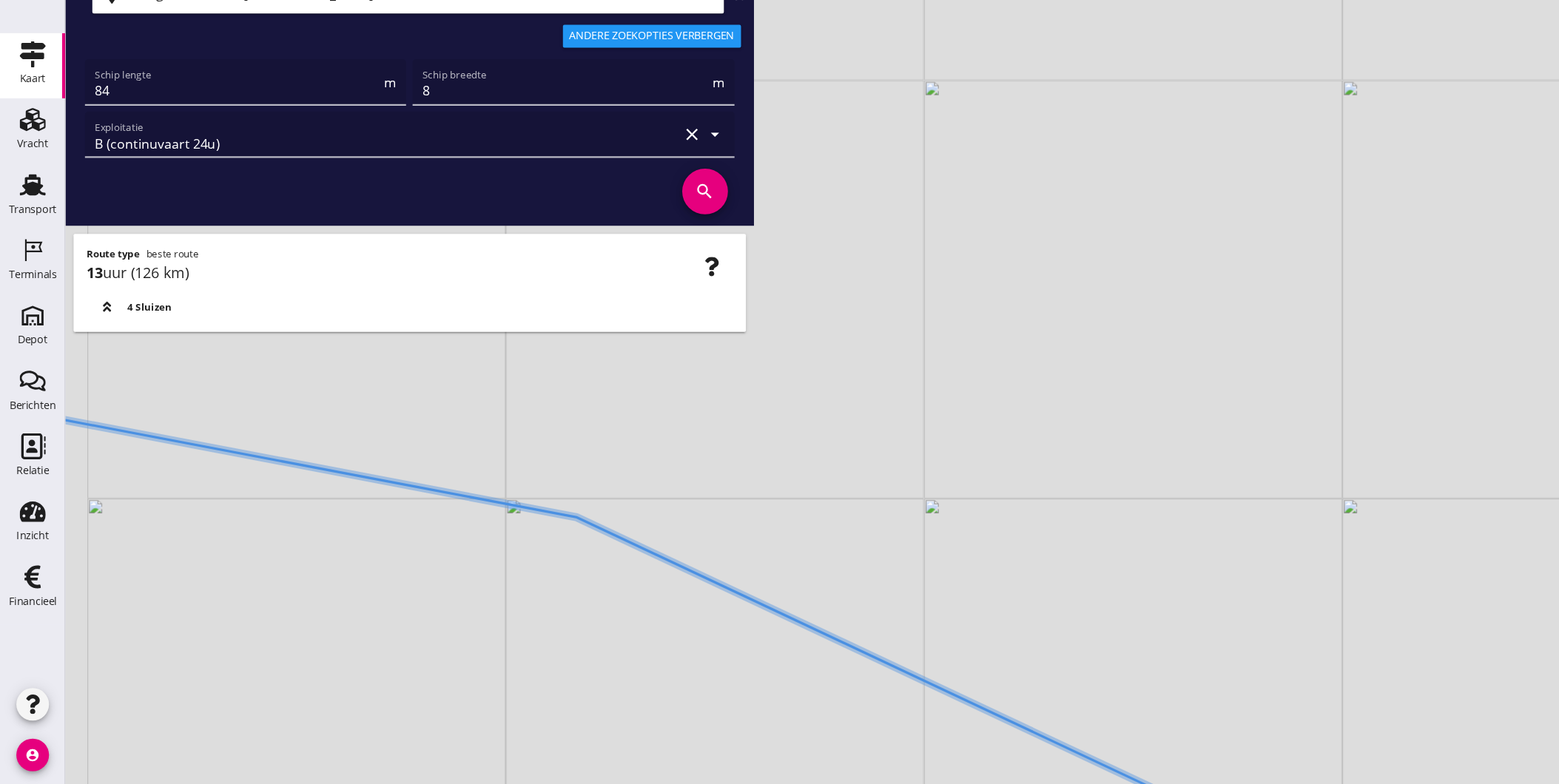
click at [846, 724] on div "+ − Leaflet | © Mapbox © OpenStreetMap" at bounding box center [809, 392] width 1500 height 784
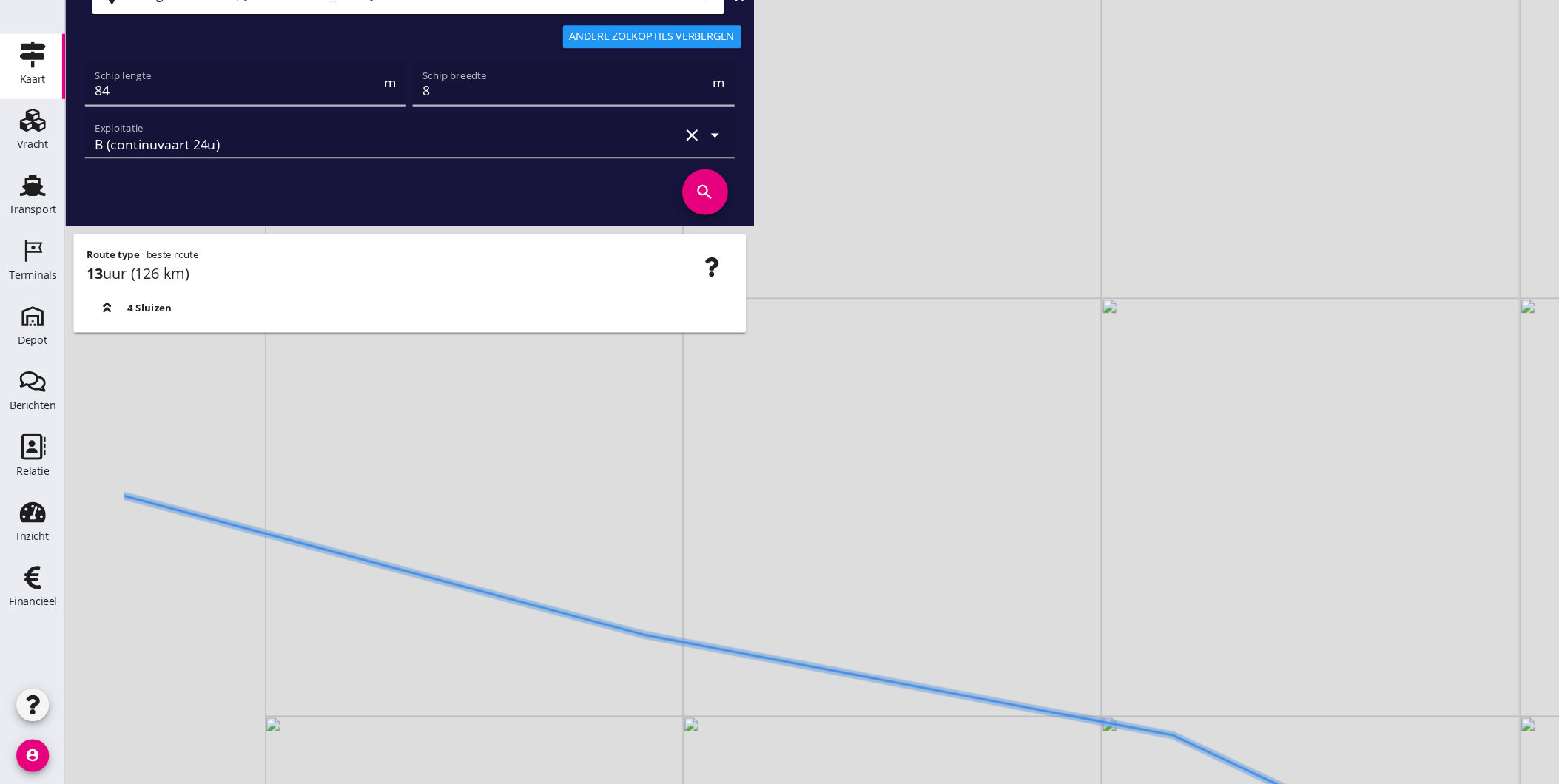
click at [970, 719] on icon at bounding box center [793, 727] width 1360 height 410
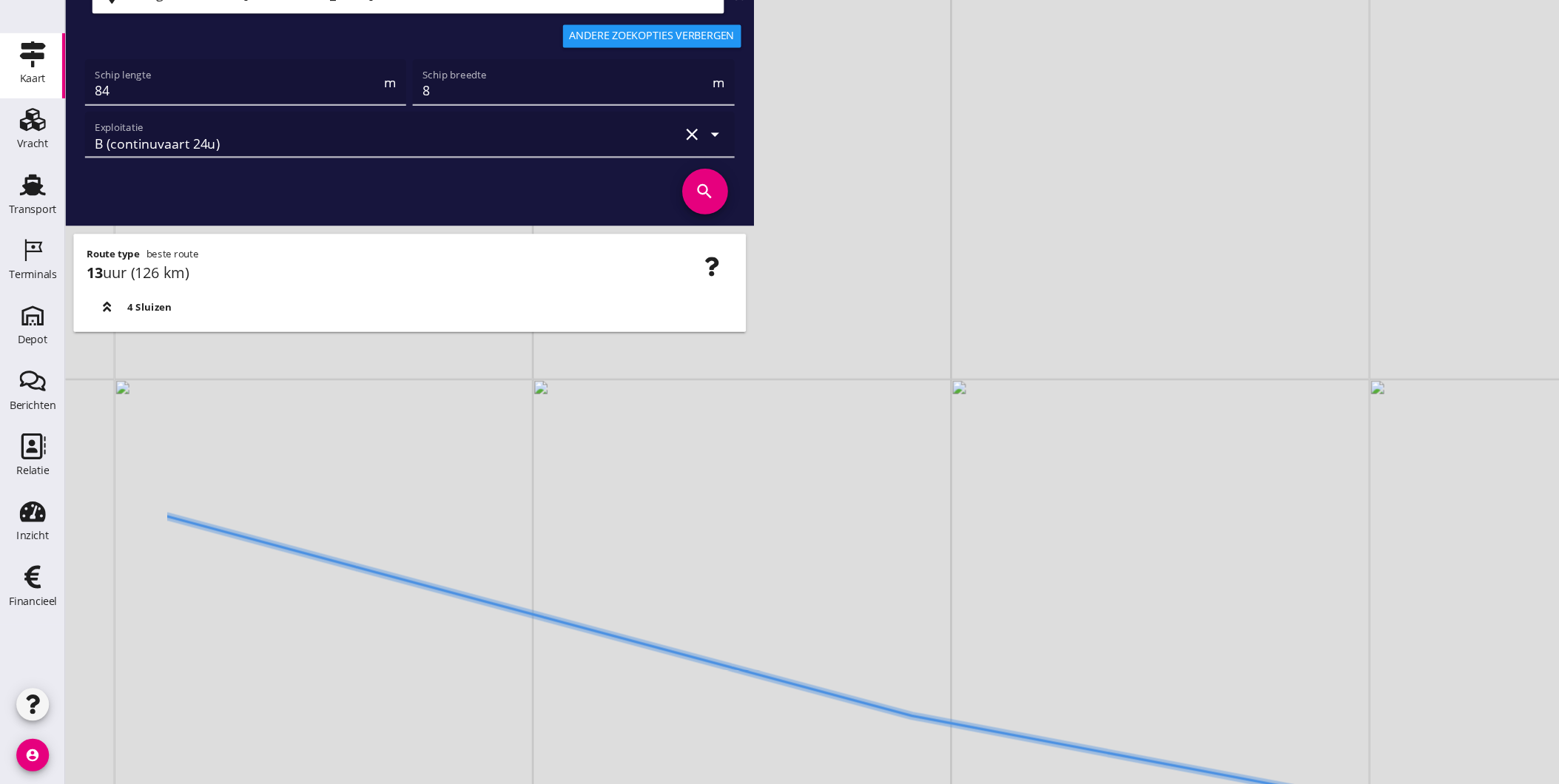
click at [907, 694] on div "+ − Leaflet | © Mapbox © OpenStreetMap" at bounding box center [809, 392] width 1500 height 784
click at [782, 709] on icon at bounding box center [659, 669] width 1501 height 386
click at [665, 715] on div "+ − Leaflet | © Mapbox © OpenStreetMap" at bounding box center [809, 392] width 1500 height 784
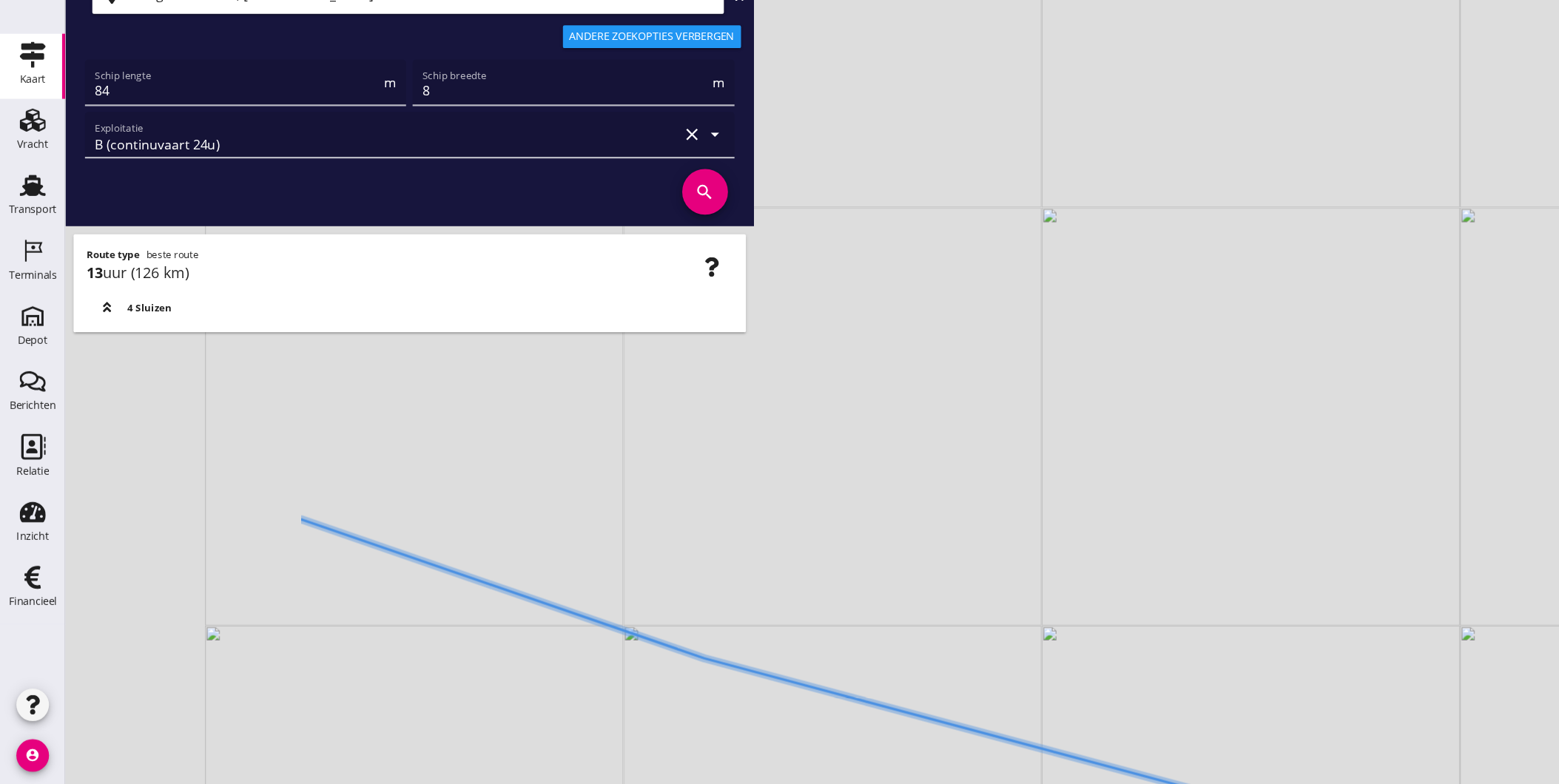
click at [641, 710] on div "+ − Leaflet | © Mapbox © OpenStreetMap" at bounding box center [809, 392] width 1500 height 784
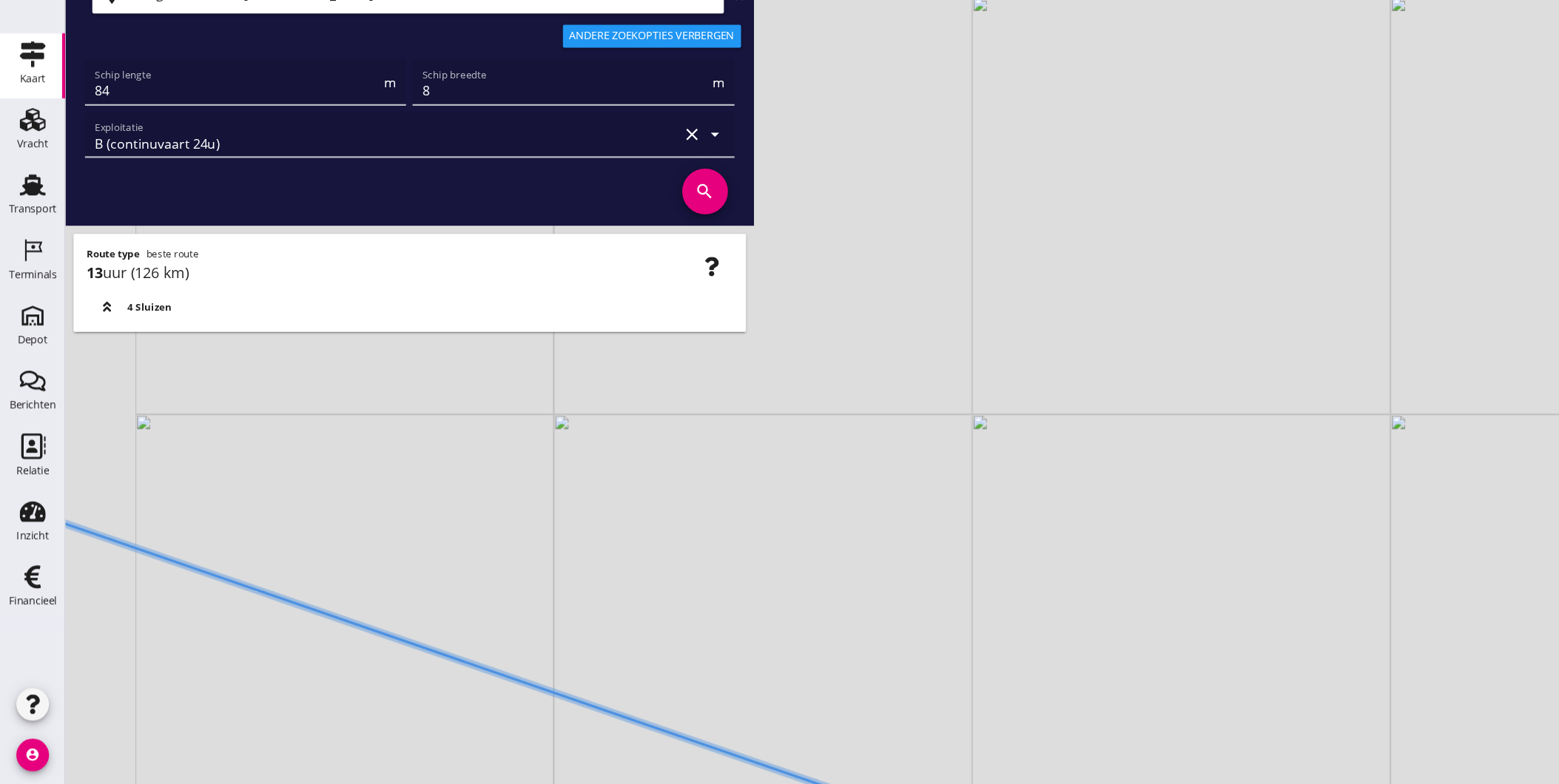
click at [644, 680] on div "+ − Leaflet | © Mapbox © OpenStreetMap" at bounding box center [809, 392] width 1500 height 784
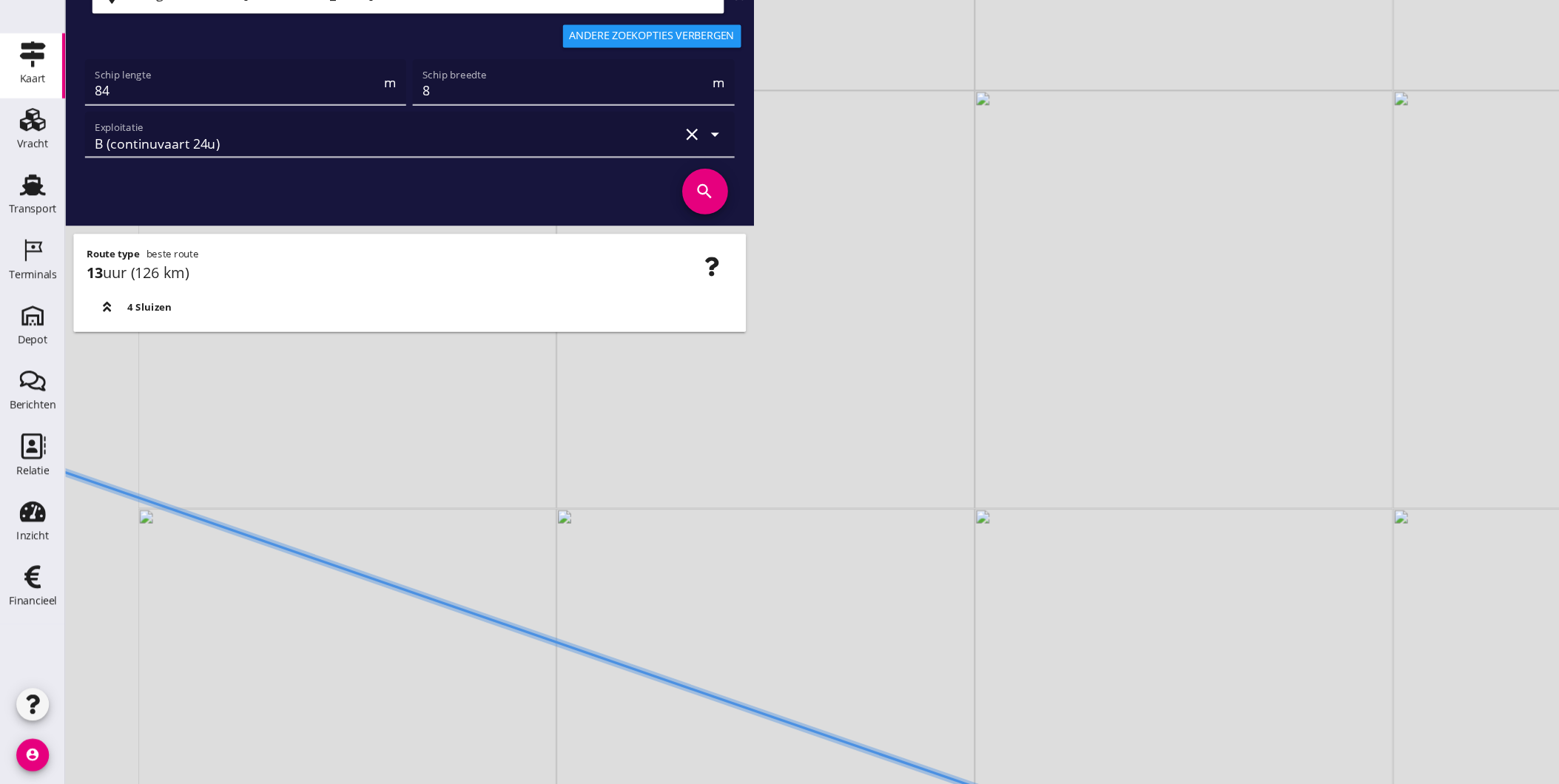
click at [714, 644] on div "+ − Leaflet | © Mapbox © OpenStreetMap" at bounding box center [809, 392] width 1500 height 784
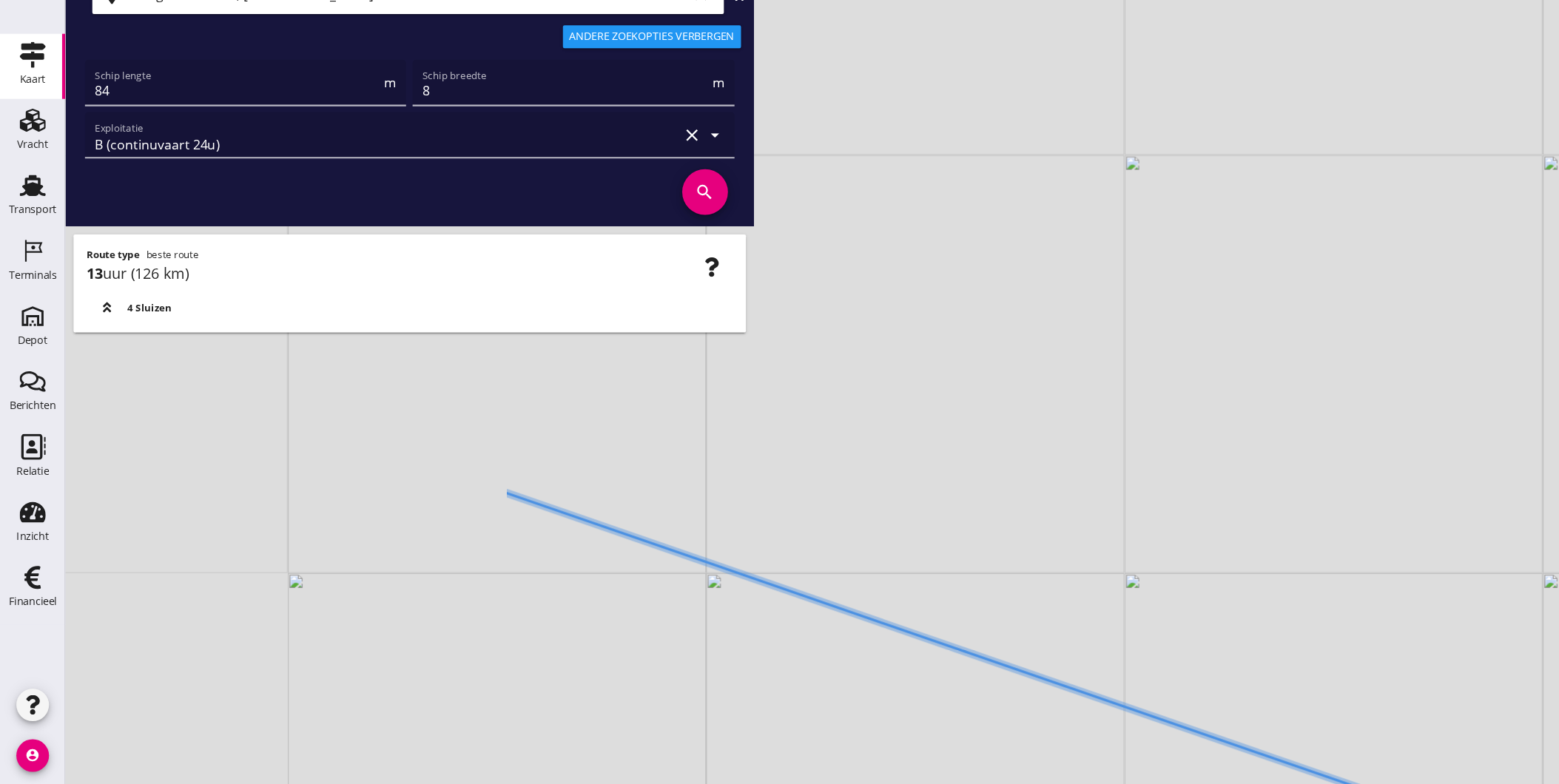
click at [715, 661] on div "+ − Leaflet | © Mapbox © OpenStreetMap" at bounding box center [809, 392] width 1500 height 784
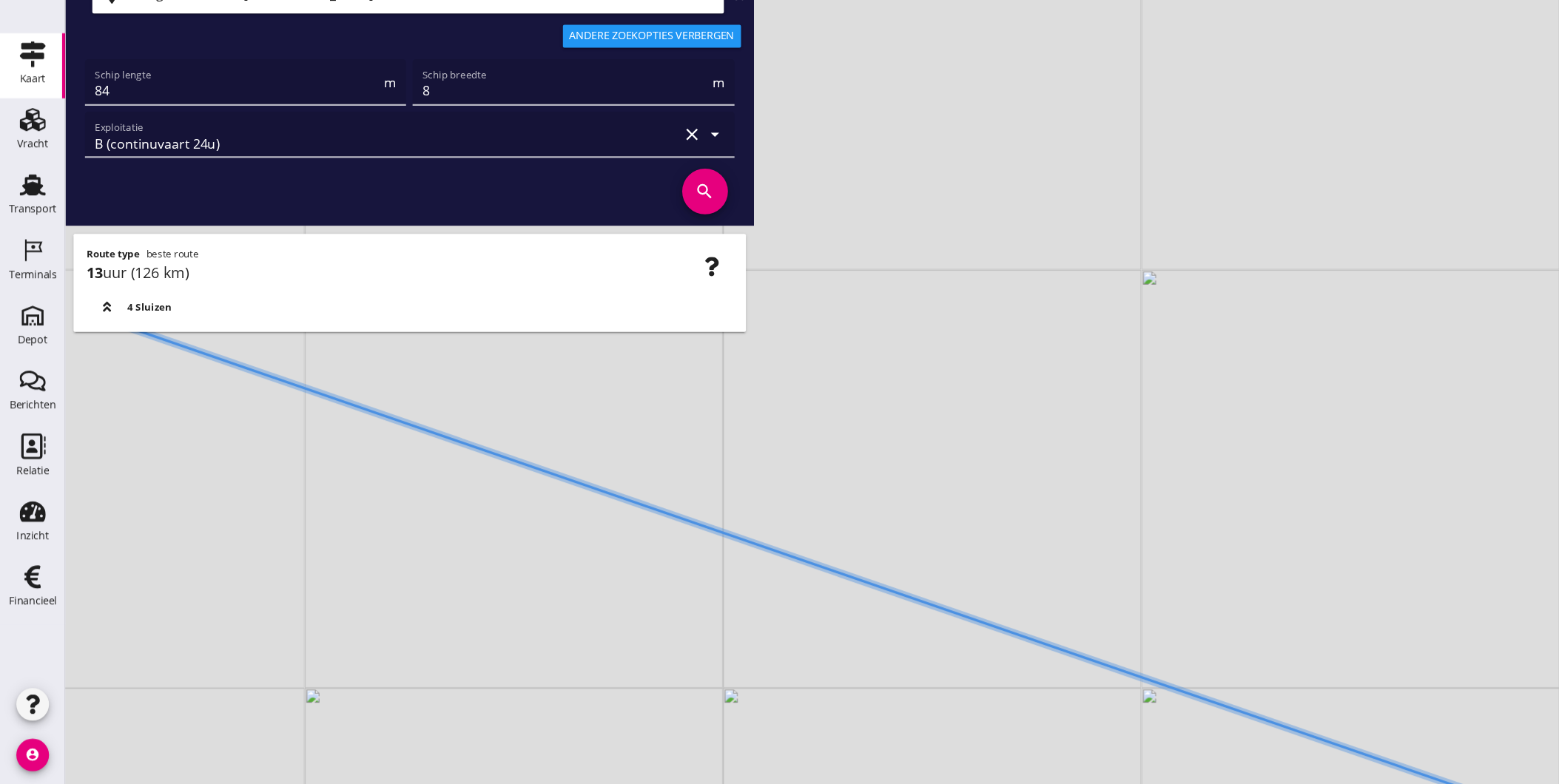
click at [950, 726] on div "+ − Leaflet | © Mapbox © OpenStreetMap" at bounding box center [809, 392] width 1500 height 784
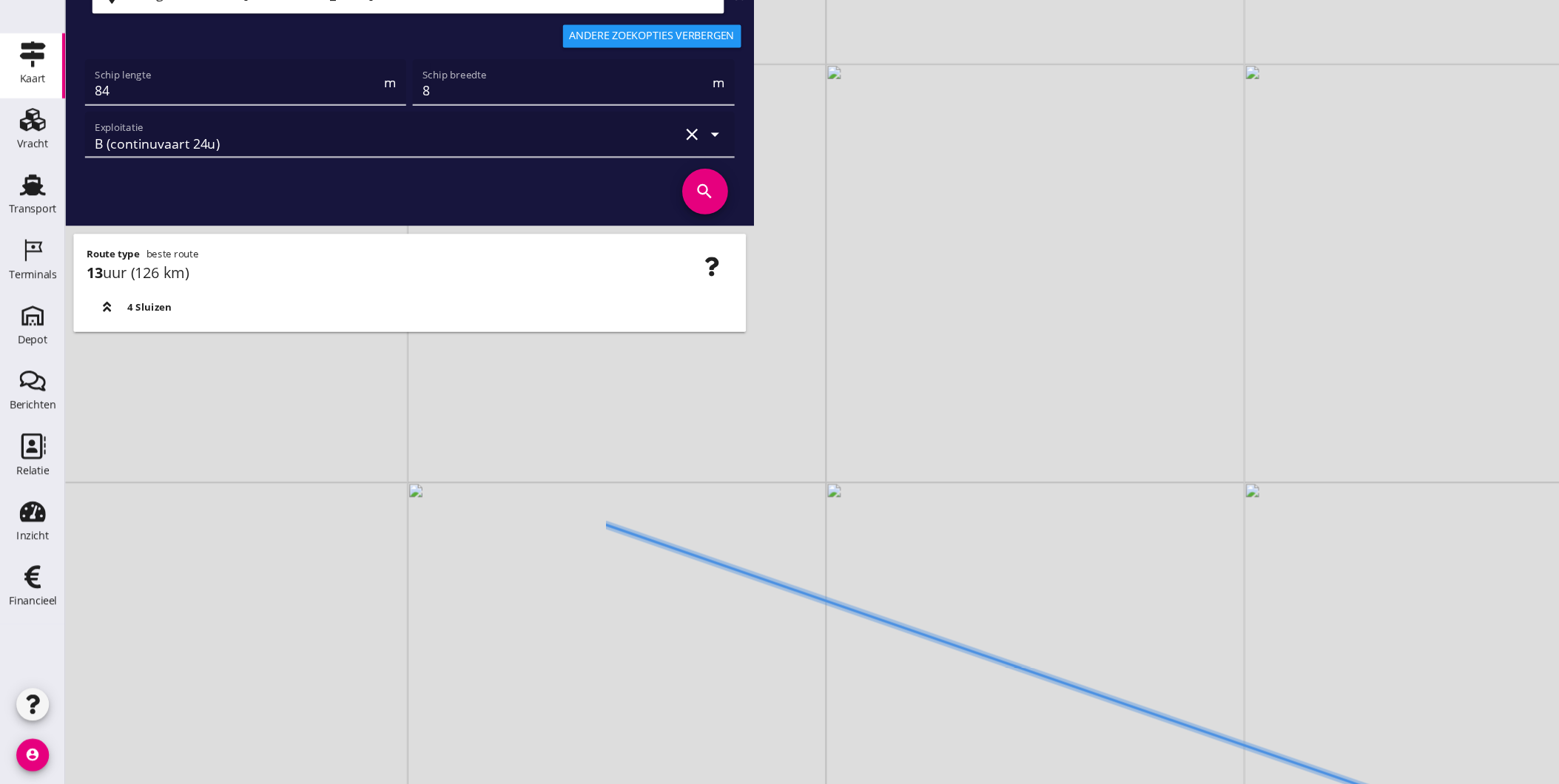
click at [821, 683] on div "+ − Leaflet | © Mapbox © OpenStreetMap" at bounding box center [809, 392] width 1500 height 784
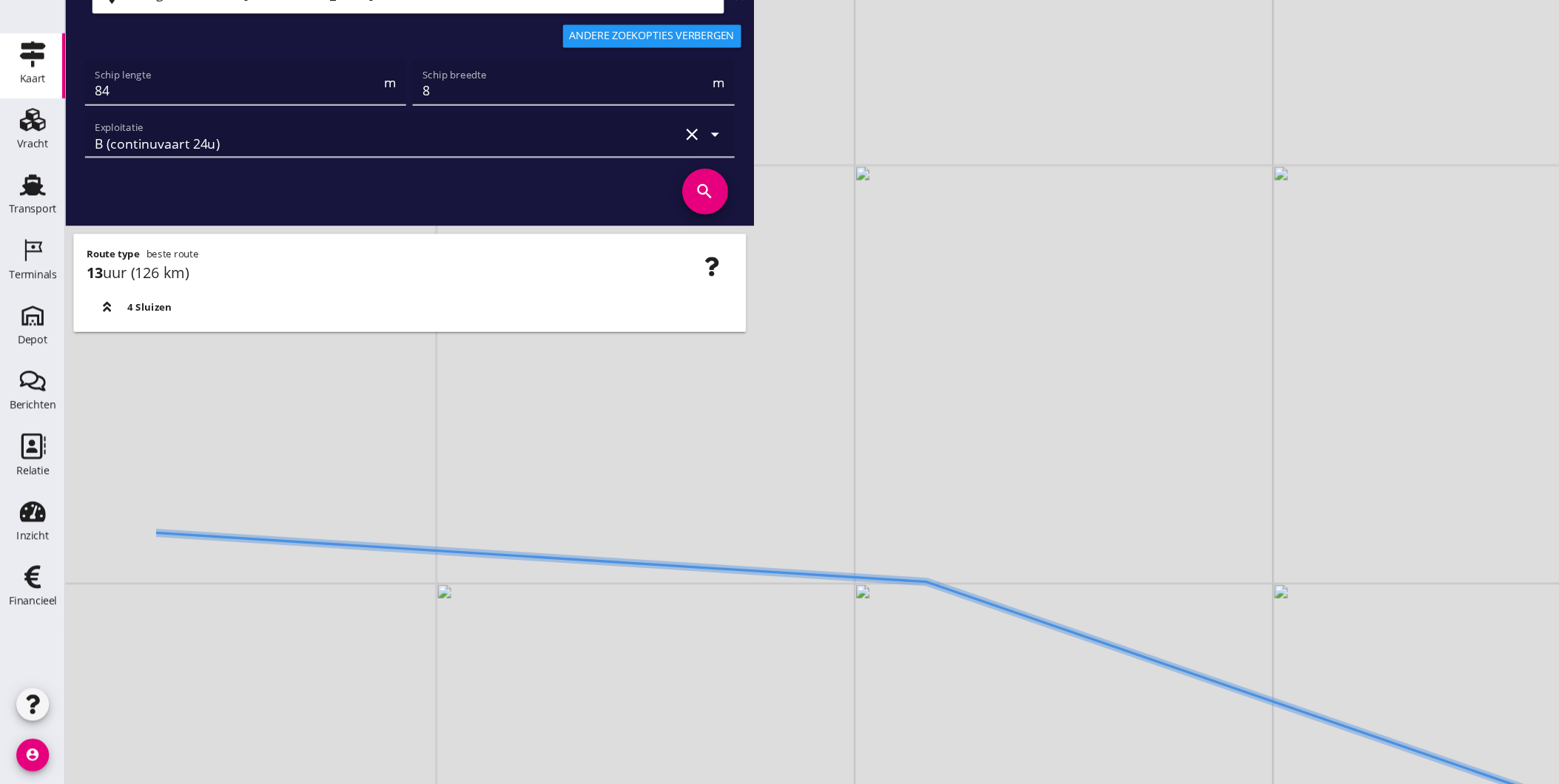
click at [848, 625] on div "+ − Leaflet | © Mapbox © OpenStreetMap" at bounding box center [809, 392] width 1500 height 784
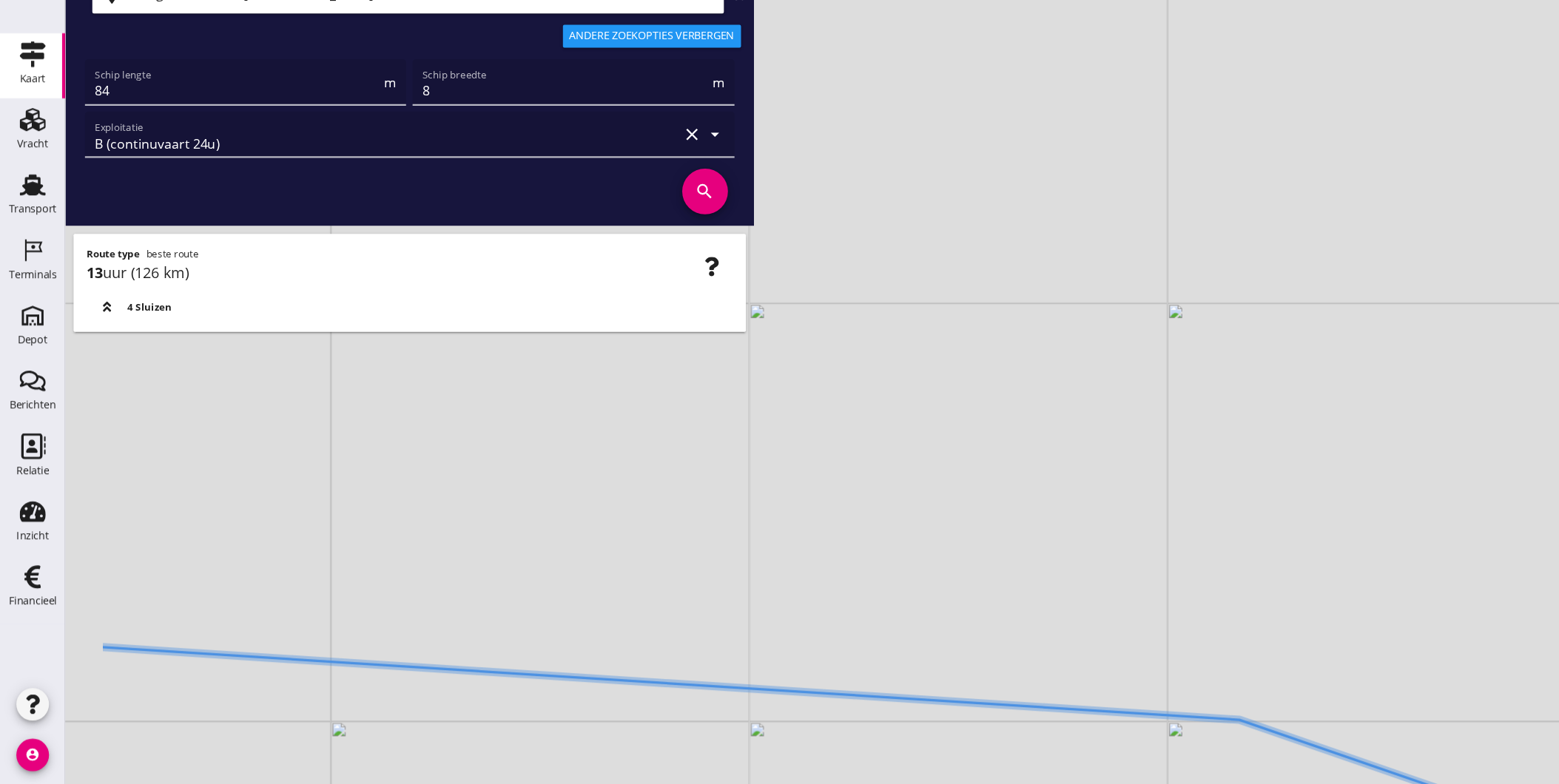
click at [838, 732] on div "+ − Leaflet | © Mapbox © OpenStreetMap" at bounding box center [809, 392] width 1500 height 784
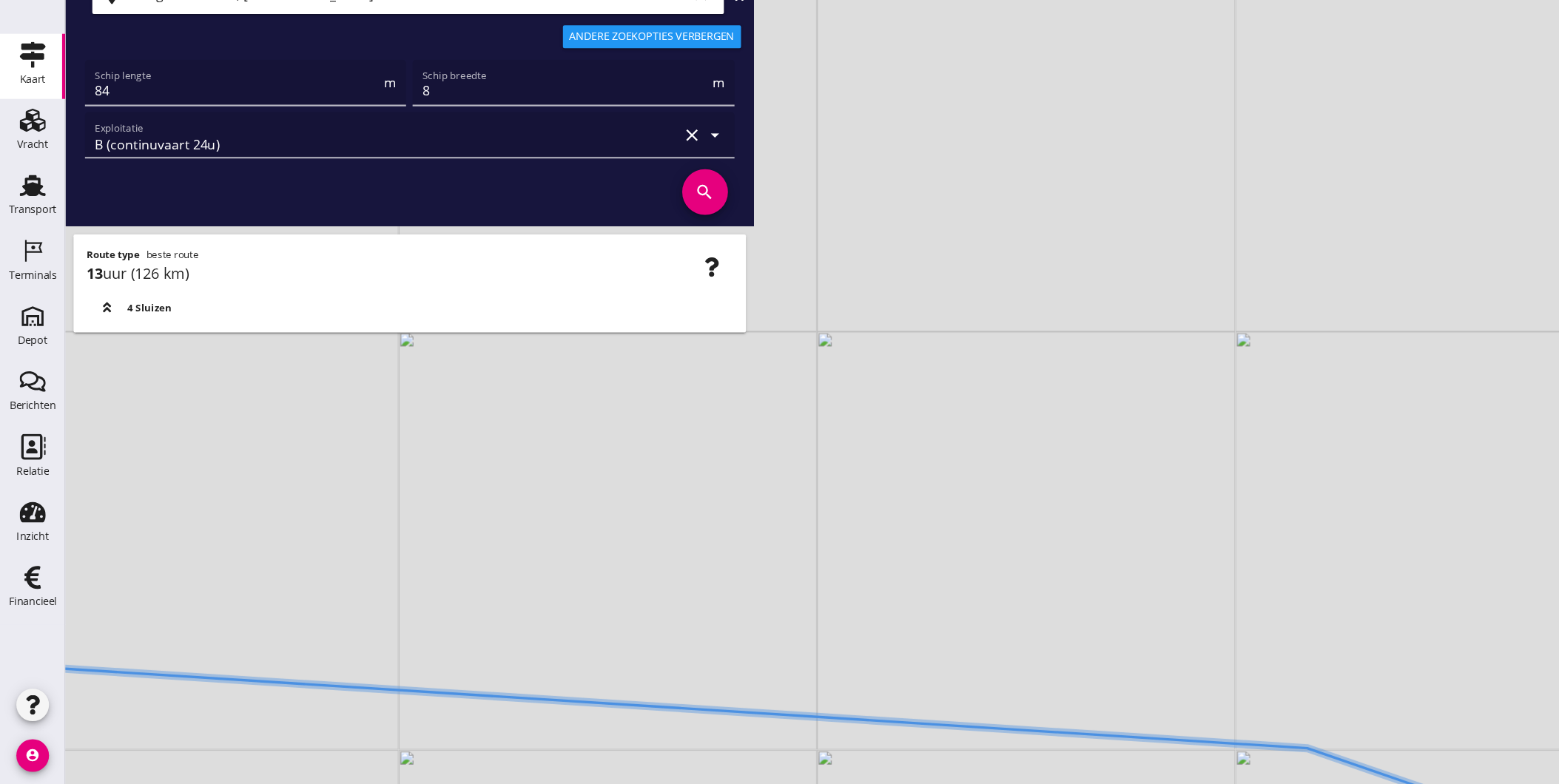
click at [864, 696] on div "+ − Leaflet | © Mapbox © OpenStreetMap" at bounding box center [809, 392] width 1500 height 784
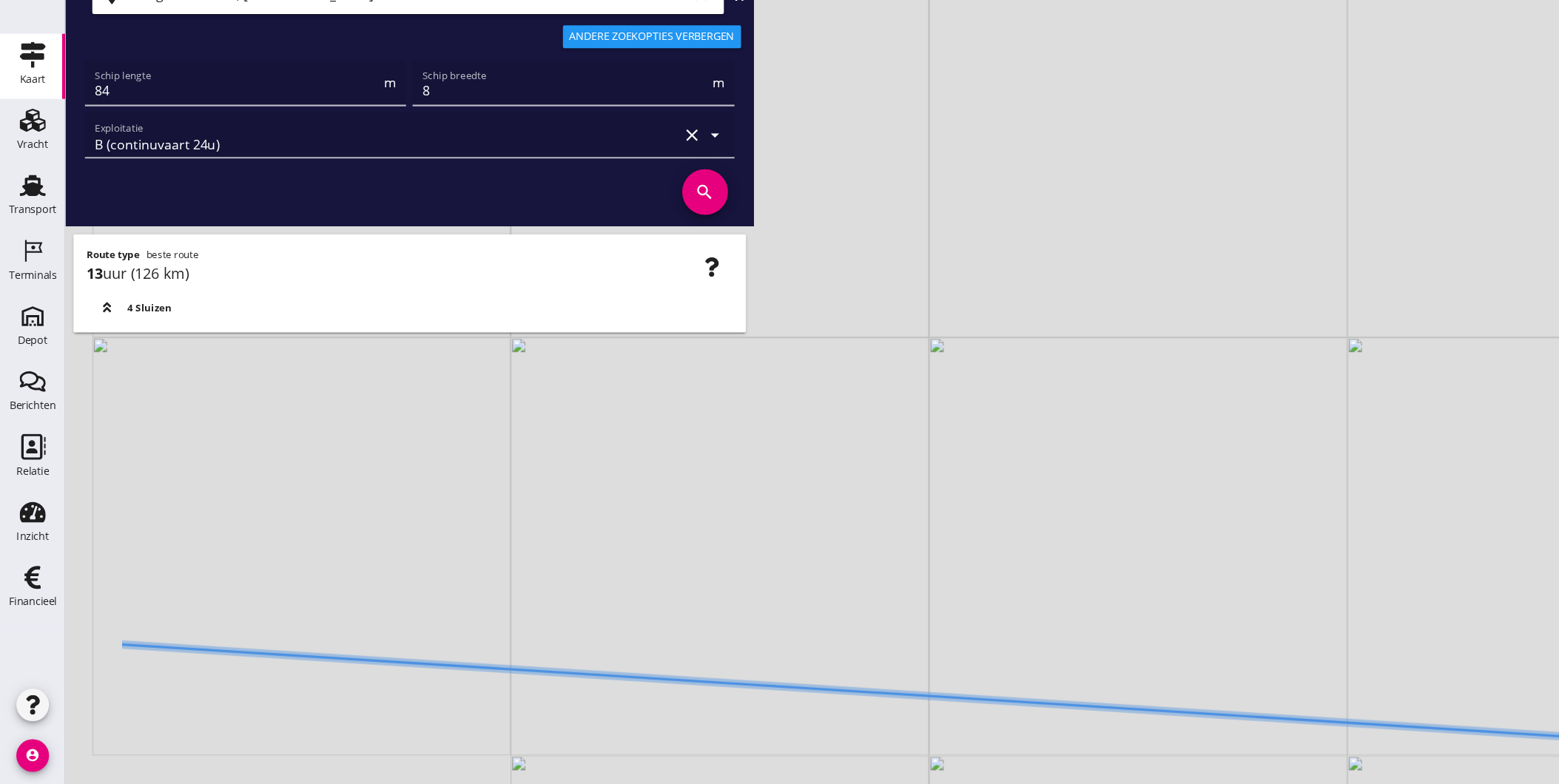
click at [922, 609] on div "+ − Leaflet | © Mapbox © OpenStreetMap" at bounding box center [809, 392] width 1500 height 784
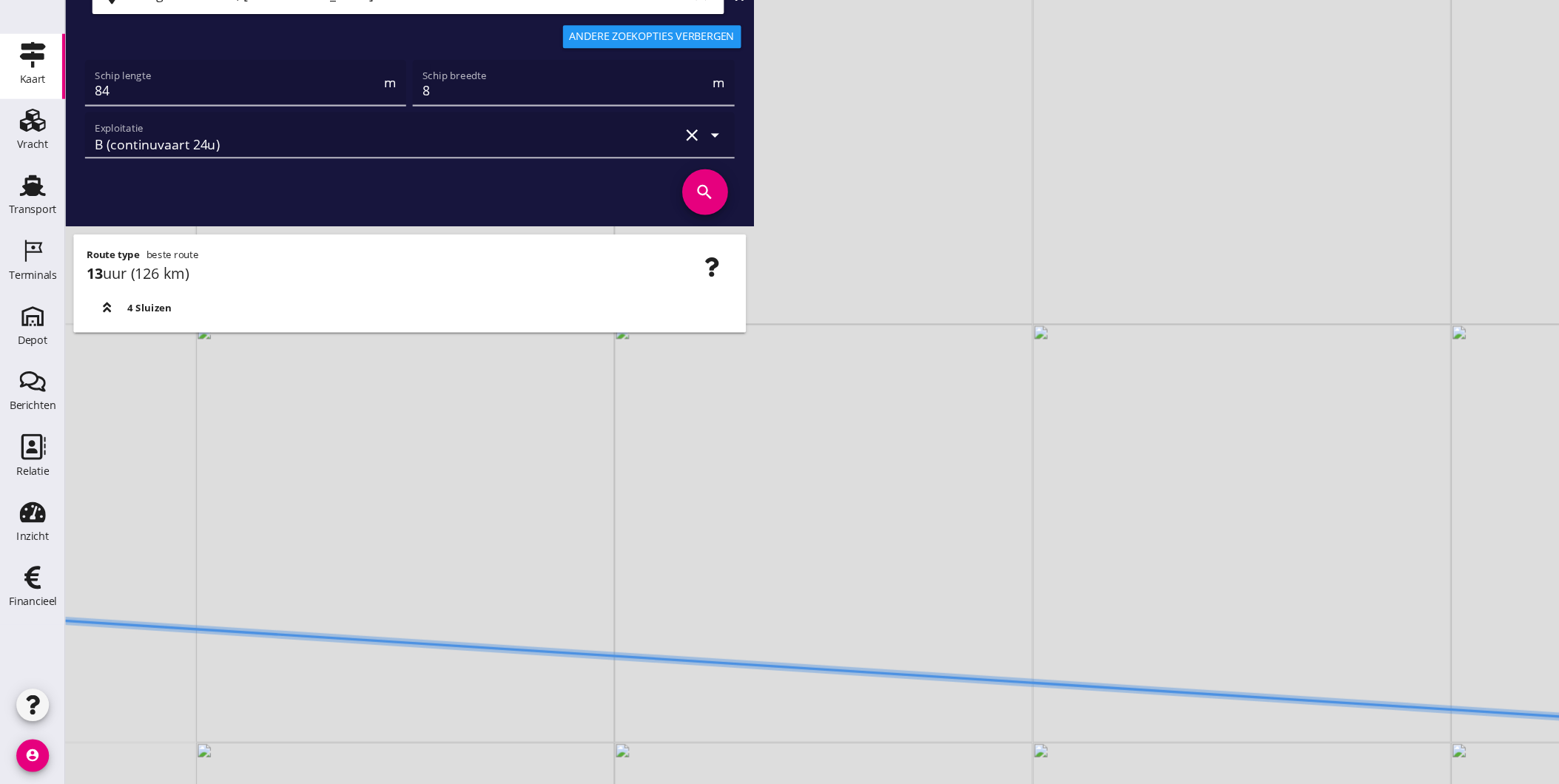
click at [1014, 670] on div "+ − Leaflet | © Mapbox © OpenStreetMap" at bounding box center [809, 392] width 1500 height 784
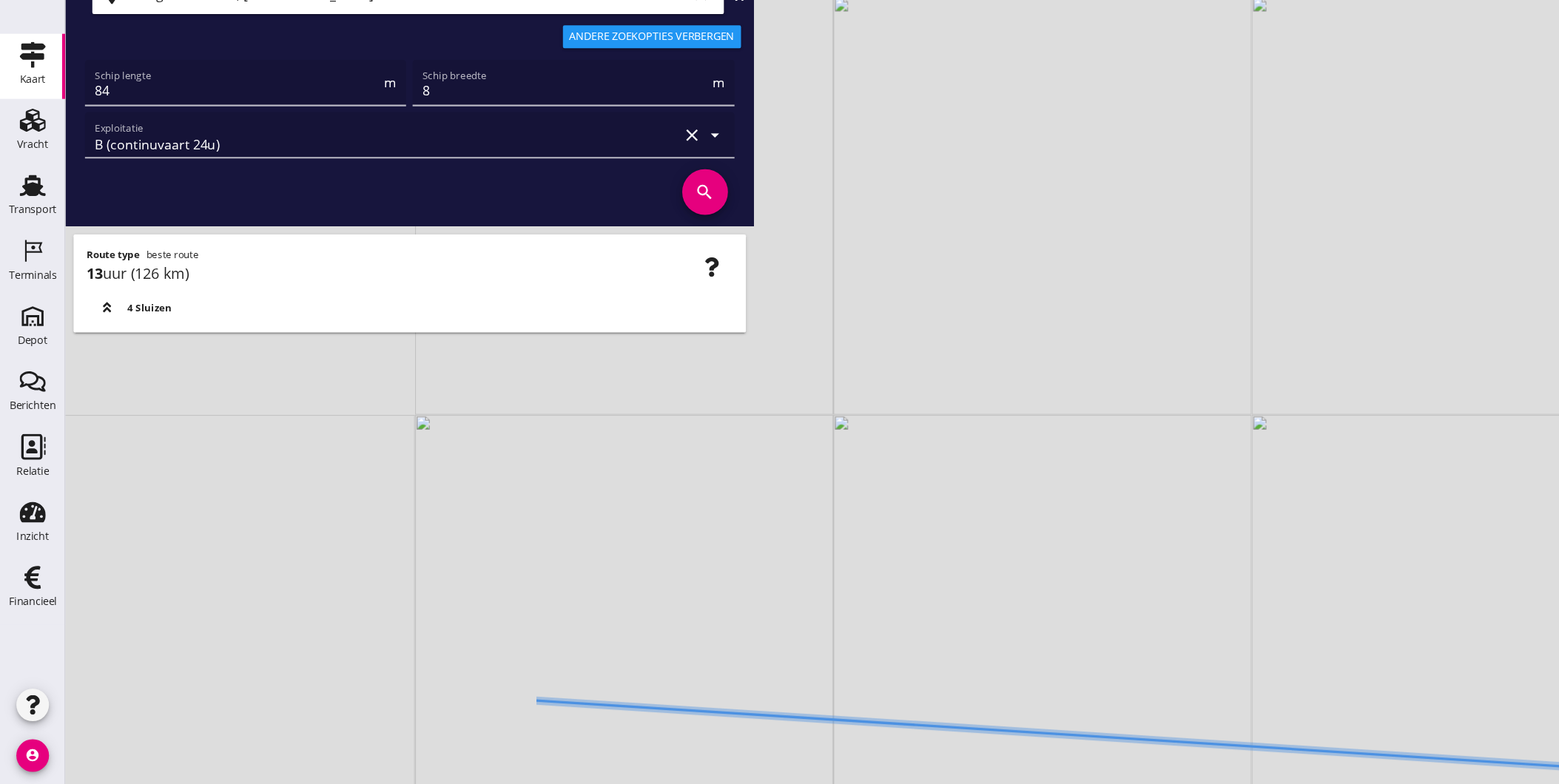
click at [815, 583] on div "+ − Leaflet | © Mapbox © OpenStreetMap" at bounding box center [809, 392] width 1500 height 784
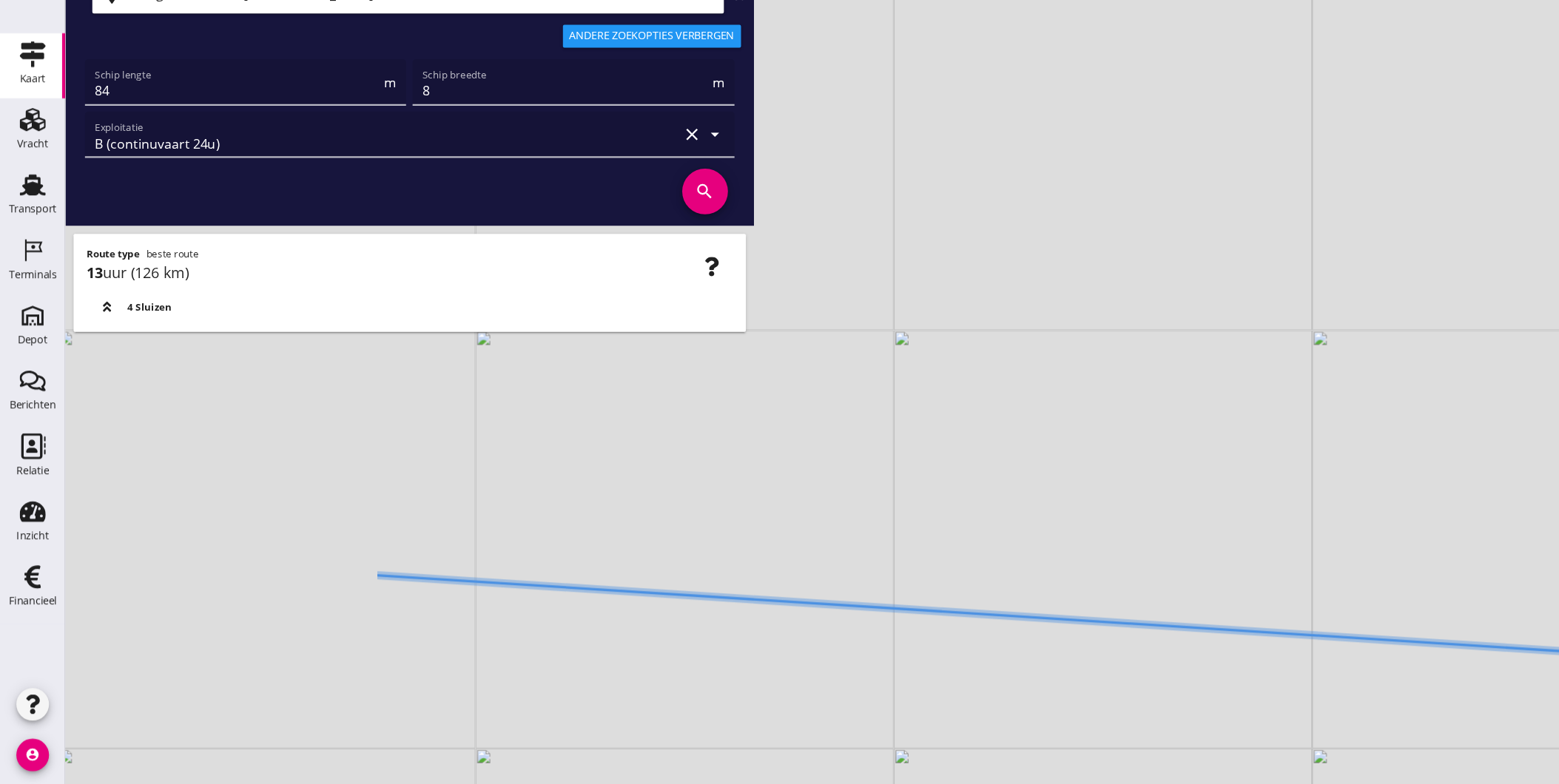
click at [873, 576] on div "+ − Leaflet | © Mapbox © OpenStreetMap" at bounding box center [809, 392] width 1500 height 784
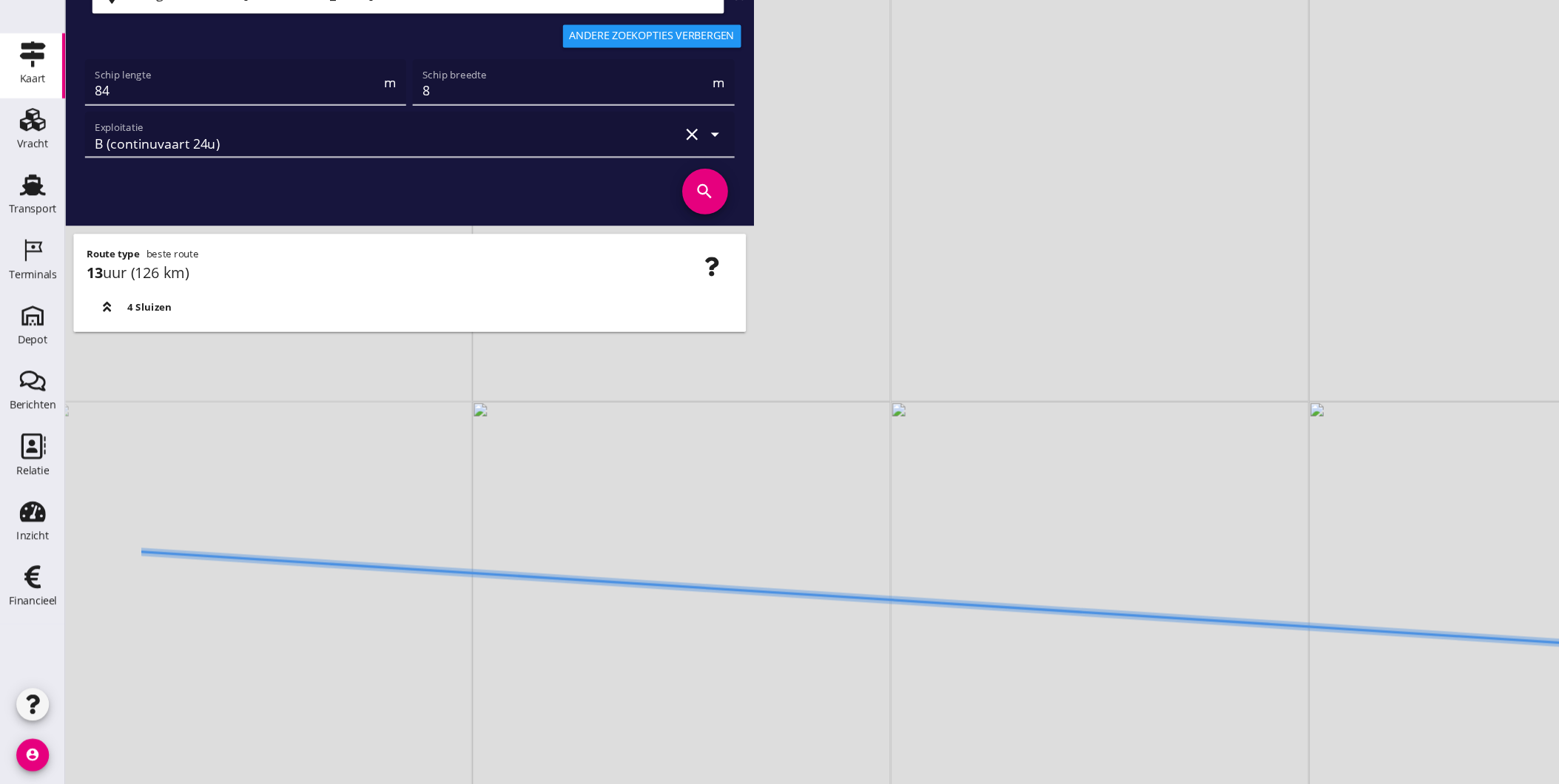
click at [790, 568] on div "+ − Leaflet | © Mapbox © OpenStreetMap" at bounding box center [809, 392] width 1500 height 784
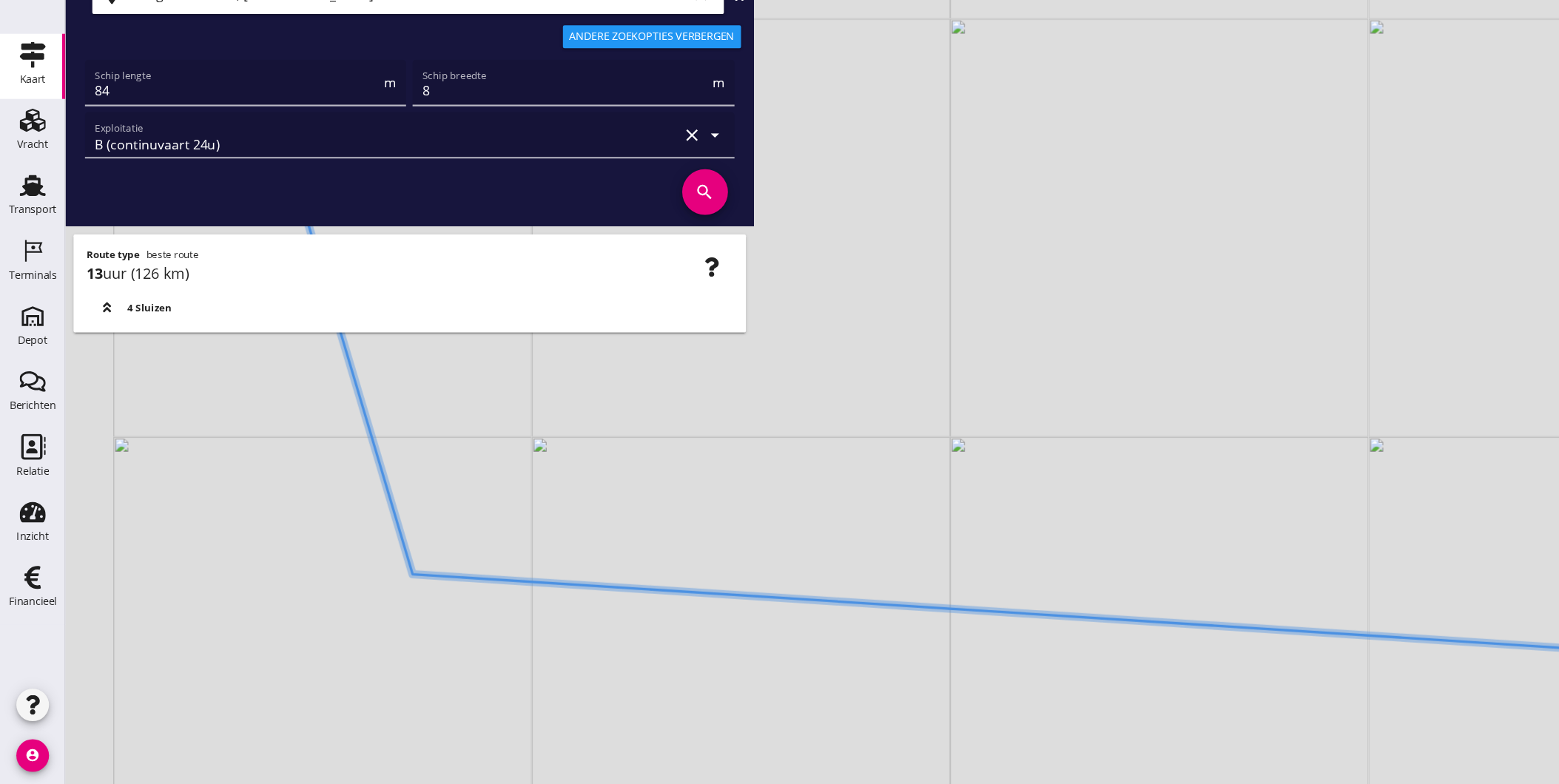
click at [796, 559] on div "+ − Leaflet | © Mapbox © OpenStreetMap" at bounding box center [809, 392] width 1500 height 784
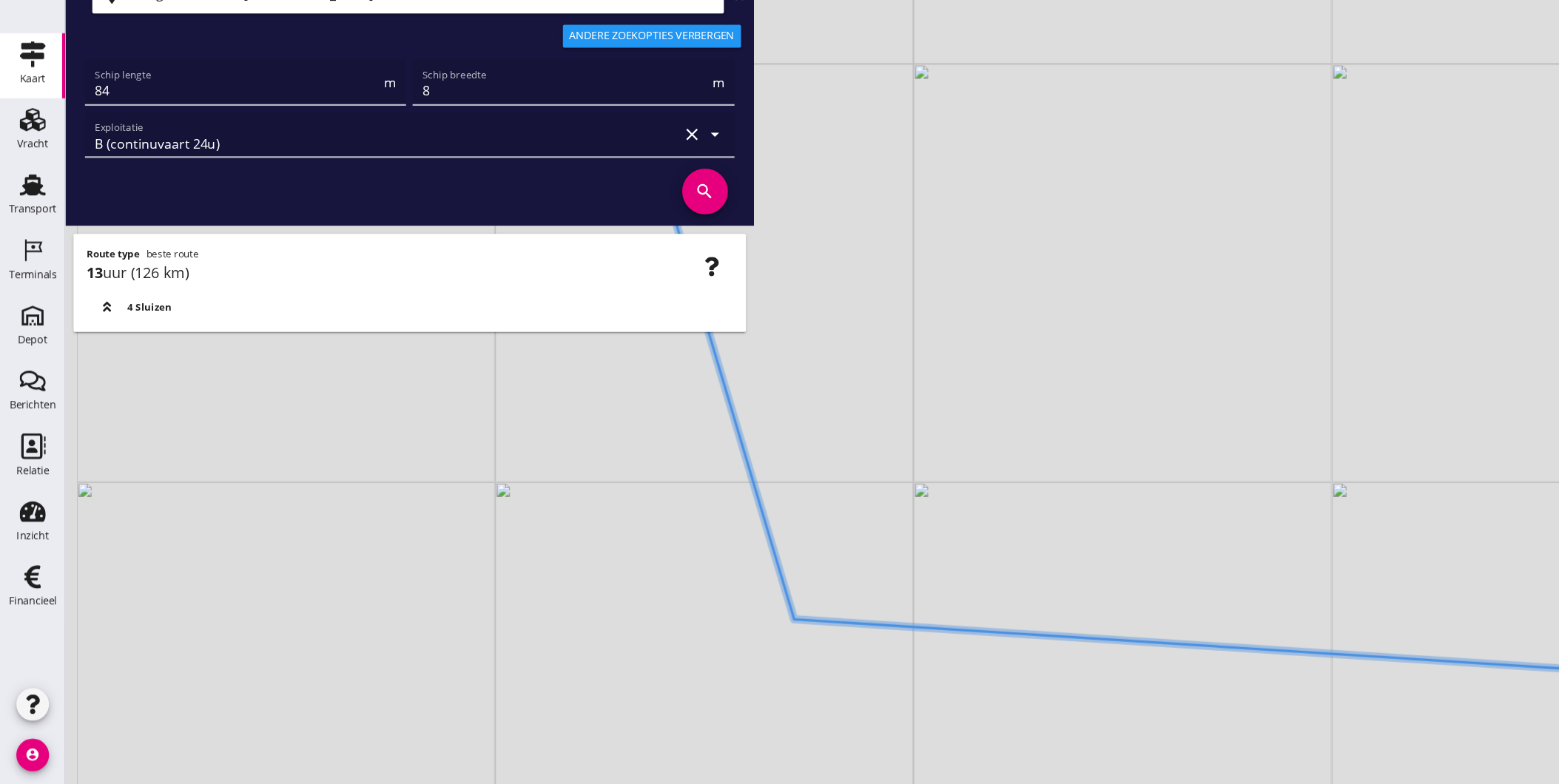
click at [698, 625] on div "+ − Leaflet | © Mapbox © OpenStreetMap" at bounding box center [809, 392] width 1500 height 784
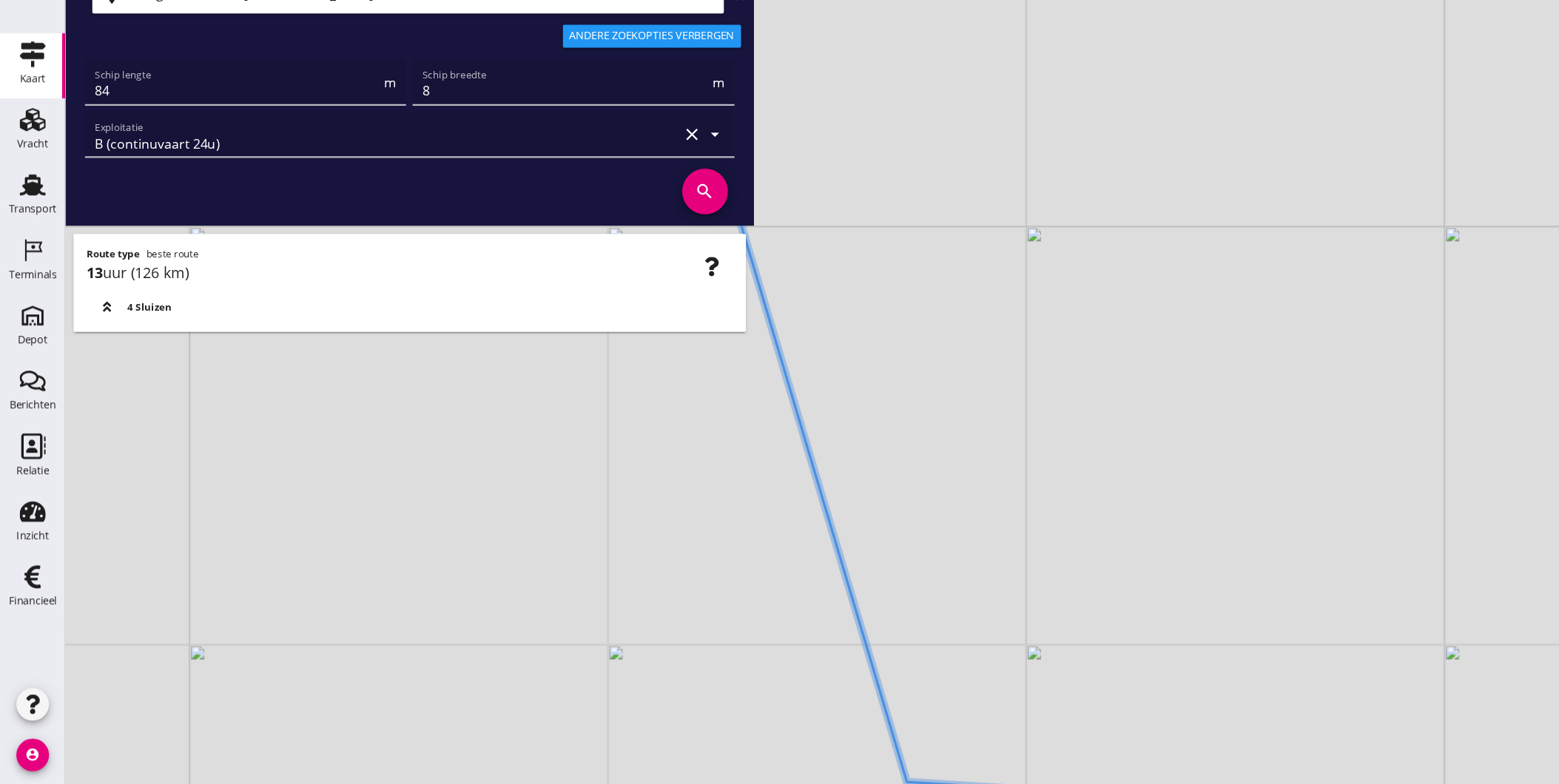
click at [771, 705] on div "+ − Leaflet | © Mapbox © OpenStreetMap" at bounding box center [809, 392] width 1500 height 784
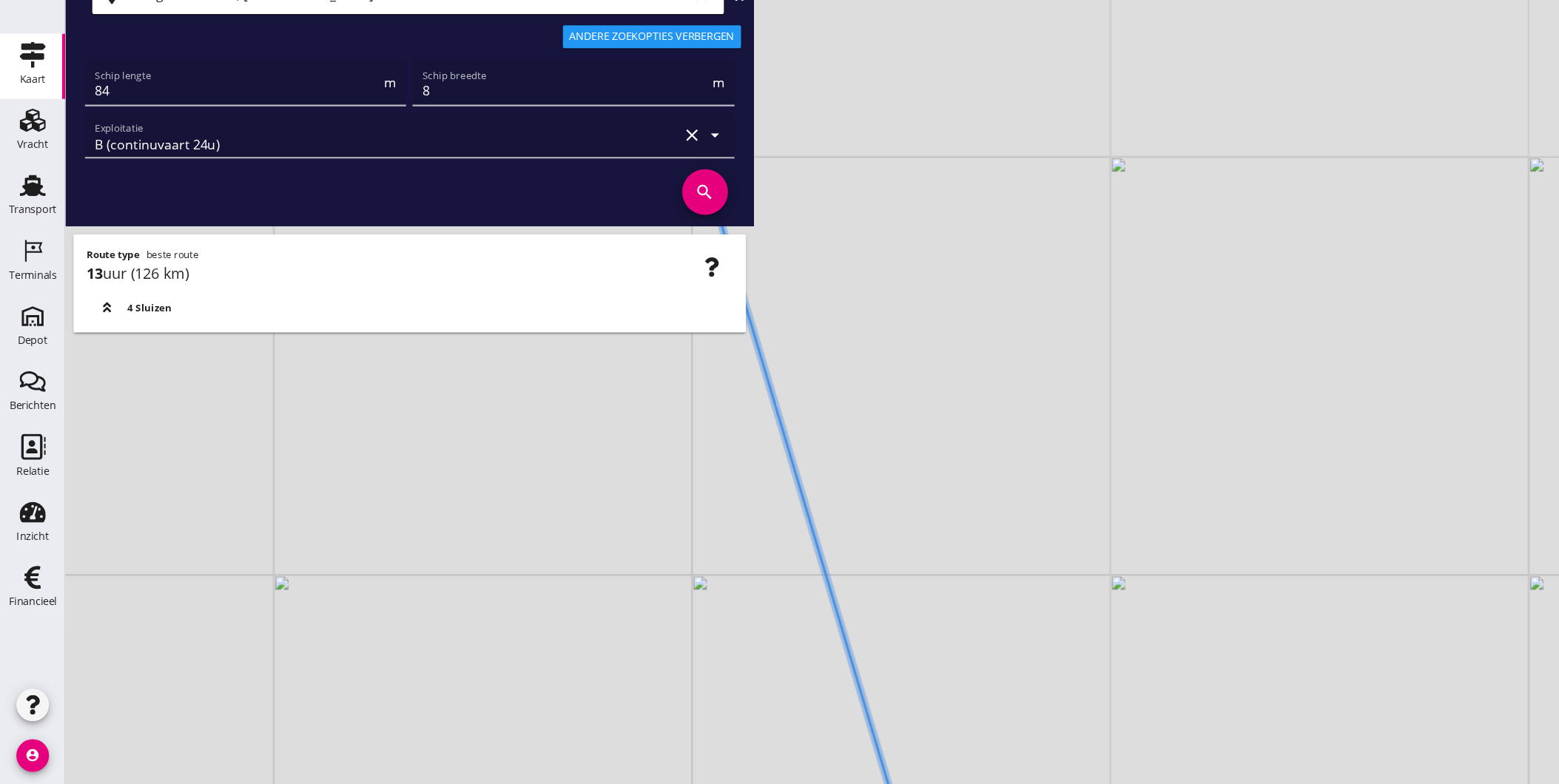
click at [764, 743] on div "+ − Leaflet | © Mapbox © OpenStreetMap" at bounding box center [809, 392] width 1500 height 784
click at [738, 680] on div "+ − Leaflet | © Mapbox © OpenStreetMap" at bounding box center [809, 392] width 1500 height 784
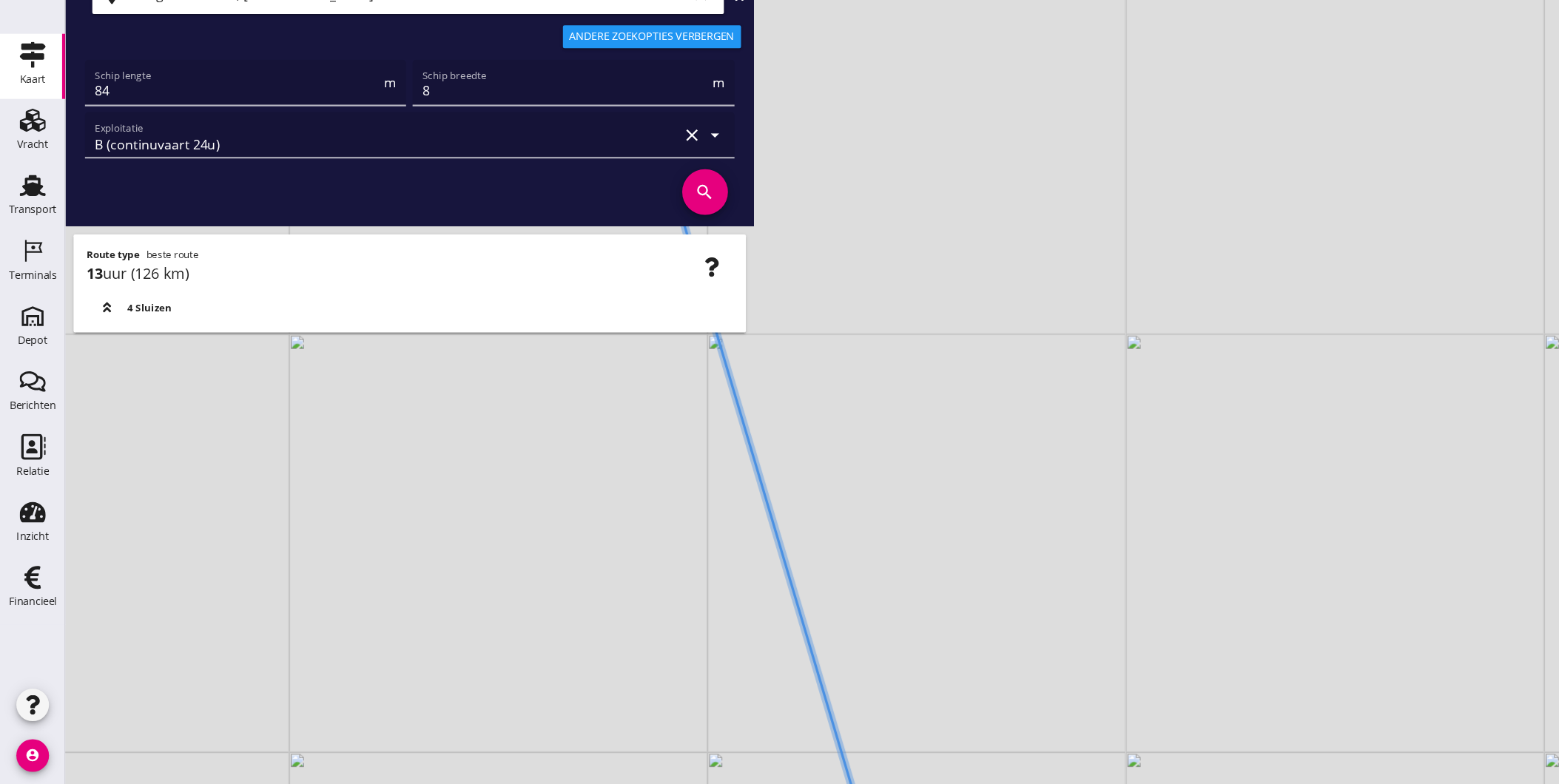
click at [710, 731] on div "+ − Leaflet | © Mapbox © OpenStreetMap" at bounding box center [809, 392] width 1500 height 784
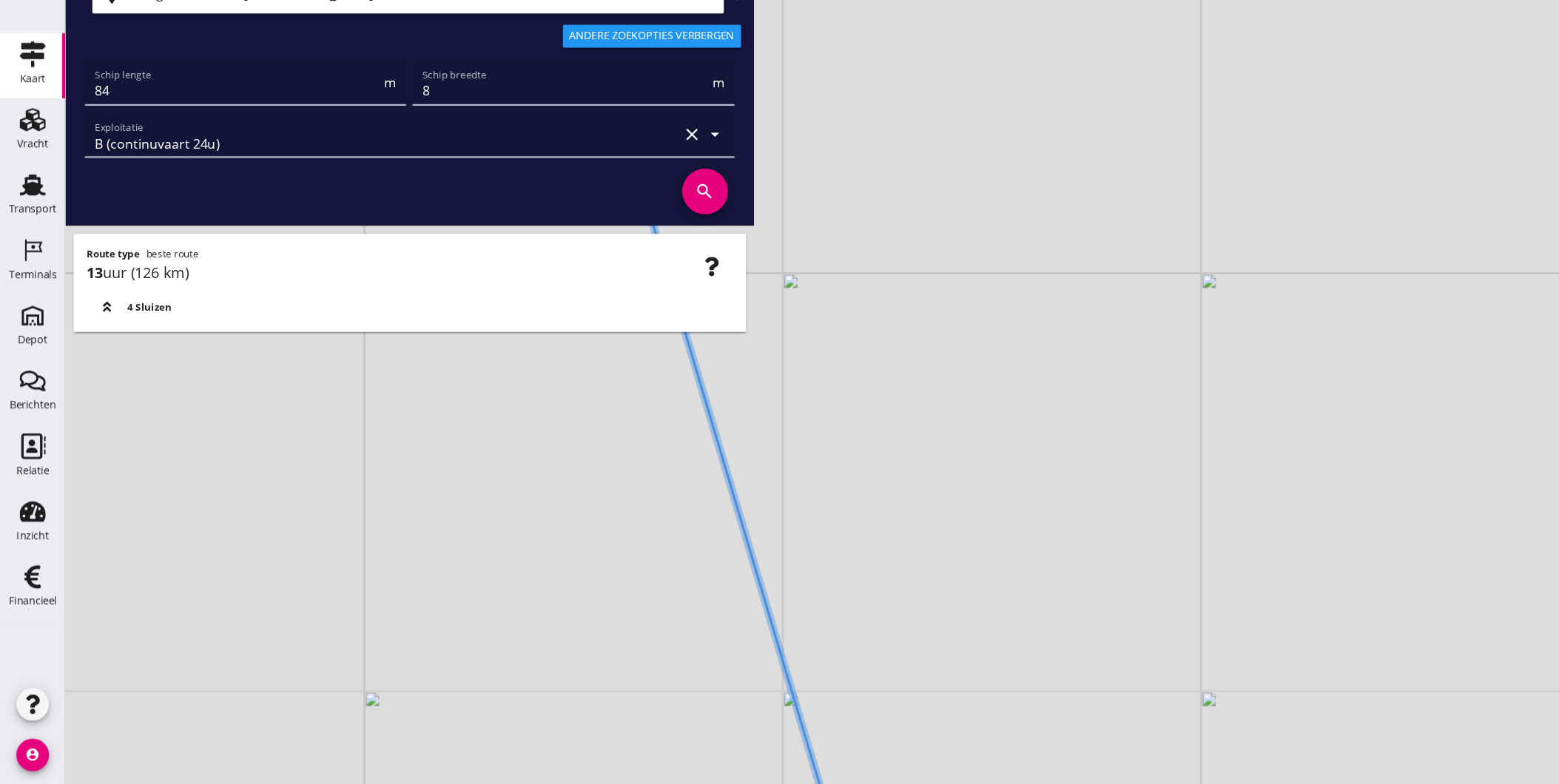
click at [729, 753] on icon at bounding box center [662, 512] width 280 height 940
click at [728, 783] on html "Geef feedback over deze route A1 (dagvaart 14u) A2 (semi-continuvaart 18u) A2+ …" at bounding box center [780, 392] width 1559 height 784
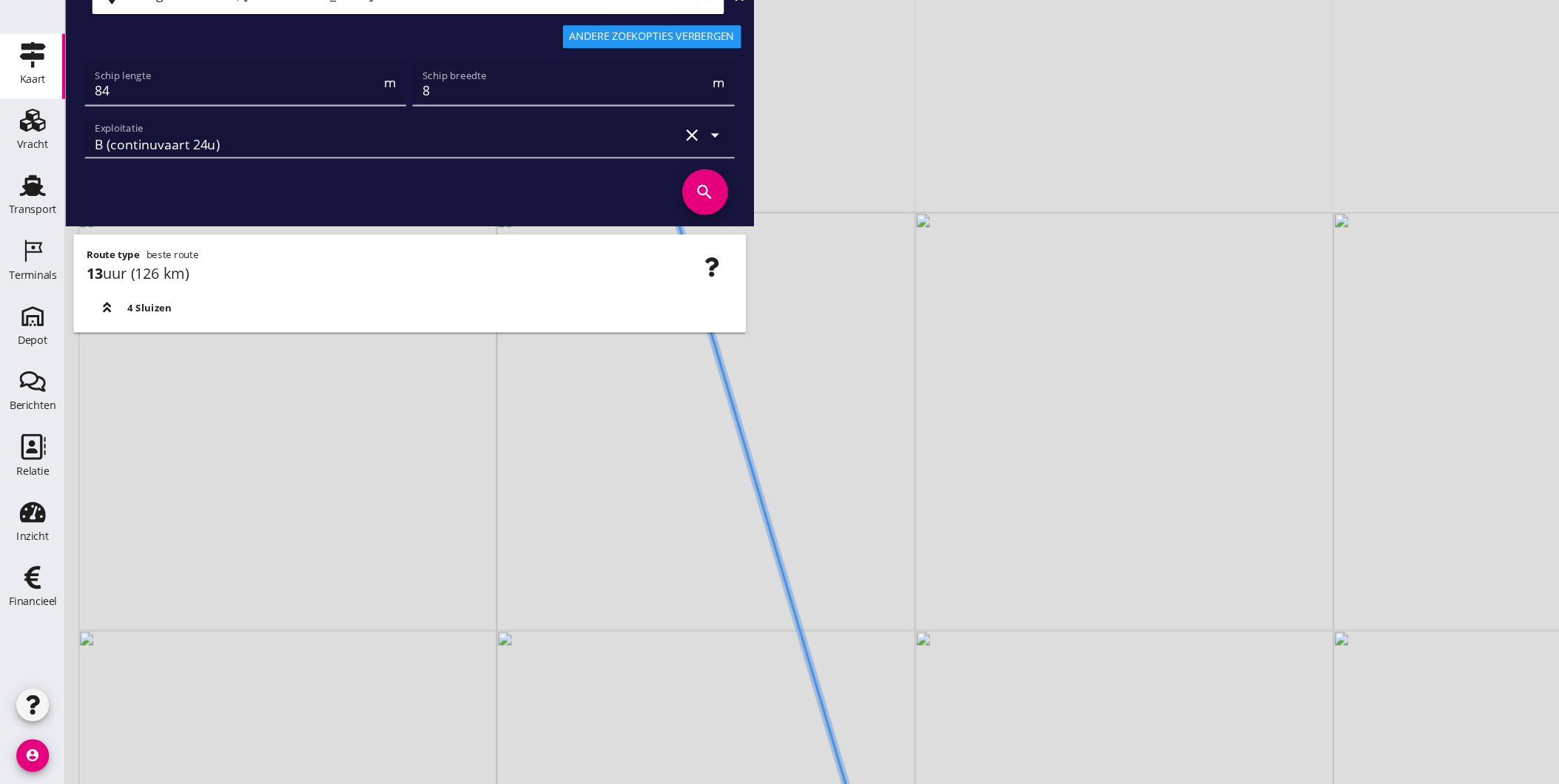
click at [727, 783] on html "Geef feedback over deze route A1 (dagvaart 14u) A2 (semi-continuvaart 18u) A2+ …" at bounding box center [780, 392] width 1559 height 784
click at [668, 768] on div "+ − Leaflet | © Mapbox © OpenStreetMap" at bounding box center [809, 392] width 1500 height 784
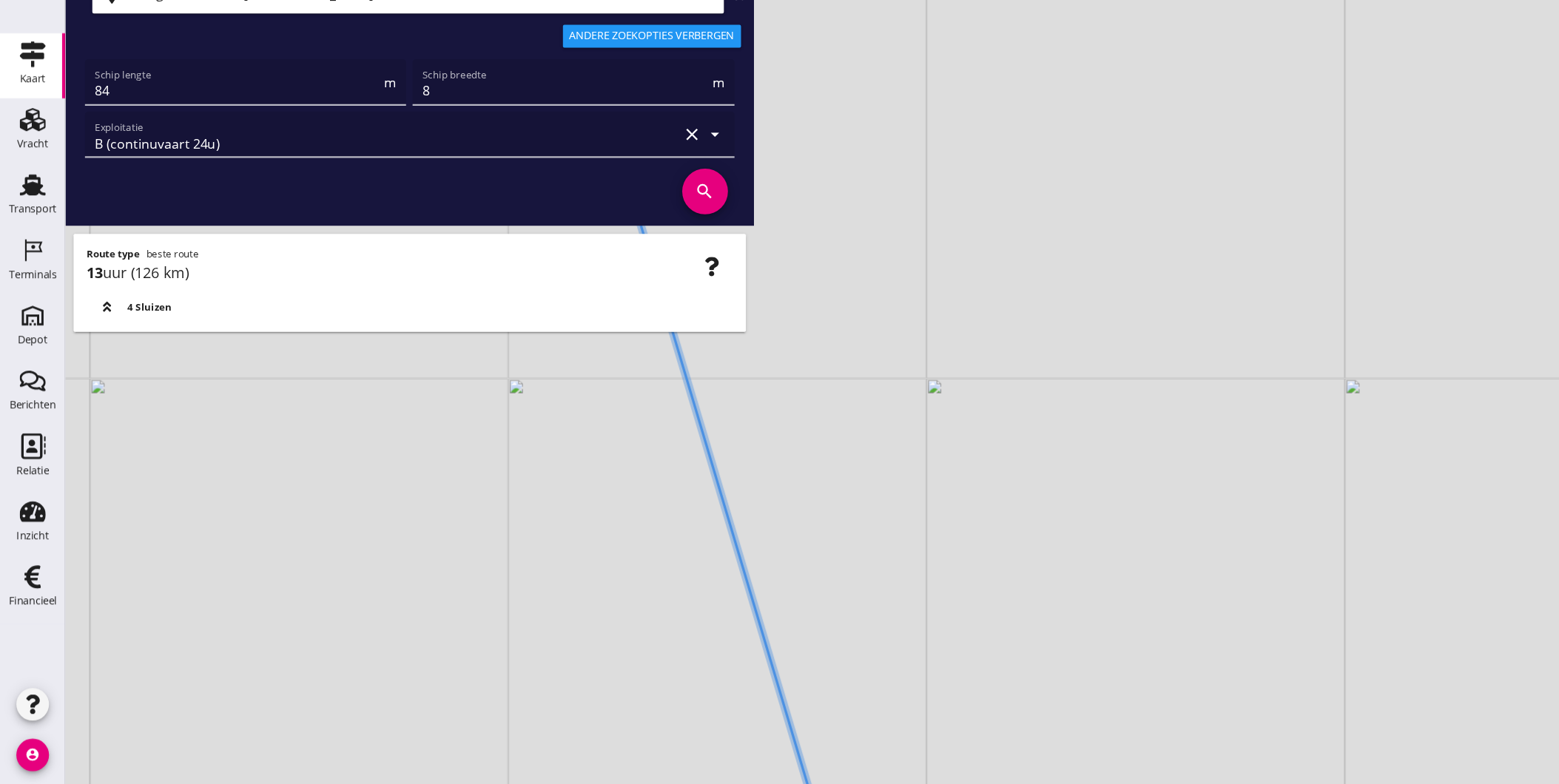
click at [696, 349] on div "+ − Leaflet | © Mapbox © OpenStreetMap" at bounding box center [809, 392] width 1500 height 784
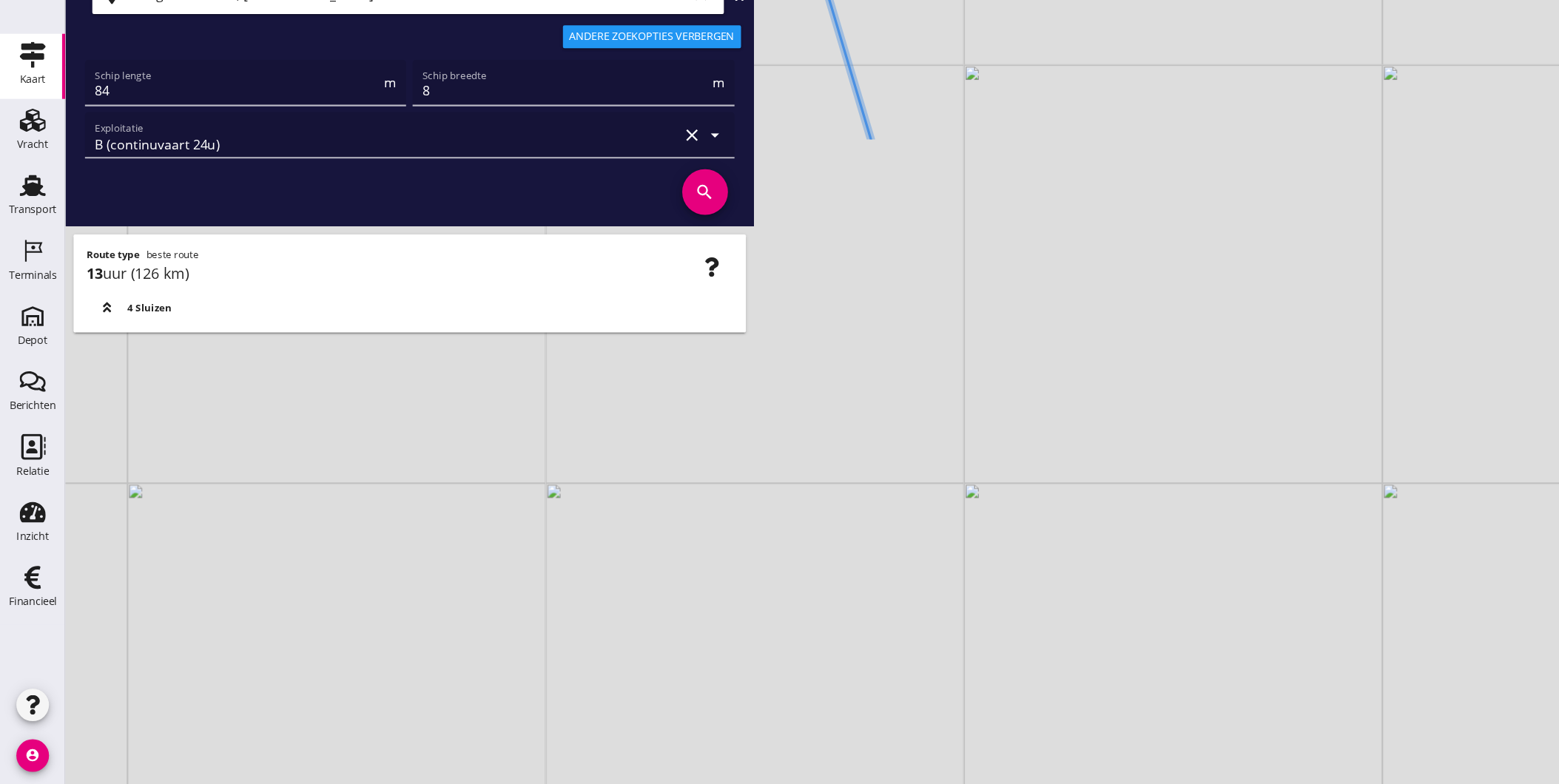
click at [831, 370] on div "+ − Leaflet | © Mapbox © OpenStreetMap" at bounding box center [809, 392] width 1500 height 784
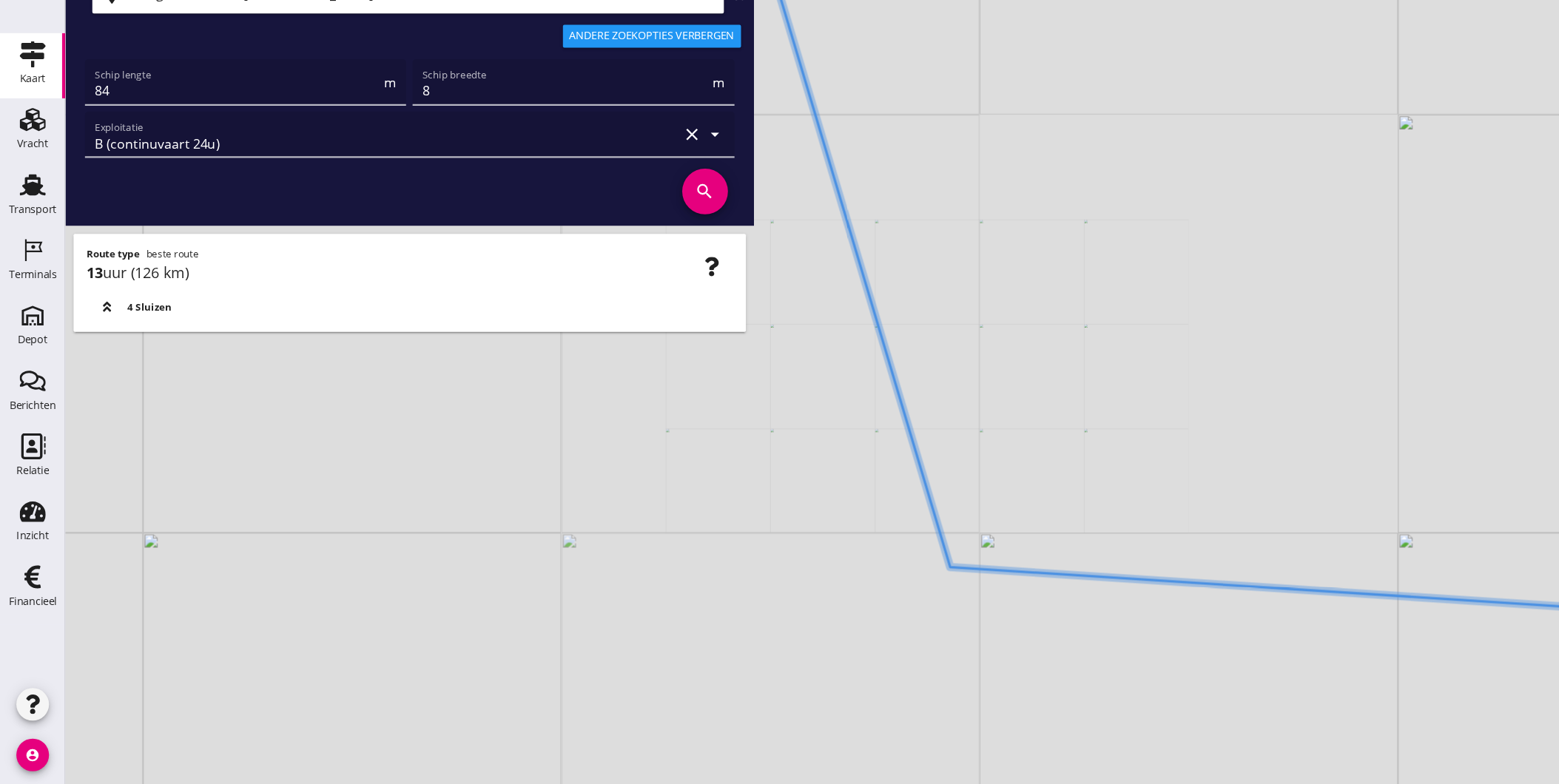
click at [865, 524] on div "+ − Leaflet | © Mapbox © OpenStreetMap" at bounding box center [809, 392] width 1500 height 784
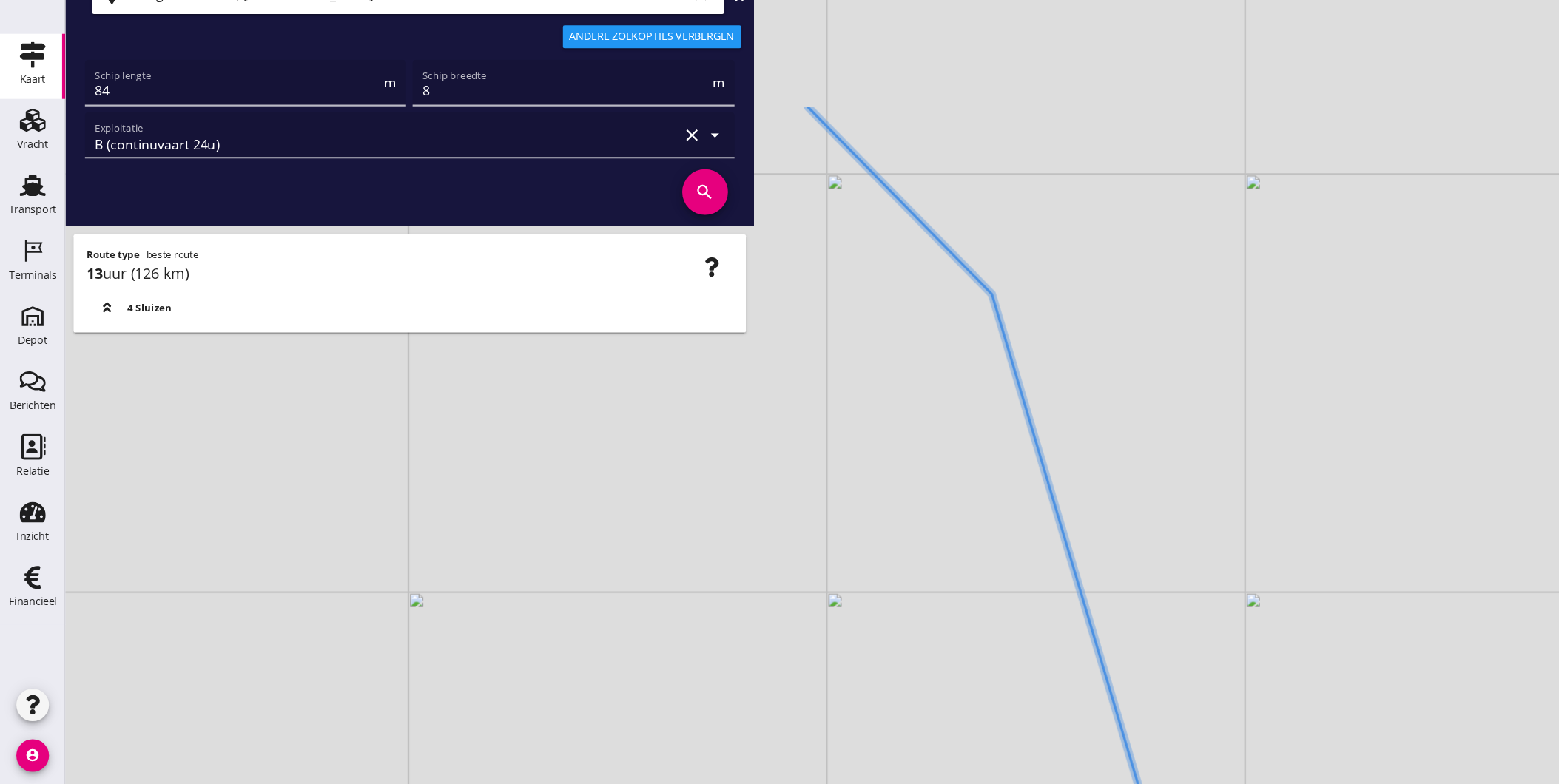
click at [965, 651] on div "+ − Leaflet | © Mapbox © OpenStreetMap" at bounding box center [809, 392] width 1500 height 784
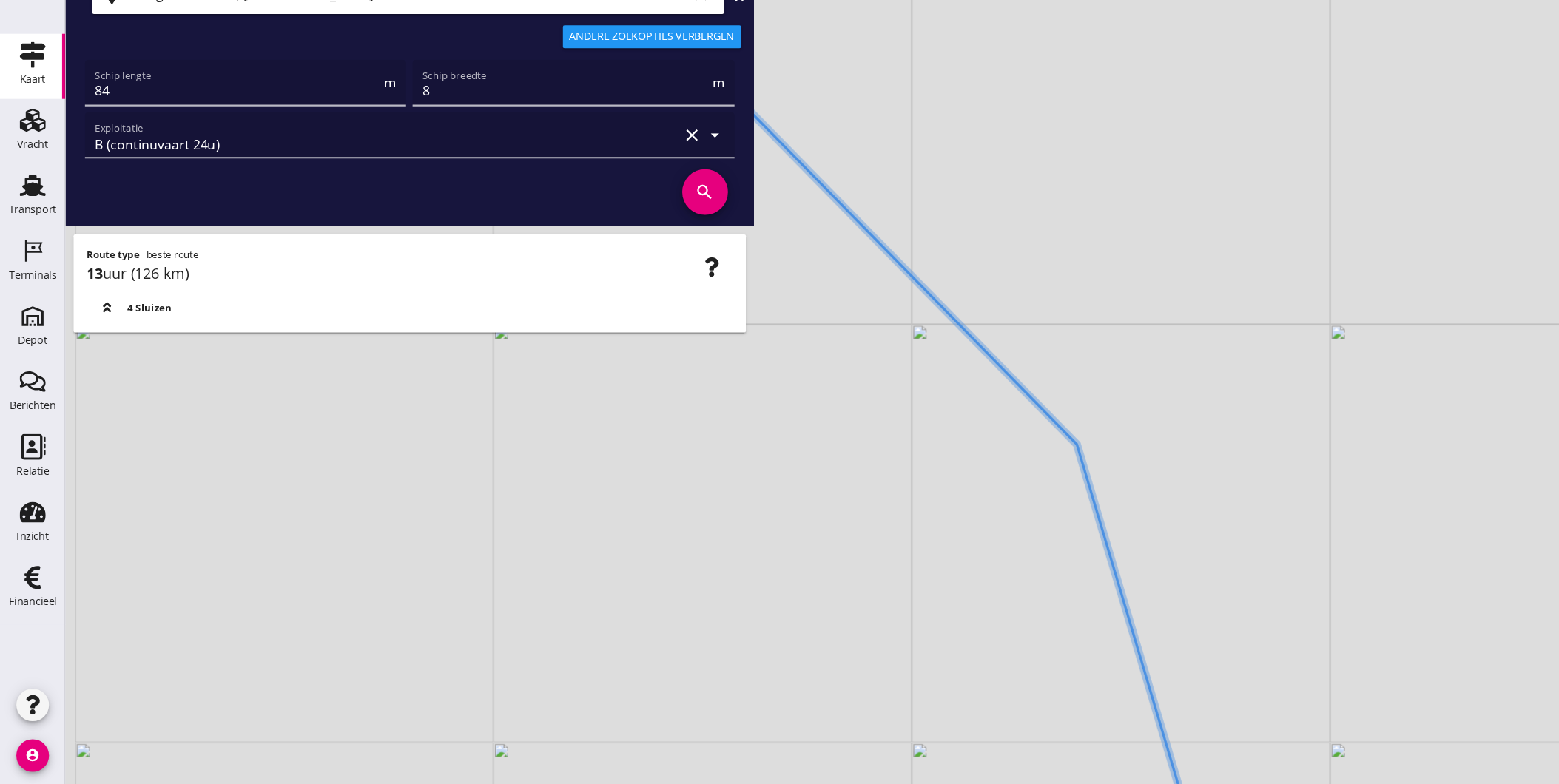
click at [956, 658] on div "+ − Leaflet | © Mapbox © OpenStreetMap" at bounding box center [809, 392] width 1500 height 784
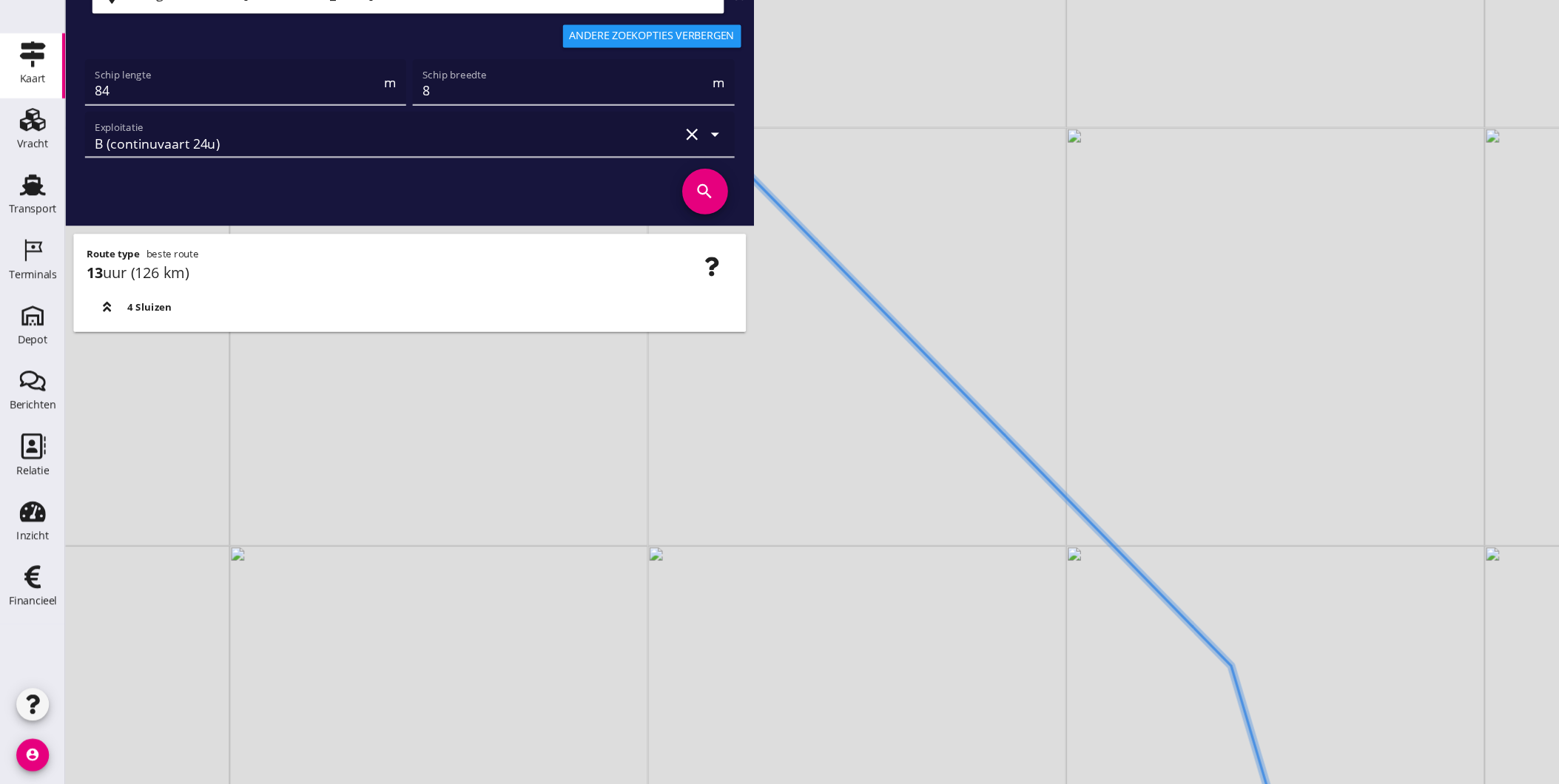
click at [999, 663] on div "+ − Leaflet | © Mapbox © OpenStreetMap" at bounding box center [809, 392] width 1500 height 784
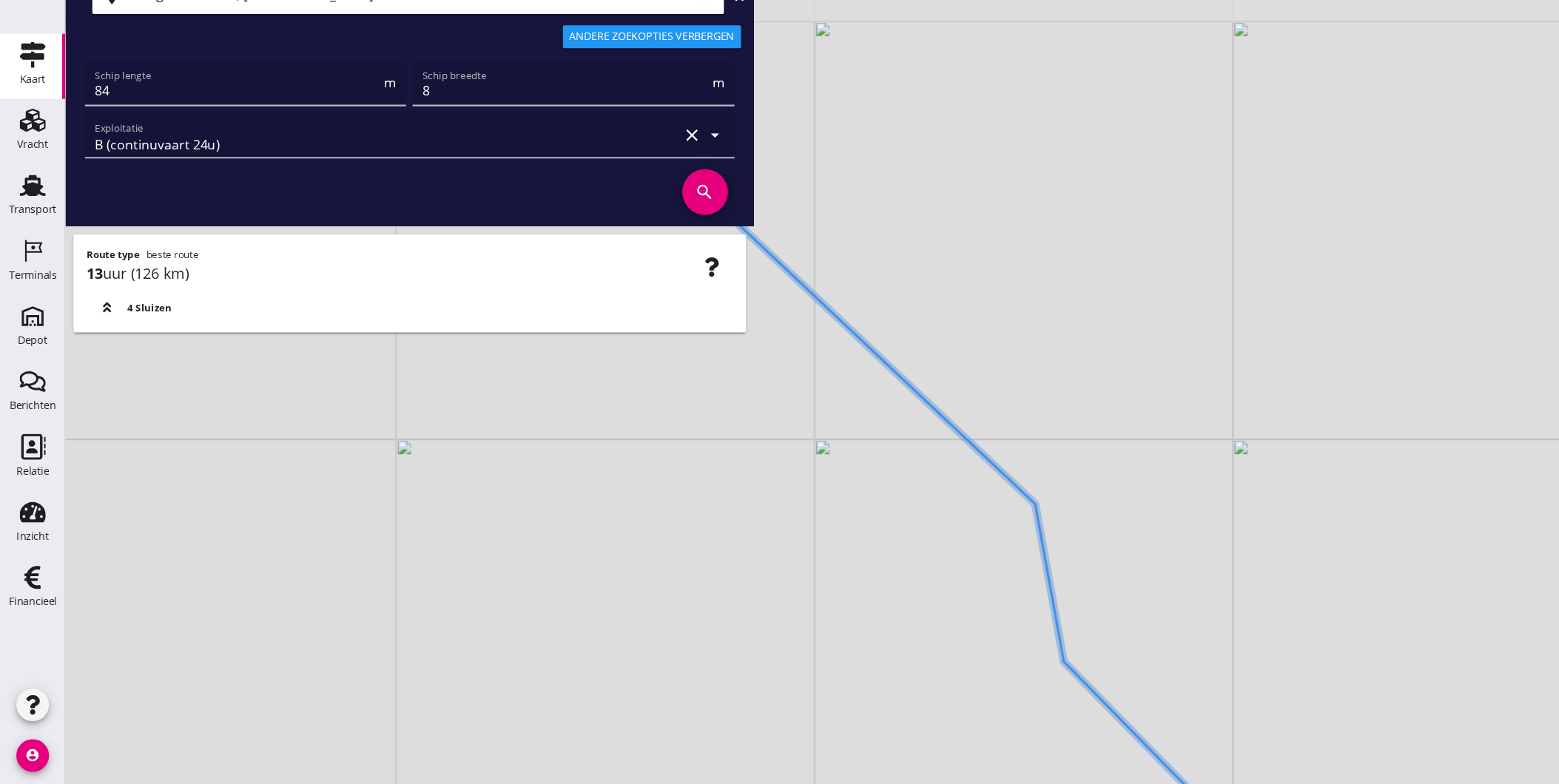
click at [984, 679] on div "+ − Leaflet | © Mapbox © OpenStreetMap" at bounding box center [809, 392] width 1500 height 784
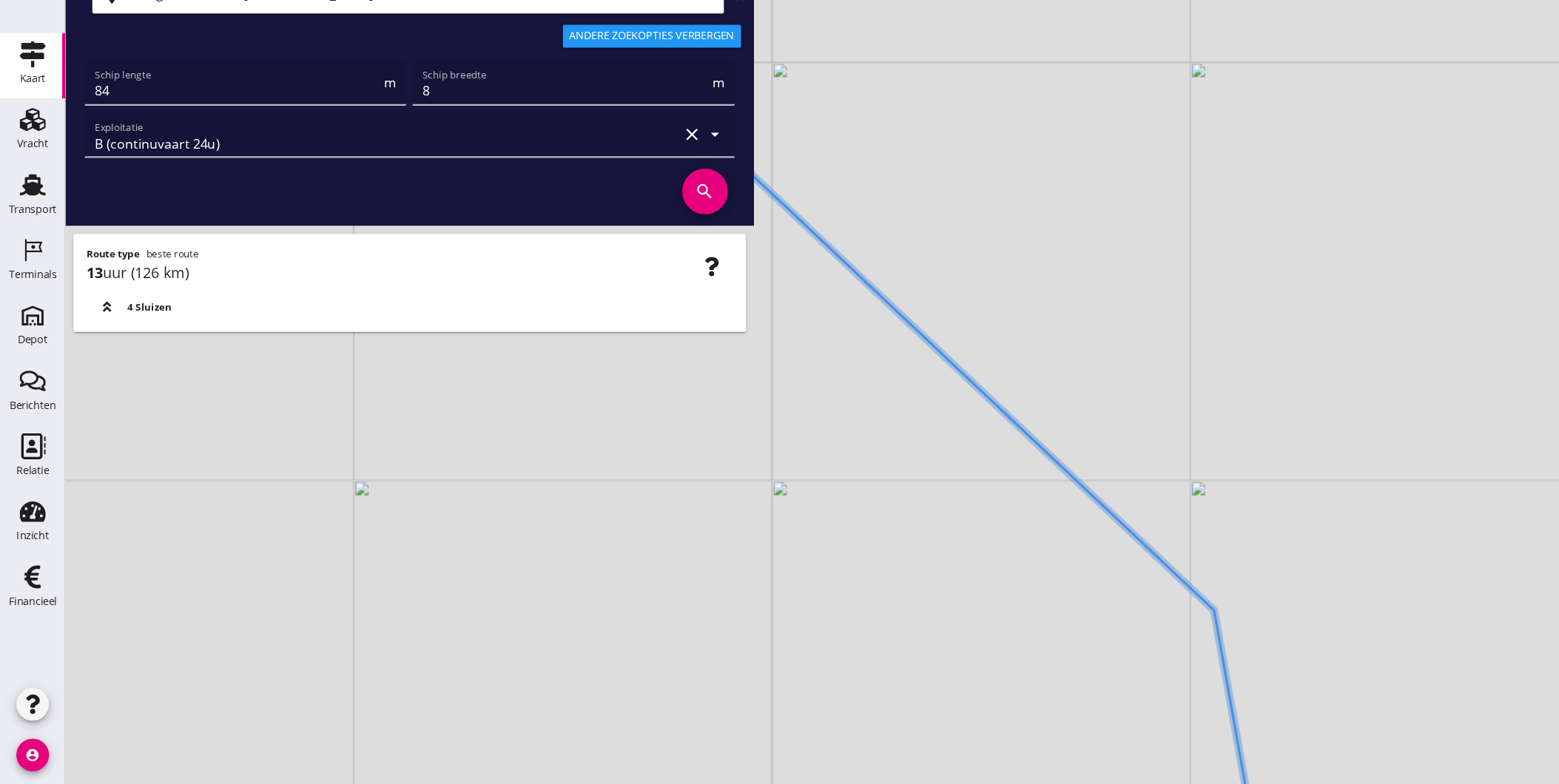
click at [886, 549] on div "+ − Leaflet | © Mapbox © OpenStreetMap" at bounding box center [809, 392] width 1500 height 784
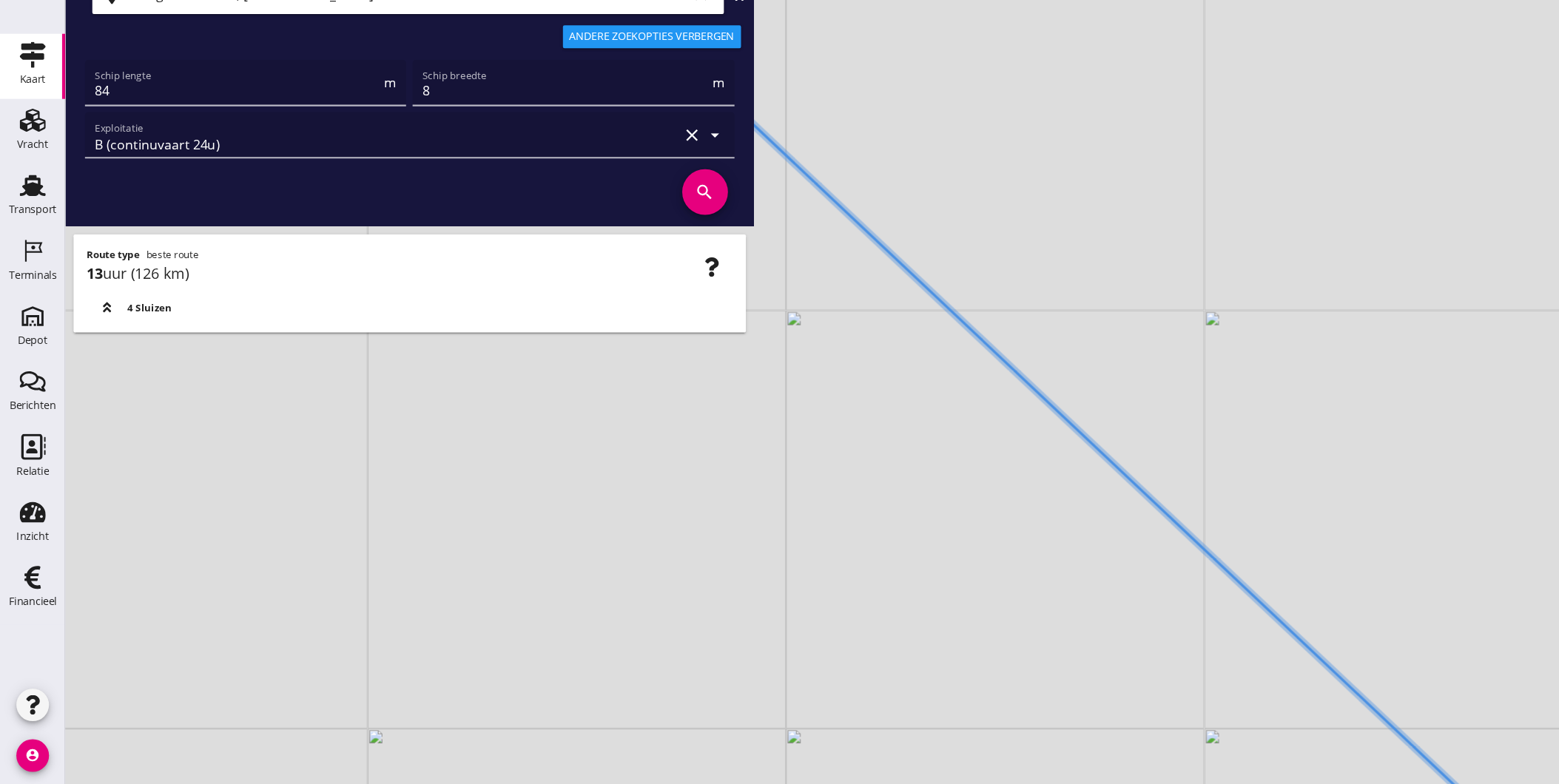
click at [1337, 707] on icon at bounding box center [1038, 538] width 962 height 940
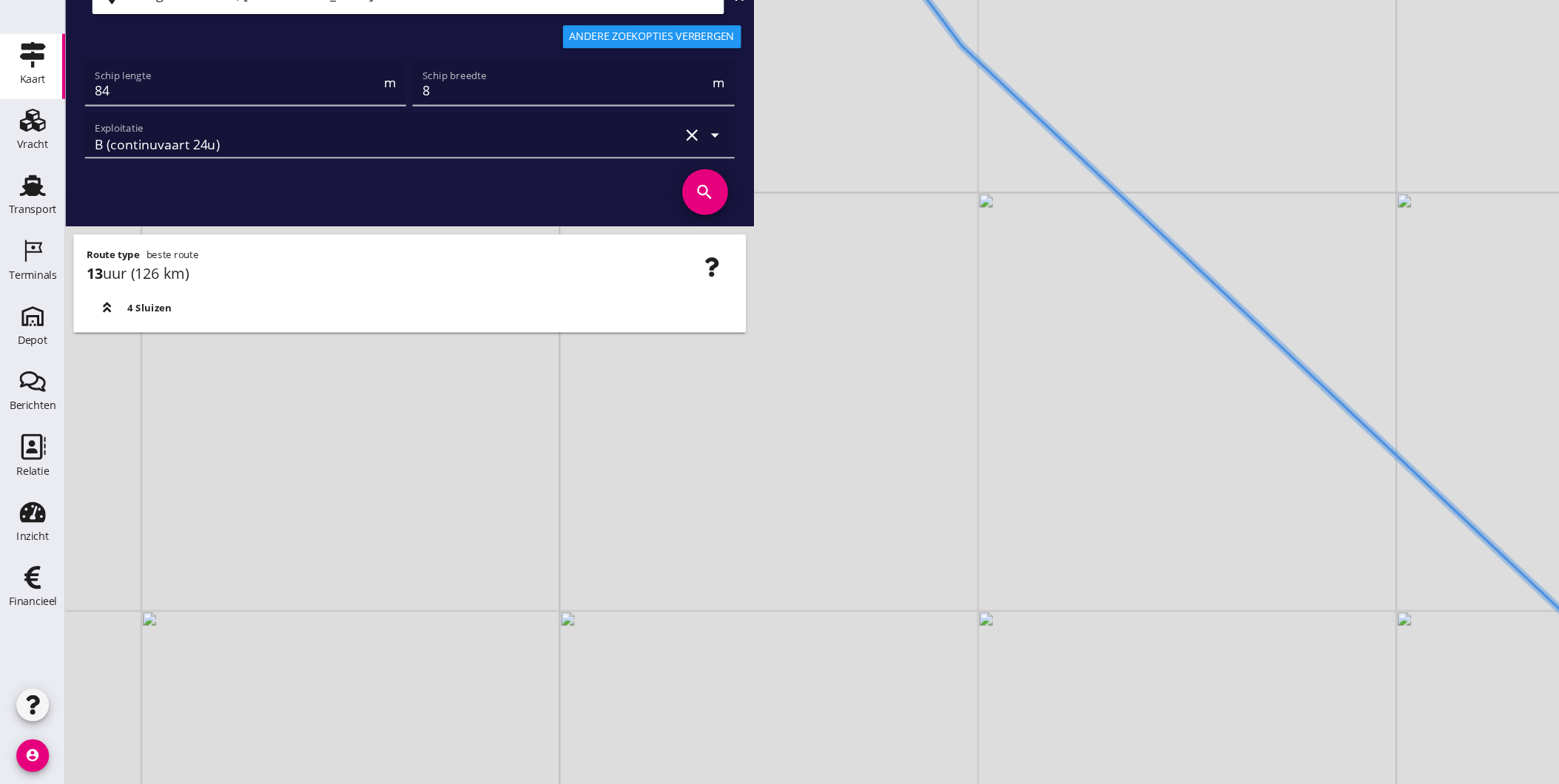
click at [1191, 623] on div "+ − Leaflet | © Mapbox © OpenStreetMap" at bounding box center [809, 392] width 1500 height 784
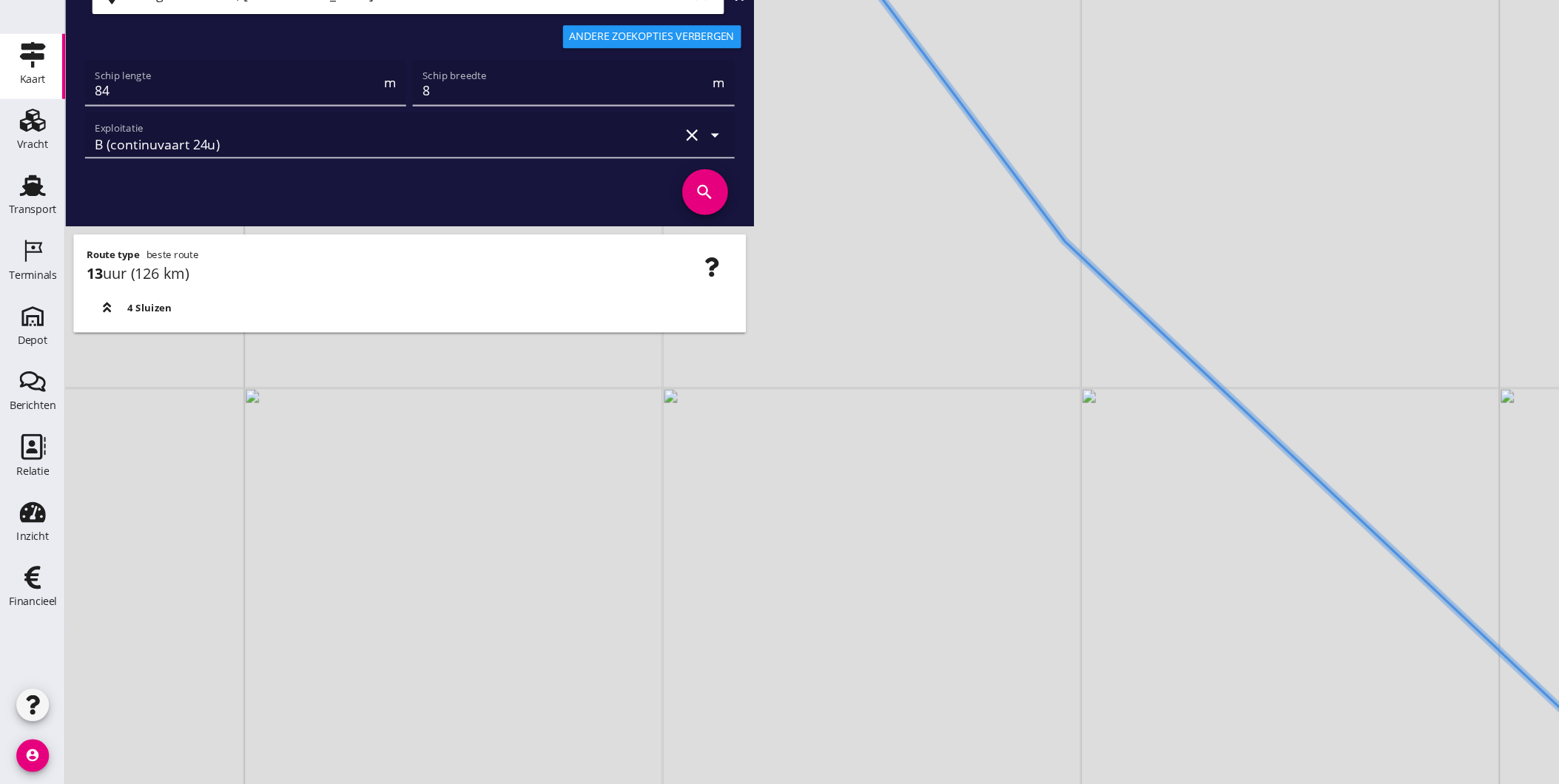
click at [889, 398] on div "+ − Leaflet | © Mapbox © OpenStreetMap" at bounding box center [809, 392] width 1500 height 784
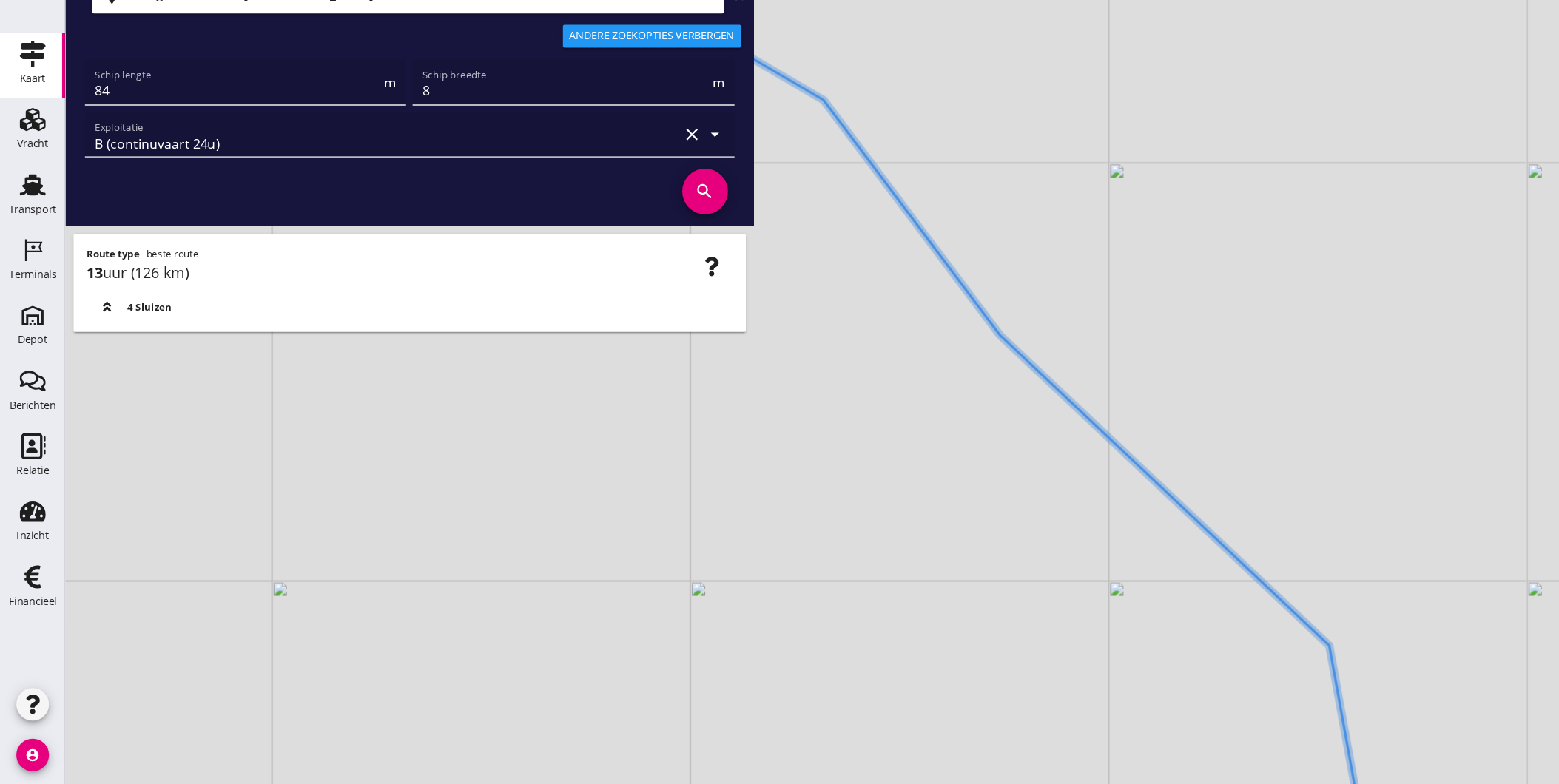
drag, startPoint x: 770, startPoint y: 362, endPoint x: 826, endPoint y: 444, distance: 99.3
click at [828, 494] on div "+ − Leaflet | © Mapbox © OpenStreetMap" at bounding box center [809, 392] width 1500 height 784
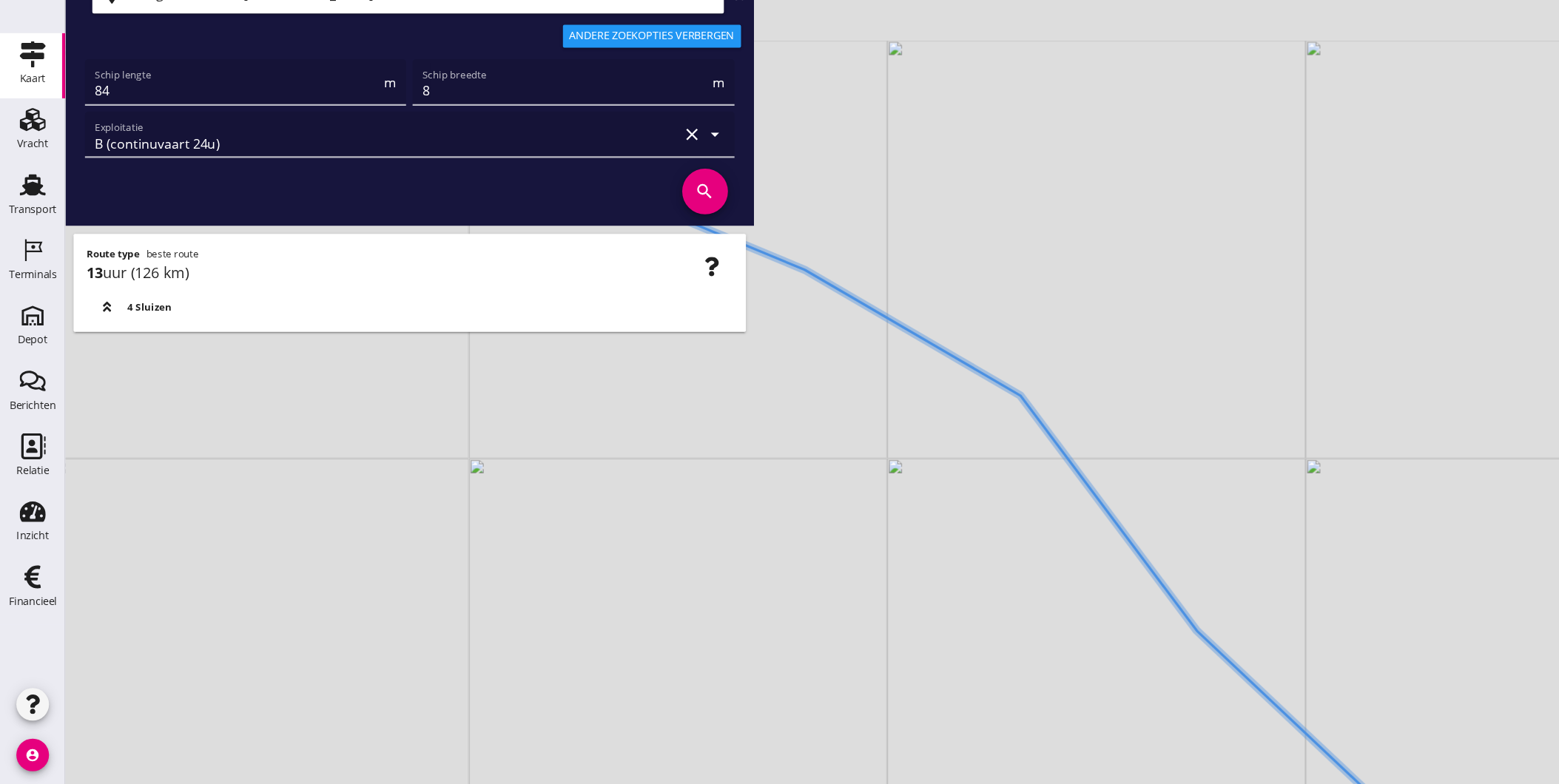
drag, startPoint x: 791, startPoint y: 383, endPoint x: 1001, endPoint y: 559, distance: 274.0
click at [991, 549] on div "+ − Leaflet | © Mapbox © OpenStreetMap" at bounding box center [809, 392] width 1500 height 784
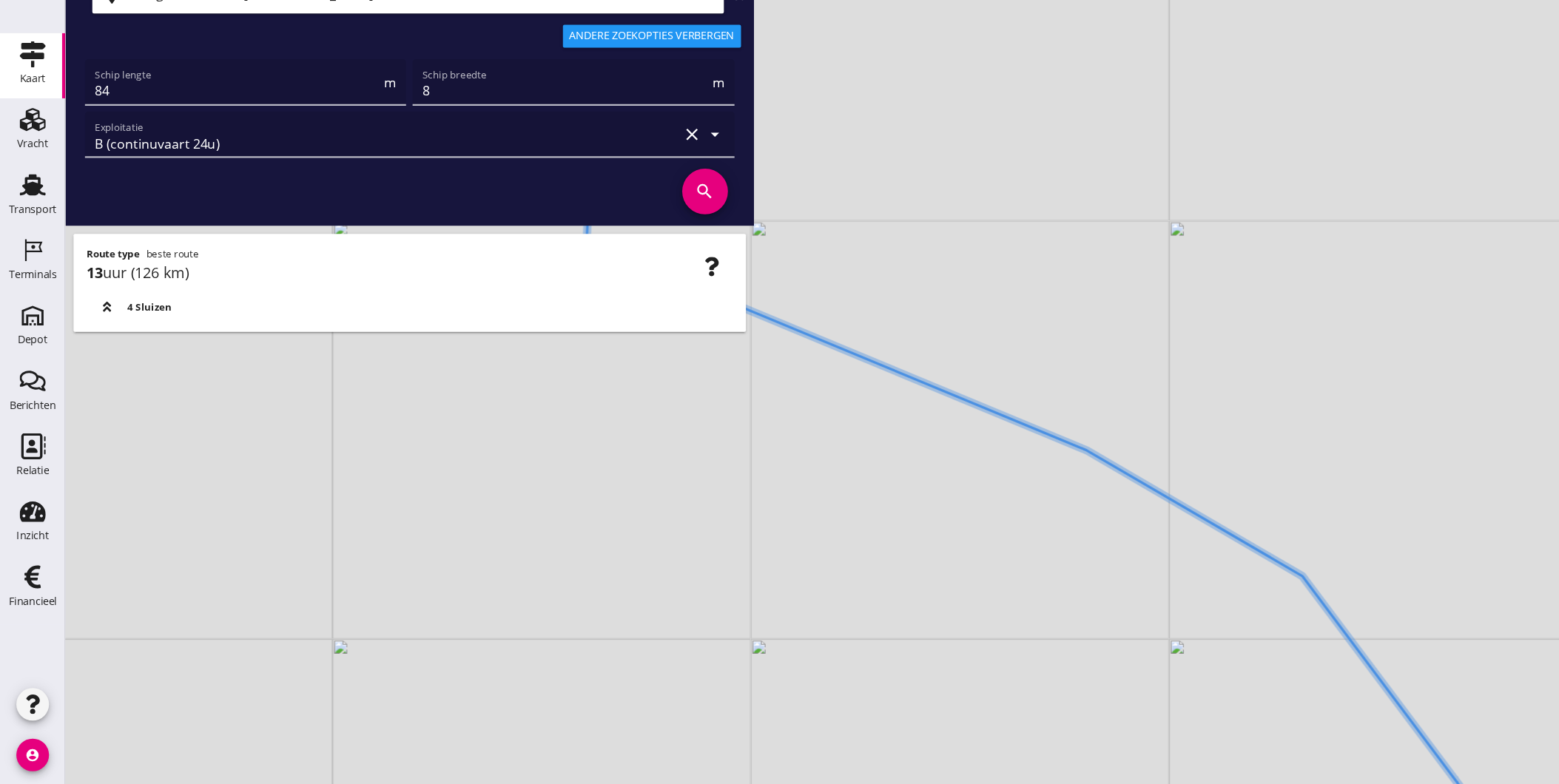
drag, startPoint x: 854, startPoint y: 455, endPoint x: 972, endPoint y: 502, distance: 127.0
click at [968, 504] on div "+ − Leaflet | © Mapbox © OpenStreetMap" at bounding box center [809, 392] width 1500 height 784
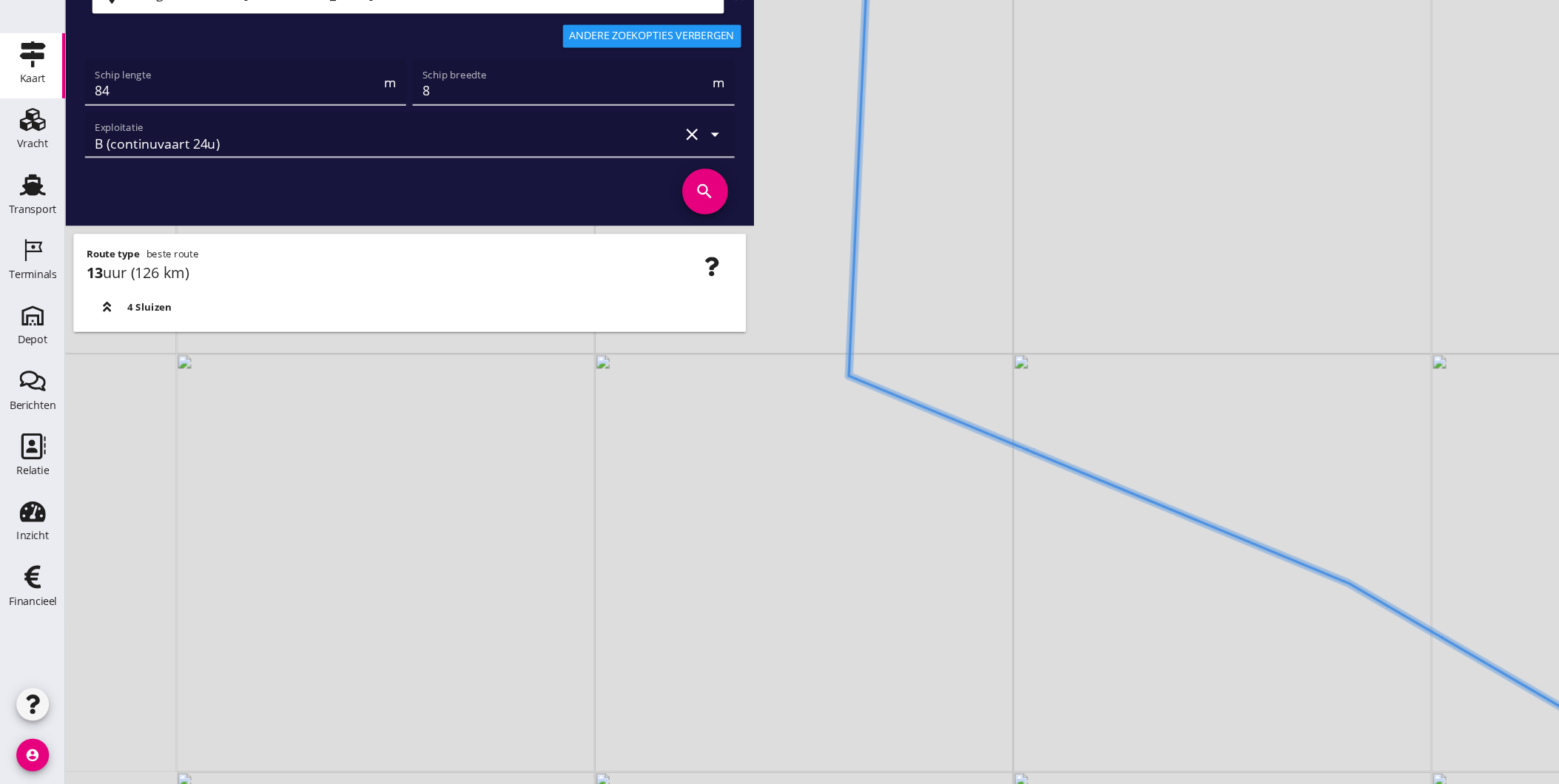
drag, startPoint x: 816, startPoint y: 482, endPoint x: 942, endPoint y: 392, distance: 154.8
click at [994, 586] on div "+ − Leaflet | © Mapbox © OpenStreetMap" at bounding box center [809, 392] width 1500 height 784
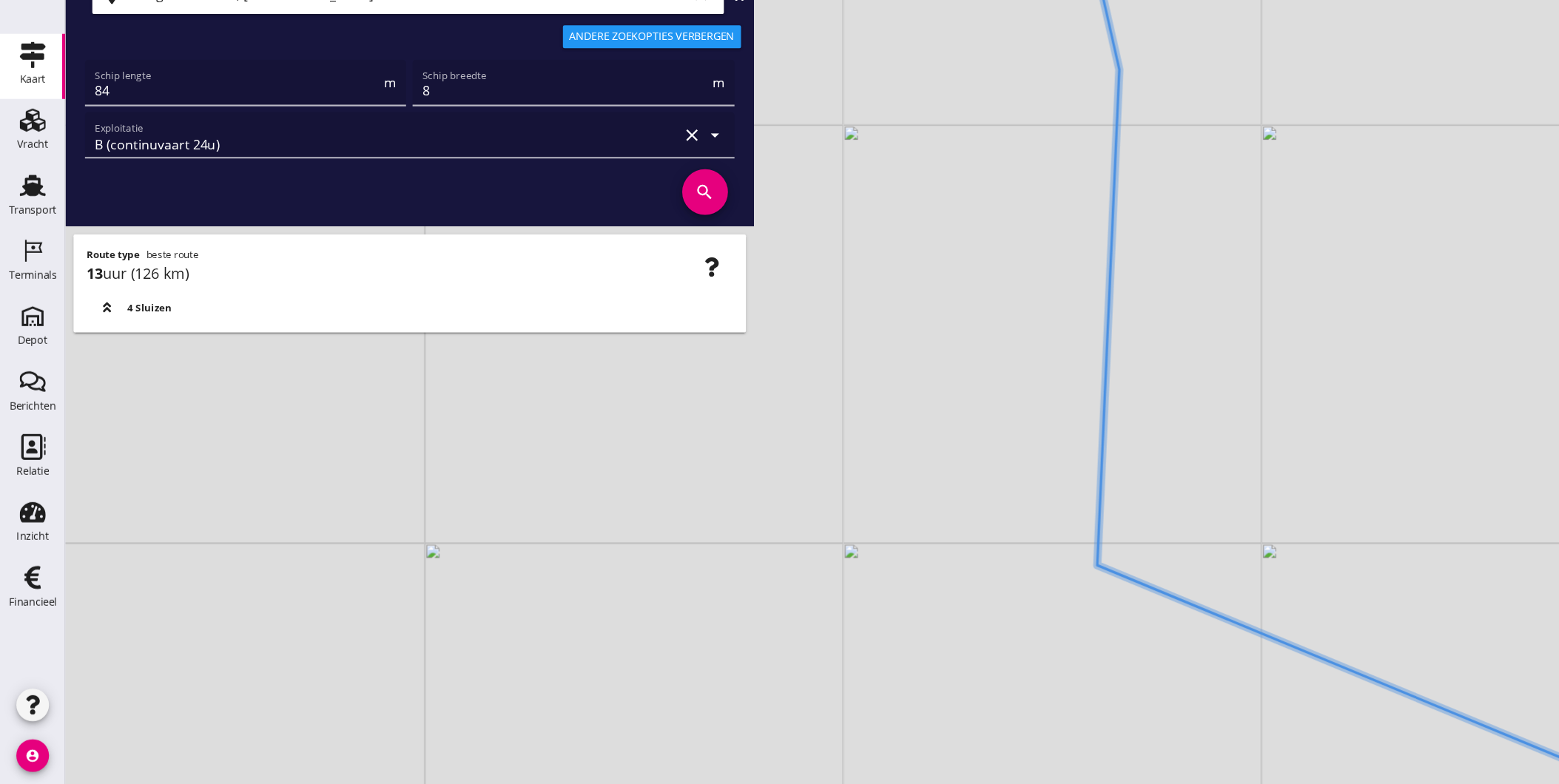
drag, startPoint x: 956, startPoint y: 399, endPoint x: 941, endPoint y: 477, distance: 79.4
click at [946, 501] on div "+ − Leaflet | © Mapbox © OpenStreetMap" at bounding box center [809, 392] width 1500 height 784
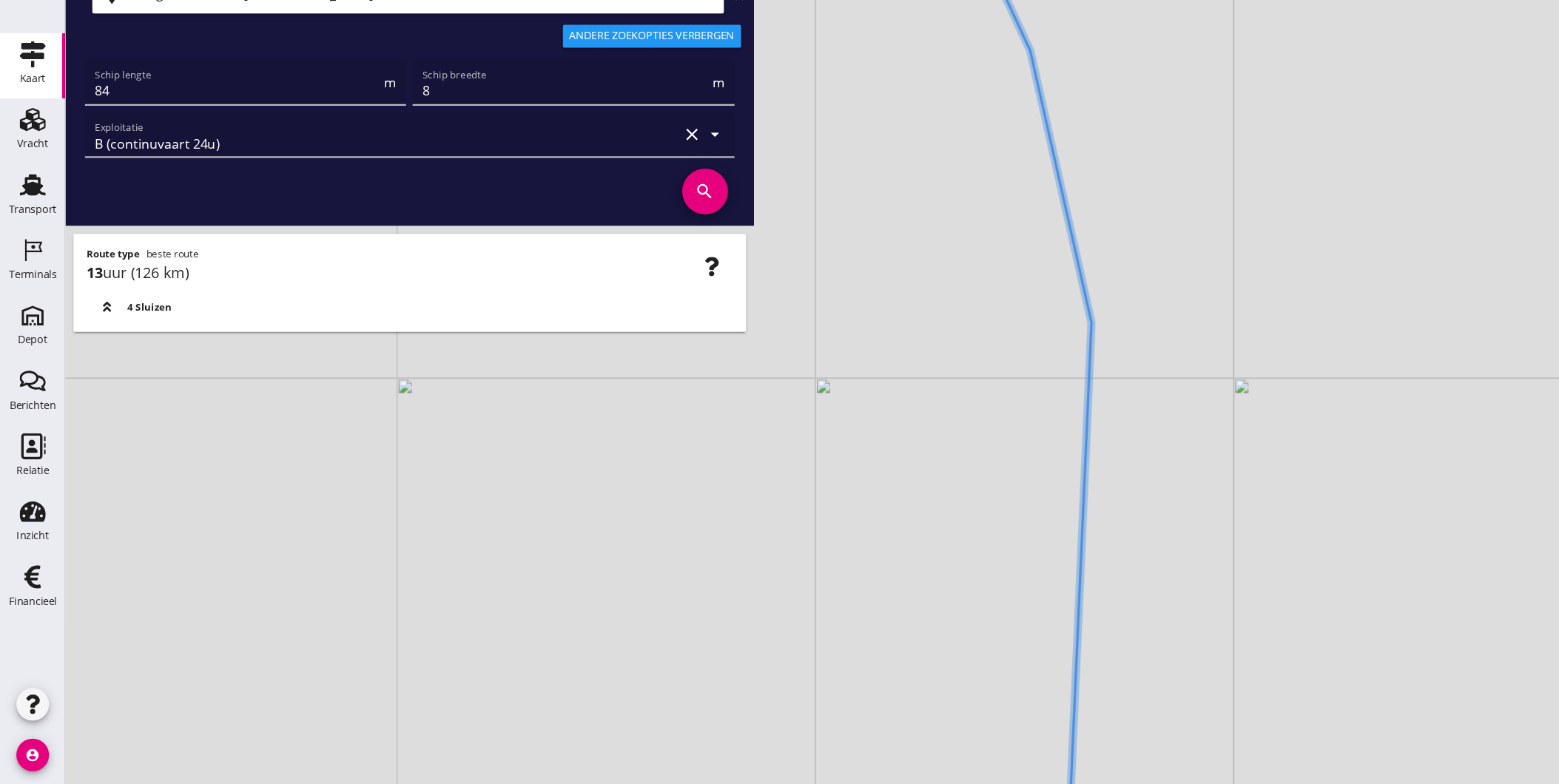
drag, startPoint x: 936, startPoint y: 384, endPoint x: 957, endPoint y: 537, distance: 154.4
click at [957, 537] on div "+ − Leaflet | © Mapbox © OpenStreetMap" at bounding box center [809, 392] width 1500 height 784
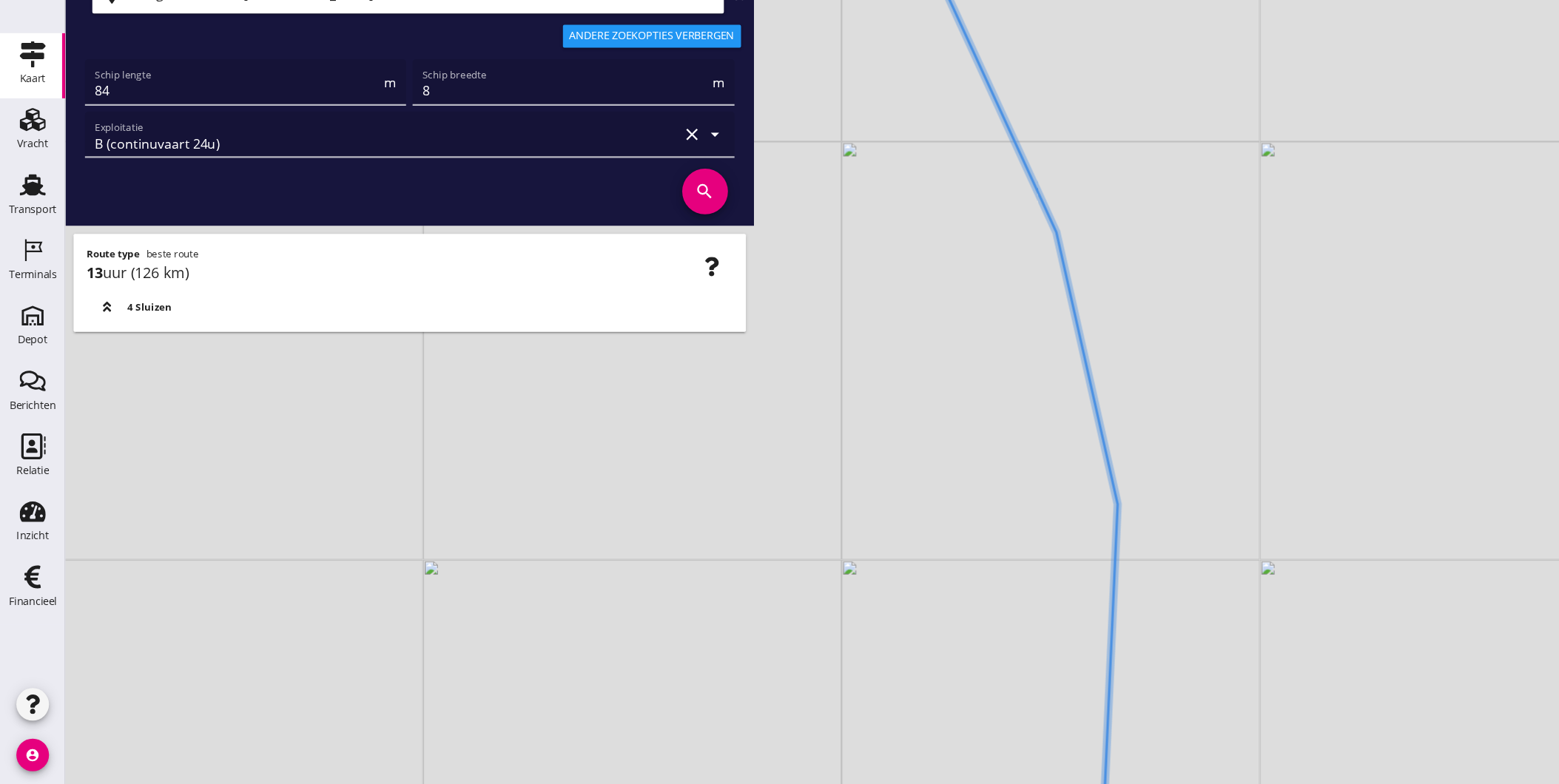
drag, startPoint x: 933, startPoint y: 369, endPoint x: 970, endPoint y: 602, distance: 235.9
click at [972, 600] on div "+ − Leaflet | © Mapbox © OpenStreetMap" at bounding box center [809, 392] width 1500 height 784
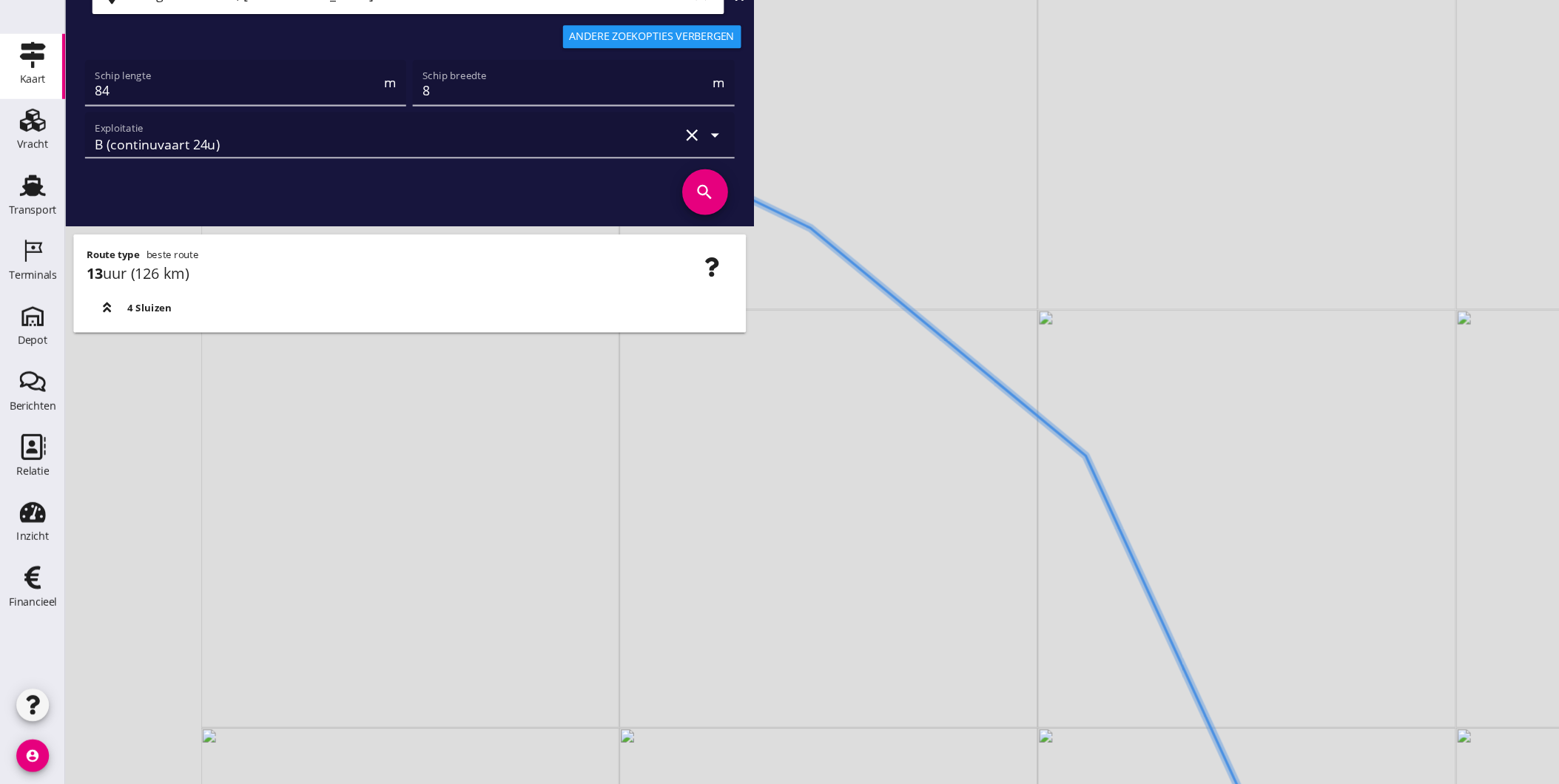
drag, startPoint x: 999, startPoint y: 692, endPoint x: 977, endPoint y: 631, distance: 64.8
click at [1071, 783] on html "Geef feedback over deze route A1 (dagvaart 14u) A2 (semi-continuvaart 18u) A2+ …" at bounding box center [780, 392] width 1559 height 784
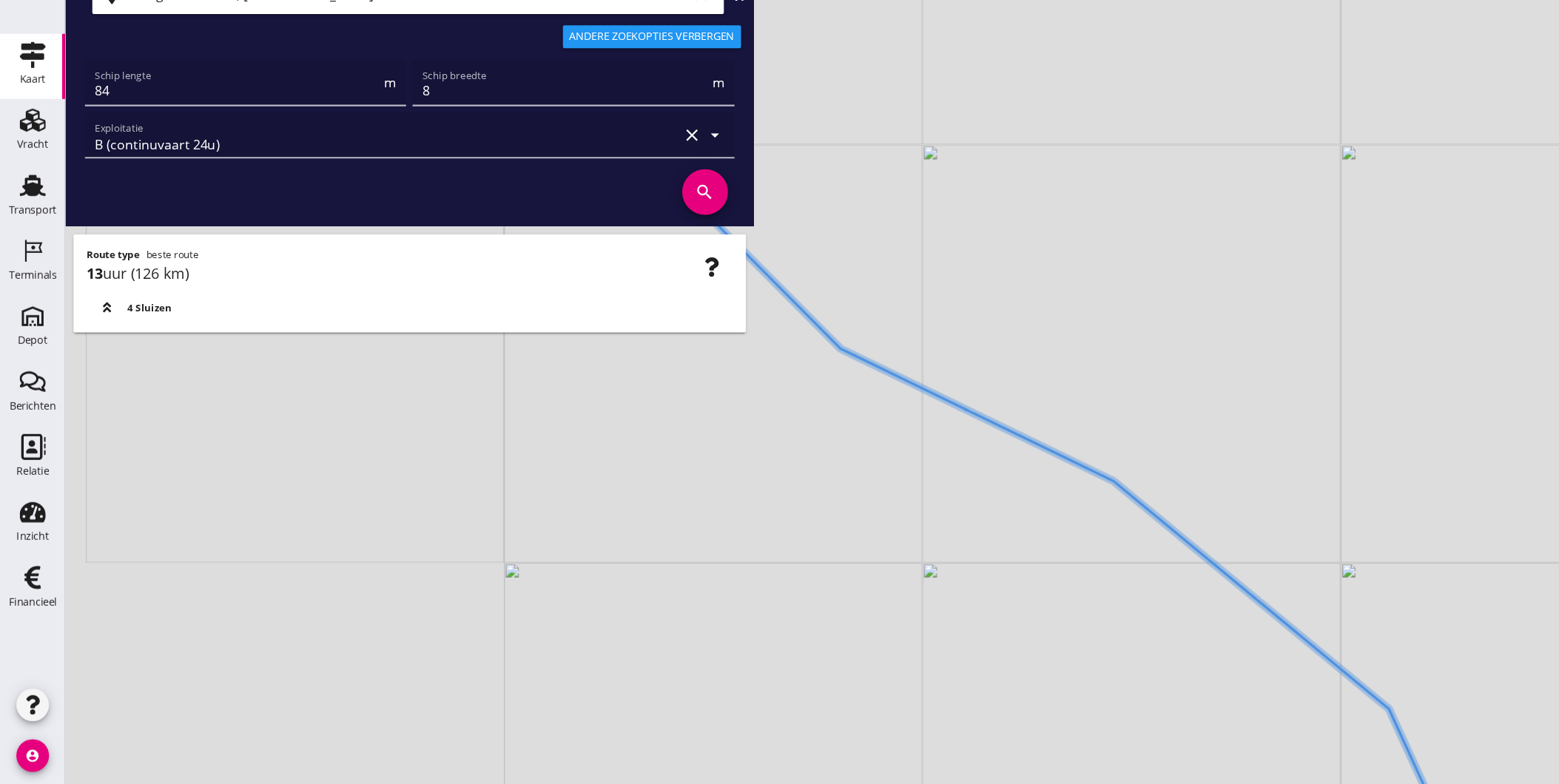
drag, startPoint x: 1027, startPoint y: 653, endPoint x: 1089, endPoint y: 621, distance: 69.8
click at [1130, 701] on div "+ − Leaflet | © Mapbox © OpenStreetMap" at bounding box center [809, 392] width 1500 height 784
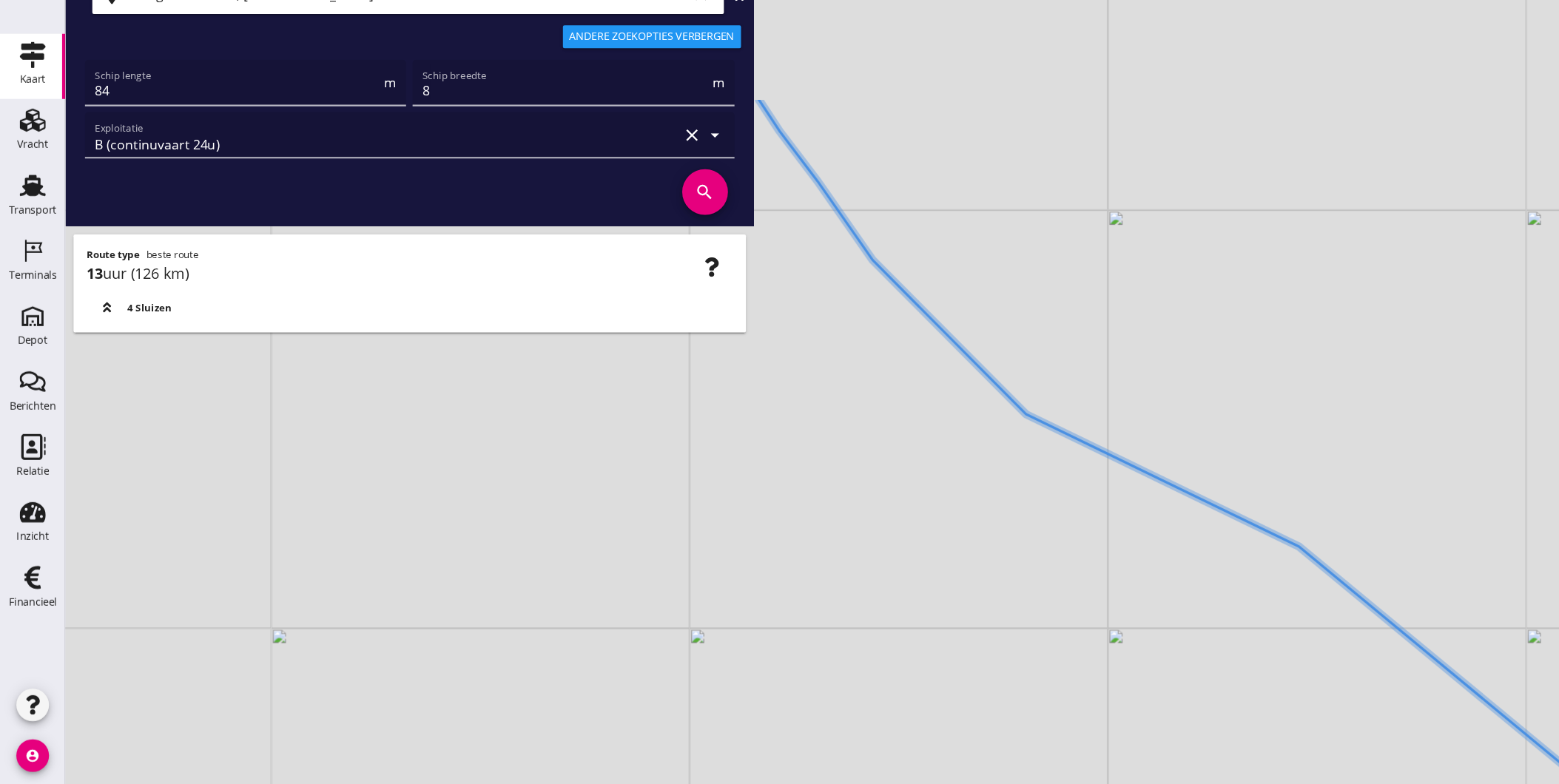
drag, startPoint x: 924, startPoint y: 465, endPoint x: 1152, endPoint y: 745, distance: 361.1
click at [1129, 731] on div "+ − Leaflet | © Mapbox © OpenStreetMap" at bounding box center [809, 392] width 1500 height 784
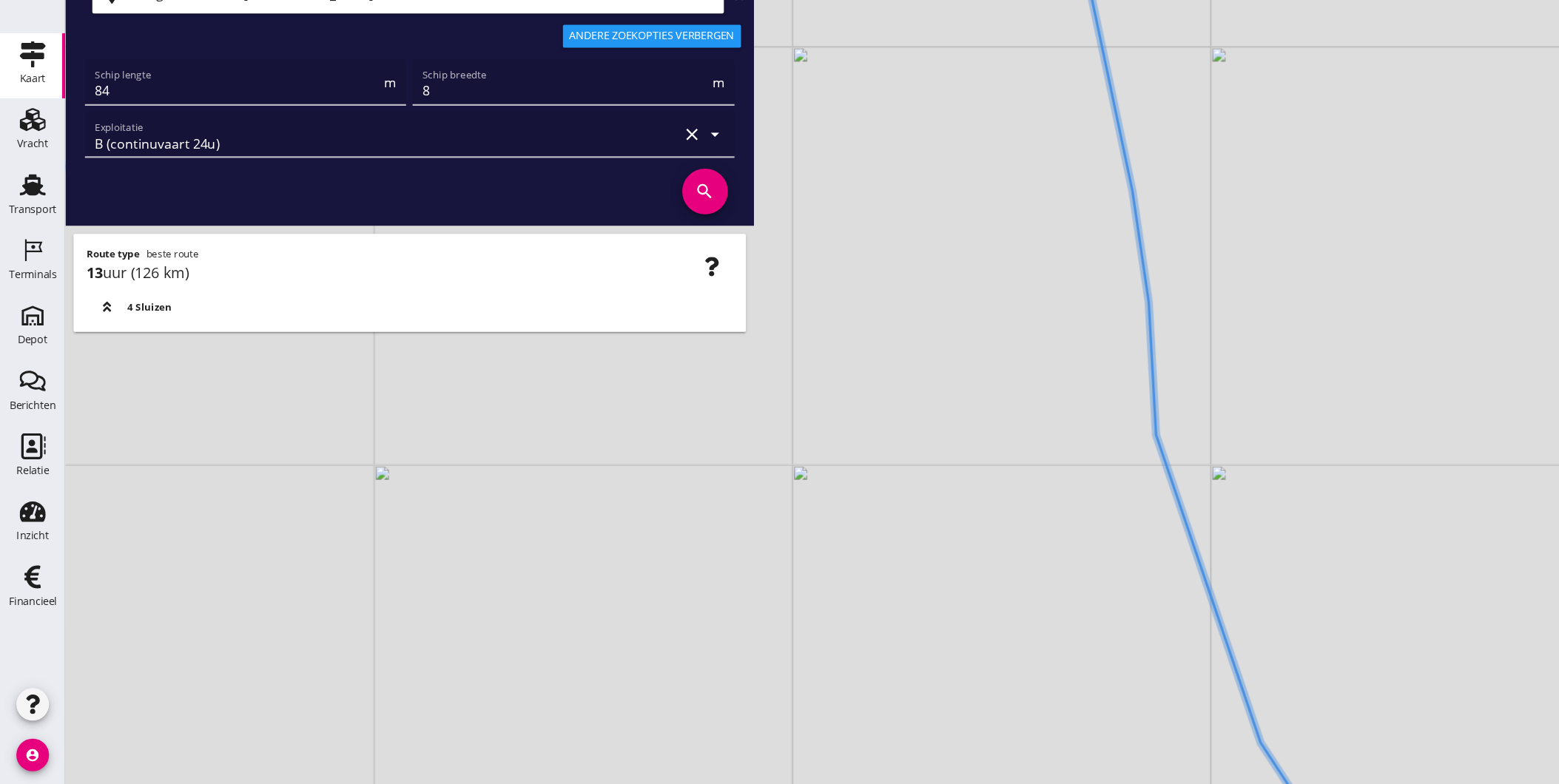
drag, startPoint x: 1018, startPoint y: 478, endPoint x: 1022, endPoint y: 469, distance: 9.8
click at [1020, 496] on div "+ − Leaflet | © Mapbox © OpenStreetMap" at bounding box center [809, 392] width 1500 height 784
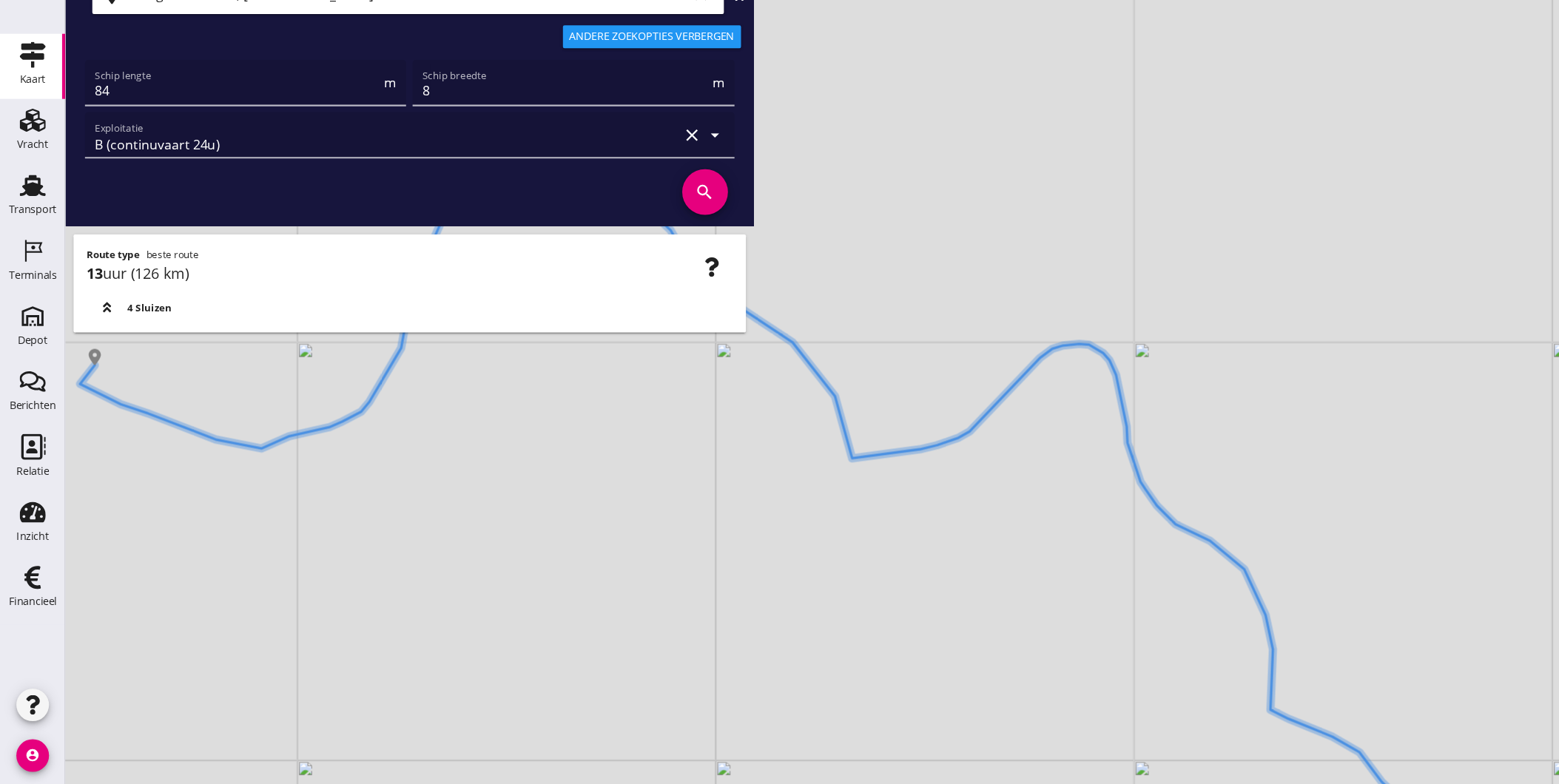
drag, startPoint x: 994, startPoint y: 471, endPoint x: 992, endPoint y: 554, distance: 83.0
click at [1109, 621] on div "+ − Leaflet | © Mapbox © OpenStreetMap" at bounding box center [809, 392] width 1500 height 784
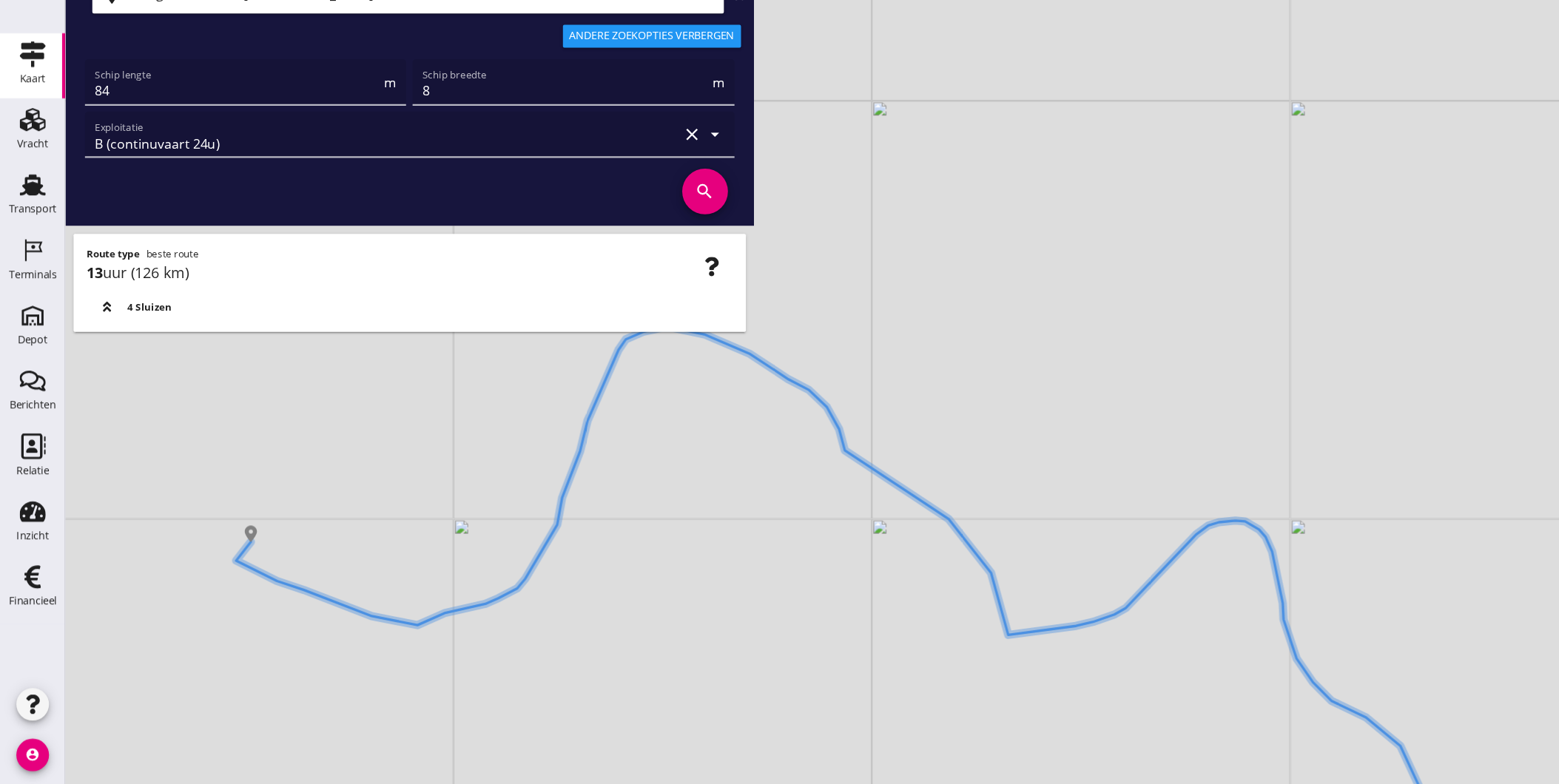
drag, startPoint x: 974, startPoint y: 574, endPoint x: 1034, endPoint y: 602, distance: 66.2
click at [1034, 602] on div "+ − Leaflet | © Mapbox © OpenStreetMap" at bounding box center [809, 392] width 1500 height 784
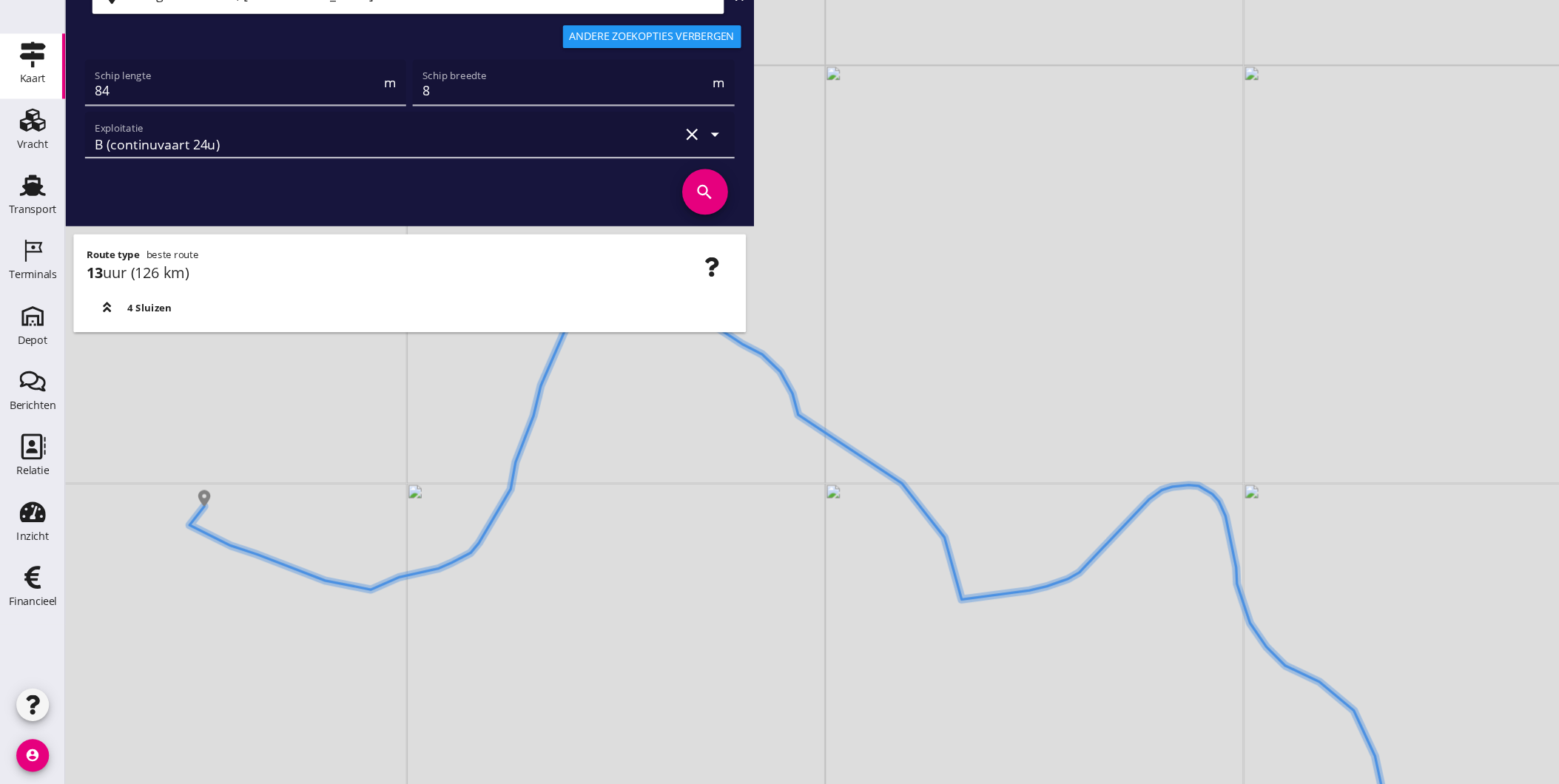
drag, startPoint x: 1037, startPoint y: 691, endPoint x: 834, endPoint y: 569, distance: 236.8
click at [846, 575] on div "+ − Leaflet | © Mapbox © OpenStreetMap" at bounding box center [809, 392] width 1500 height 784
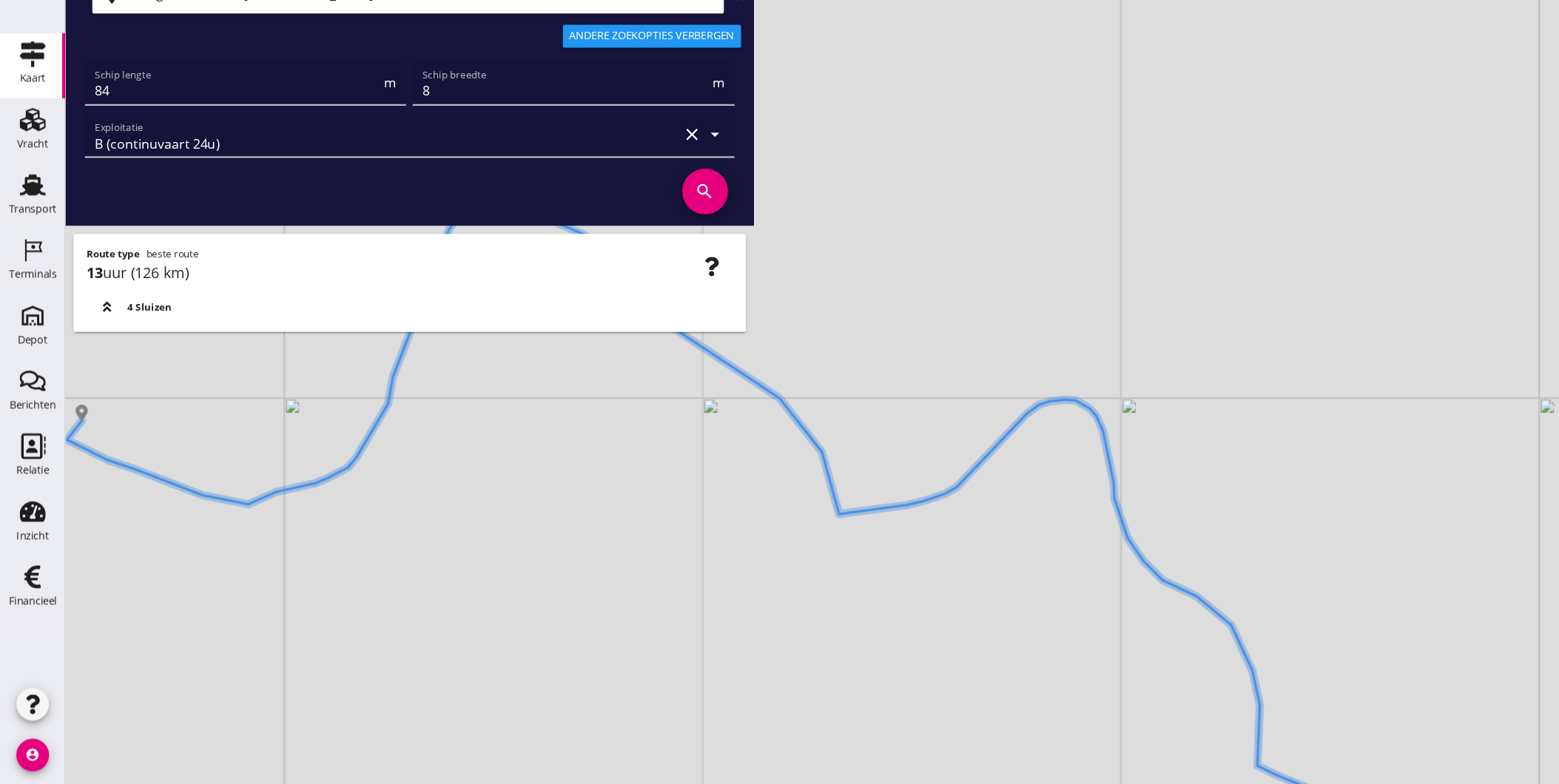
drag, startPoint x: 987, startPoint y: 675, endPoint x: 771, endPoint y: 551, distance: 249.1
click at [774, 554] on div "+ − Leaflet | © Mapbox © OpenStreetMap" at bounding box center [809, 392] width 1500 height 784
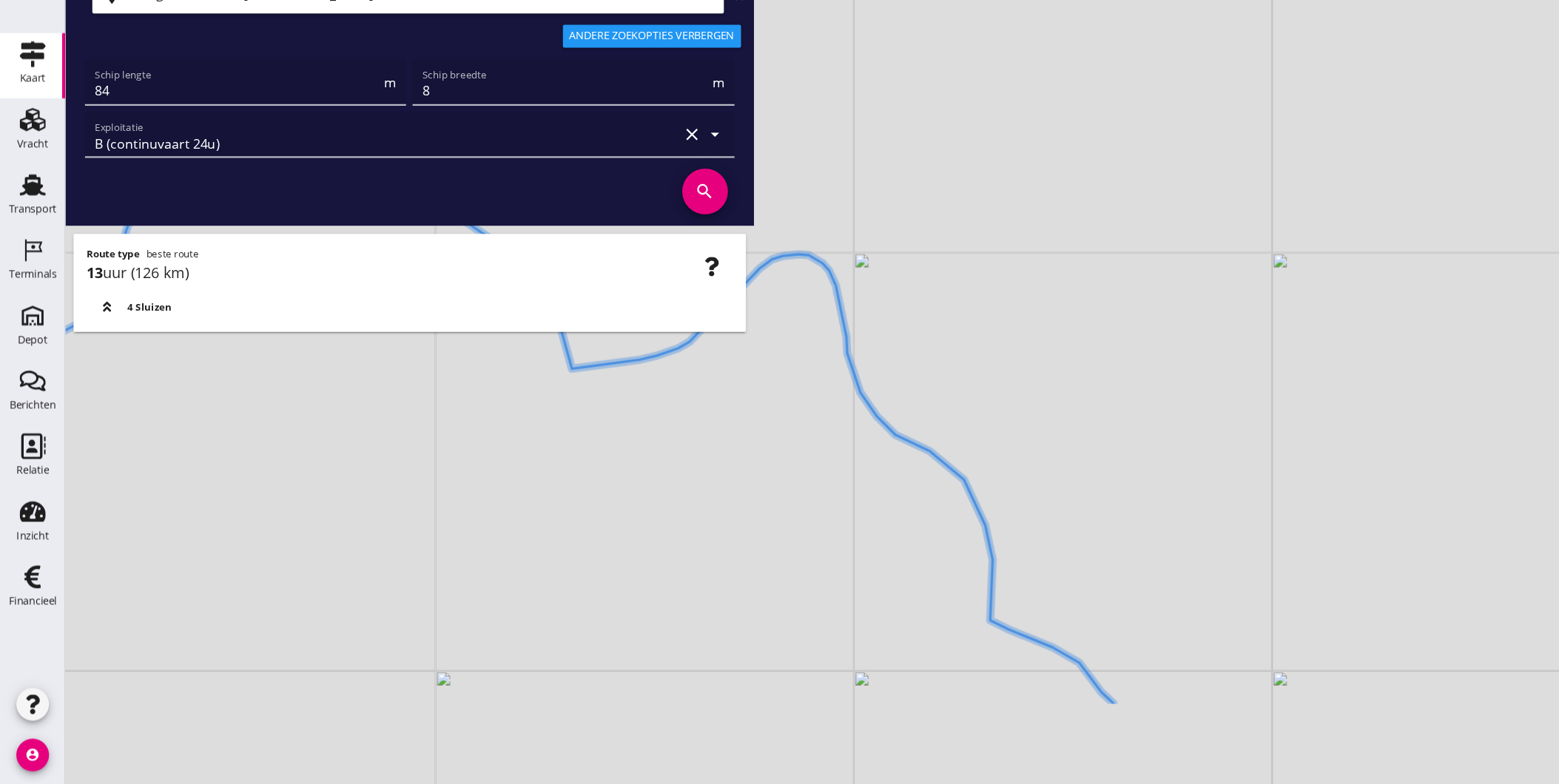
click at [809, 494] on icon at bounding box center [413, 420] width 1189 height 582
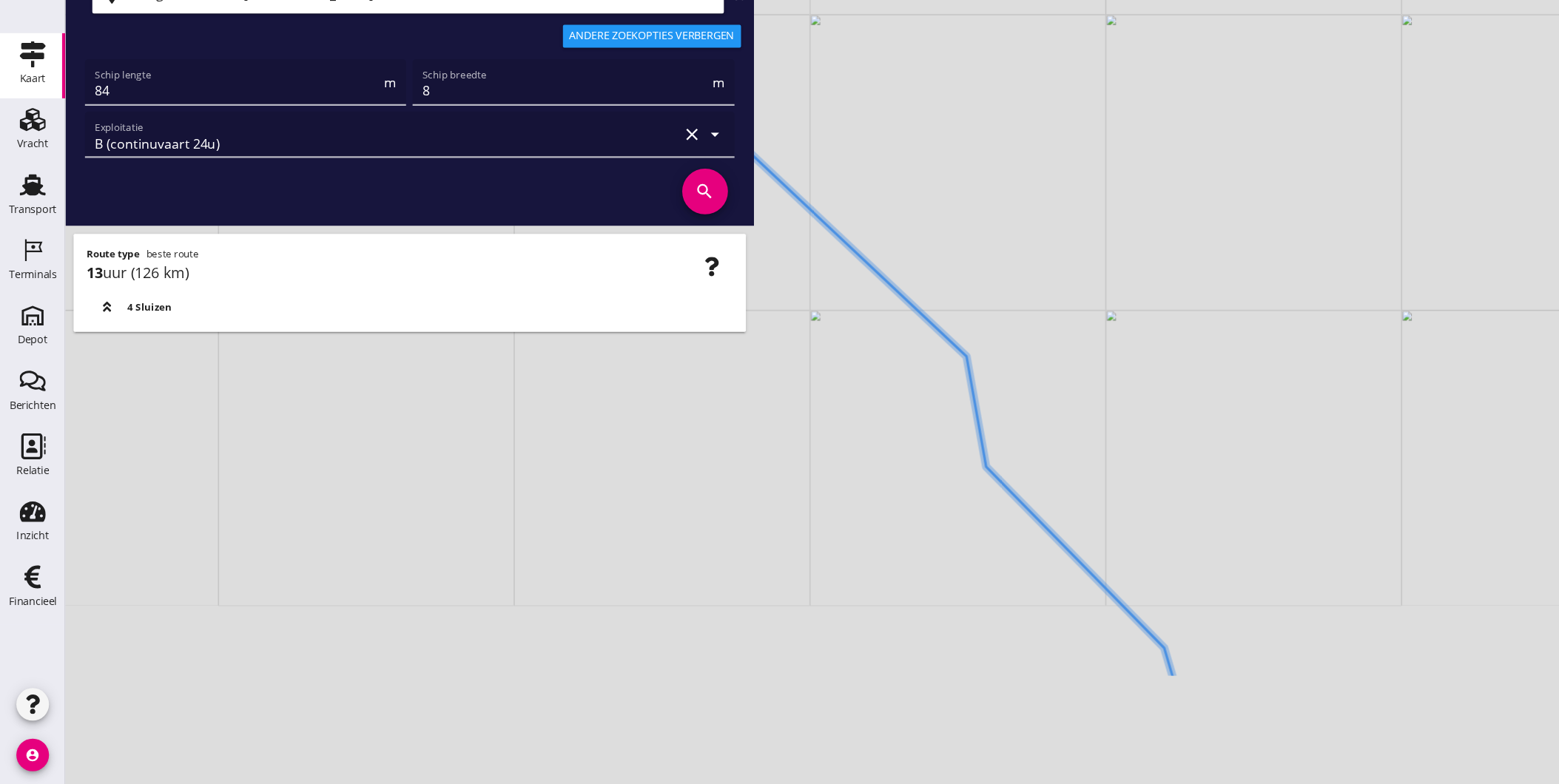
drag, startPoint x: 955, startPoint y: 556, endPoint x: 835, endPoint y: 373, distance: 218.8
click at [835, 373] on div "+ − Leaflet | © Mapbox © OpenStreetMap" at bounding box center [809, 392] width 1500 height 784
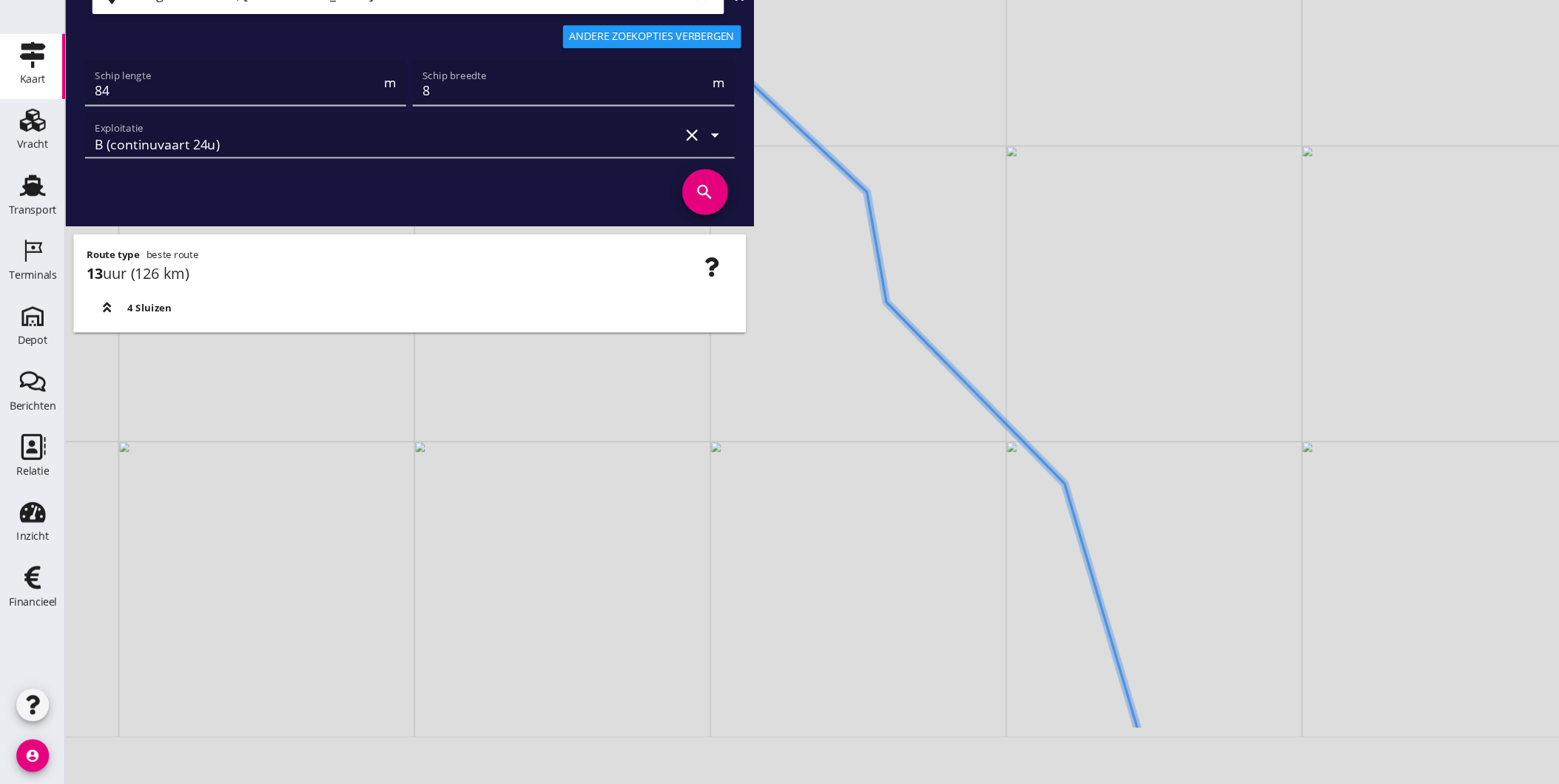
drag, startPoint x: 981, startPoint y: 558, endPoint x: 858, endPoint y: 376, distance: 219.7
click at [858, 376] on icon at bounding box center [645, 262] width 768 height 940
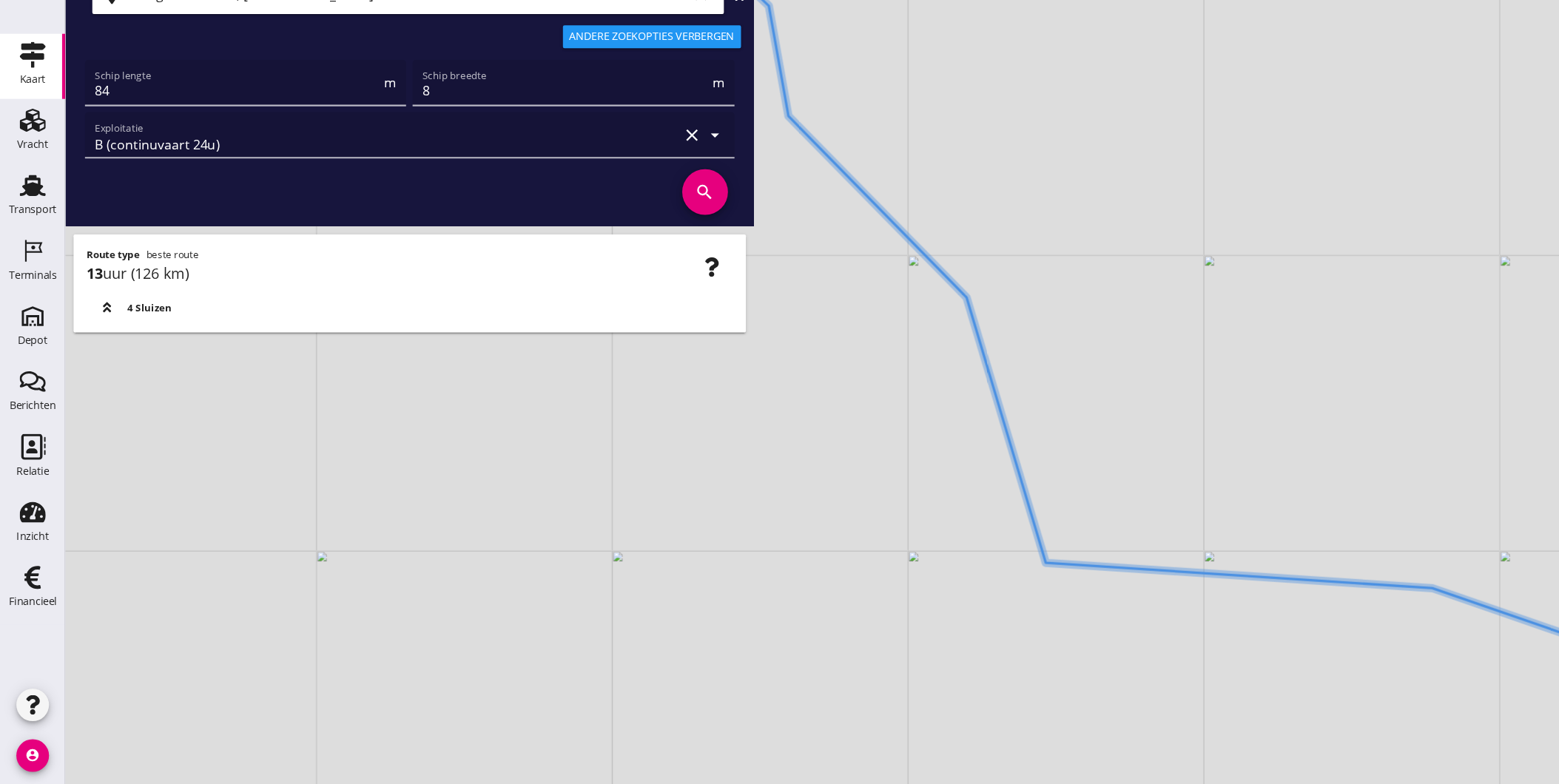
drag, startPoint x: 946, startPoint y: 532, endPoint x: 905, endPoint y: 440, distance: 100.7
click at [905, 440] on icon at bounding box center [1058, 276] width 1222 height 896
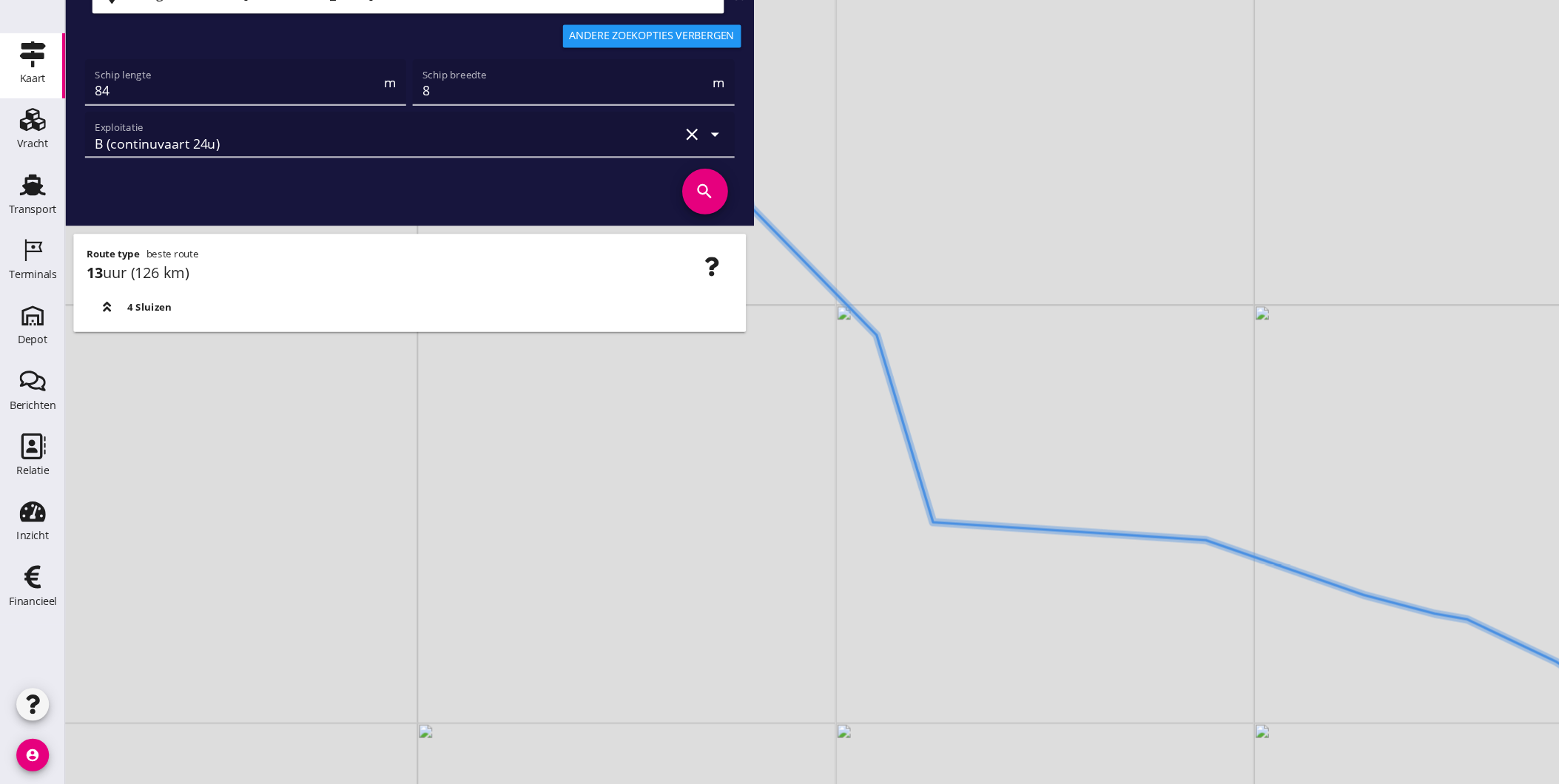
drag, startPoint x: 1042, startPoint y: 592, endPoint x: 1028, endPoint y: 568, distance: 27.8
click at [941, 574] on div "+ − Leaflet | © Mapbox © OpenStreetMap" at bounding box center [809, 392] width 1500 height 784
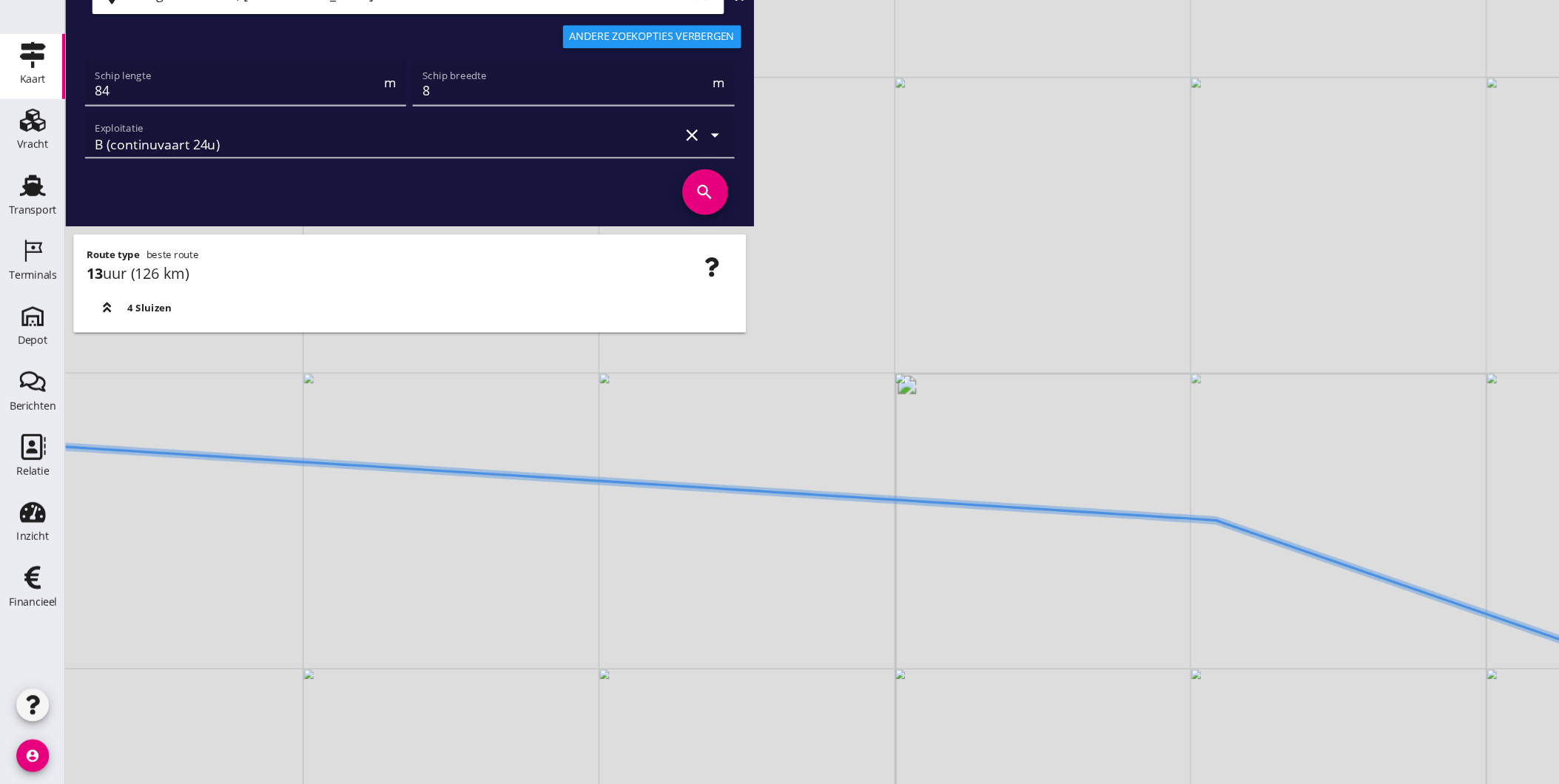
drag, startPoint x: 1008, startPoint y: 530, endPoint x: 696, endPoint y: 324, distance: 373.9
click at [705, 331] on div "+ − Leaflet | © Mapbox © OpenStreetMap" at bounding box center [809, 392] width 1500 height 784
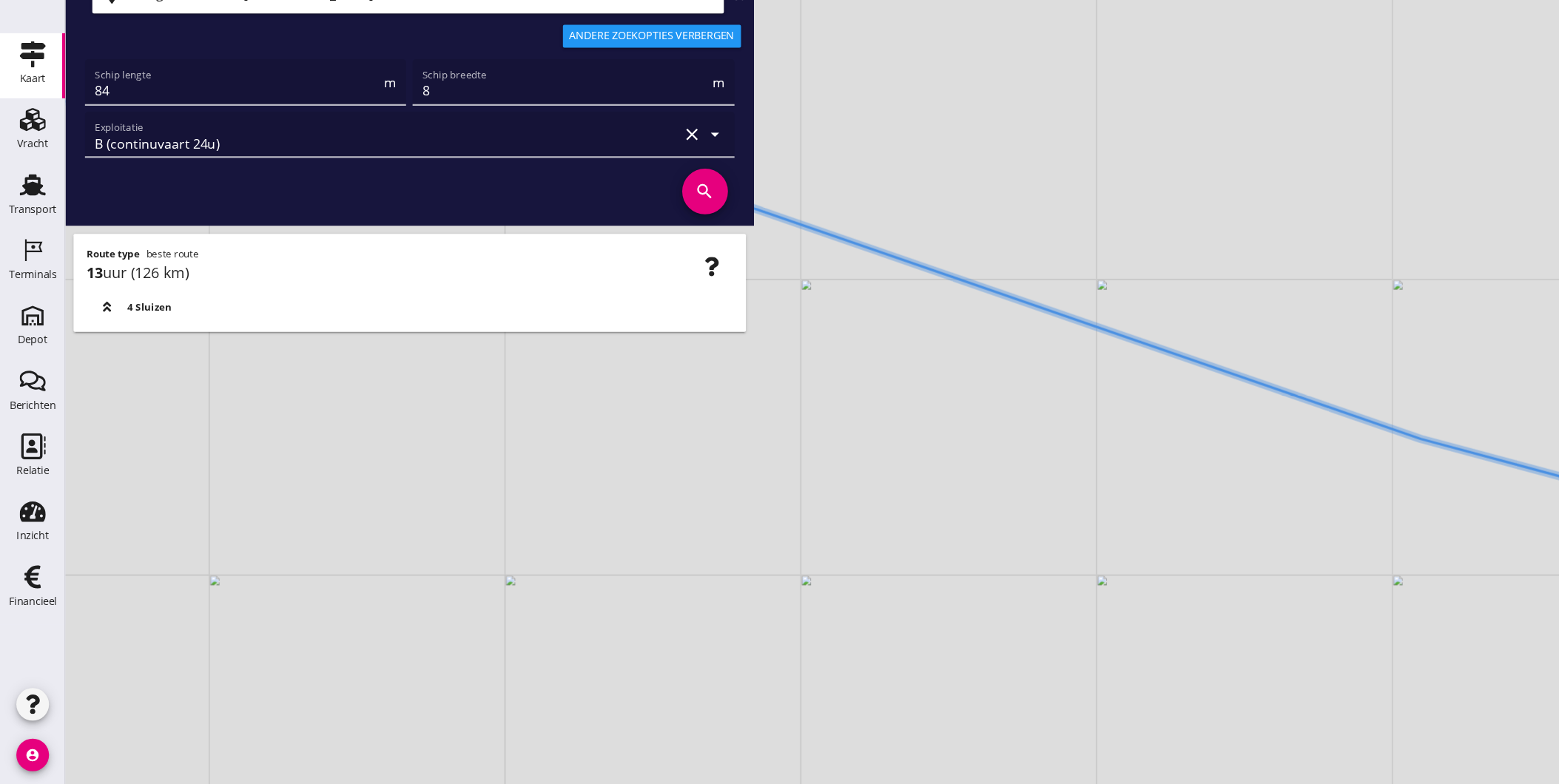
drag, startPoint x: 852, startPoint y: 412, endPoint x: 790, endPoint y: 397, distance: 63.8
click at [757, 394] on div "+ − Leaflet | © Mapbox © OpenStreetMap" at bounding box center [809, 392] width 1500 height 784
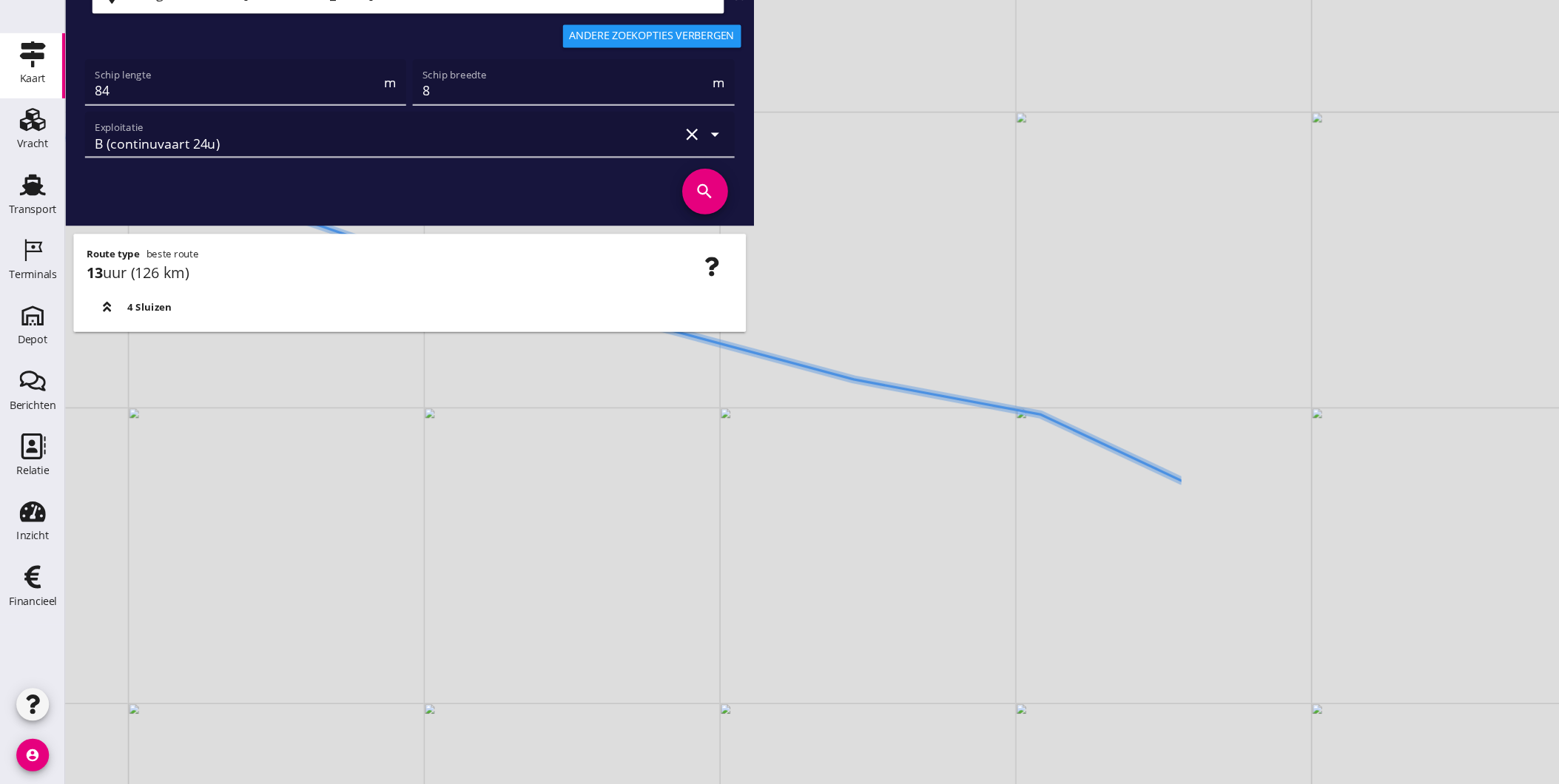
drag, startPoint x: 1087, startPoint y: 420, endPoint x: 445, endPoint y: 312, distance: 651.0
click at [445, 312] on div "+ − Leaflet | © Mapbox © OpenStreetMap Schenge, Westerschelde clear Remigo Bree…" at bounding box center [809, 392] width 1500 height 784
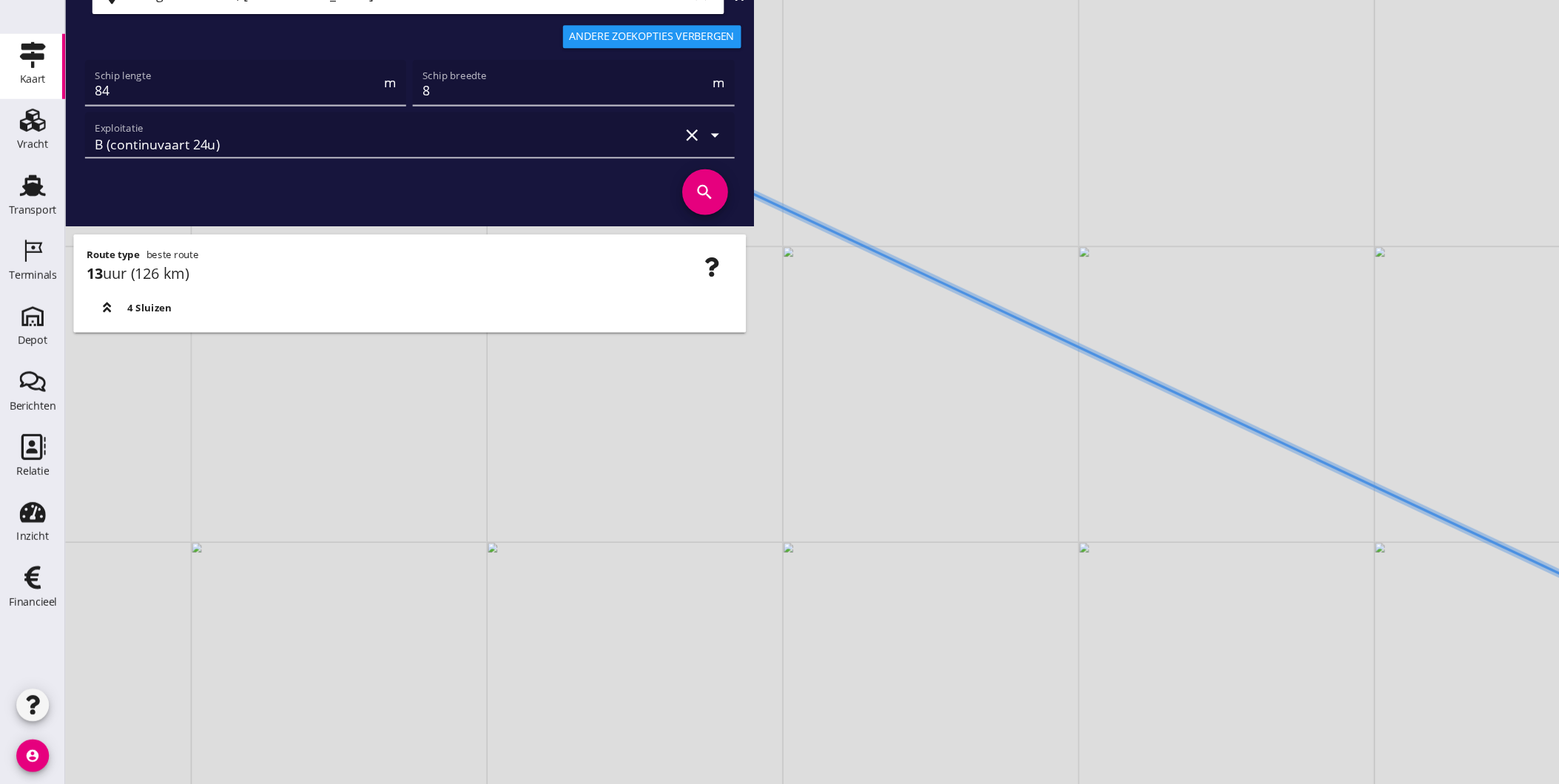
drag, startPoint x: 1353, startPoint y: 501, endPoint x: 785, endPoint y: 409, distance: 575.4
click at [938, 420] on div "+ − Leaflet | © Mapbox © OpenStreetMap" at bounding box center [809, 392] width 1500 height 784
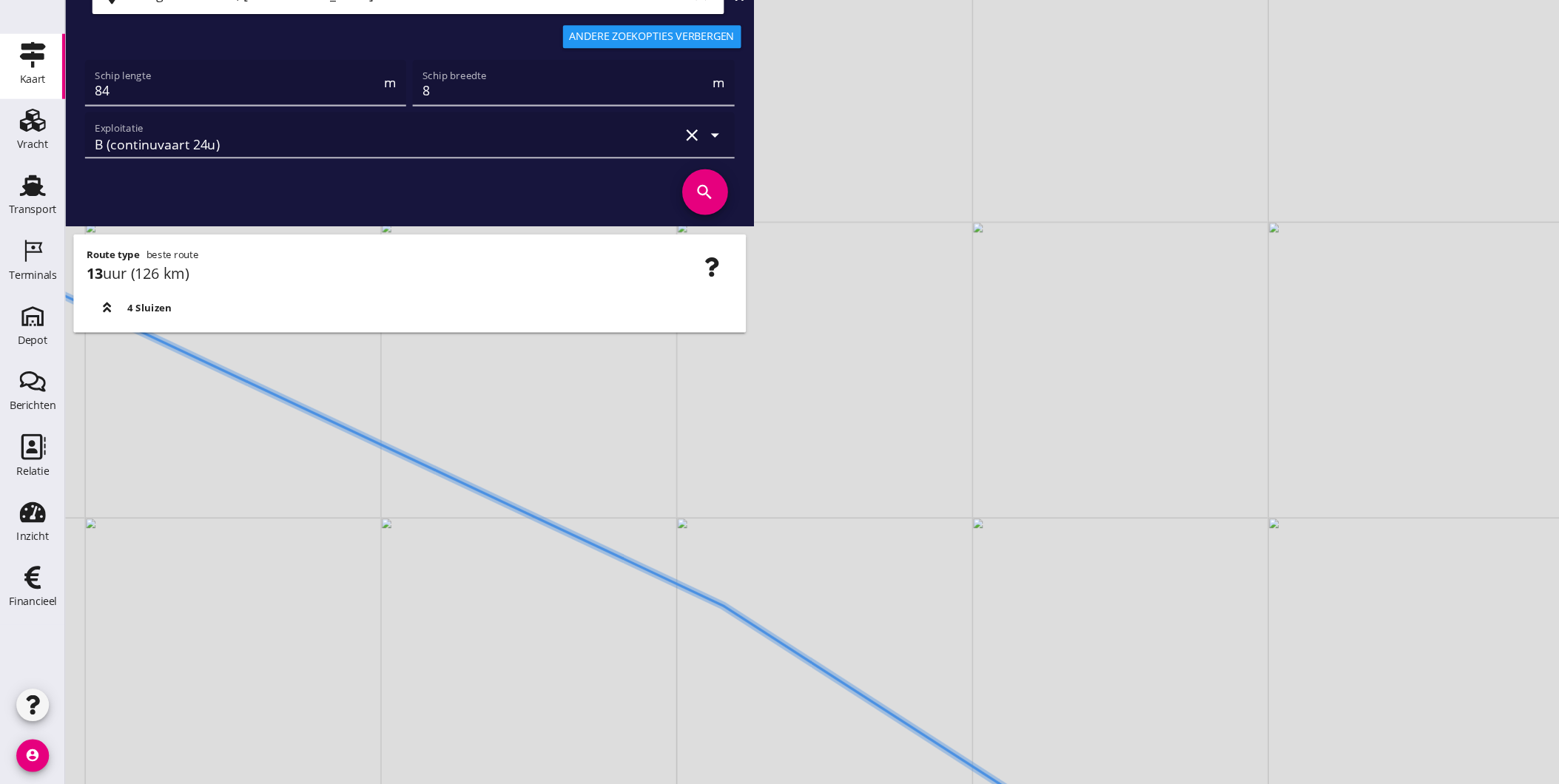
drag, startPoint x: 868, startPoint y: 691, endPoint x: 798, endPoint y: 551, distance: 156.5
click at [798, 551] on div "+ − Leaflet | © Mapbox © OpenStreetMap" at bounding box center [809, 392] width 1500 height 784
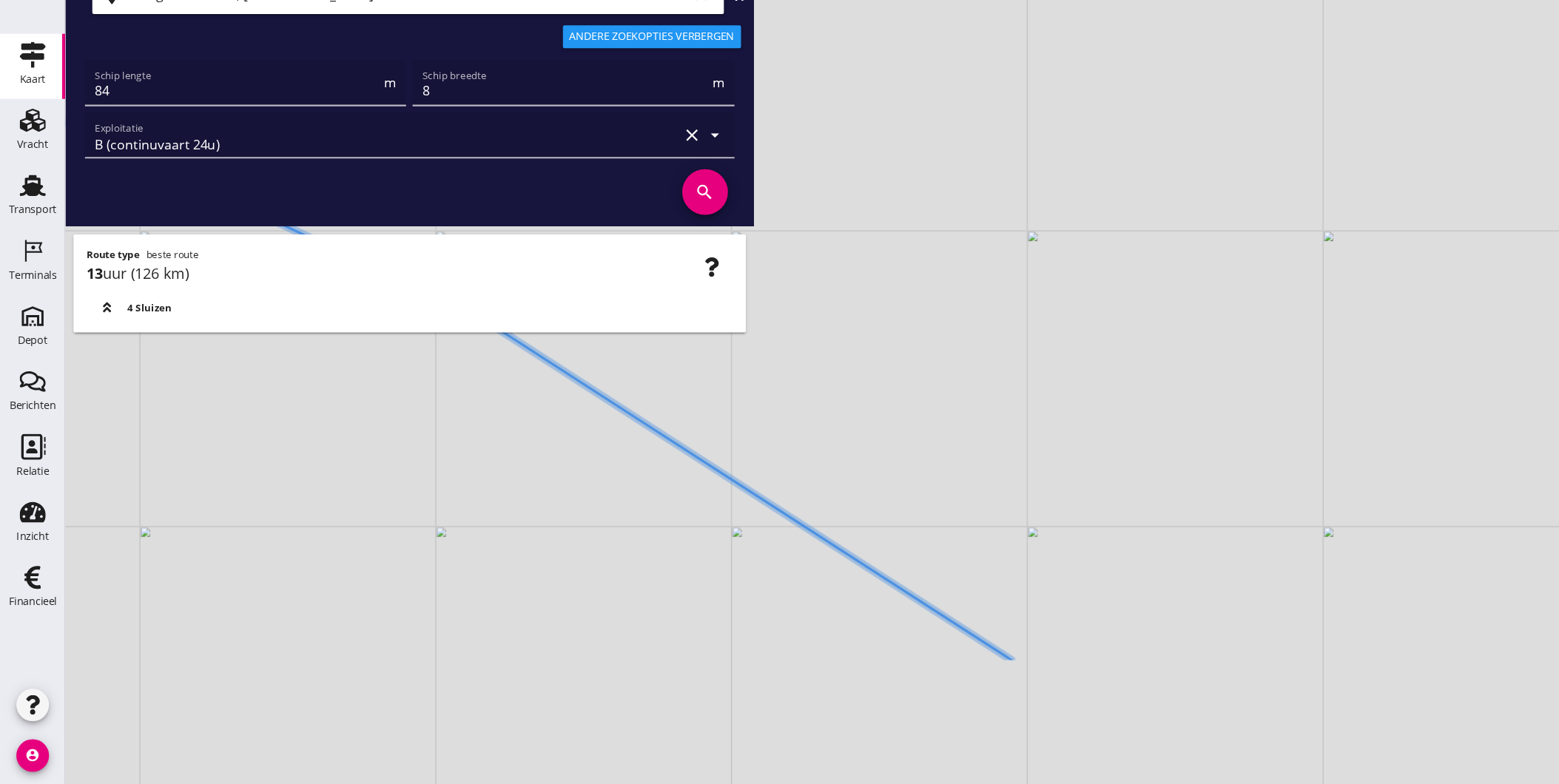
drag, startPoint x: 911, startPoint y: 757, endPoint x: 716, endPoint y: 557, distance: 279.3
click at [719, 559] on div "+ − Leaflet | © Mapbox © OpenStreetMap" at bounding box center [809, 392] width 1500 height 784
drag, startPoint x: 868, startPoint y: 667, endPoint x: 672, endPoint y: 508, distance: 252.4
click at [717, 535] on div "+ − Leaflet | © Mapbox © OpenStreetMap" at bounding box center [809, 392] width 1500 height 784
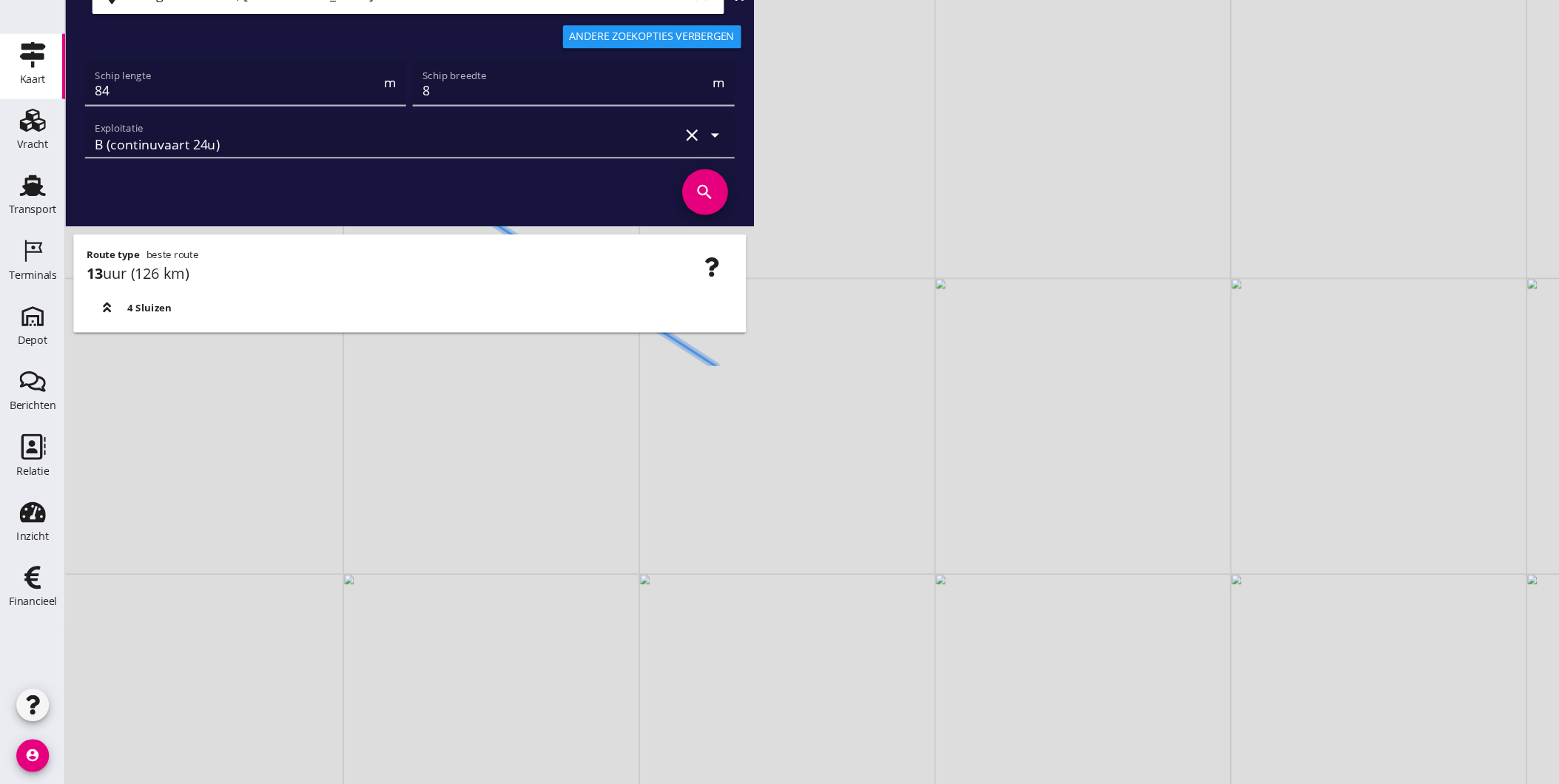
drag, startPoint x: 802, startPoint y: 581, endPoint x: 787, endPoint y: 575, distance: 16.2
click at [787, 575] on div "+ − Leaflet | © Mapbox © OpenStreetMap" at bounding box center [809, 392] width 1500 height 784
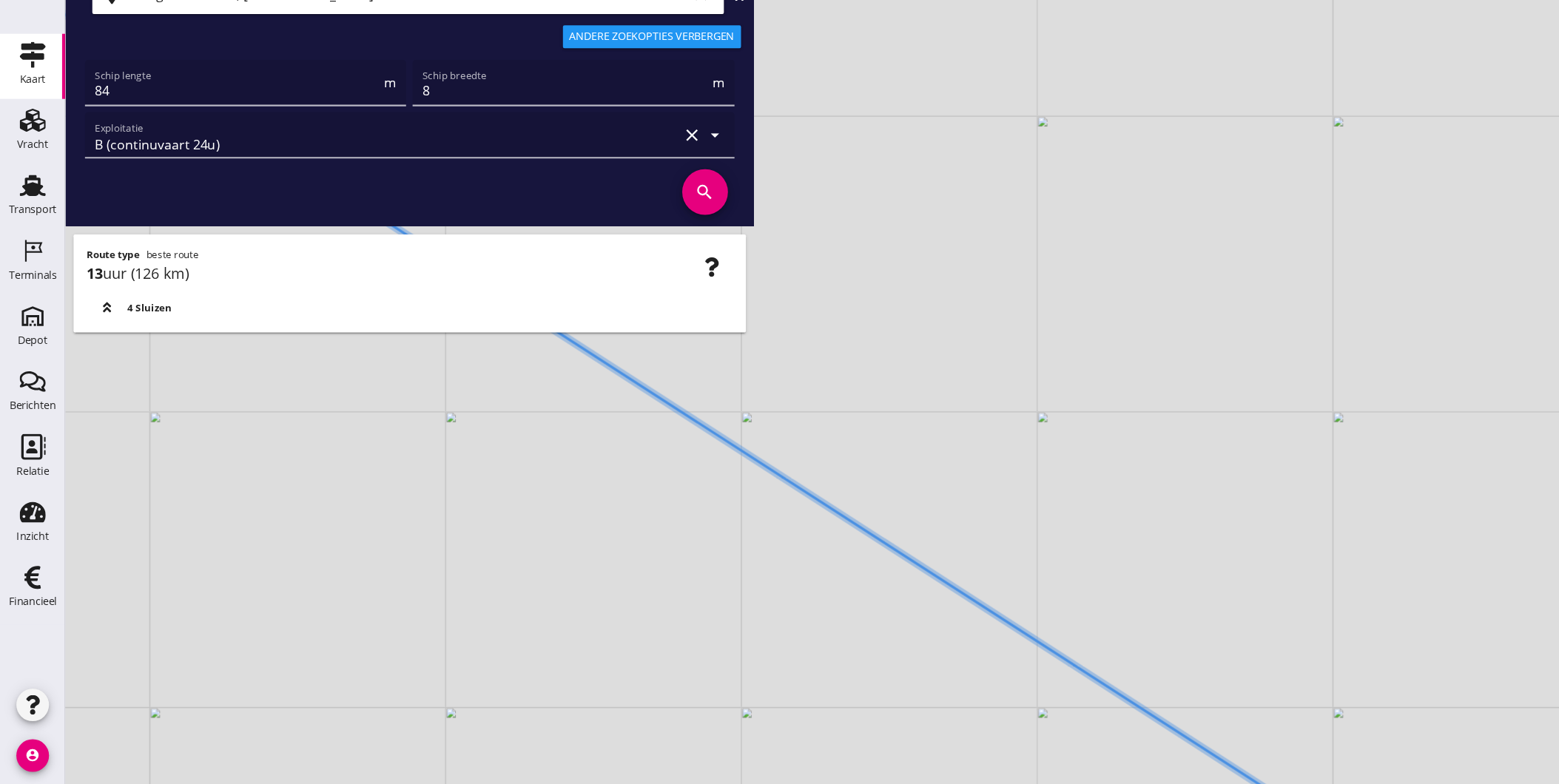
drag, startPoint x: 813, startPoint y: 601, endPoint x: 645, endPoint y: 521, distance: 186.1
click at [752, 582] on div "+ − Leaflet | © Mapbox © OpenStreetMap" at bounding box center [809, 392] width 1500 height 784
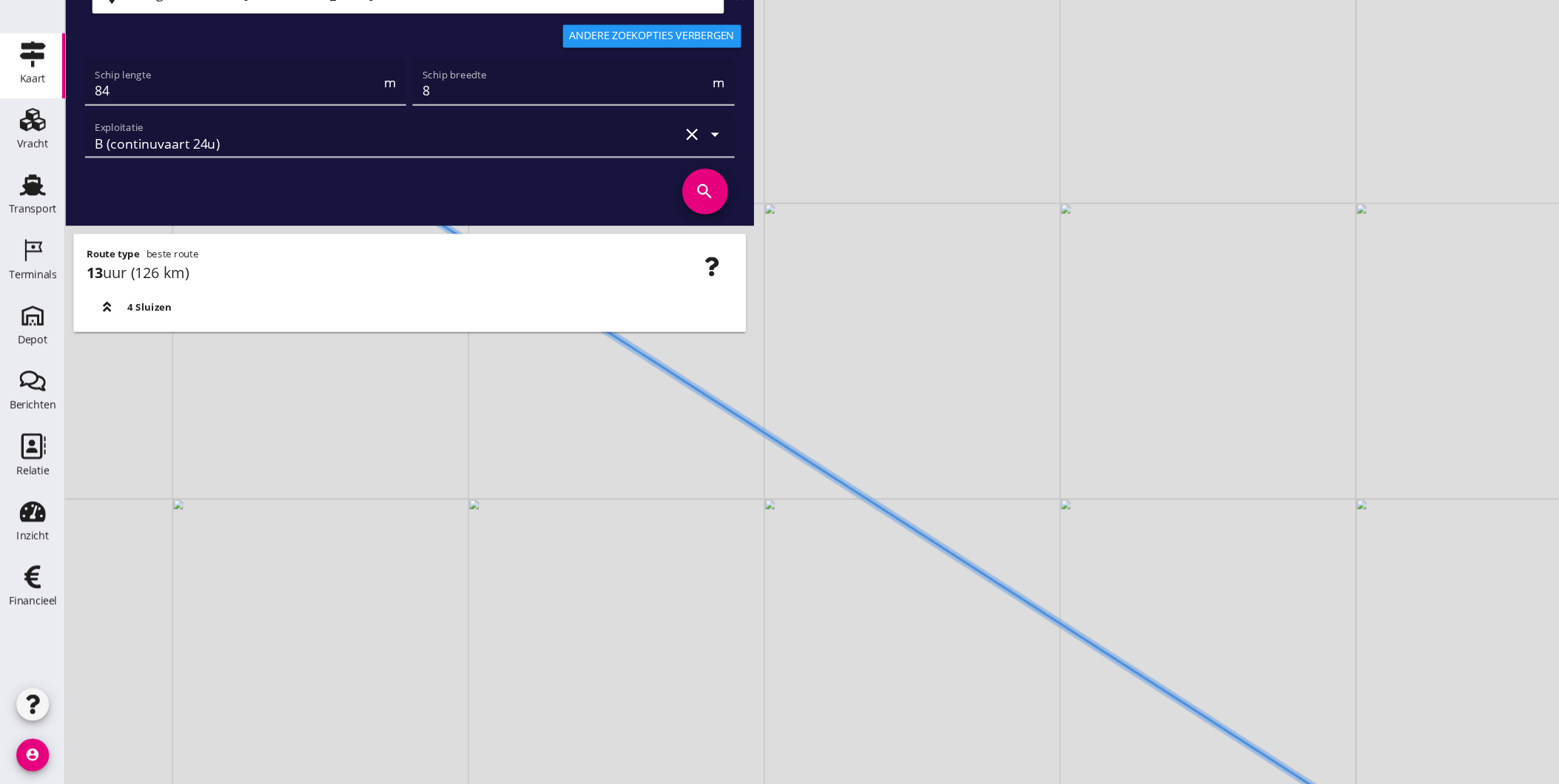
drag, startPoint x: 885, startPoint y: 622, endPoint x: 724, endPoint y: 516, distance: 192.8
click at [724, 516] on div "+ − Leaflet | © Mapbox © OpenStreetMap" at bounding box center [809, 392] width 1500 height 784
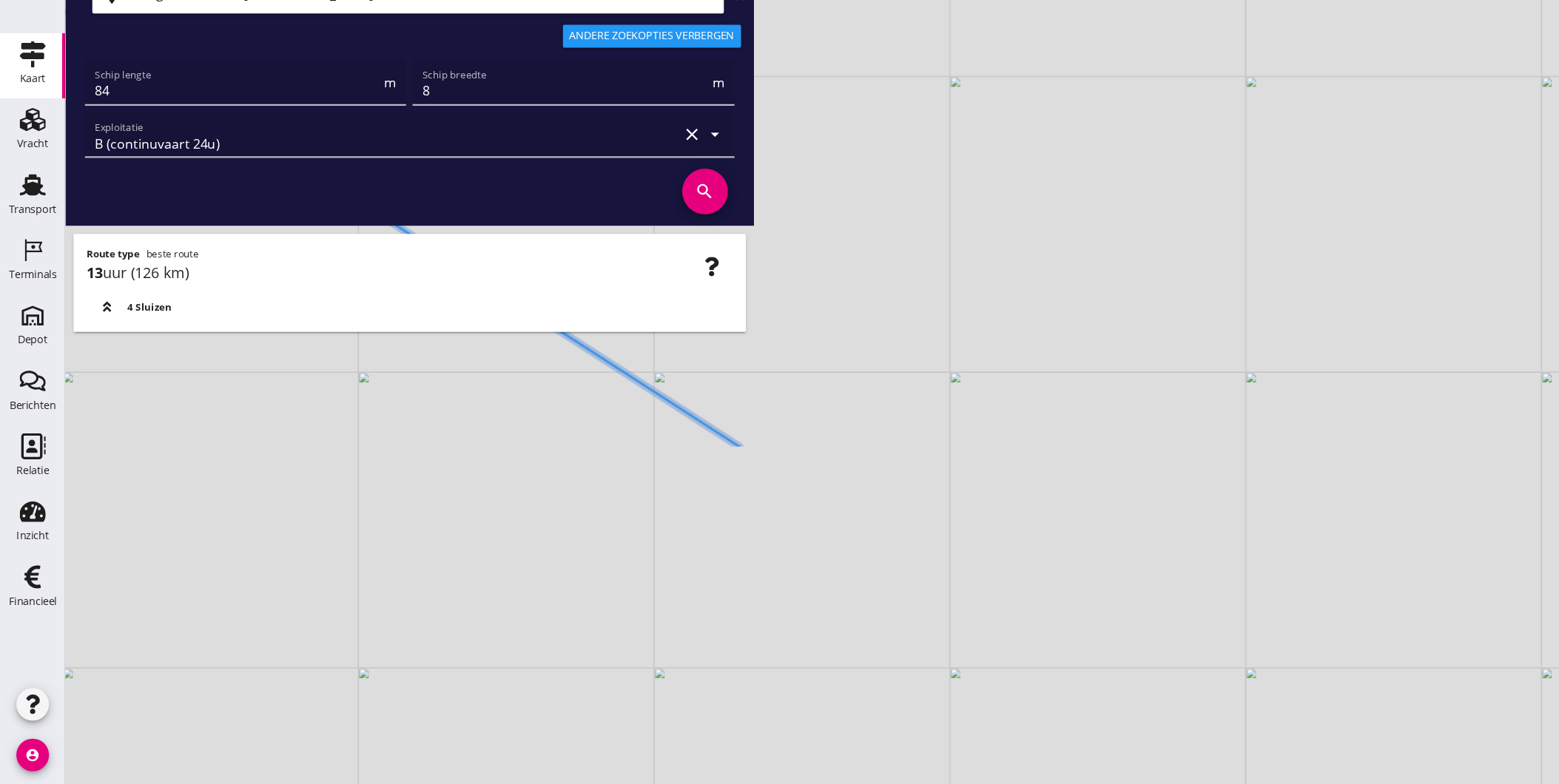
drag, startPoint x: 830, startPoint y: 545, endPoint x: 472, endPoint y: 387, distance: 391.3
click at [655, 445] on div "+ − Leaflet | © Mapbox © OpenStreetMap" at bounding box center [809, 392] width 1500 height 784
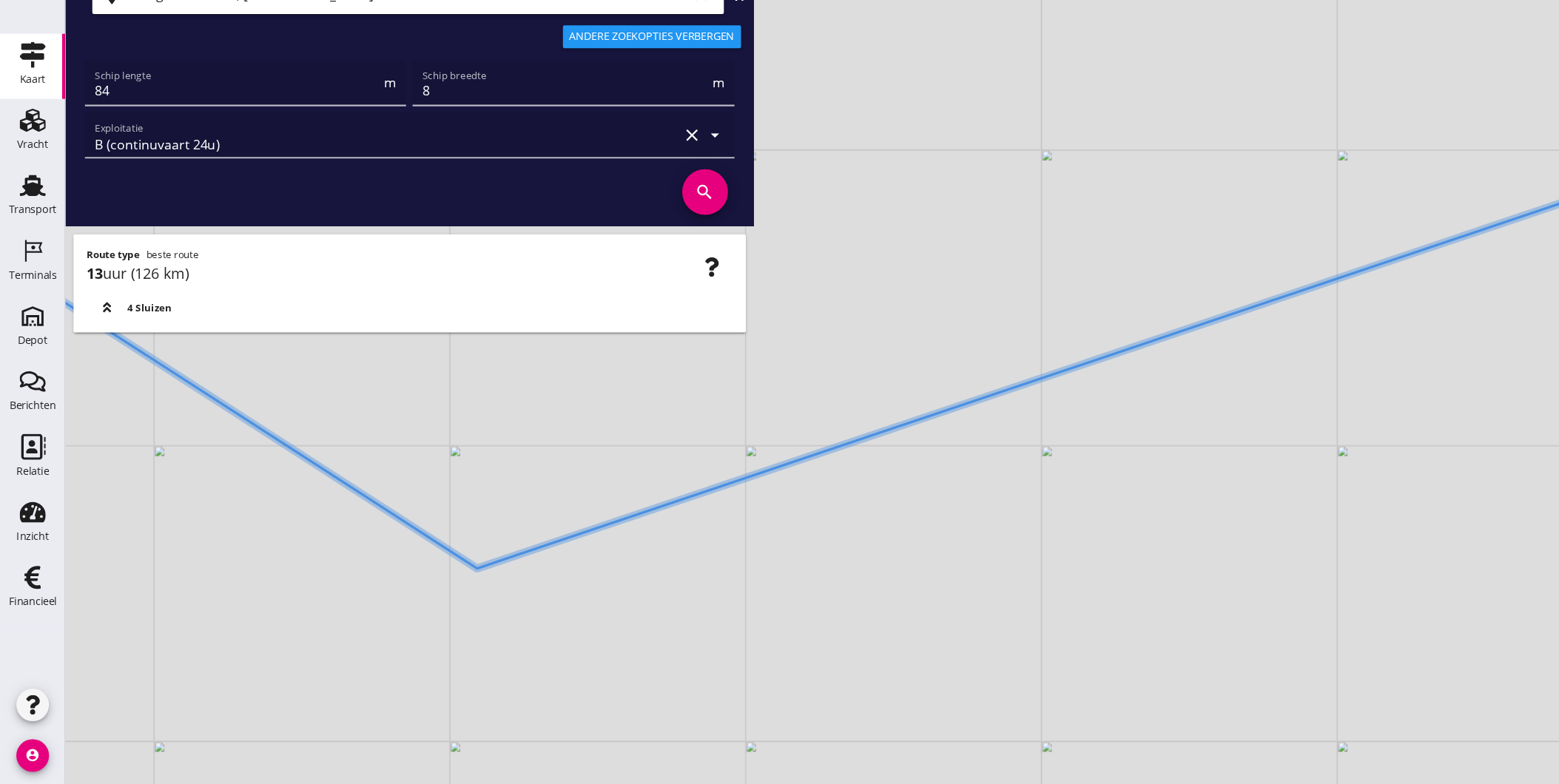
drag, startPoint x: 683, startPoint y: 420, endPoint x: 431, endPoint y: 625, distance: 324.9
click at [435, 624] on div "+ − Leaflet | © Mapbox © OpenStreetMap" at bounding box center [809, 392] width 1500 height 784
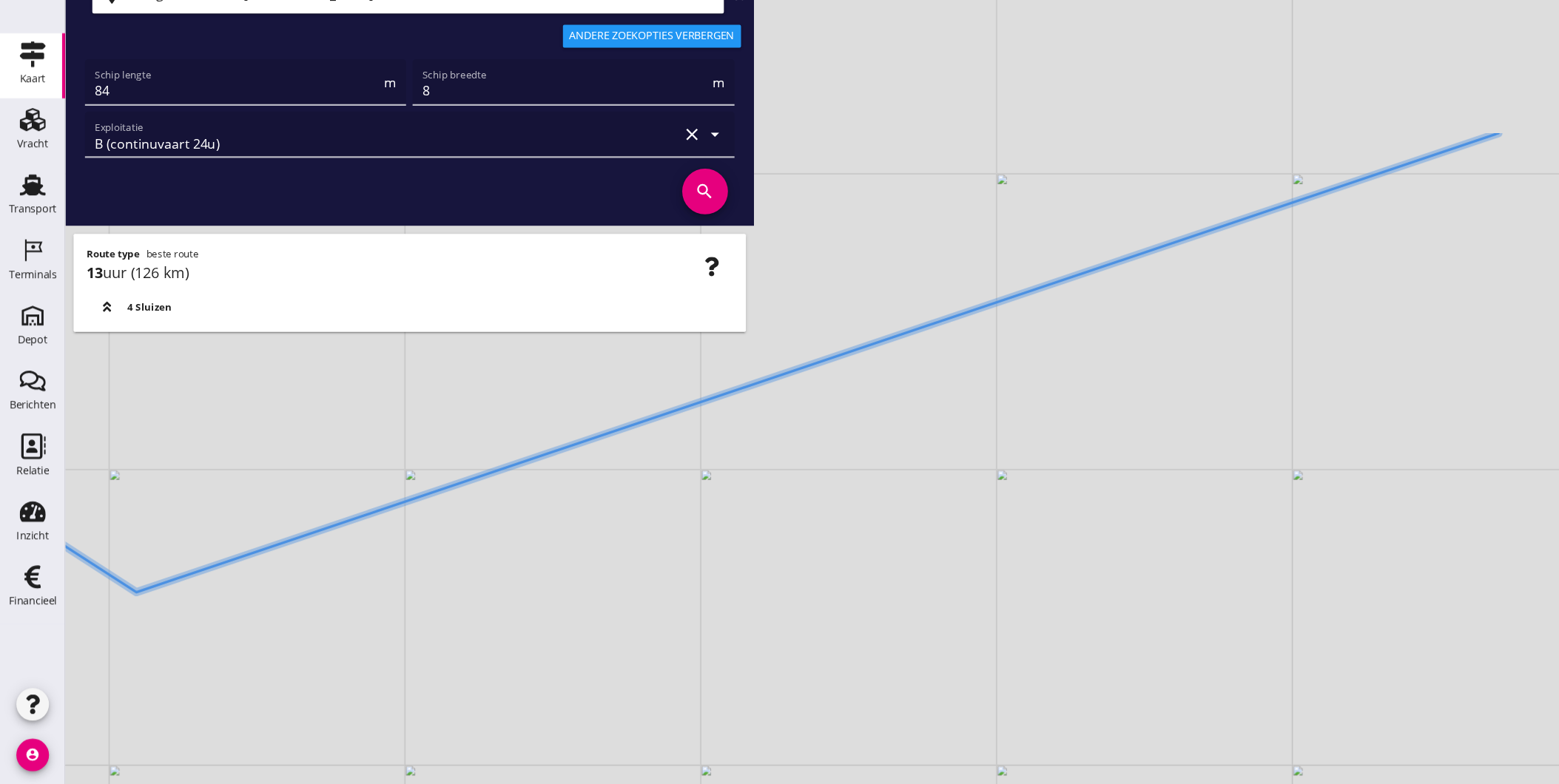
drag, startPoint x: 787, startPoint y: 476, endPoint x: 697, endPoint y: 554, distance: 119.1
click at [700, 560] on div "+ − Leaflet | © Mapbox © OpenStreetMap" at bounding box center [809, 392] width 1500 height 784
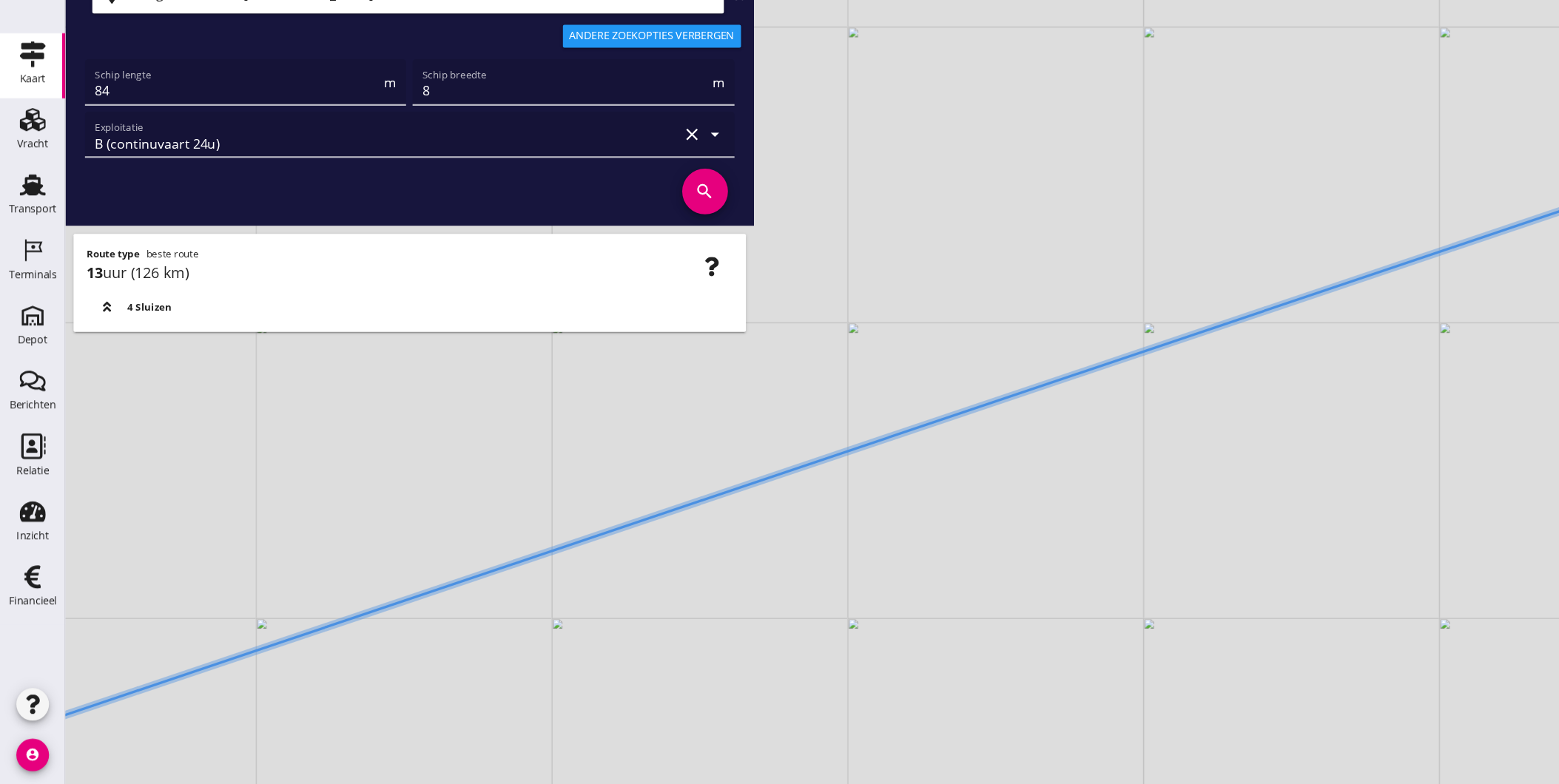
drag, startPoint x: 1042, startPoint y: 386, endPoint x: 880, endPoint y: 471, distance: 182.9
click at [824, 508] on icon at bounding box center [684, 476] width 1801 height 538
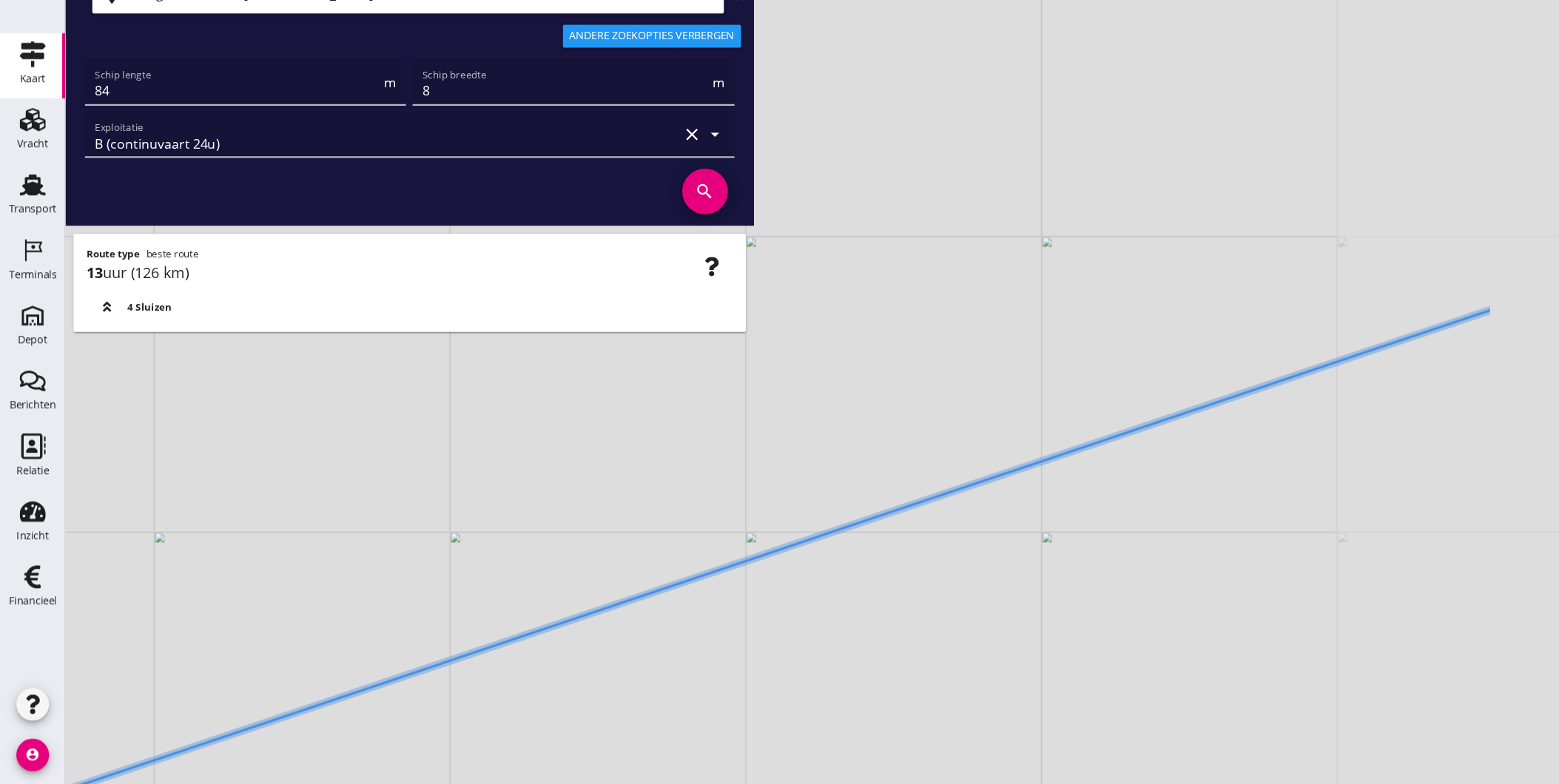
click at [813, 444] on div "+ − Leaflet | © Mapbox © OpenStreetMap" at bounding box center [809, 392] width 1500 height 784
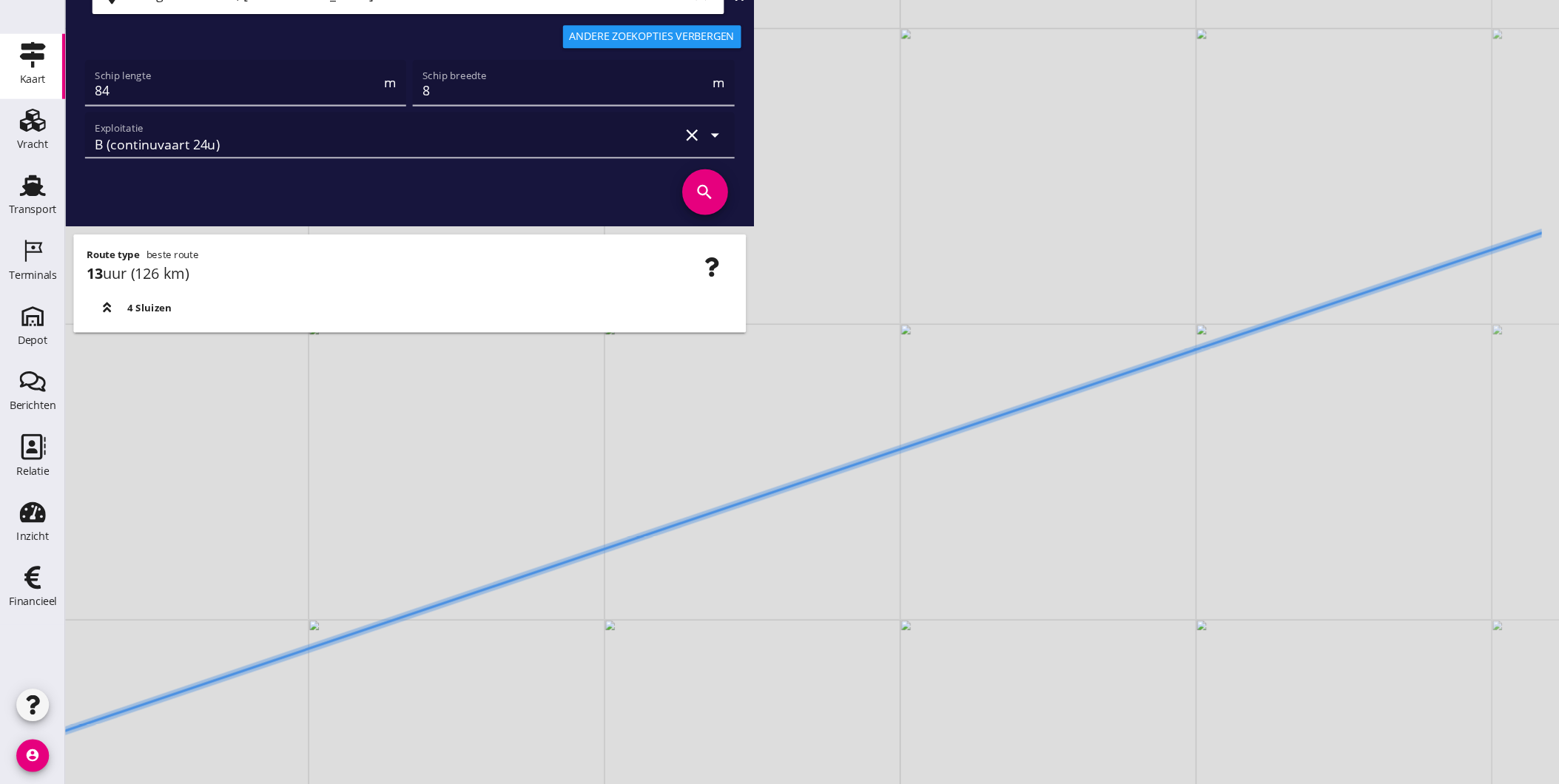
drag, startPoint x: 1052, startPoint y: 466, endPoint x: 748, endPoint y: 533, distance: 311.3
click at [775, 532] on div "+ − Leaflet | © Mapbox © OpenStreetMap" at bounding box center [809, 392] width 1500 height 784
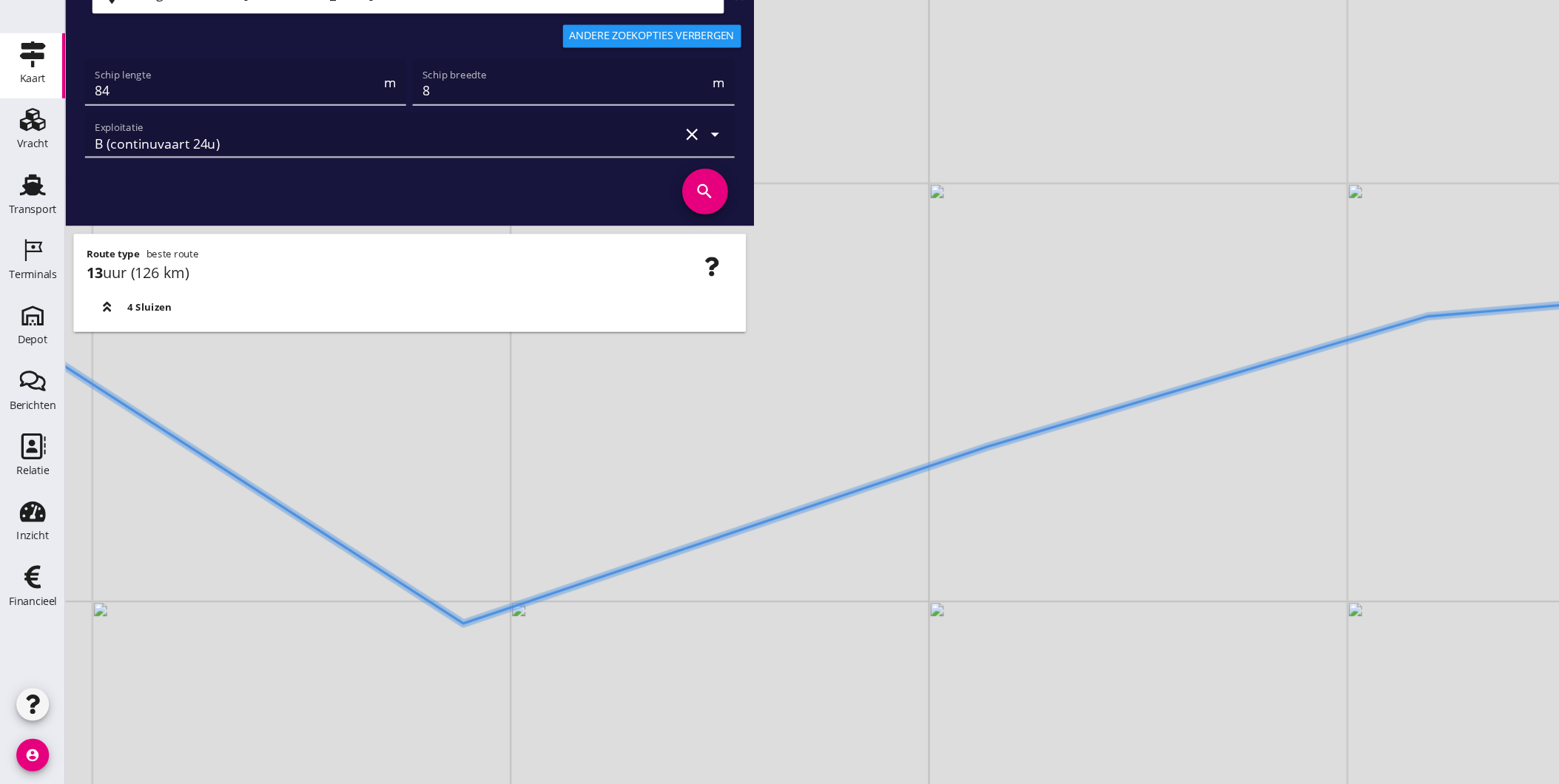
drag, startPoint x: 1082, startPoint y: 429, endPoint x: 863, endPoint y: 481, distance: 225.1
click at [868, 481] on div "+ − Leaflet | © Mapbox © OpenStreetMap" at bounding box center [809, 392] width 1500 height 784
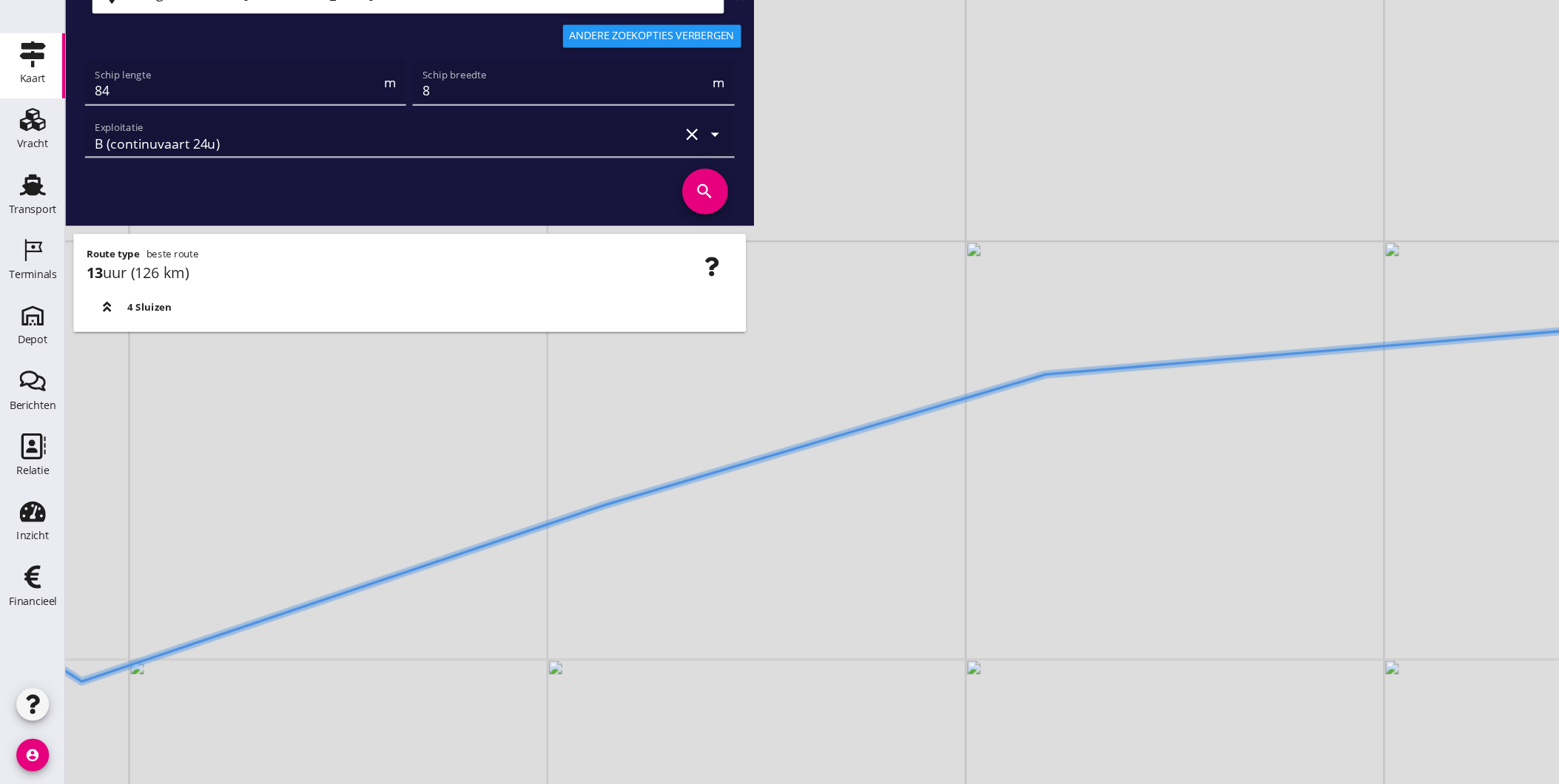
drag, startPoint x: 1021, startPoint y: 448, endPoint x: 787, endPoint y: 499, distance: 239.5
click at [787, 499] on div "+ − Leaflet | © Mapbox © OpenStreetMap" at bounding box center [809, 392] width 1500 height 784
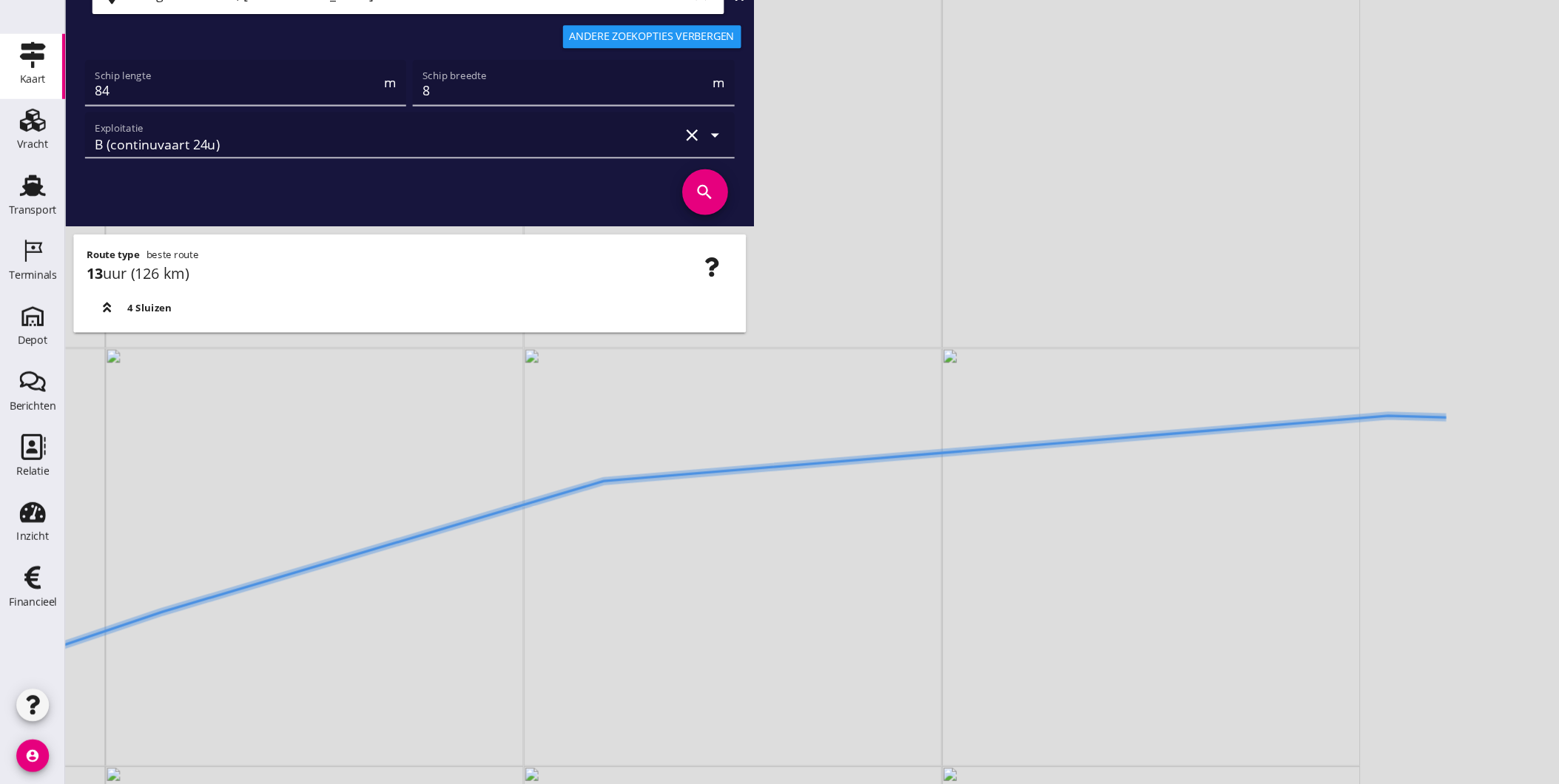
drag, startPoint x: 1054, startPoint y: 471, endPoint x: 703, endPoint y: 538, distance: 357.3
click at [703, 538] on div "+ − Leaflet | © Mapbox © OpenStreetMap" at bounding box center [809, 392] width 1500 height 784
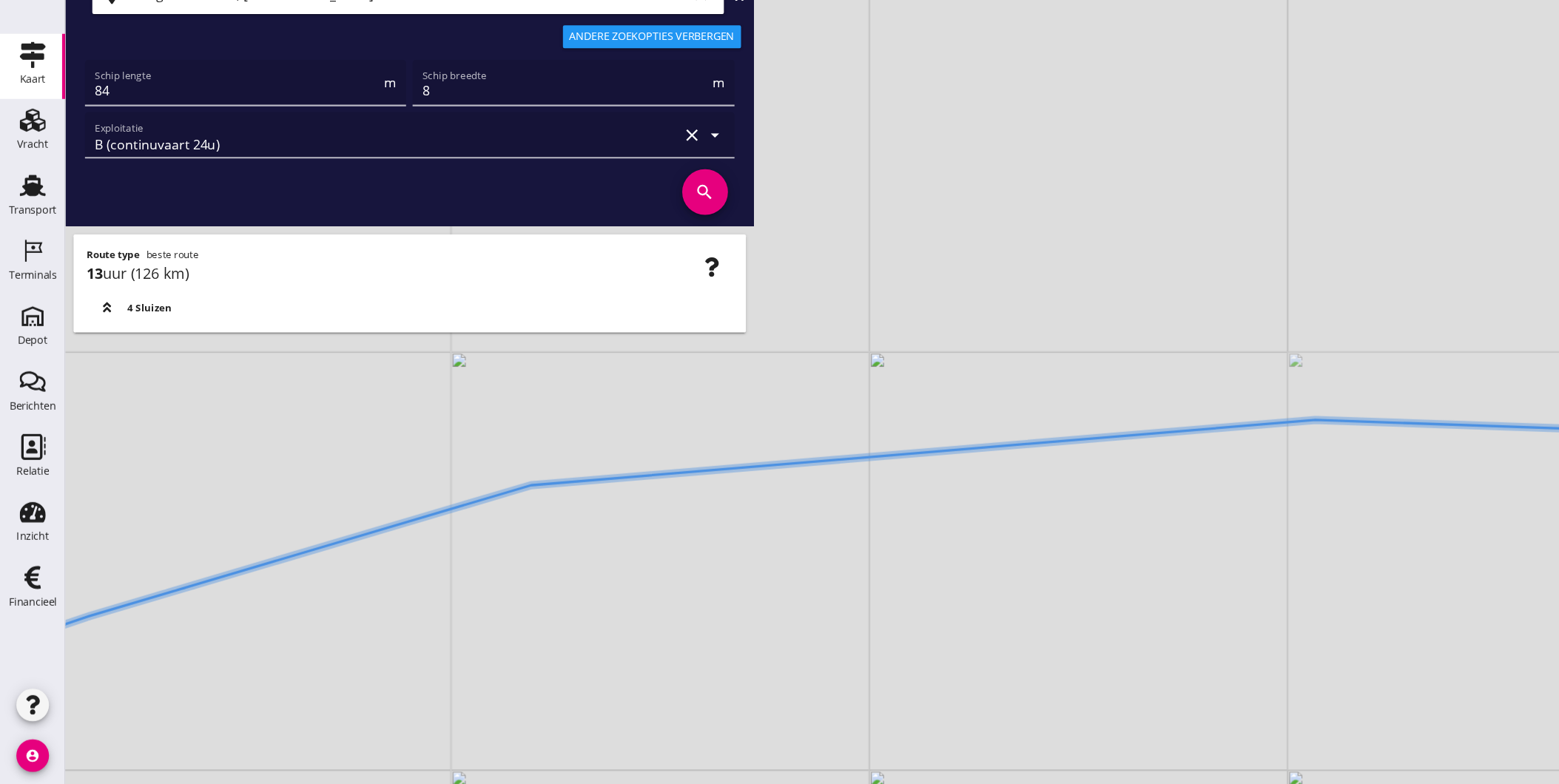
drag, startPoint x: 1110, startPoint y: 503, endPoint x: 743, endPoint y: 503, distance: 367.0
click at [753, 503] on div "+ − Leaflet | © Mapbox © OpenStreetMap" at bounding box center [809, 392] width 1500 height 784
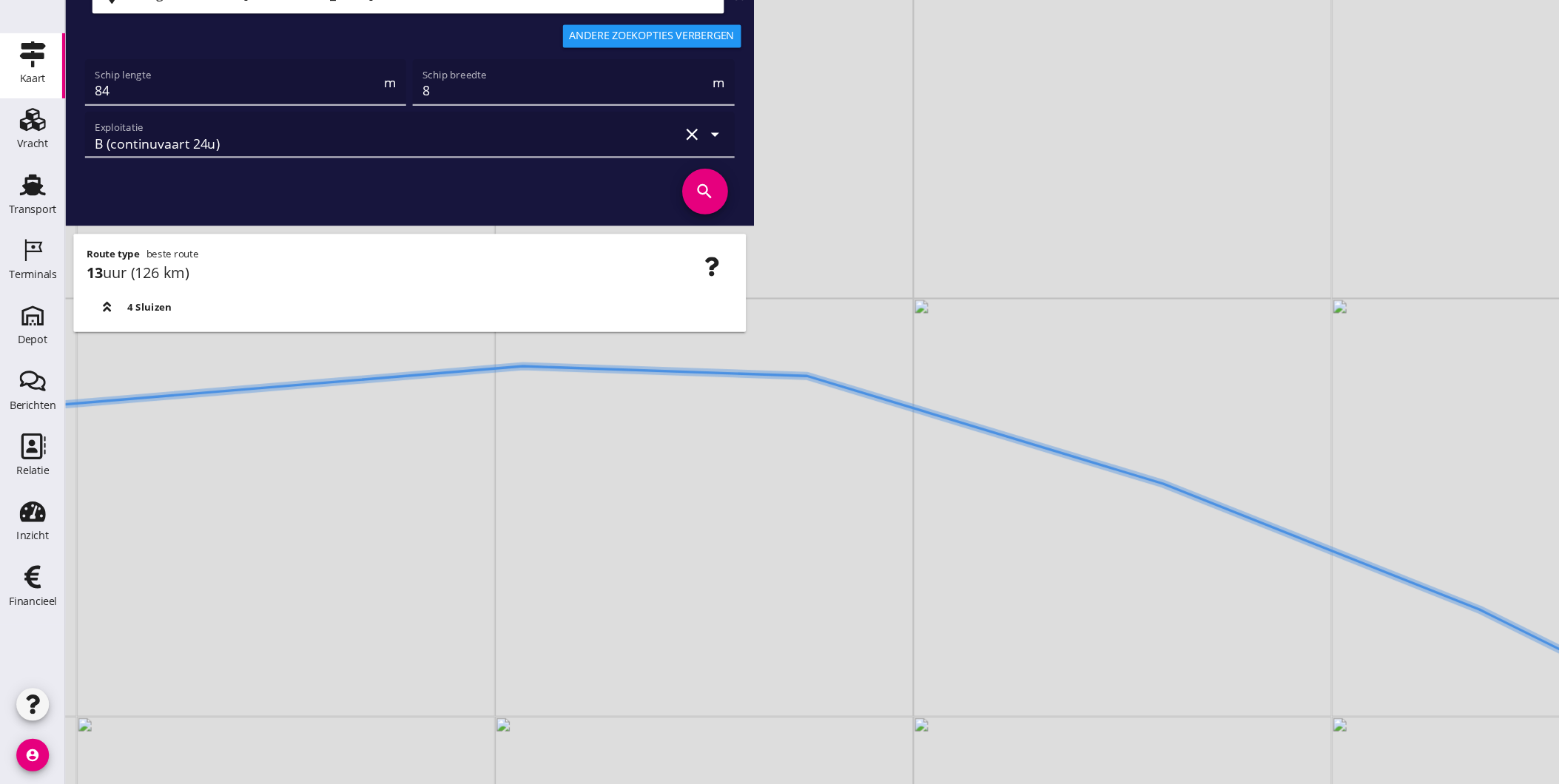
drag, startPoint x: 927, startPoint y: 505, endPoint x: 805, endPoint y: 444, distance: 136.4
click at [805, 444] on div "+ − Leaflet | © Mapbox © OpenStreetMap" at bounding box center [809, 392] width 1500 height 784
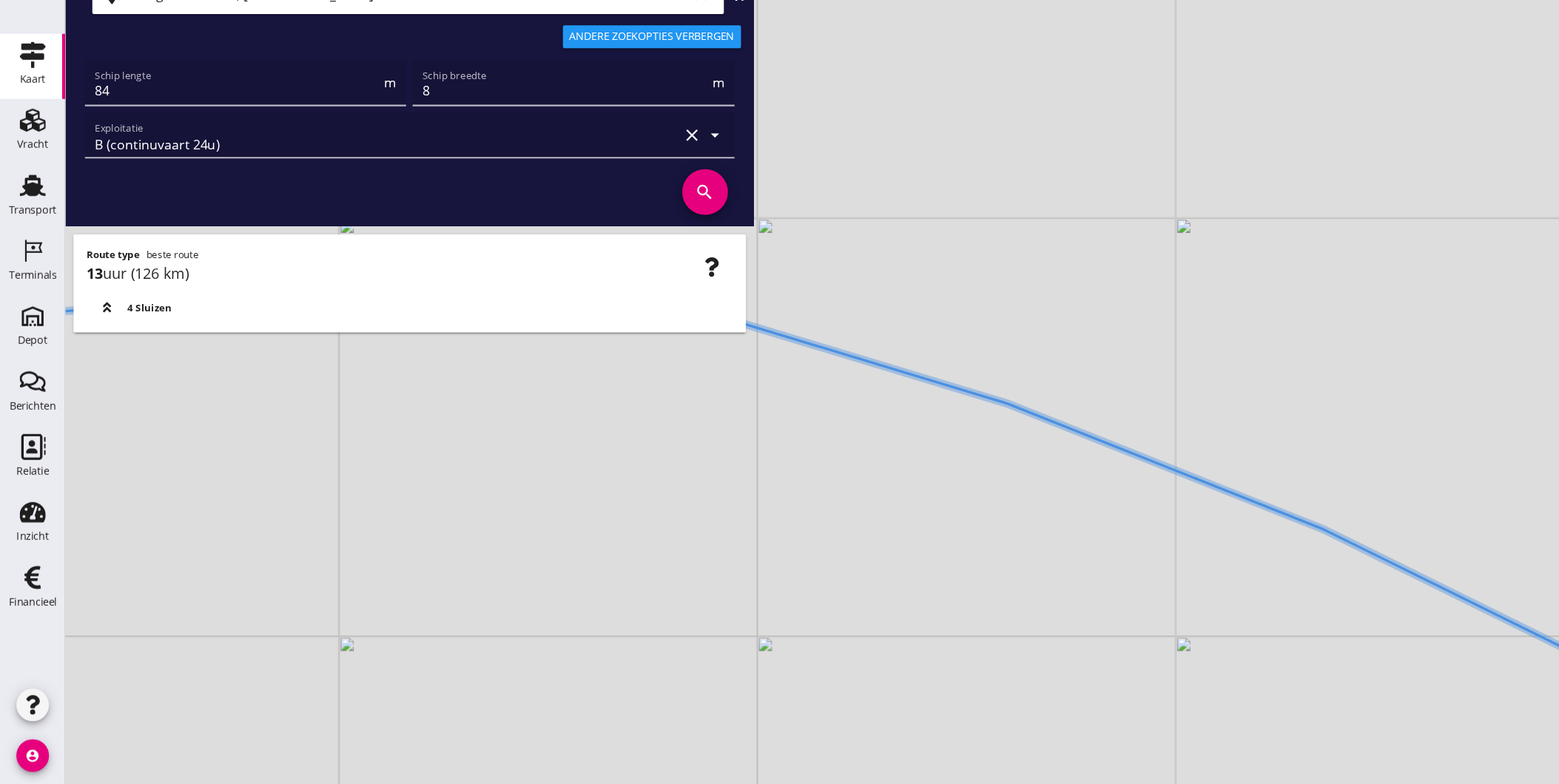
drag, startPoint x: 1080, startPoint y: 596, endPoint x: 761, endPoint y: 451, distance: 350.4
click at [774, 457] on div "+ − Leaflet | © Mapbox © OpenStreetMap" at bounding box center [809, 392] width 1500 height 784
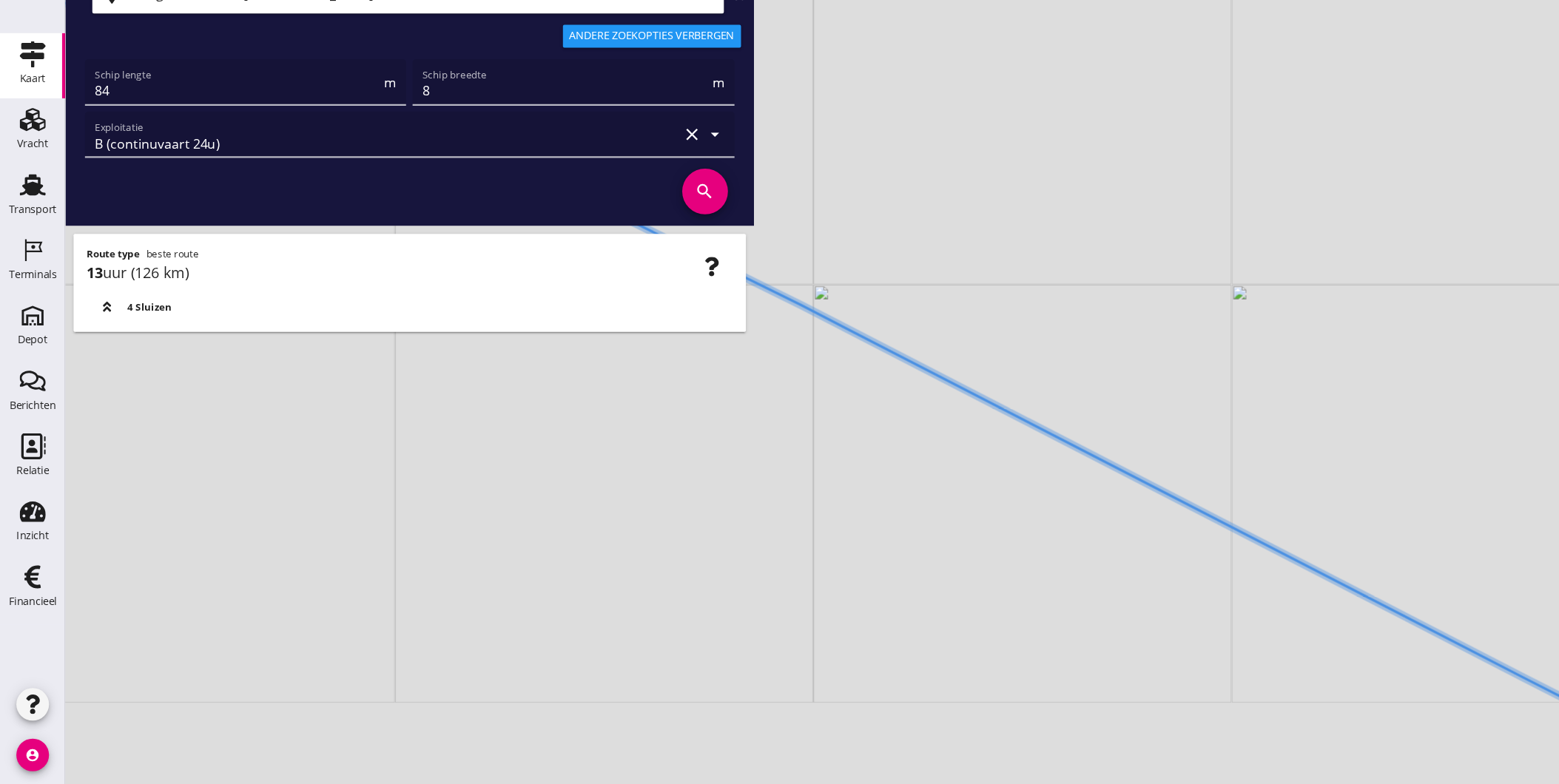
drag, startPoint x: 924, startPoint y: 513, endPoint x: 758, endPoint y: 483, distance: 168.7
click at [785, 473] on div "+ − Leaflet | © Mapbox © OpenStreetMap" at bounding box center [809, 392] width 1500 height 784
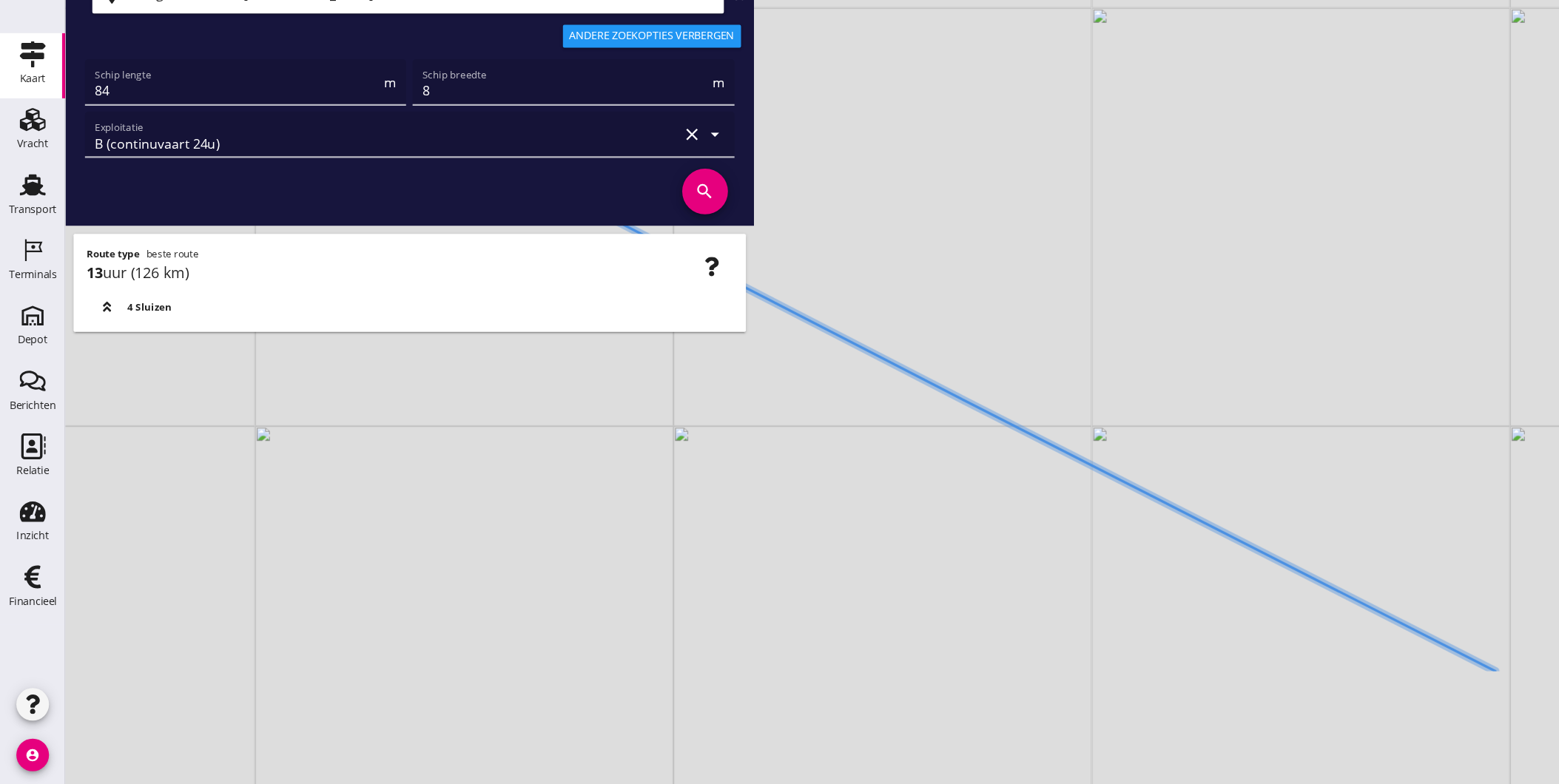
drag, startPoint x: 1078, startPoint y: 640, endPoint x: 842, endPoint y: 455, distance: 299.9
click at [842, 455] on div "+ − Leaflet | © Mapbox © OpenStreetMap" at bounding box center [809, 392] width 1500 height 784
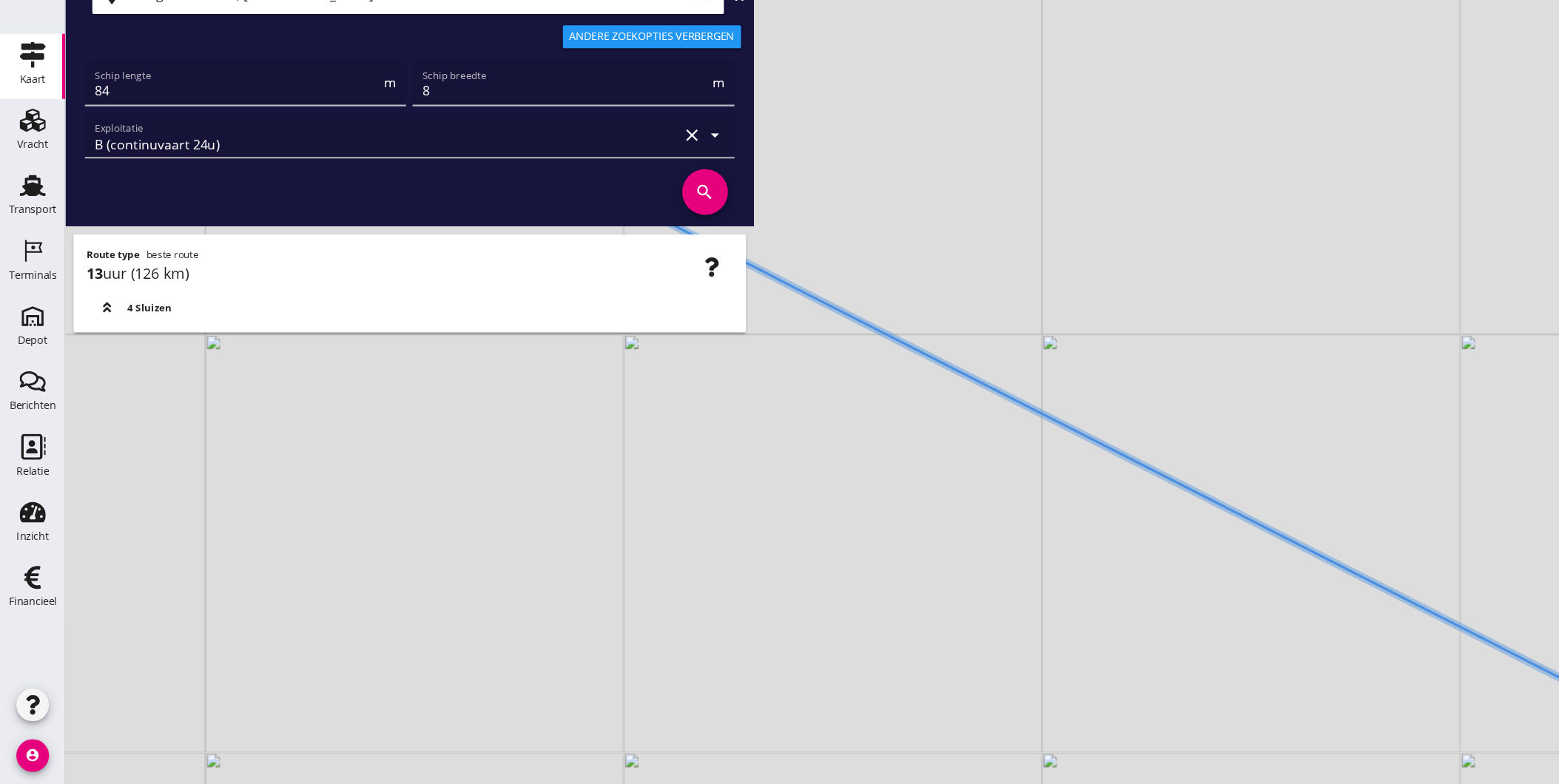
drag, startPoint x: 1131, startPoint y: 533, endPoint x: 884, endPoint y: 480, distance: 252.6
click at [884, 480] on div "+ − Leaflet | © Mapbox © OpenStreetMap" at bounding box center [809, 392] width 1500 height 784
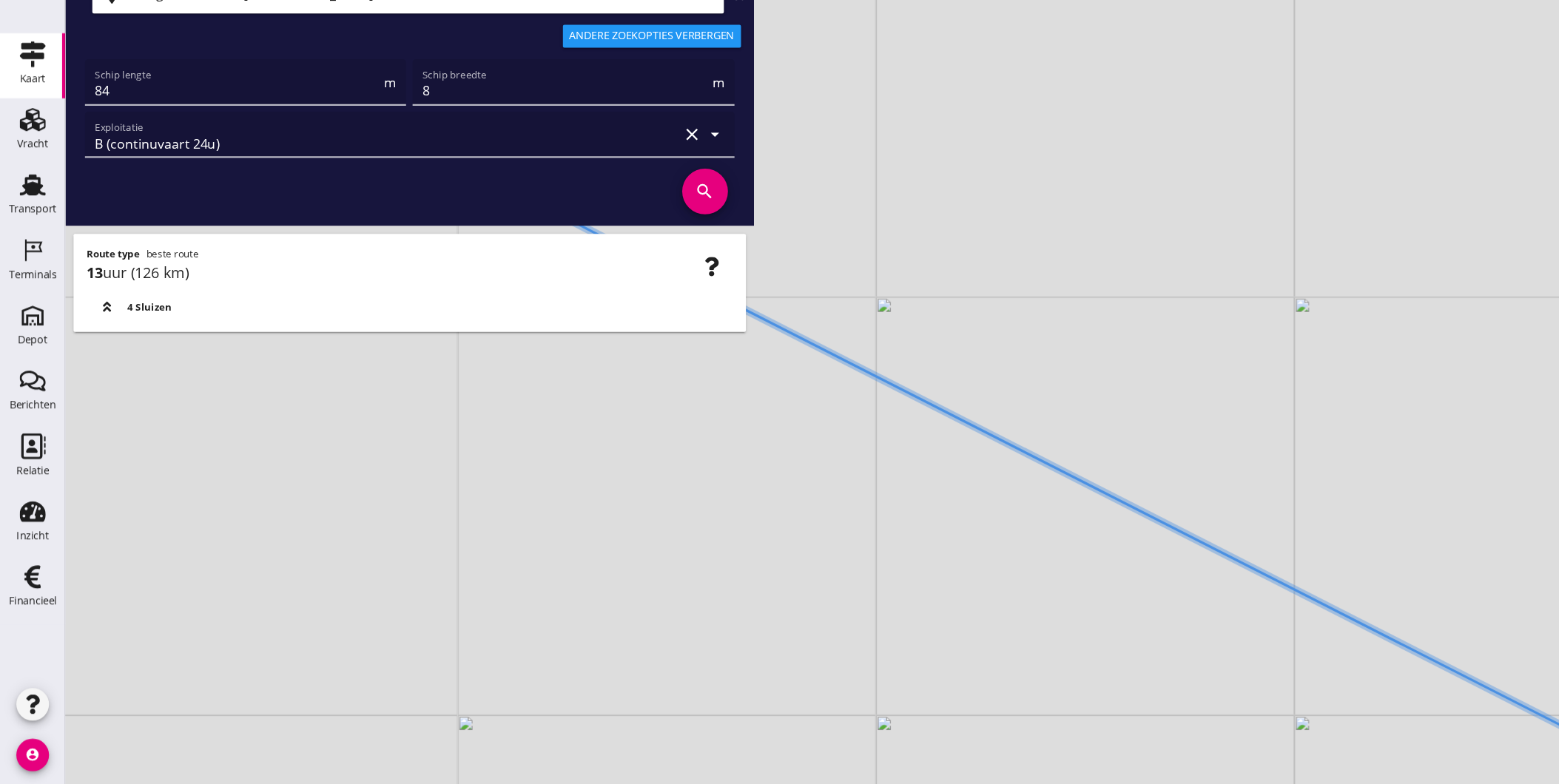
drag, startPoint x: 1087, startPoint y: 553, endPoint x: 807, endPoint y: 441, distance: 301.6
click at [833, 446] on div "+ − Leaflet | © Mapbox © OpenStreetMap" at bounding box center [809, 392] width 1500 height 784
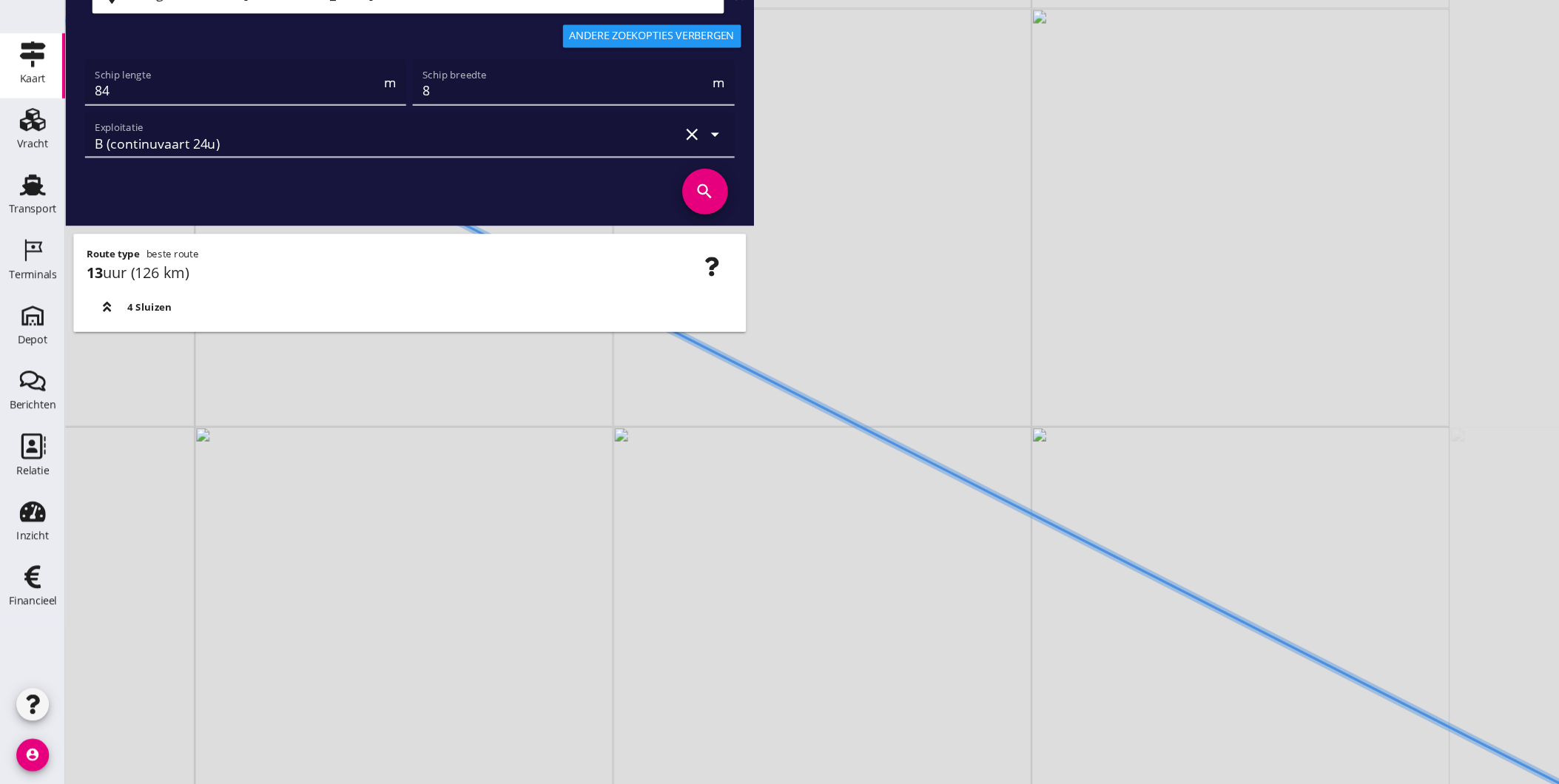
drag, startPoint x: 943, startPoint y: 531, endPoint x: 761, endPoint y: 458, distance: 196.1
click at [780, 457] on div "+ − Leaflet | © Mapbox © OpenStreetMap" at bounding box center [809, 392] width 1500 height 784
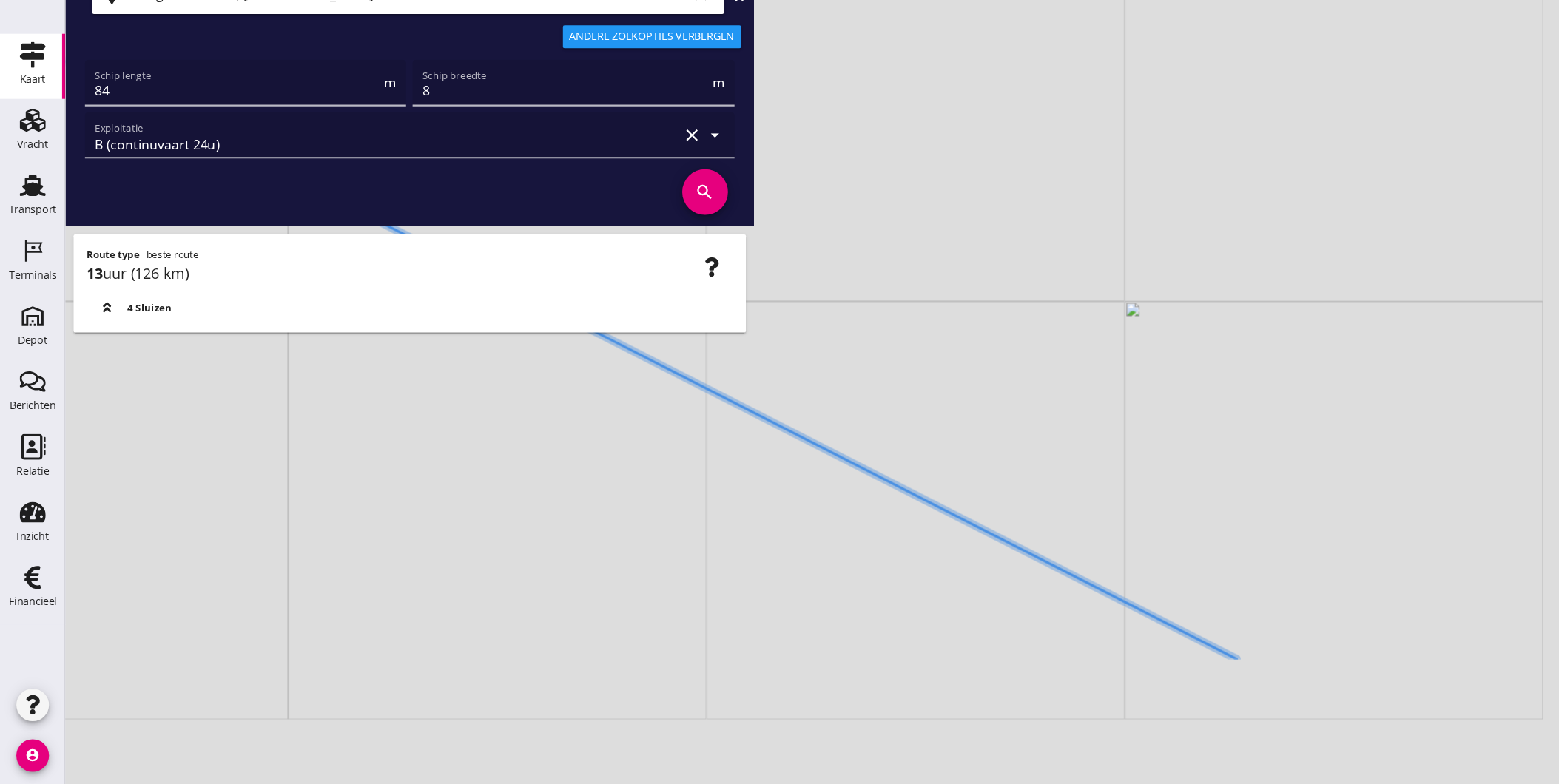
drag, startPoint x: 954, startPoint y: 611, endPoint x: 674, endPoint y: 457, distance: 319.6
click at [756, 482] on div "+ − Leaflet | © Mapbox © OpenStreetMap" at bounding box center [809, 392] width 1500 height 784
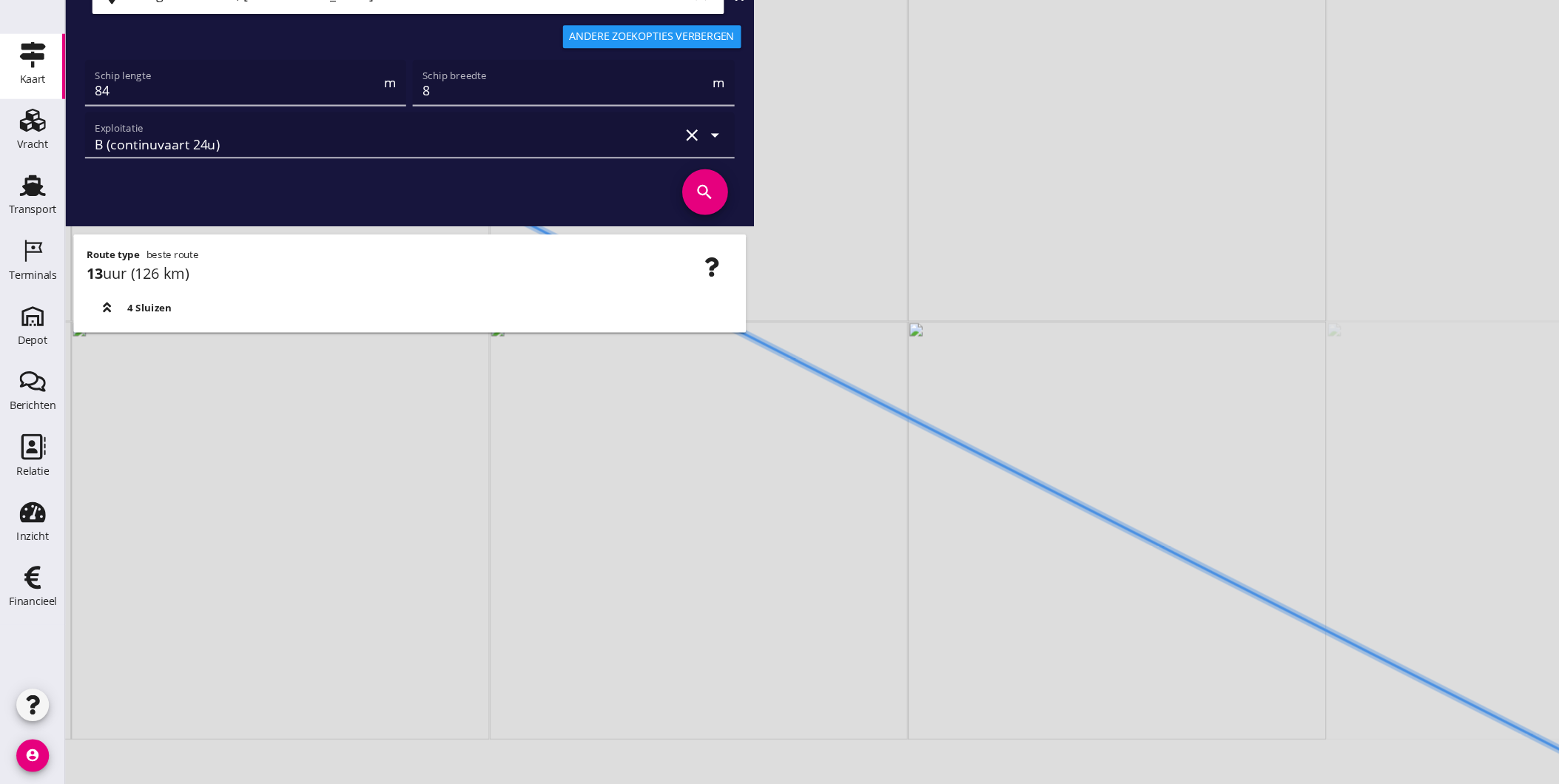
drag, startPoint x: 794, startPoint y: 497, endPoint x: 647, endPoint y: 428, distance: 162.4
click at [647, 428] on div "+ − Leaflet | © Mapbox © OpenStreetMap" at bounding box center [809, 392] width 1500 height 784
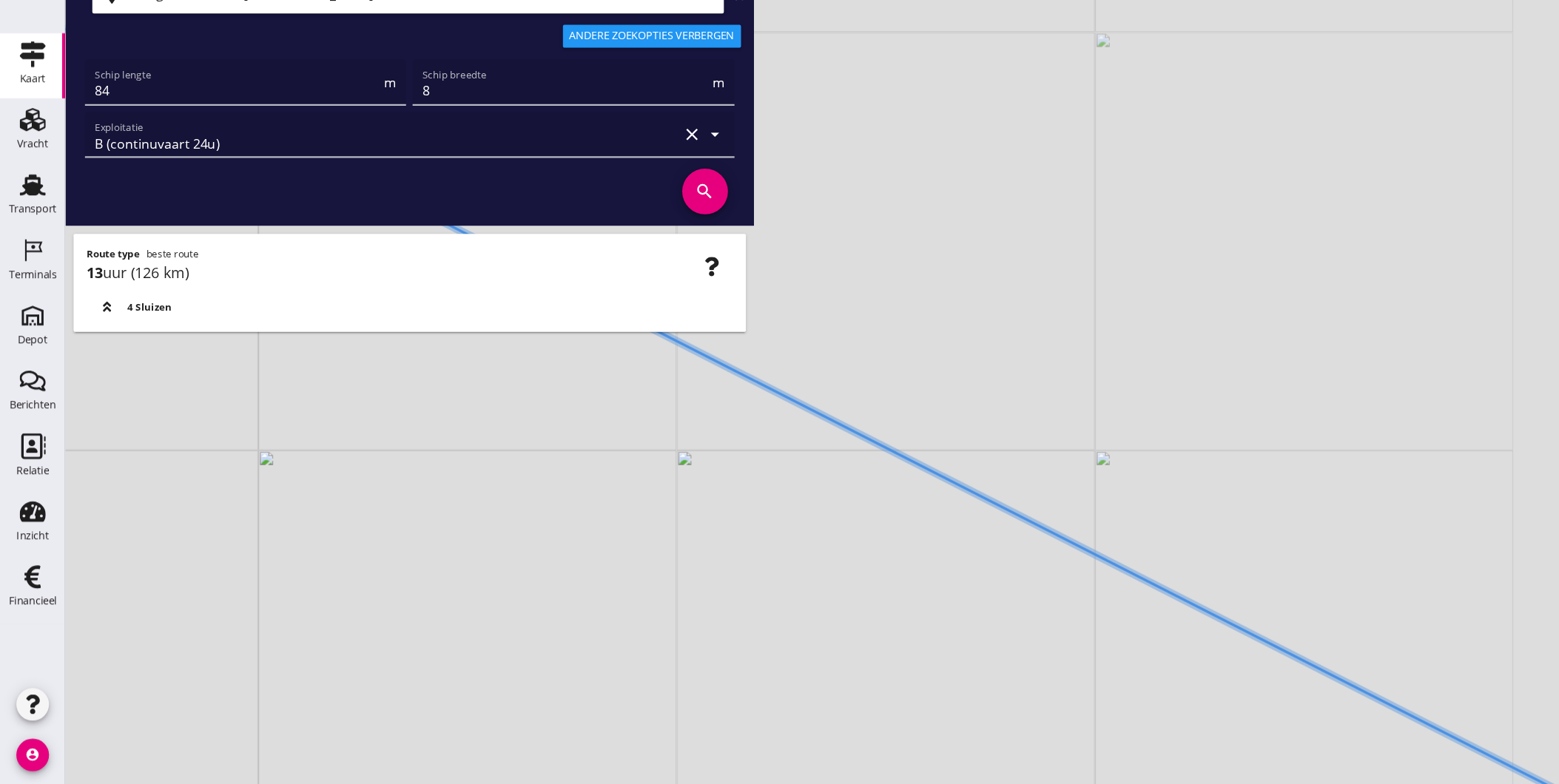
drag, startPoint x: 704, startPoint y: 474, endPoint x: 668, endPoint y: 462, distance: 37.9
click at [668, 462] on div "+ − Leaflet | © Mapbox © OpenStreetMap" at bounding box center [809, 392] width 1500 height 784
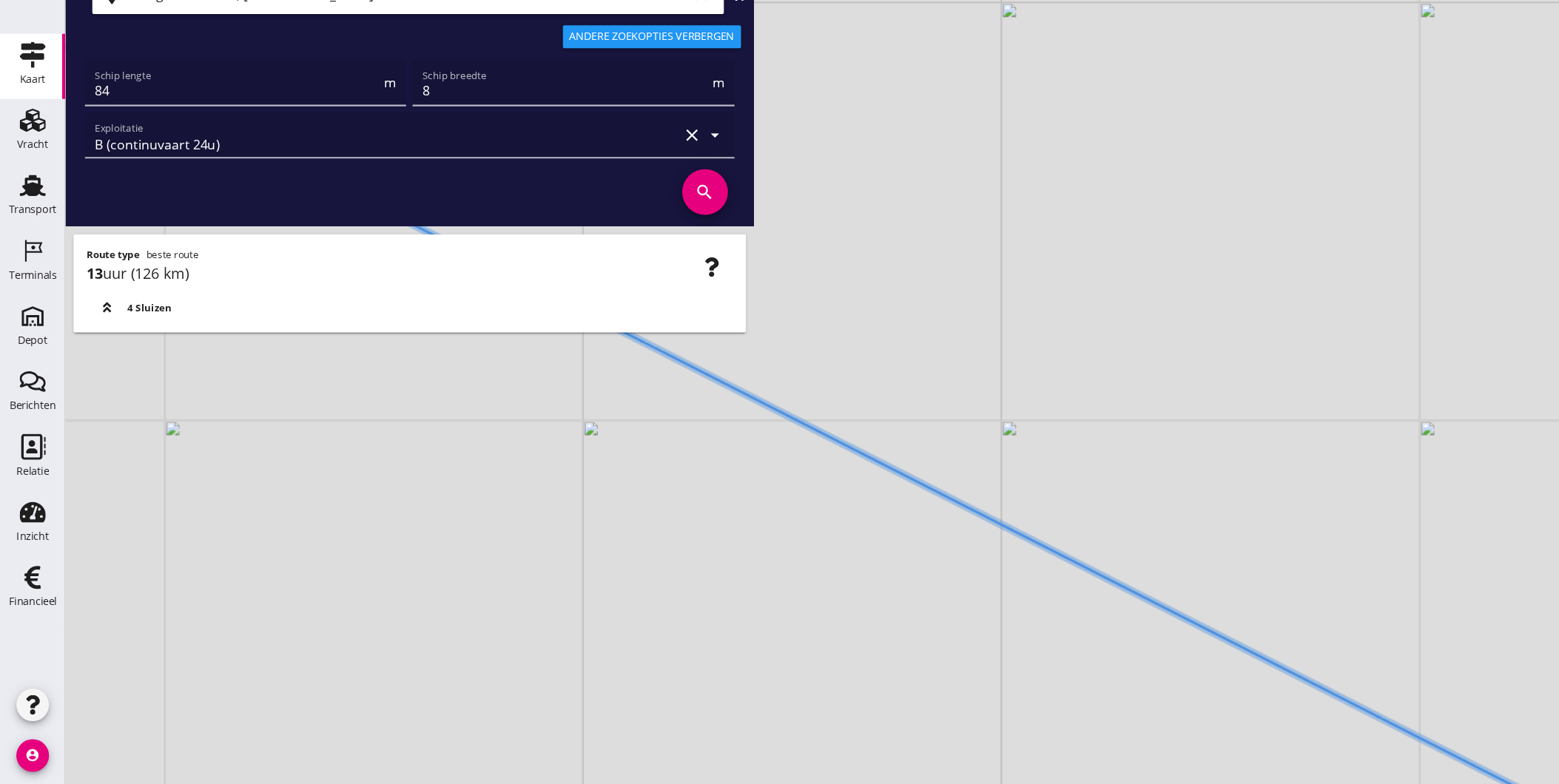
drag, startPoint x: 859, startPoint y: 538, endPoint x: 677, endPoint y: 457, distance: 199.2
click at [691, 462] on div "+ − Leaflet | © Mapbox © OpenStreetMap" at bounding box center [809, 392] width 1500 height 784
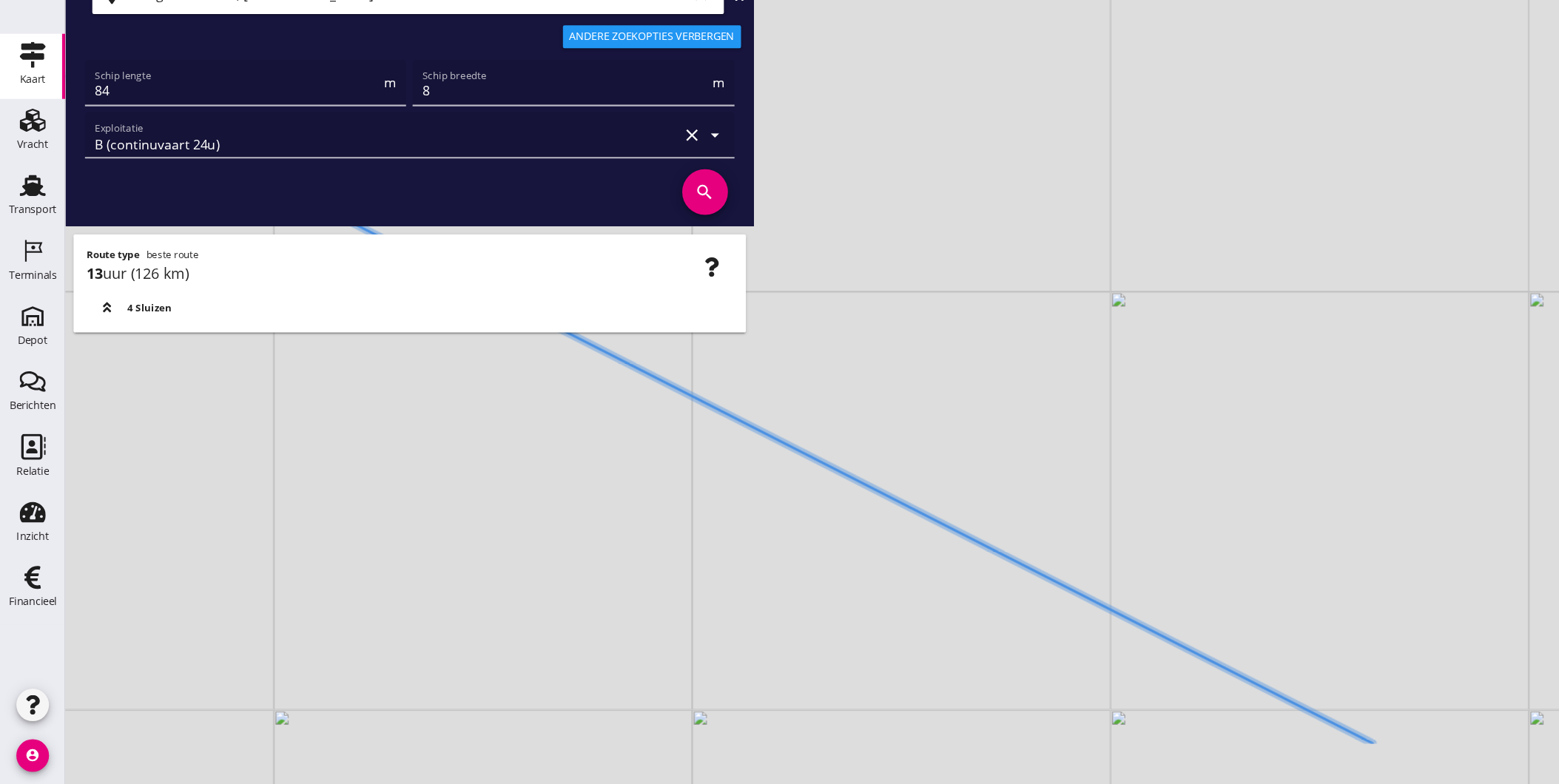
drag, startPoint x: 860, startPoint y: 507, endPoint x: 830, endPoint y: 496, distance: 32.0
click at [845, 500] on div "+ − Leaflet | © Mapbox © OpenStreetMap" at bounding box center [809, 392] width 1500 height 784
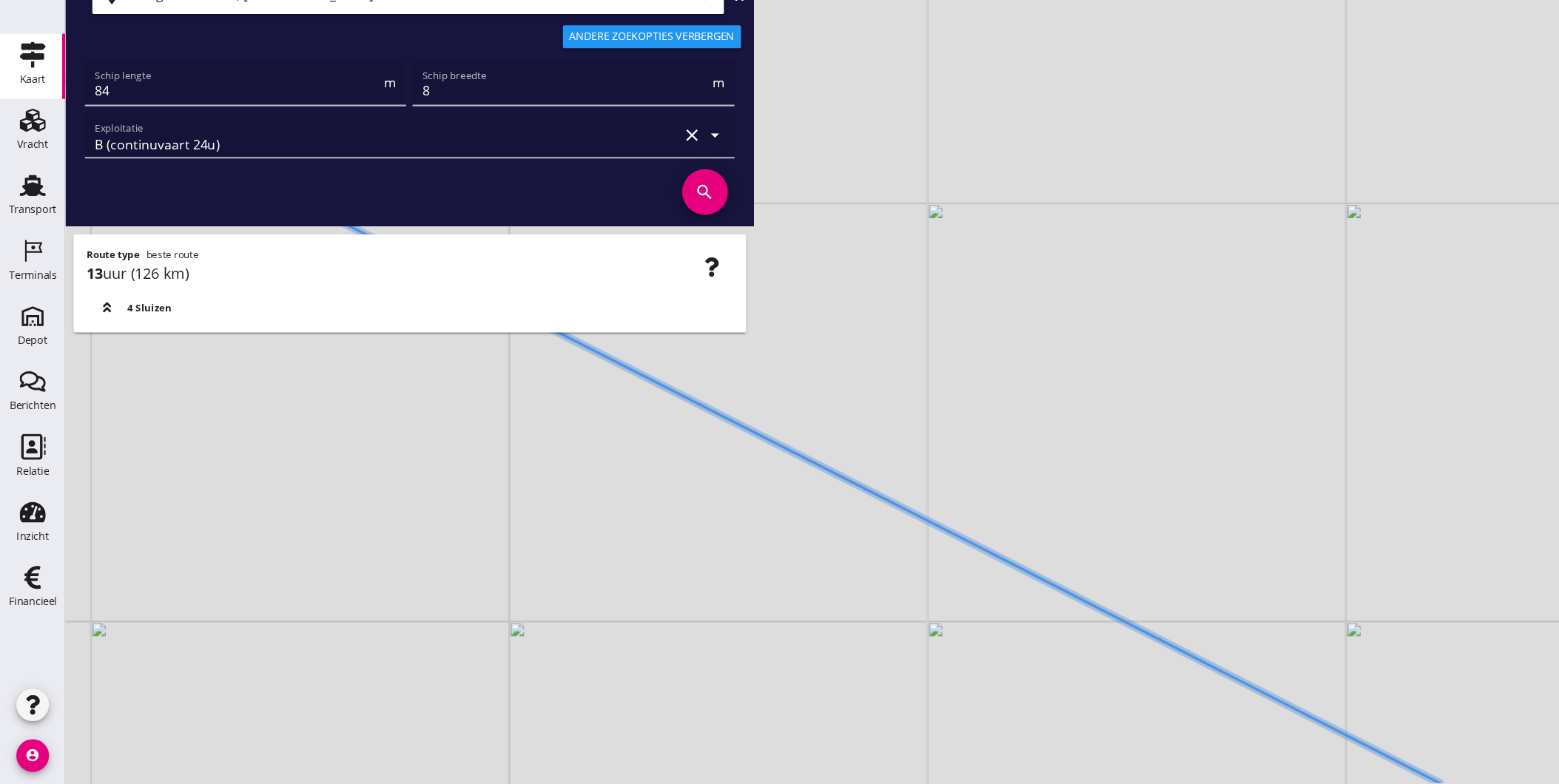
drag, startPoint x: 907, startPoint y: 551, endPoint x: 820, endPoint y: 515, distance: 94.2
click at [827, 516] on div "+ − Leaflet | © Mapbox © OpenStreetMap" at bounding box center [809, 392] width 1500 height 784
click at [861, 531] on div "+ − Leaflet | © Mapbox © OpenStreetMap" at bounding box center [809, 392] width 1500 height 784
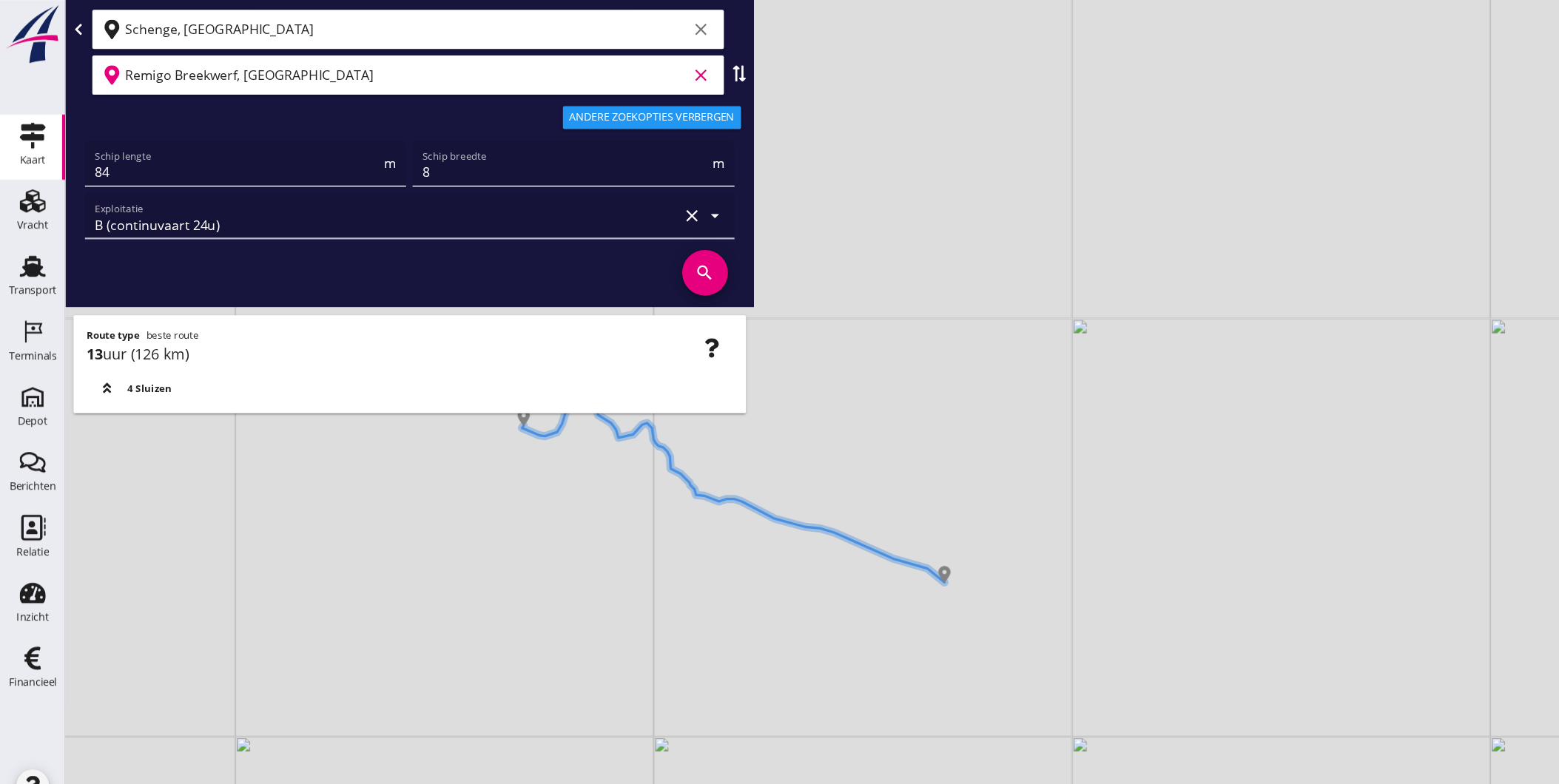
click at [298, 64] on input "Remigo Breekwerf, Beringen" at bounding box center [368, 67] width 510 height 24
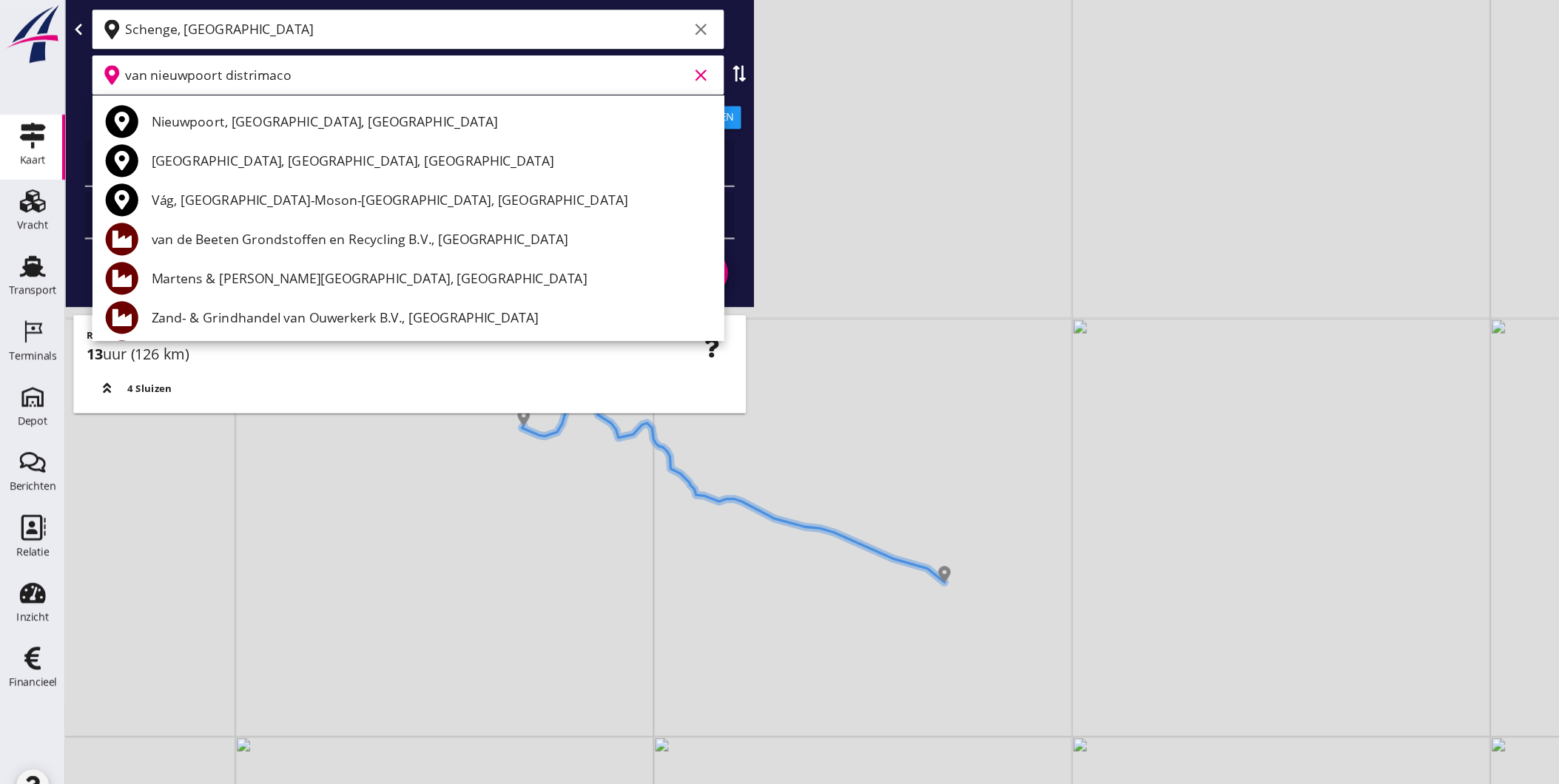
drag, startPoint x: 300, startPoint y: 56, endPoint x: -3, endPoint y: 70, distance: 303.3
click at [0, 70] on html "Geef feedback over deze route A1 (dagvaart 14u) A2 (semi-continuvaart 18u) A2+ …" at bounding box center [780, 392] width 1559 height 784
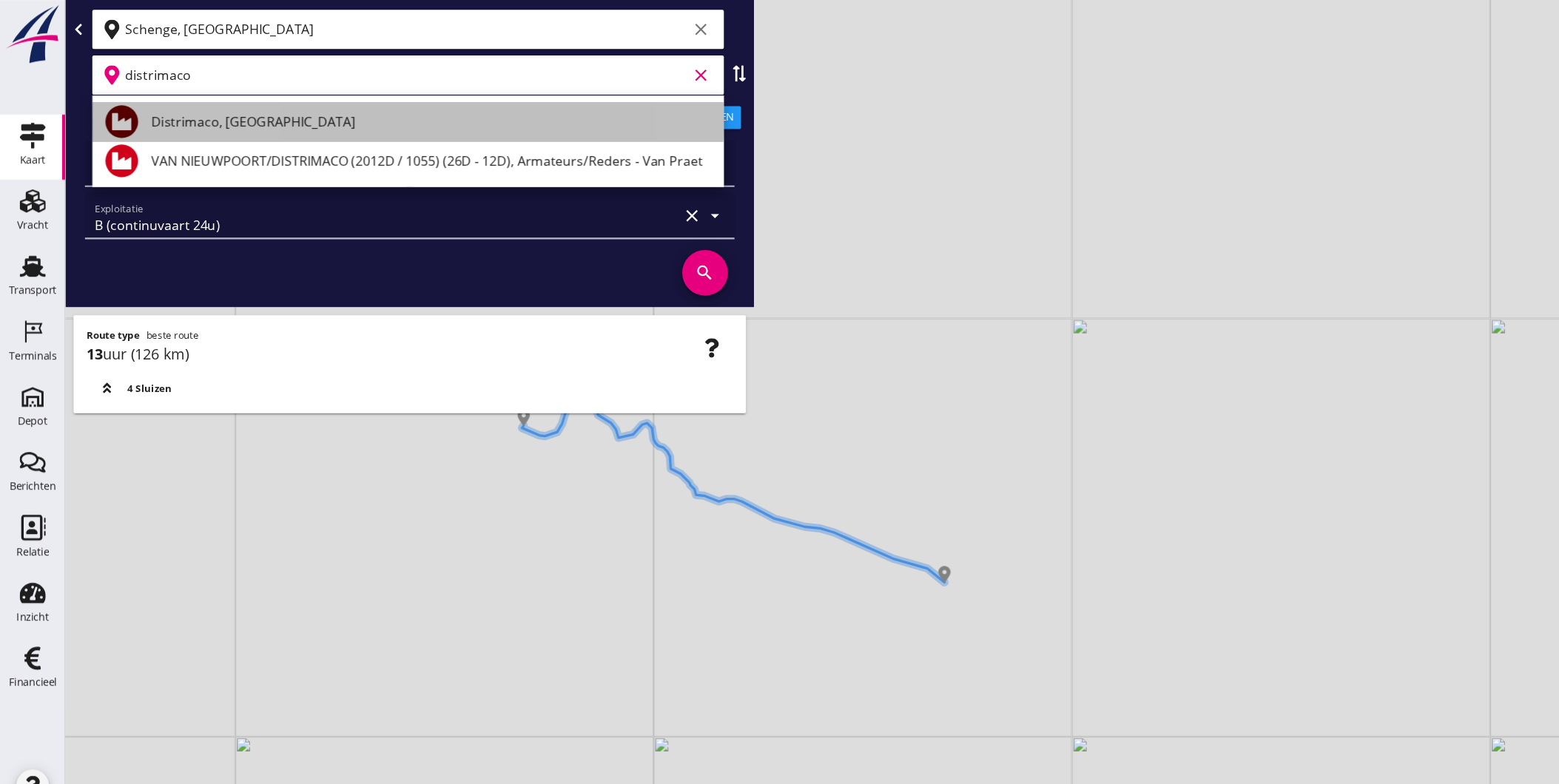
click at [291, 106] on div "Distrimaco, Brussel" at bounding box center [390, 110] width 507 height 18
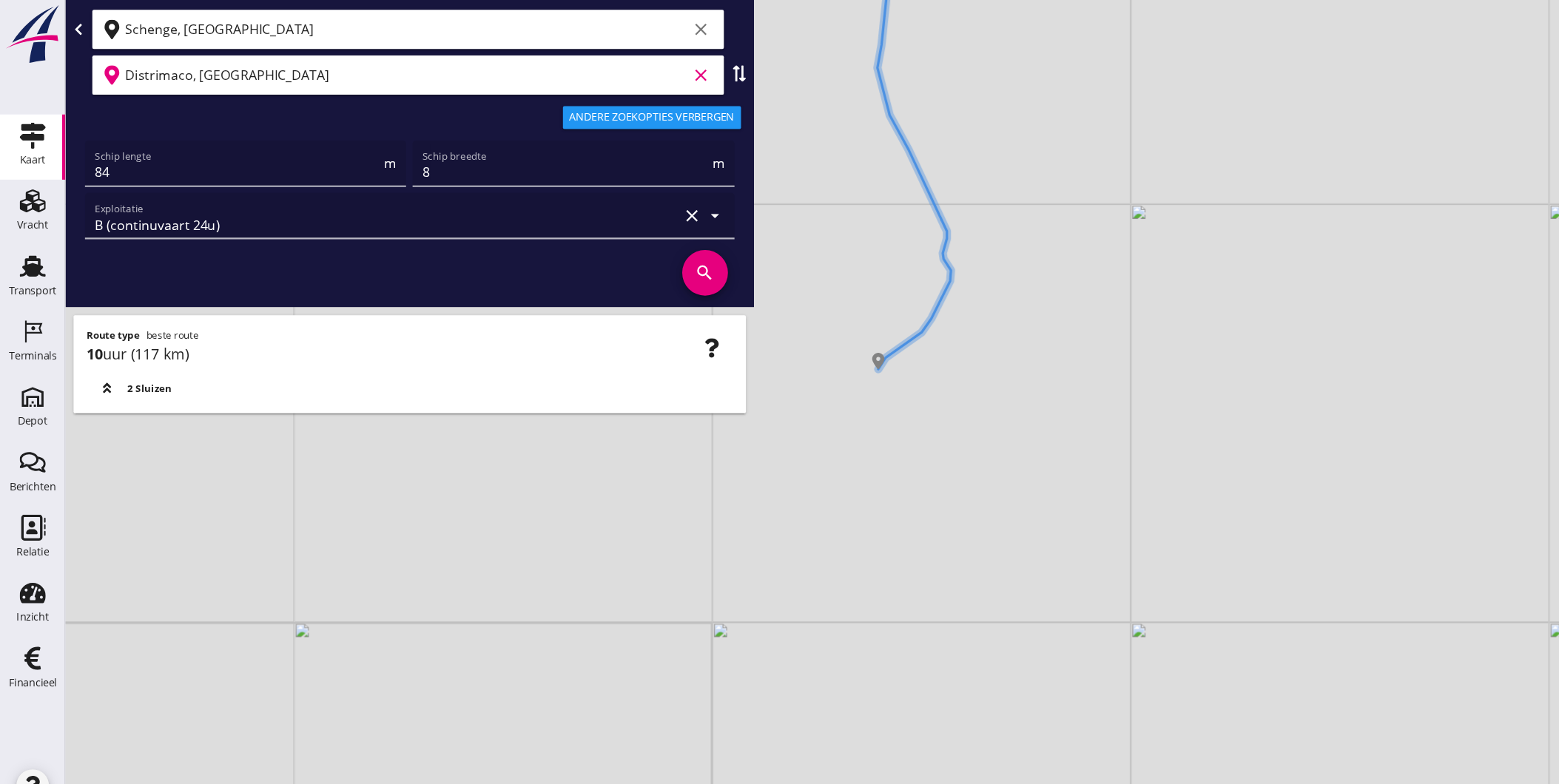
type input "Distrimaco, Brussel"
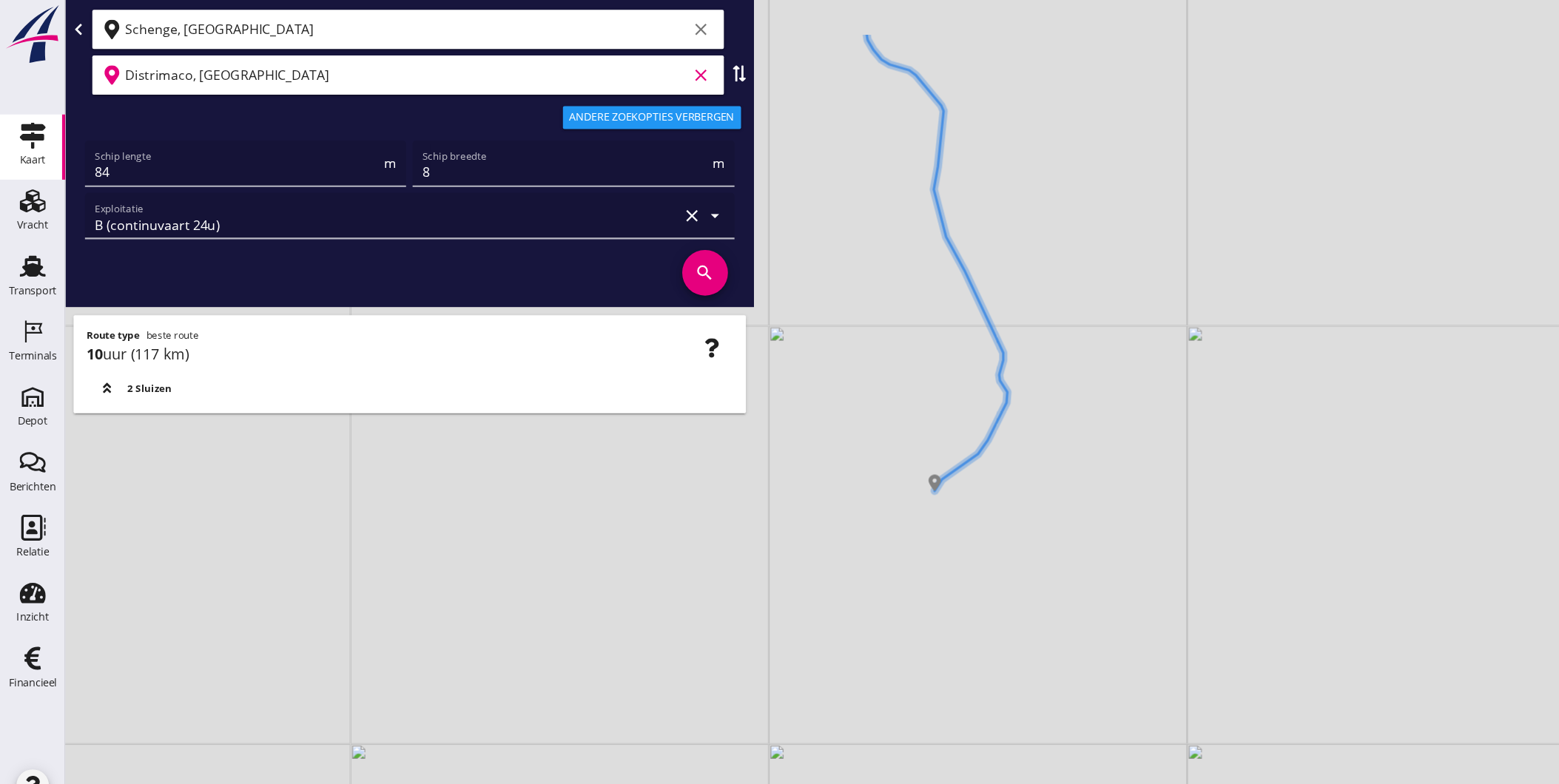
drag, startPoint x: 866, startPoint y: 479, endPoint x: 886, endPoint y: 526, distance: 51.1
click at [886, 526] on div "+ − Leaflet | © Mapbox © OpenStreetMap" at bounding box center [809, 392] width 1500 height 784
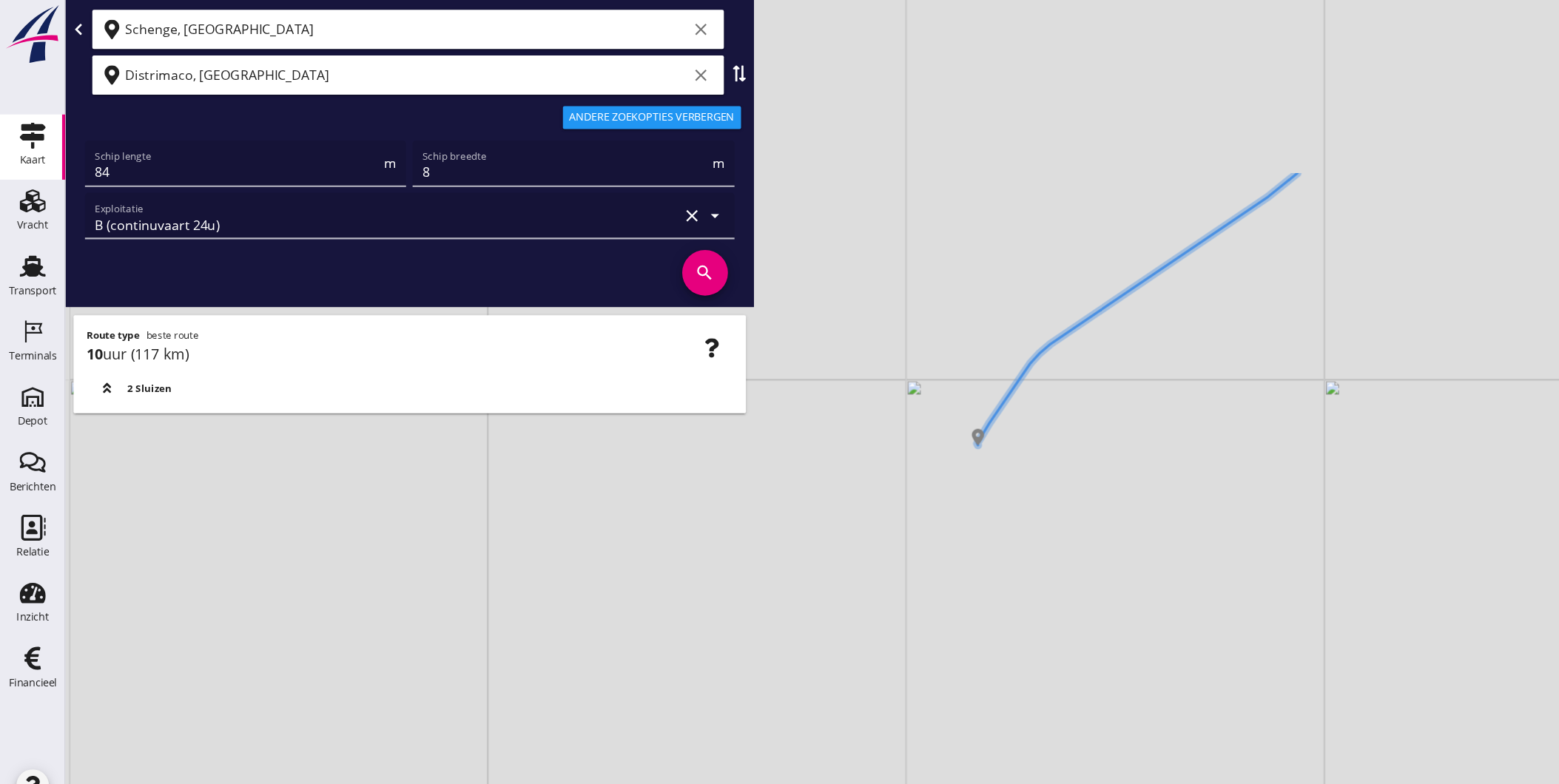
drag, startPoint x: 893, startPoint y: 443, endPoint x: 911, endPoint y: 571, distance: 129.3
click at [911, 571] on div "+ − Leaflet | © Mapbox © OpenStreetMap" at bounding box center [809, 392] width 1500 height 784
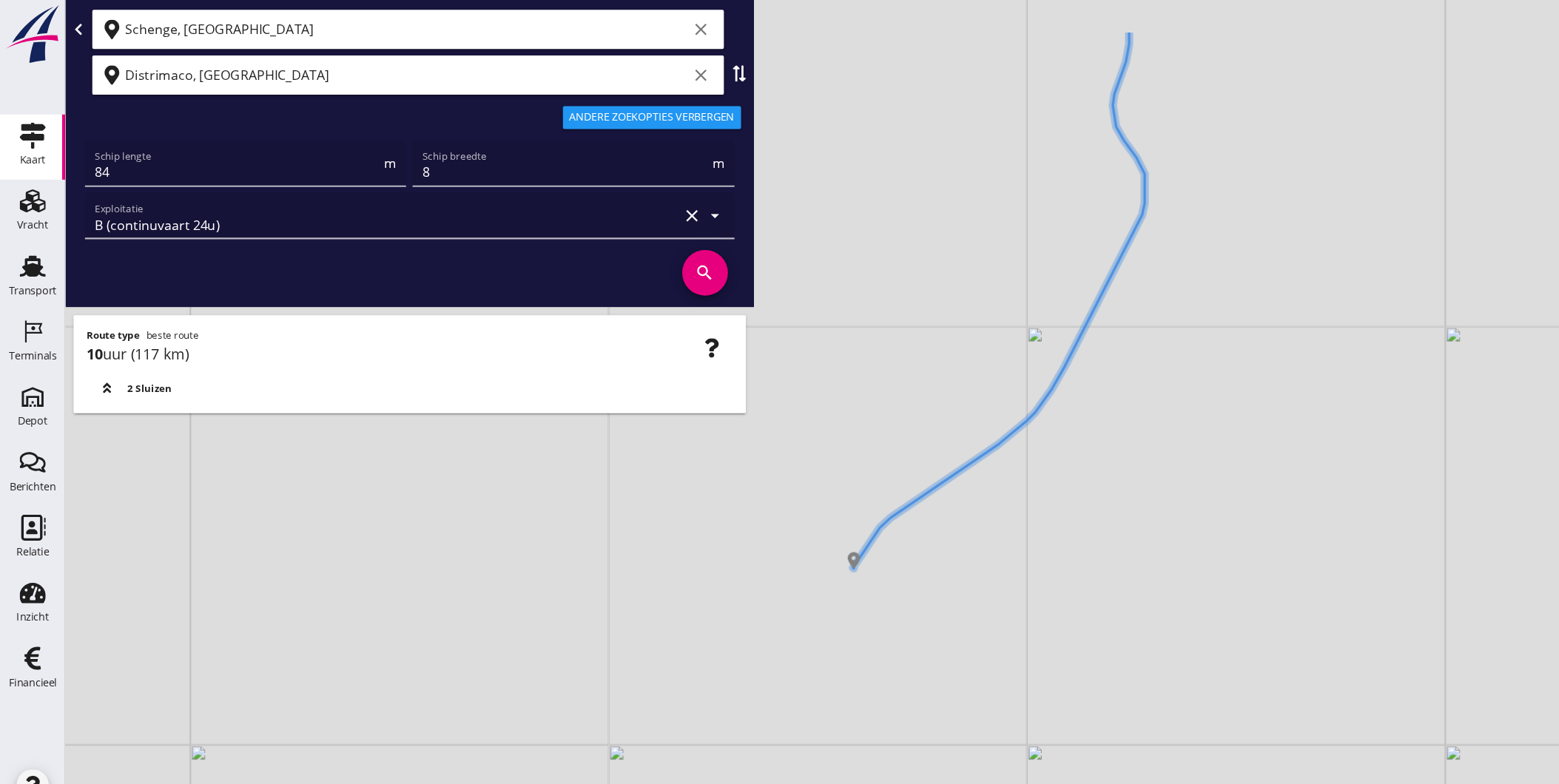
drag, startPoint x: 962, startPoint y: 410, endPoint x: 844, endPoint y: 517, distance: 159.3
click at [844, 517] on div "+ − Leaflet | © Mapbox © OpenStreetMap" at bounding box center [809, 392] width 1500 height 784
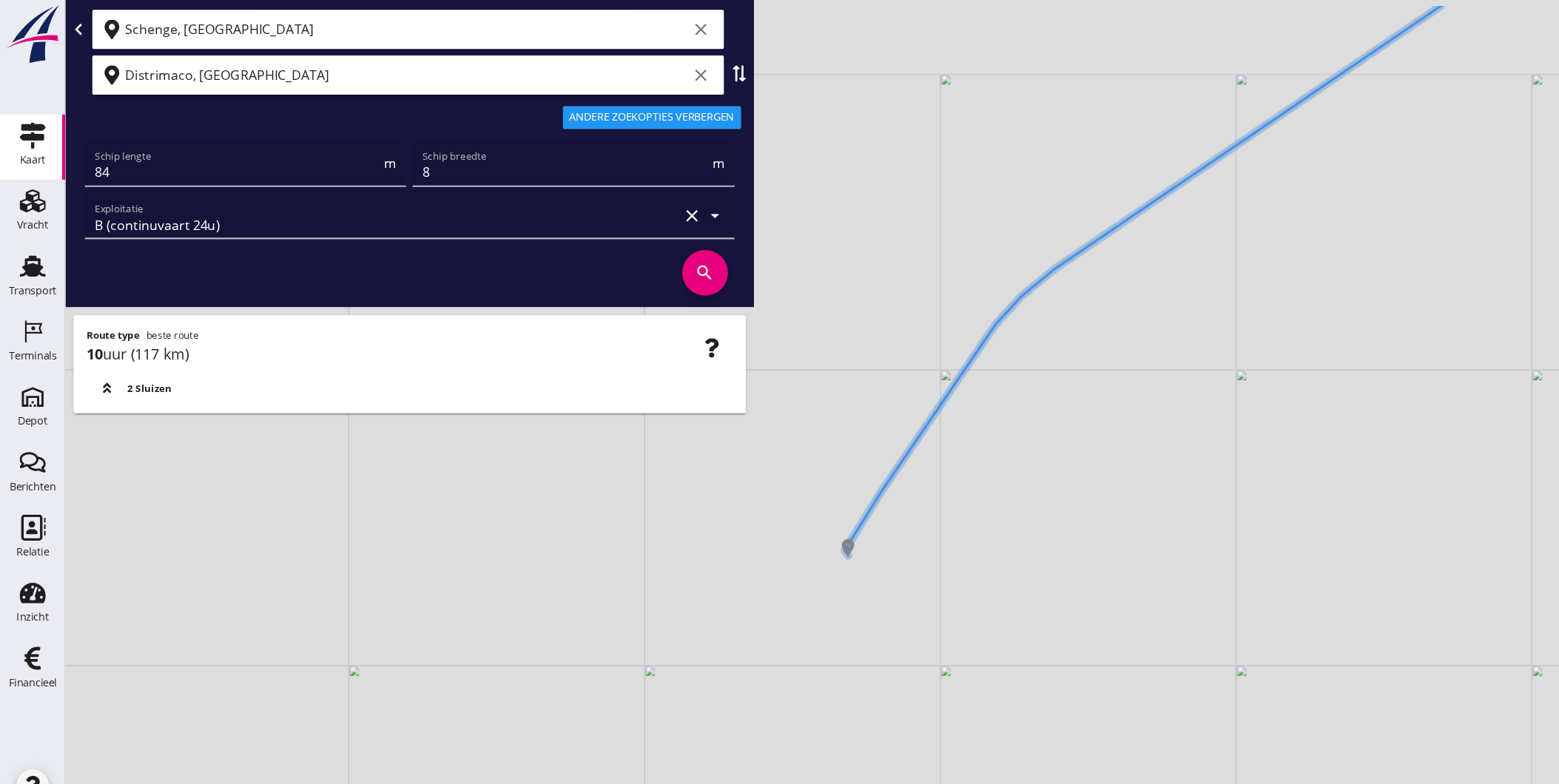
drag, startPoint x: 796, startPoint y: 350, endPoint x: 906, endPoint y: 464, distance: 158.4
click at [908, 465] on div "+ − Leaflet | © Mapbox © OpenStreetMap" at bounding box center [809, 392] width 1500 height 784
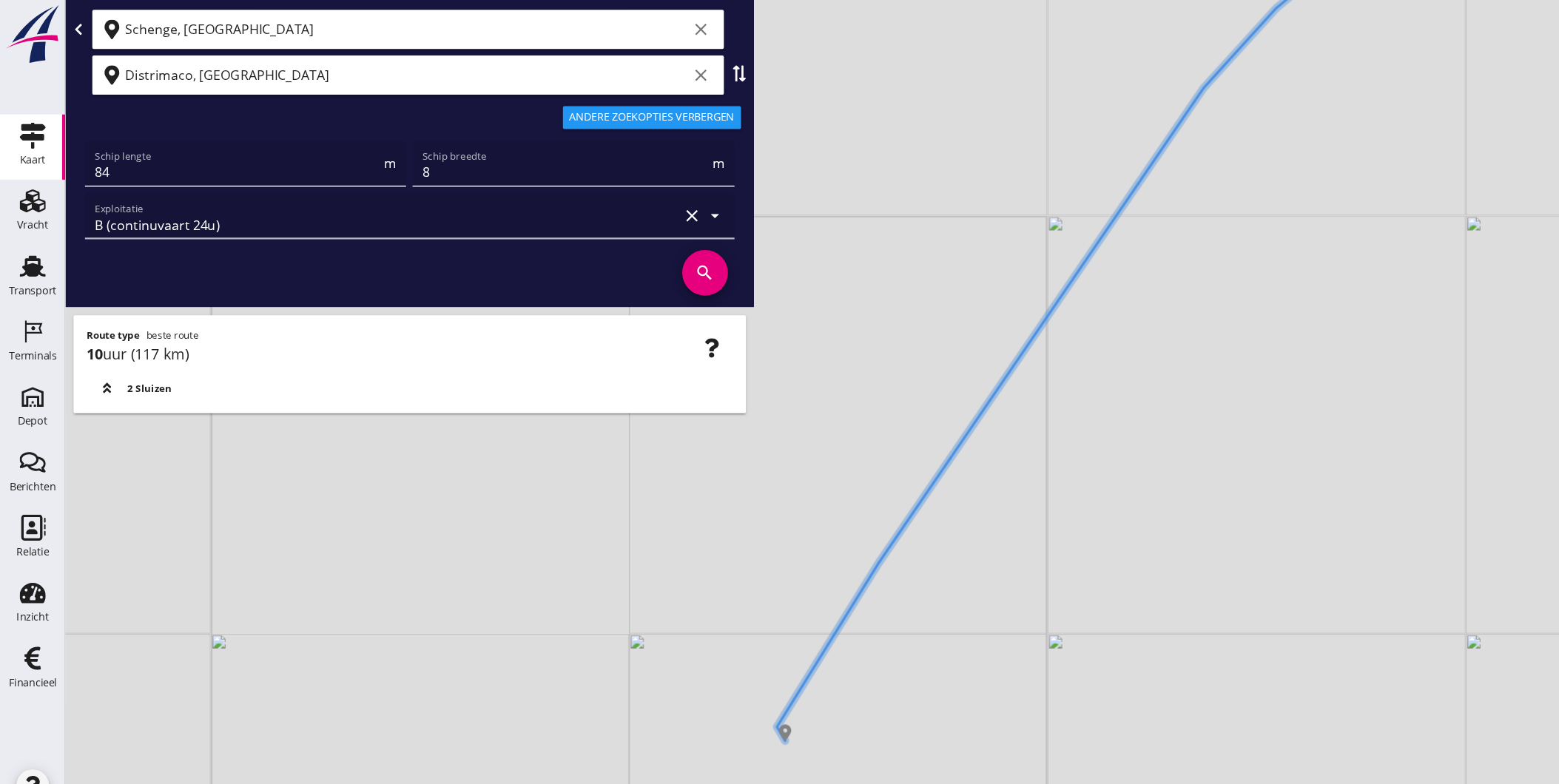
drag, startPoint x: 941, startPoint y: 460, endPoint x: 983, endPoint y: 429, distance: 52.2
click at [983, 429] on div "+ − Leaflet | © Mapbox © OpenStreetMap" at bounding box center [809, 392] width 1500 height 784
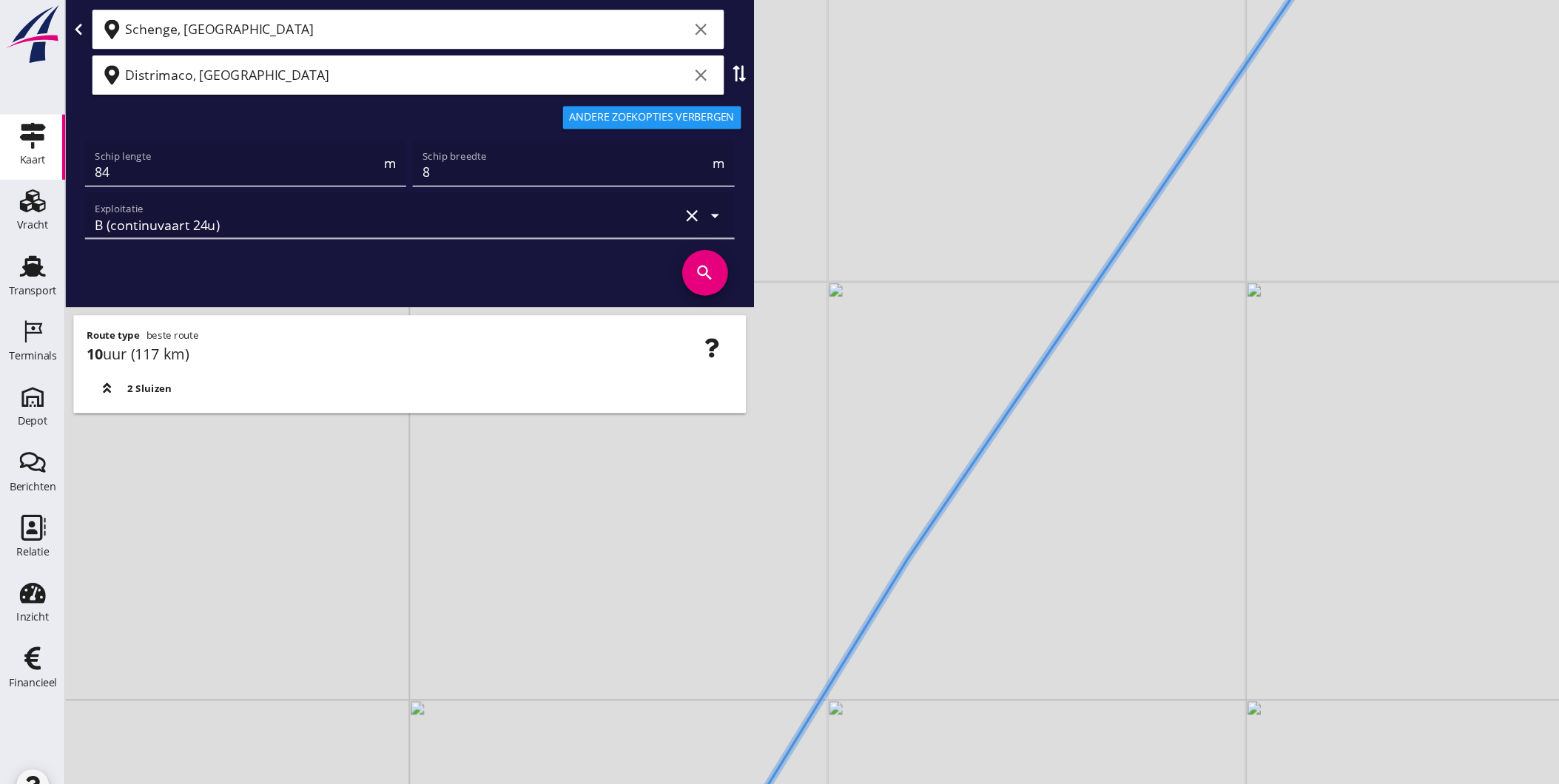
drag, startPoint x: 901, startPoint y: 424, endPoint x: 956, endPoint y: 397, distance: 61.3
click at [956, 397] on div "+ − Leaflet | © Mapbox © OpenStreetMap" at bounding box center [809, 392] width 1500 height 784
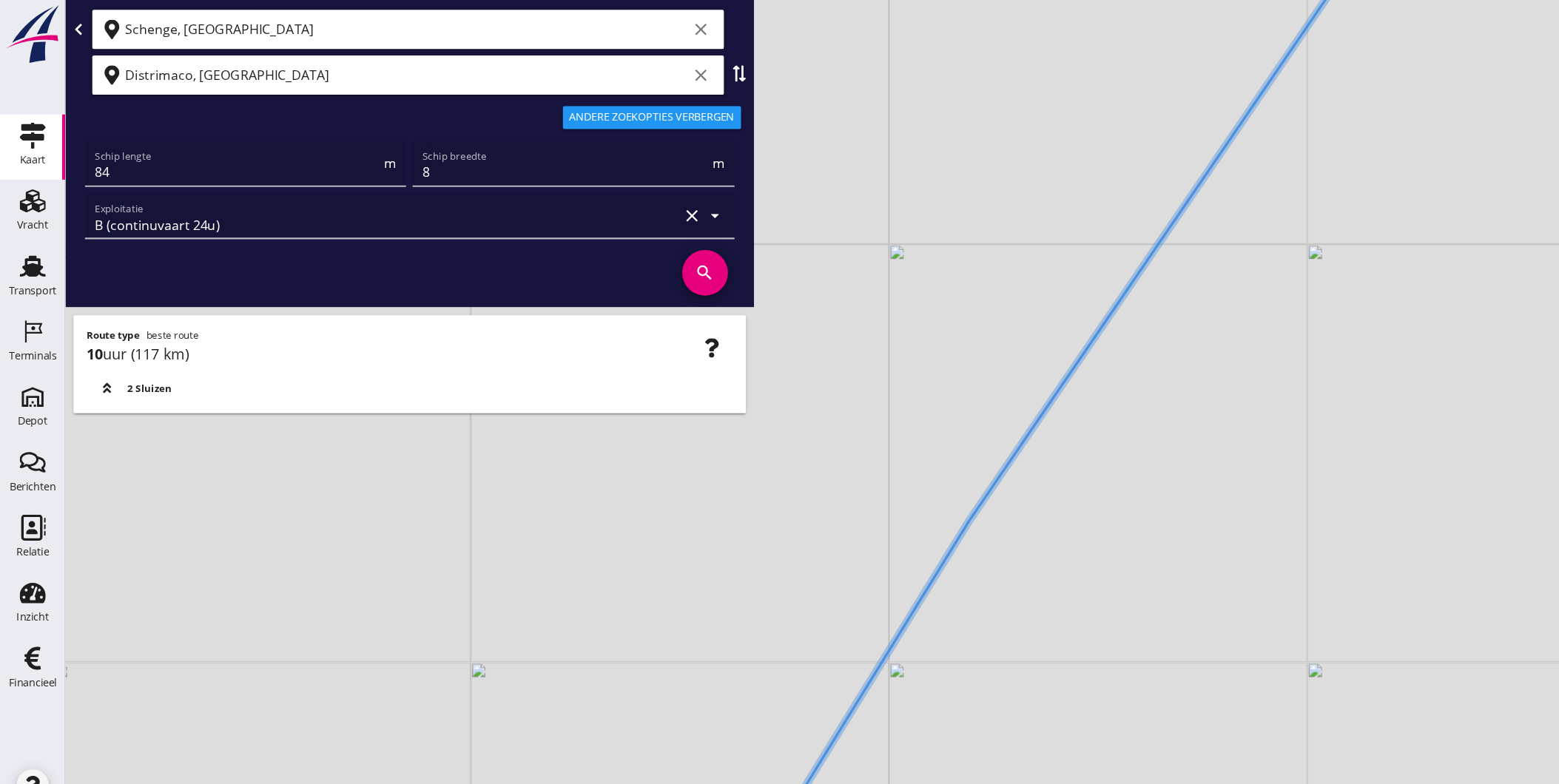
drag, startPoint x: 984, startPoint y: 371, endPoint x: 1155, endPoint y: 279, distance: 194.2
click at [1175, 260] on div "+ − Leaflet | © Mapbox © OpenStreetMap" at bounding box center [809, 392] width 1500 height 784
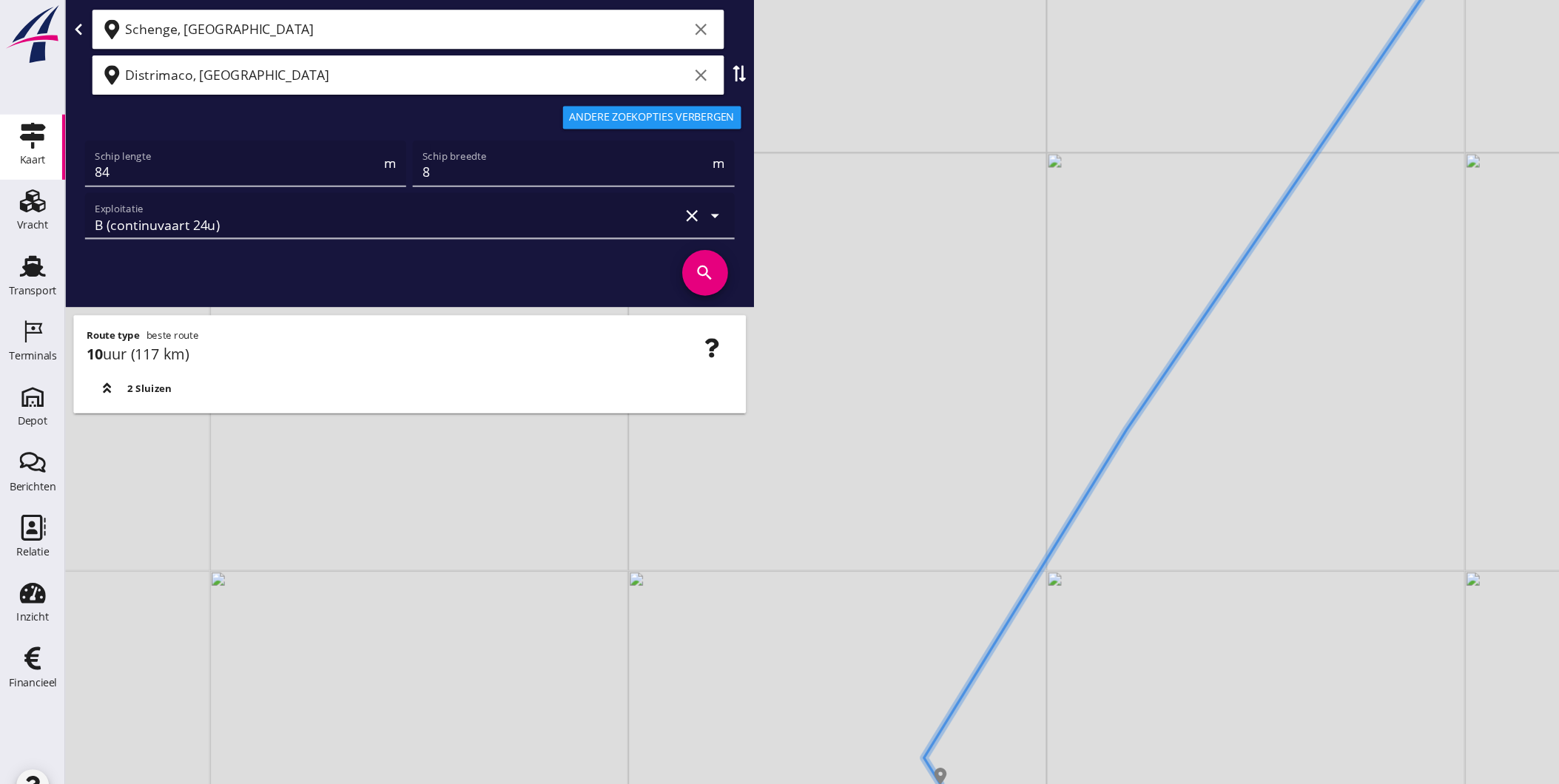
drag, startPoint x: 1105, startPoint y: 384, endPoint x: 1131, endPoint y: 290, distance: 97.5
click at [1129, 301] on div "+ − Leaflet | © Mapbox © OpenStreetMap" at bounding box center [809, 392] width 1500 height 784
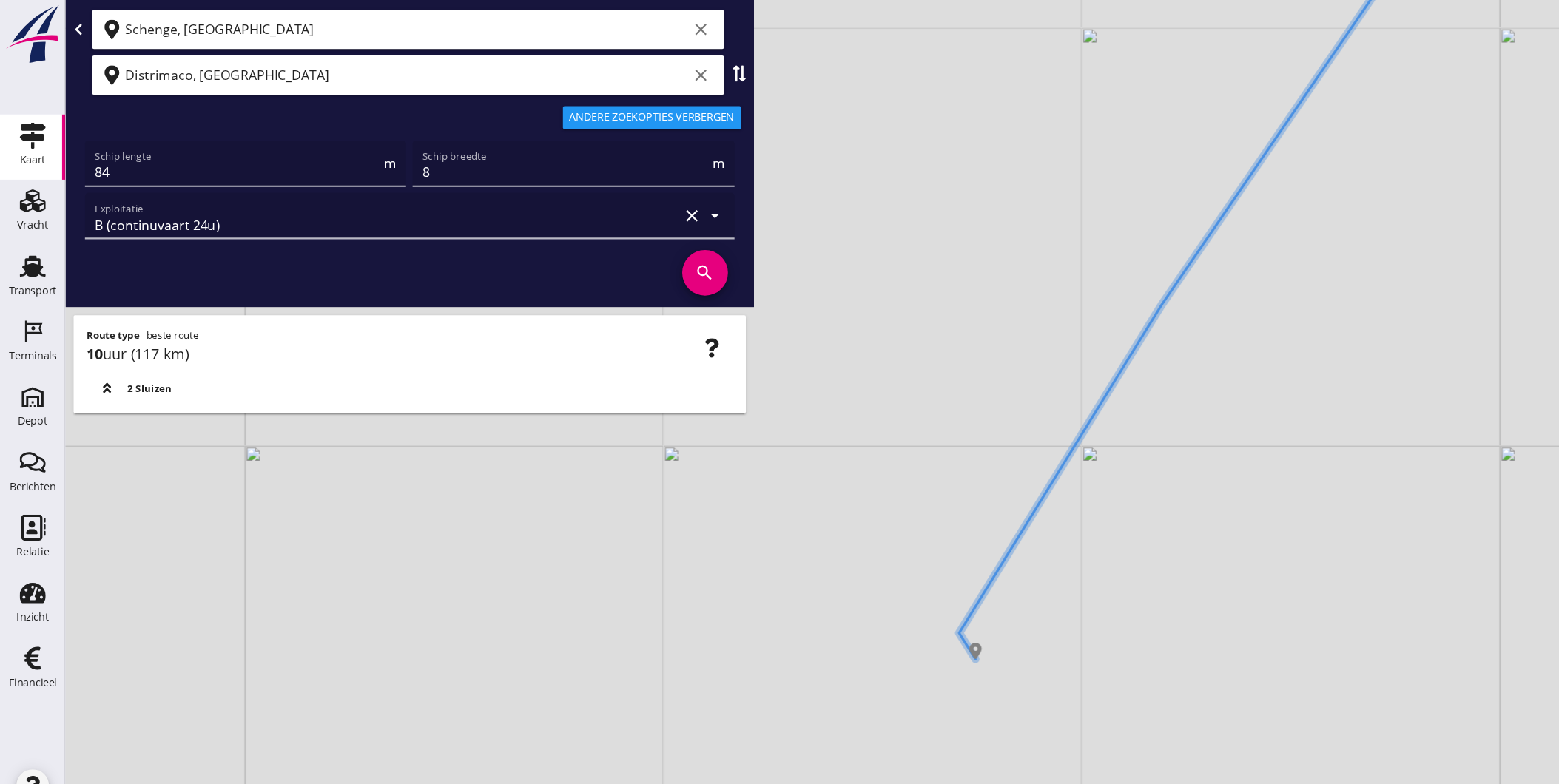
drag, startPoint x: 1083, startPoint y: 386, endPoint x: 1124, endPoint y: 297, distance: 98.0
click at [1120, 303] on div "+ − Leaflet | © Mapbox © OpenStreetMap" at bounding box center [809, 392] width 1500 height 784
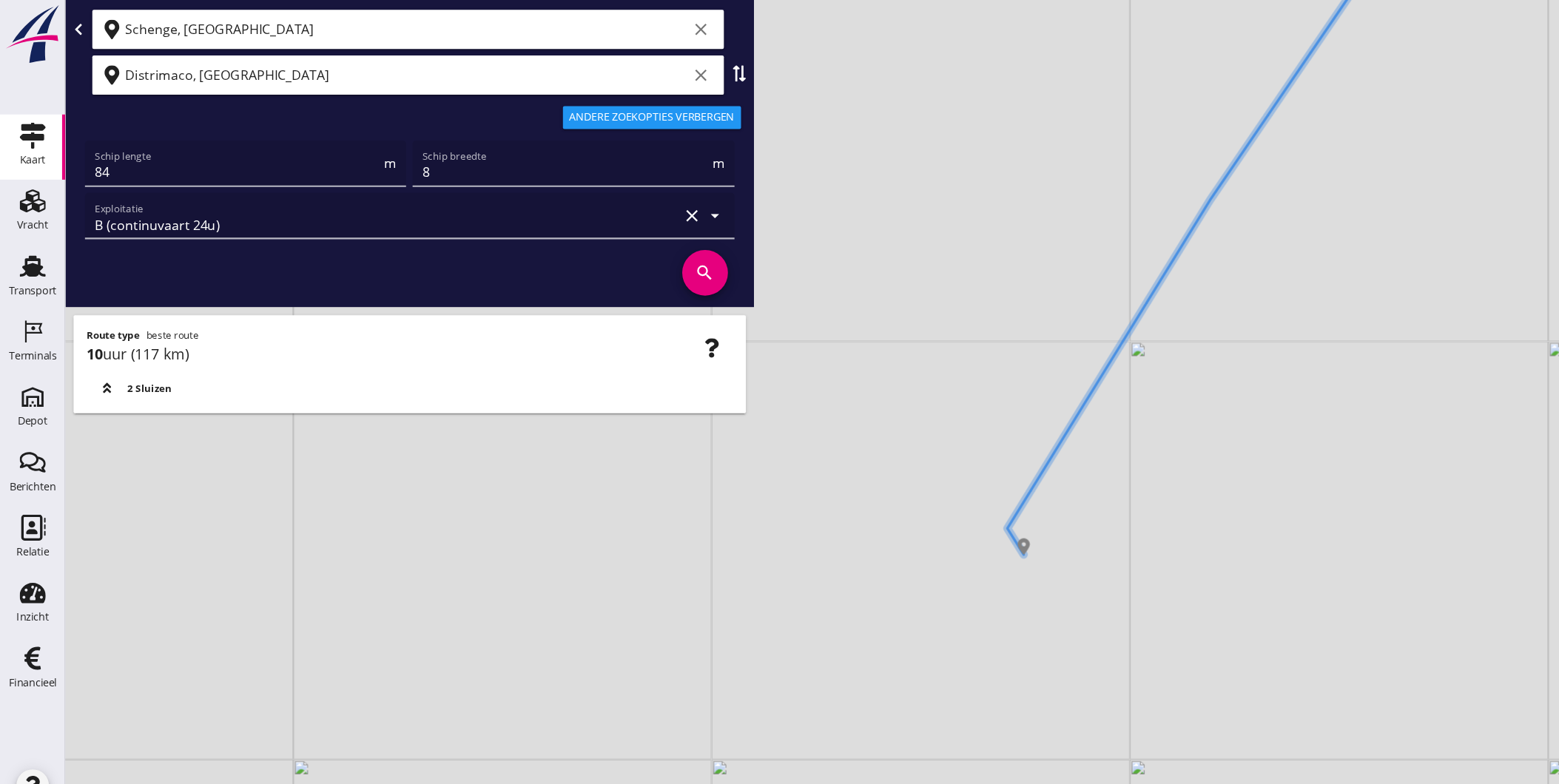
drag, startPoint x: 1116, startPoint y: 311, endPoint x: 912, endPoint y: 491, distance: 272.1
click at [942, 485] on div "+ − Leaflet | © Mapbox © OpenStreetMap" at bounding box center [809, 392] width 1500 height 784
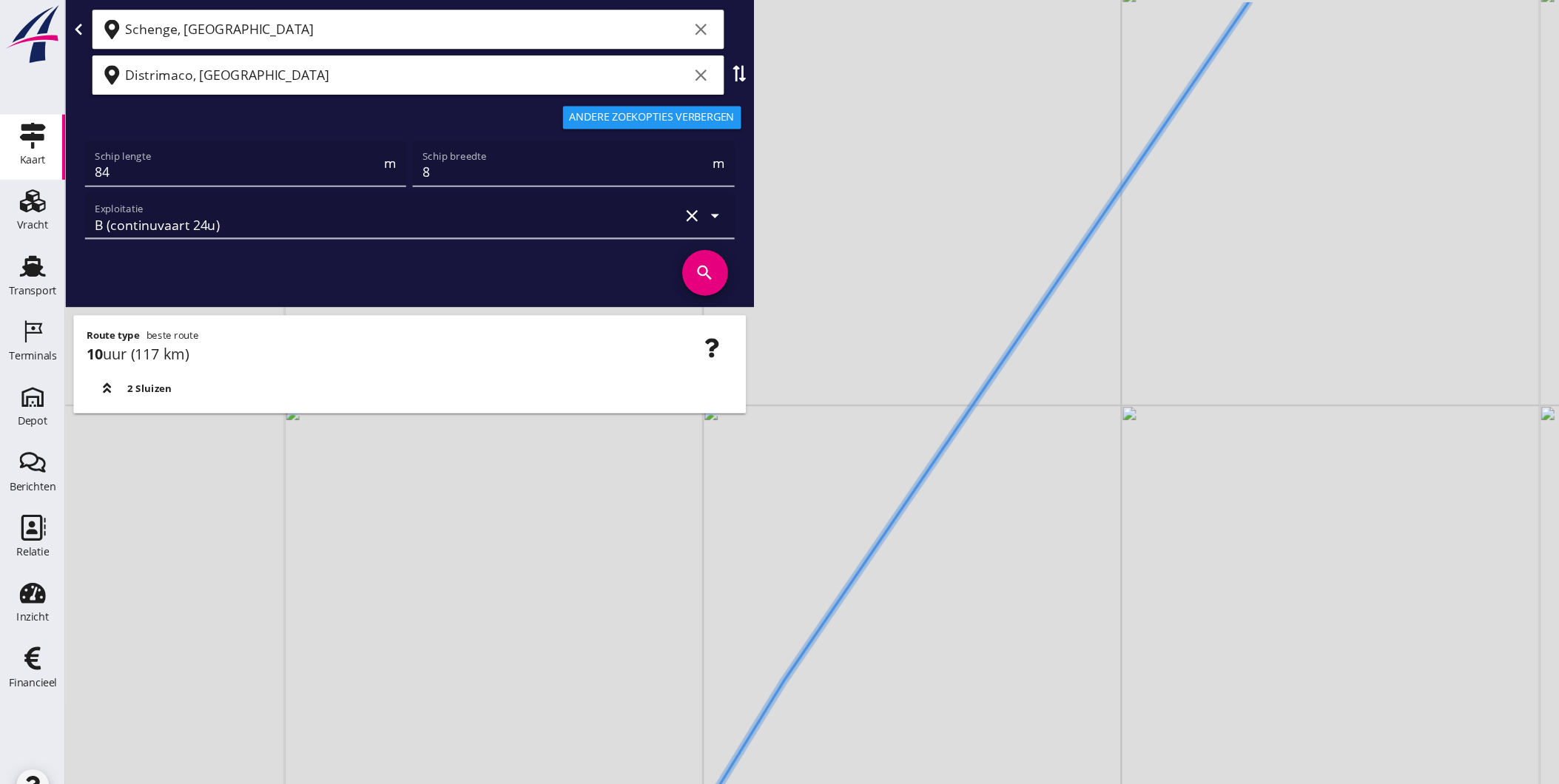
drag, startPoint x: 1035, startPoint y: 435, endPoint x: 997, endPoint y: 395, distance: 55.2
click at [999, 572] on div "+ − Leaflet | © Mapbox © OpenStreetMap" at bounding box center [809, 392] width 1500 height 784
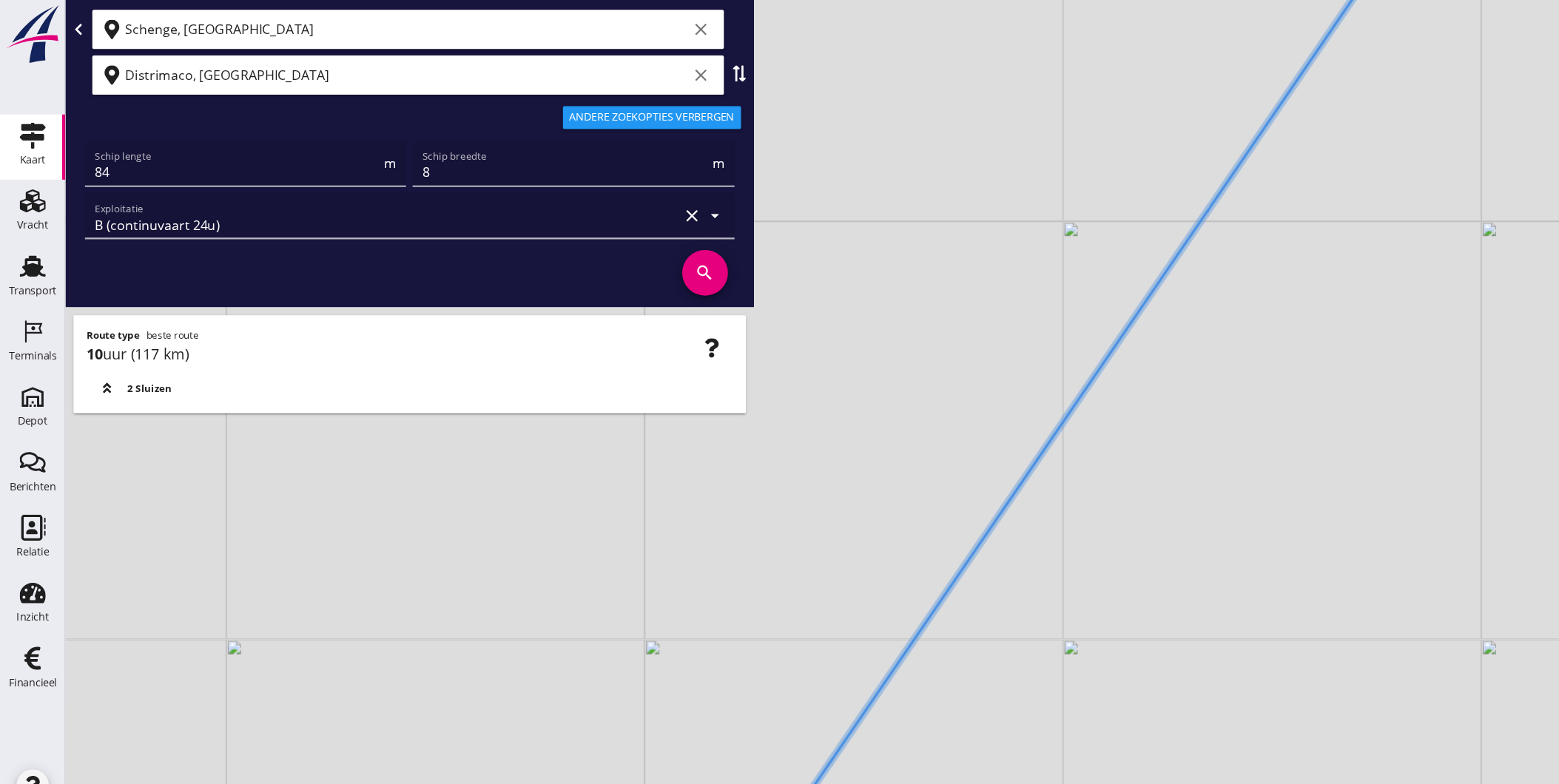
drag, startPoint x: 1073, startPoint y: 363, endPoint x: 919, endPoint y: 531, distance: 227.9
click at [954, 503] on div "+ − Leaflet | © Mapbox © OpenStreetMap" at bounding box center [809, 392] width 1500 height 784
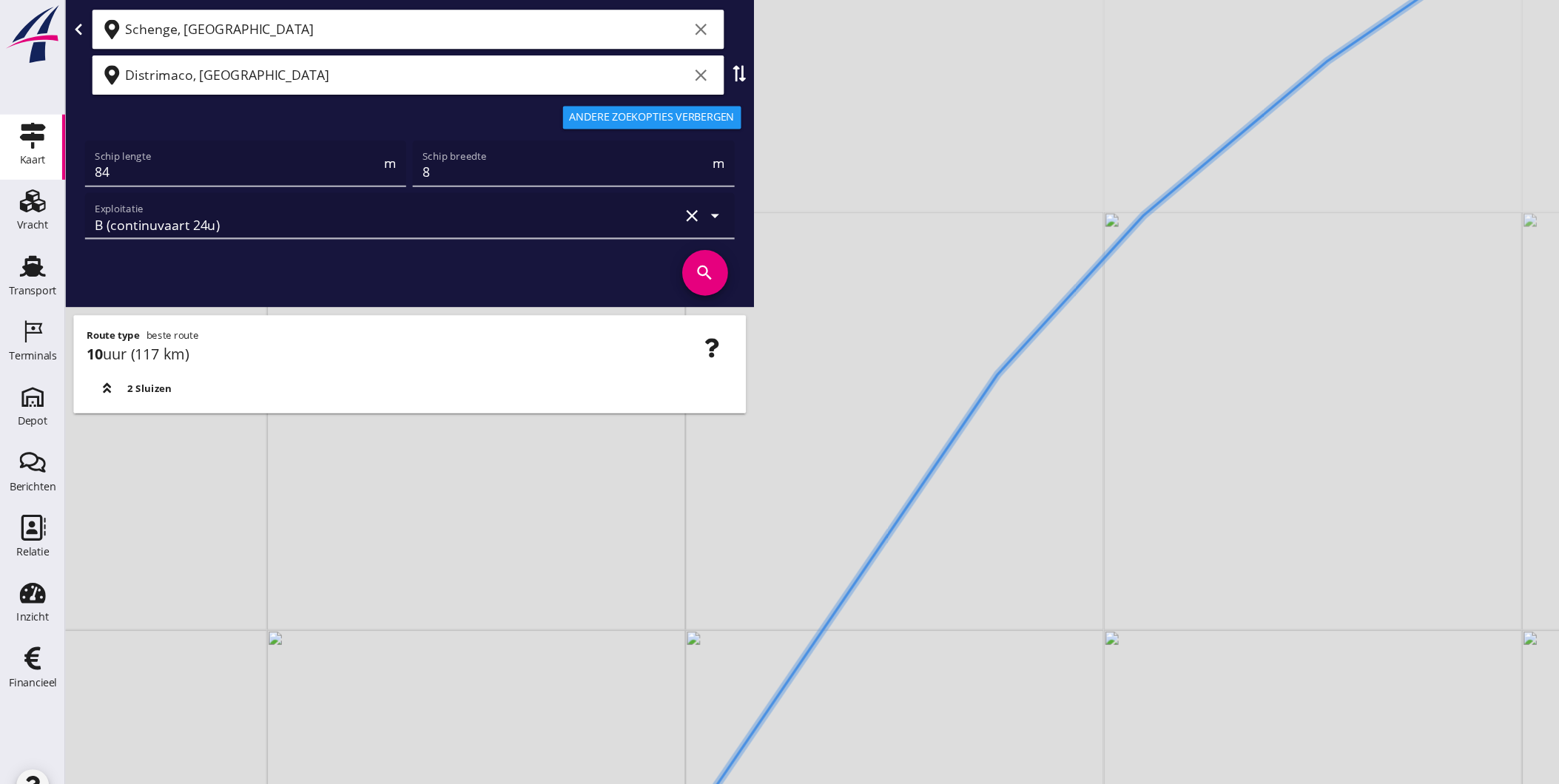
drag, startPoint x: 1040, startPoint y: 368, endPoint x: 969, endPoint y: 434, distance: 96.9
click at [984, 430] on div "+ − Leaflet | © Mapbox © OpenStreetMap" at bounding box center [809, 392] width 1500 height 784
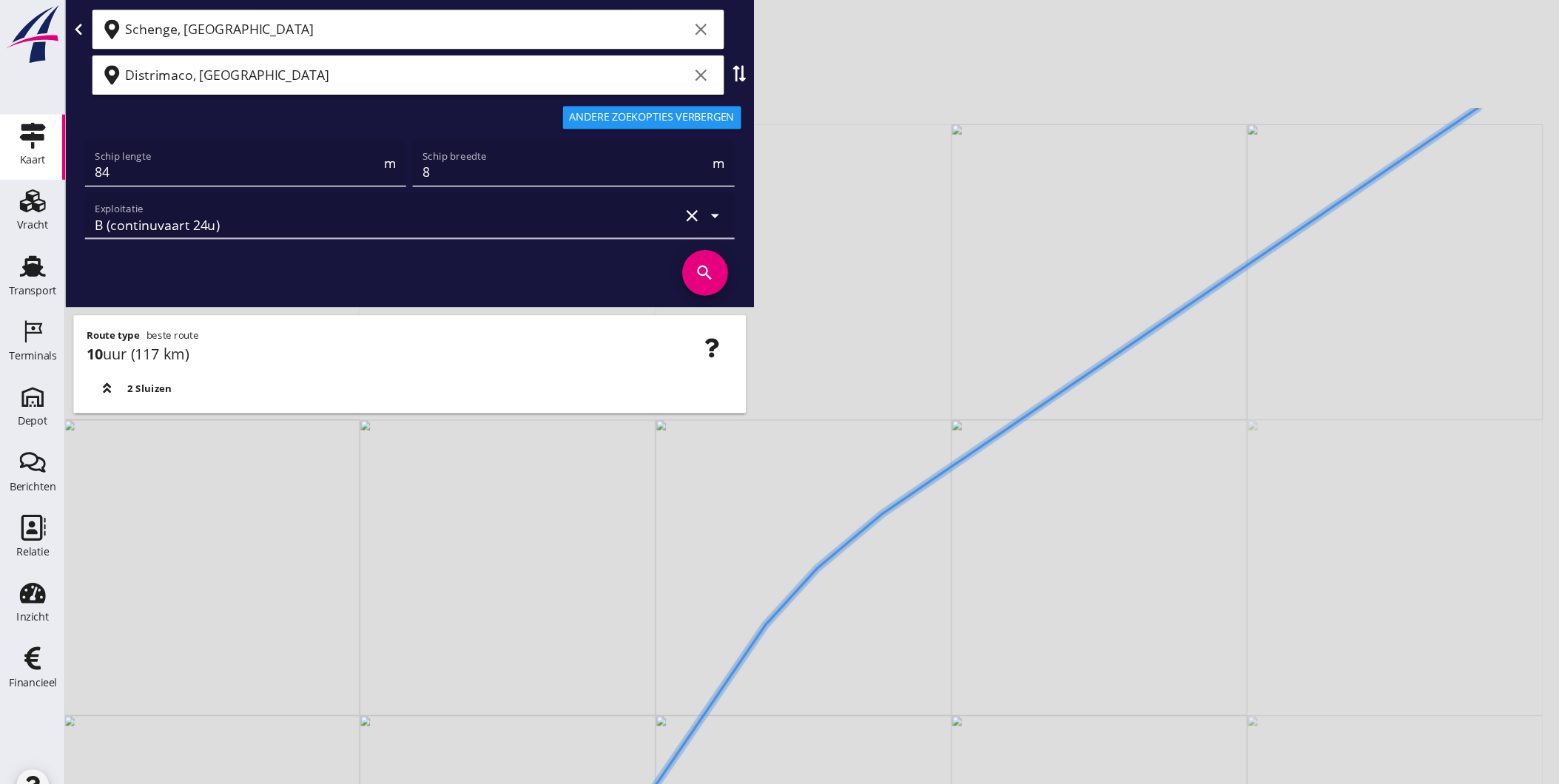
drag, startPoint x: 1094, startPoint y: 267, endPoint x: 914, endPoint y: 358, distance: 201.7
click at [840, 444] on div "+ − Leaflet | © Mapbox © OpenStreetMap" at bounding box center [809, 392] width 1500 height 784
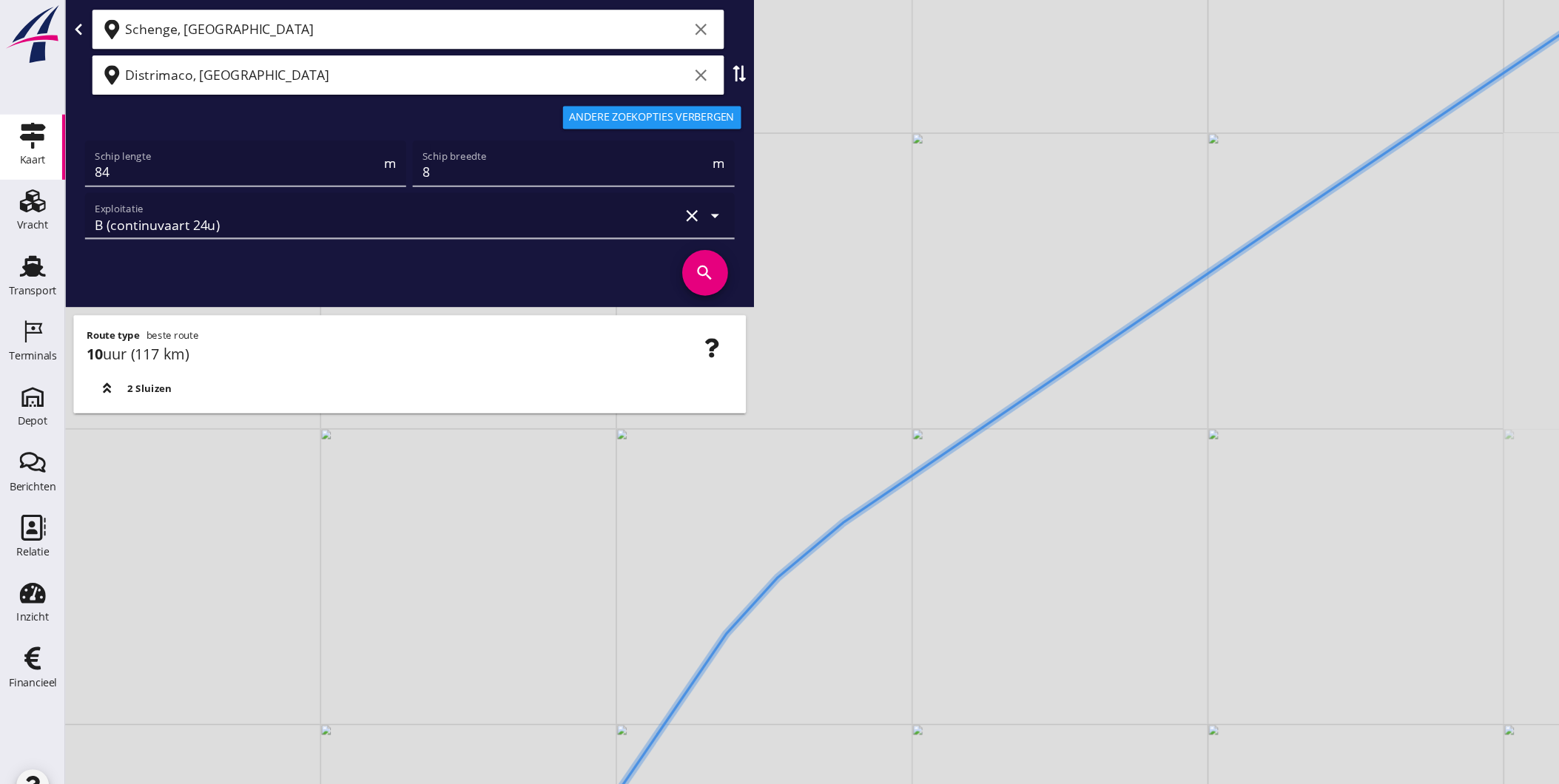
drag, startPoint x: 1043, startPoint y: 338, endPoint x: 992, endPoint y: 429, distance: 104.3
click at [992, 429] on div "+ − Leaflet | © Mapbox © OpenStreetMap" at bounding box center [809, 392] width 1500 height 784
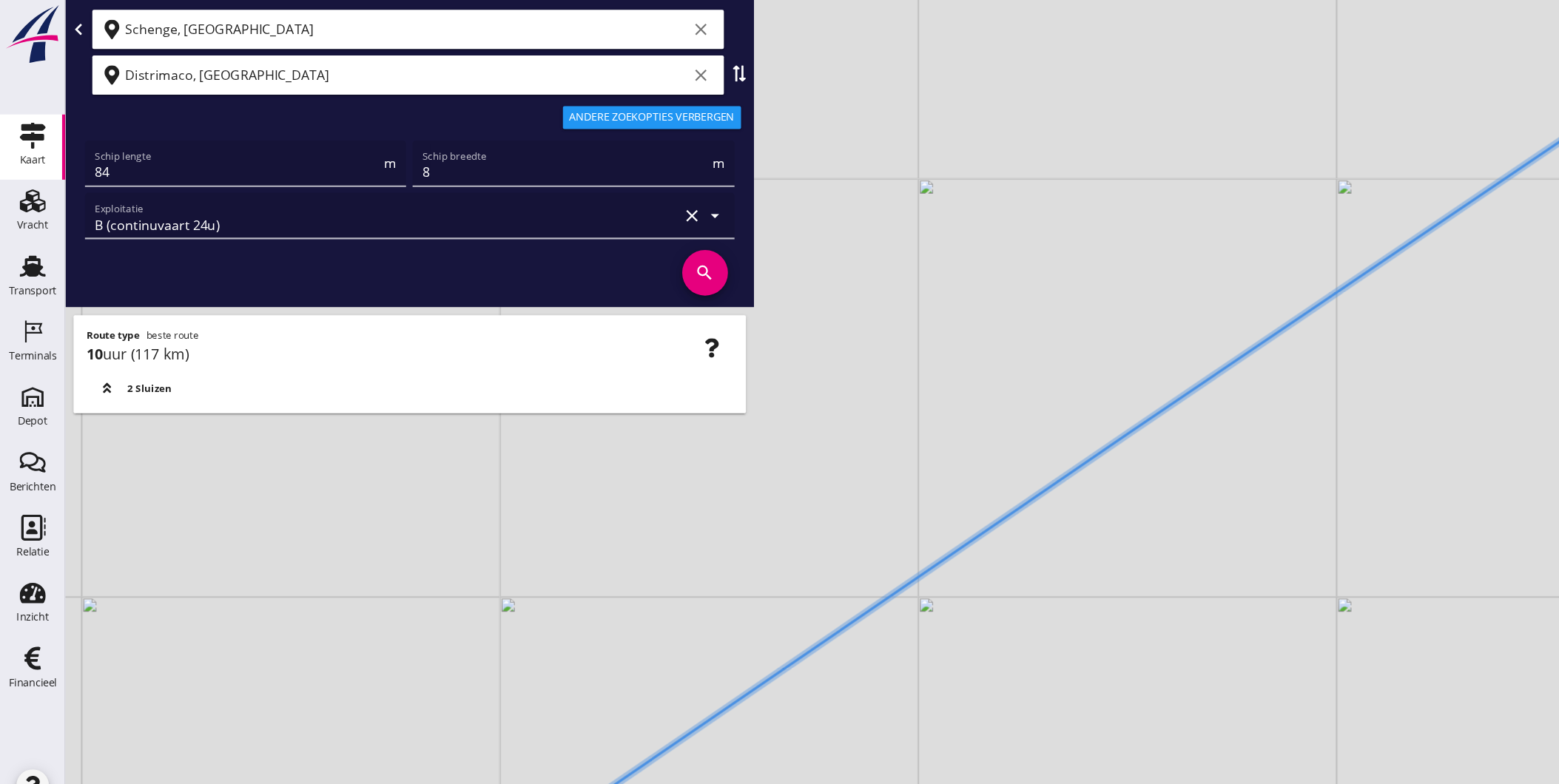
drag, startPoint x: 1275, startPoint y: 321, endPoint x: 942, endPoint y: 581, distance: 422.5
click at [942, 581] on div "+ − Leaflet | © Mapbox © OpenStreetMap" at bounding box center [809, 392] width 1500 height 784
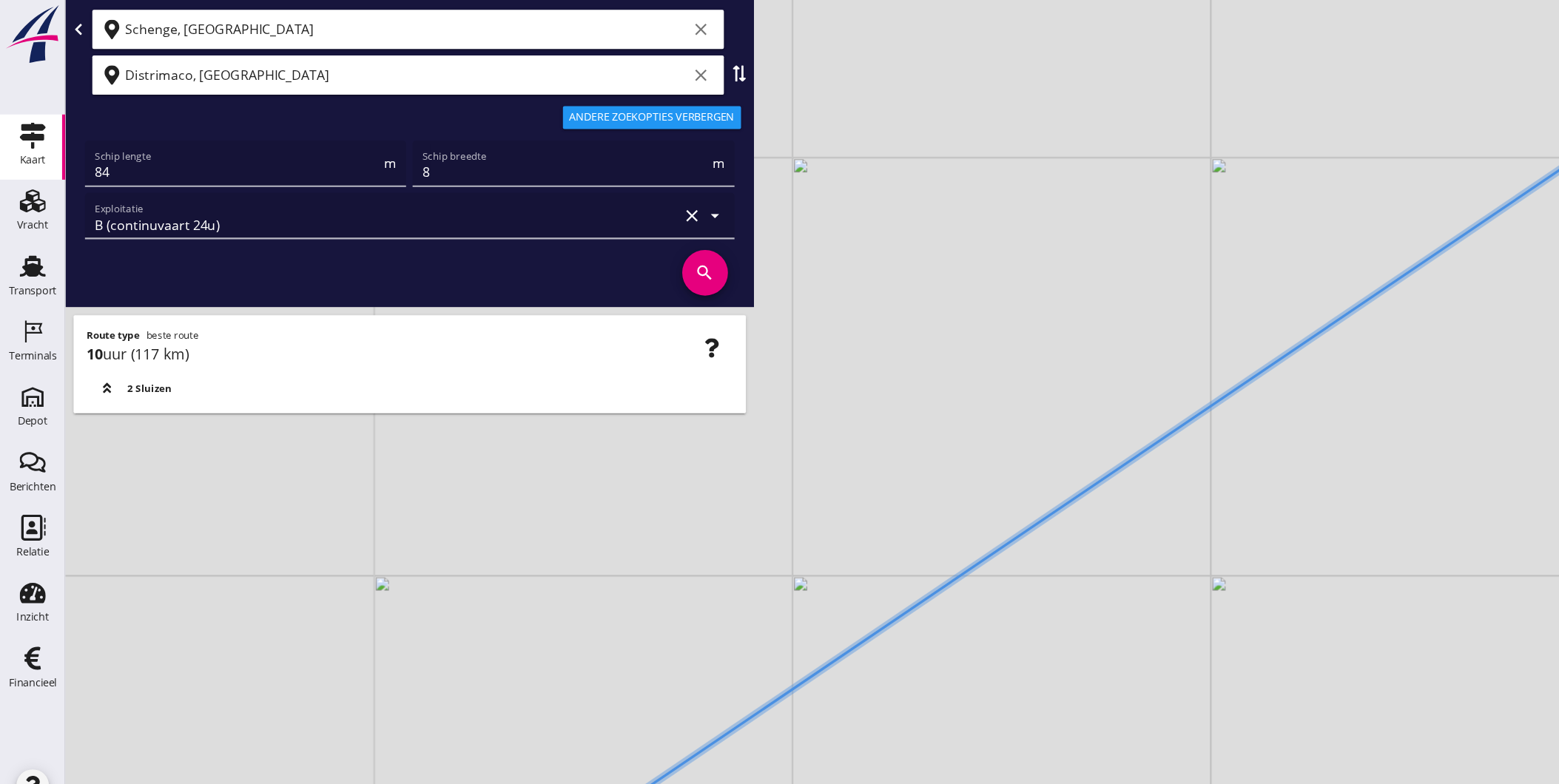
drag, startPoint x: 1189, startPoint y: 393, endPoint x: 899, endPoint y: 502, distance: 309.8
click at [913, 501] on div "+ − Leaflet | © Mapbox © OpenStreetMap" at bounding box center [809, 392] width 1500 height 784
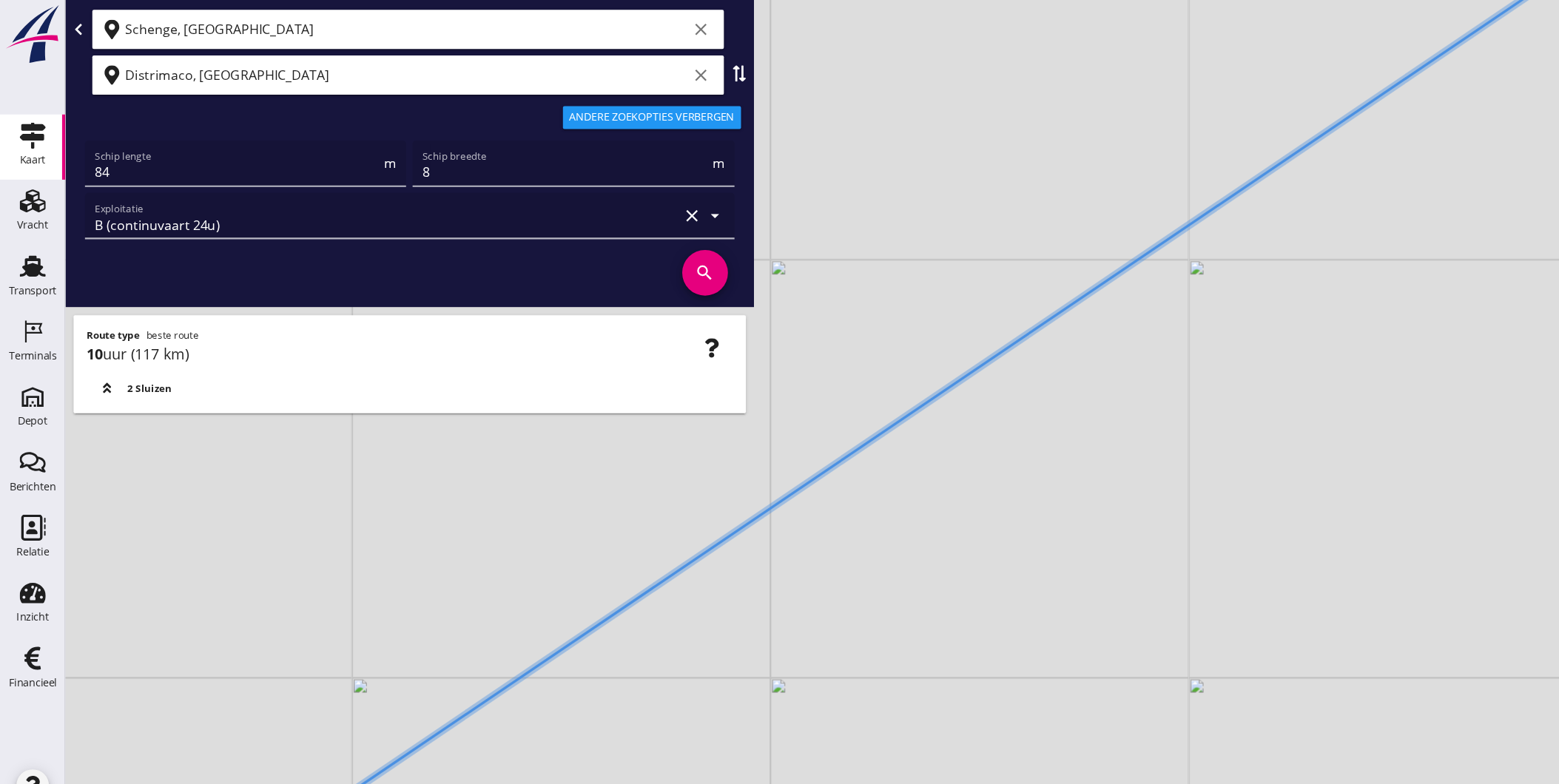
drag, startPoint x: 1048, startPoint y: 290, endPoint x: 904, endPoint y: 381, distance: 170.3
click at [904, 381] on div "+ − Leaflet | © Mapbox © OpenStreetMap" at bounding box center [809, 392] width 1500 height 784
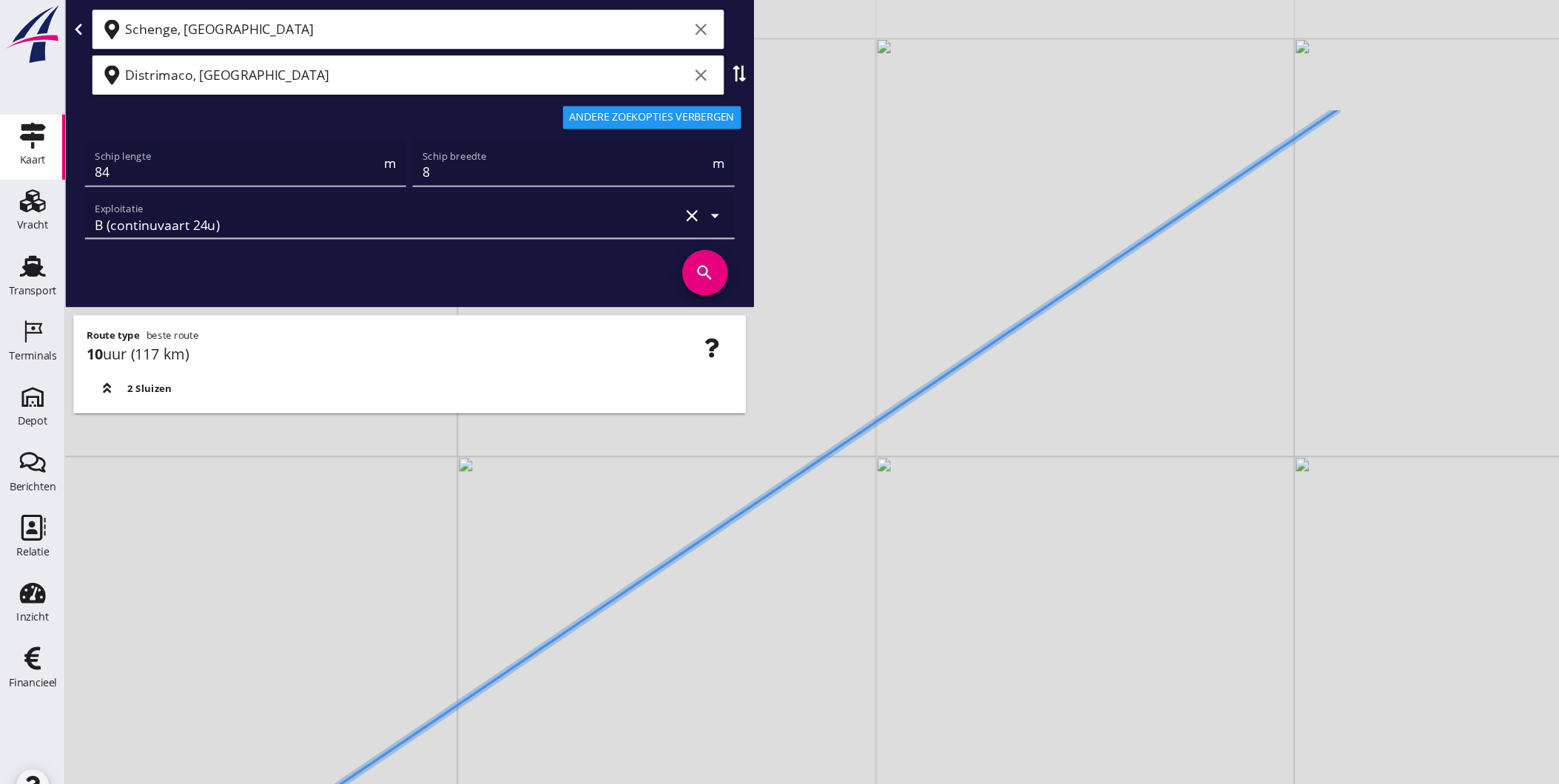
drag, startPoint x: 1021, startPoint y: 224, endPoint x: 695, endPoint y: 462, distance: 403.6
click at [738, 447] on div "+ − Leaflet | © Mapbox © OpenStreetMap" at bounding box center [809, 392] width 1500 height 784
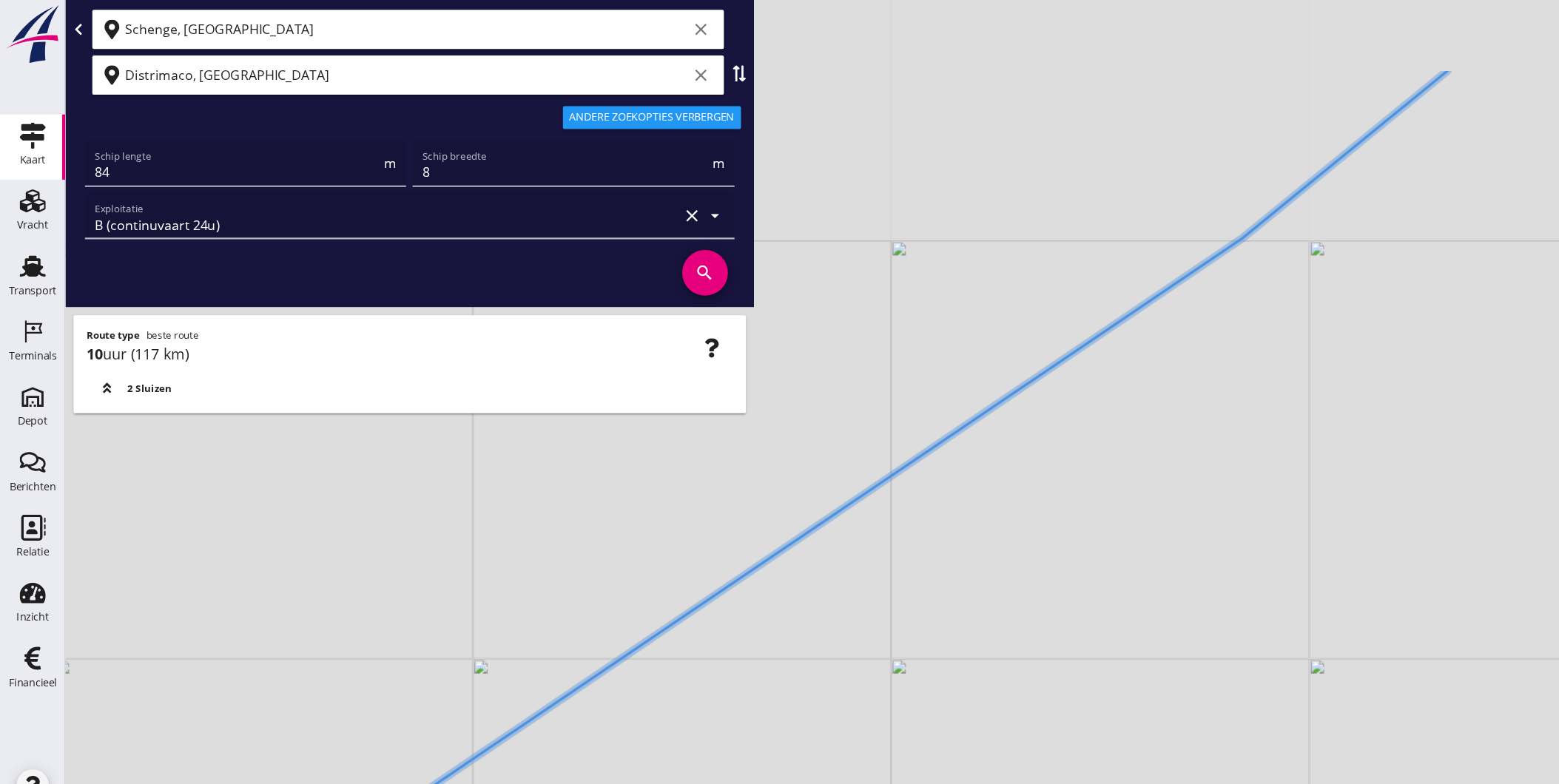
drag, startPoint x: 987, startPoint y: 330, endPoint x: 772, endPoint y: 542, distance: 301.9
click at [810, 517] on div "+ − Leaflet | © Mapbox © OpenStreetMap" at bounding box center [809, 392] width 1500 height 784
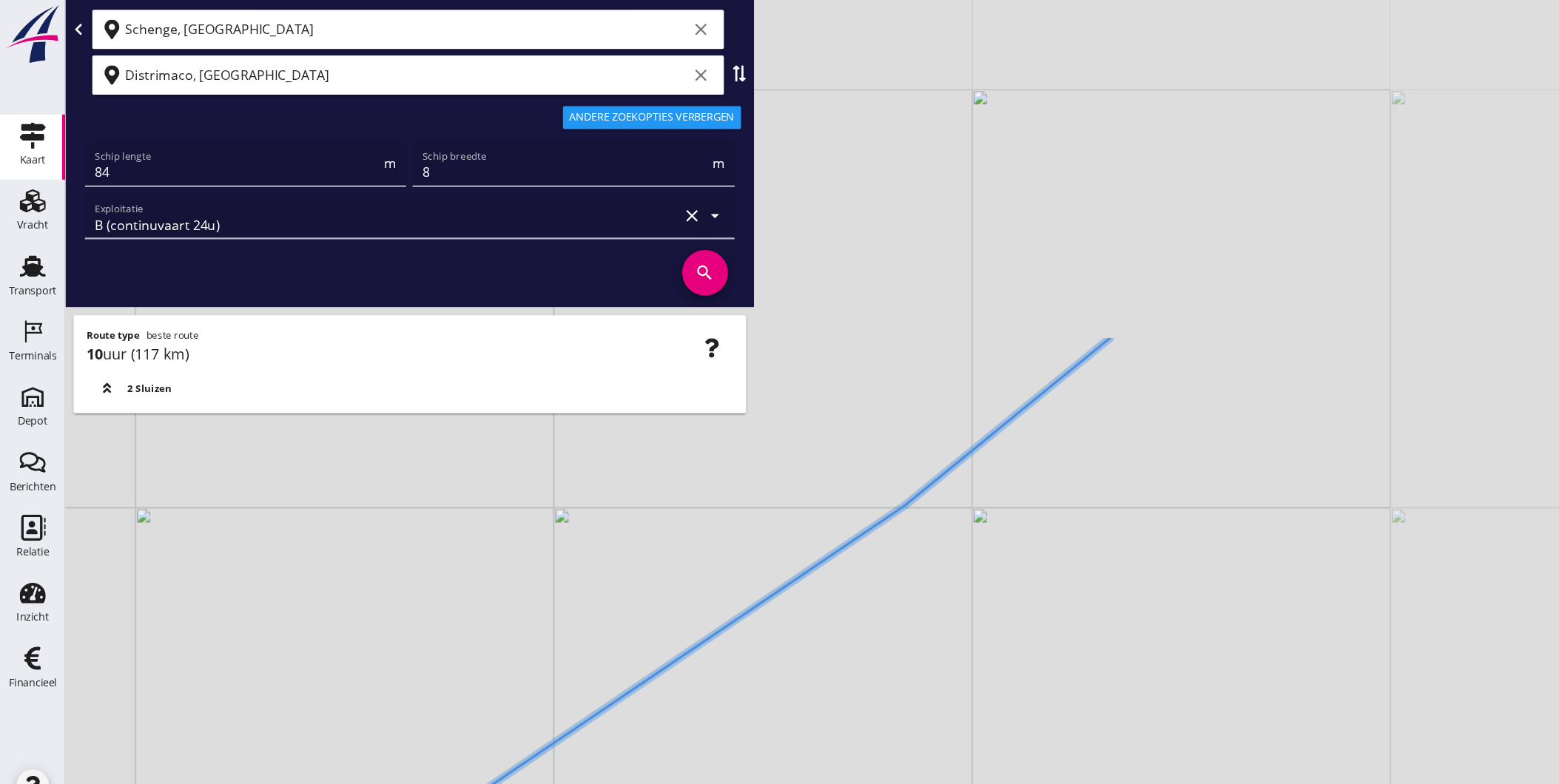
drag, startPoint x: 948, startPoint y: 325, endPoint x: 719, endPoint y: 540, distance: 314.1
click at [733, 531] on div "+ − Leaflet | © Mapbox © OpenStreetMap" at bounding box center [809, 392] width 1500 height 784
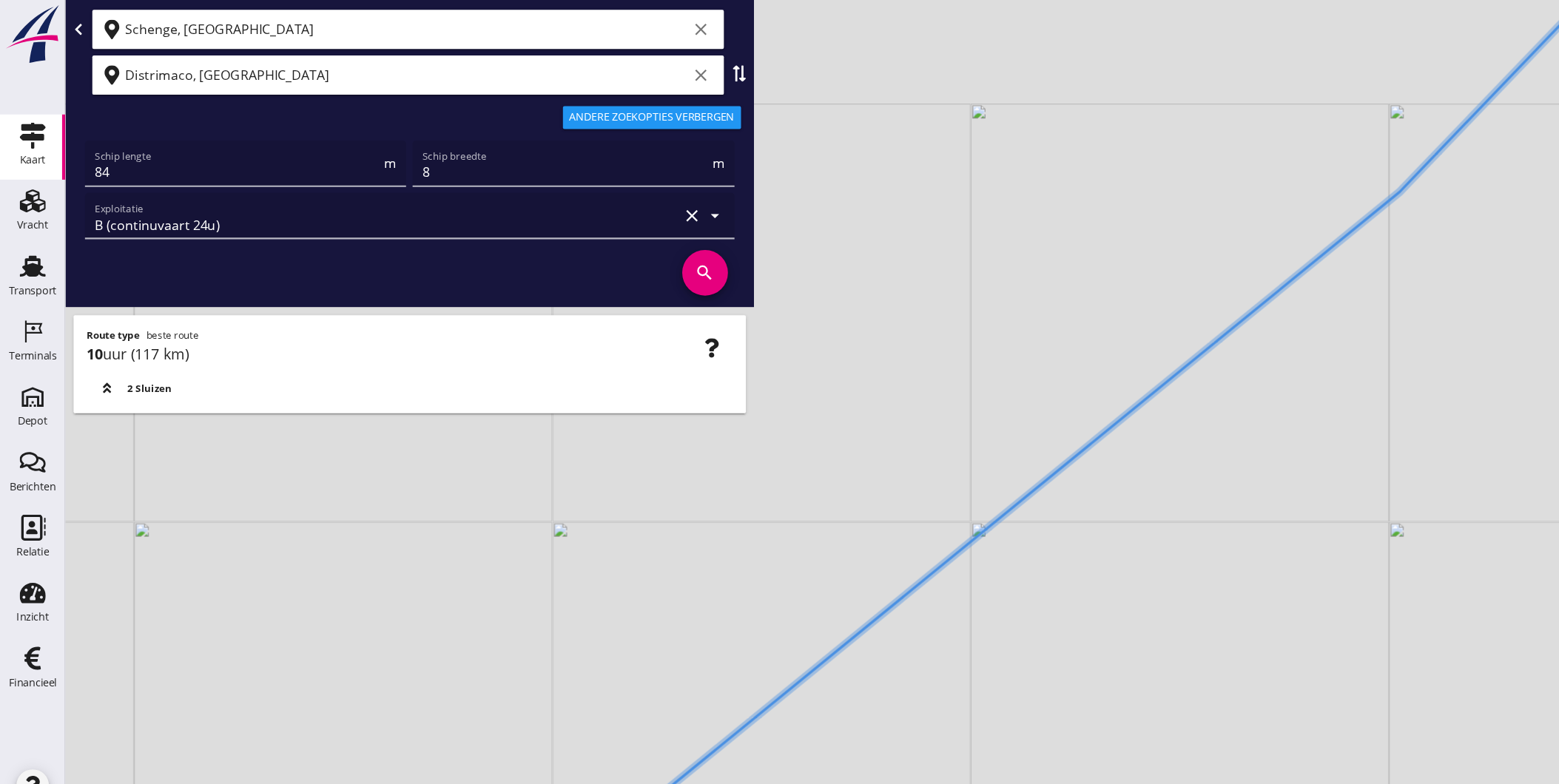
drag, startPoint x: 1115, startPoint y: 355, endPoint x: 882, endPoint y: 541, distance: 298.1
click at [882, 541] on div "+ − Leaflet | © Mapbox © OpenStreetMap" at bounding box center [809, 392] width 1500 height 784
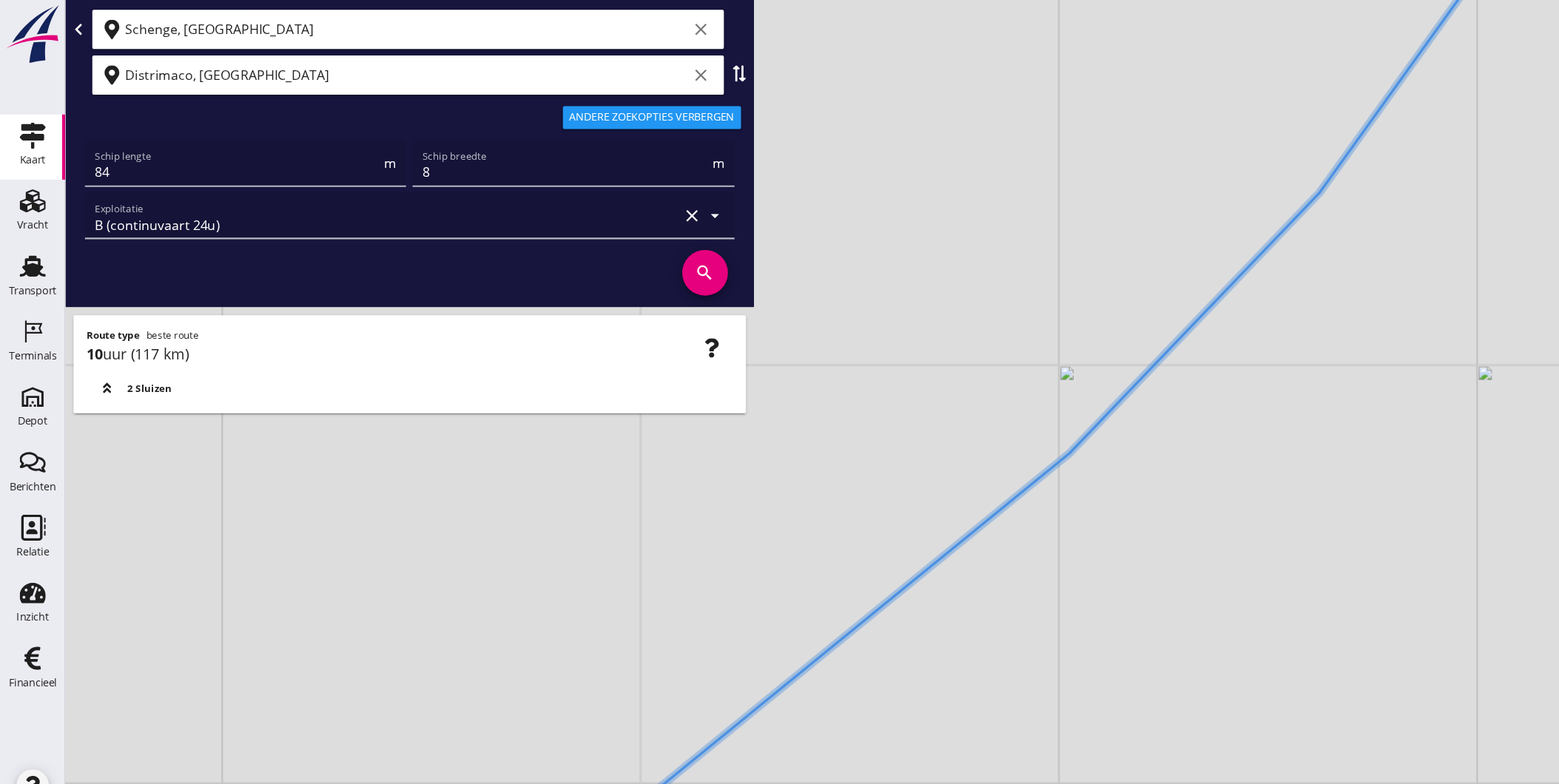
drag, startPoint x: 1119, startPoint y: 202, endPoint x: 1050, endPoint y: 401, distance: 210.6
click at [1016, 448] on div "+ − Leaflet | © Mapbox © OpenStreetMap" at bounding box center [809, 392] width 1500 height 784
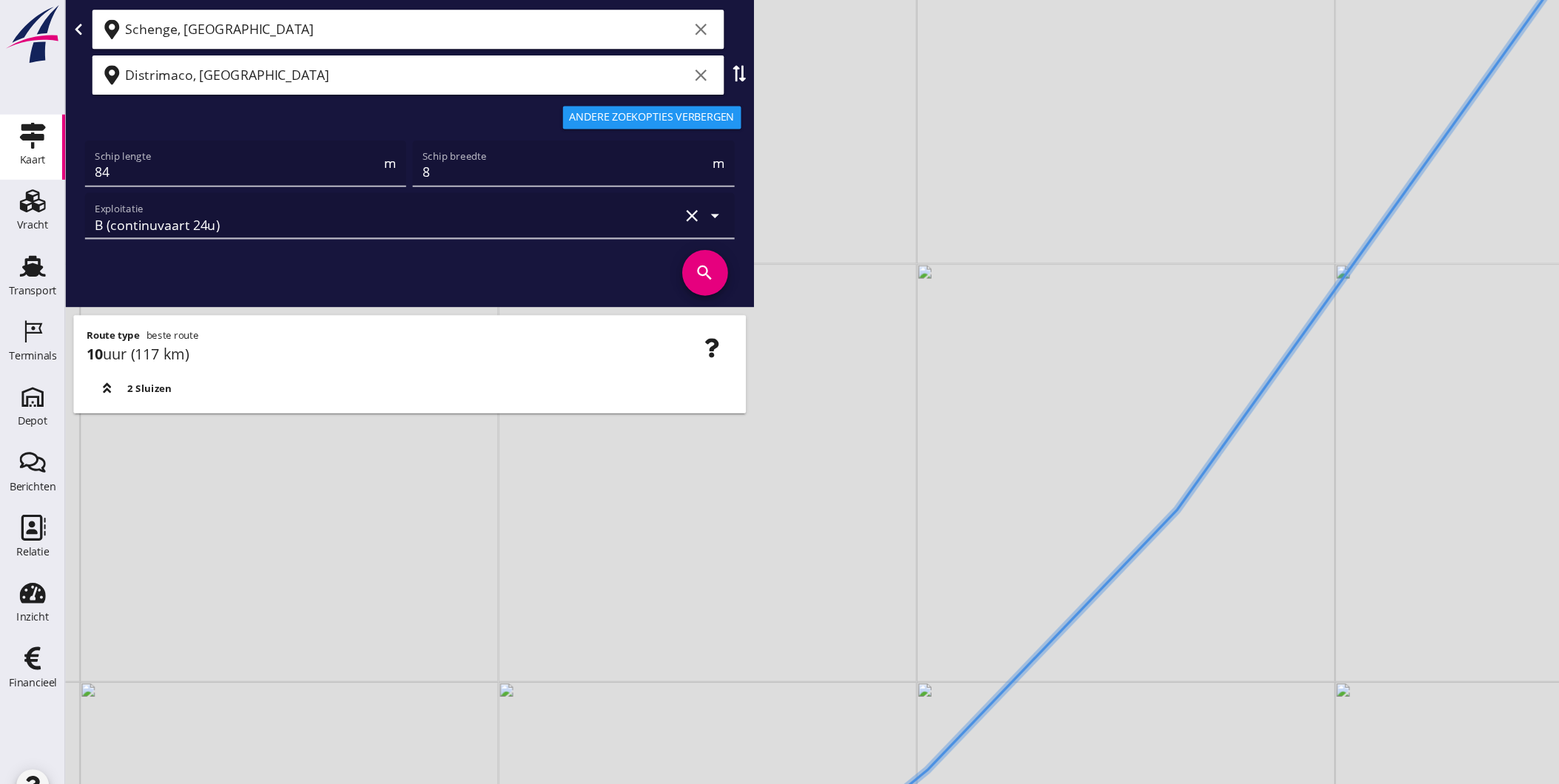
drag, startPoint x: 1218, startPoint y: 228, endPoint x: 1047, endPoint y: 467, distance: 293.9
click at [1077, 456] on div "+ − Leaflet | © Mapbox © OpenStreetMap" at bounding box center [809, 392] width 1500 height 784
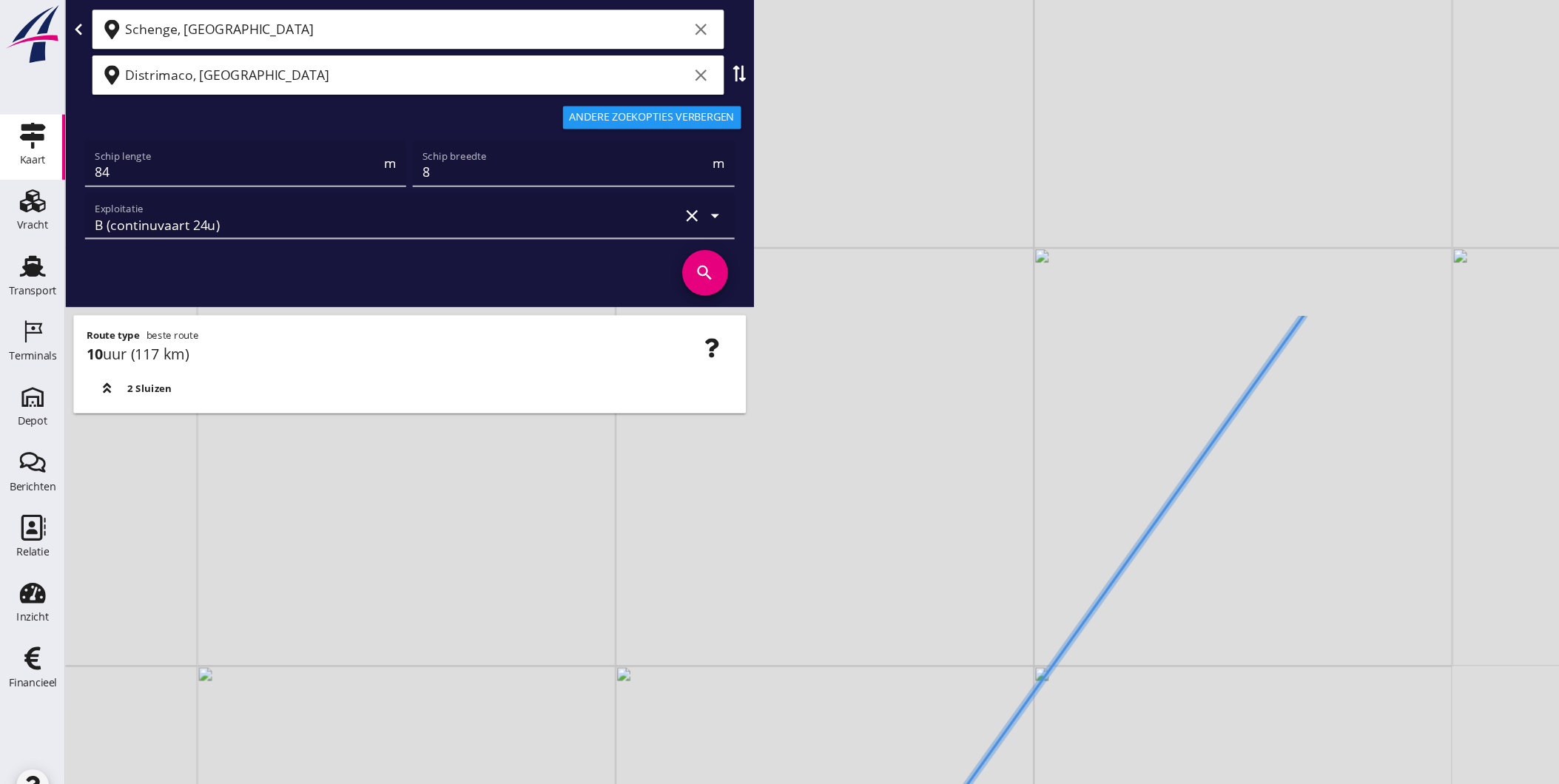
drag, startPoint x: 1268, startPoint y: 239, endPoint x: 1008, endPoint y: 497, distance: 366.3
click at [1008, 497] on div "+ − Leaflet | © Mapbox © OpenStreetMap" at bounding box center [809, 392] width 1500 height 784
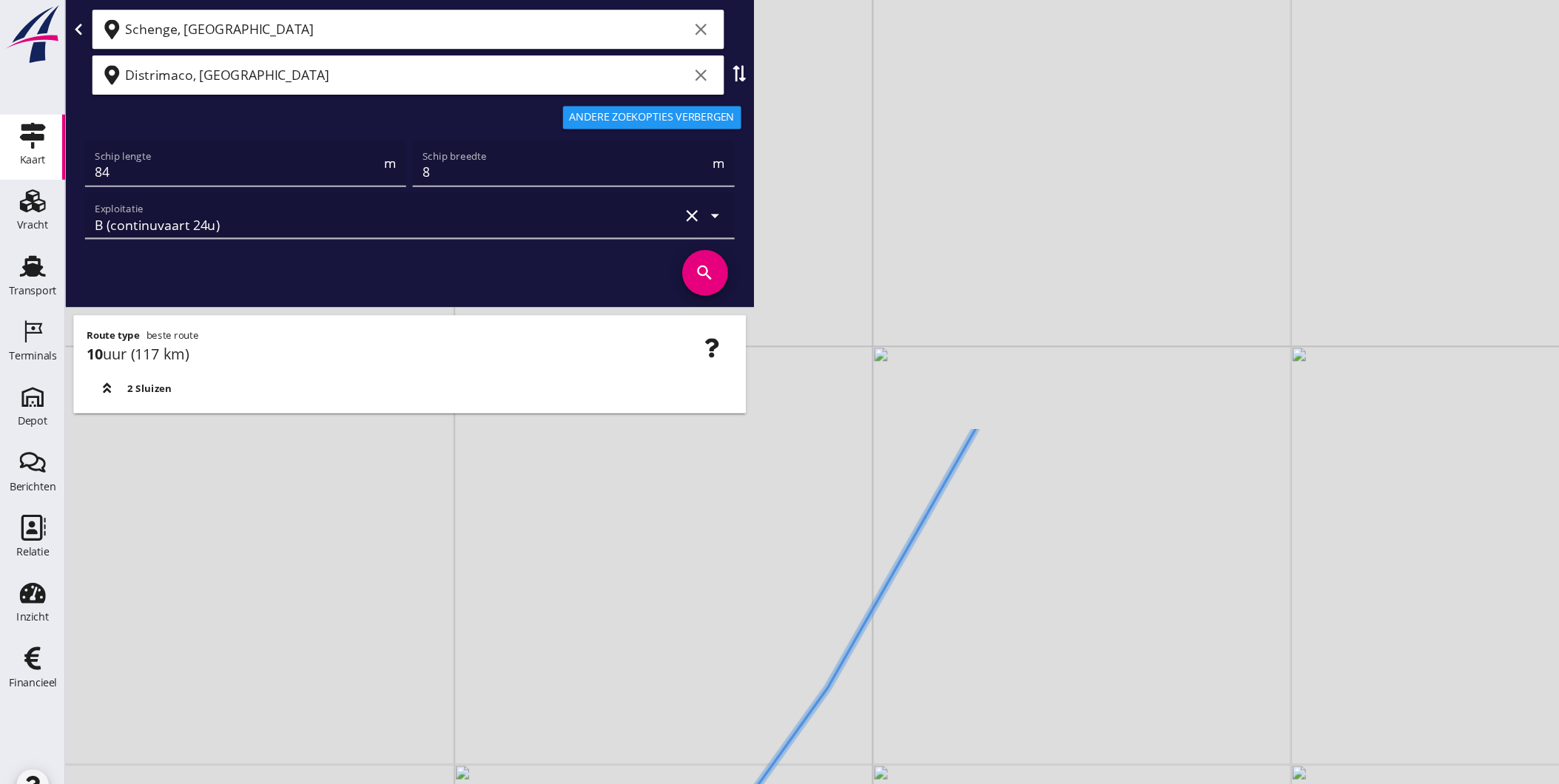
drag, startPoint x: 1002, startPoint y: 253, endPoint x: 926, endPoint y: 427, distance: 189.9
click at [913, 479] on div "+ − Leaflet | © Mapbox © OpenStreetMap" at bounding box center [809, 392] width 1500 height 784
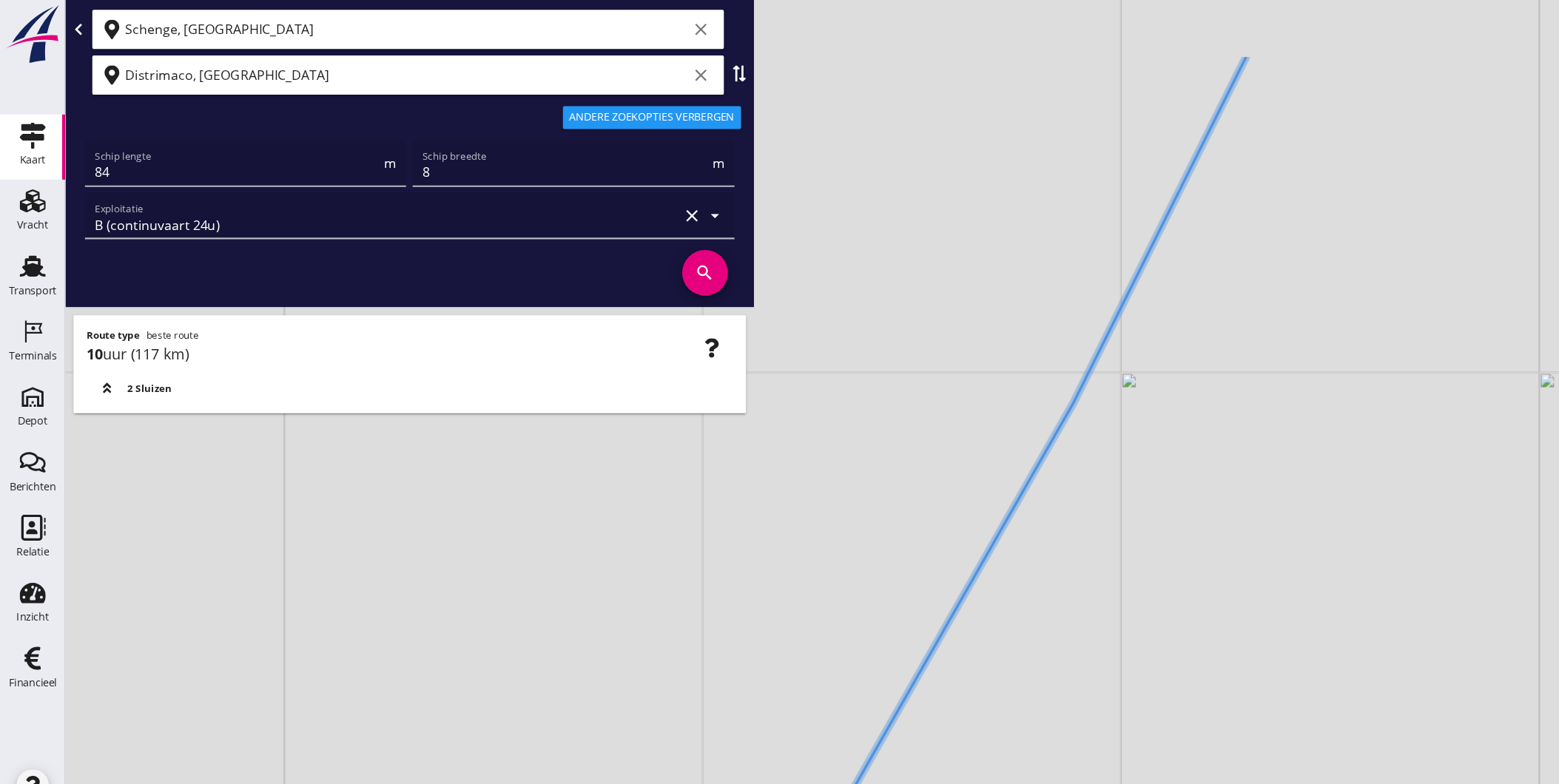
drag, startPoint x: 1033, startPoint y: 219, endPoint x: 981, endPoint y: 339, distance: 130.8
click at [966, 437] on div "+ − Leaflet | © Mapbox © OpenStreetMap" at bounding box center [809, 392] width 1500 height 784
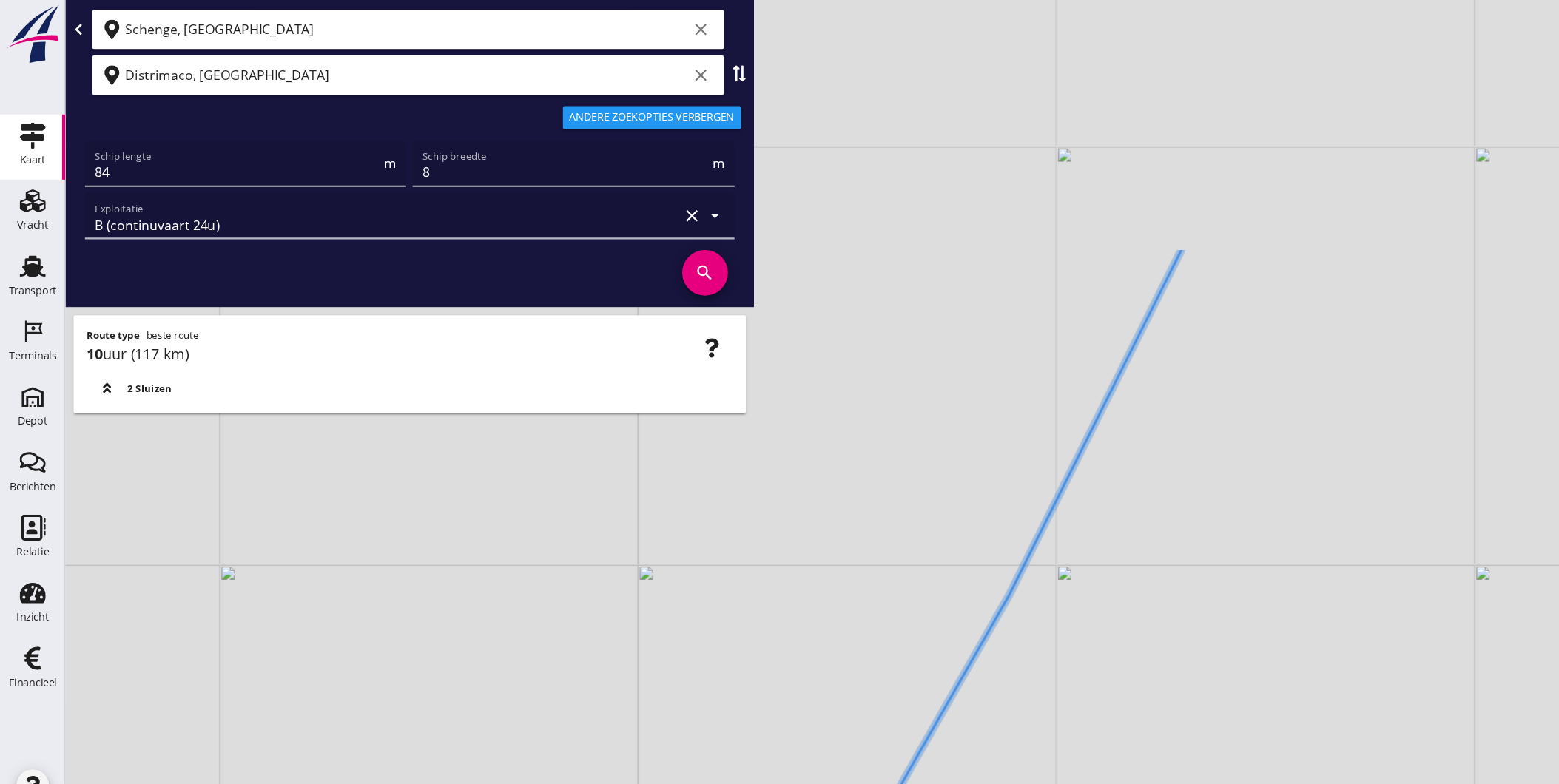
drag, startPoint x: 1027, startPoint y: 340, endPoint x: 1011, endPoint y: 370, distance: 34.0
click at [1011, 370] on div "+ − Leaflet | © Mapbox © OpenStreetMap" at bounding box center [809, 392] width 1500 height 784
drag, startPoint x: 1110, startPoint y: 158, endPoint x: 1001, endPoint y: 444, distance: 306.1
click at [1001, 444] on icon at bounding box center [980, 392] width 486 height 940
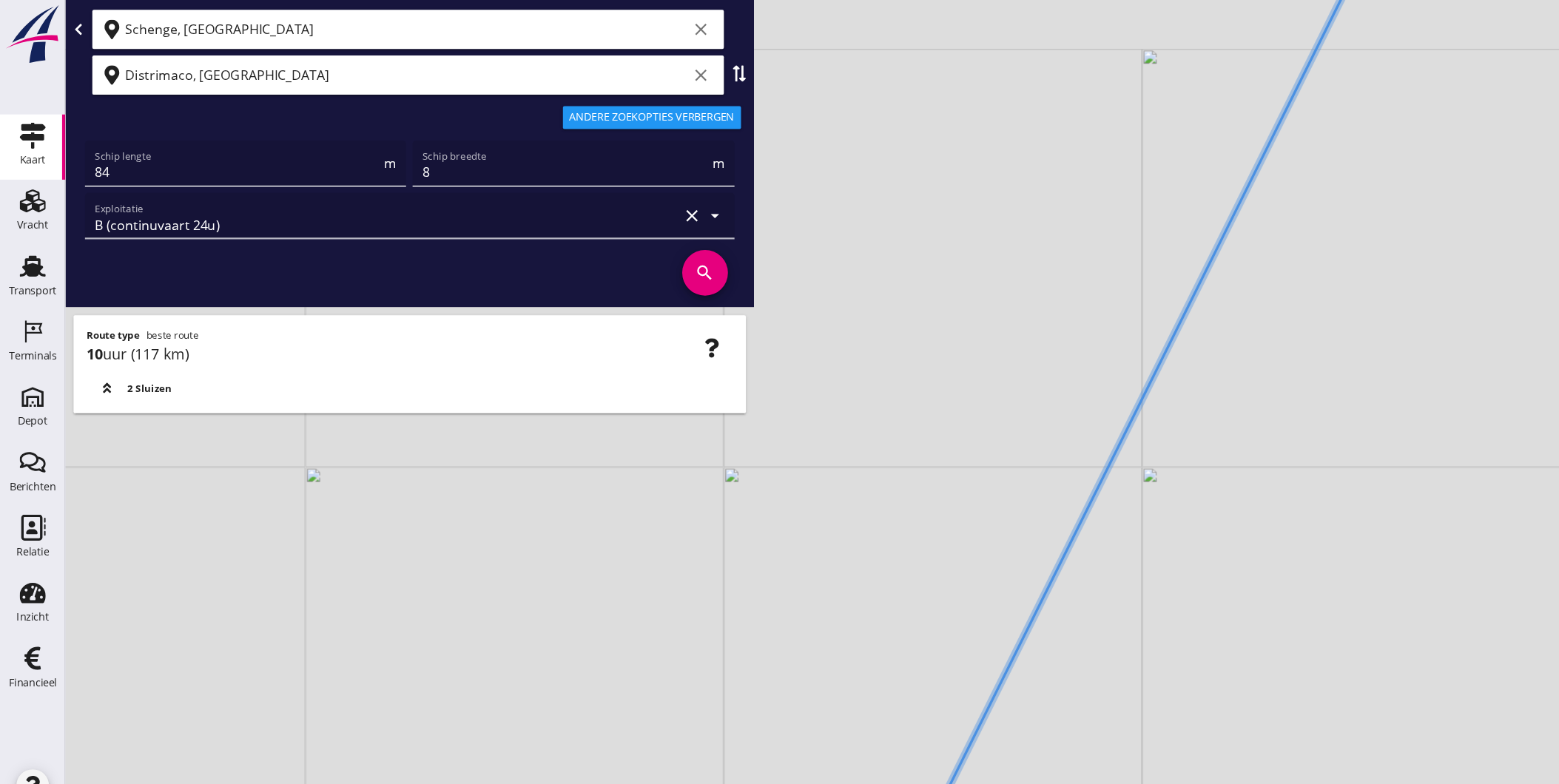
drag, startPoint x: 1091, startPoint y: 260, endPoint x: 896, endPoint y: 644, distance: 430.7
click at [909, 629] on div "+ − Leaflet | © Mapbox © OpenStreetMap" at bounding box center [809, 392] width 1500 height 784
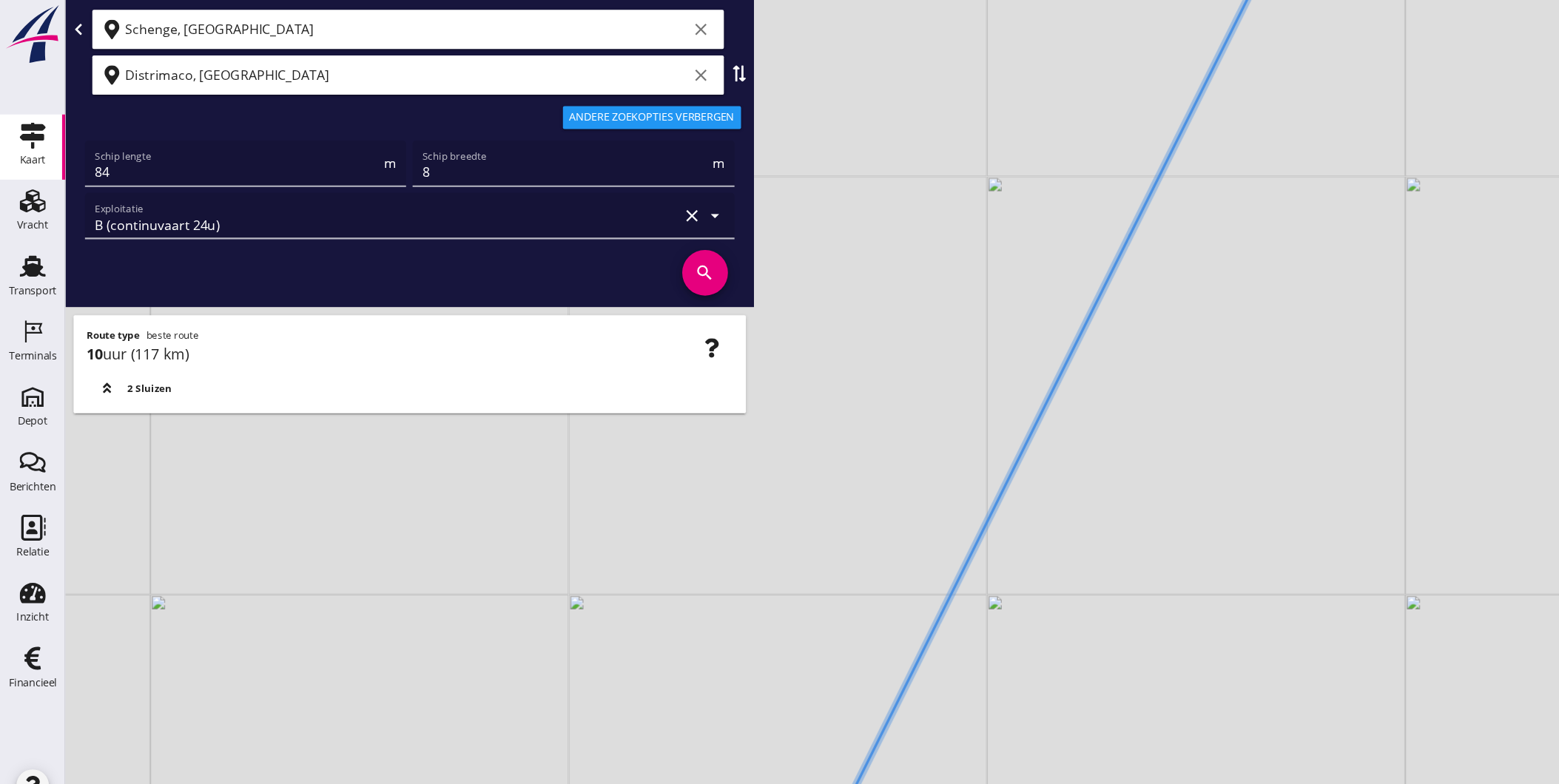
drag, startPoint x: 1035, startPoint y: 248, endPoint x: 875, endPoint y: 450, distance: 257.7
click at [885, 448] on div "+ − Leaflet | © Mapbox © OpenStreetMap" at bounding box center [809, 392] width 1500 height 784
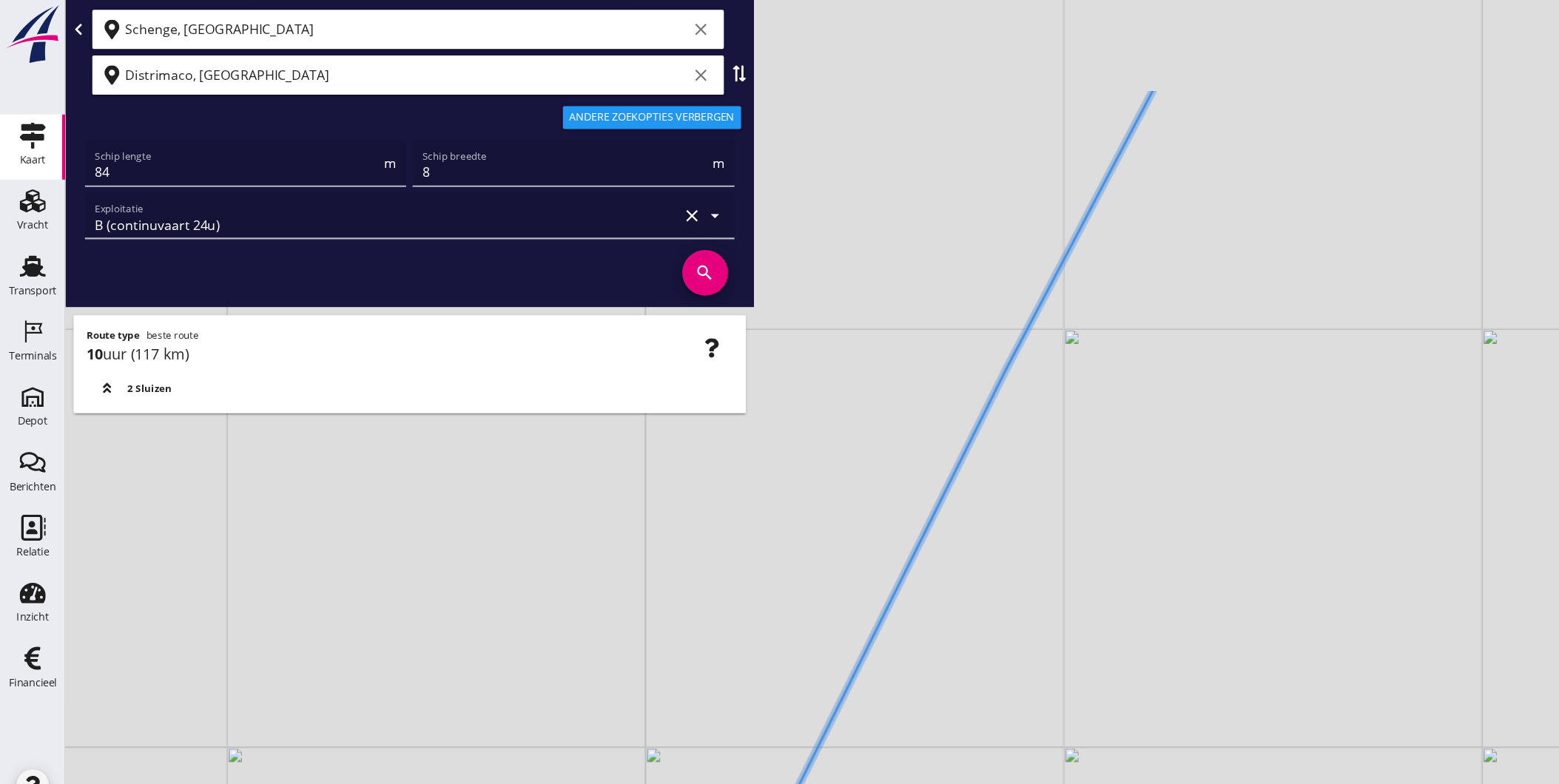
drag, startPoint x: 970, startPoint y: 296, endPoint x: 940, endPoint y: 420, distance: 127.6
click at [941, 444] on div "+ − Leaflet | © Mapbox © OpenStreetMap" at bounding box center [809, 392] width 1500 height 784
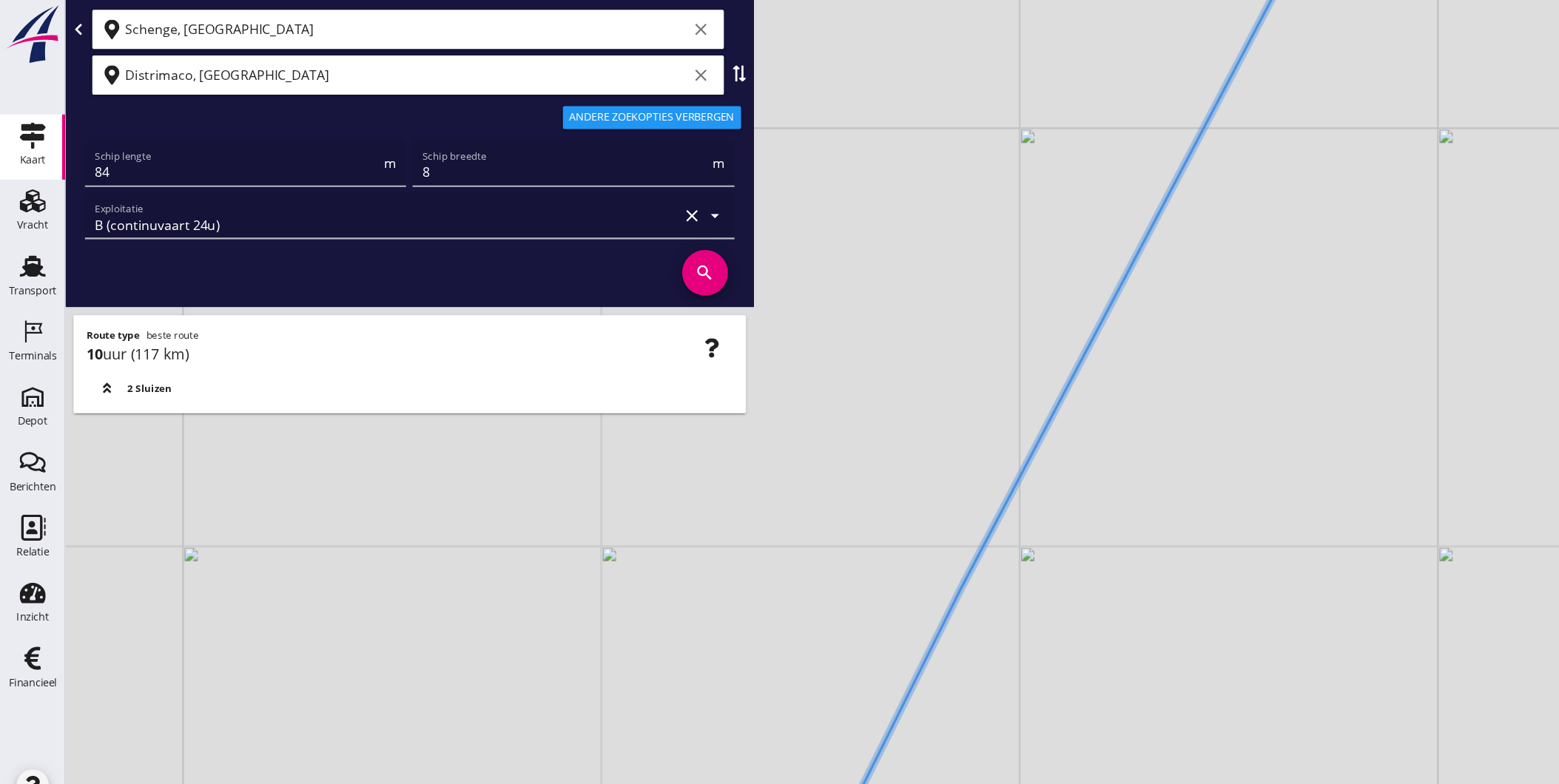
drag, startPoint x: 1083, startPoint y: 192, endPoint x: 997, endPoint y: 455, distance: 276.7
click at [1007, 454] on div "+ − Leaflet | © Mapbox © OpenStreetMap" at bounding box center [809, 392] width 1500 height 784
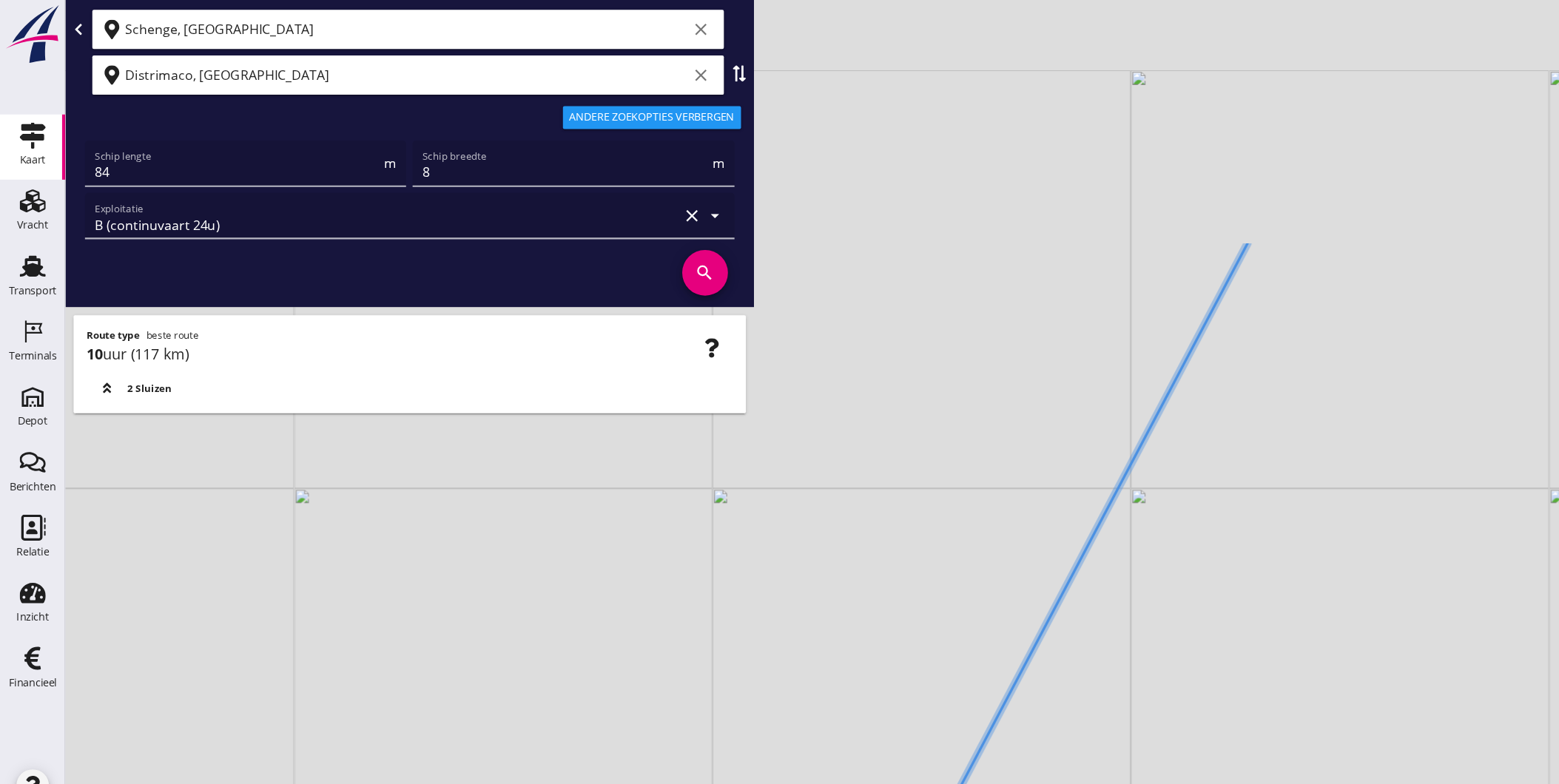
click at [983, 596] on div "+ − Leaflet | © Mapbox © OpenStreetMap" at bounding box center [809, 392] width 1500 height 784
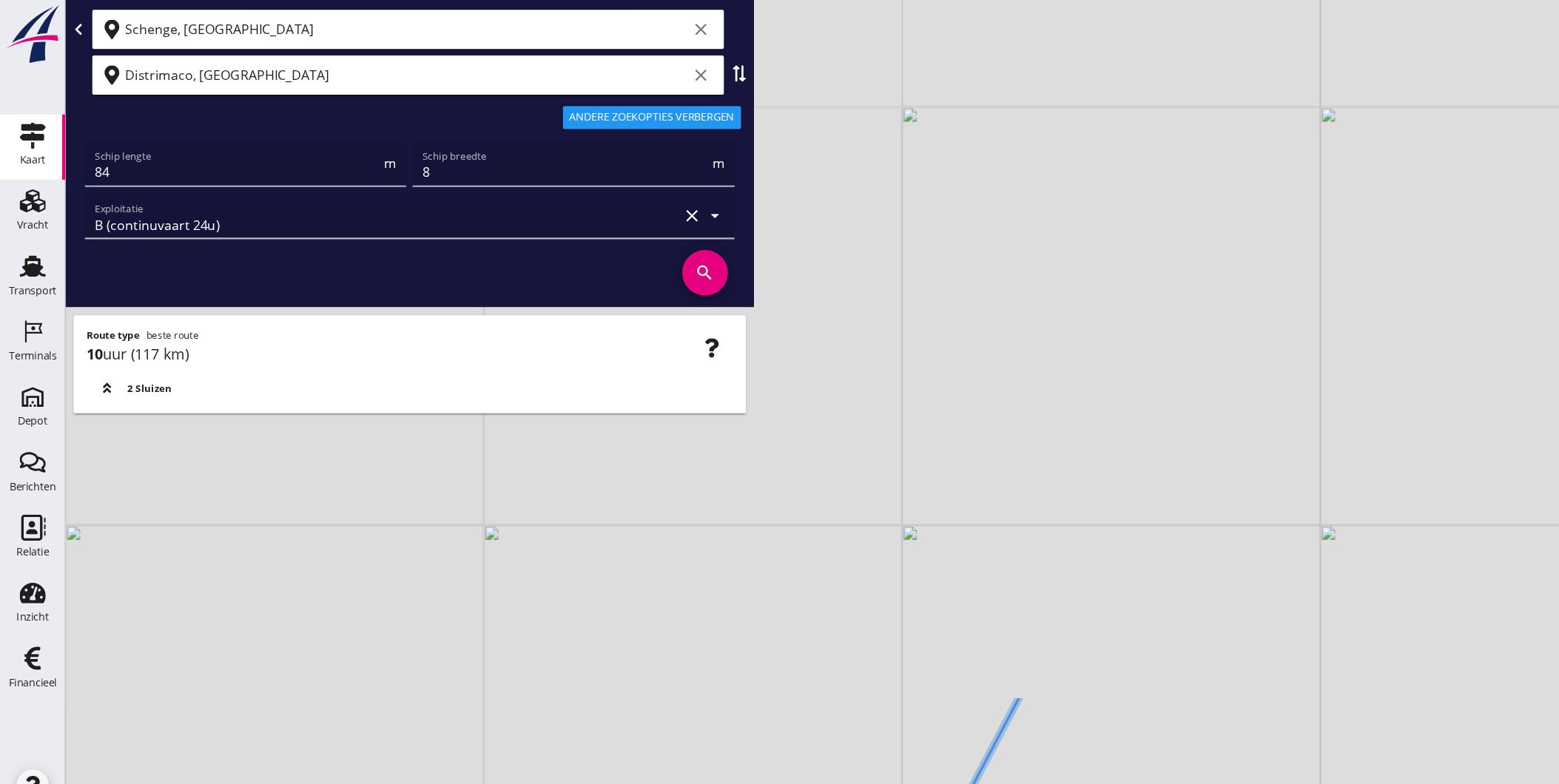
click at [1082, 480] on div "+ − Leaflet | © Mapbox © OpenStreetMap" at bounding box center [809, 392] width 1500 height 784
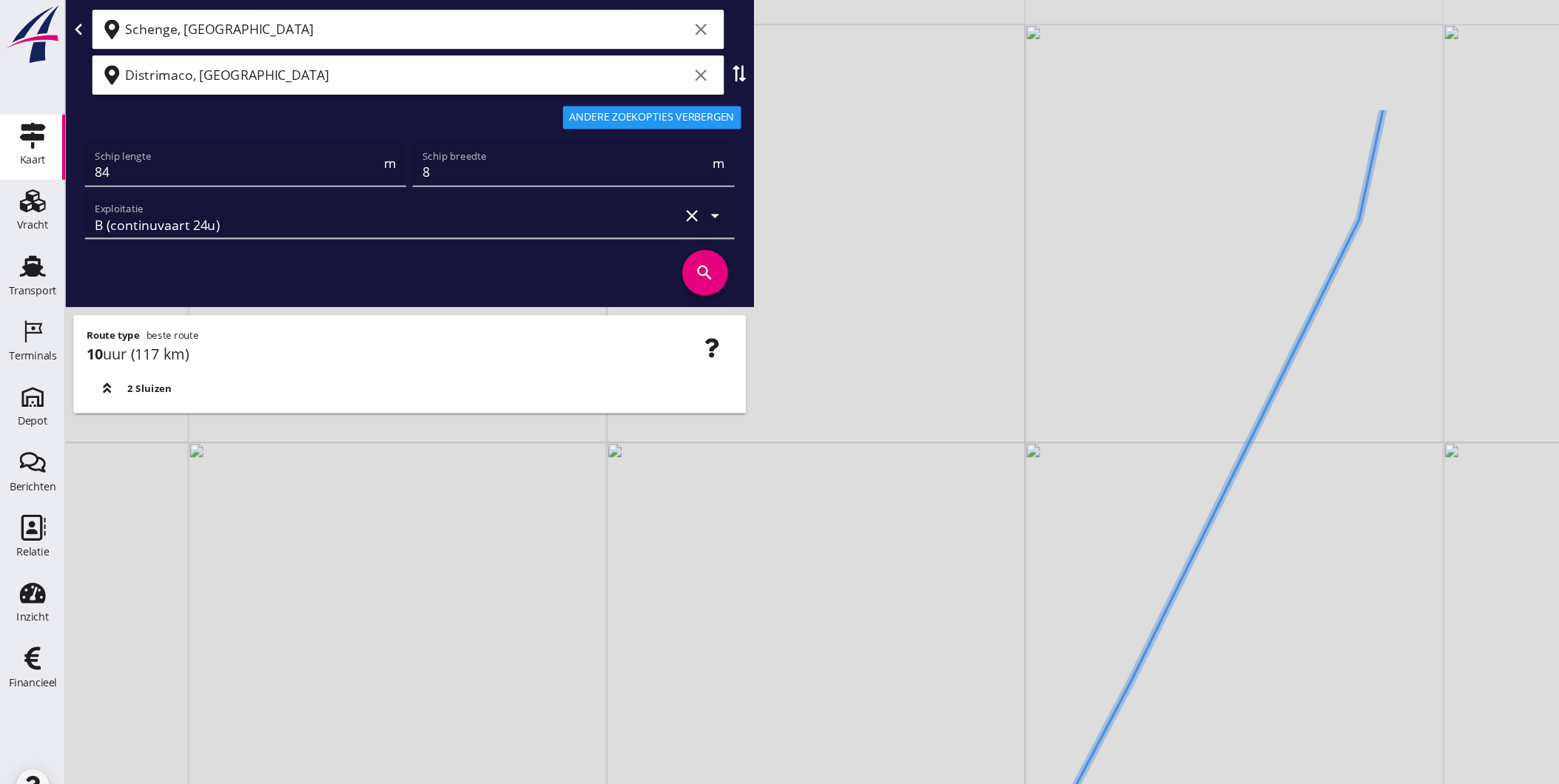
click at [1133, 413] on div "+ − Leaflet | © Mapbox © OpenStreetMap" at bounding box center [809, 392] width 1500 height 784
click at [1085, 420] on div "+ − Leaflet | © Mapbox © OpenStreetMap" at bounding box center [809, 392] width 1500 height 784
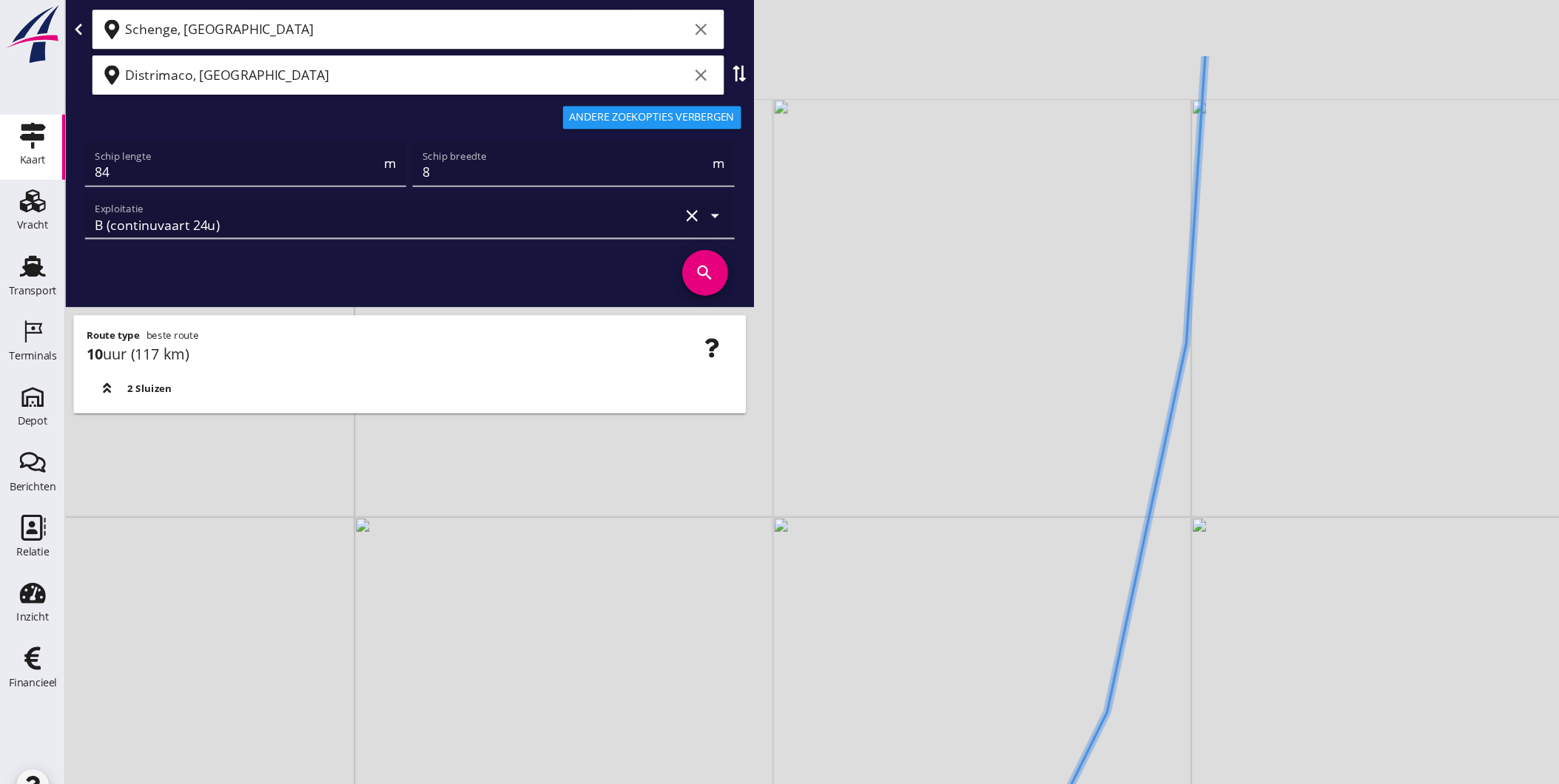
click at [1060, 536] on div "+ − Leaflet | © Mapbox © OpenStreetMap" at bounding box center [809, 392] width 1500 height 784
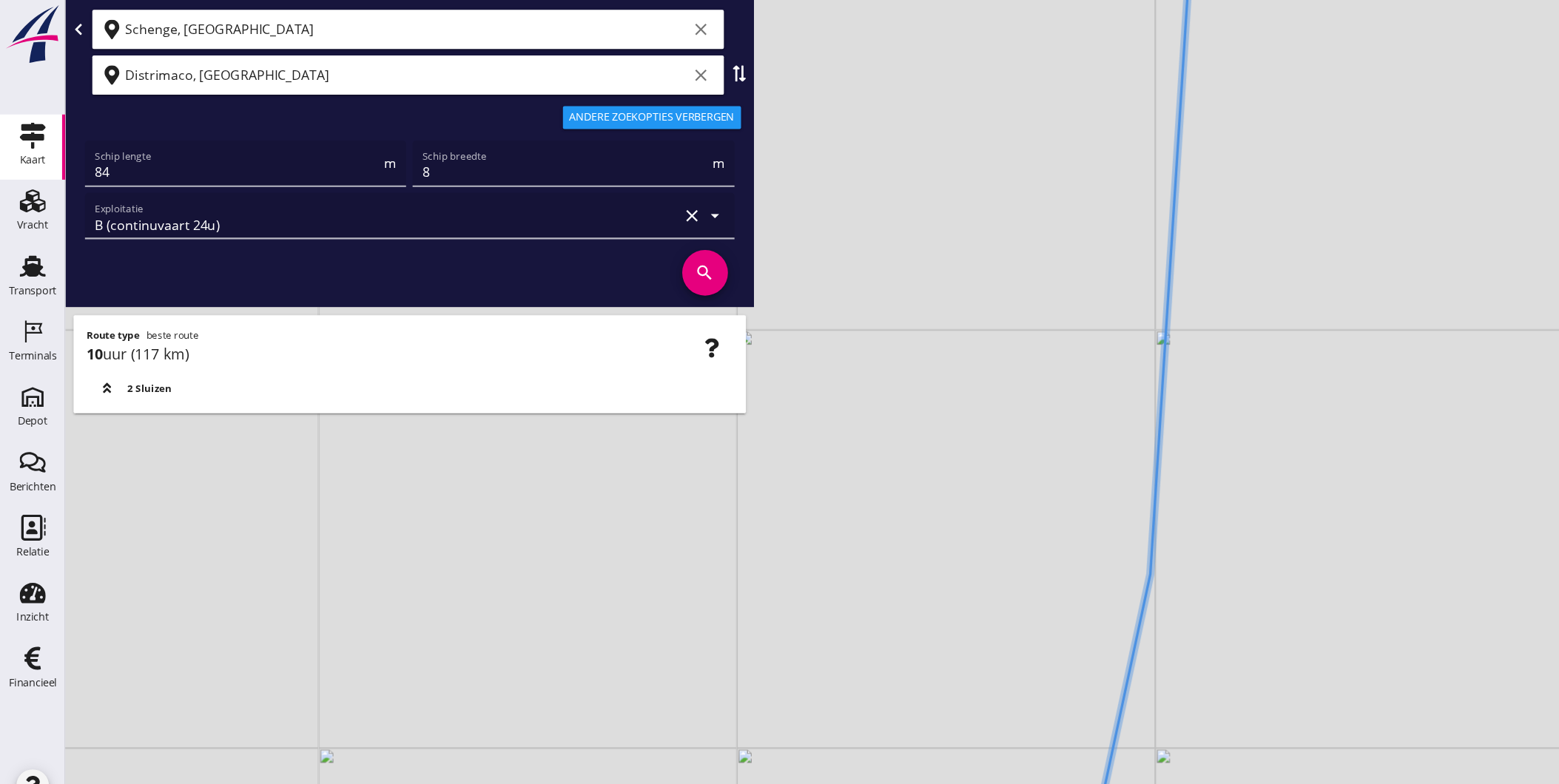
click at [1061, 432] on icon at bounding box center [1021, 392] width 110 height 940
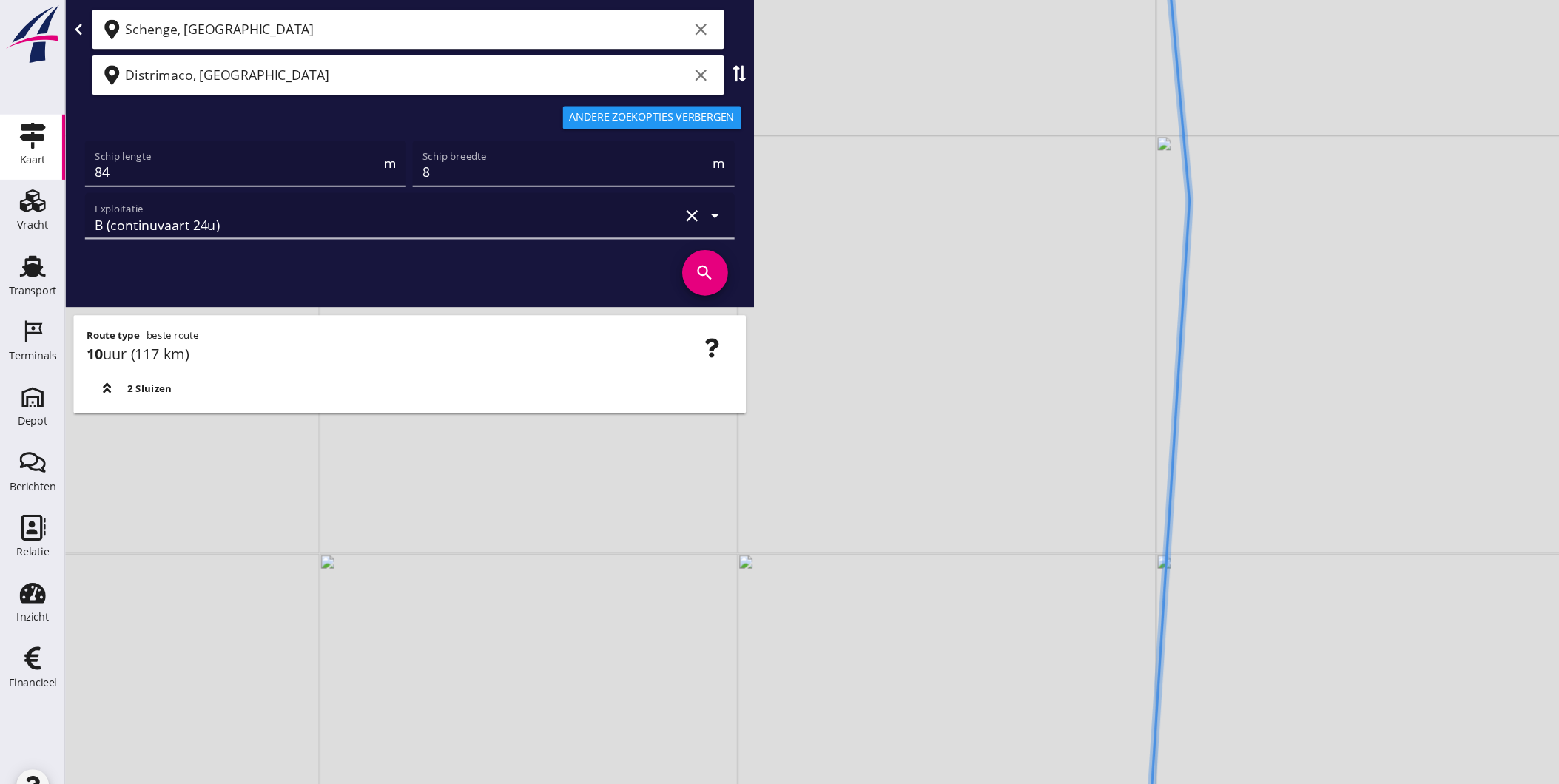
click at [1029, 407] on div "+ − Leaflet | © Mapbox © OpenStreetMap" at bounding box center [809, 392] width 1500 height 784
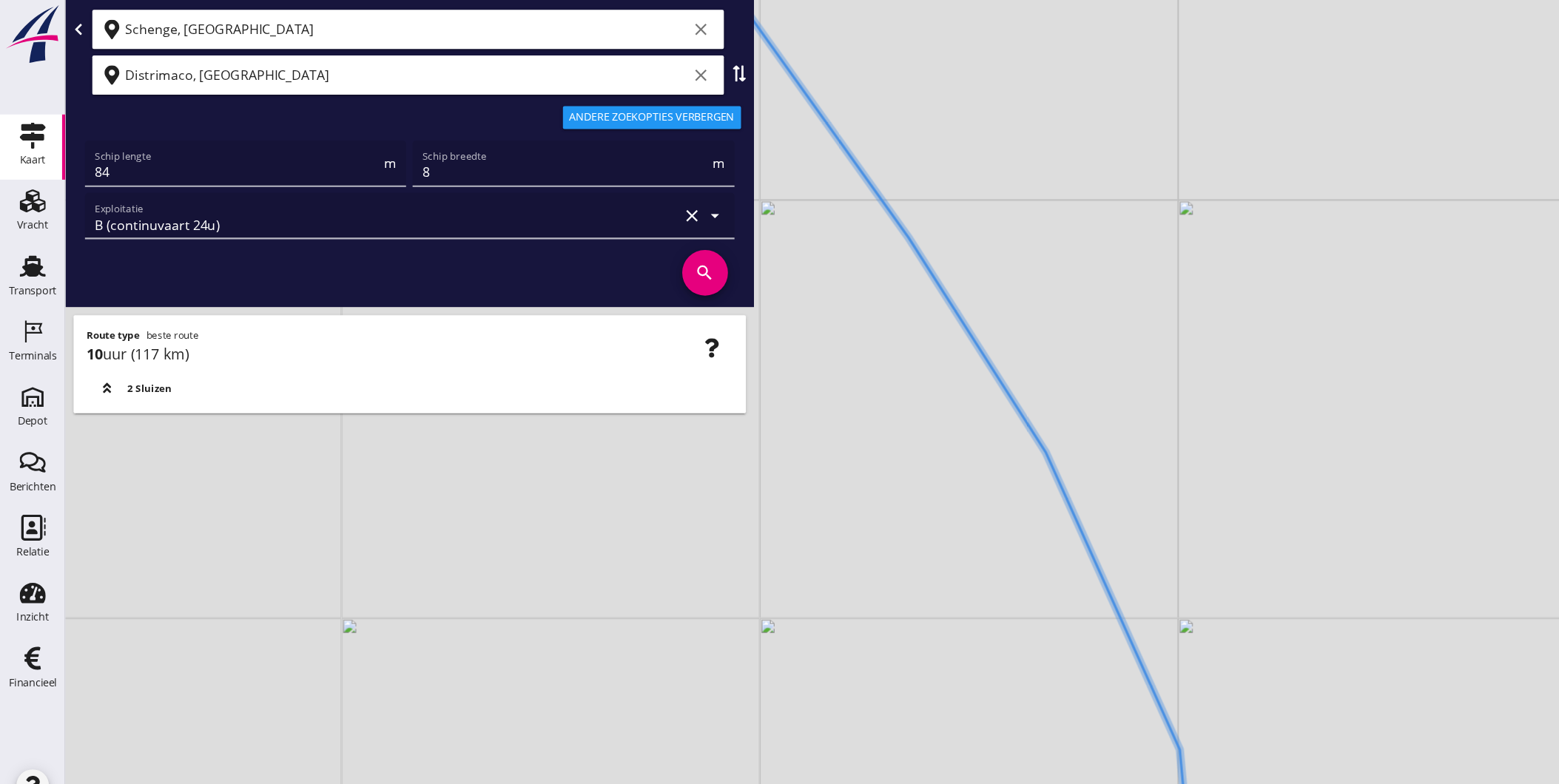
click at [973, 503] on div "+ − Leaflet | © Mapbox © OpenStreetMap" at bounding box center [809, 392] width 1500 height 784
click at [1090, 582] on div "+ − Leaflet | © Mapbox © OpenStreetMap" at bounding box center [809, 392] width 1500 height 784
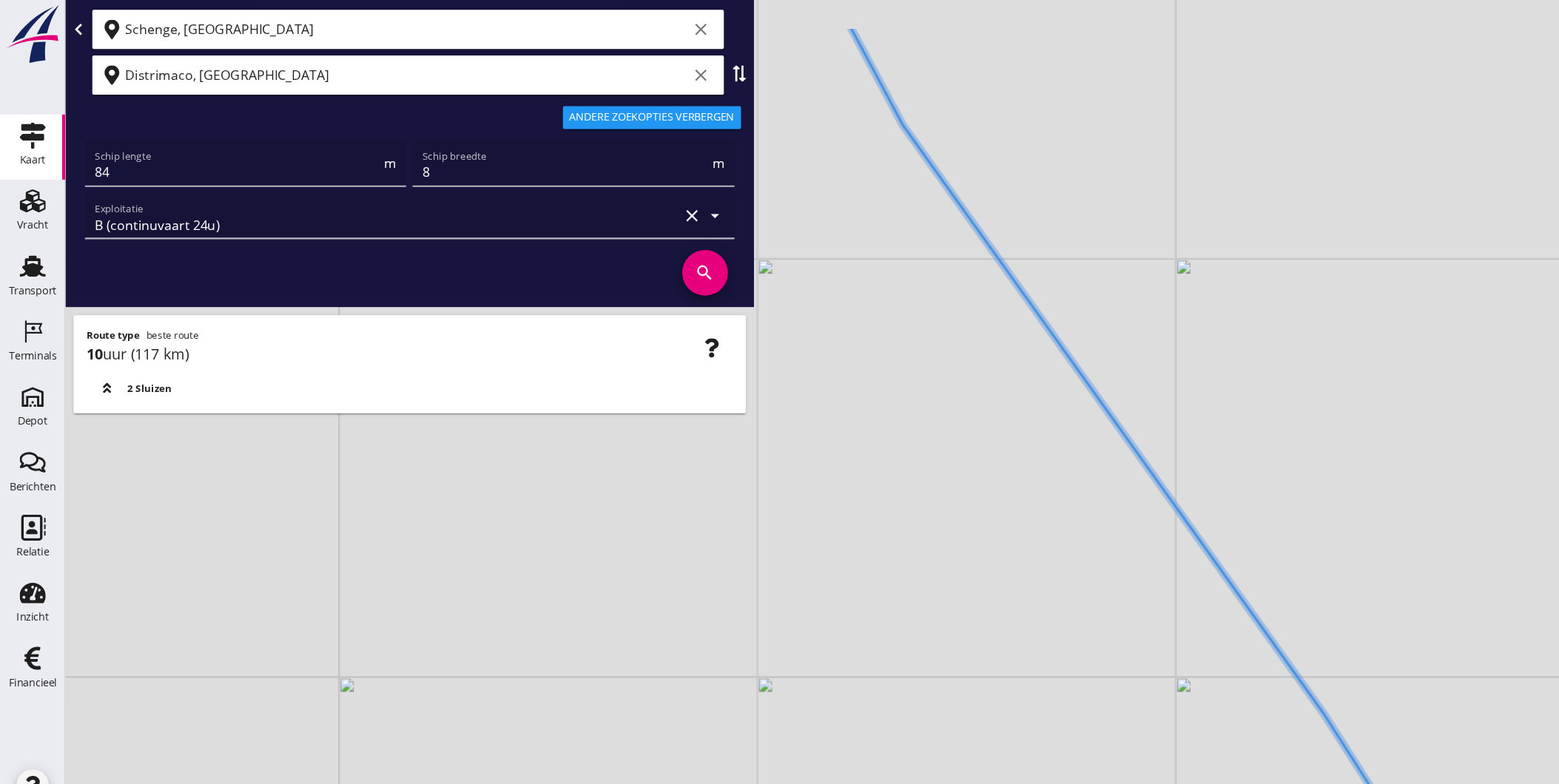
click at [1080, 621] on div "+ − Leaflet | © Mapbox © OpenStreetMap" at bounding box center [809, 392] width 1500 height 784
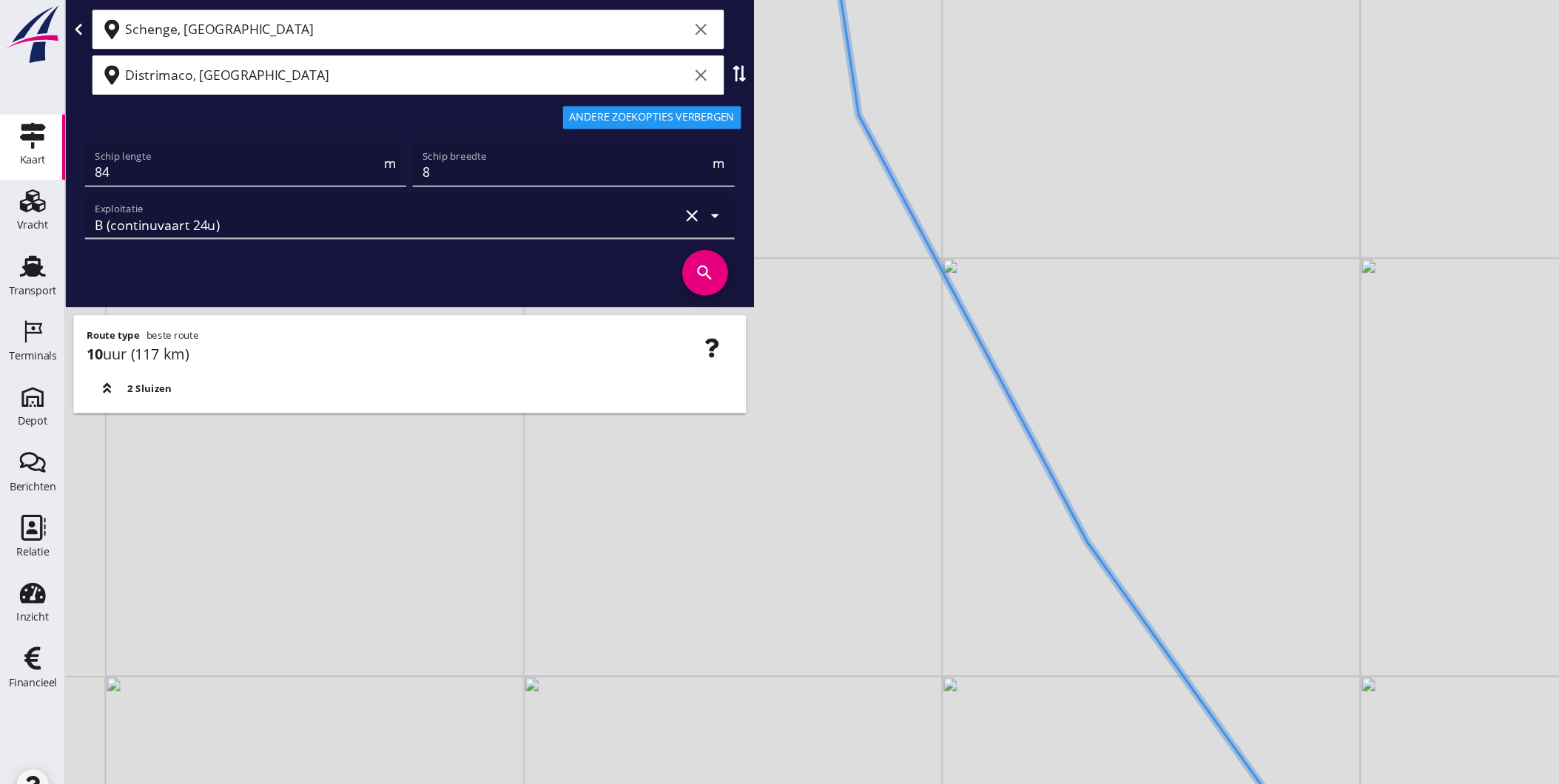
click at [1079, 633] on icon at bounding box center [1017, 429] width 522 height 940
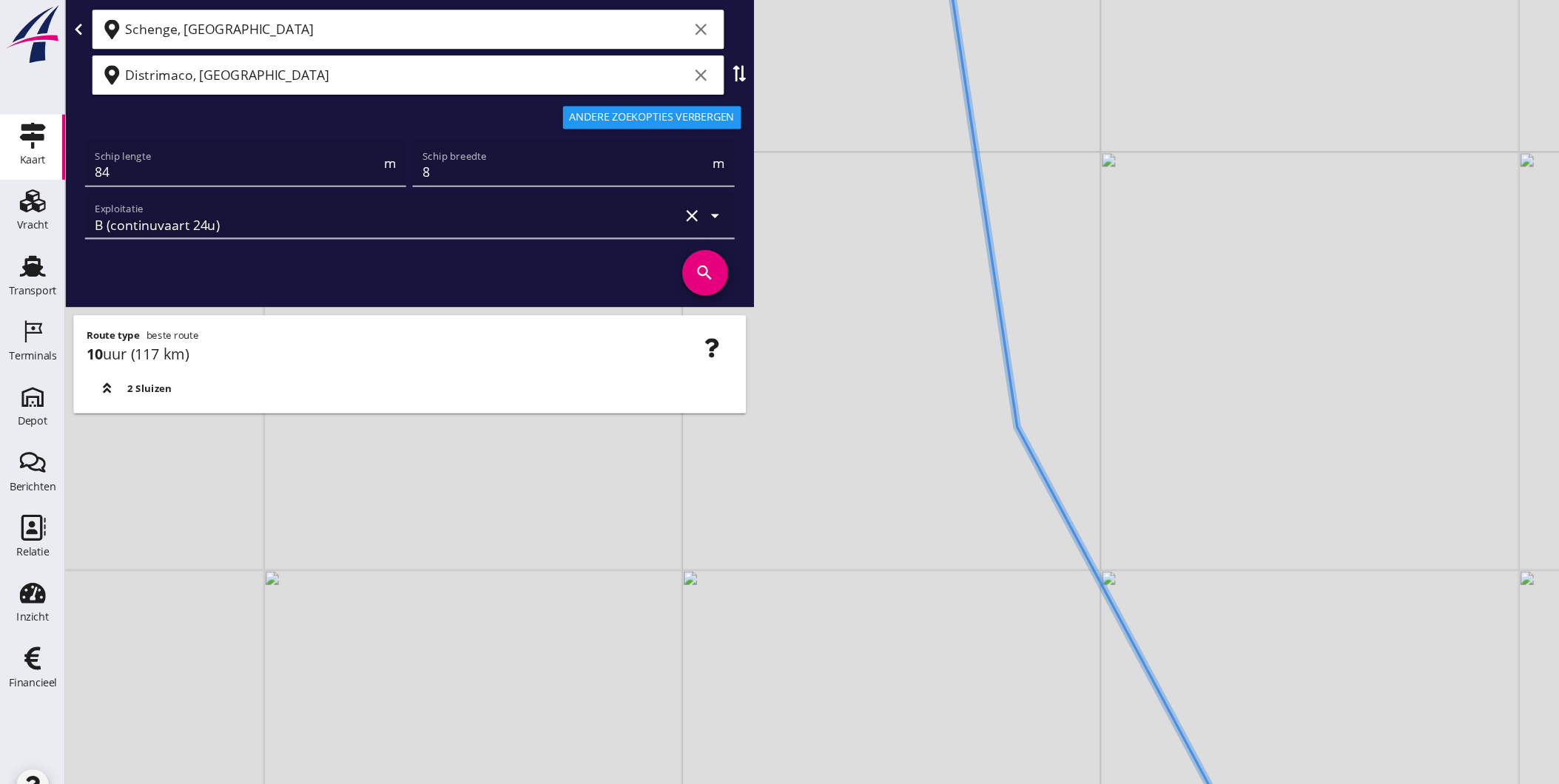
click at [1010, 662] on div "+ − Leaflet | © Mapbox © OpenStreetMap" at bounding box center [809, 392] width 1500 height 784
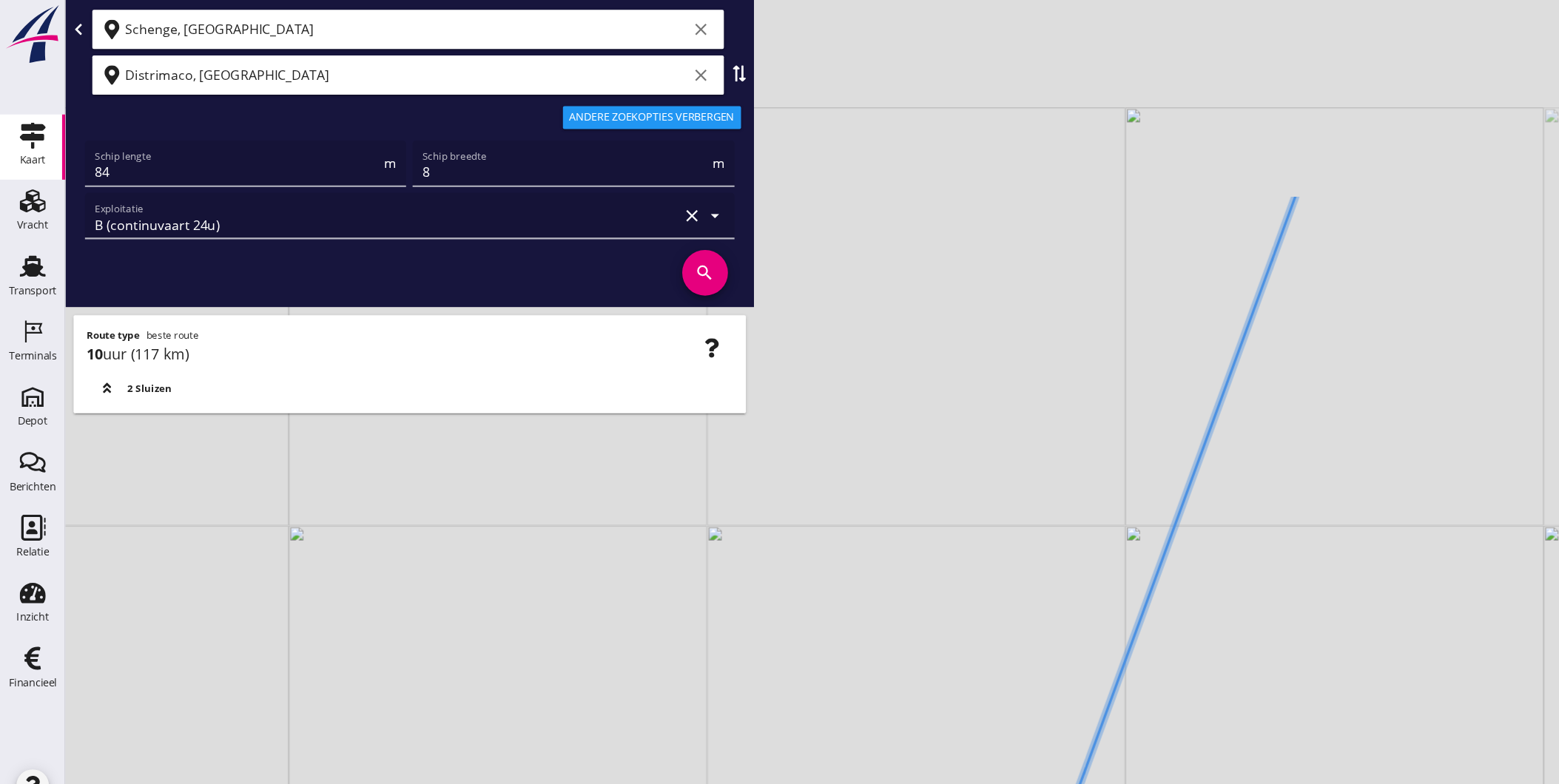
click at [851, 743] on div "+ − Leaflet | © Mapbox © OpenStreetMap" at bounding box center [809, 392] width 1500 height 784
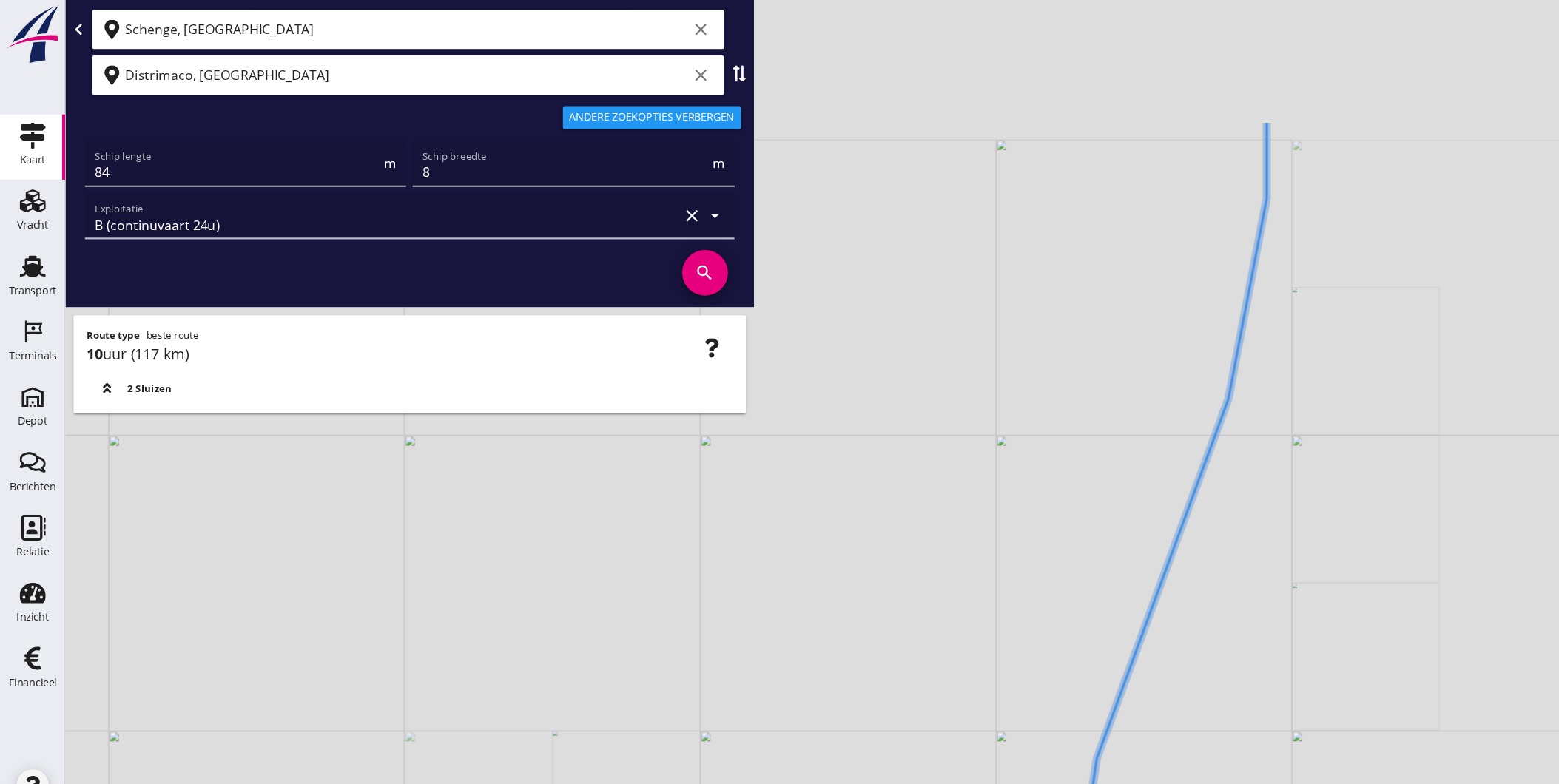
click at [1092, 364] on div "+ − Leaflet | © Mapbox © OpenStreetMap" at bounding box center [809, 392] width 1500 height 784
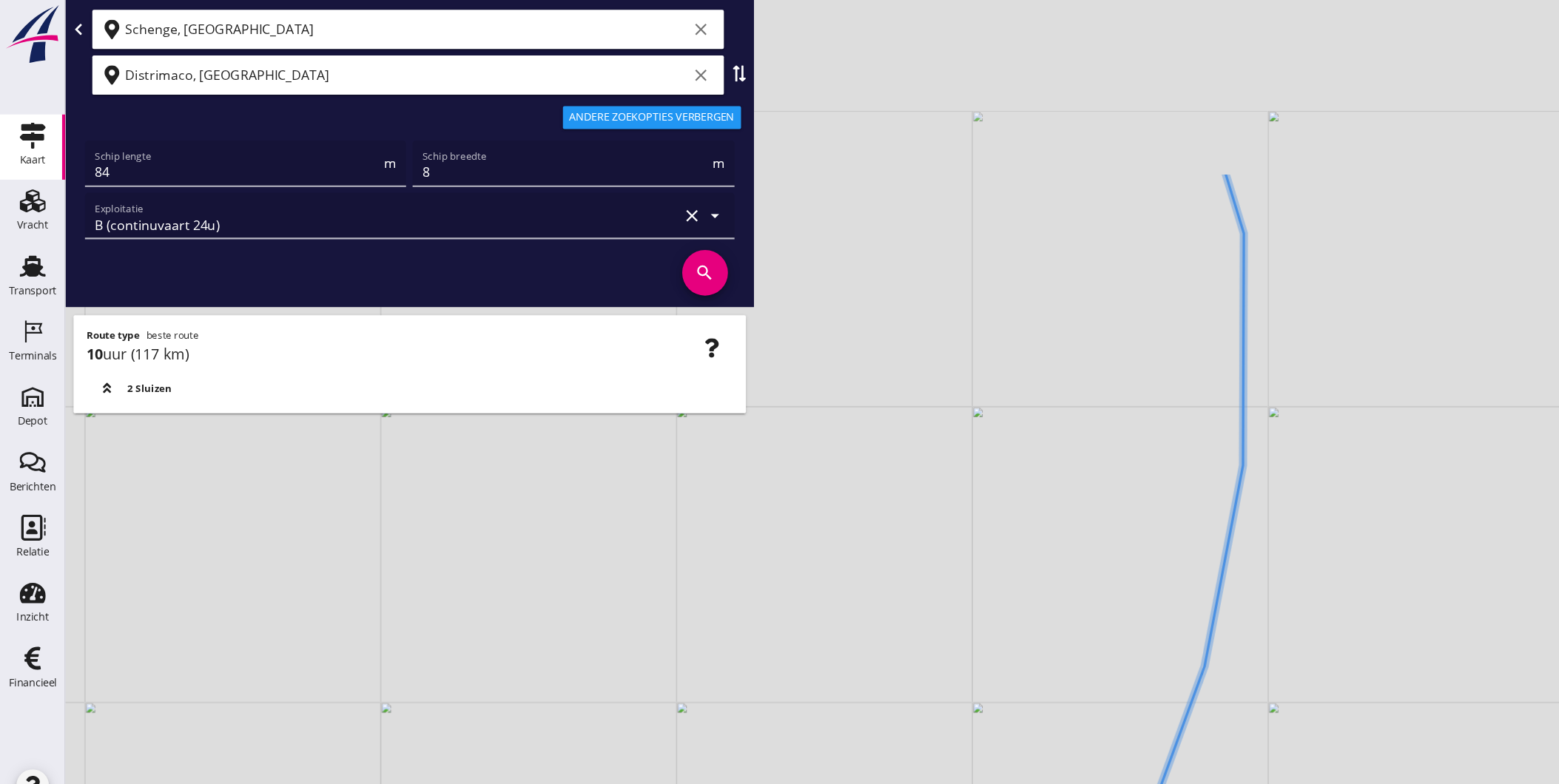
click at [1105, 412] on div "+ − Leaflet | © Mapbox © OpenStreetMap" at bounding box center [809, 392] width 1500 height 784
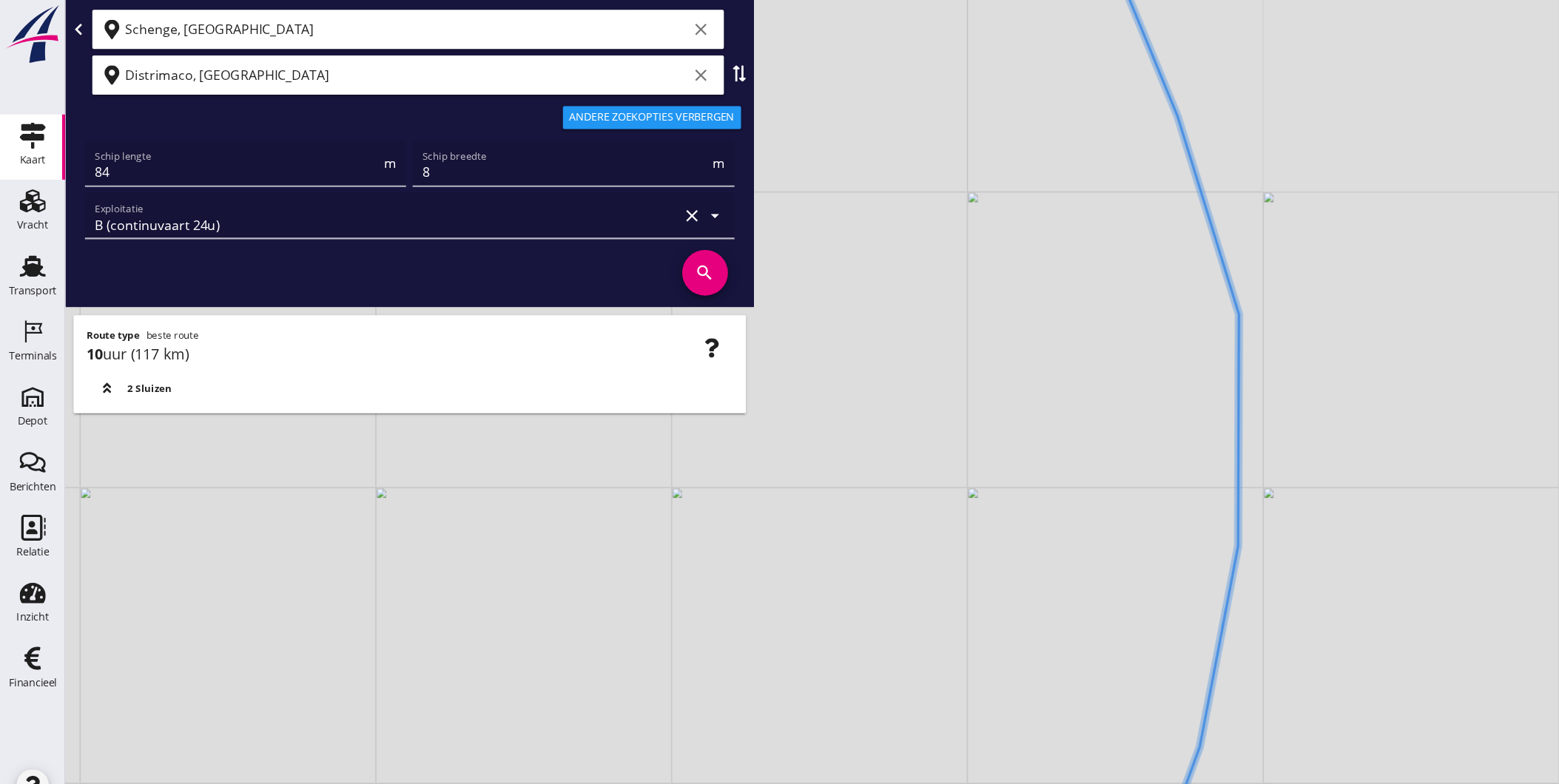
click at [1115, 457] on div "+ − Leaflet | © Mapbox © OpenStreetMap" at bounding box center [809, 392] width 1500 height 784
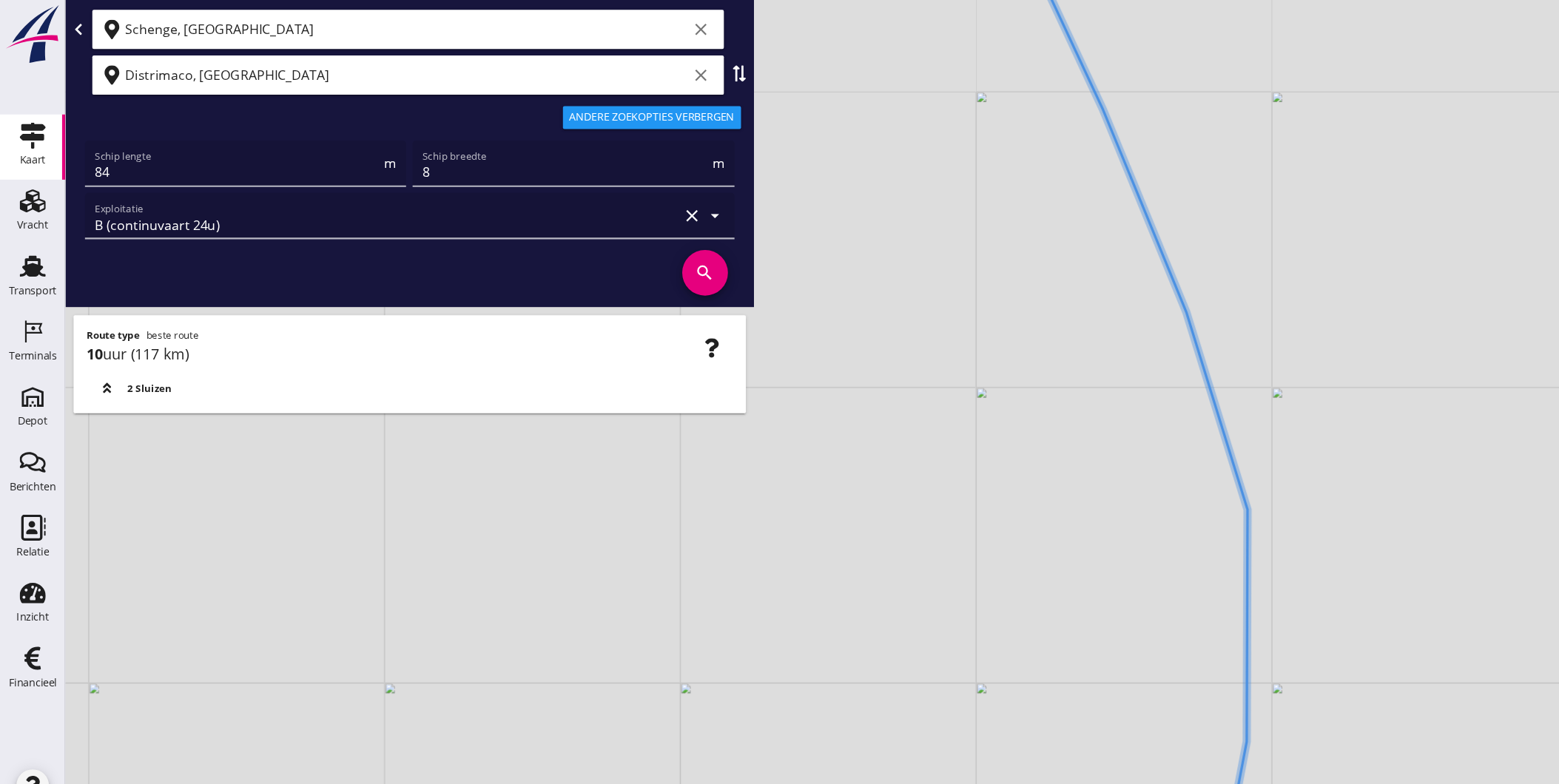
click at [1130, 531] on icon at bounding box center [1023, 392] width 214 height 940
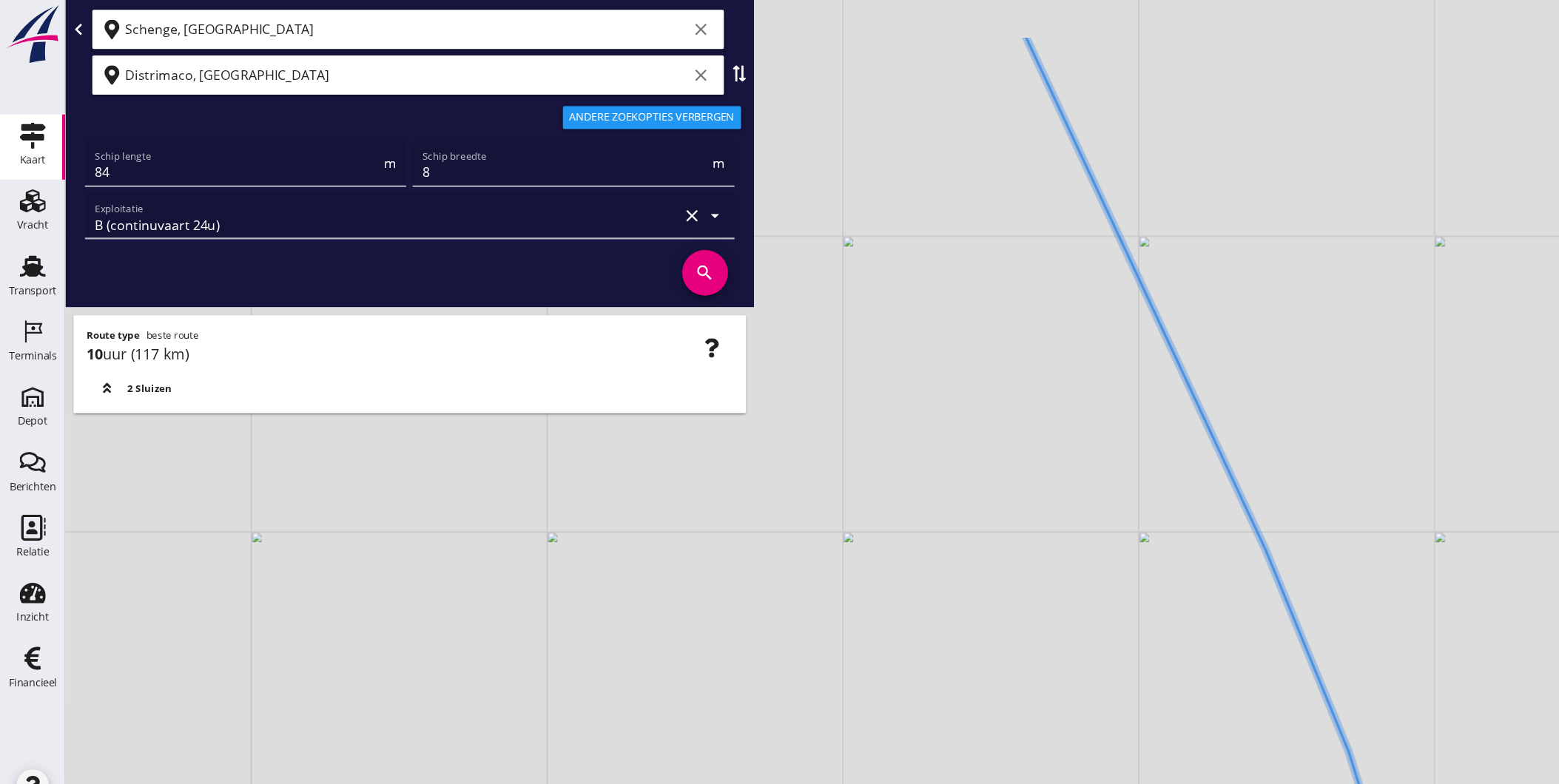
click at [1131, 487] on div "+ − Leaflet | © Mapbox © OpenStreetMap" at bounding box center [809, 392] width 1500 height 784
click at [1212, 643] on div "+ − Leaflet | © Mapbox © OpenStreetMap" at bounding box center [809, 392] width 1500 height 784
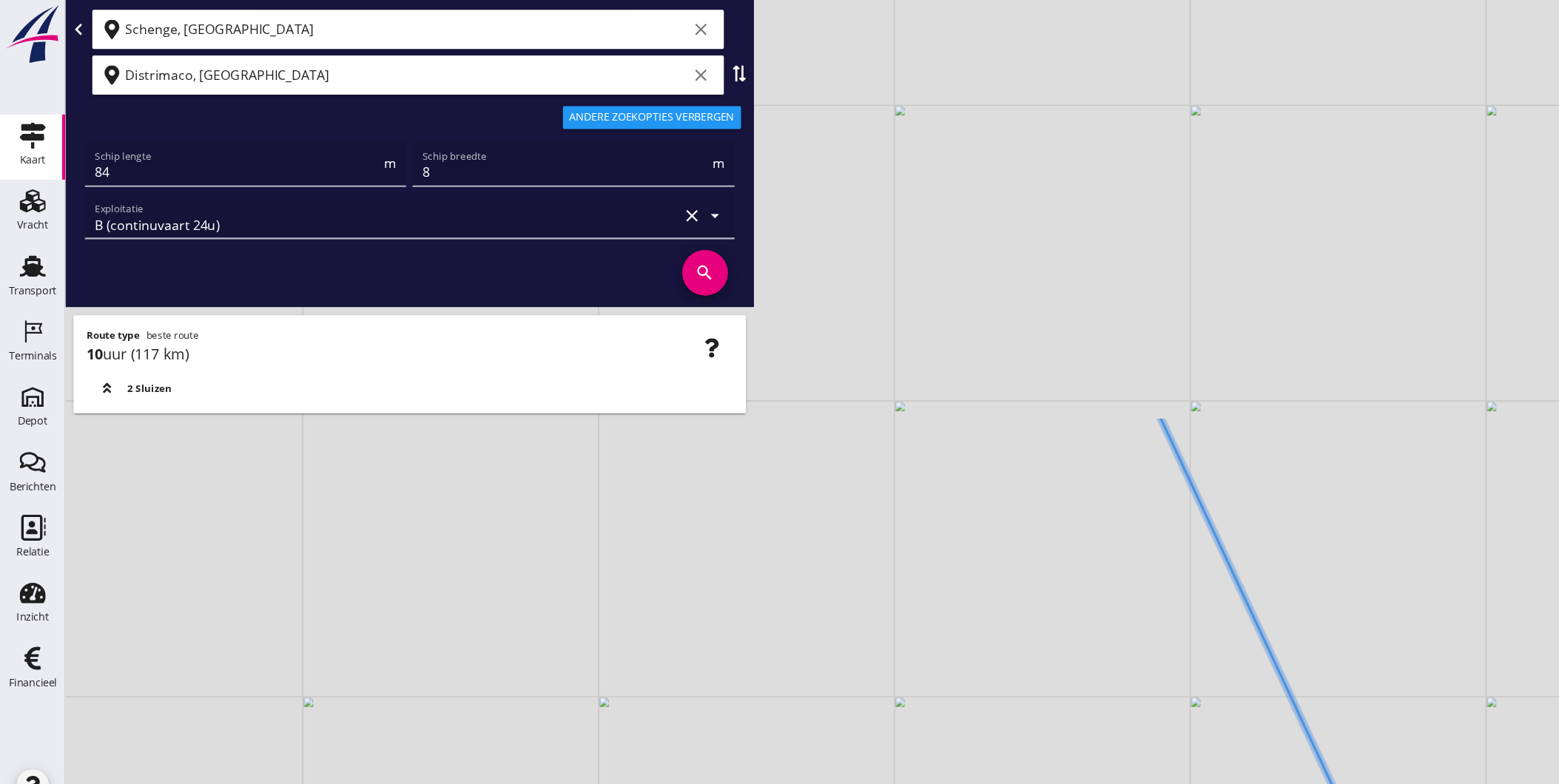
click at [1168, 583] on div "+ − Leaflet | © Mapbox © OpenStreetMap" at bounding box center [809, 392] width 1500 height 784
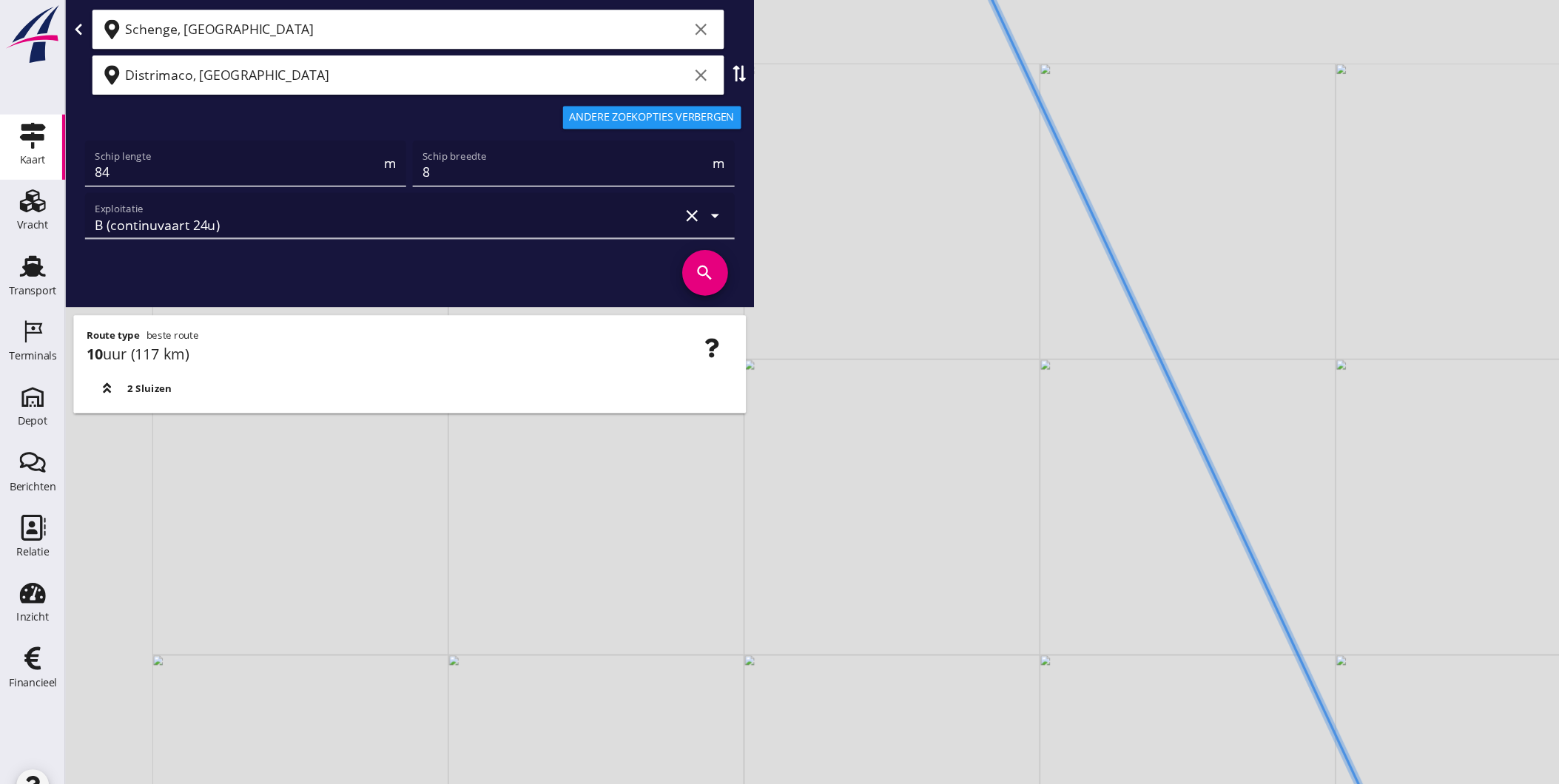
click at [1203, 587] on icon at bounding box center [1082, 392] width 440 height 940
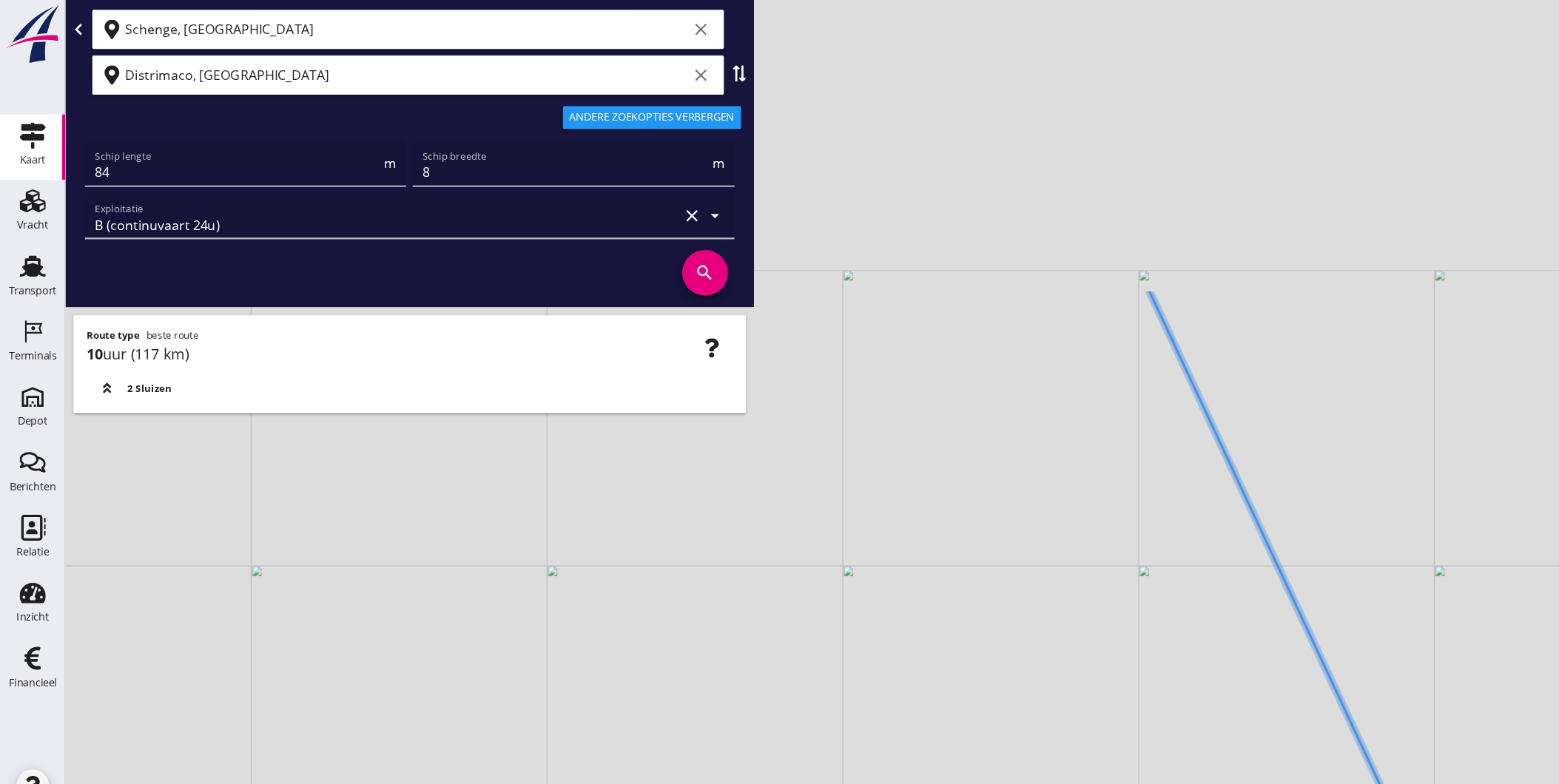
click at [1170, 559] on div "+ − Leaflet | © Mapbox © OpenStreetMap" at bounding box center [809, 392] width 1500 height 784
click at [1198, 612] on icon at bounding box center [1098, 392] width 440 height 940
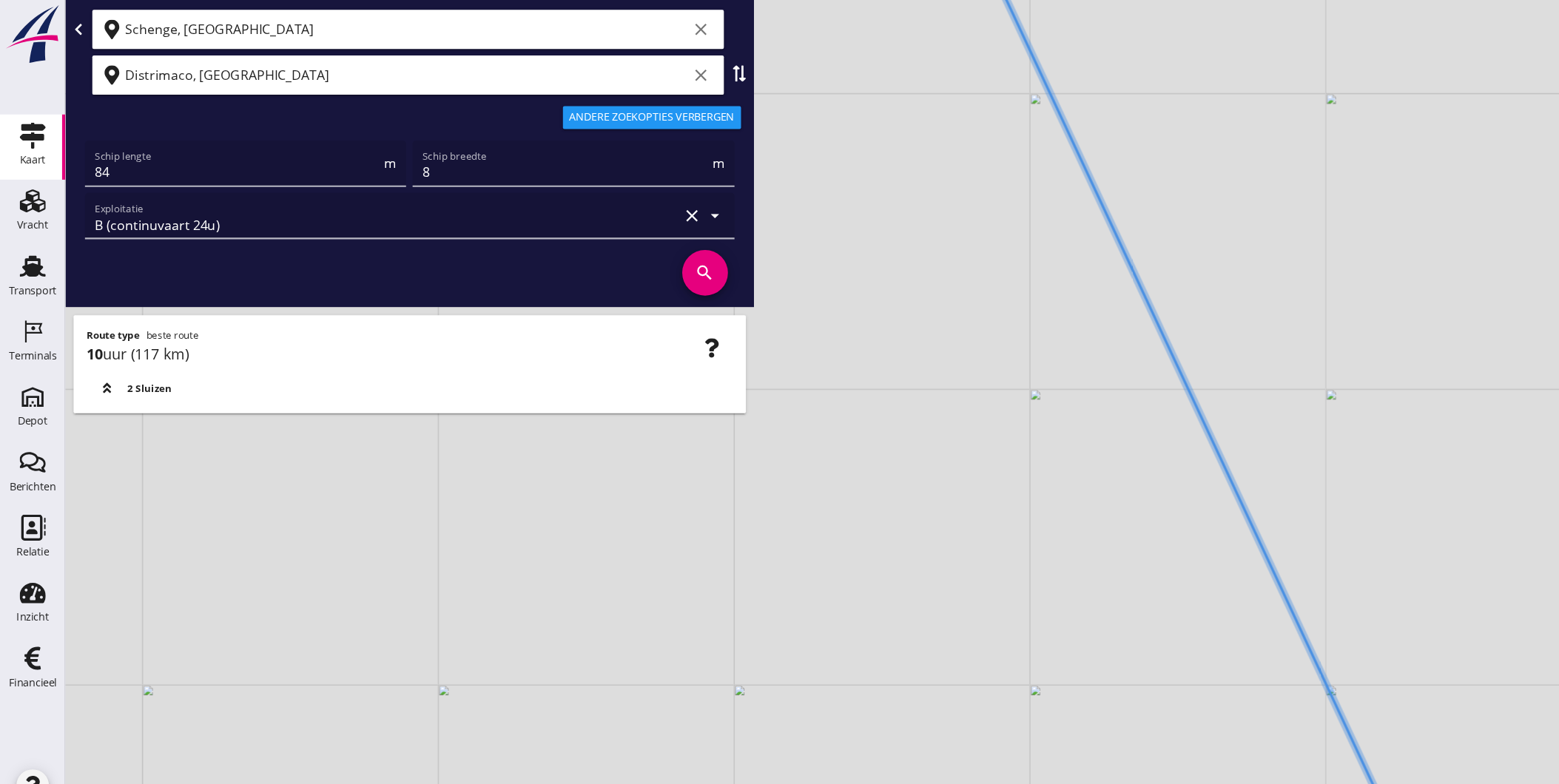
click at [1146, 503] on div "+ − Leaflet | © Mapbox © OpenStreetMap" at bounding box center [809, 392] width 1500 height 784
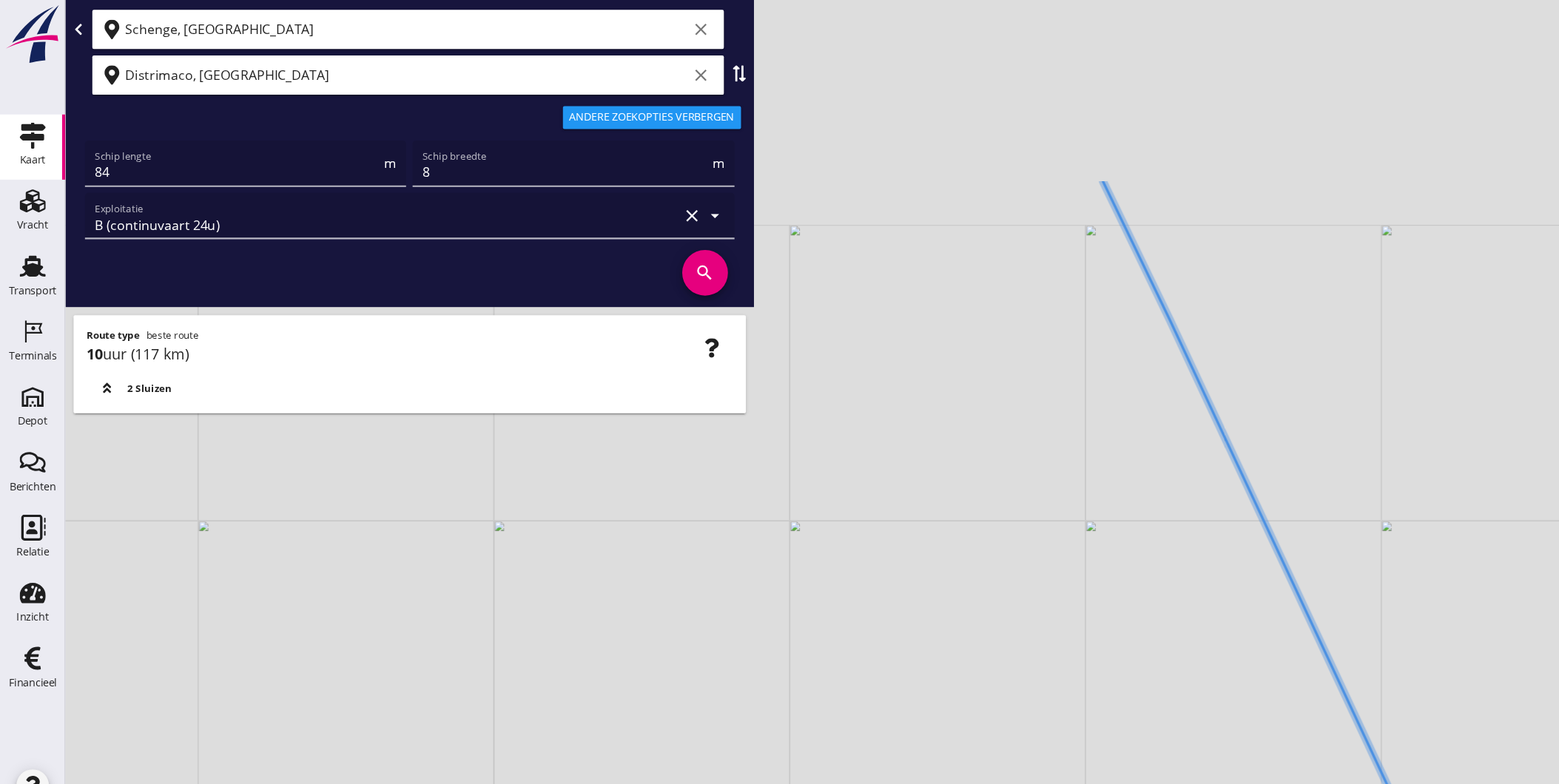
click at [1167, 638] on div "+ − Leaflet | © Mapbox © OpenStreetMap" at bounding box center [809, 392] width 1500 height 784
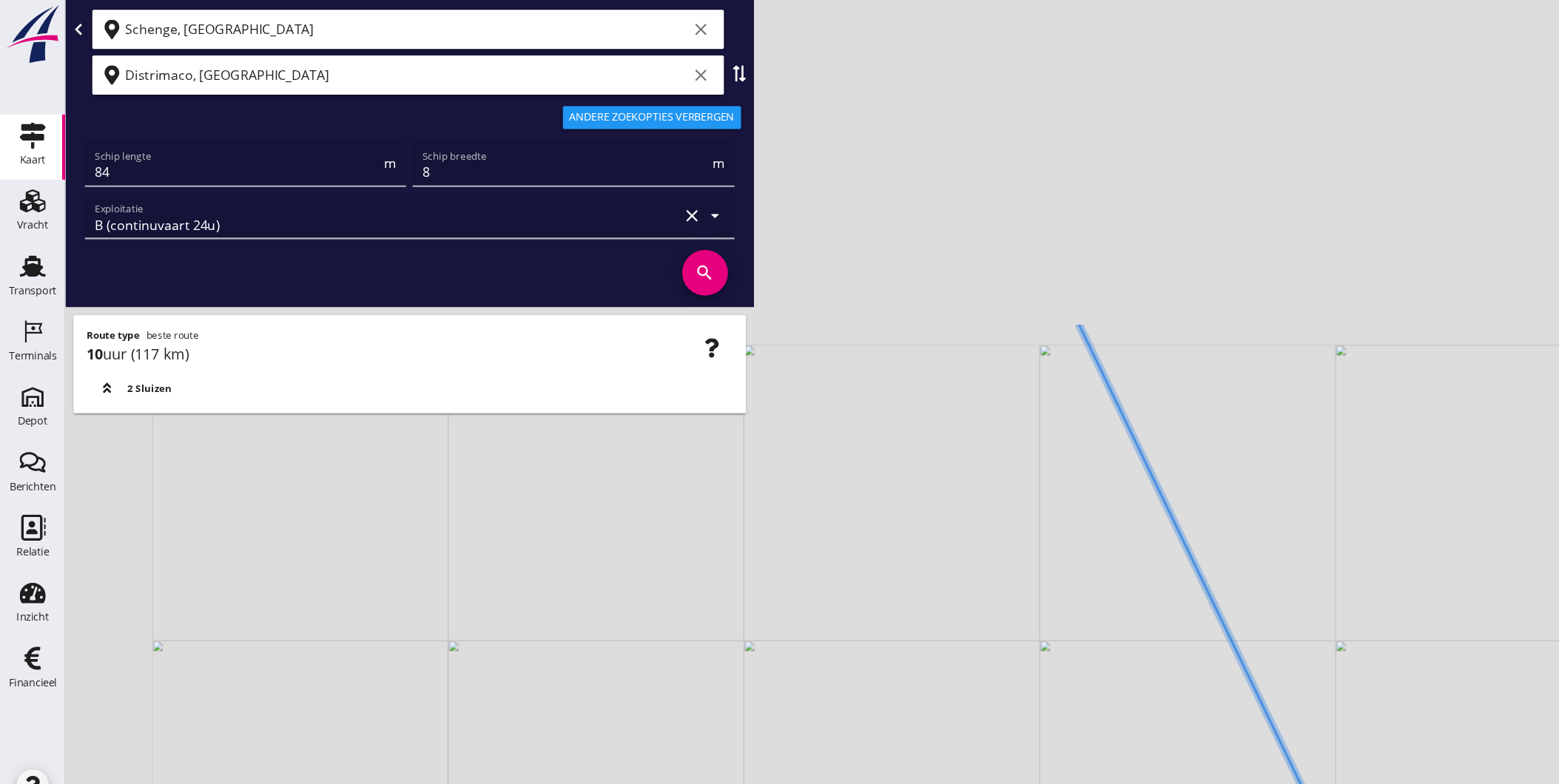
click at [1152, 685] on div "+ − Leaflet | © Mapbox © OpenStreetMap" at bounding box center [809, 392] width 1500 height 784
click at [1095, 747] on div "+ − Leaflet | © Mapbox © OpenStreetMap" at bounding box center [809, 392] width 1500 height 784
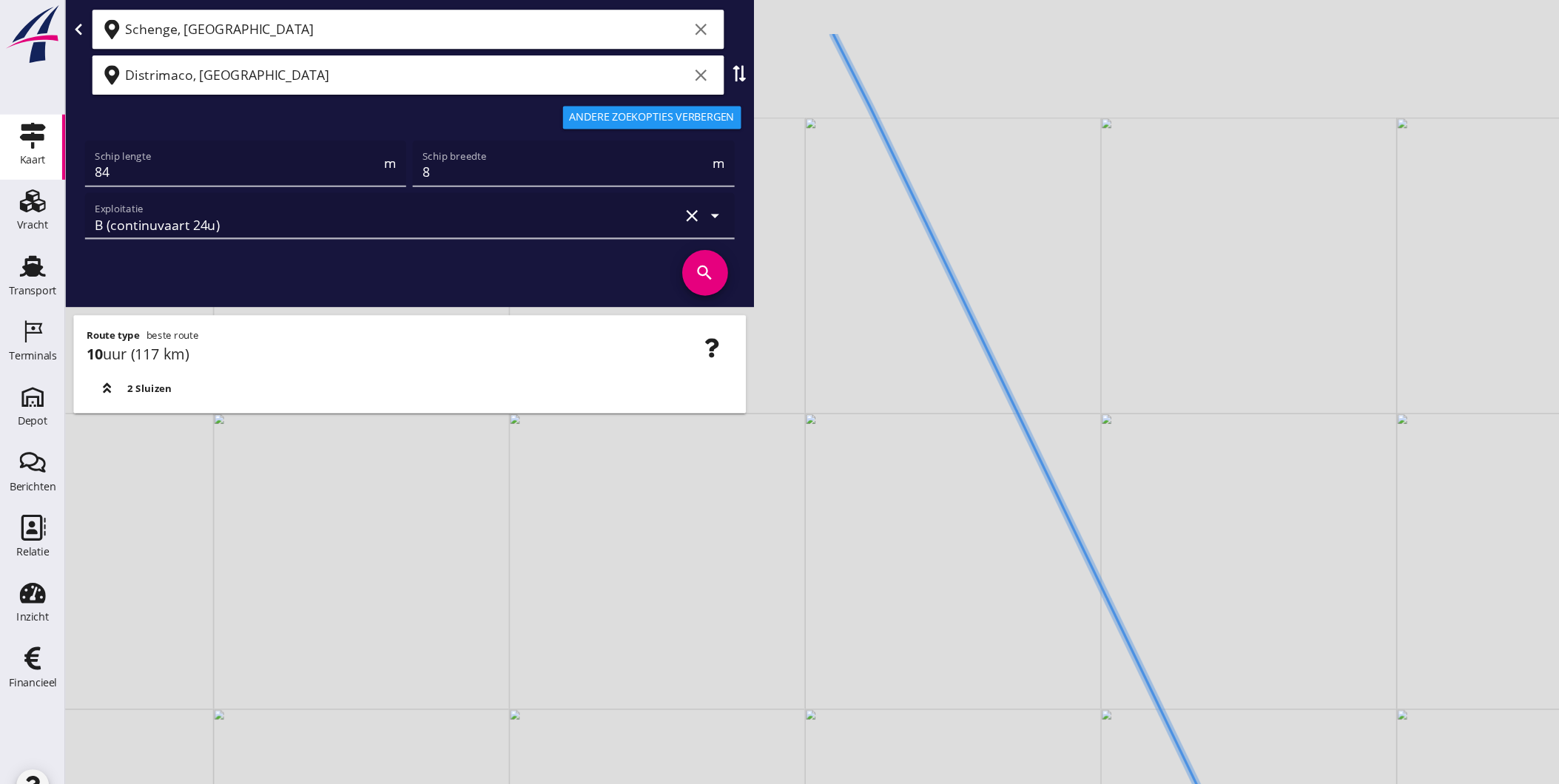
click at [980, 455] on div "+ − Leaflet | © Mapbox © OpenStreetMap" at bounding box center [809, 392] width 1500 height 784
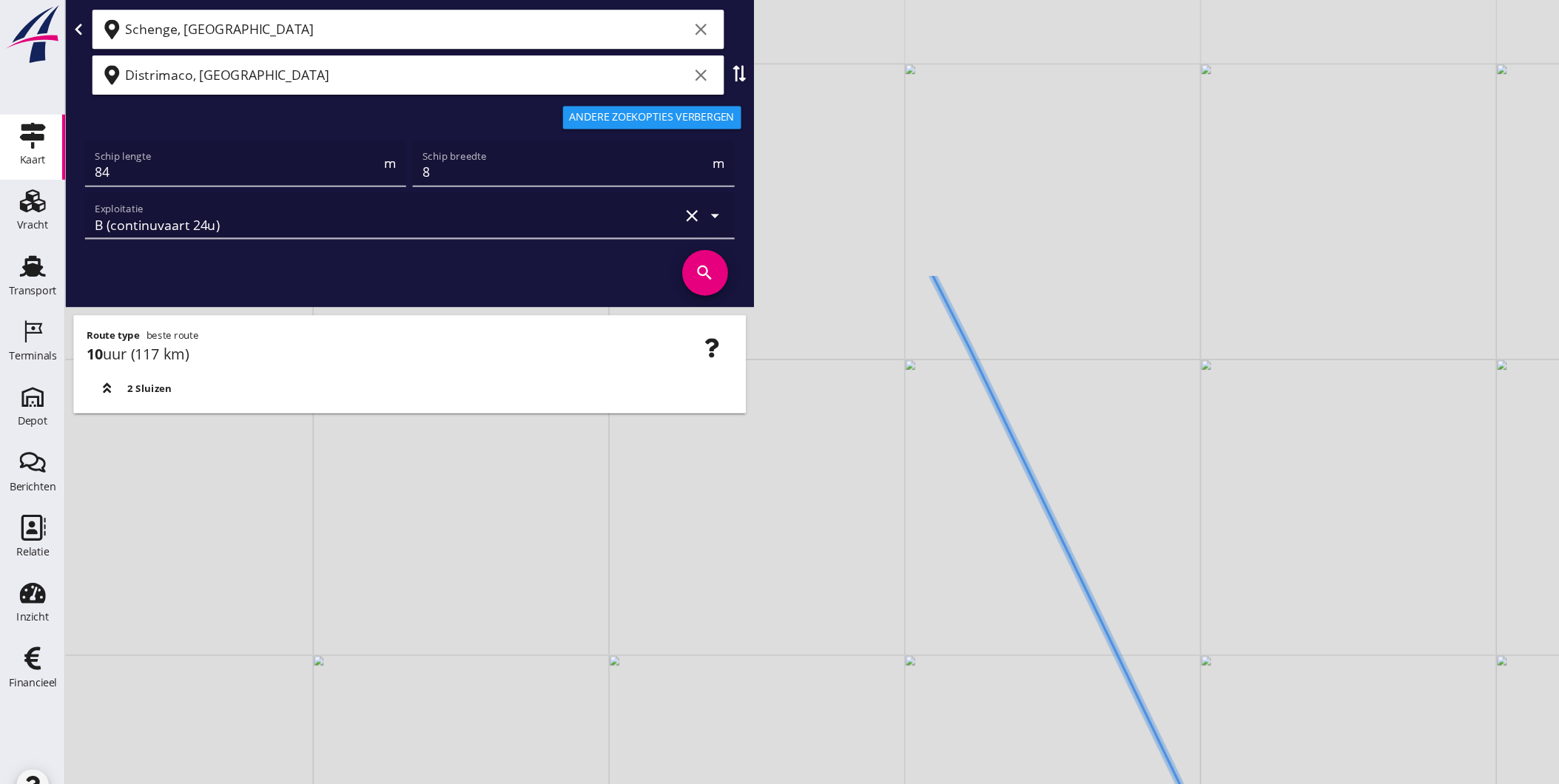
click at [974, 438] on div "+ − Leaflet | © Mapbox © OpenStreetMap" at bounding box center [809, 392] width 1500 height 784
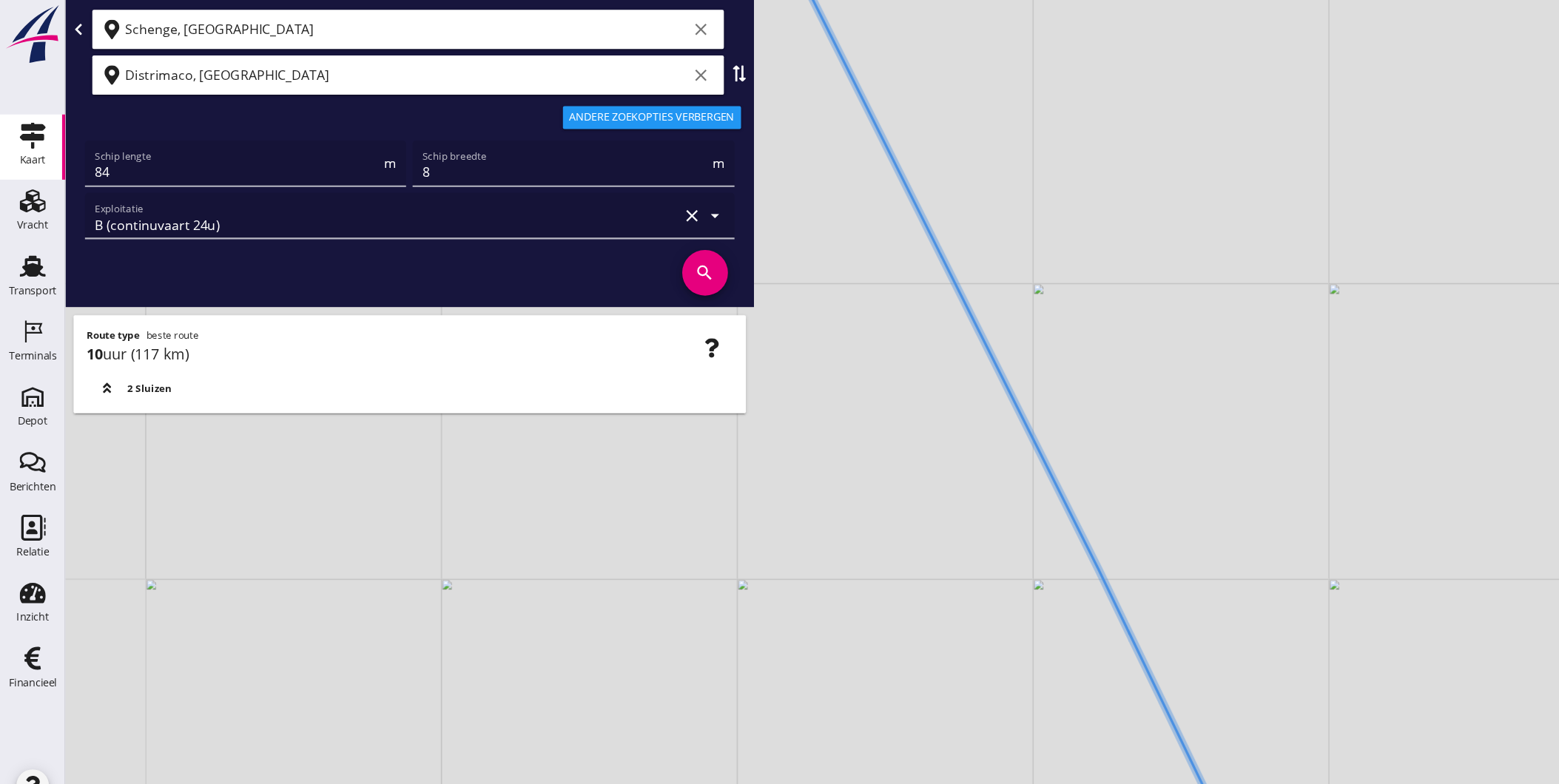
click at [1000, 488] on div "+ − Leaflet | © Mapbox © OpenStreetMap" at bounding box center [809, 392] width 1500 height 784
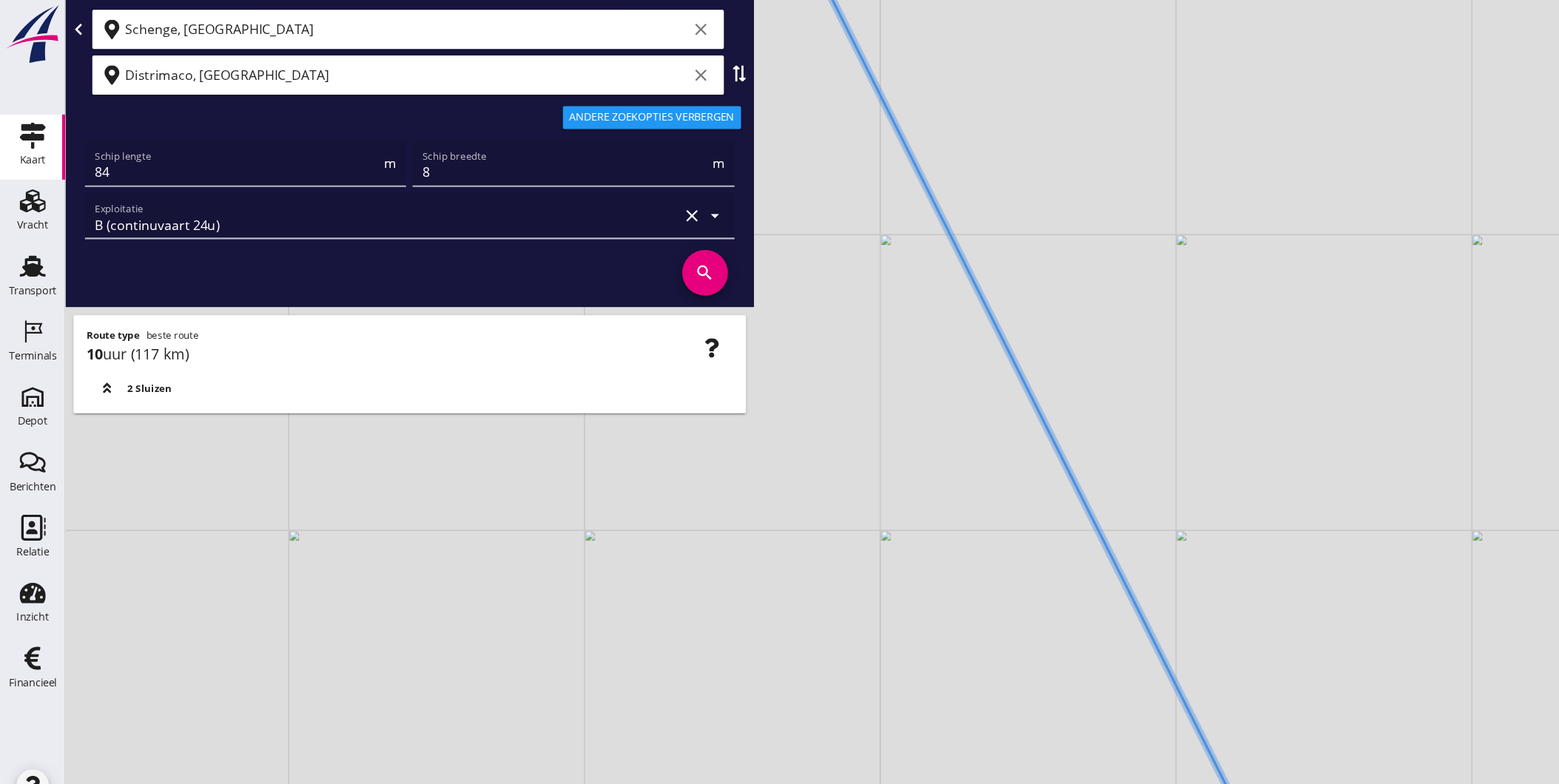
click at [1016, 500] on div "+ − Leaflet | © Mapbox © OpenStreetMap" at bounding box center [809, 392] width 1500 height 784
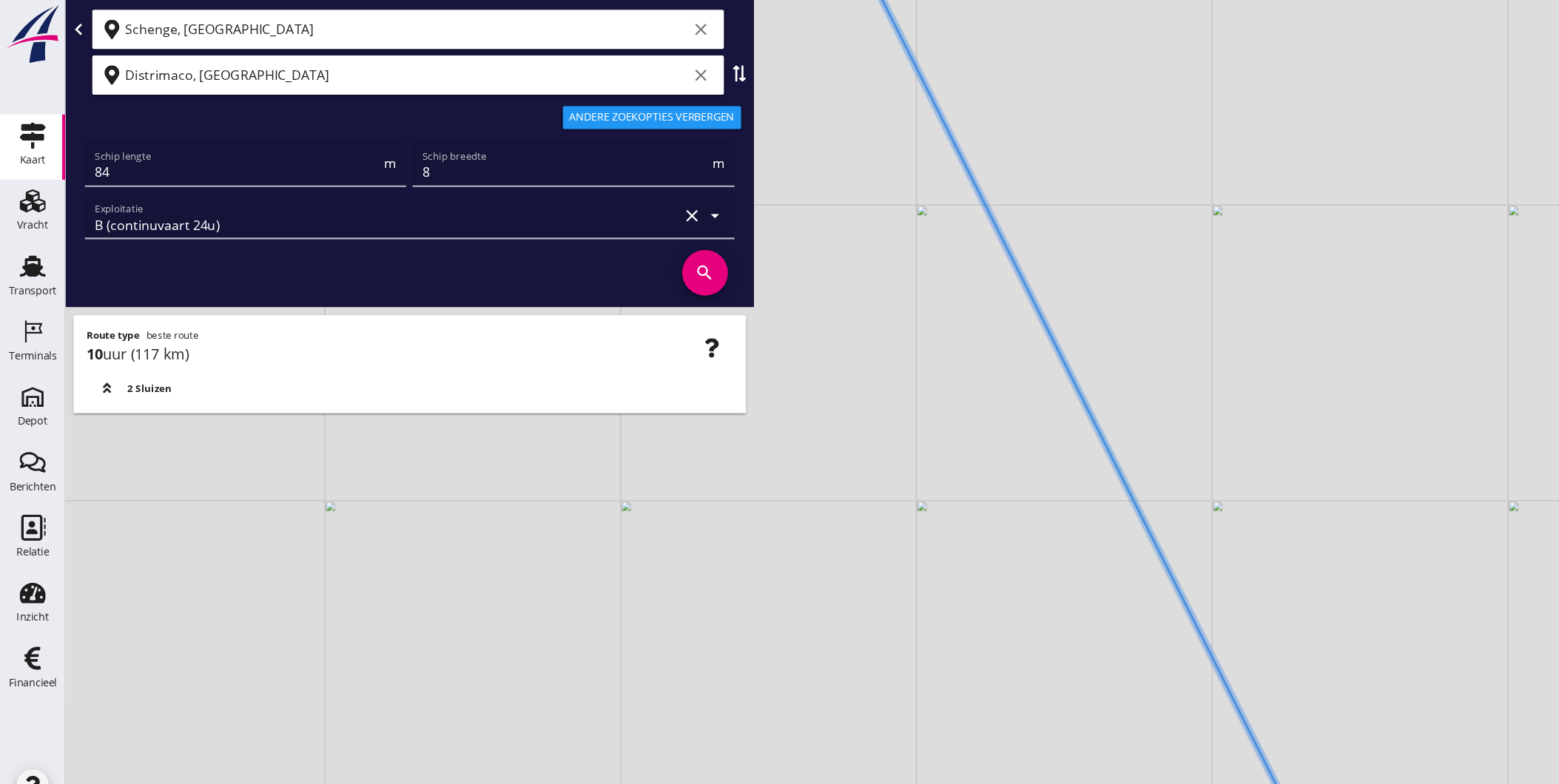
click at [1050, 556] on div "+ − Leaflet | © Mapbox © OpenStreetMap" at bounding box center [809, 392] width 1500 height 784
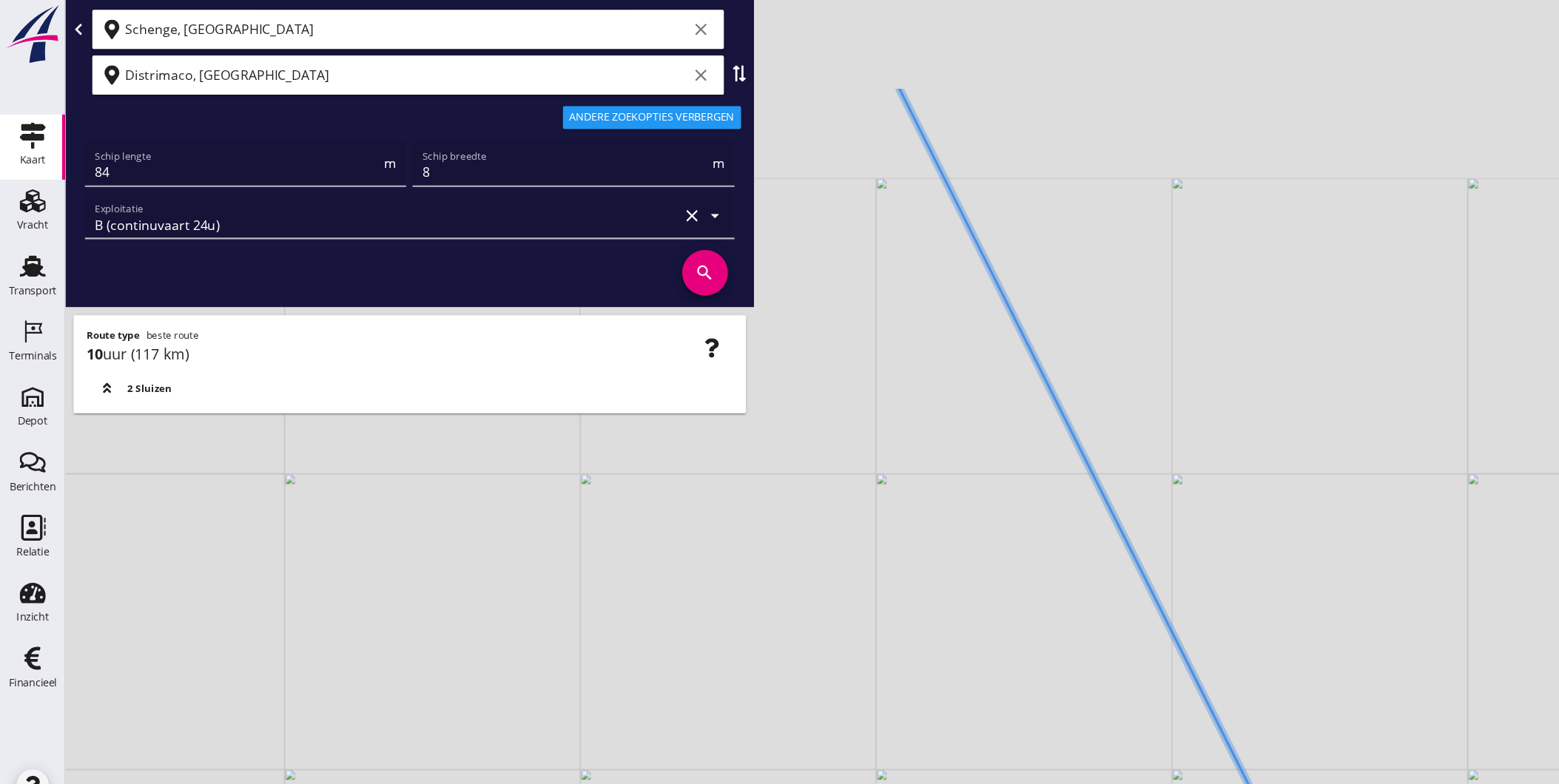
click at [1026, 610] on div "+ − Leaflet | © Mapbox © OpenStreetMap" at bounding box center [809, 392] width 1500 height 784
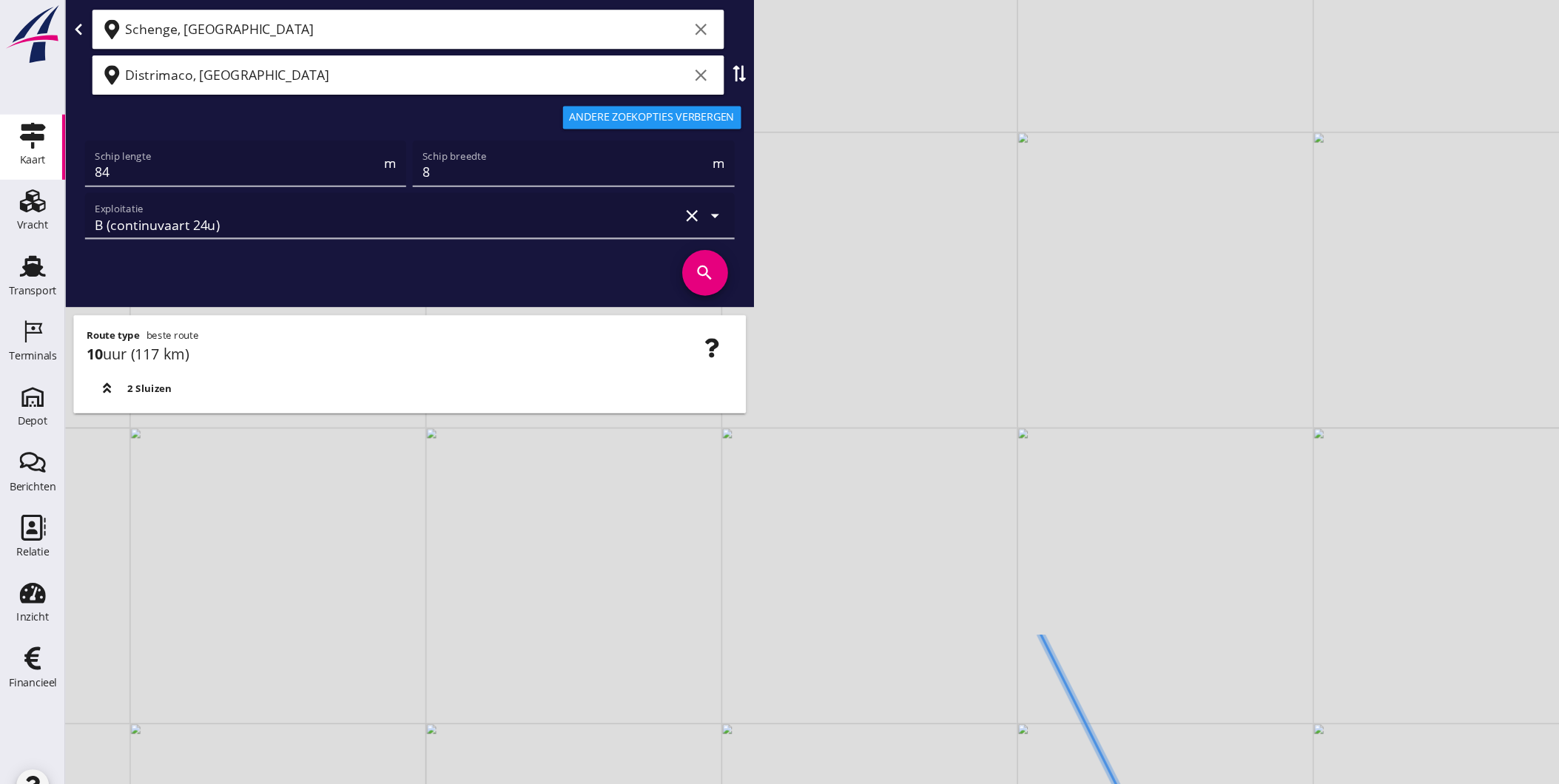
click at [1004, 560] on div "+ − Leaflet | © Mapbox © OpenStreetMap" at bounding box center [809, 392] width 1500 height 784
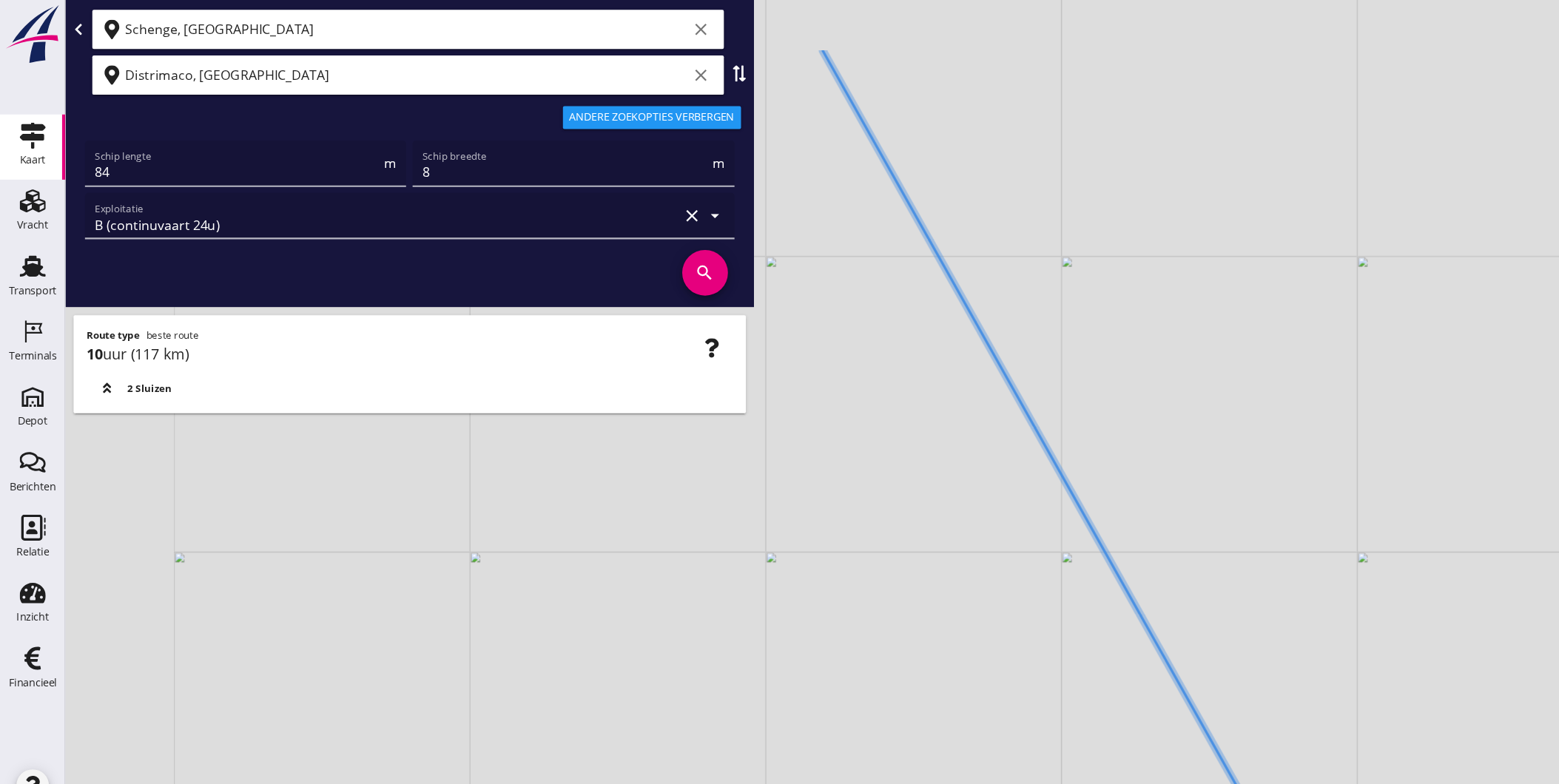
click at [1146, 704] on div "+ − Leaflet | © Mapbox © OpenStreetMap" at bounding box center [809, 392] width 1500 height 784
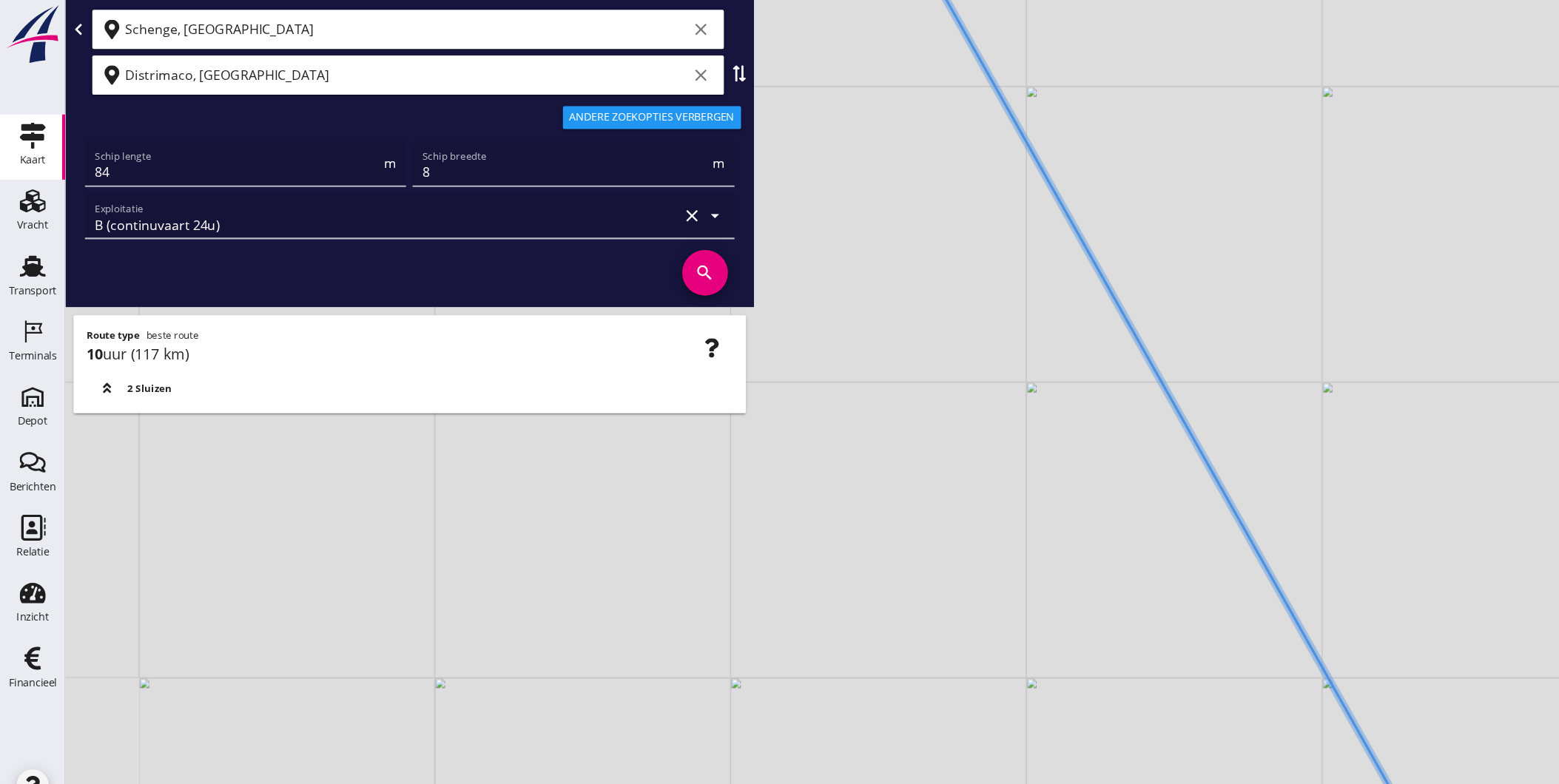
click at [1116, 587] on div "+ − Leaflet | © Mapbox © OpenStreetMap" at bounding box center [809, 392] width 1500 height 784
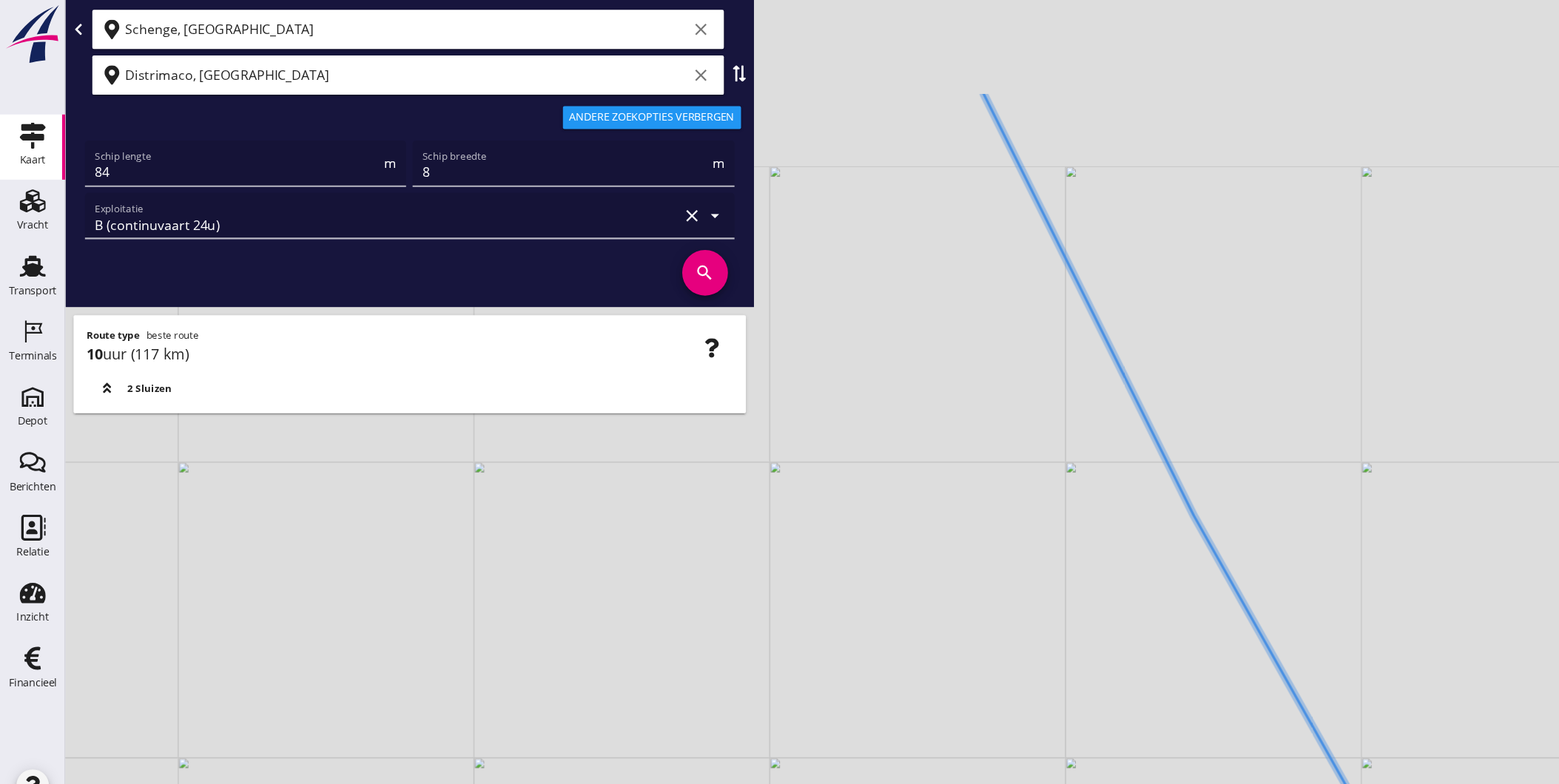
click at [1103, 615] on div "+ − Leaflet | © Mapbox © OpenStreetMap" at bounding box center [809, 392] width 1500 height 784
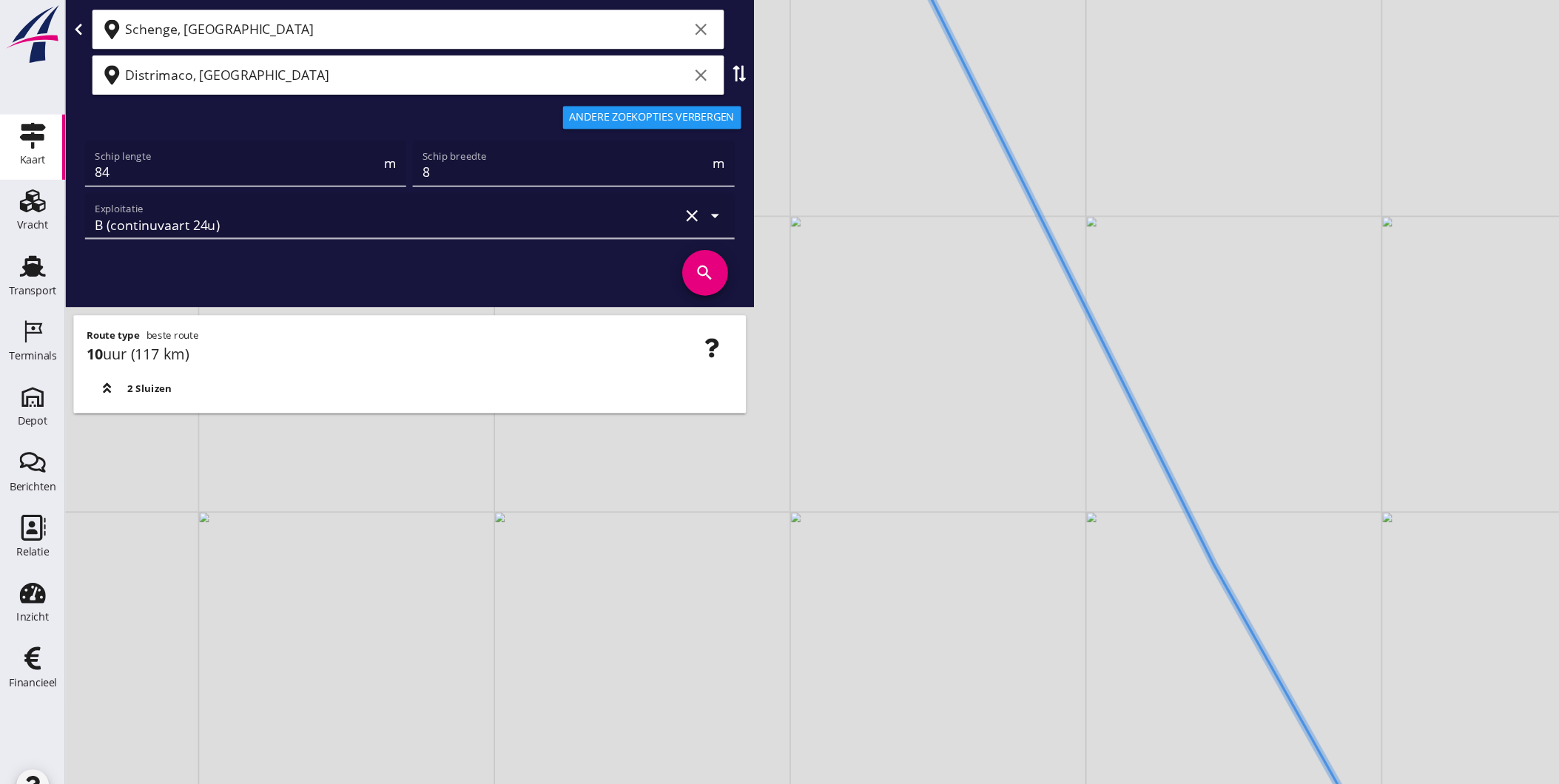
click at [1073, 466] on div "+ − Leaflet | © Mapbox © OpenStreetMap" at bounding box center [809, 392] width 1500 height 784
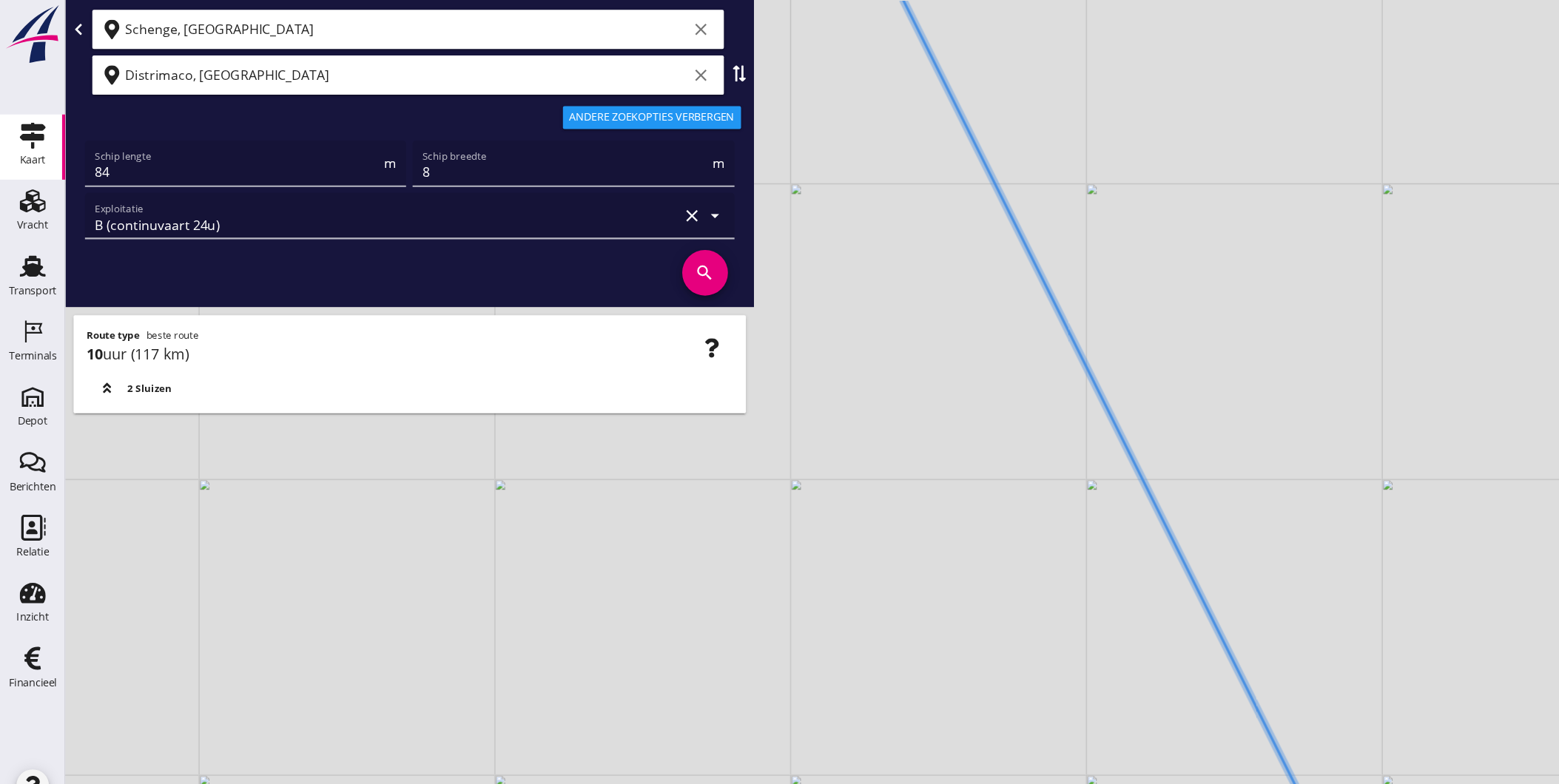
click at [993, 441] on div "+ − Leaflet | © Mapbox © OpenStreetMap" at bounding box center [809, 392] width 1500 height 784
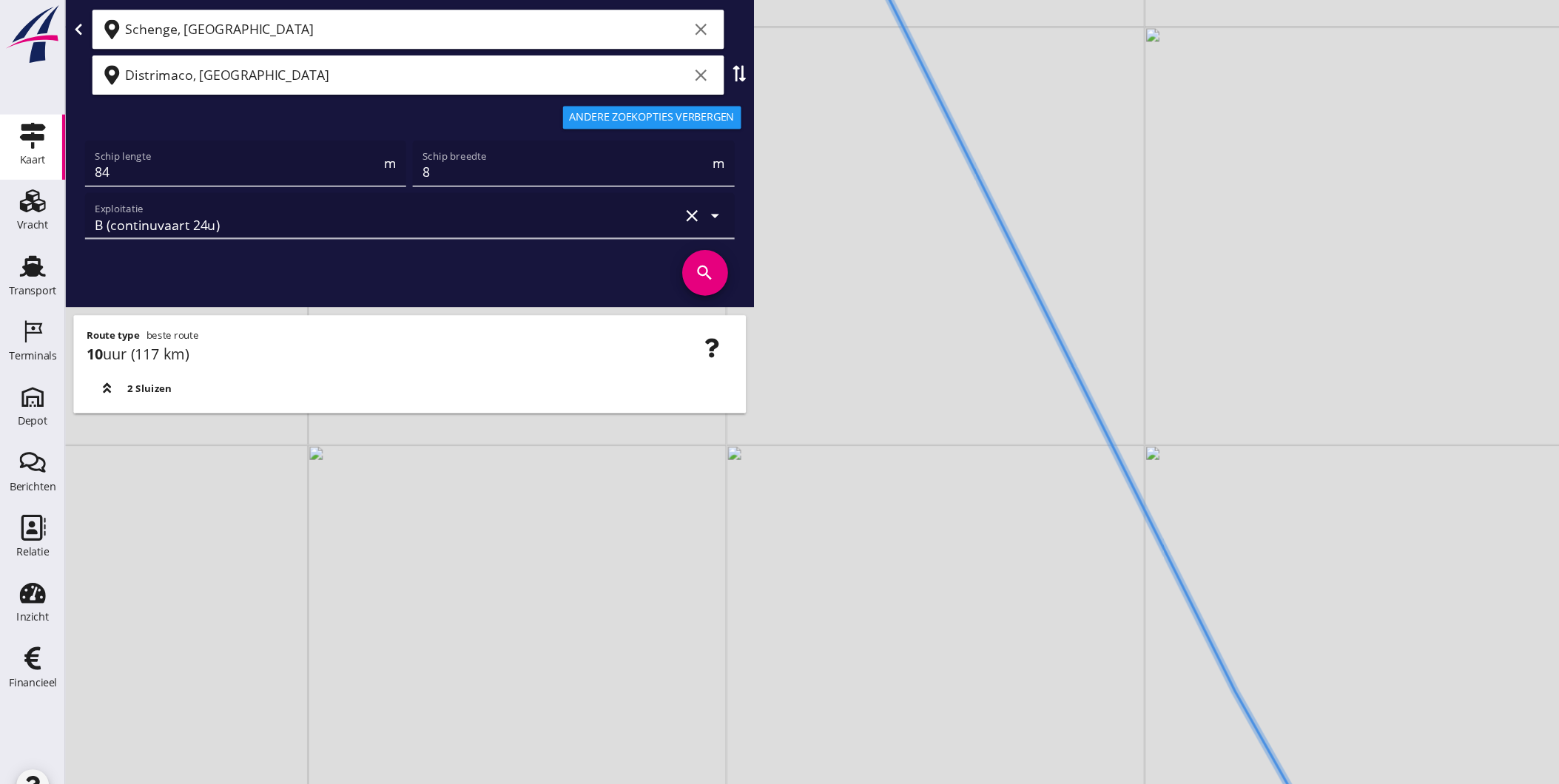
click at [992, 418] on div "+ − Leaflet | © Mapbox © OpenStreetMap" at bounding box center [809, 392] width 1500 height 784
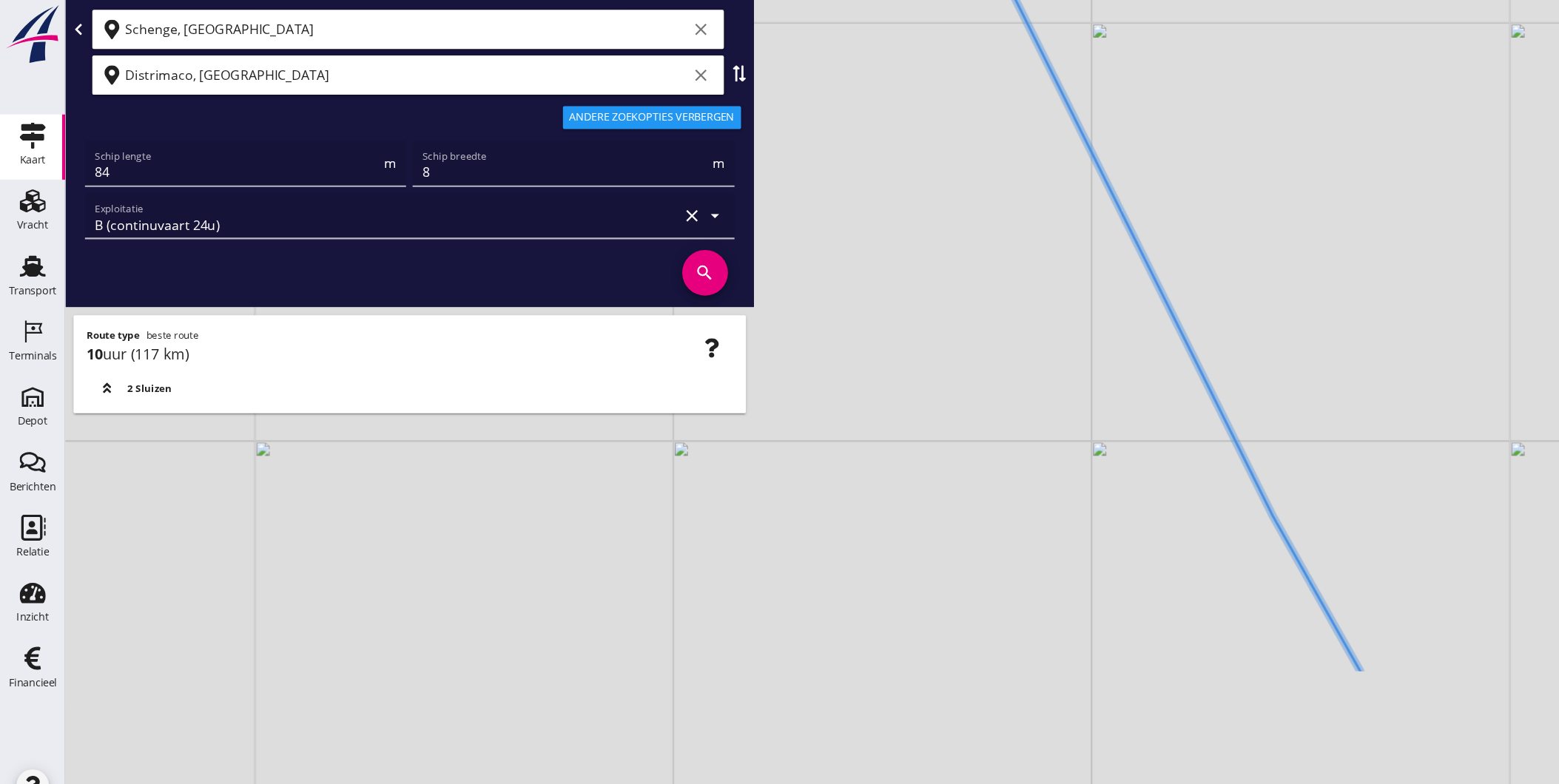
click at [1003, 207] on div "+ − Leaflet | © Mapbox © OpenStreetMap" at bounding box center [809, 392] width 1500 height 784
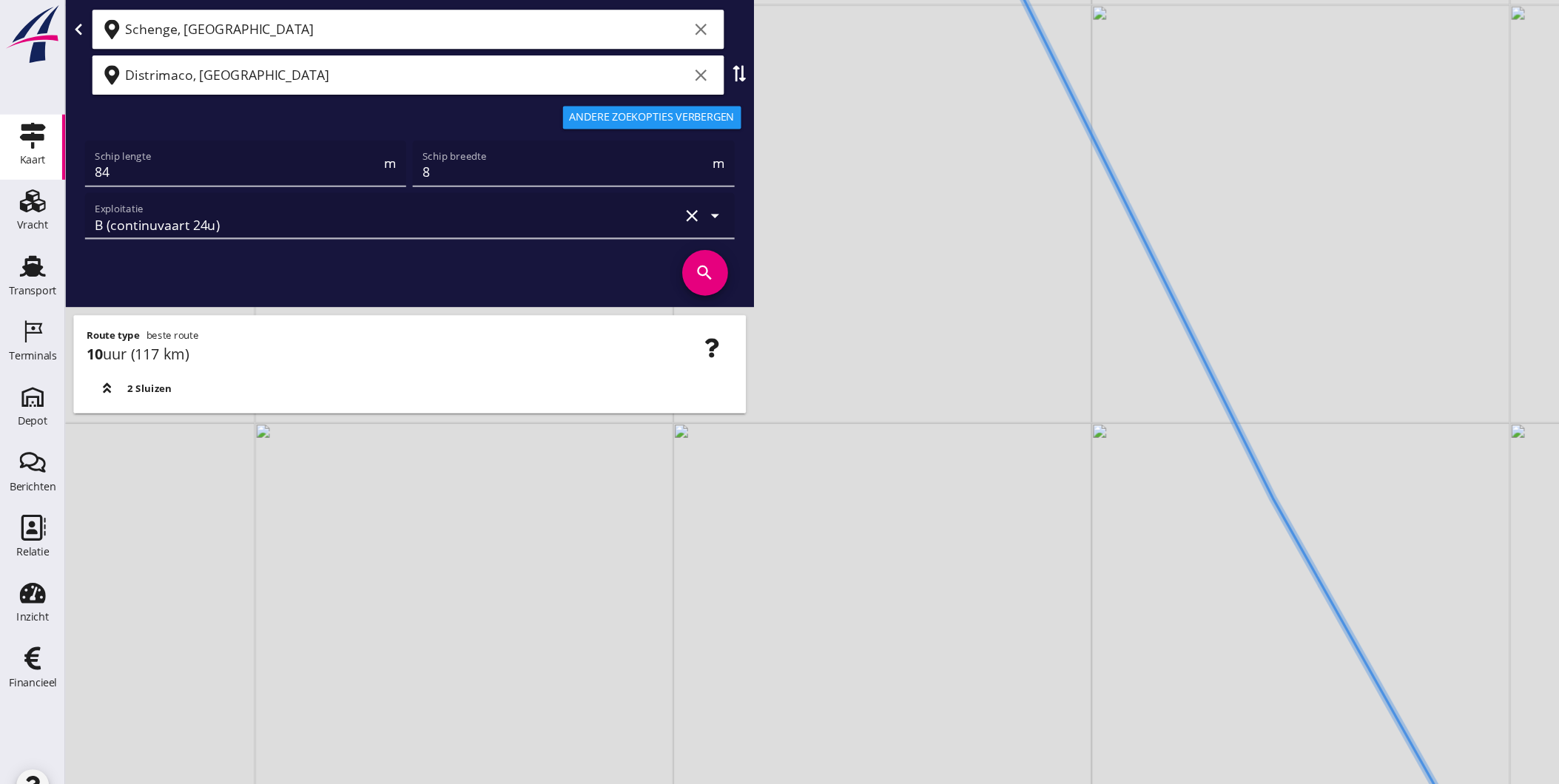
click at [1118, 411] on div "+ − Leaflet | © Mapbox © OpenStreetMap" at bounding box center [809, 392] width 1500 height 784
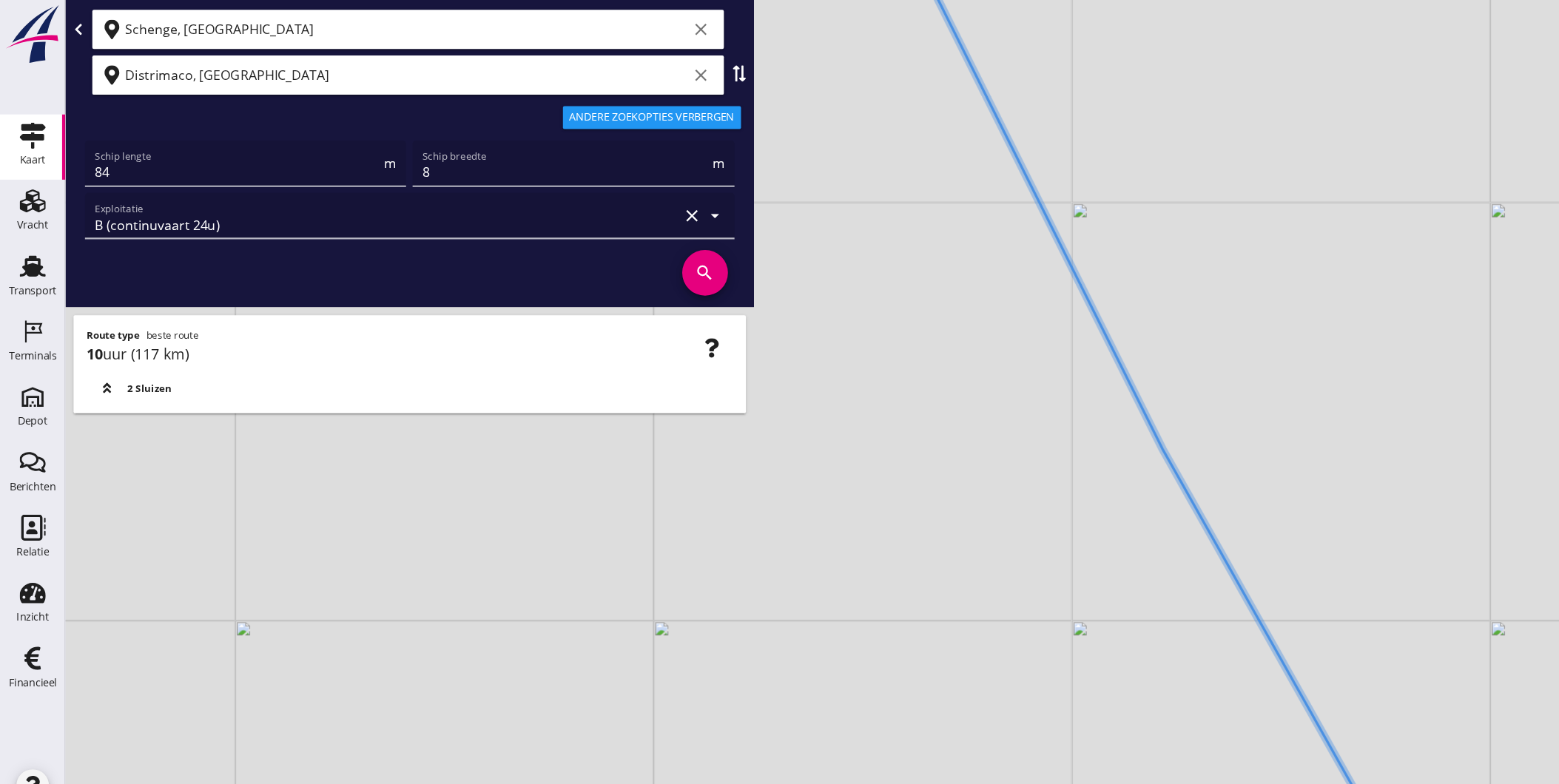
drag, startPoint x: 1160, startPoint y: 438, endPoint x: 1130, endPoint y: 433, distance: 30.4
click at [1130, 433] on div "+ − Leaflet | © Mapbox © OpenStreetMap" at bounding box center [809, 392] width 1500 height 784
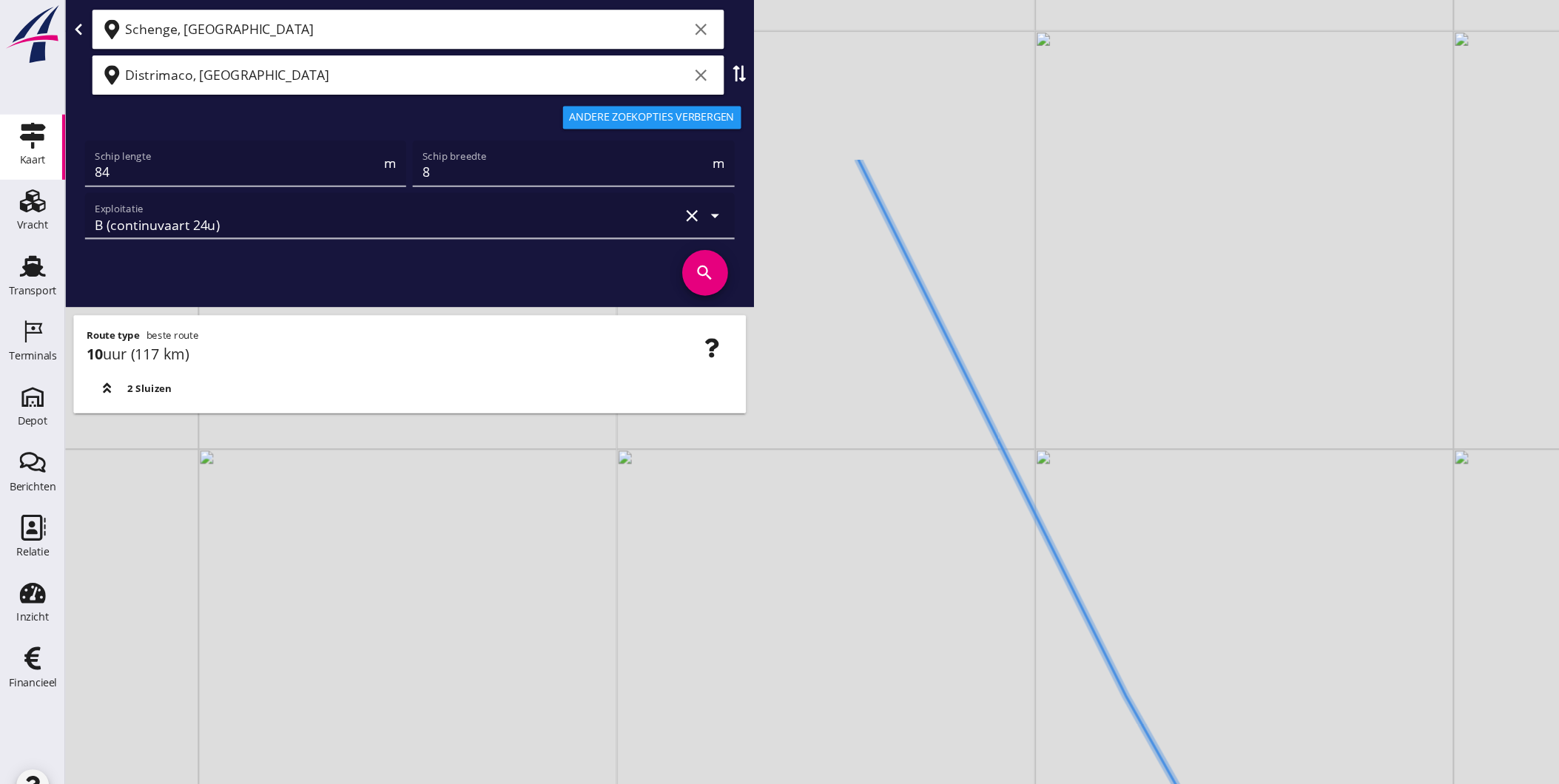
drag, startPoint x: 936, startPoint y: 313, endPoint x: 911, endPoint y: 493, distance: 181.7
click at [911, 493] on div "+ − Leaflet | © Mapbox © OpenStreetMap" at bounding box center [809, 392] width 1500 height 784
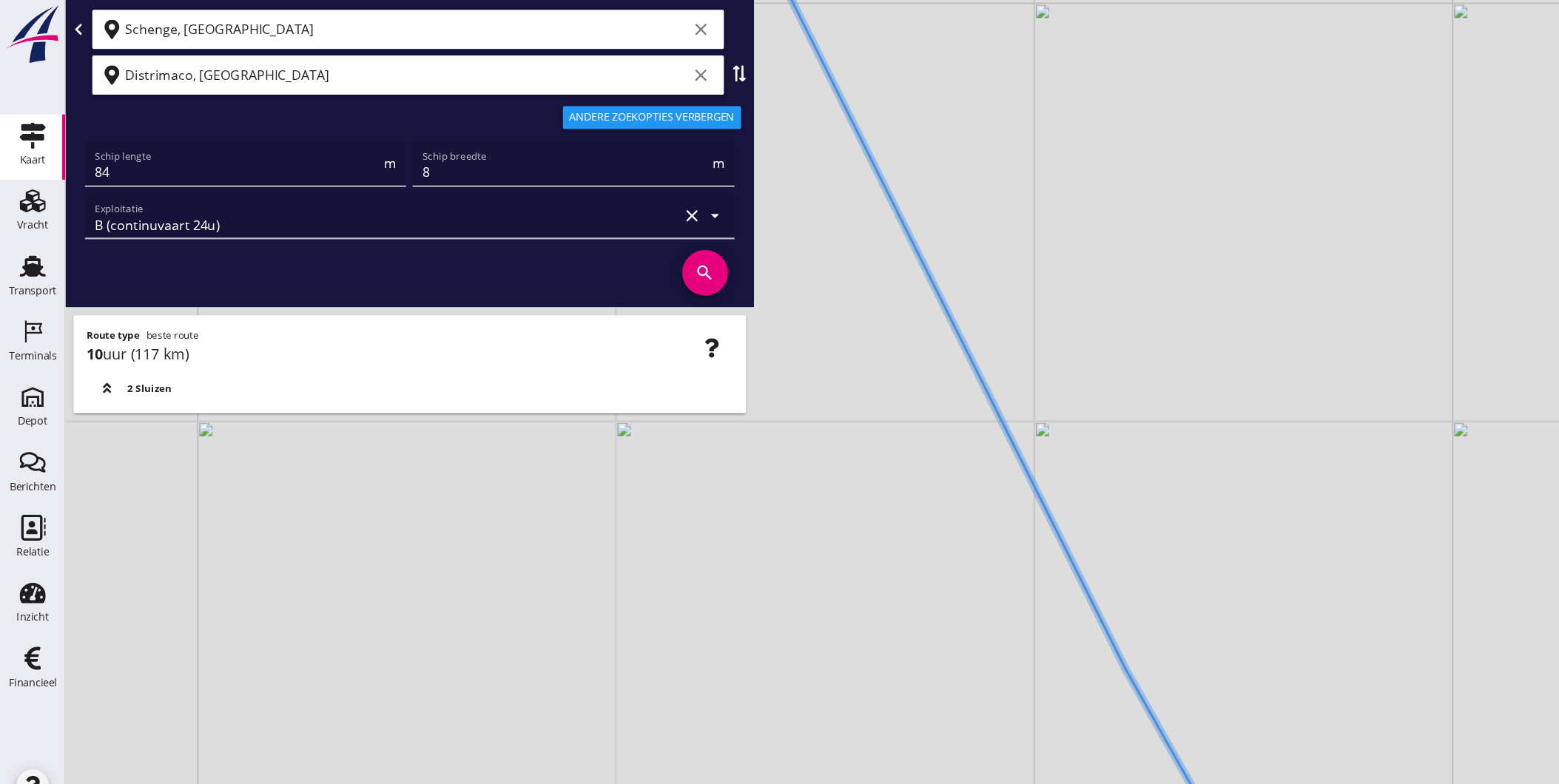
drag, startPoint x: 939, startPoint y: 455, endPoint x: 937, endPoint y: 432, distance: 23.1
click at [937, 432] on icon at bounding box center [907, 366] width 485 height 940
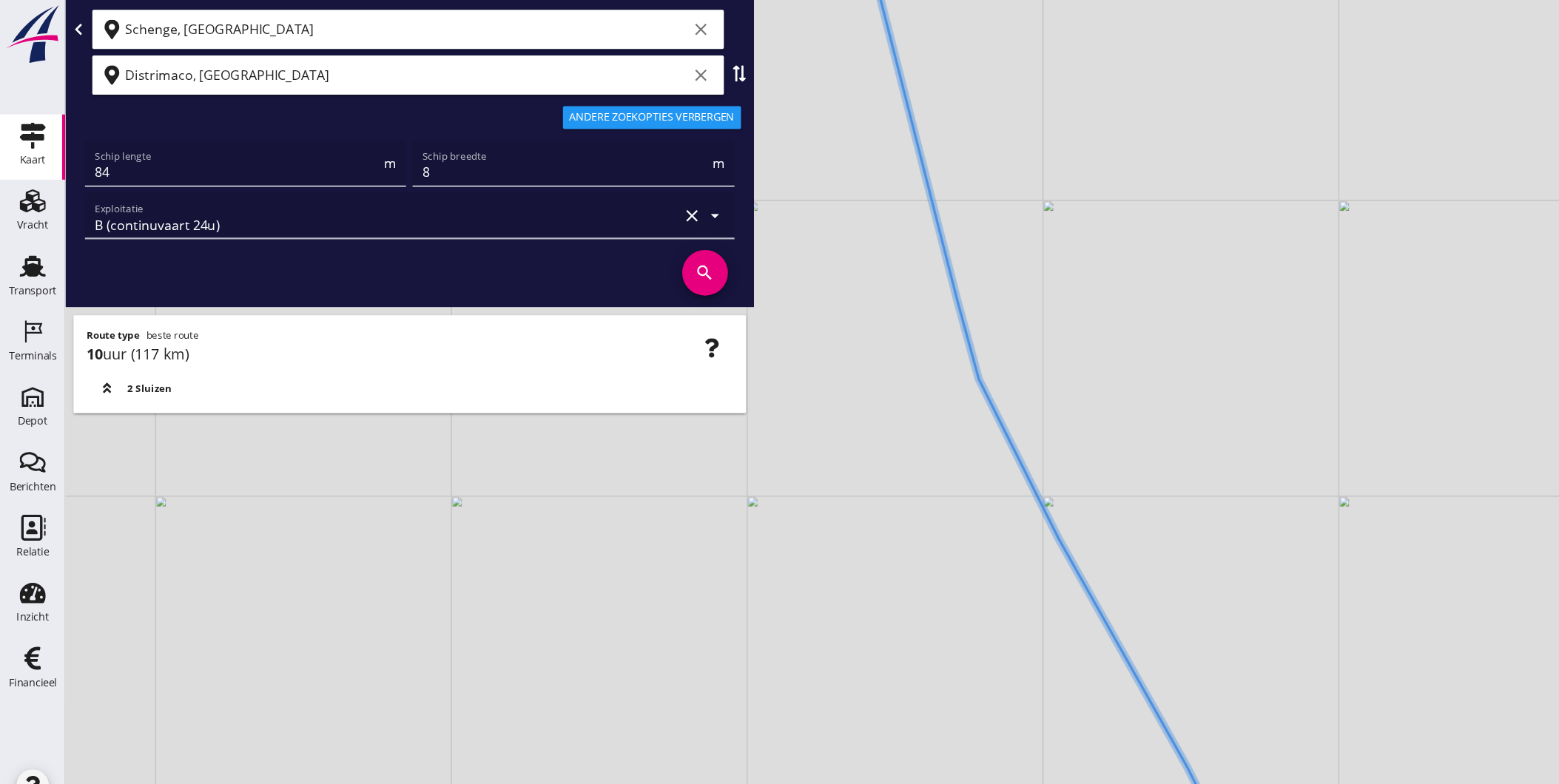
click at [954, 478] on icon at bounding box center [969, 392] width 382 height 940
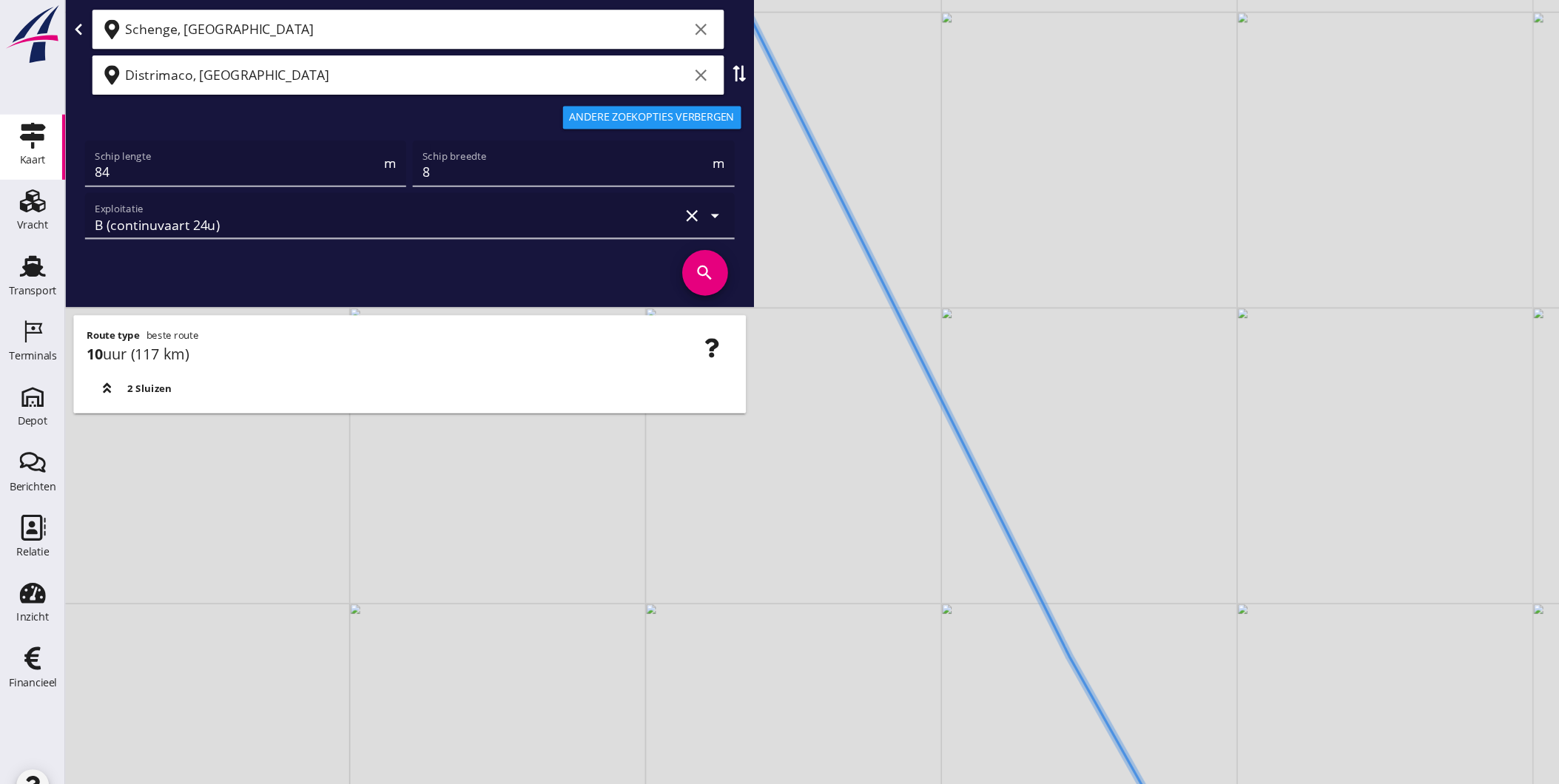
drag, startPoint x: 882, startPoint y: 499, endPoint x: 846, endPoint y: 499, distance: 36.0
click at [846, 499] on div "+ − Leaflet | © Mapbox © OpenStreetMap" at bounding box center [809, 392] width 1500 height 784
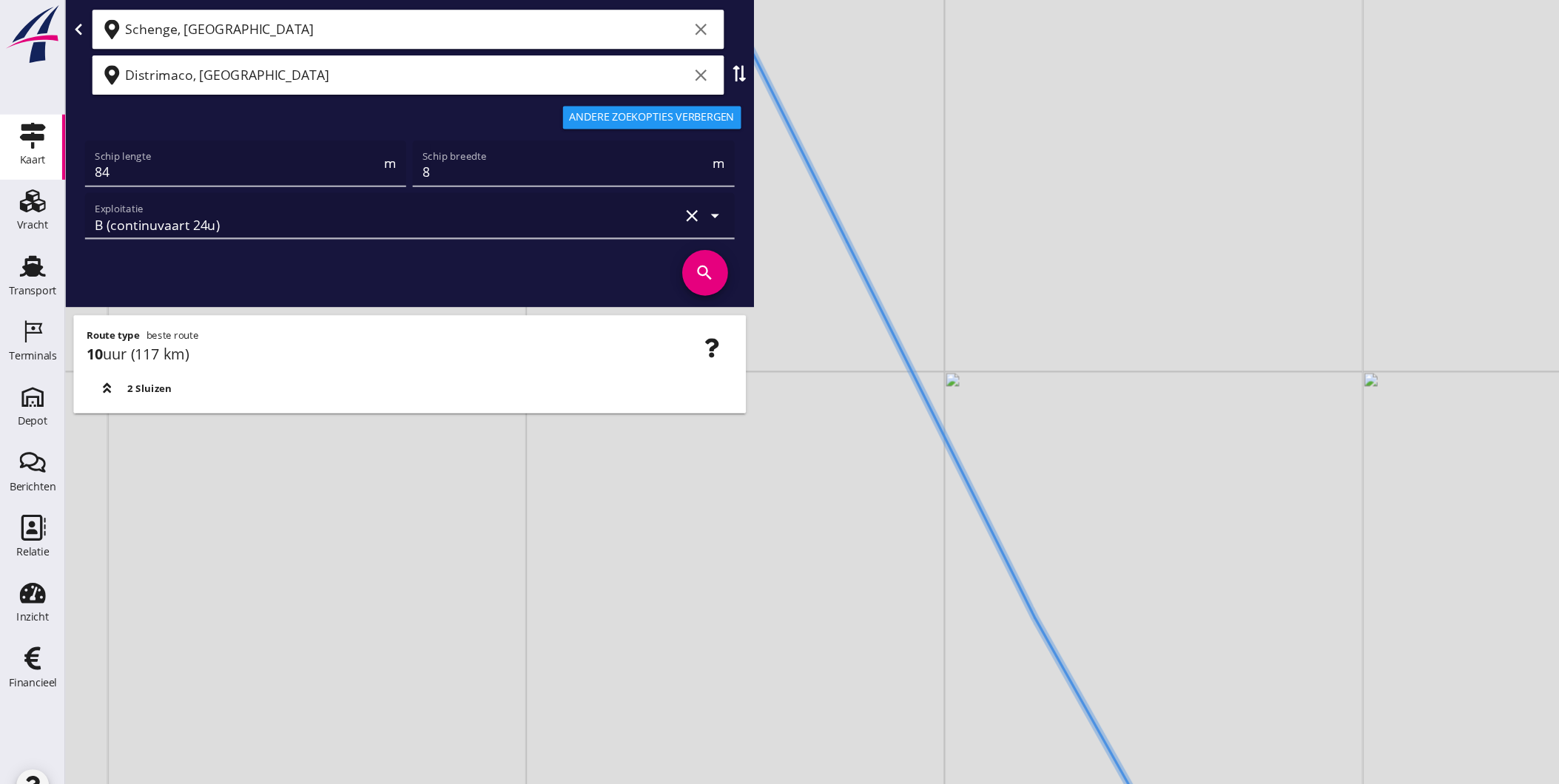
click at [911, 494] on div "+ − Leaflet | © Mapbox © OpenStreetMap" at bounding box center [809, 392] width 1500 height 784
drag, startPoint x: 827, startPoint y: 445, endPoint x: 997, endPoint y: 693, distance: 300.7
click at [997, 693] on div "+ − Leaflet | © Mapbox © OpenStreetMap" at bounding box center [809, 392] width 1500 height 784
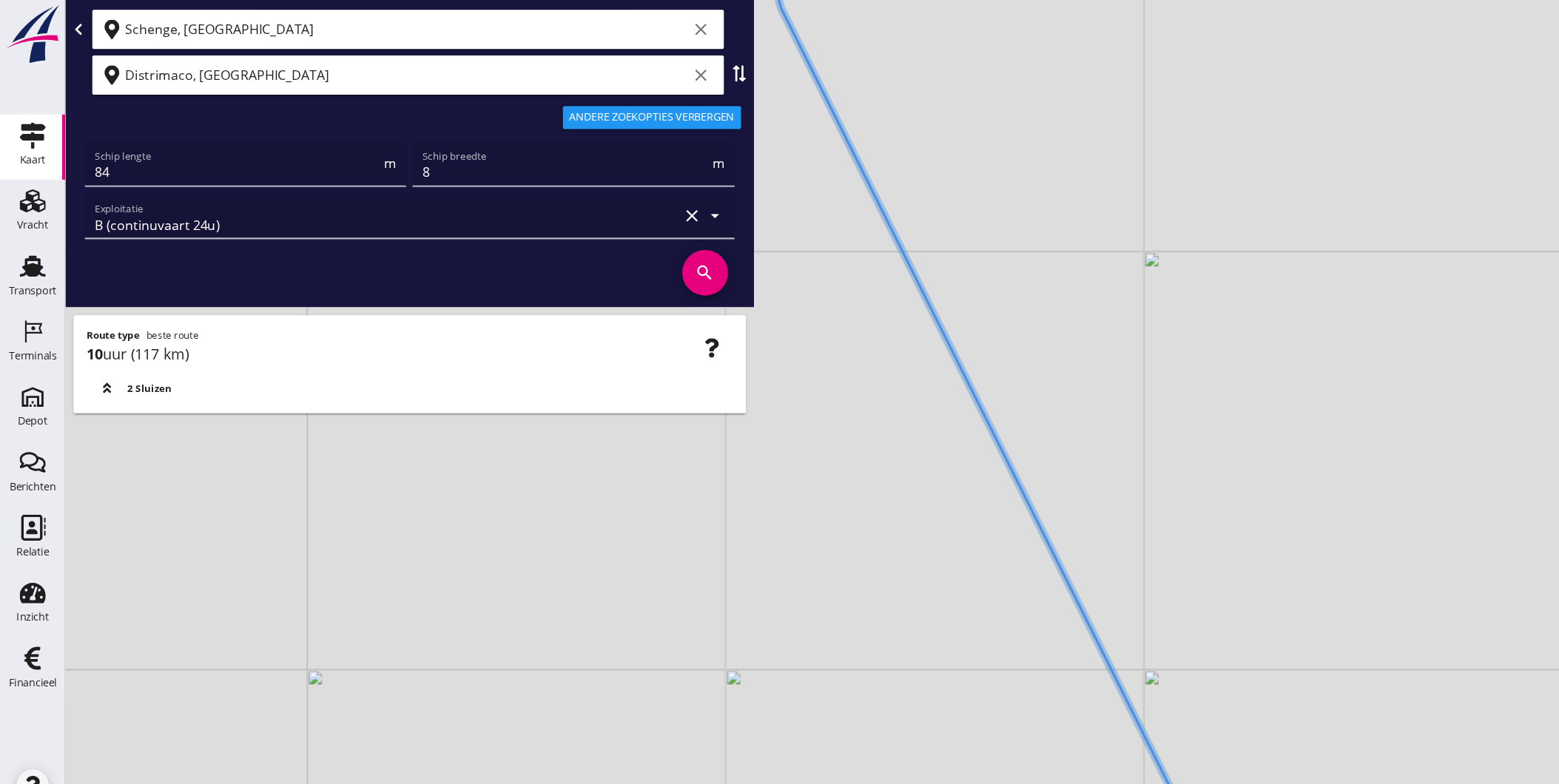
drag, startPoint x: 843, startPoint y: 392, endPoint x: 926, endPoint y: 508, distance: 142.6
click at [999, 647] on div "+ − Leaflet | © Mapbox © OpenStreetMap" at bounding box center [809, 392] width 1500 height 784
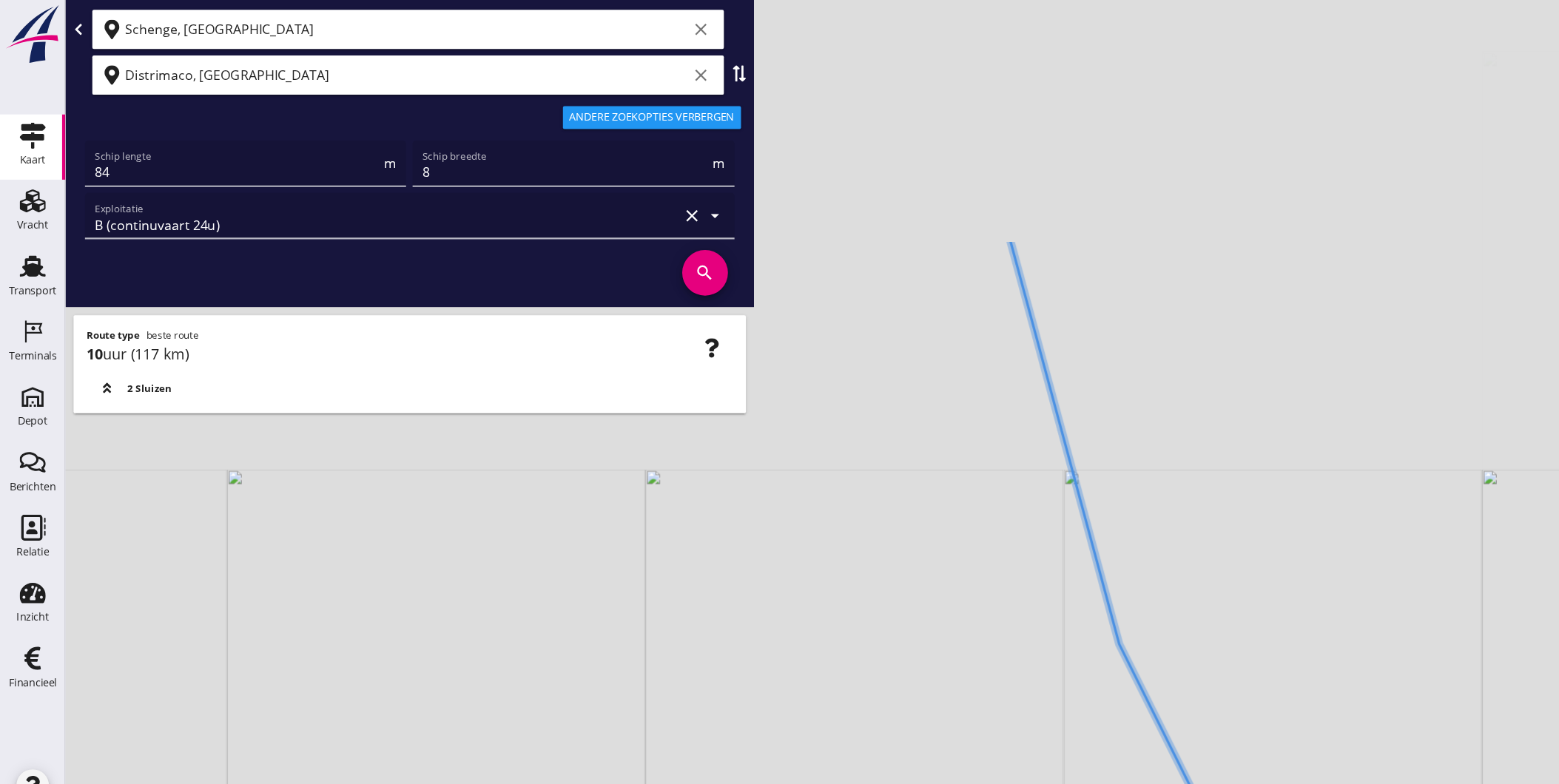
drag, startPoint x: 885, startPoint y: 450, endPoint x: 979, endPoint y: 652, distance: 222.8
click at [986, 670] on div "+ − Leaflet | © Mapbox © OpenStreetMap" at bounding box center [809, 392] width 1500 height 784
drag, startPoint x: 899, startPoint y: 353, endPoint x: 951, endPoint y: 460, distance: 119.0
click at [994, 634] on div "+ − Leaflet | © Mapbox © OpenStreetMap" at bounding box center [809, 392] width 1500 height 784
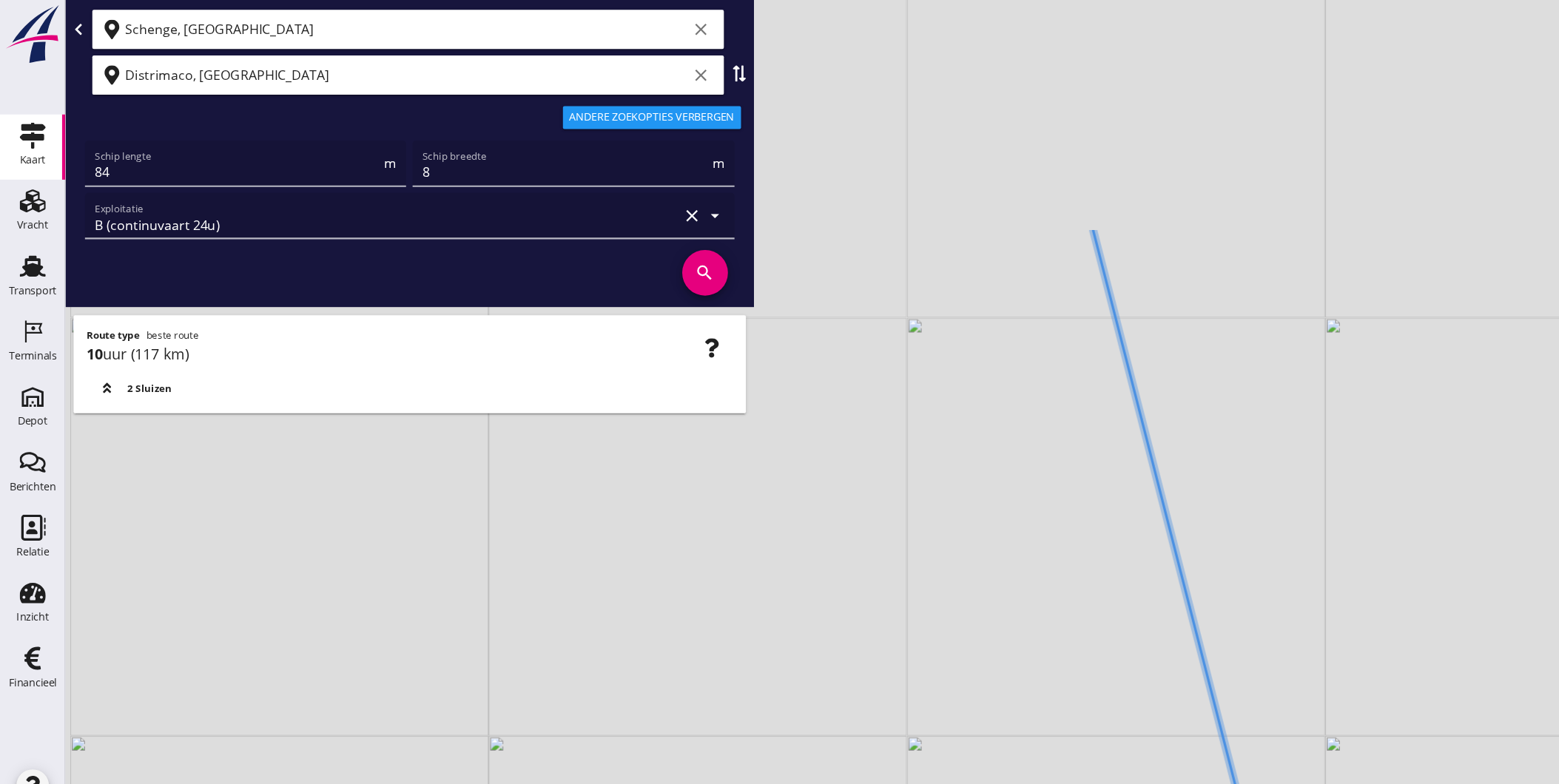
drag, startPoint x: 956, startPoint y: 400, endPoint x: 965, endPoint y: 314, distance: 86.5
click at [1081, 685] on div "+ − Leaflet | © Mapbox © OpenStreetMap" at bounding box center [809, 392] width 1500 height 784
drag, startPoint x: 957, startPoint y: 307, endPoint x: 1028, endPoint y: 408, distance: 123.5
click at [1073, 633] on div "+ − Leaflet | © Mapbox © OpenStreetMap" at bounding box center [809, 392] width 1500 height 784
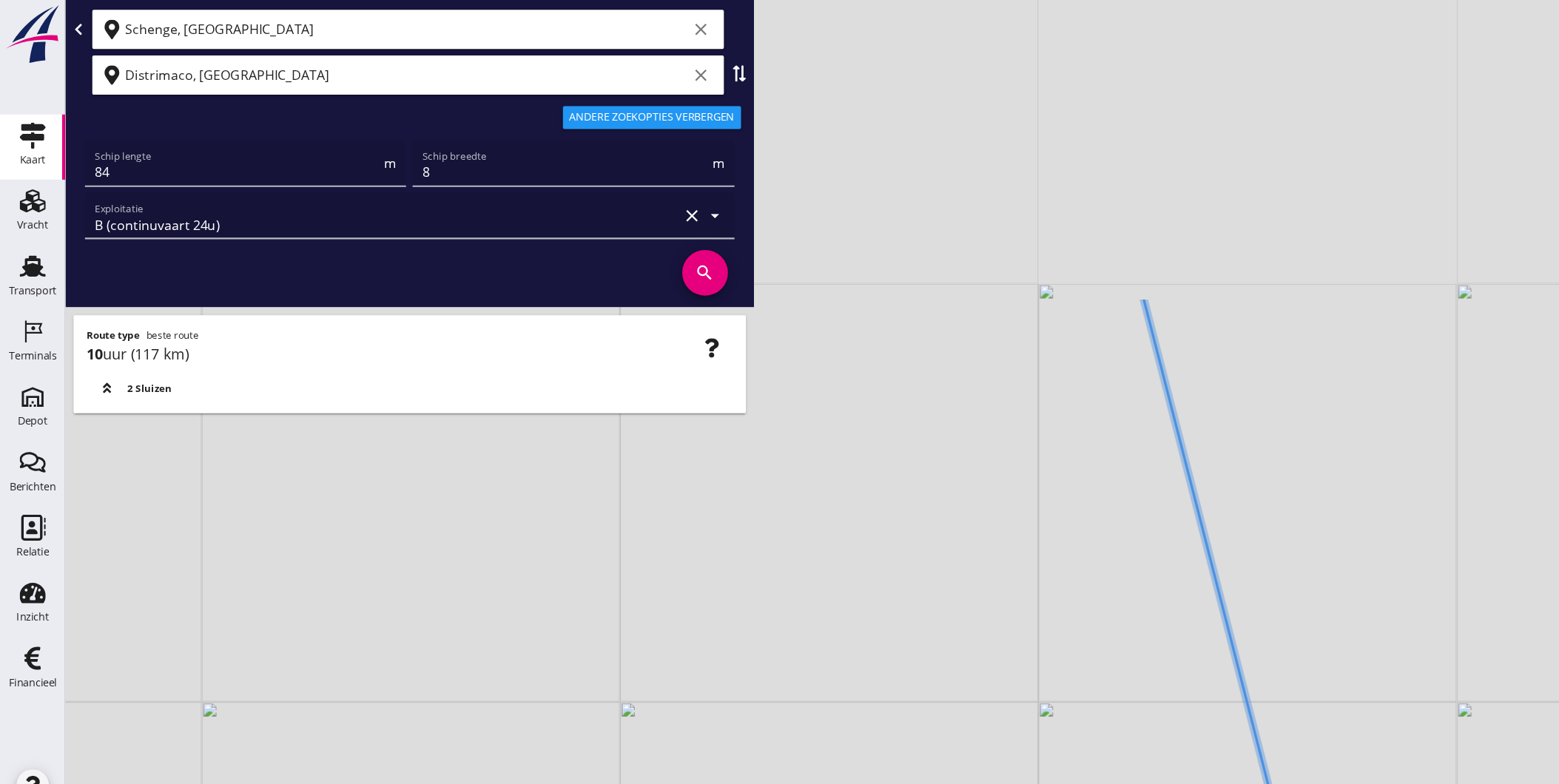
drag, startPoint x: 1093, startPoint y: 487, endPoint x: 1116, endPoint y: 580, distance: 95.8
click at [1118, 582] on div "+ − Leaflet | © Mapbox © OpenStreetMap" at bounding box center [809, 392] width 1500 height 784
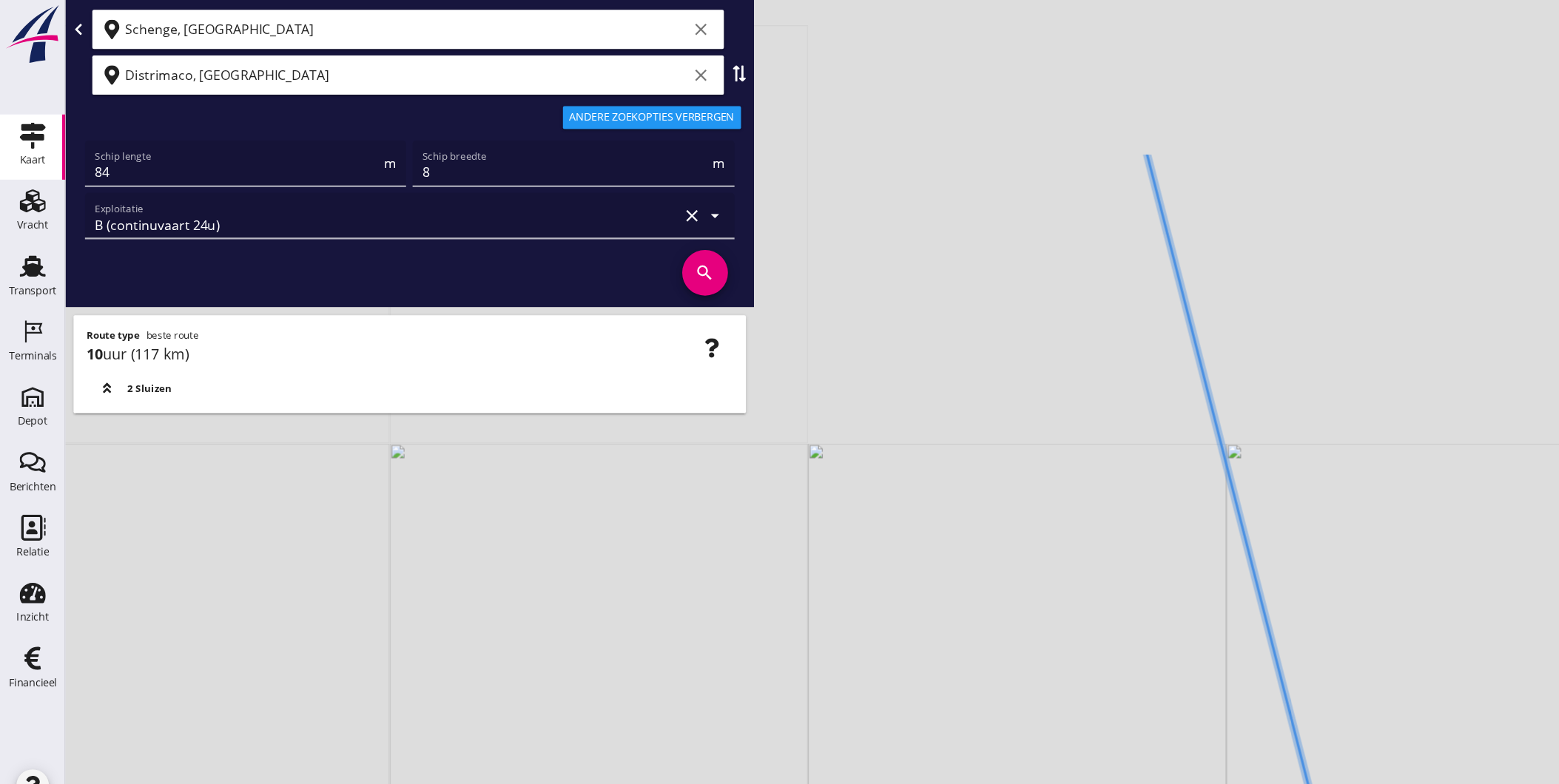
drag, startPoint x: 1086, startPoint y: 443, endPoint x: 1138, endPoint y: 681, distance: 243.6
click at [1145, 681] on div "+ − Leaflet | © Mapbox © OpenStreetMap" at bounding box center [809, 392] width 1500 height 784
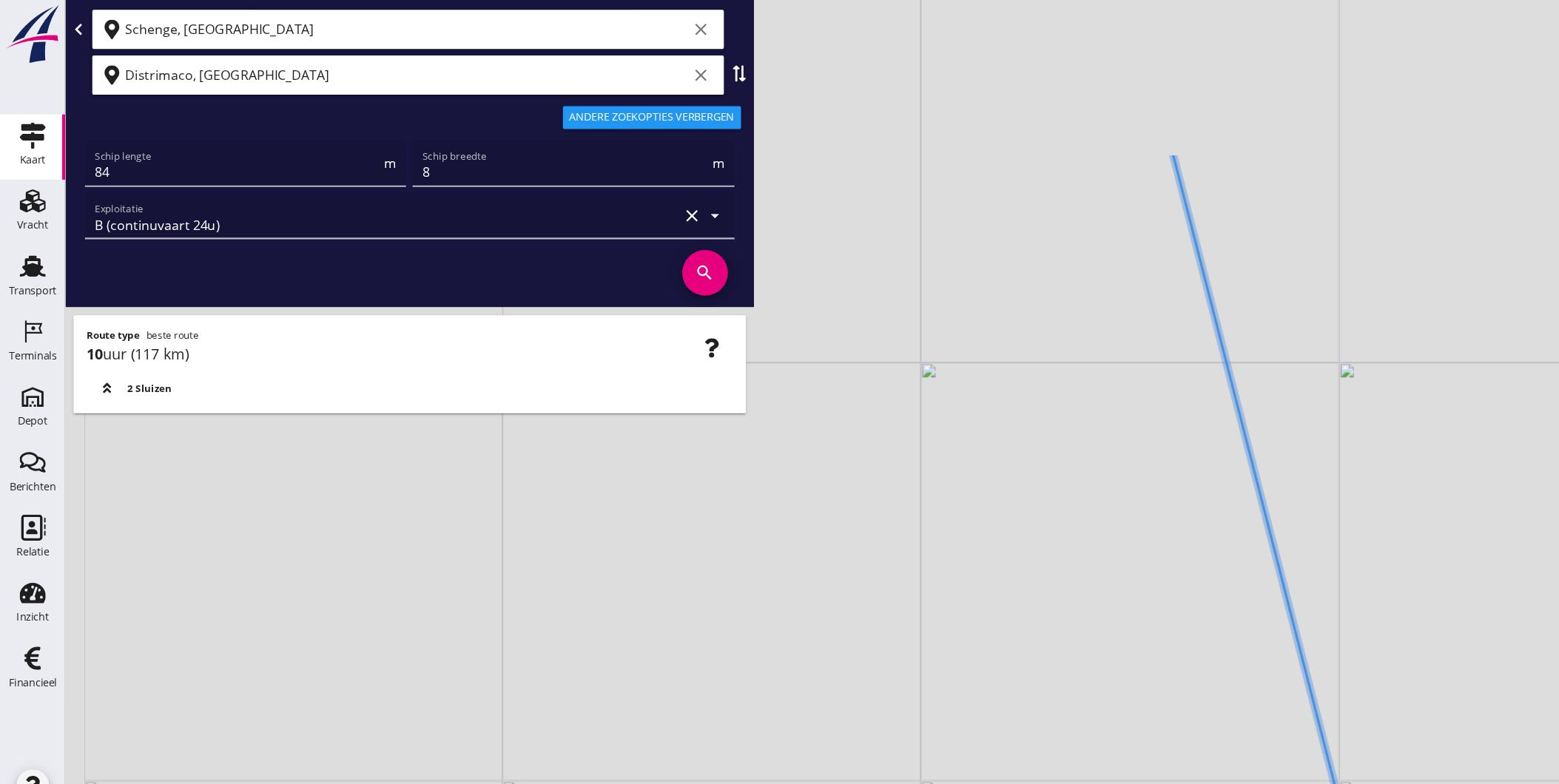
drag, startPoint x: 1101, startPoint y: 608, endPoint x: 1140, endPoint y: 686, distance: 87.2
click at [1159, 743] on div "+ − Leaflet | © Mapbox © OpenStreetMap" at bounding box center [809, 392] width 1500 height 784
drag, startPoint x: 1082, startPoint y: 484, endPoint x: 1082, endPoint y: 517, distance: 33.0
click at [1086, 520] on div "+ − Leaflet | © Mapbox © OpenStreetMap" at bounding box center [809, 392] width 1500 height 784
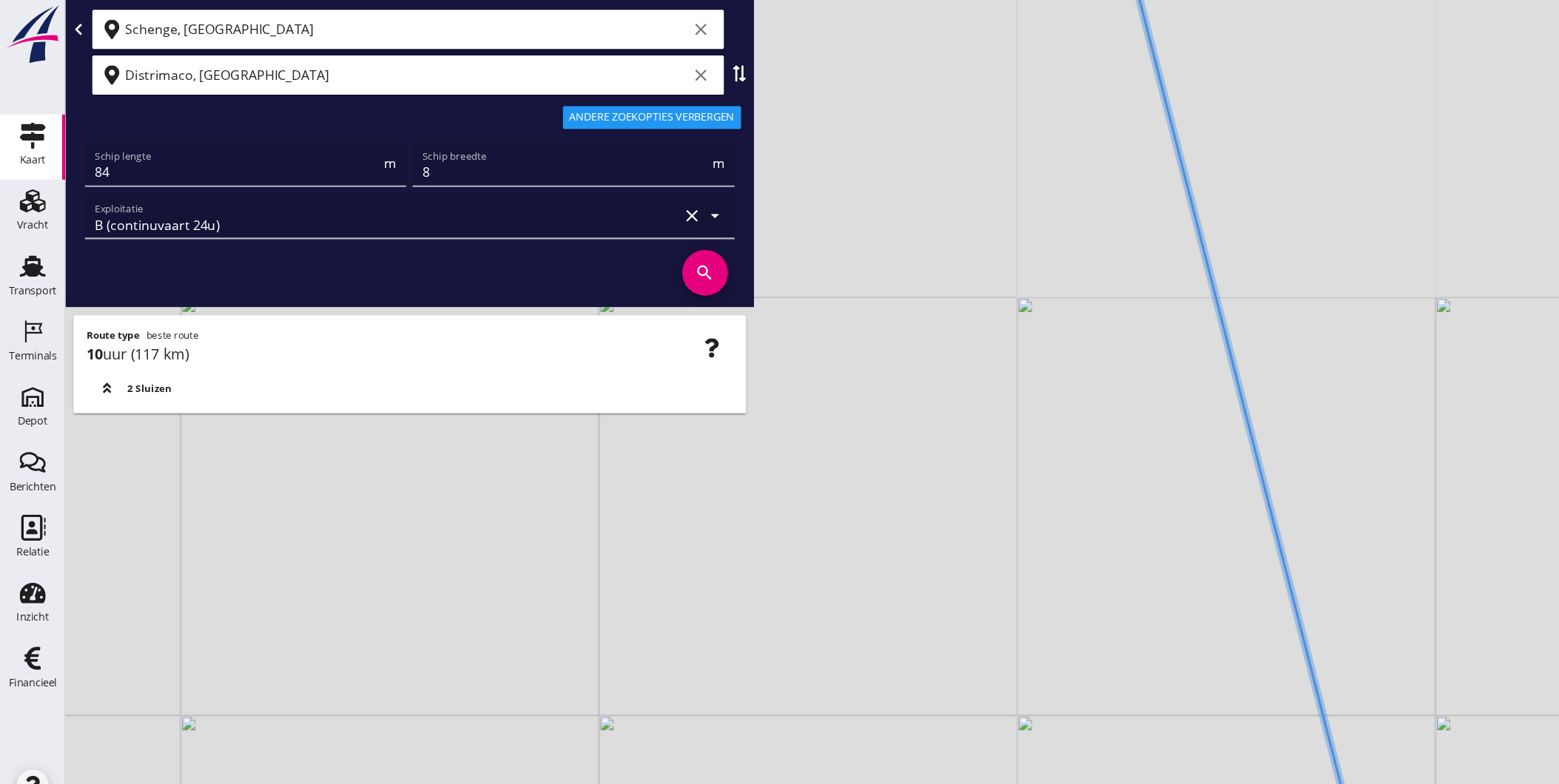
drag, startPoint x: 1031, startPoint y: 281, endPoint x: 1080, endPoint y: 472, distance: 197.2
click at [1087, 480] on div "+ − Leaflet | © Mapbox © OpenStreetMap" at bounding box center [809, 392] width 1500 height 784
click at [1086, 429] on div "+ − Leaflet | © Mapbox © OpenStreetMap" at bounding box center [809, 392] width 1500 height 784
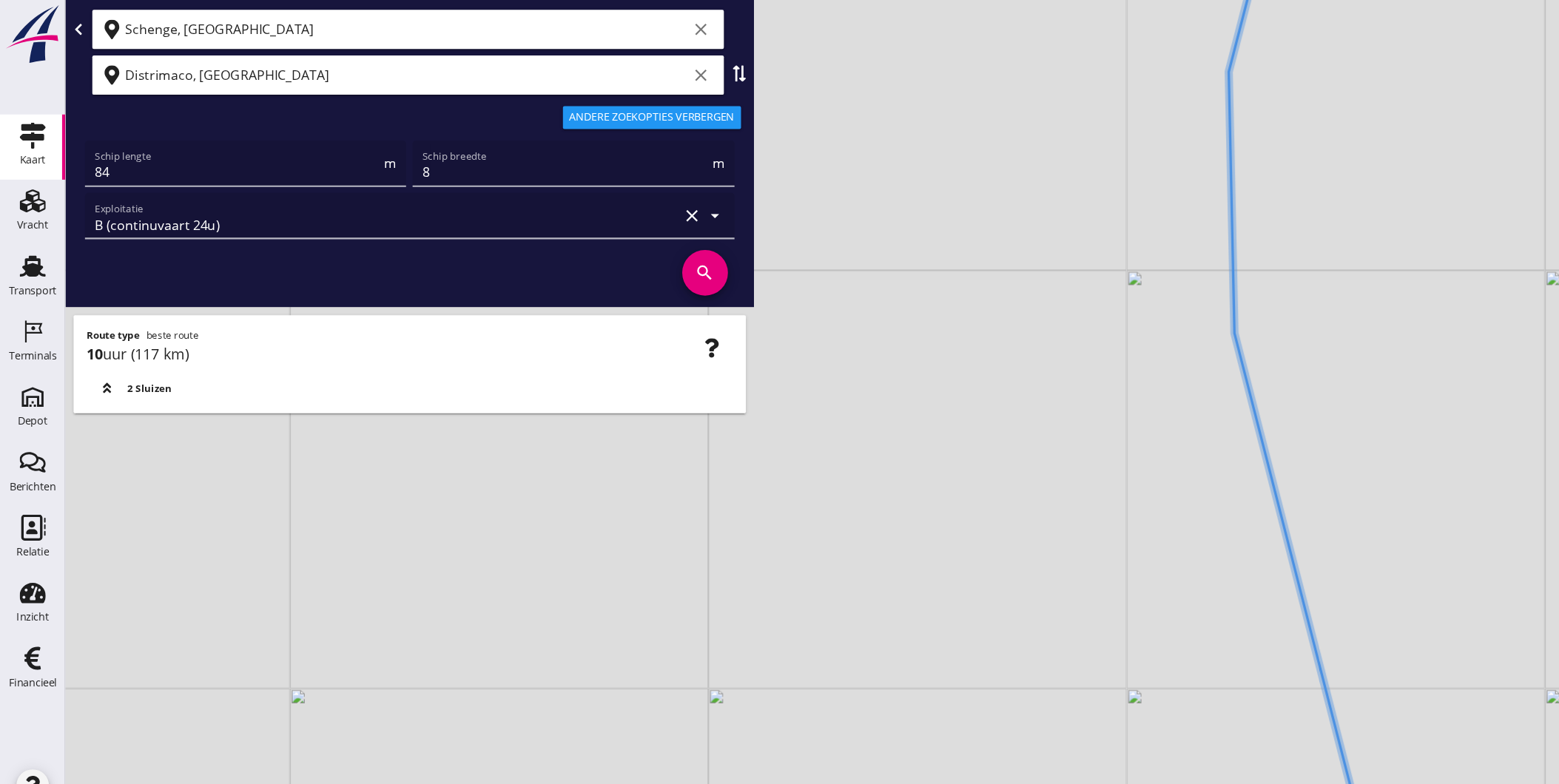
drag, startPoint x: 1073, startPoint y: 293, endPoint x: 1072, endPoint y: 448, distance: 155.0
click at [1077, 442] on div "+ − Leaflet | © Mapbox © OpenStreetMap" at bounding box center [809, 392] width 1500 height 784
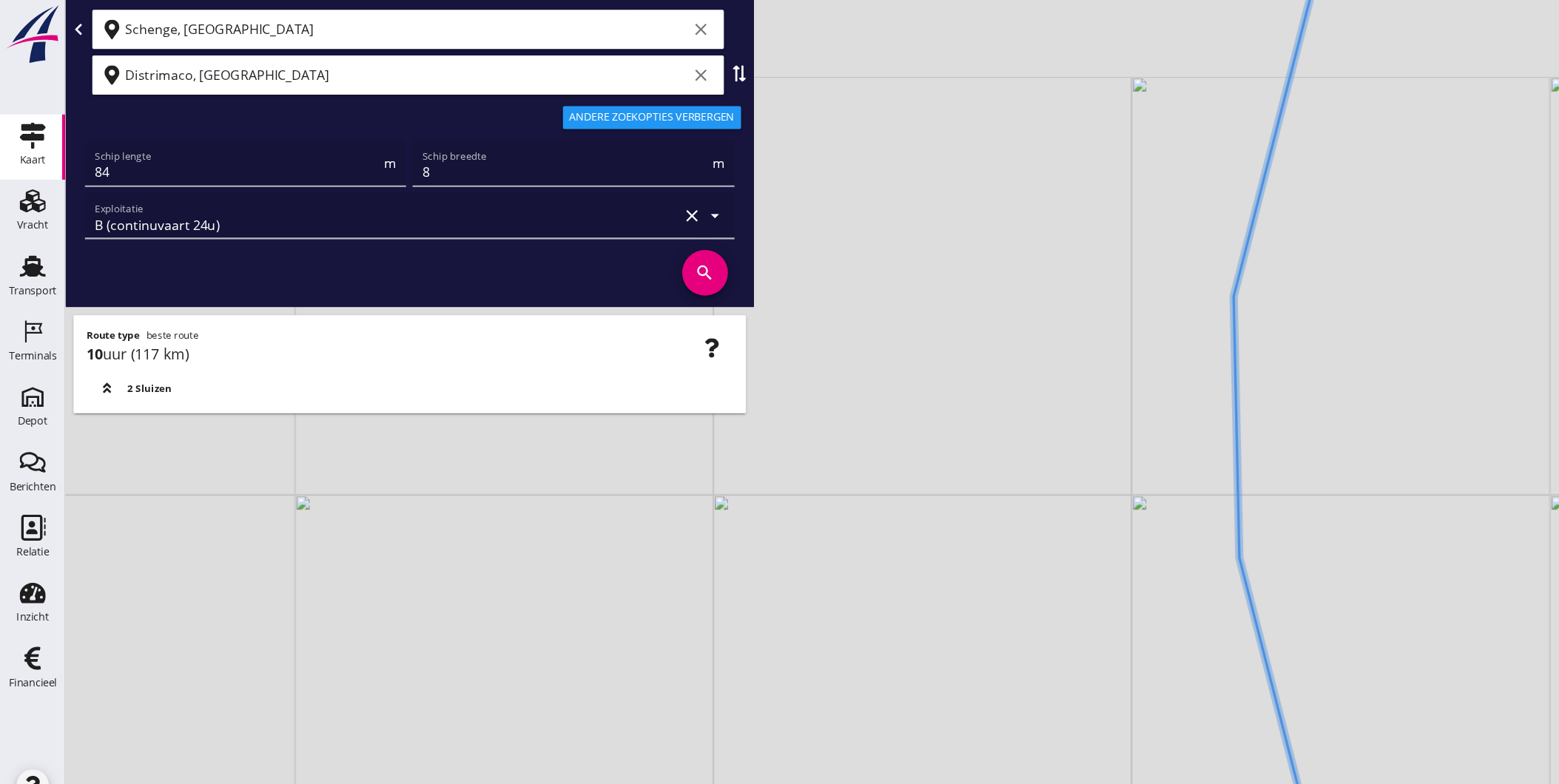
drag, startPoint x: 1087, startPoint y: 295, endPoint x: 1078, endPoint y: 391, distance: 96.4
click at [1078, 390] on div "+ − Leaflet | © Mapbox © OpenStreetMap" at bounding box center [809, 392] width 1500 height 784
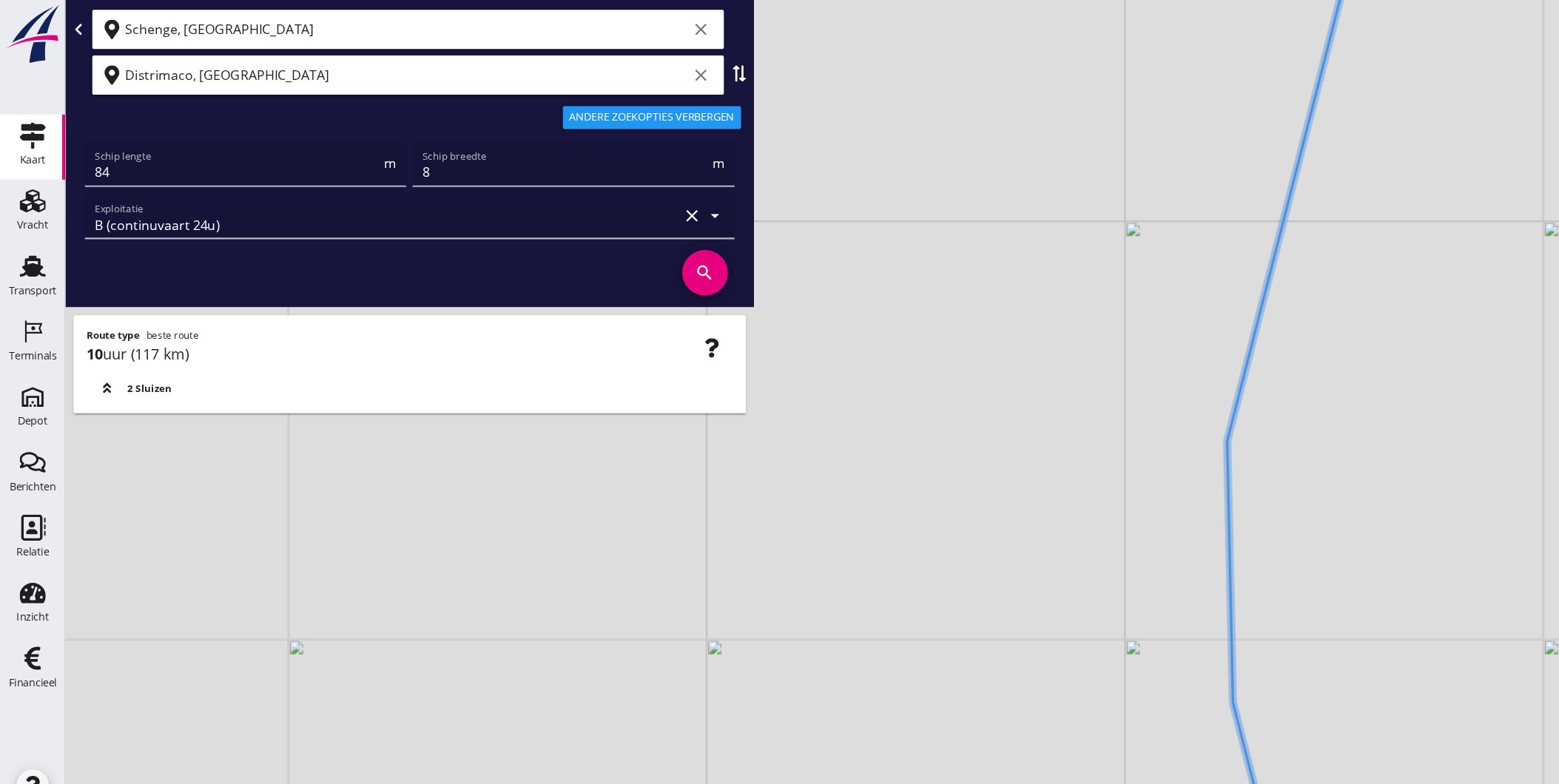
drag, startPoint x: 1151, startPoint y: 313, endPoint x: 1152, endPoint y: 403, distance: 90.0
click at [1152, 403] on div "+ − Leaflet | © Mapbox © OpenStreetMap" at bounding box center [809, 392] width 1500 height 784
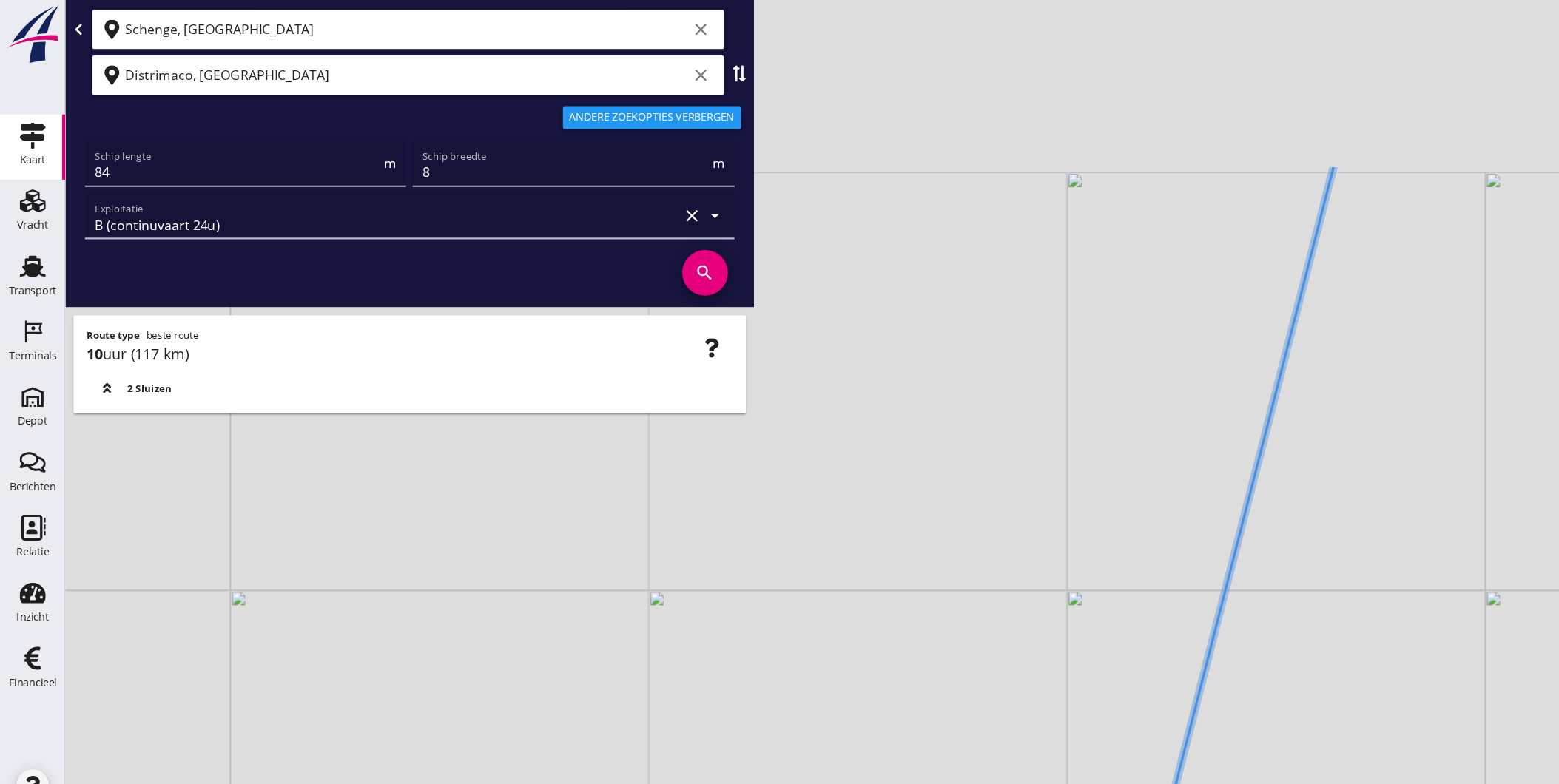
drag, startPoint x: 1106, startPoint y: 460, endPoint x: 1115, endPoint y: 316, distance: 144.3
click at [1089, 480] on div "+ − Leaflet | © Mapbox © OpenStreetMap" at bounding box center [809, 392] width 1500 height 784
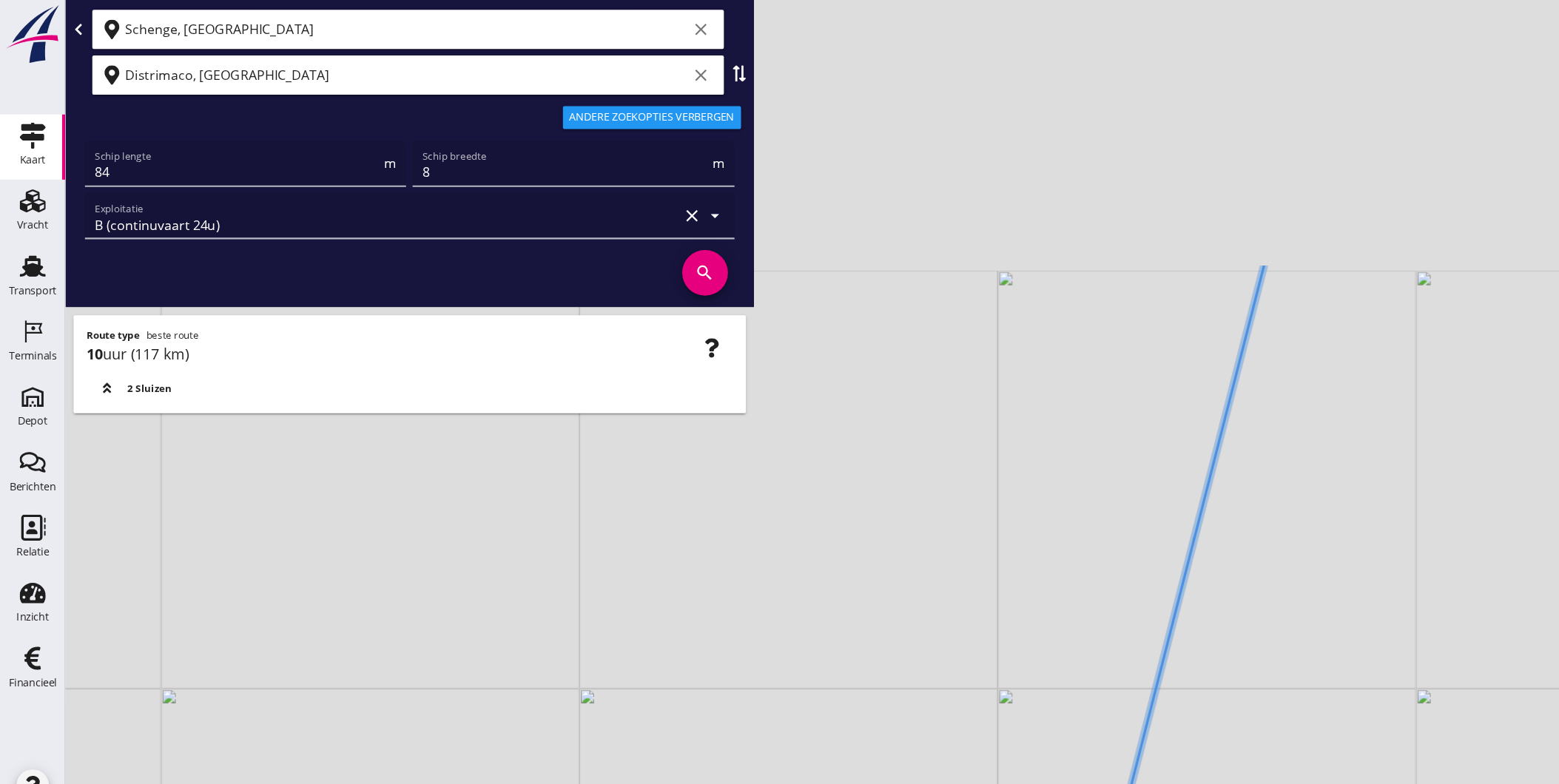
drag, startPoint x: 1133, startPoint y: 266, endPoint x: 1111, endPoint y: 537, distance: 271.9
click at [1117, 531] on icon at bounding box center [1070, 710] width 149 height 940
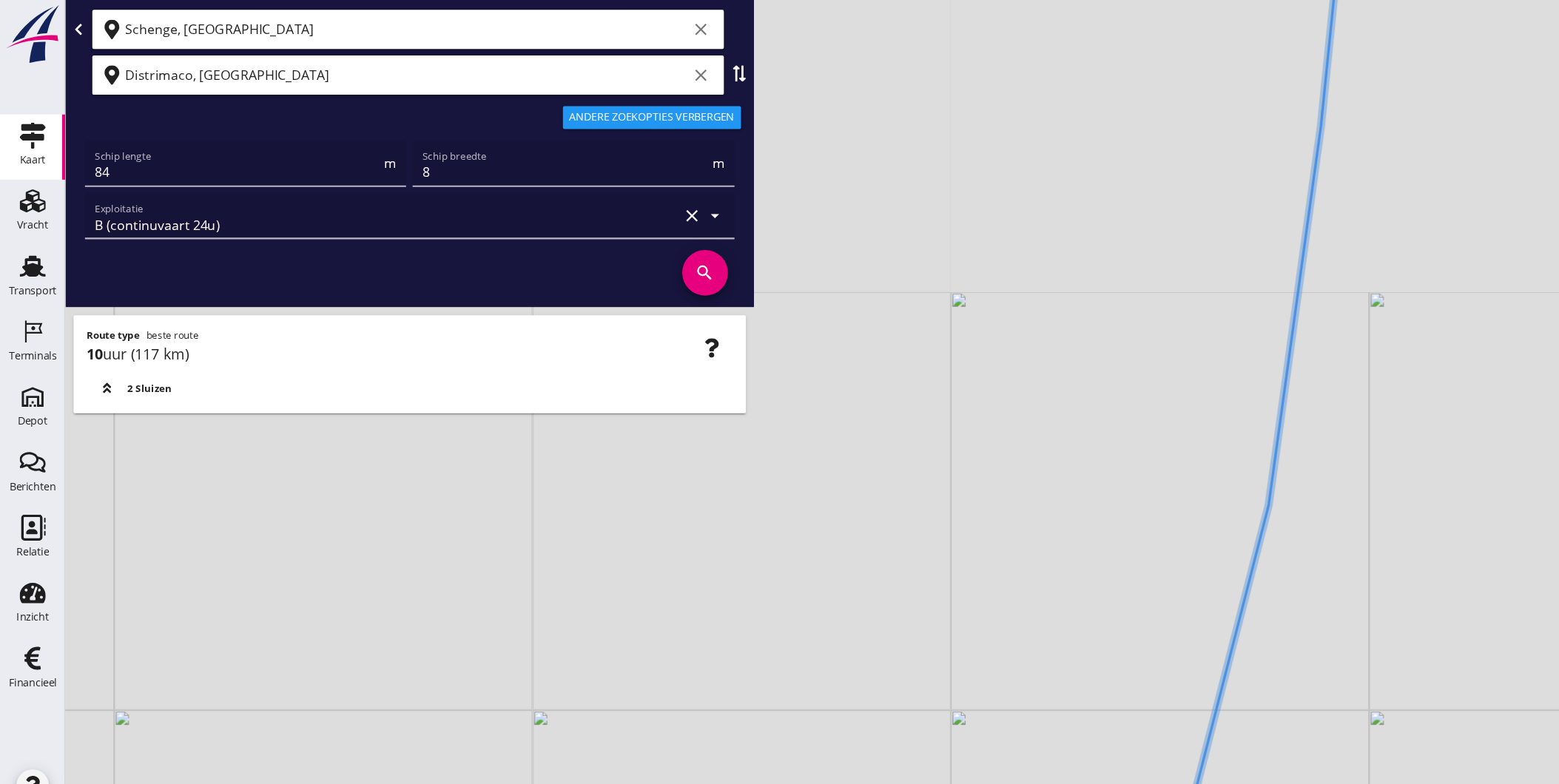
drag, startPoint x: 1142, startPoint y: 309, endPoint x: 1131, endPoint y: 496, distance: 187.3
click at [1146, 557] on div "+ − Leaflet | © Mapbox © OpenStreetMap" at bounding box center [809, 392] width 1500 height 784
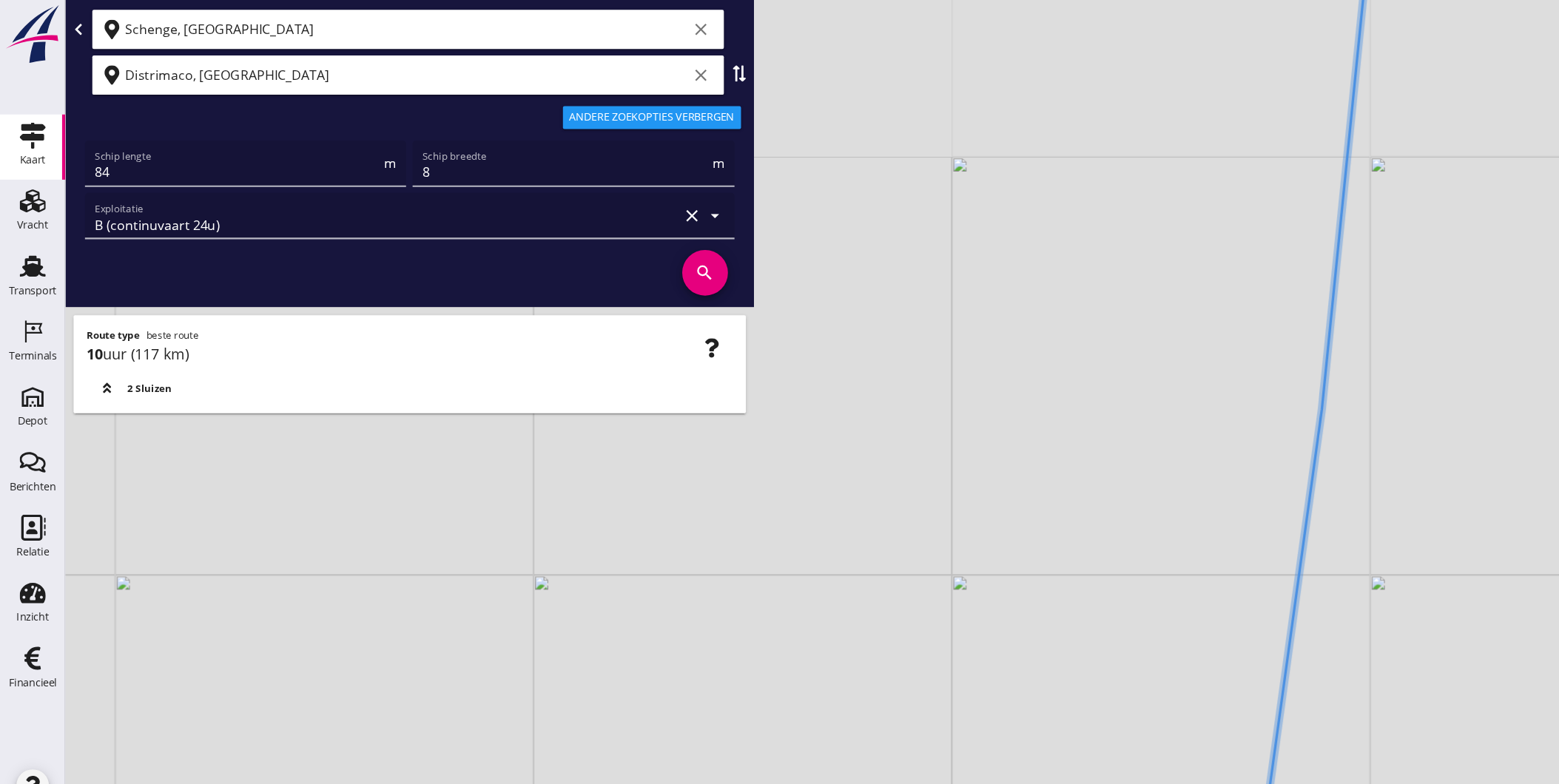
drag, startPoint x: 1130, startPoint y: 593, endPoint x: 1124, endPoint y: 596, distance: 6.7
click at [1124, 602] on div "+ − Leaflet | © Mapbox © OpenStreetMap" at bounding box center [809, 392] width 1500 height 784
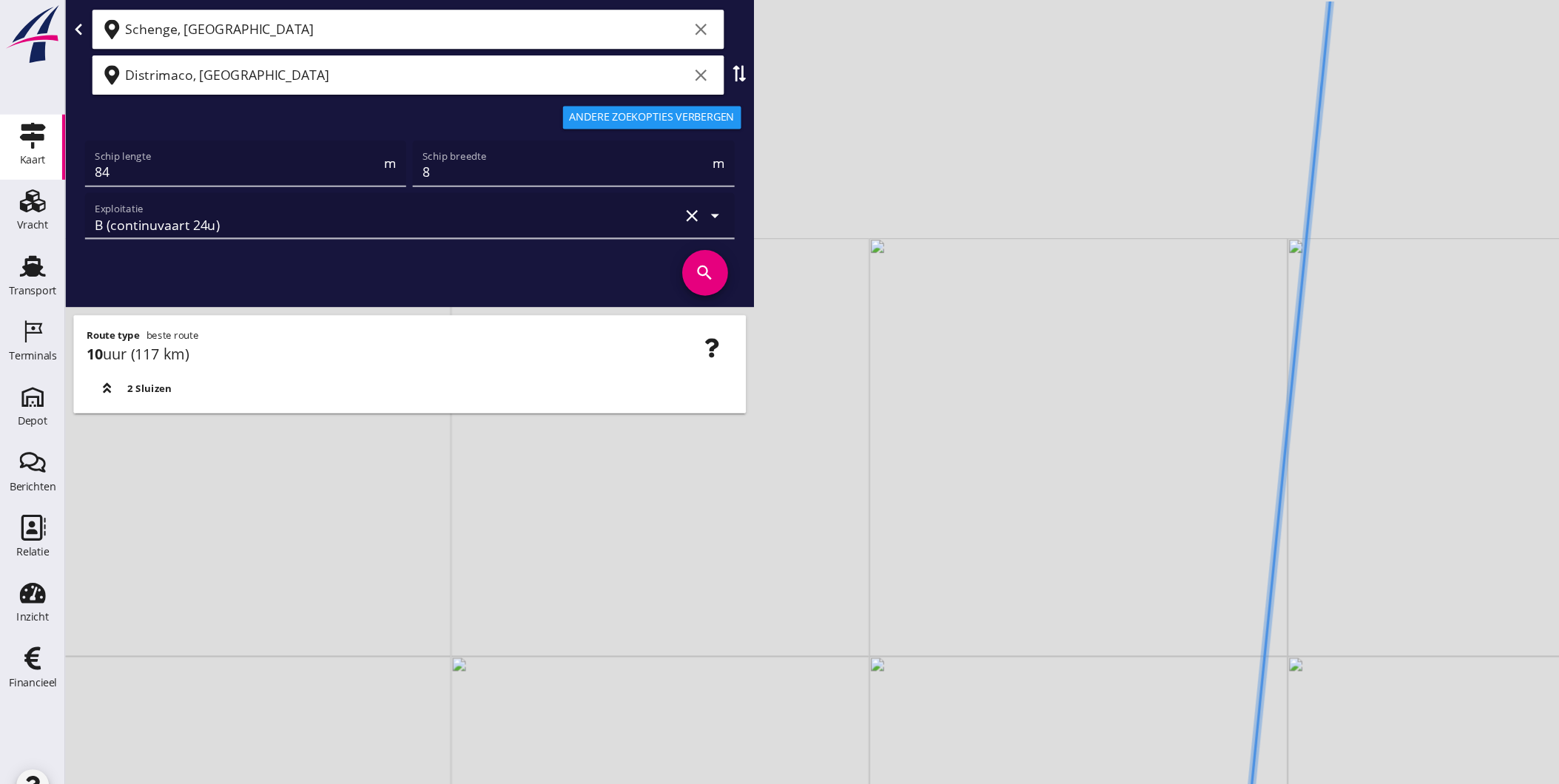
drag, startPoint x: 1168, startPoint y: 419, endPoint x: 1113, endPoint y: 707, distance: 293.2
click at [1115, 714] on div "+ − Leaflet | © Mapbox © OpenStreetMap" at bounding box center [809, 392] width 1500 height 784
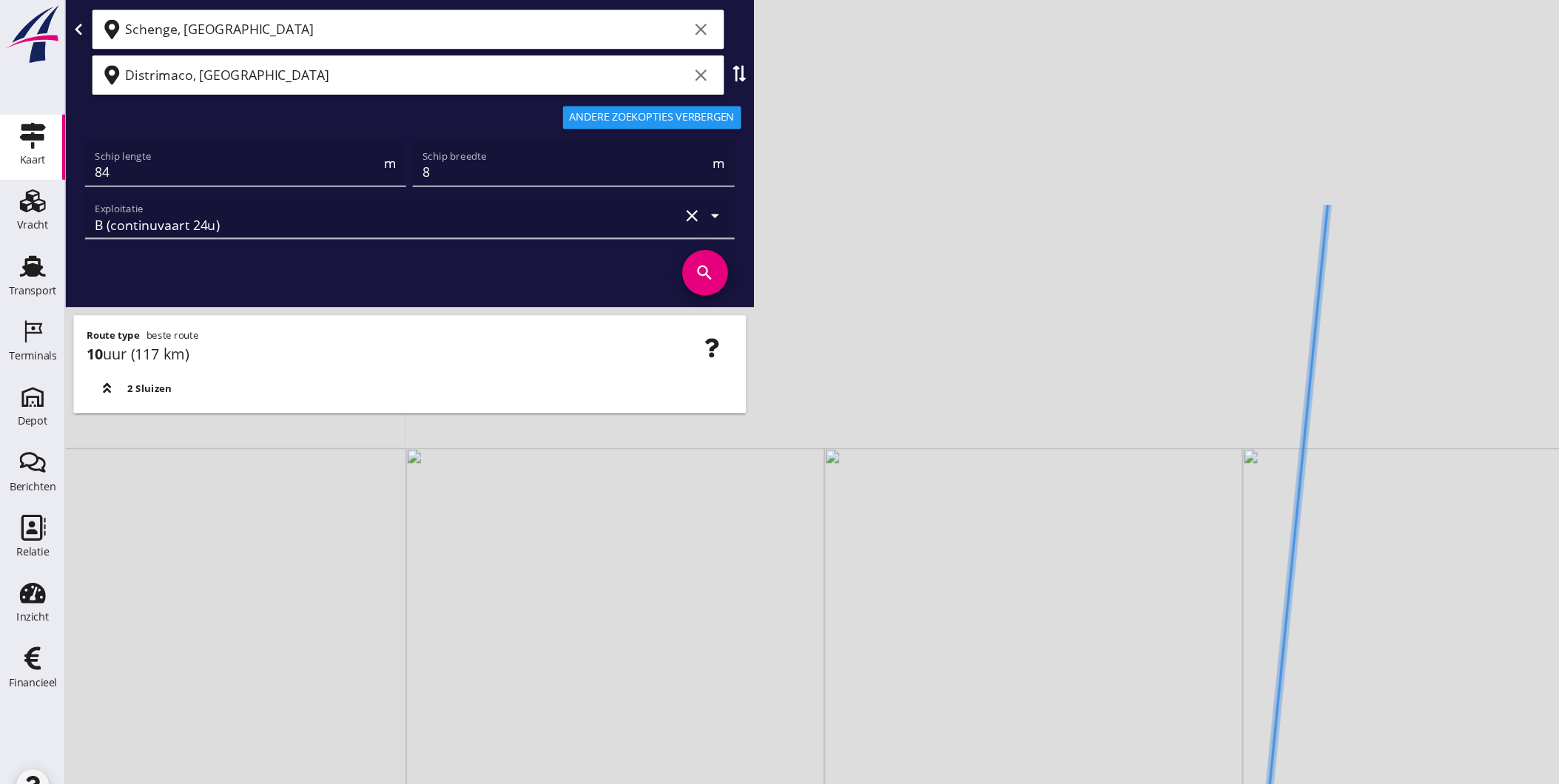
drag, startPoint x: 1105, startPoint y: 533, endPoint x: 1094, endPoint y: 605, distance: 72.8
click at [1110, 699] on div "+ − Leaflet | © Mapbox © OpenStreetMap" at bounding box center [809, 392] width 1500 height 784
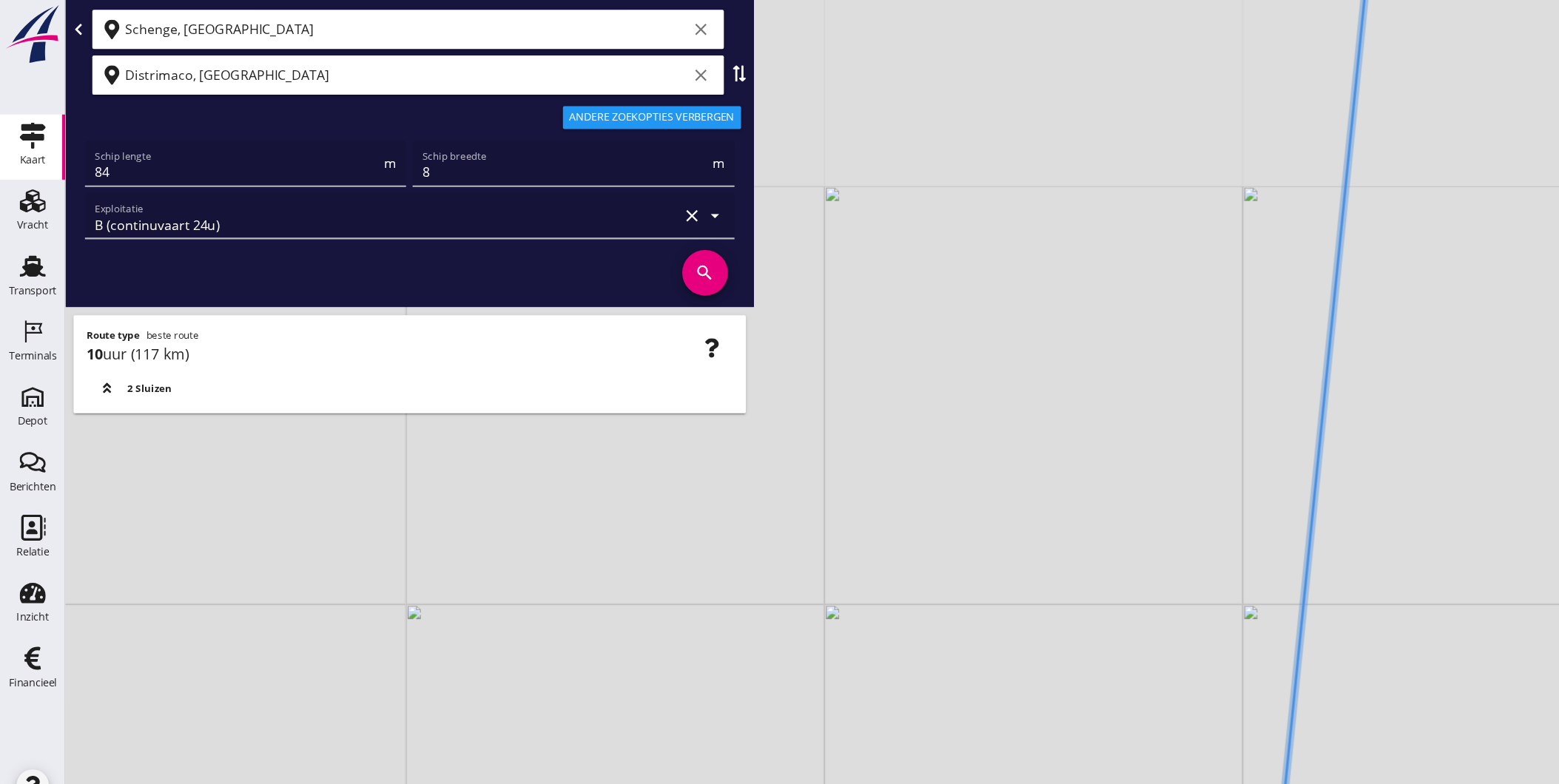
drag, startPoint x: 1147, startPoint y: 318, endPoint x: 1109, endPoint y: 677, distance: 361.0
click at [1109, 677] on div "+ − Leaflet | © Mapbox © OpenStreetMap" at bounding box center [809, 392] width 1500 height 784
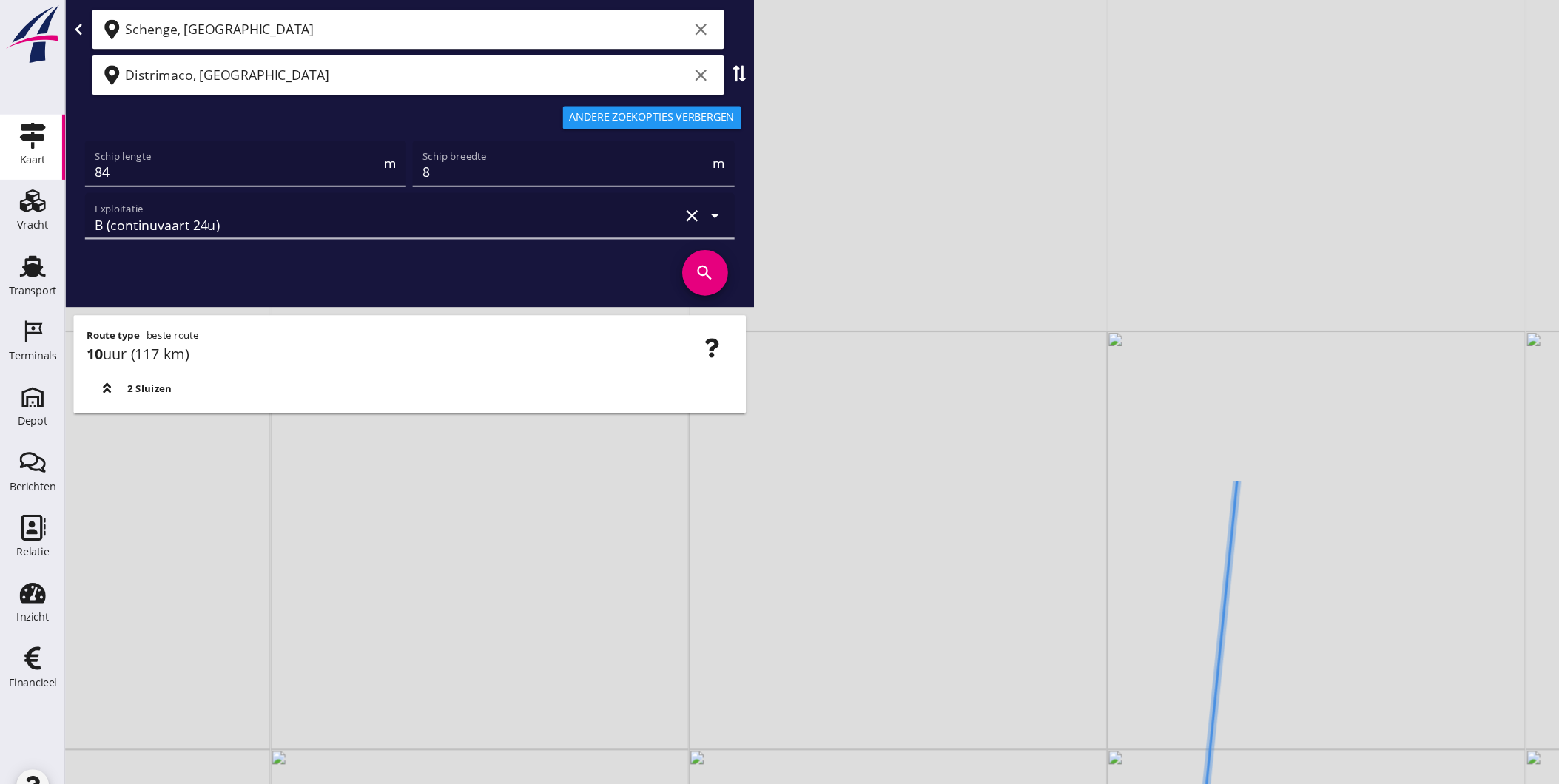
drag, startPoint x: 1152, startPoint y: 501, endPoint x: 1142, endPoint y: 516, distance: 18.0
click at [1147, 513] on div "+ − Leaflet | © Mapbox © OpenStreetMap" at bounding box center [809, 392] width 1500 height 784
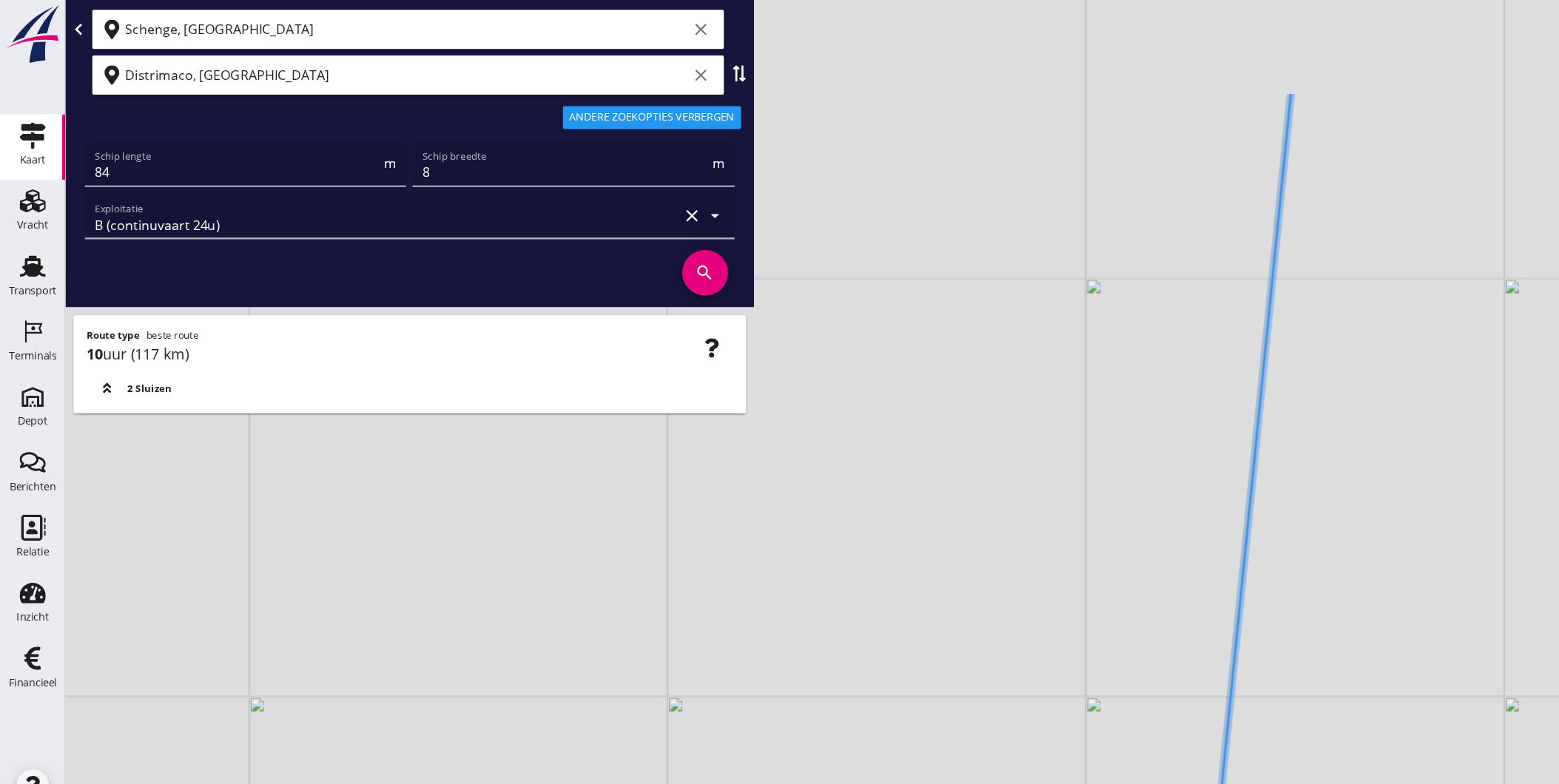
drag, startPoint x: 1121, startPoint y: 472, endPoint x: 1111, endPoint y: 410, distance: 62.8
click at [1115, 514] on div "+ − Leaflet | © Mapbox © OpenStreetMap" at bounding box center [809, 392] width 1500 height 784
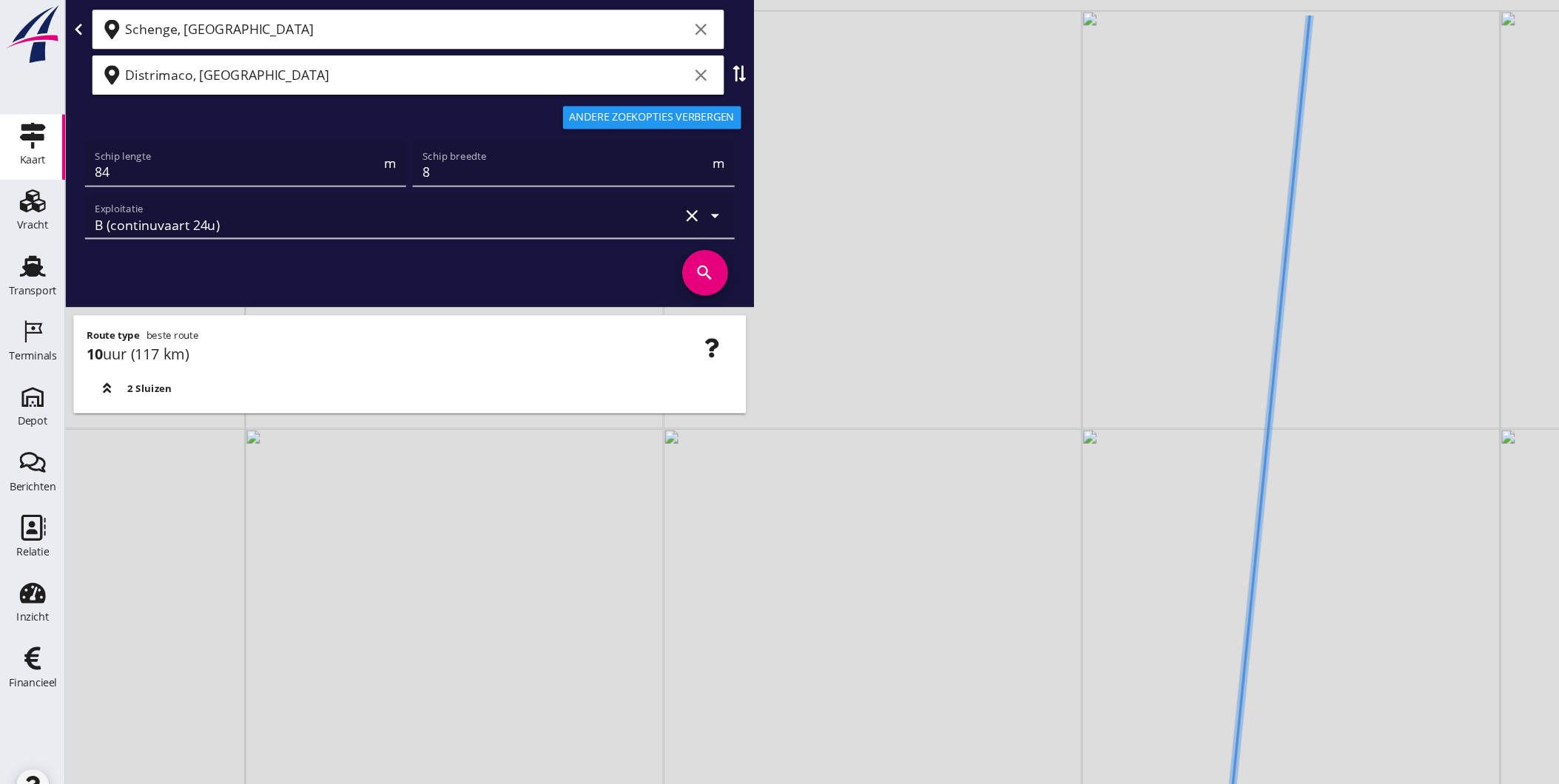
drag, startPoint x: 1117, startPoint y: 295, endPoint x: 1146, endPoint y: 621, distance: 327.3
click at [1151, 619] on div "+ − Leaflet | © Mapbox © OpenStreetMap" at bounding box center [809, 392] width 1500 height 784
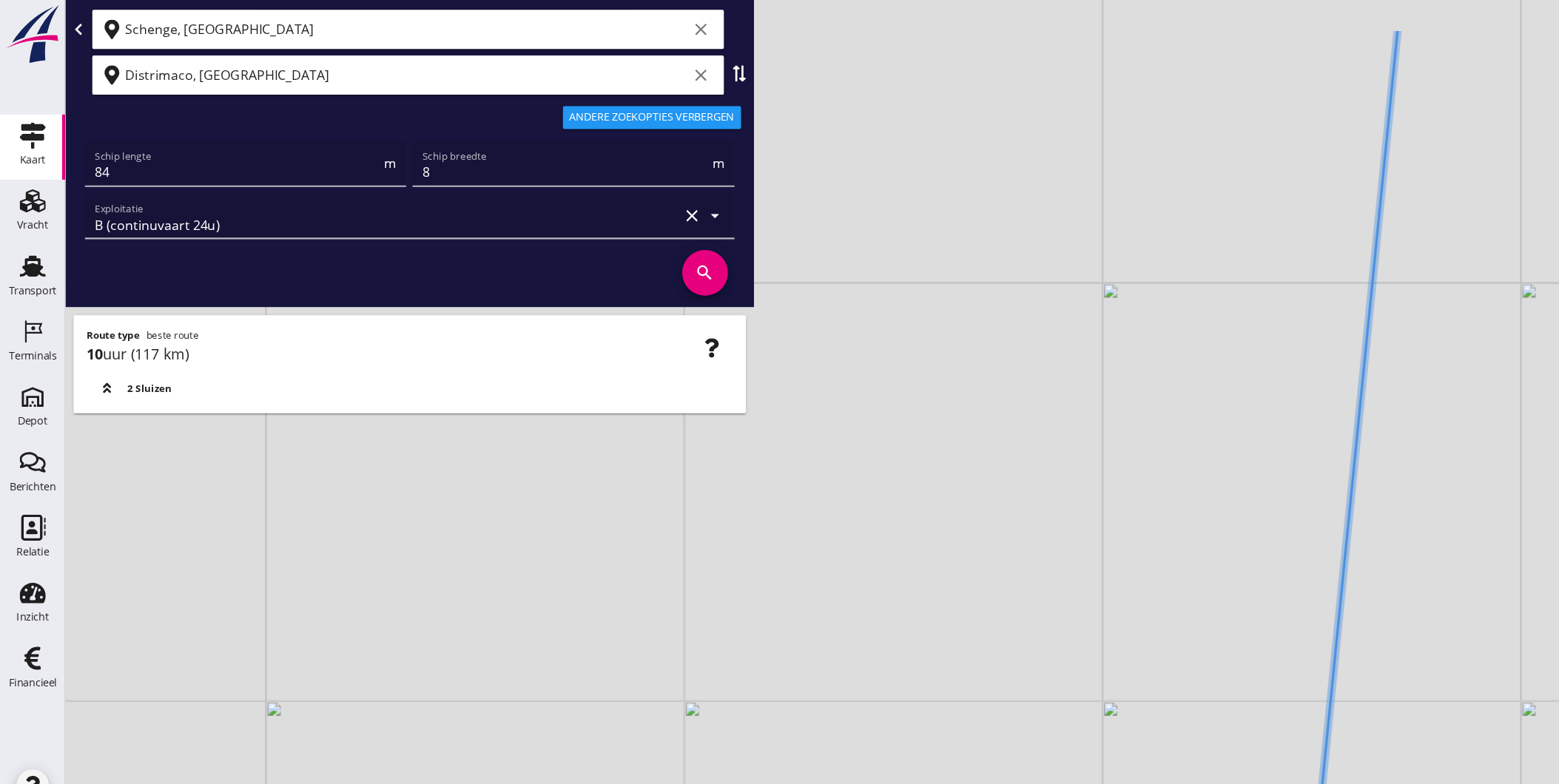
drag, startPoint x: 1257, startPoint y: 305, endPoint x: 1213, endPoint y: 398, distance: 102.9
click at [1213, 398] on div "+ − Leaflet | © Mapbox © OpenStreetMap" at bounding box center [809, 392] width 1500 height 784
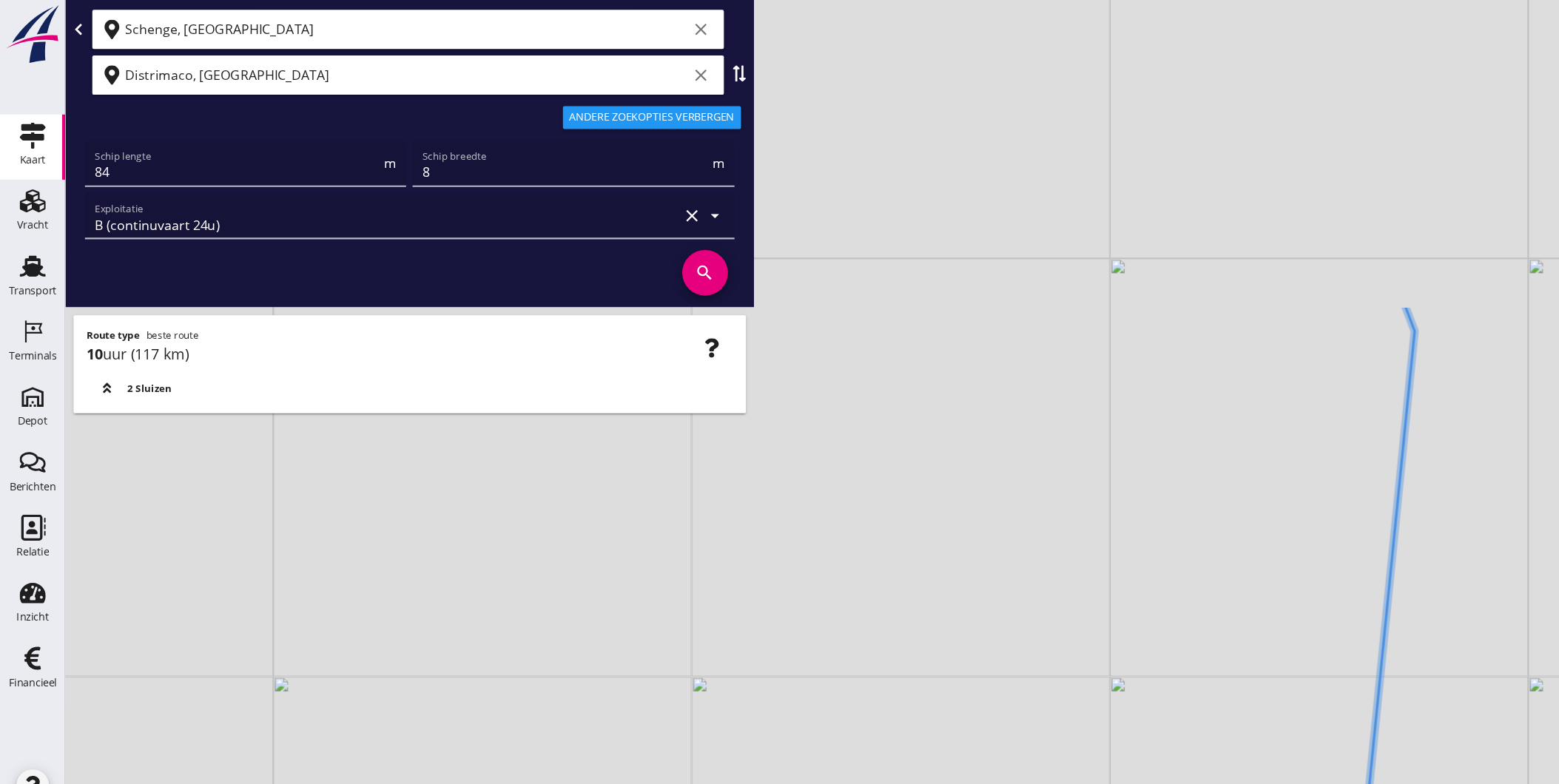
drag, startPoint x: 1199, startPoint y: 476, endPoint x: 1207, endPoint y: 691, distance: 215.1
click at [1206, 724] on div "+ − Leaflet | © Mapbox © OpenStreetMap" at bounding box center [809, 392] width 1500 height 784
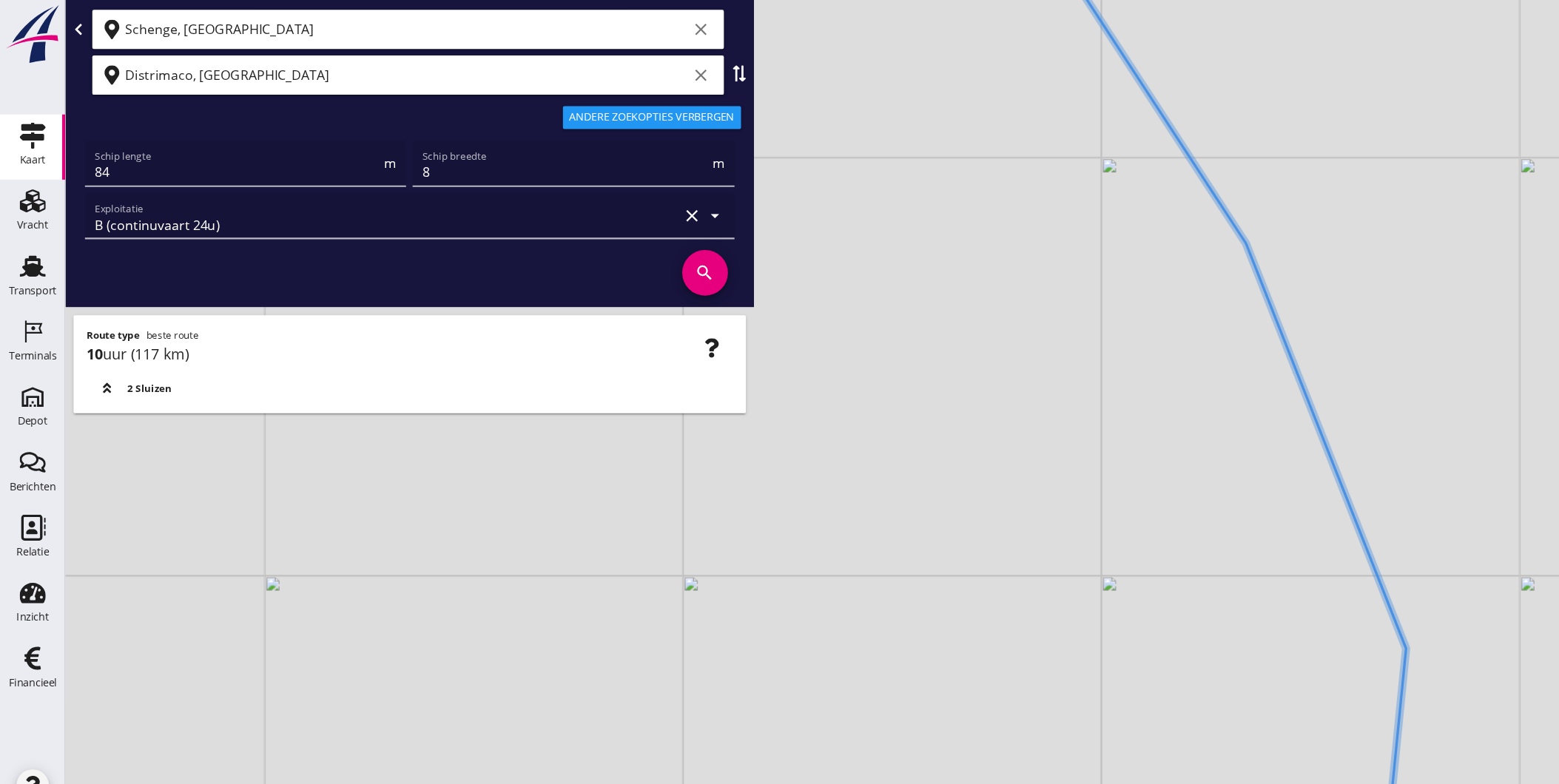
drag, startPoint x: 1221, startPoint y: 405, endPoint x: 1214, endPoint y: 516, distance: 111.2
click at [1214, 516] on div "+ − Leaflet | © Mapbox © OpenStreetMap" at bounding box center [809, 392] width 1500 height 784
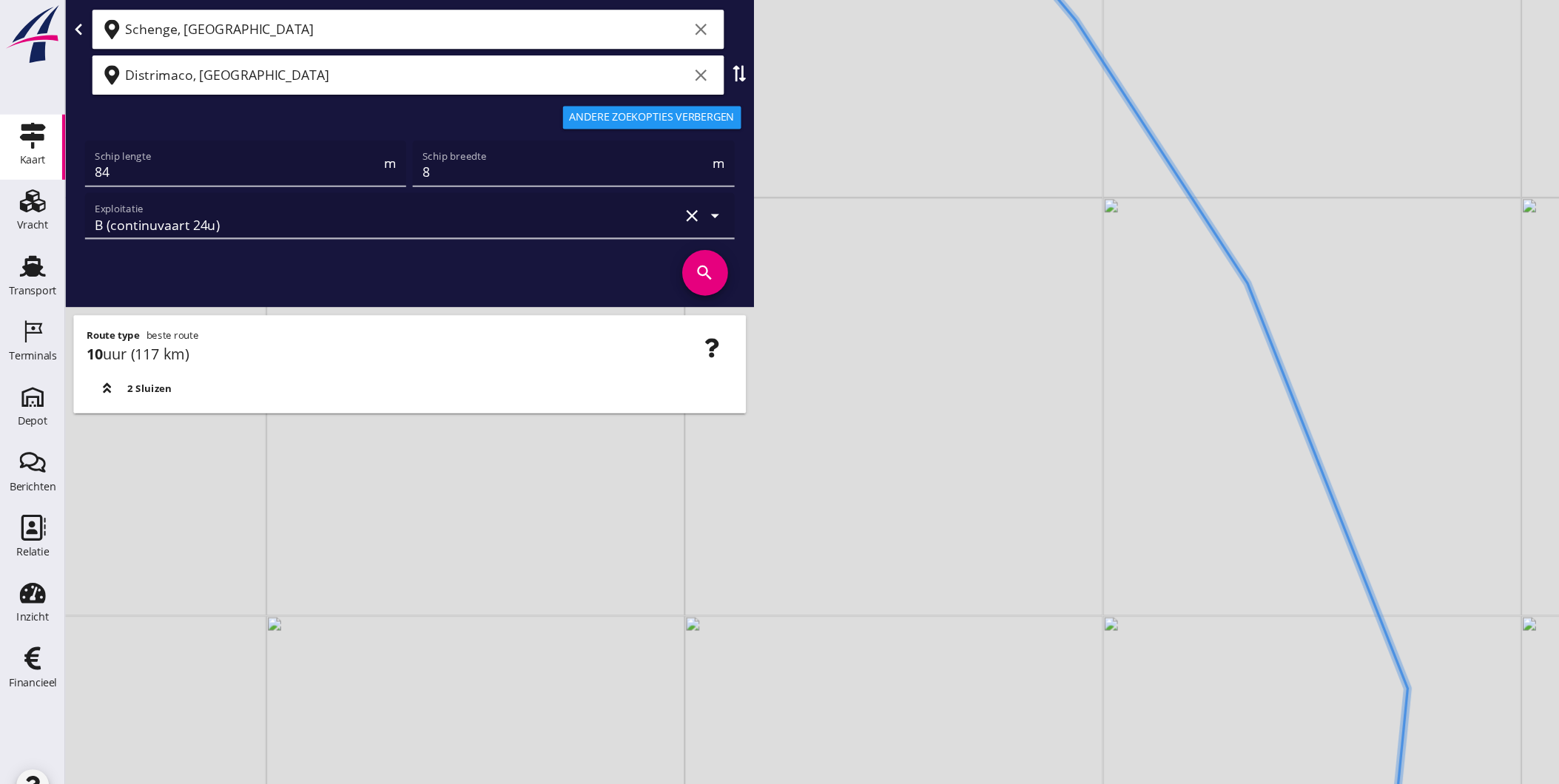
drag, startPoint x: 1279, startPoint y: 587, endPoint x: 1297, endPoint y: 619, distance: 36.7
click at [1275, 624] on icon at bounding box center [1084, 392] width 382 height 940
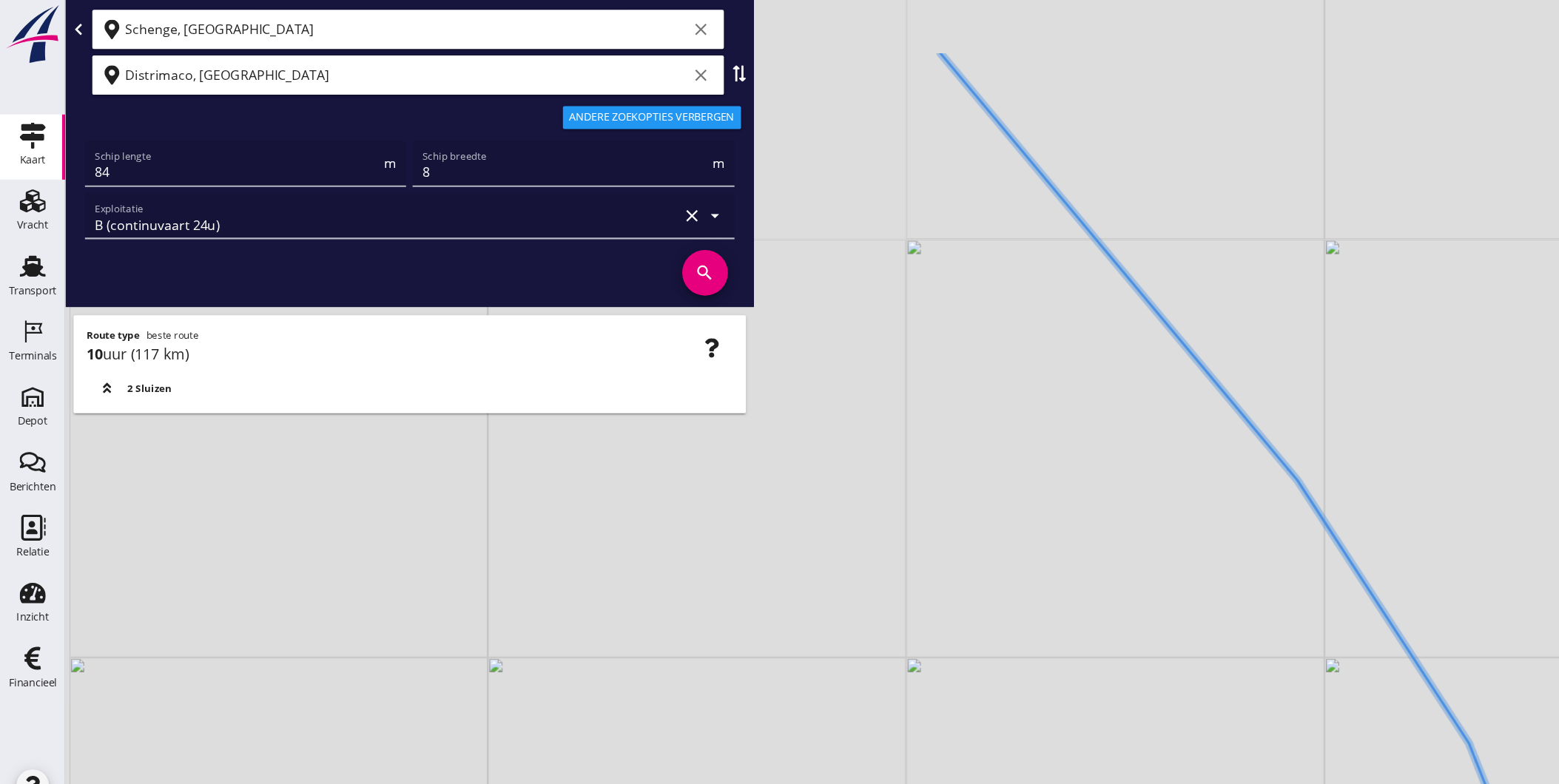
drag, startPoint x: 1193, startPoint y: 479, endPoint x: 1305, endPoint y: 624, distance: 183.2
click at [1299, 619] on div "+ − Leaflet | © Mapbox © OpenStreetMap" at bounding box center [809, 392] width 1500 height 784
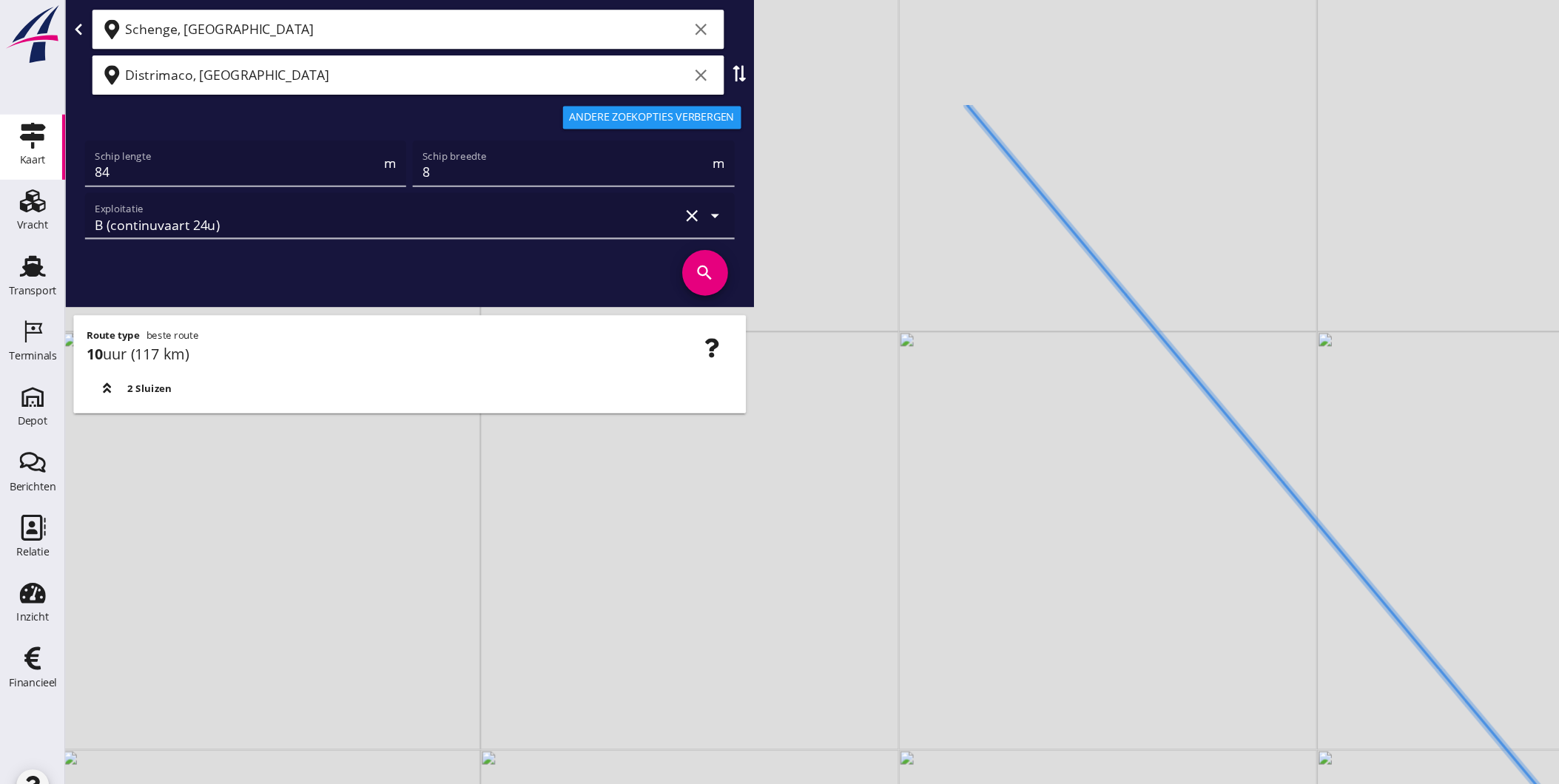
drag, startPoint x: 1240, startPoint y: 559, endPoint x: 1240, endPoint y: 518, distance: 41.0
click at [1356, 698] on div "+ − Leaflet | © Mapbox © OpenStreetMap" at bounding box center [809, 392] width 1500 height 784
click at [1306, 747] on div "+ − Leaflet | © Mapbox © OpenStreetMap" at bounding box center [809, 392] width 1500 height 784
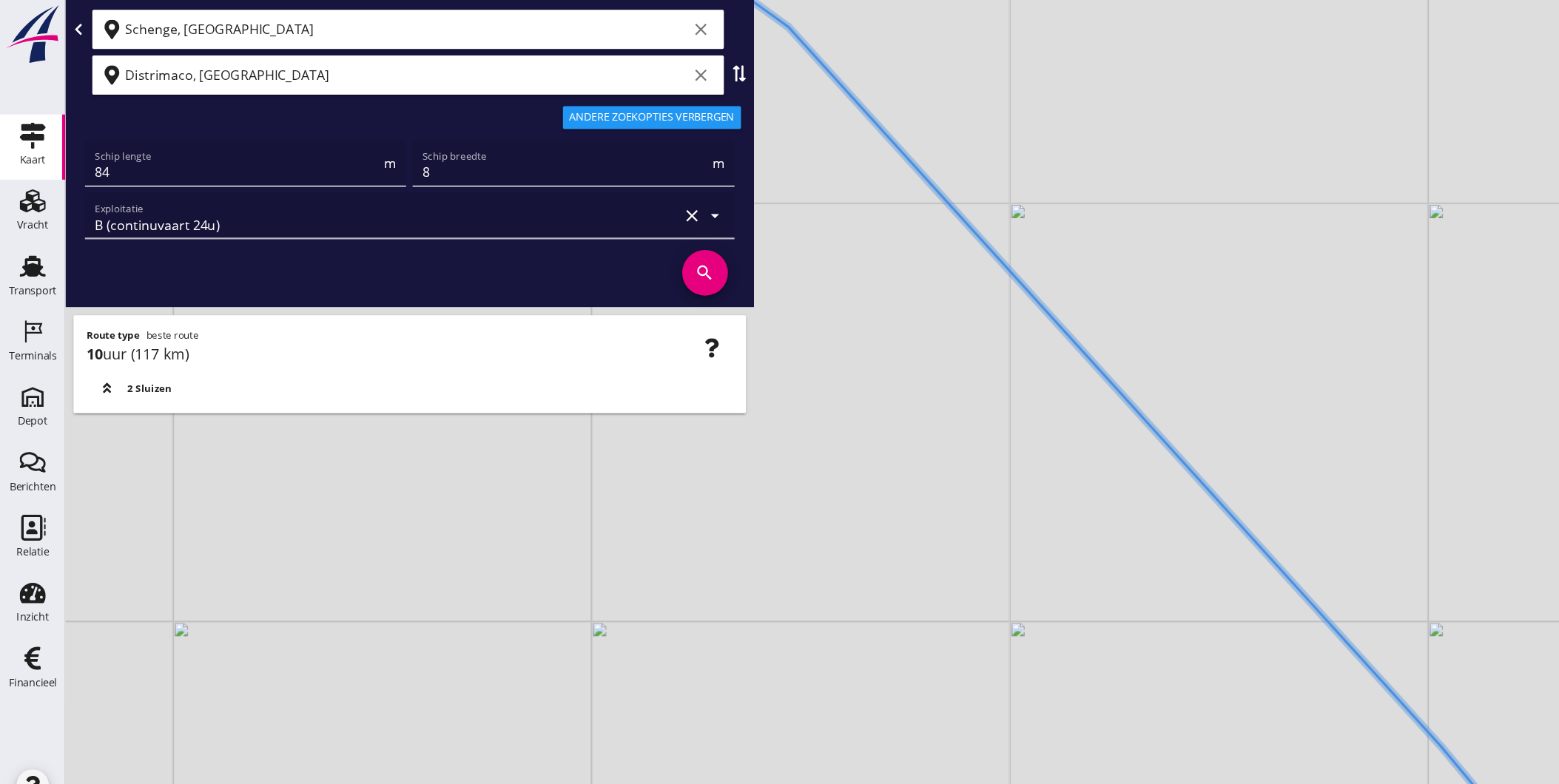
click at [1186, 737] on div "+ − Leaflet | © Mapbox © OpenStreetMap" at bounding box center [809, 392] width 1500 height 784
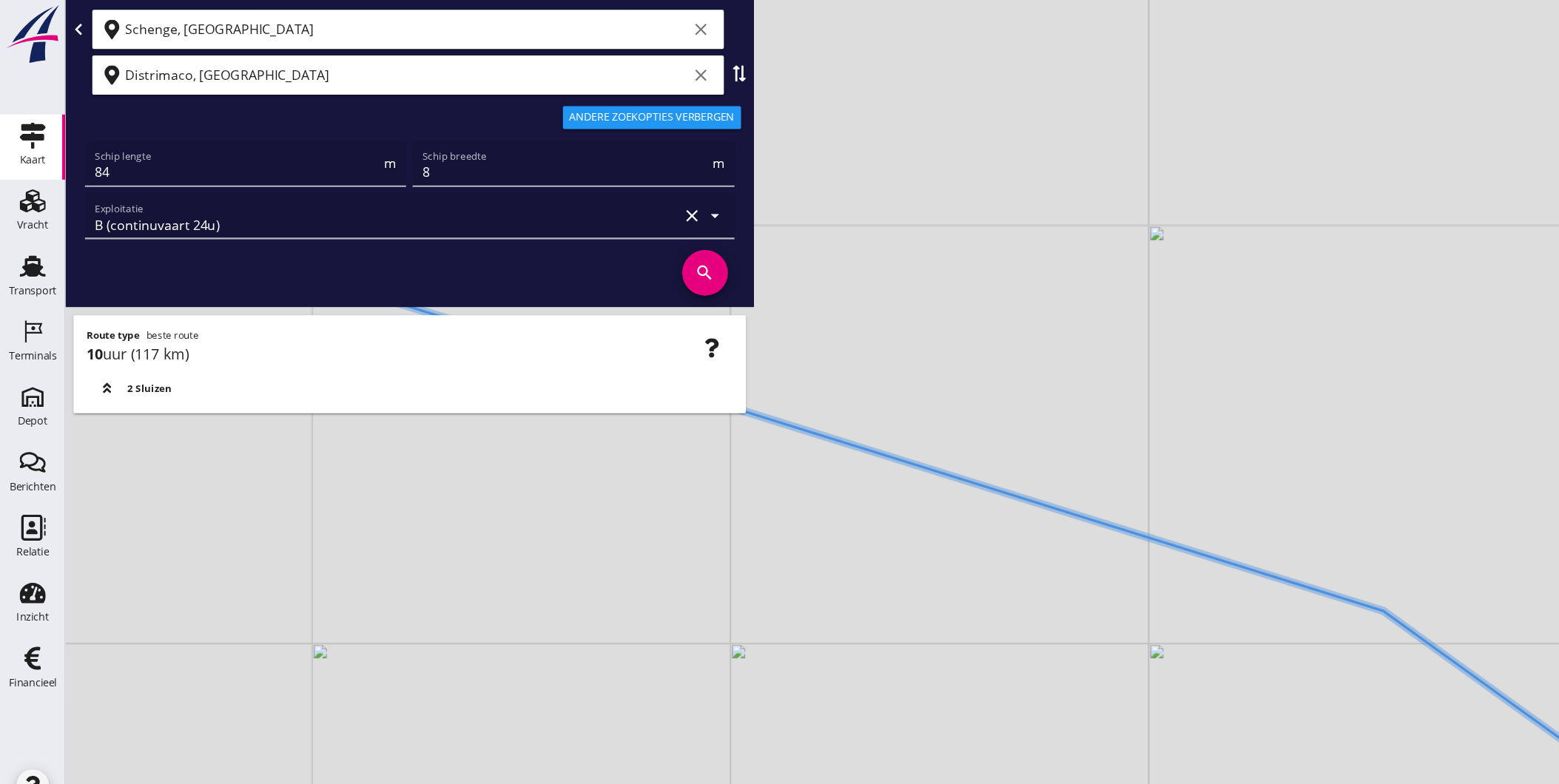
click at [1380, 543] on div "+ − Leaflet | © Mapbox © OpenStreetMap" at bounding box center [809, 392] width 1500 height 784
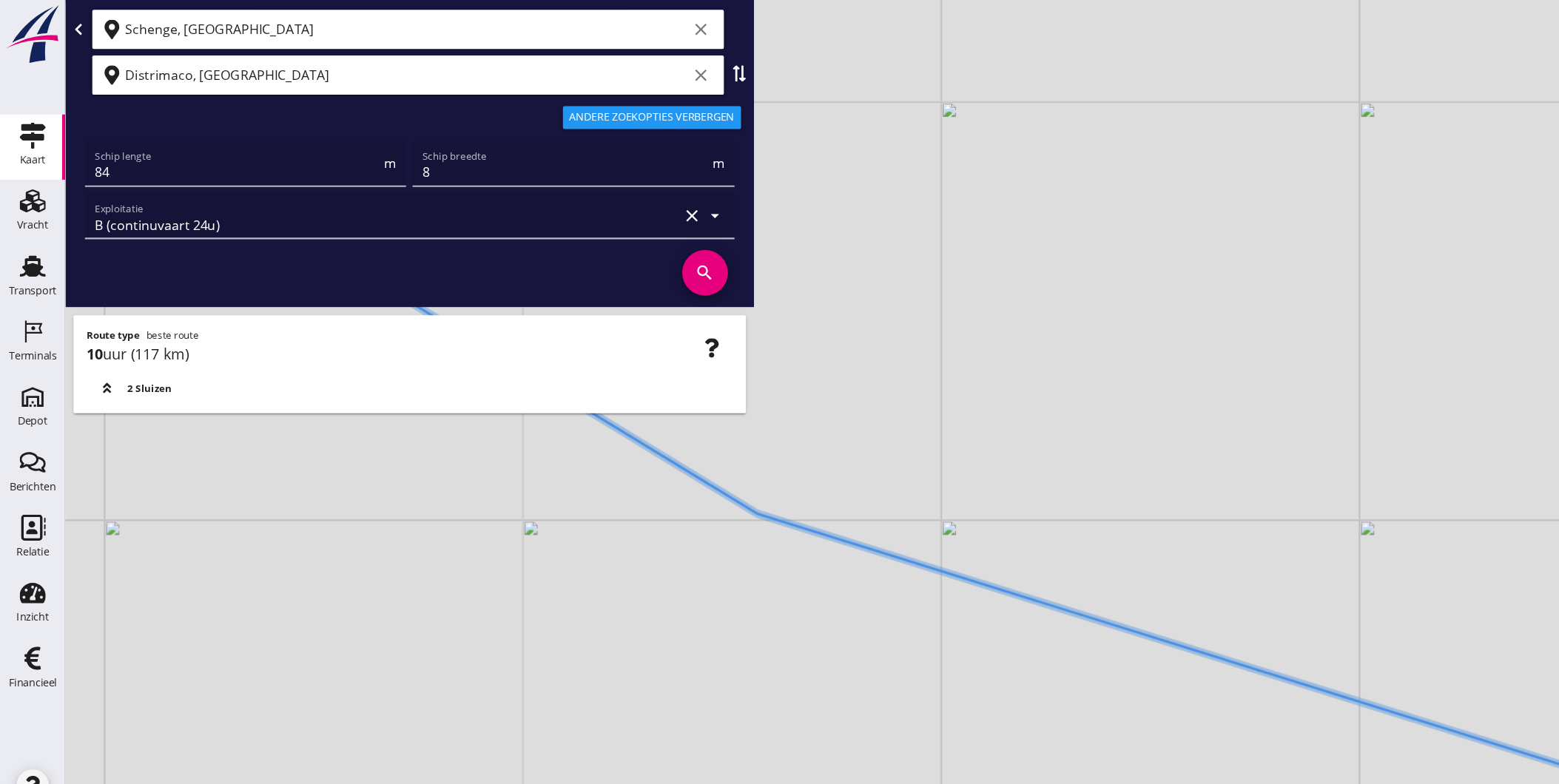
click at [1182, 747] on div "+ − Leaflet | © Mapbox © OpenStreetMap" at bounding box center [809, 392] width 1500 height 784
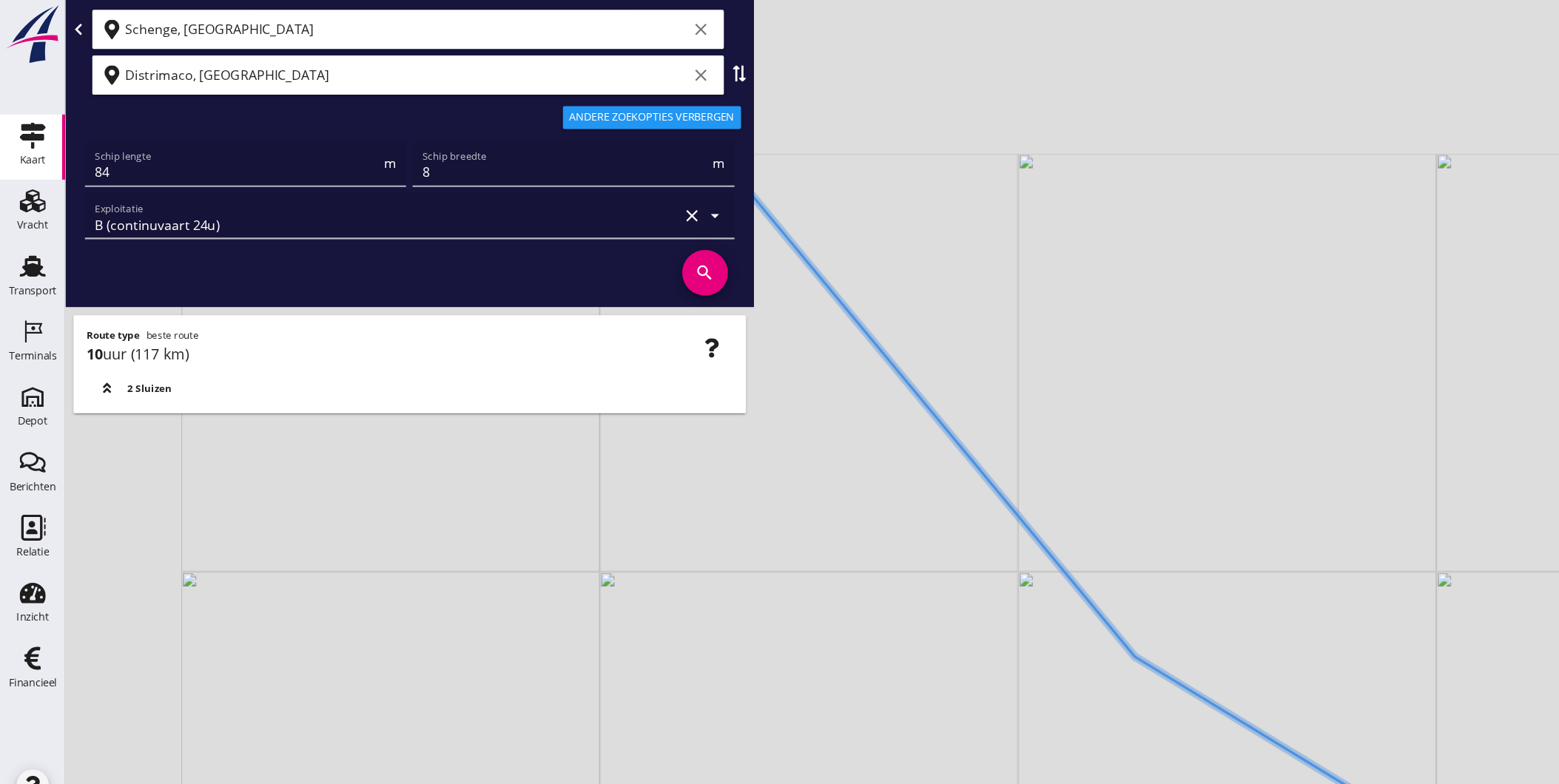
click at [1236, 747] on div "+ − Leaflet | © Mapbox © OpenStreetMap" at bounding box center [809, 392] width 1500 height 784
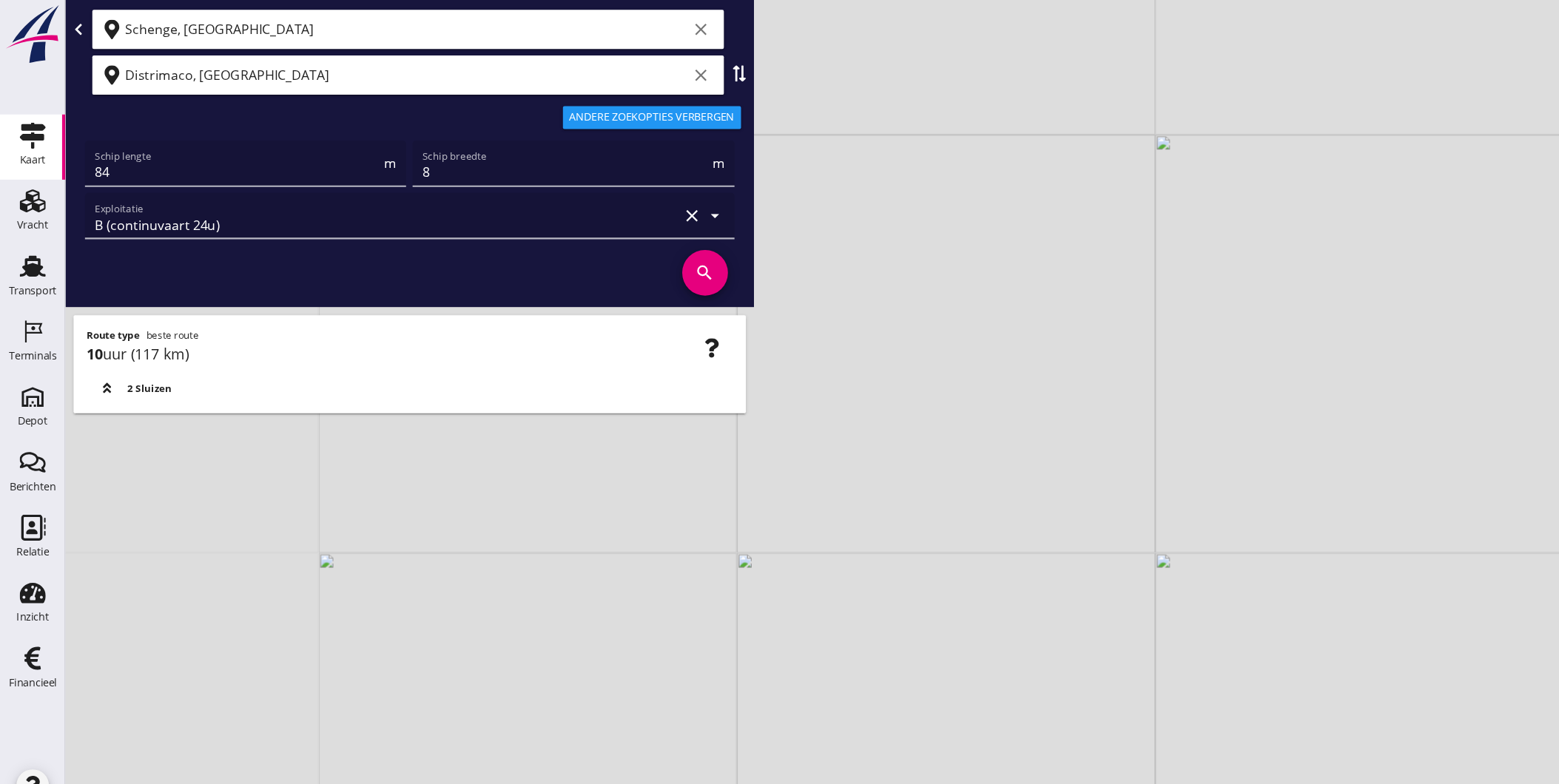
click at [1101, 475] on div "+ − Leaflet | © Mapbox © OpenStreetMap" at bounding box center [809, 392] width 1500 height 784
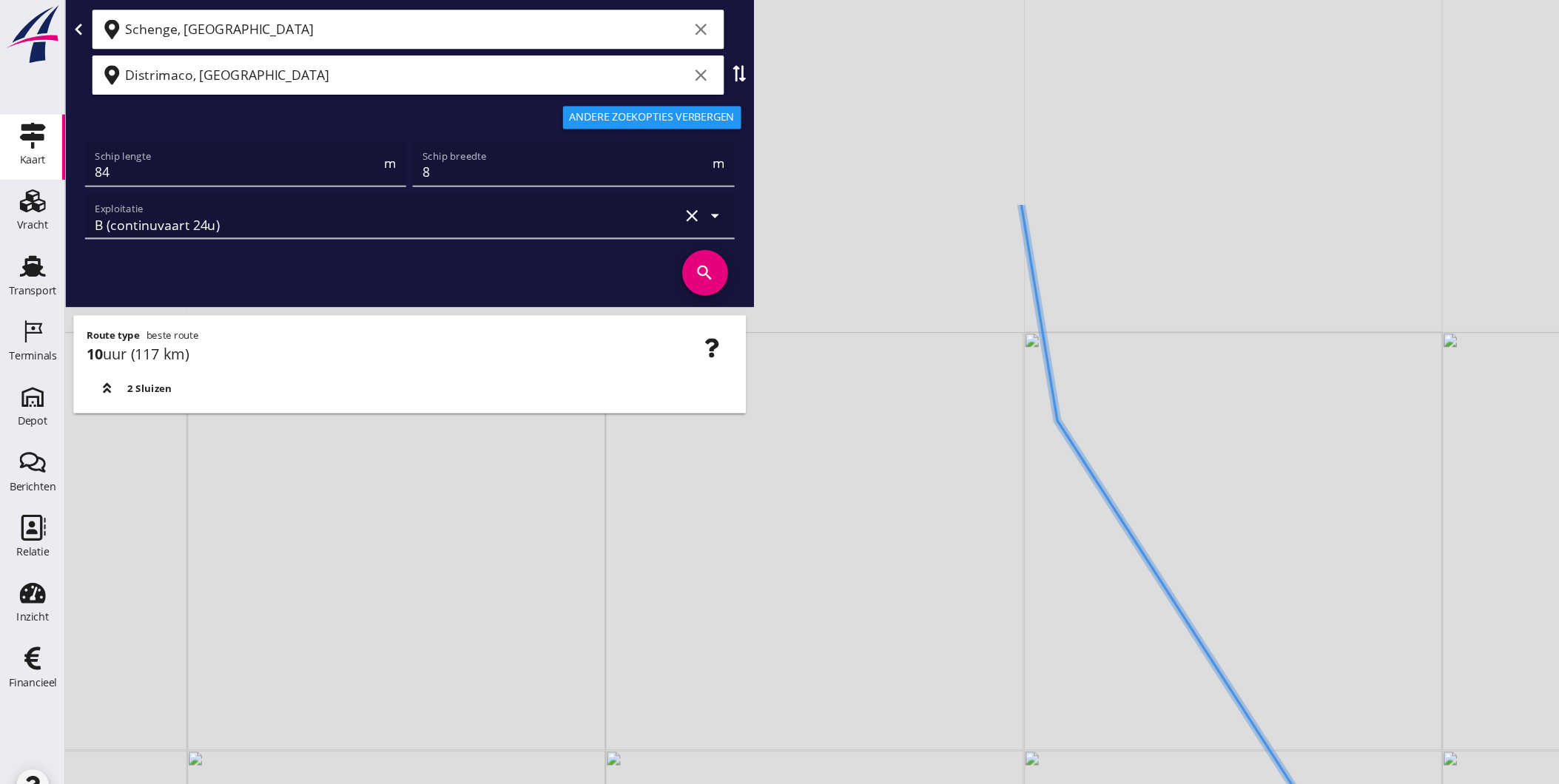
click at [1138, 698] on div "+ − Leaflet | © Mapbox © OpenStreetMap" at bounding box center [809, 392] width 1500 height 784
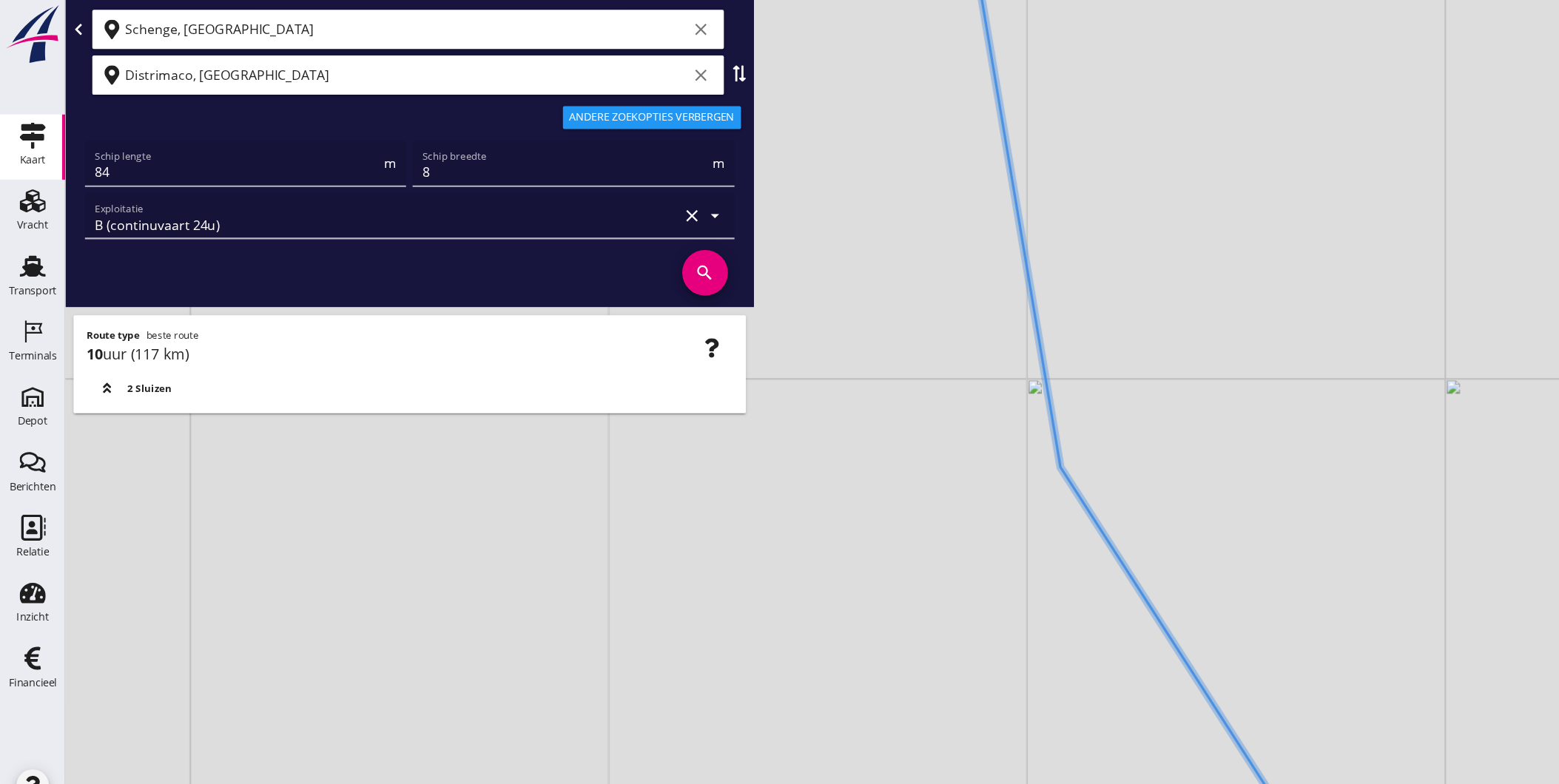
click at [994, 632] on div "+ − Leaflet | © Mapbox © OpenStreetMap" at bounding box center [809, 392] width 1500 height 784
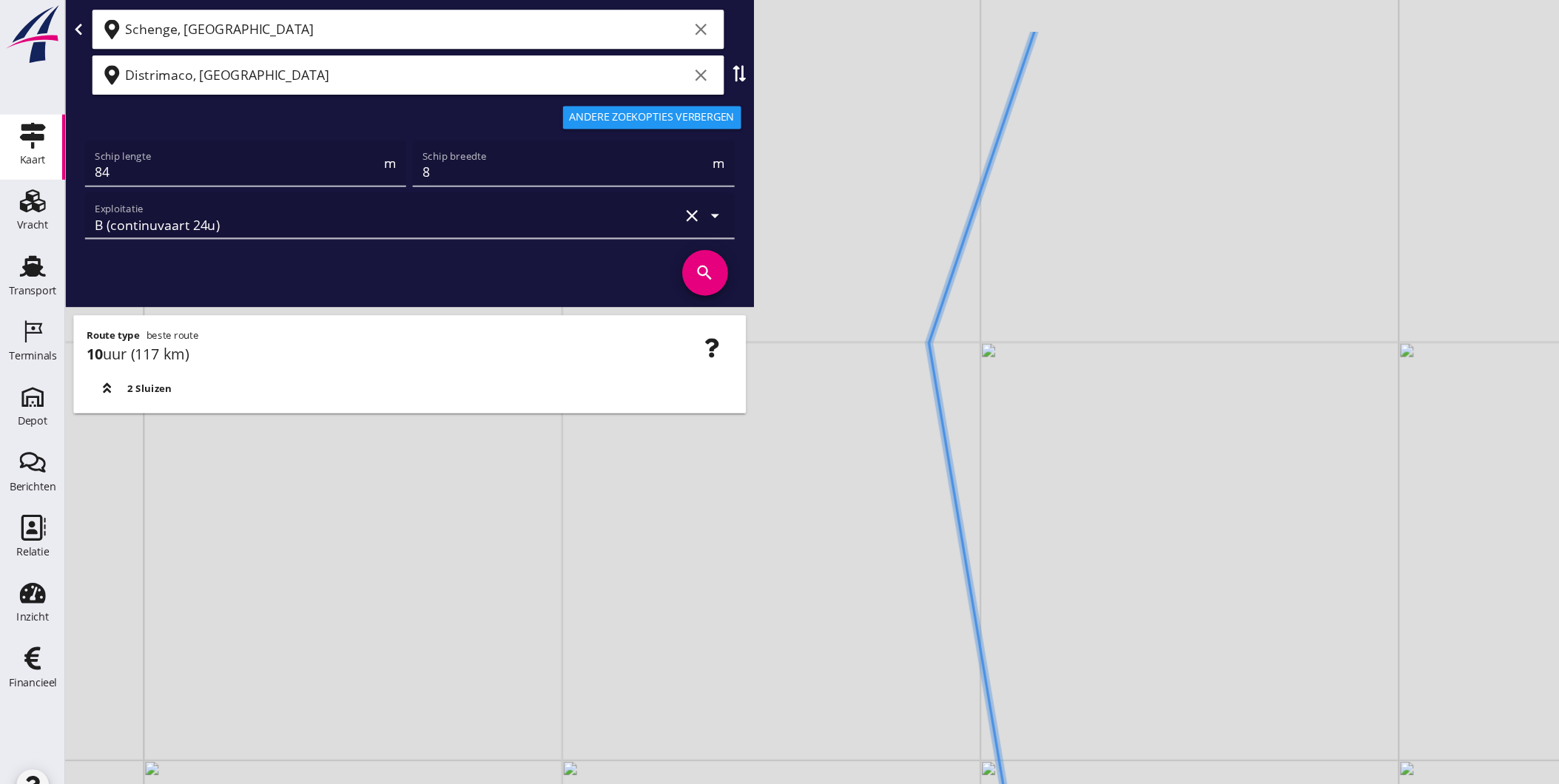
click at [906, 459] on div "+ − Leaflet | © Mapbox © OpenStreetMap" at bounding box center [809, 392] width 1500 height 784
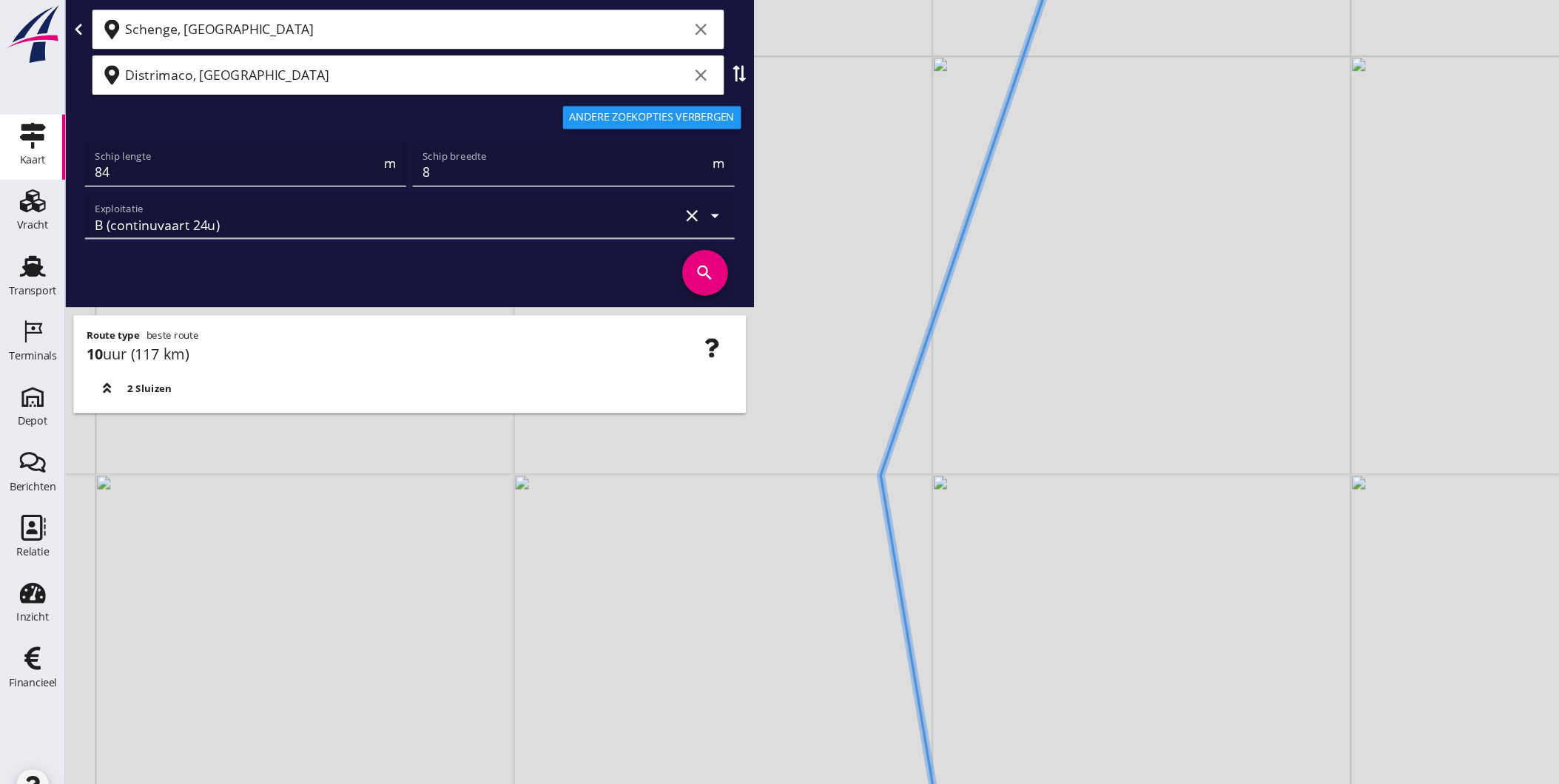
click at [860, 400] on div "+ − Leaflet | © Mapbox © OpenStreetMap" at bounding box center [809, 392] width 1500 height 784
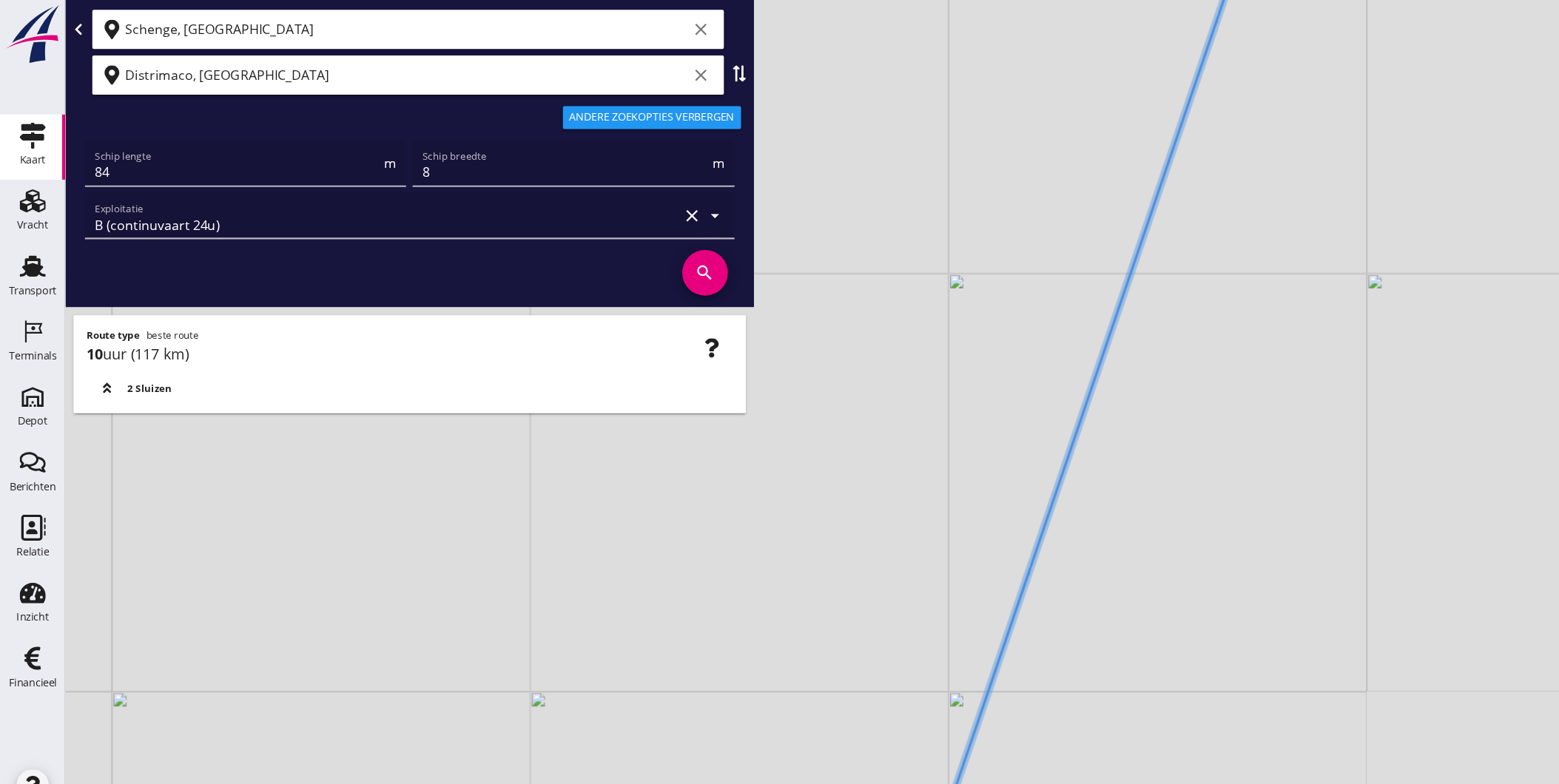
click at [1043, 385] on div "+ − Leaflet | © Mapbox © OpenStreetMap" at bounding box center [809, 392] width 1500 height 784
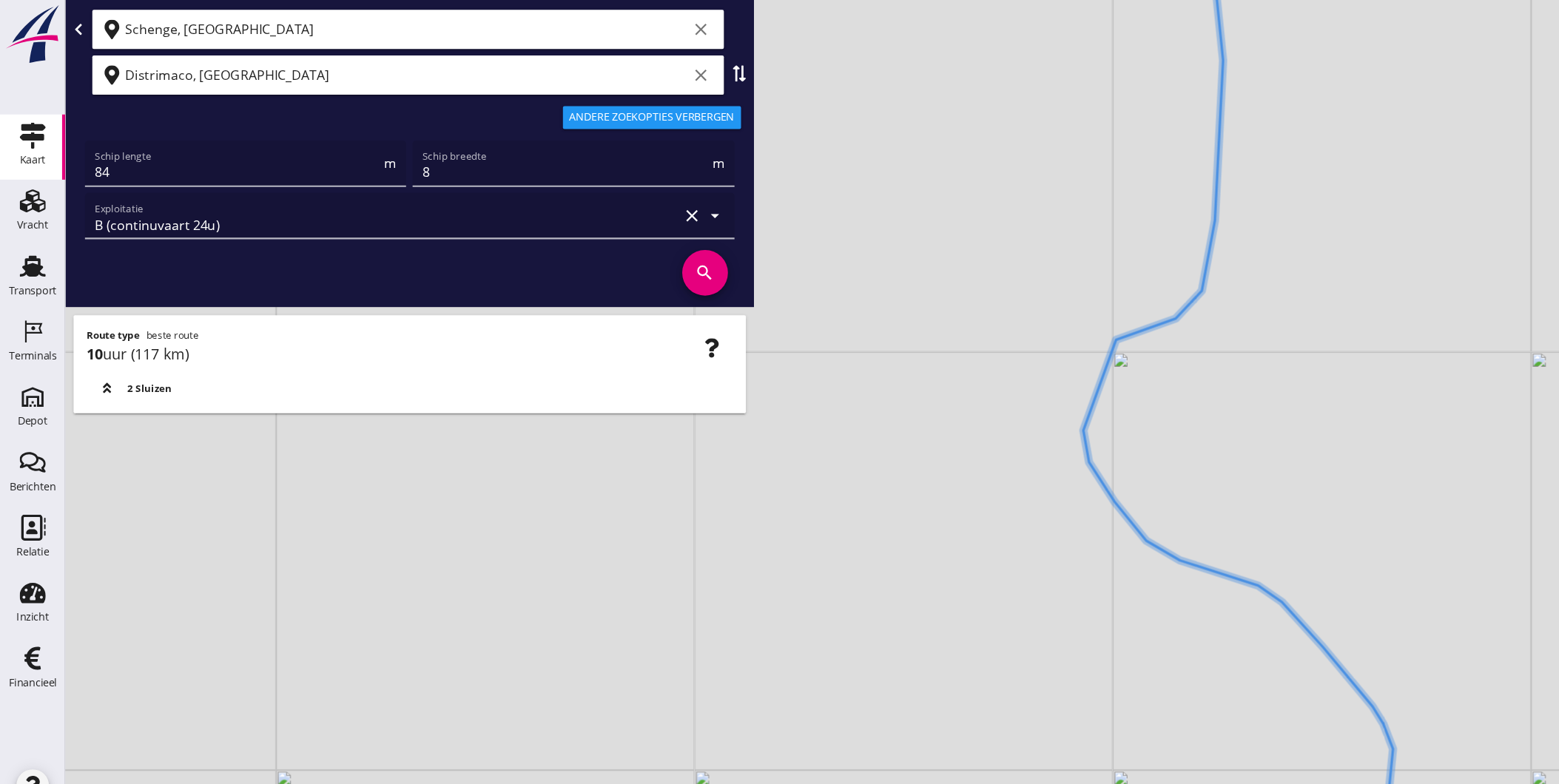
click at [997, 367] on div "+ − Leaflet | © Mapbox © OpenStreetMap" at bounding box center [809, 392] width 1500 height 784
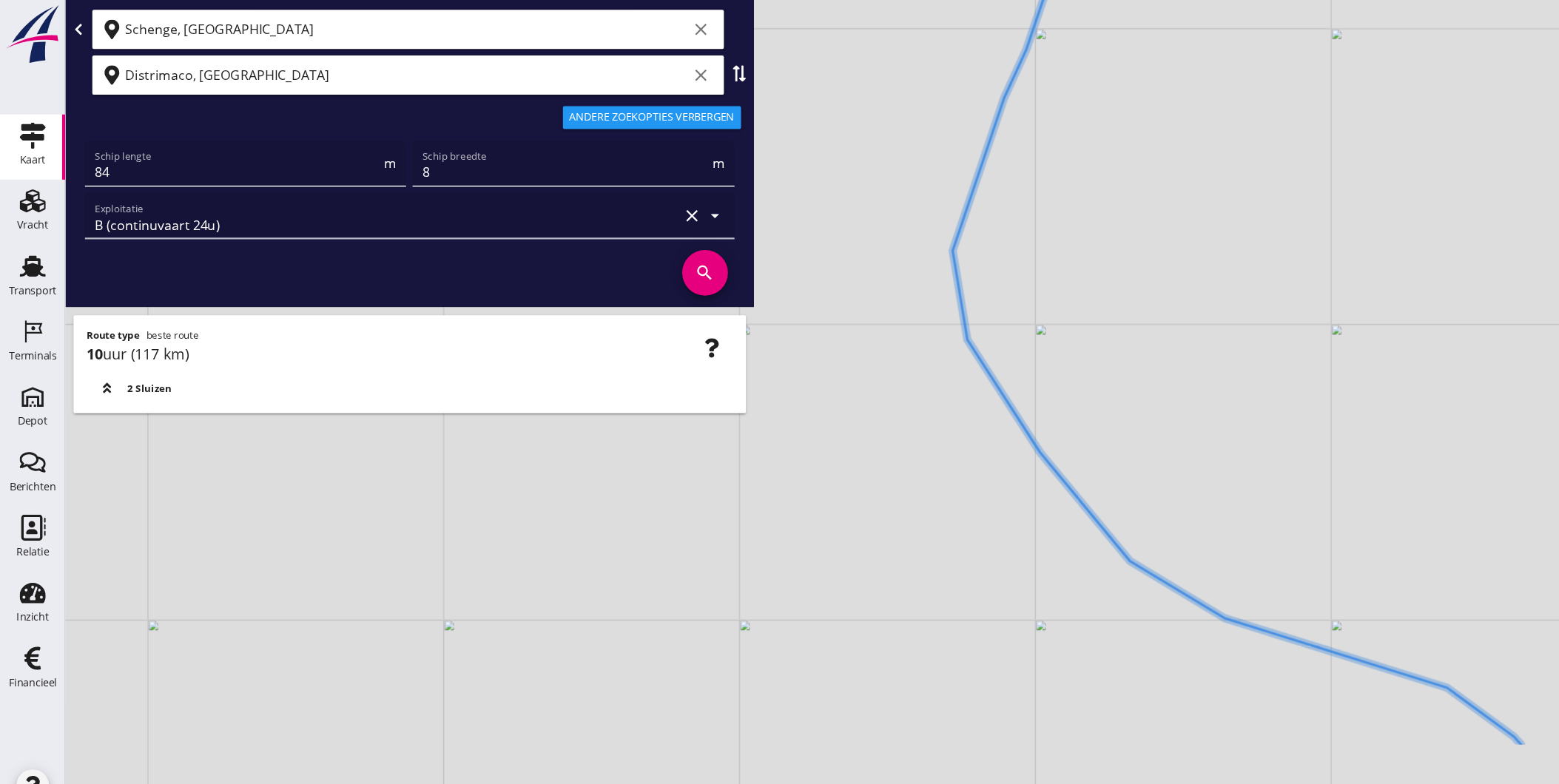
click at [939, 124] on div "+ − Leaflet | © Mapbox © OpenStreetMap" at bounding box center [809, 392] width 1500 height 784
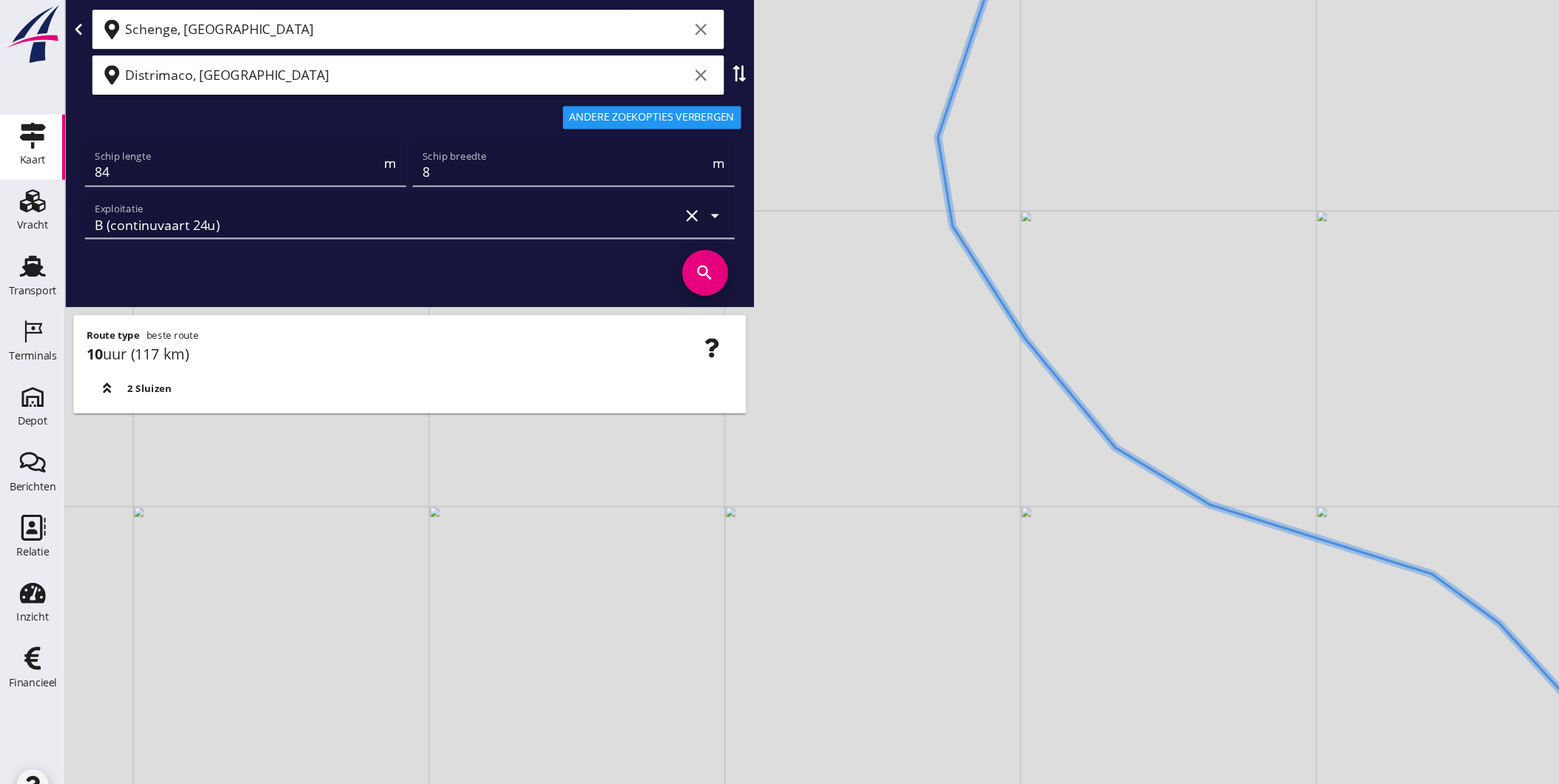
click at [885, 200] on div "+ − Leaflet | © Mapbox © OpenStreetMap" at bounding box center [809, 392] width 1500 height 784
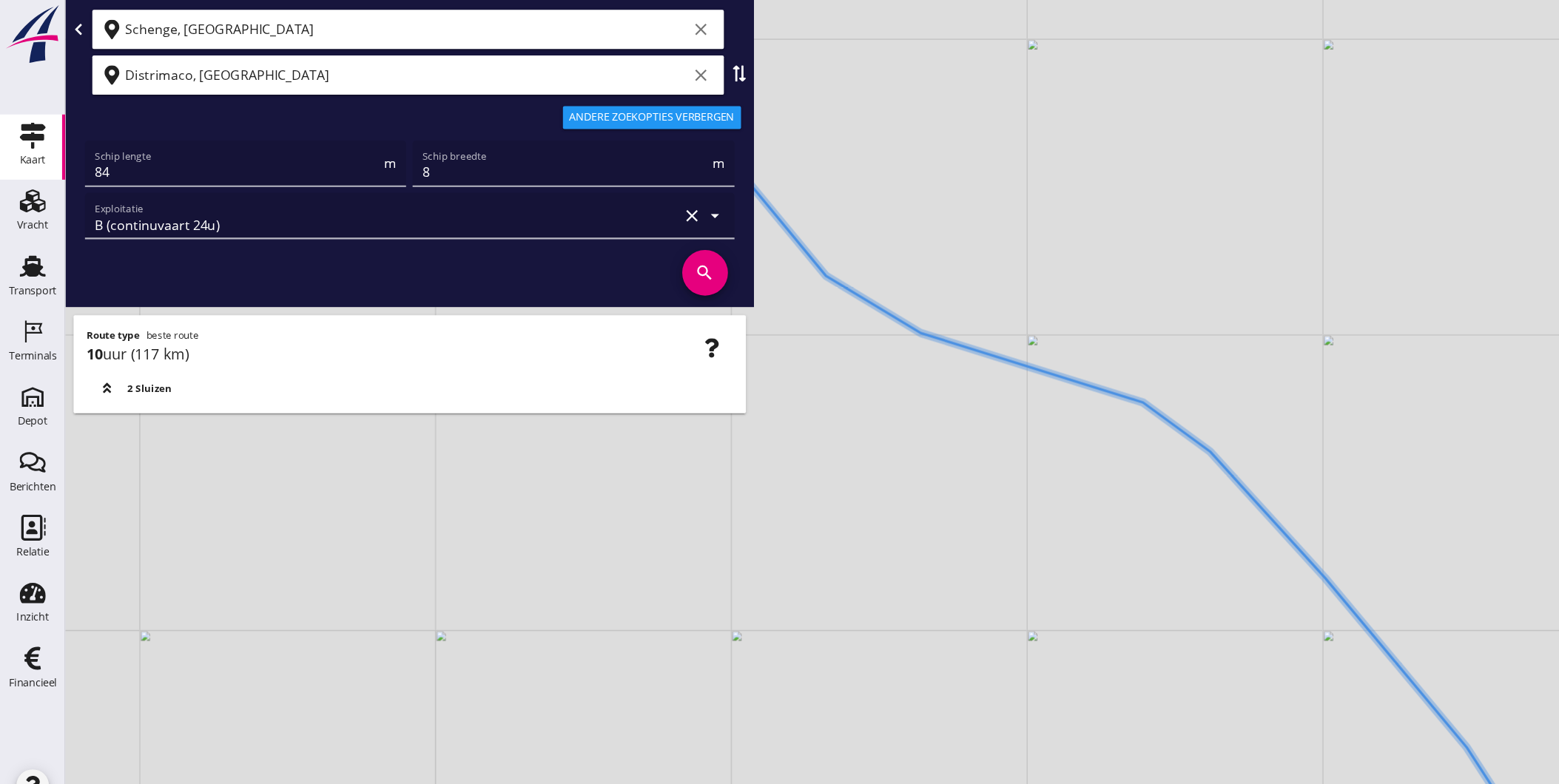
click at [774, 125] on div "+ − Leaflet | © Mapbox © OpenStreetMap" at bounding box center [809, 392] width 1500 height 784
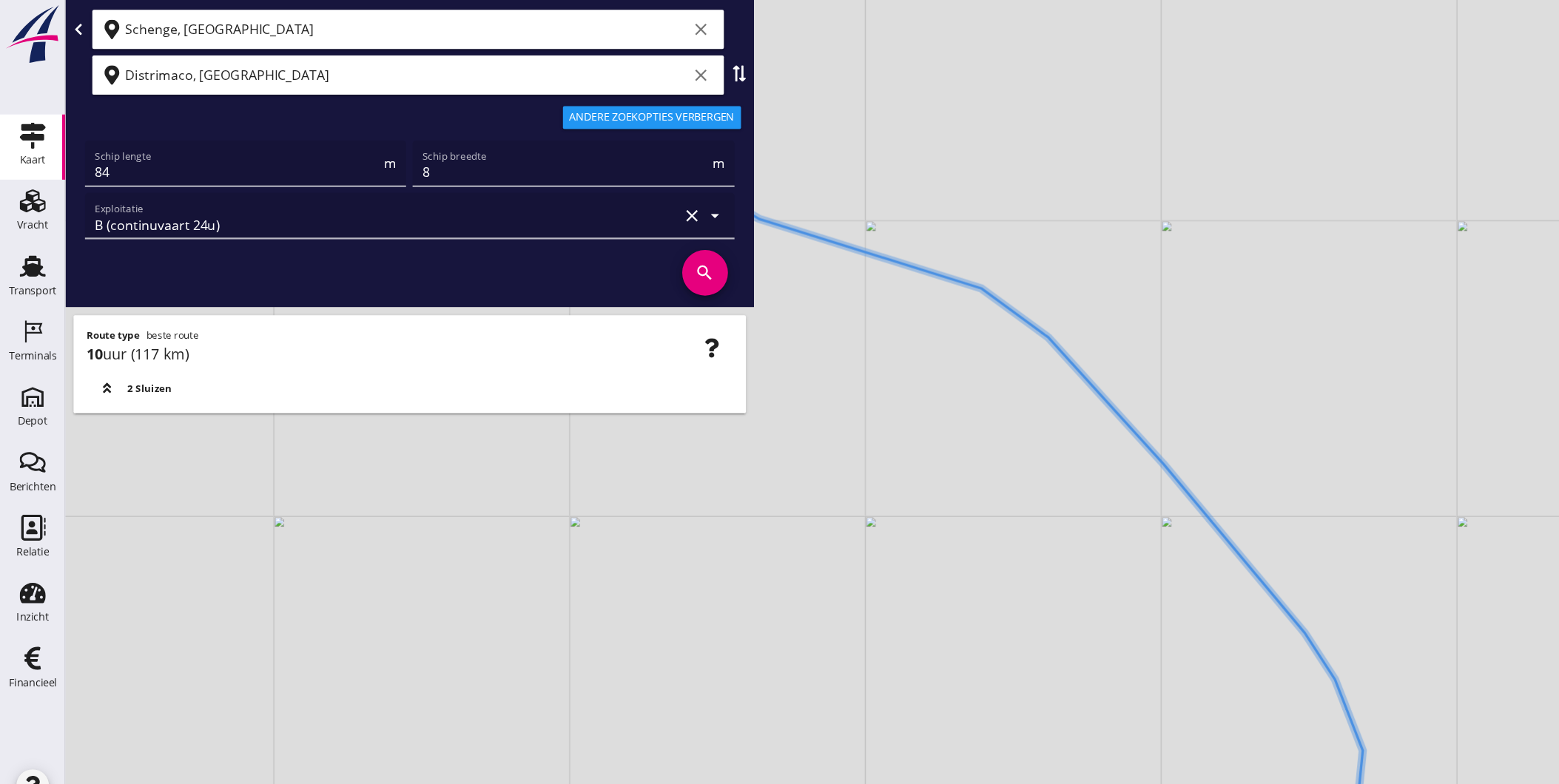
click at [947, 318] on div "+ − Leaflet | © Mapbox © OpenStreetMap" at bounding box center [809, 392] width 1500 height 784
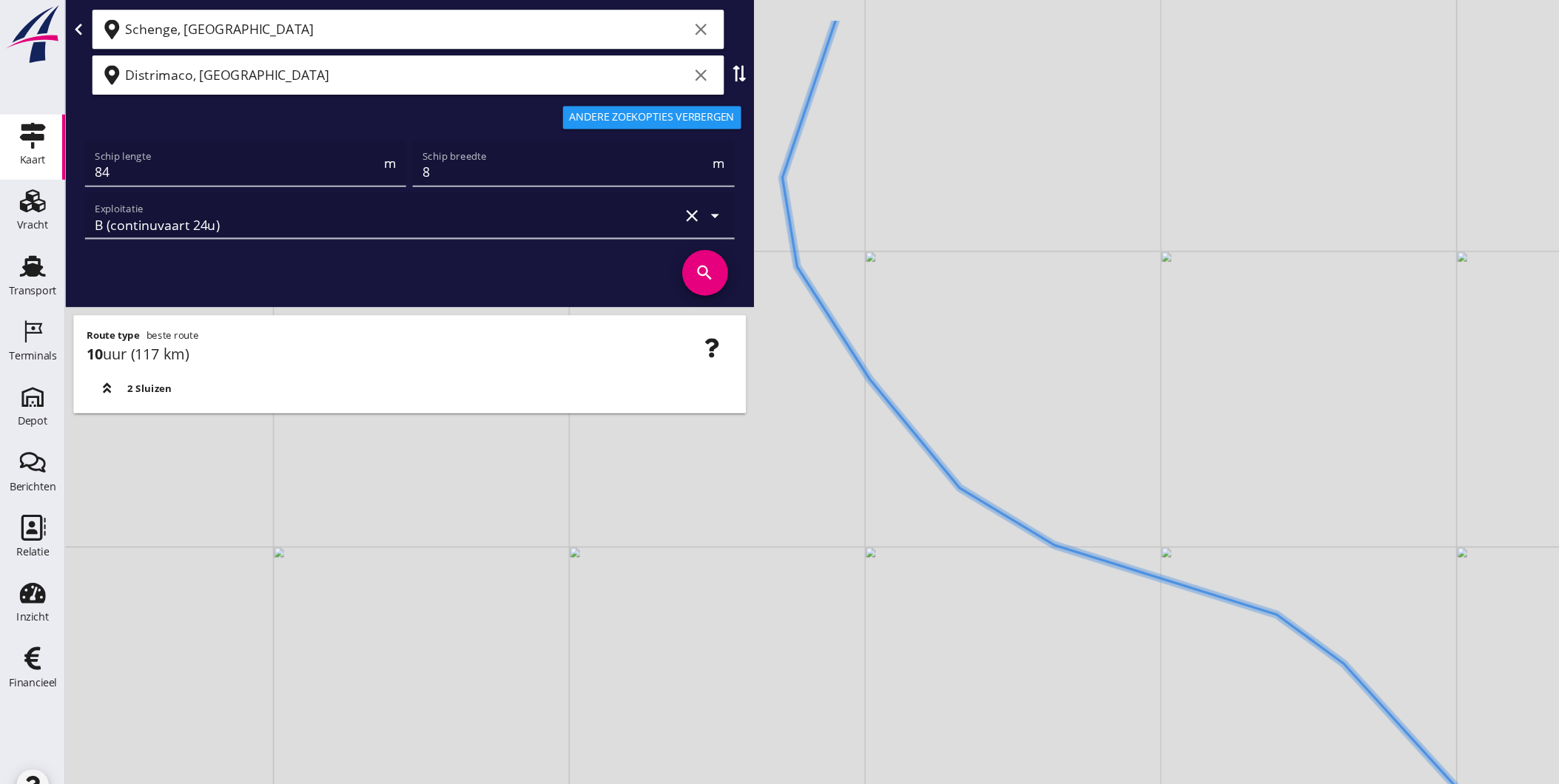
click at [960, 406] on div "+ − Leaflet | © Mapbox © OpenStreetMap" at bounding box center [809, 392] width 1500 height 784
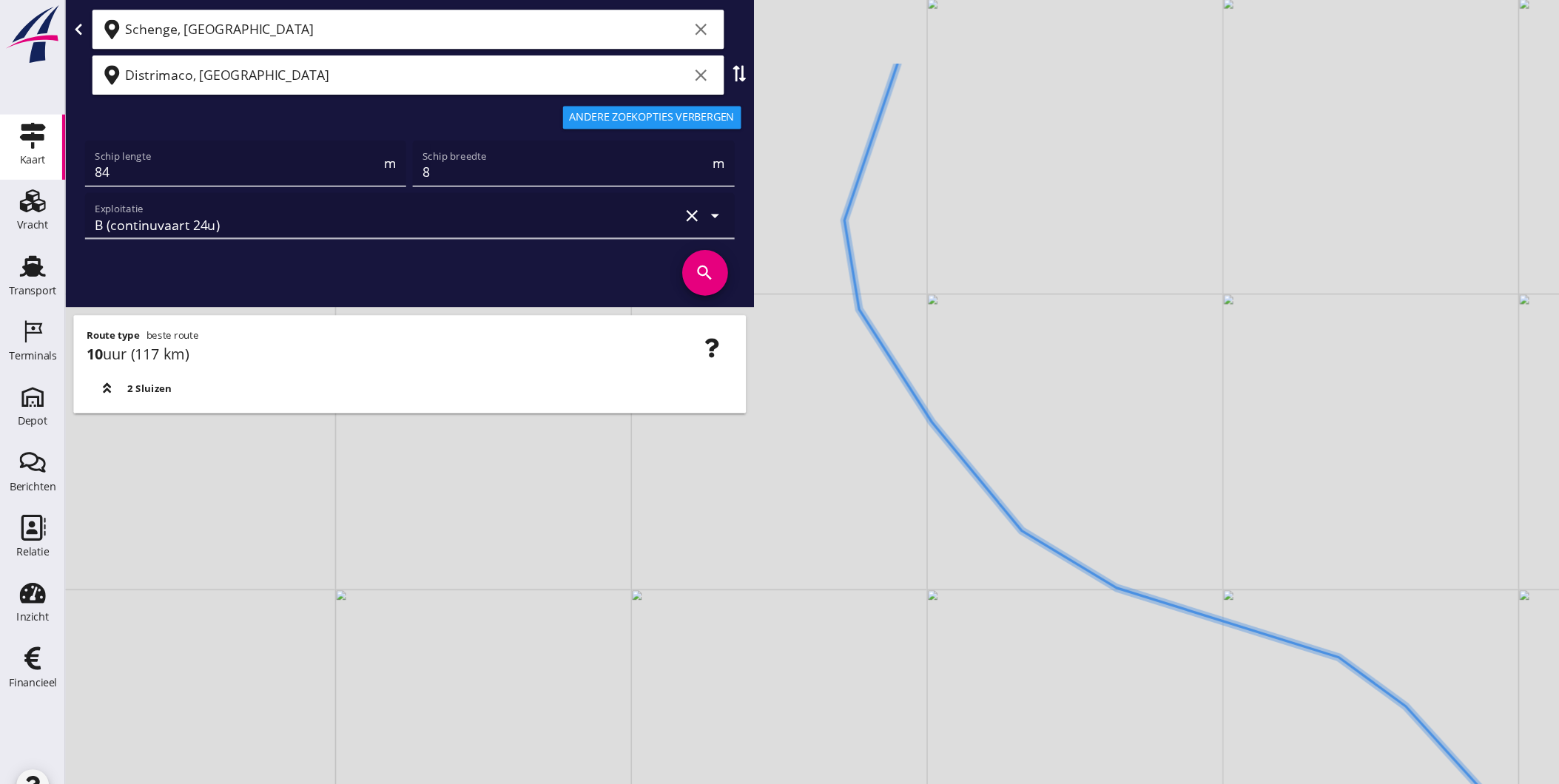
click at [1078, 477] on div "+ − Leaflet | © Mapbox © OpenStreetMap" at bounding box center [809, 392] width 1500 height 784
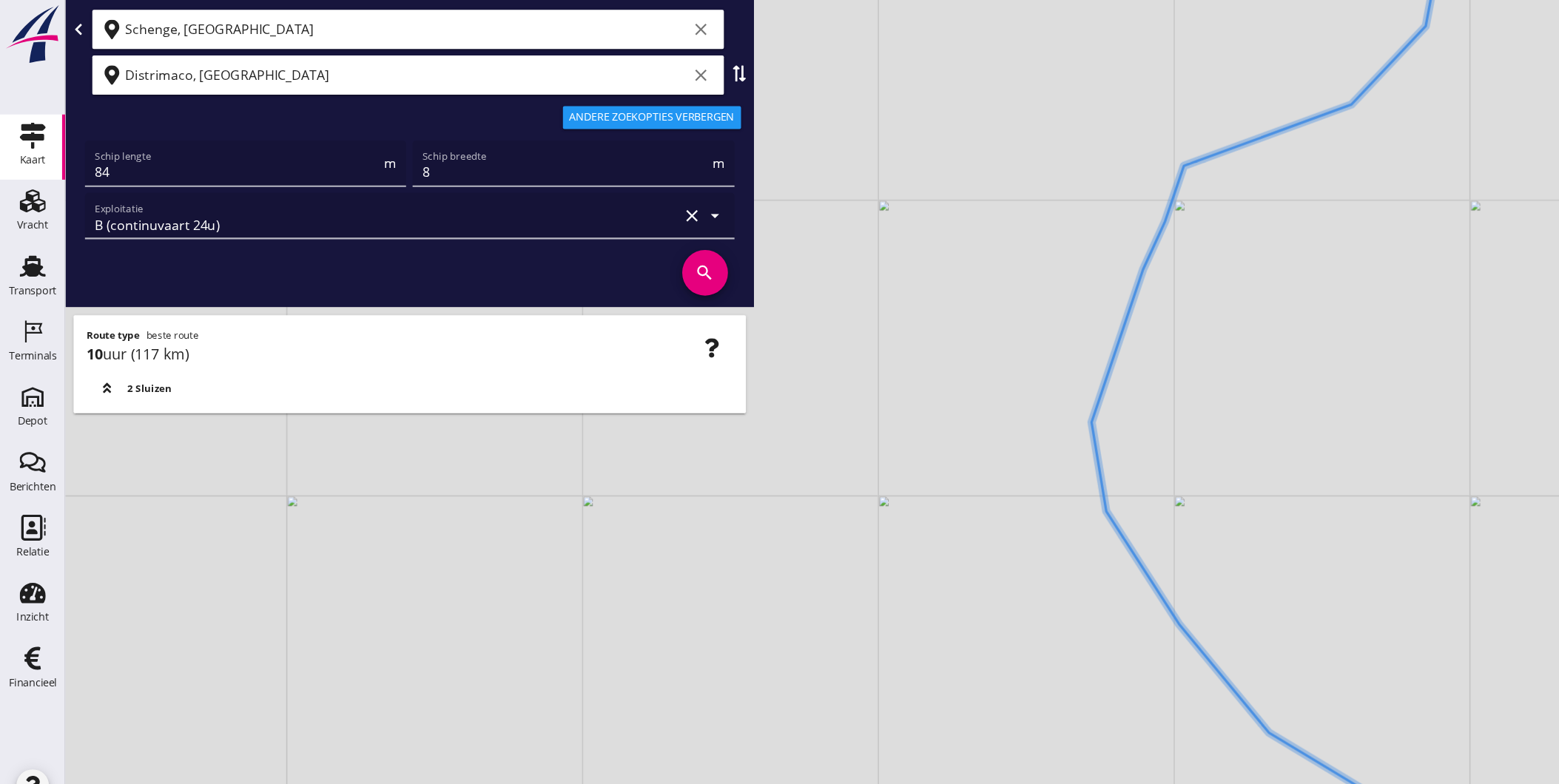
click at [1049, 487] on div "+ − Leaflet | © Mapbox © OpenStreetMap" at bounding box center [809, 392] width 1500 height 784
